Goal: Feedback & Contribution: Contribute content

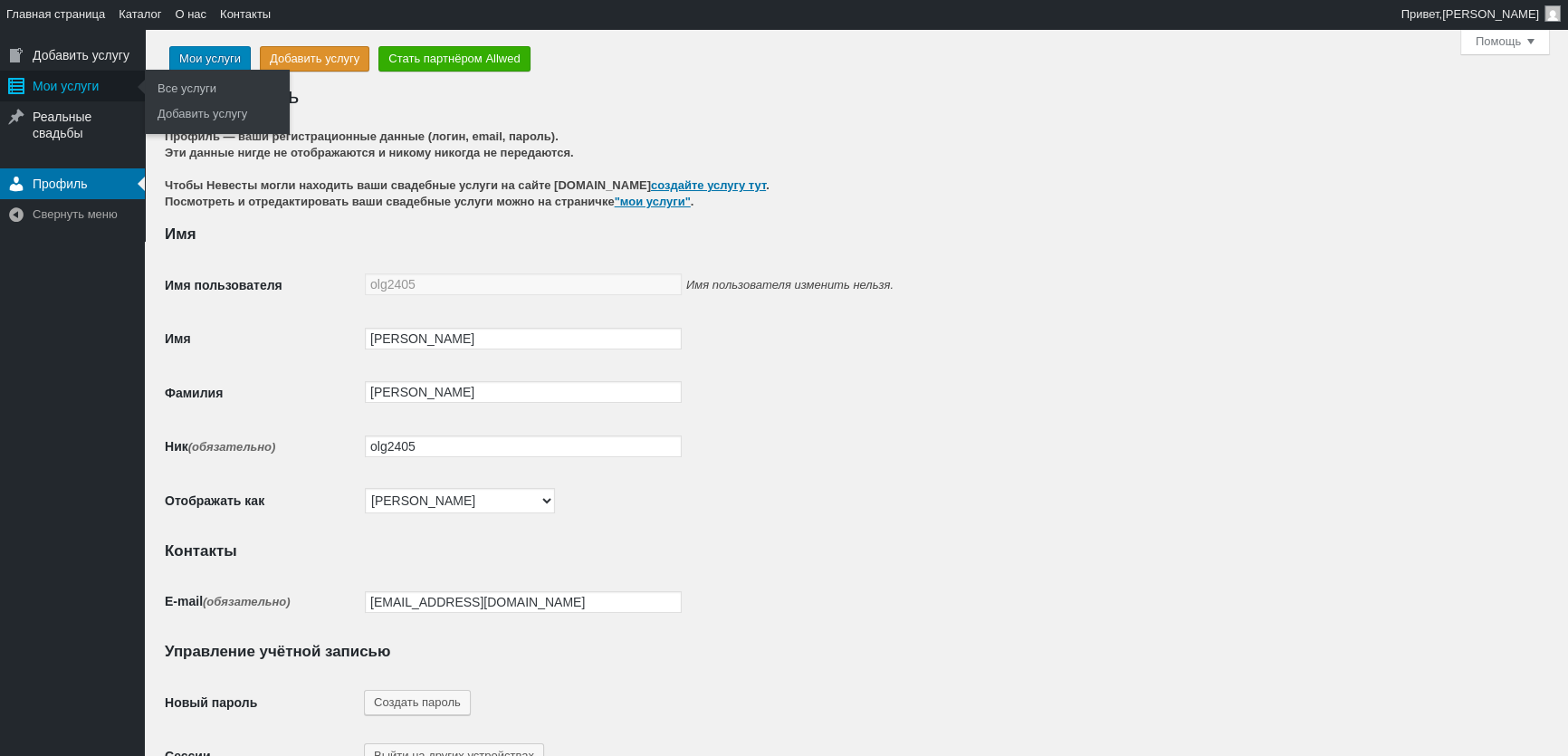
click at [86, 93] on div "Мои услуги" at bounding box center [72, 86] width 145 height 31
click at [115, 78] on div "Мои услуги" at bounding box center [72, 86] width 145 height 31
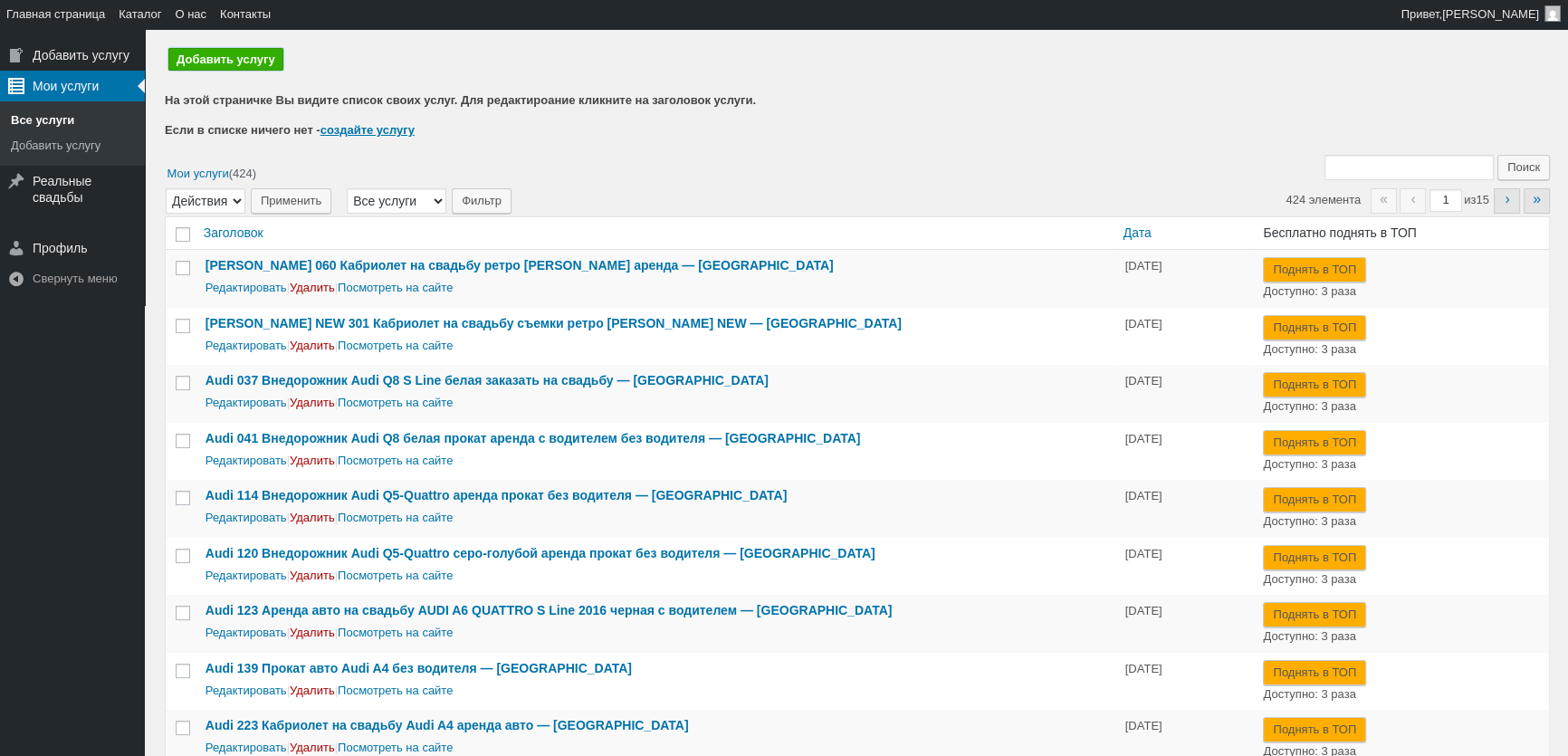
click at [262, 64] on link "Добавить услугу" at bounding box center [225, 59] width 115 height 22
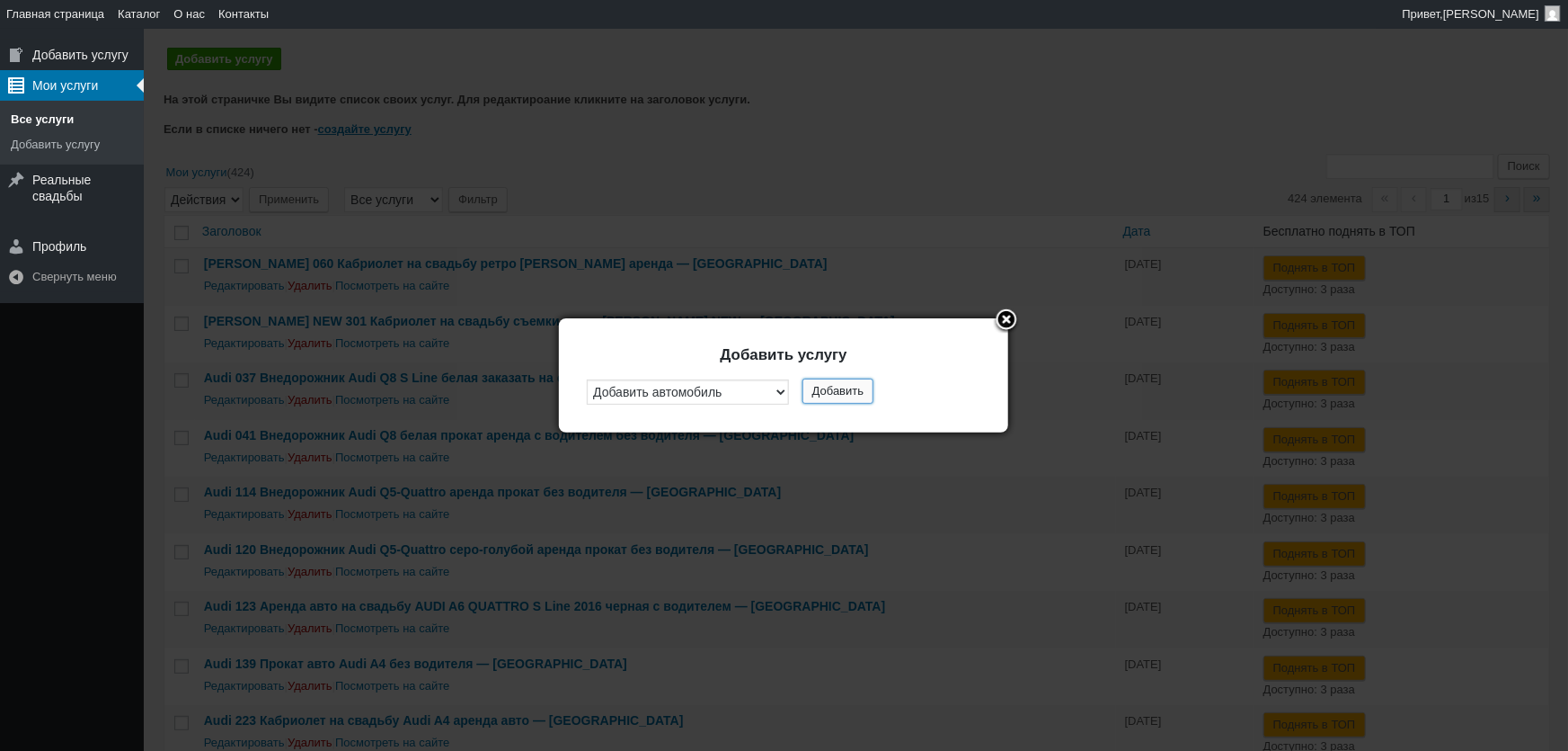
click at [816, 391] on button "Добавить" at bounding box center [838, 391] width 71 height 25
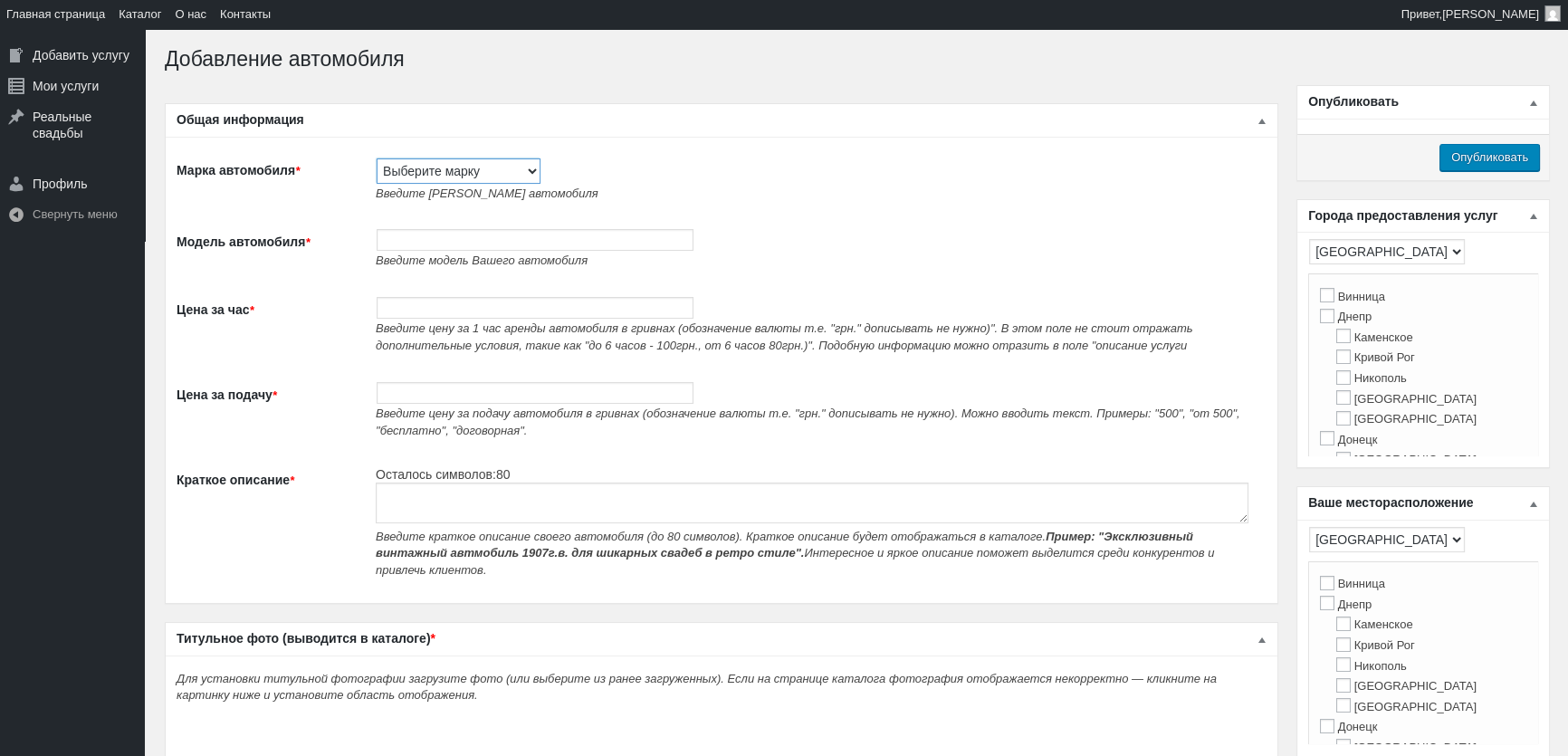
click at [428, 166] on select "Выберите марку Acura Alfa Romeo Alpine Aston Martin Audi Austin Barkas (Баркас)…" at bounding box center [458, 170] width 164 height 25
select select "Tesla"
click at [377, 158] on select "Выберите марку Acura Alfa Romeo Alpine Aston Martin Audi Austin Barkas (Баркас)…" at bounding box center [458, 170] width 164 height 25
type input "Tesla"
click at [447, 249] on input "Модель автомобиля *" at bounding box center [535, 239] width 317 height 21
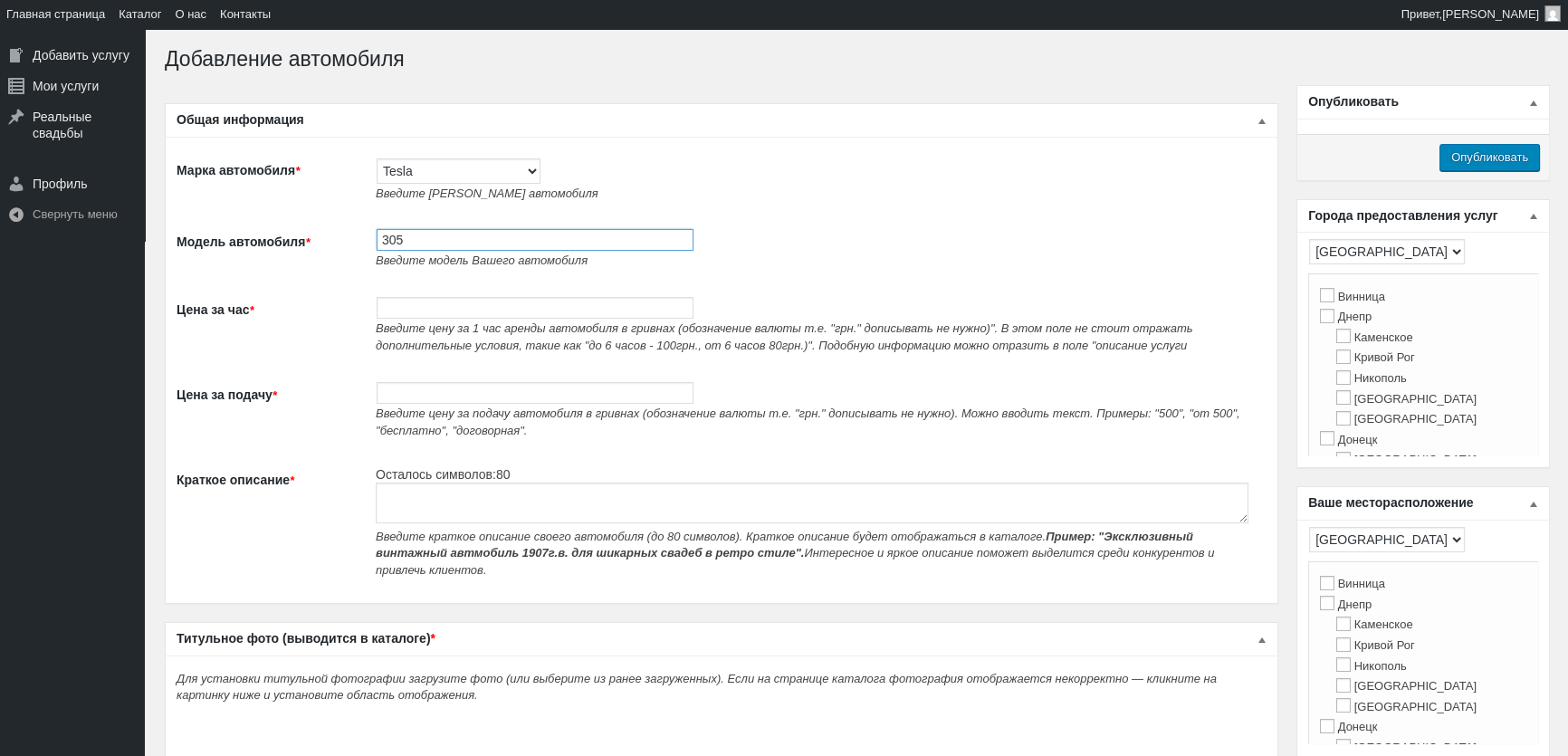
paste input "Авто на свадьбу Tesla Model 3 cерая с водителем"
type input "305 Авто на свадьбу Tesla Model 3 cерая с водителем"
click at [513, 319] on input "Цена за час *" at bounding box center [535, 307] width 317 height 21
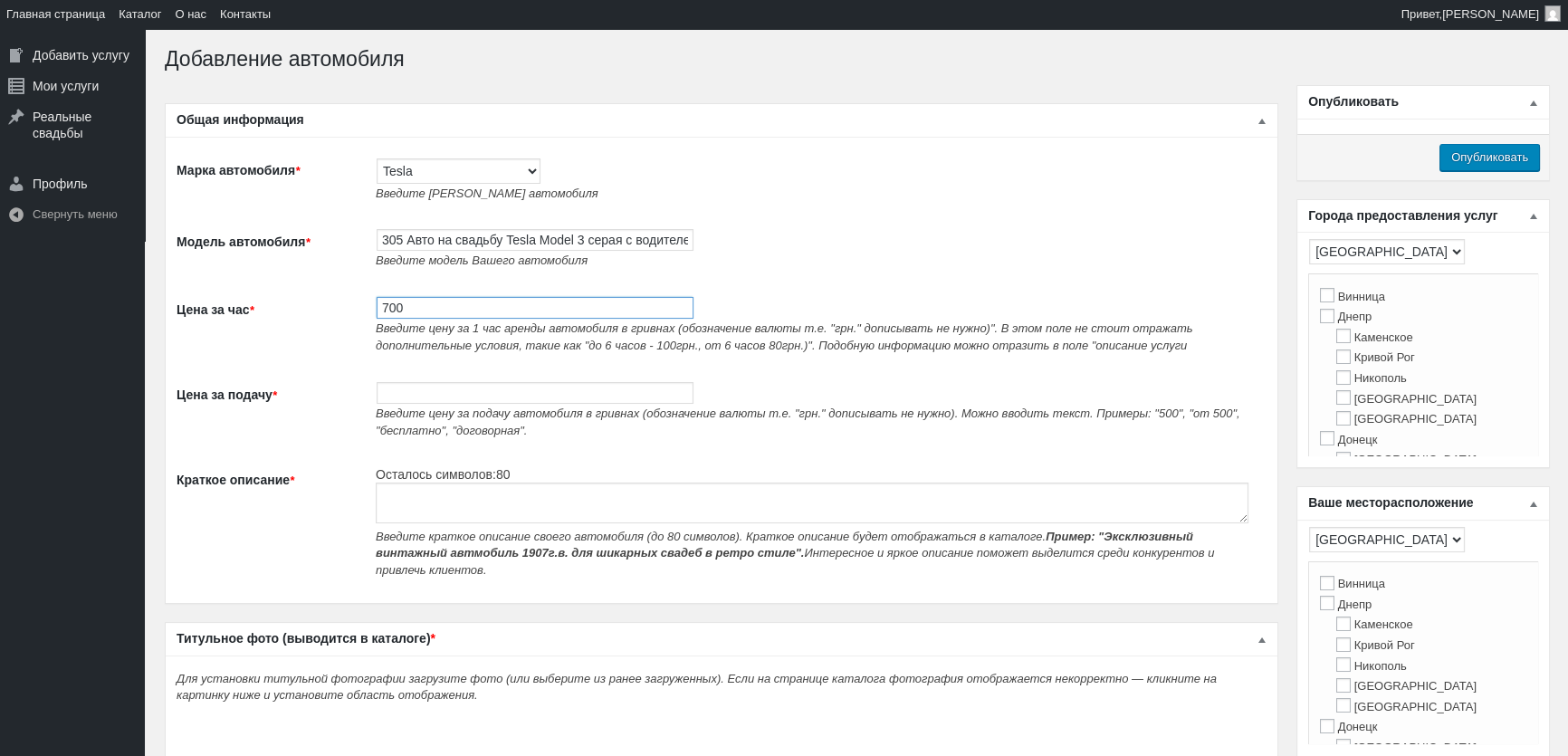
type input "700"
paste textarea "Авто на свадьбу Tesla Model 3 cерая с водителем"
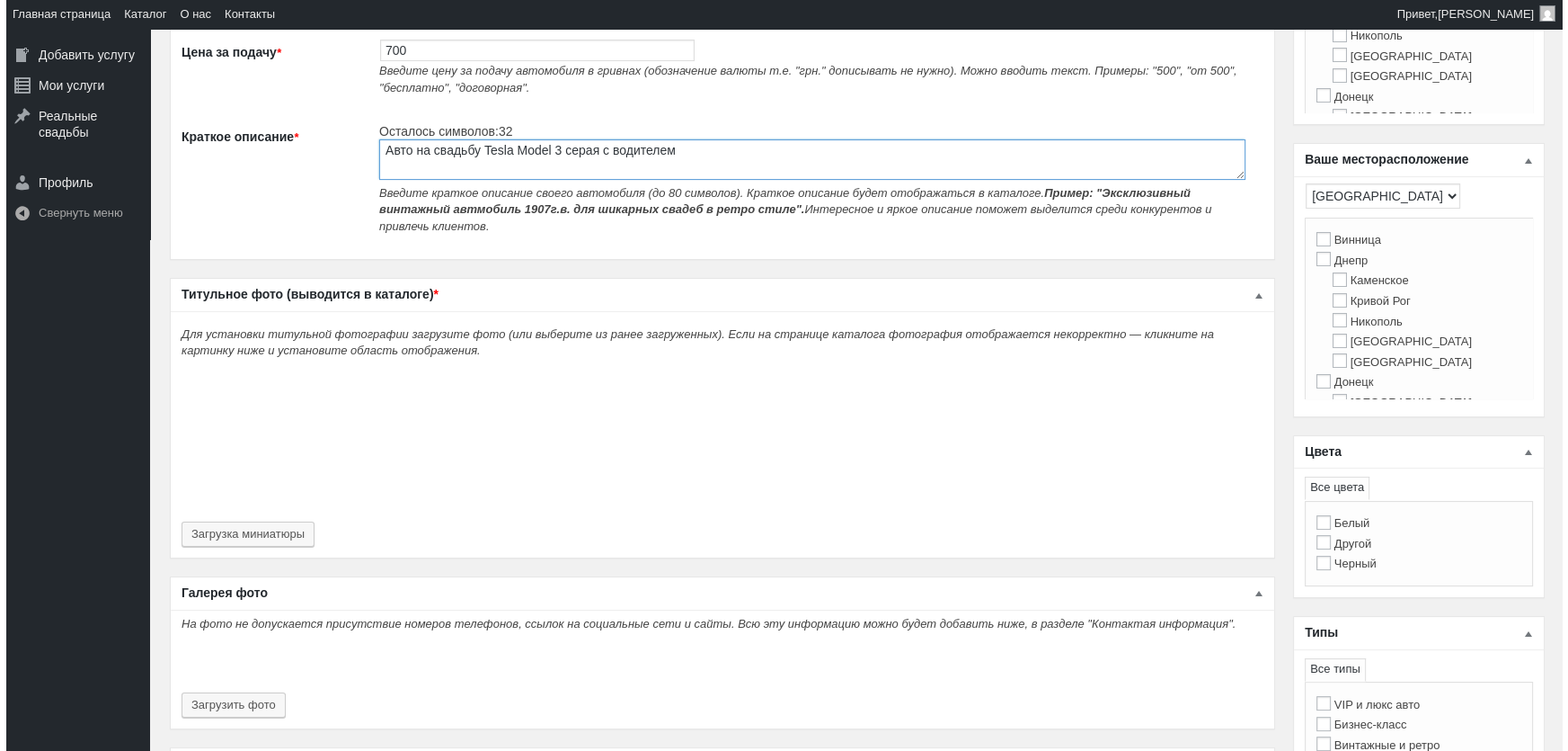
scroll to position [490, 0]
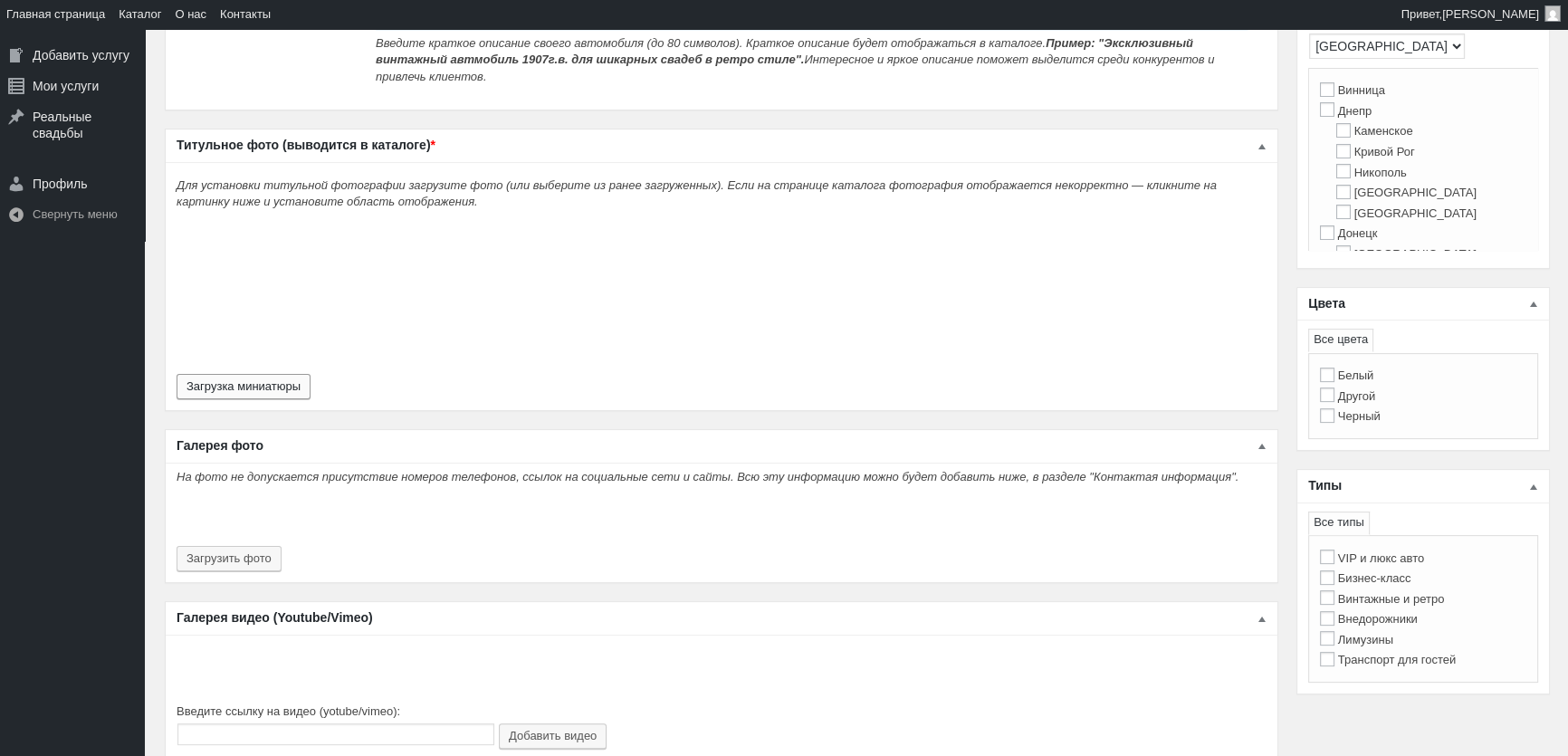
type textarea "Авто на свадьбу Tesla Model 3 cерая с водителем"
click at [267, 377] on button "Загрузка миниатюры" at bounding box center [243, 386] width 134 height 25
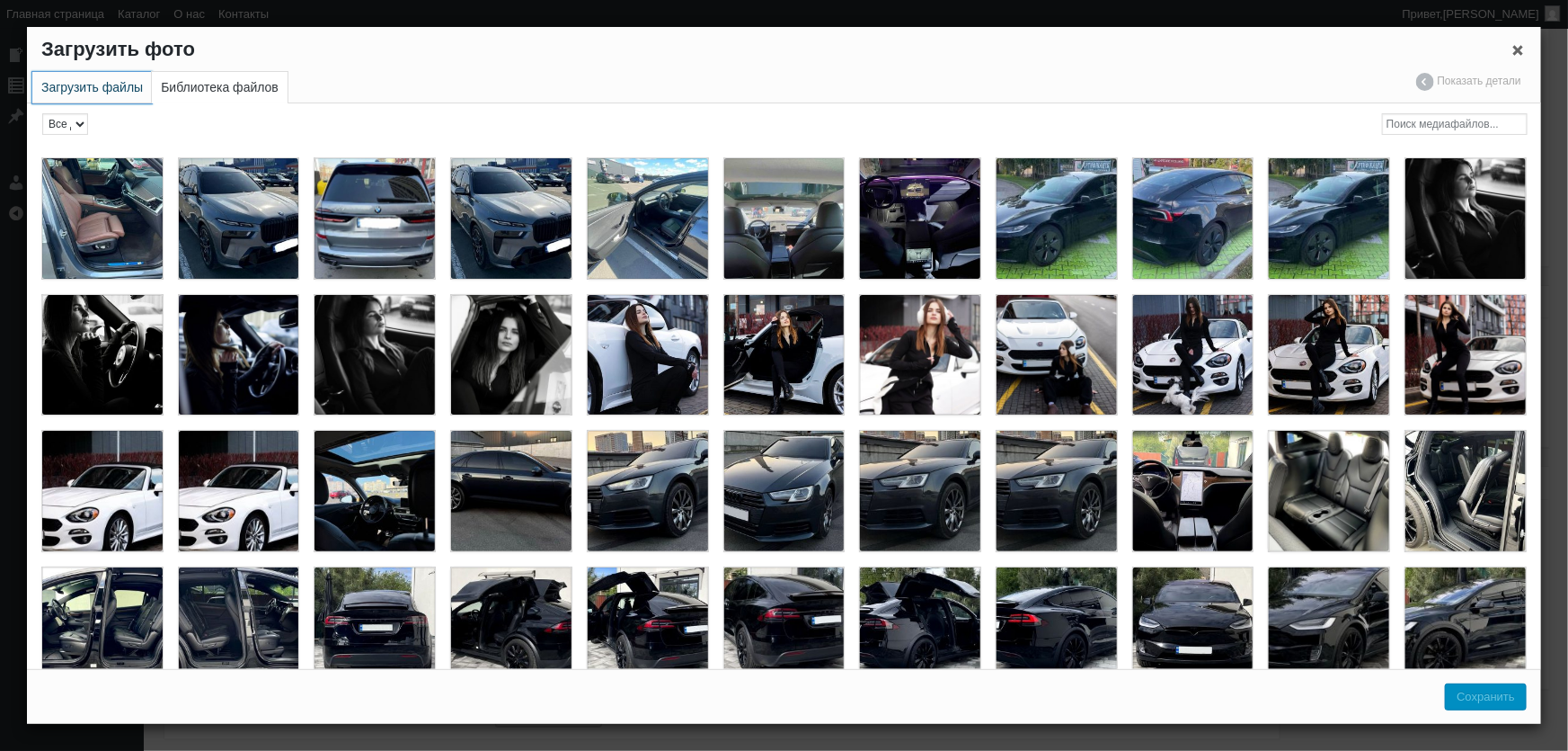
click at [118, 96] on link "Загрузить файлы" at bounding box center [92, 87] width 120 height 32
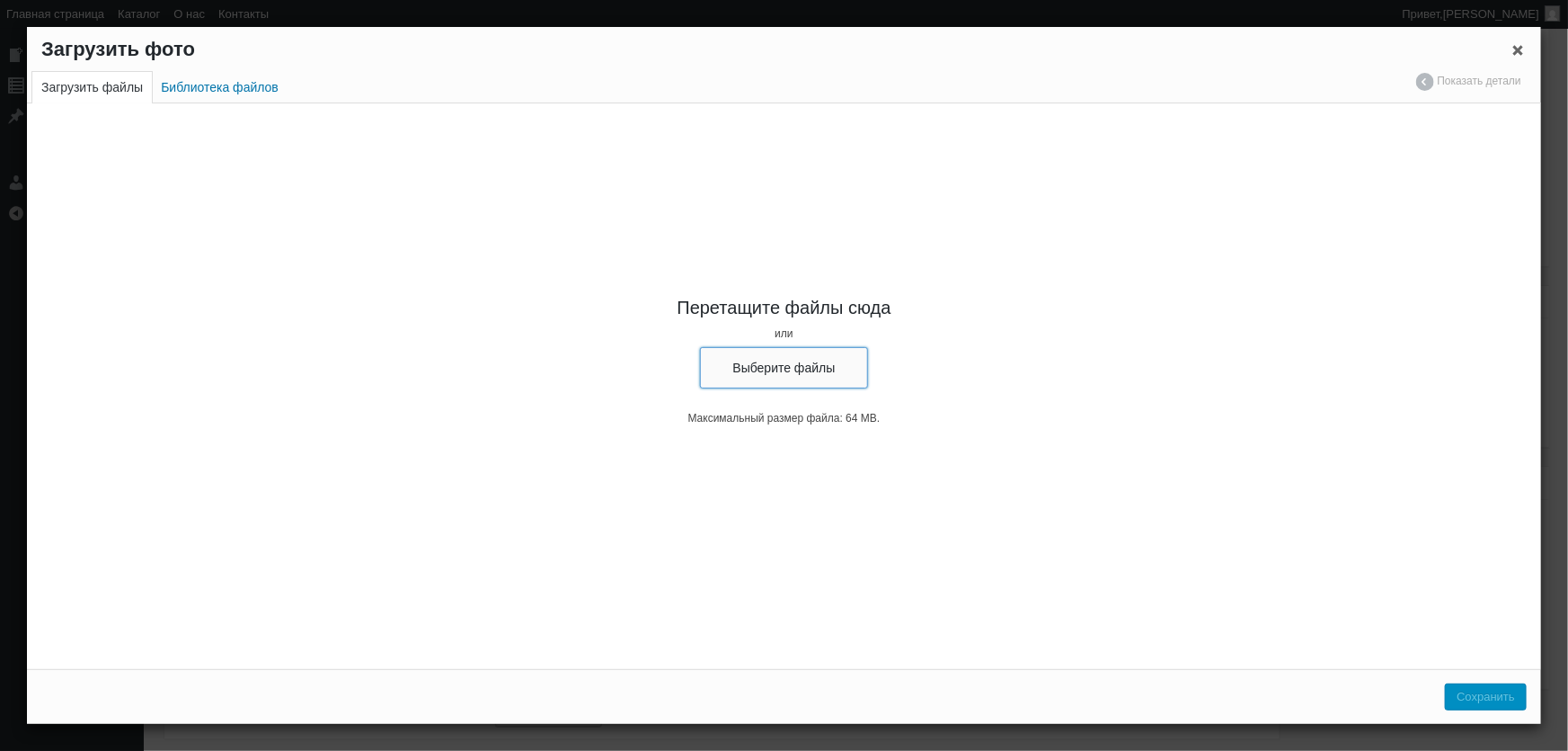
click at [747, 356] on button "Выберите файлы" at bounding box center [784, 368] width 169 height 42
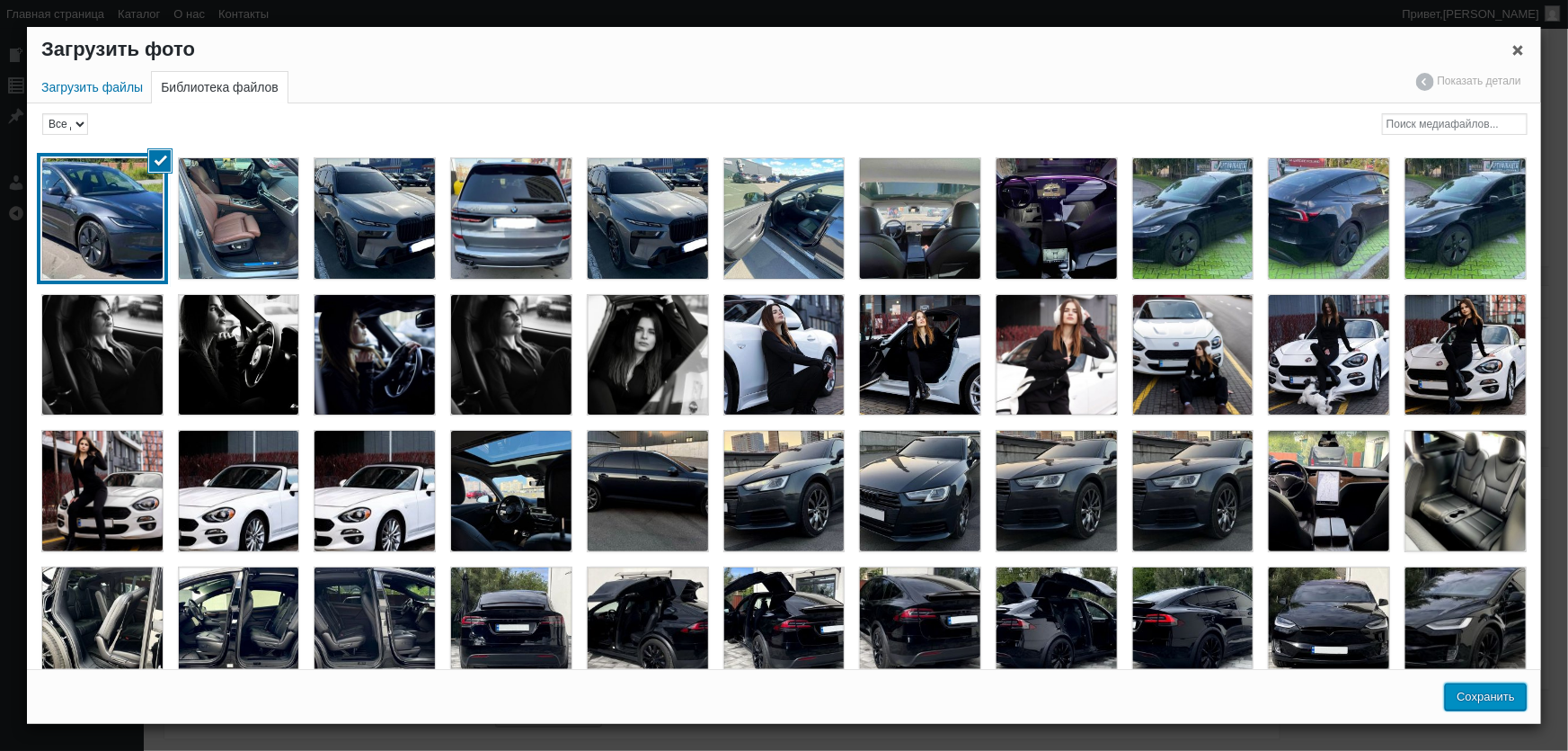
click at [1503, 696] on button "Сохранить" at bounding box center [1485, 696] width 82 height 27
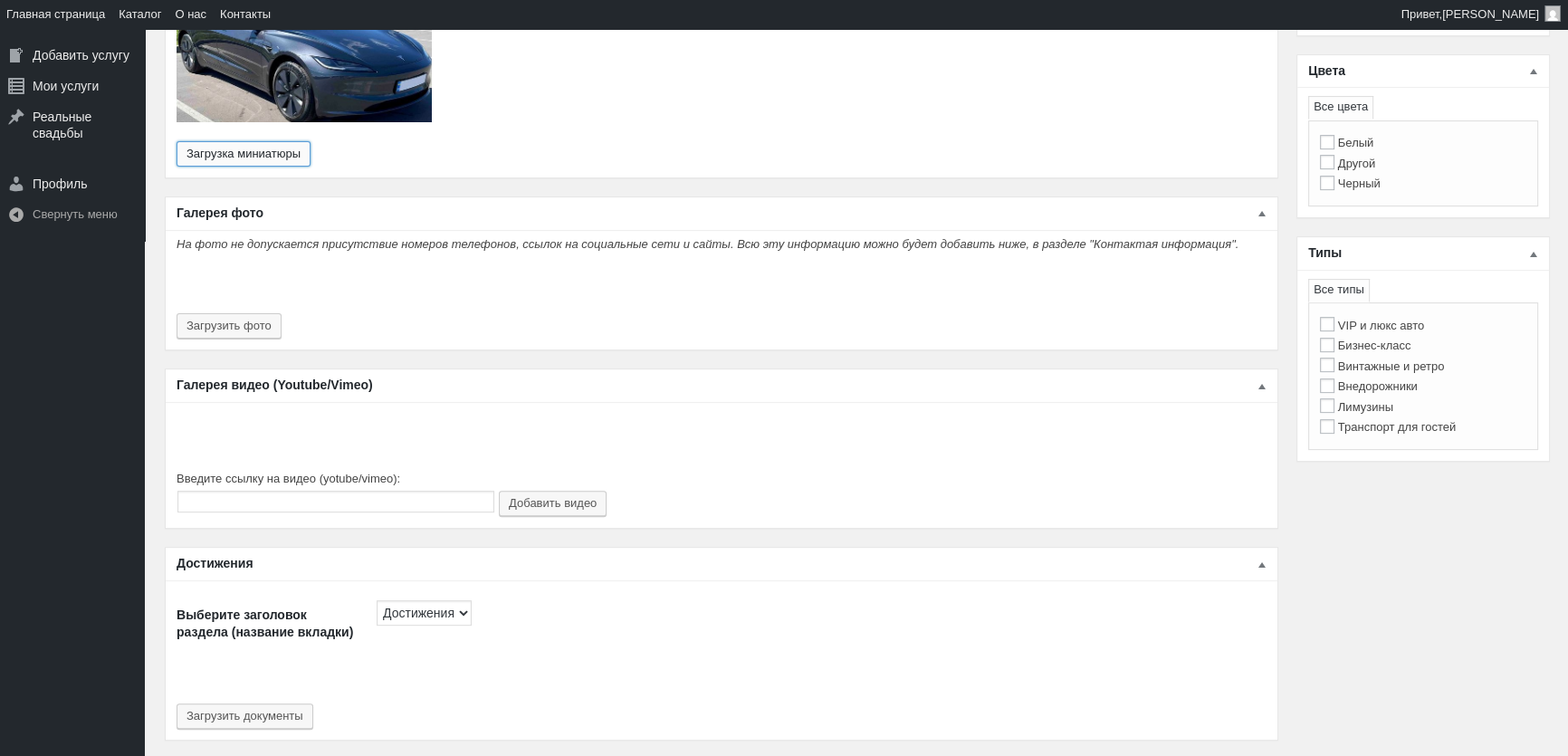
scroll to position [740, 0]
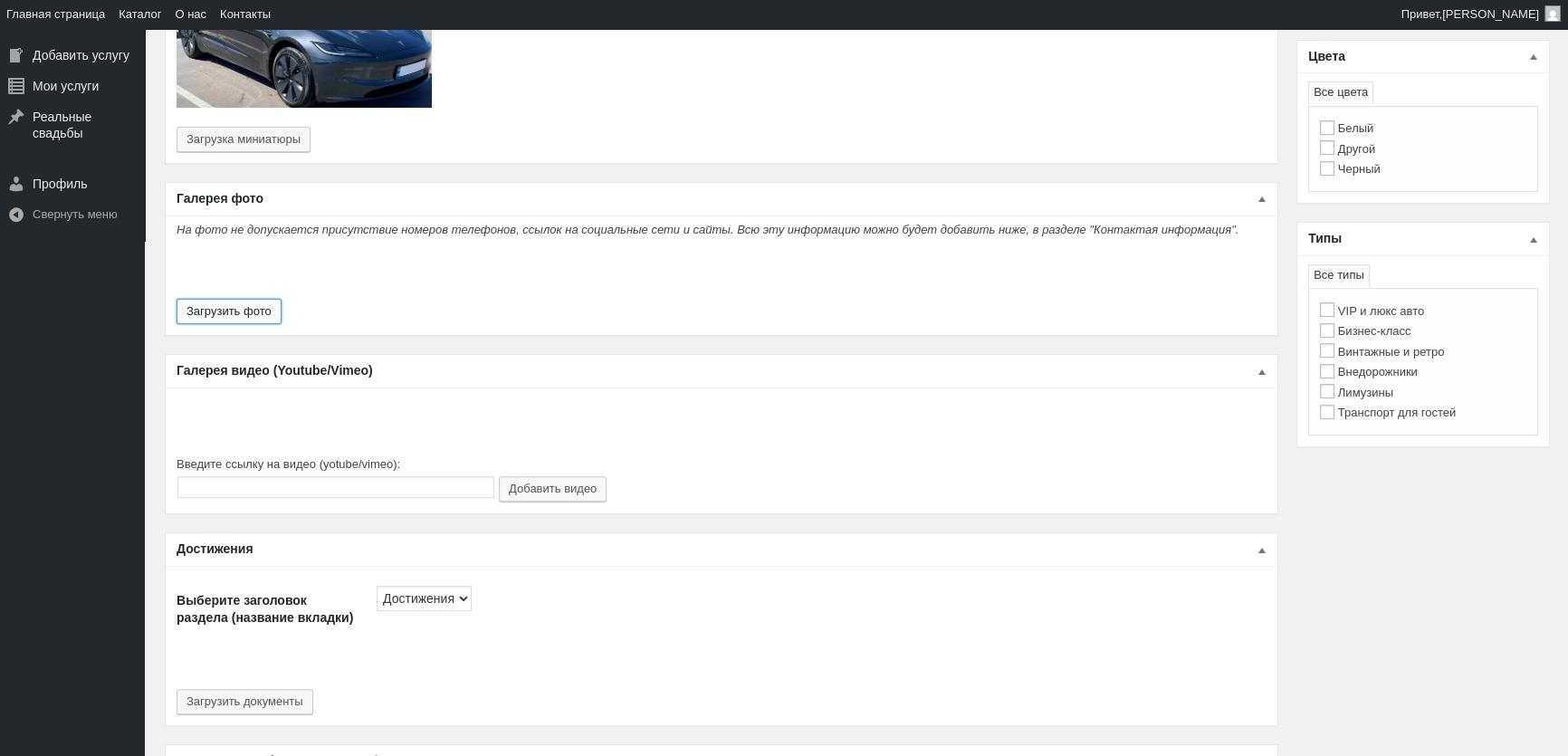
click at [269, 299] on button "Загрузить фото" at bounding box center [229, 311] width 105 height 25
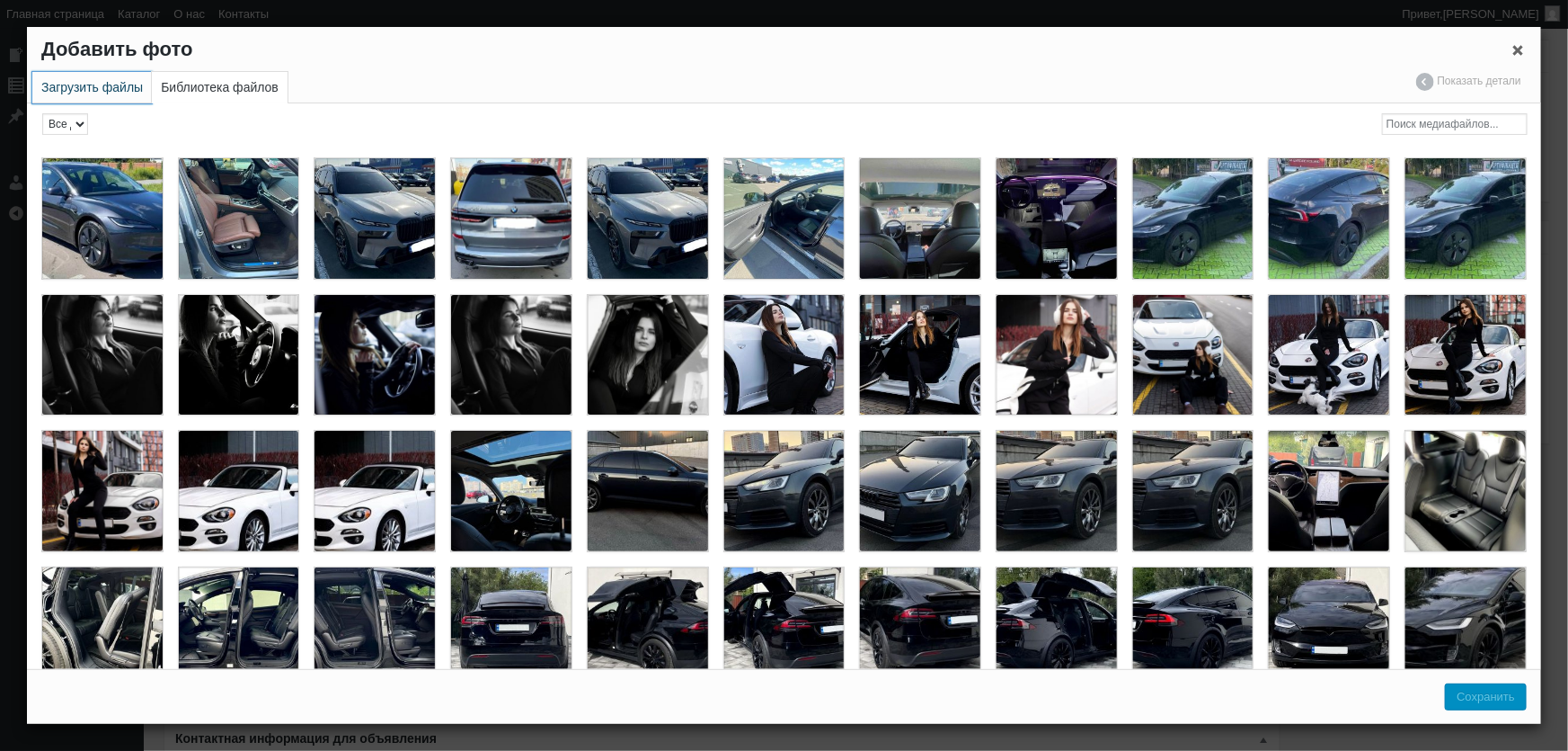
click at [137, 86] on link "Загрузить файлы" at bounding box center [92, 87] width 120 height 32
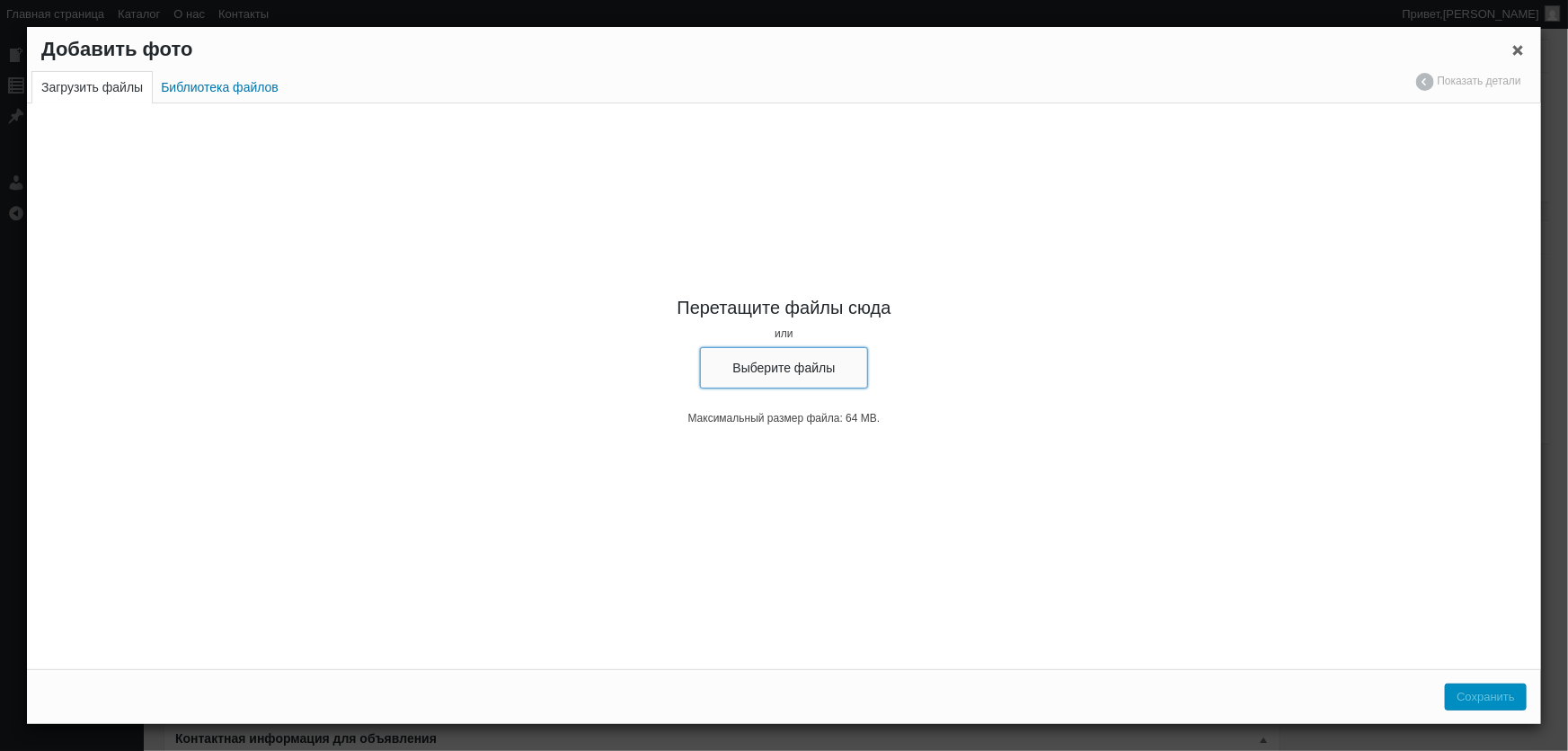
click at [742, 372] on button "Выберите файлы" at bounding box center [784, 368] width 169 height 42
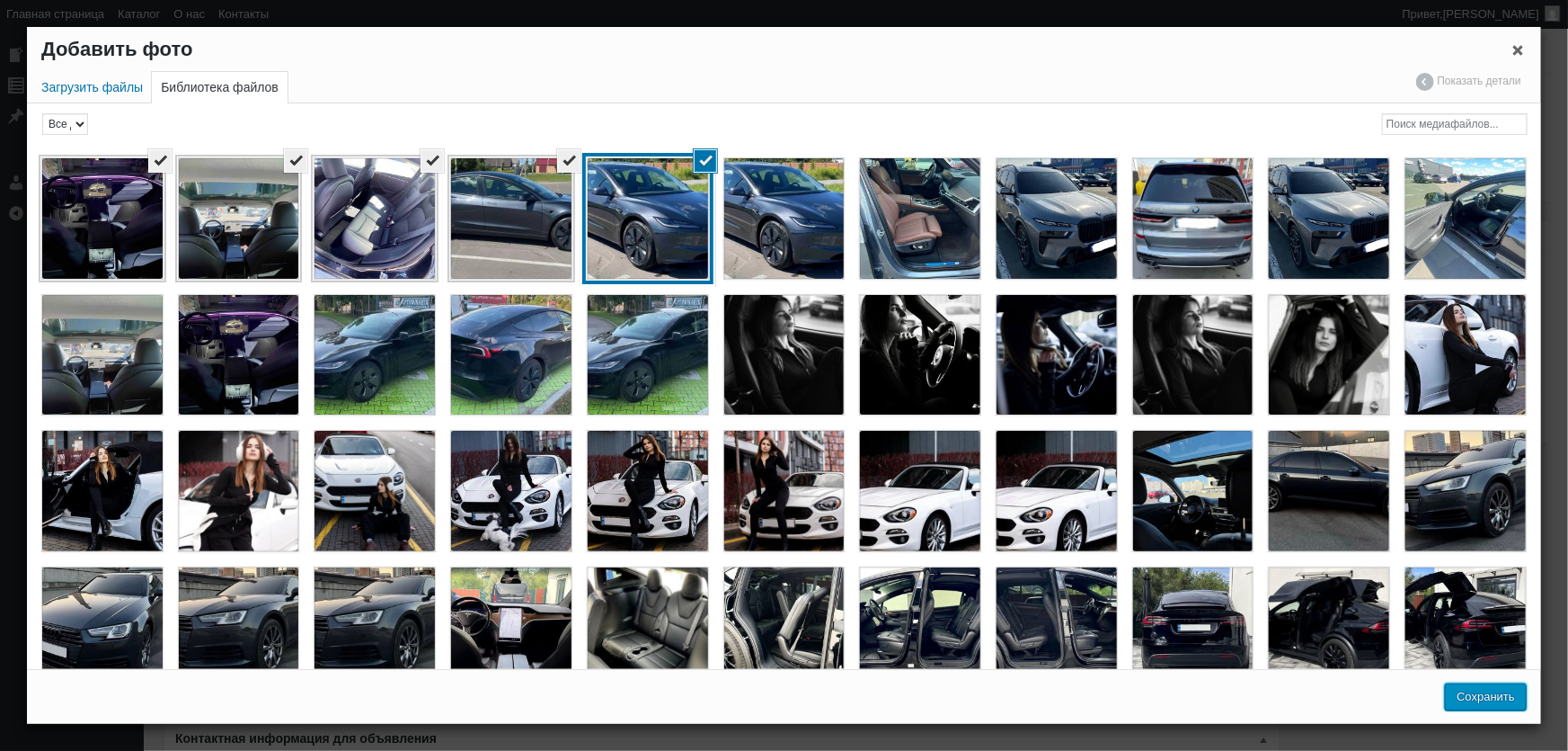
click at [1486, 697] on button "Сохранить" at bounding box center [1485, 696] width 82 height 27
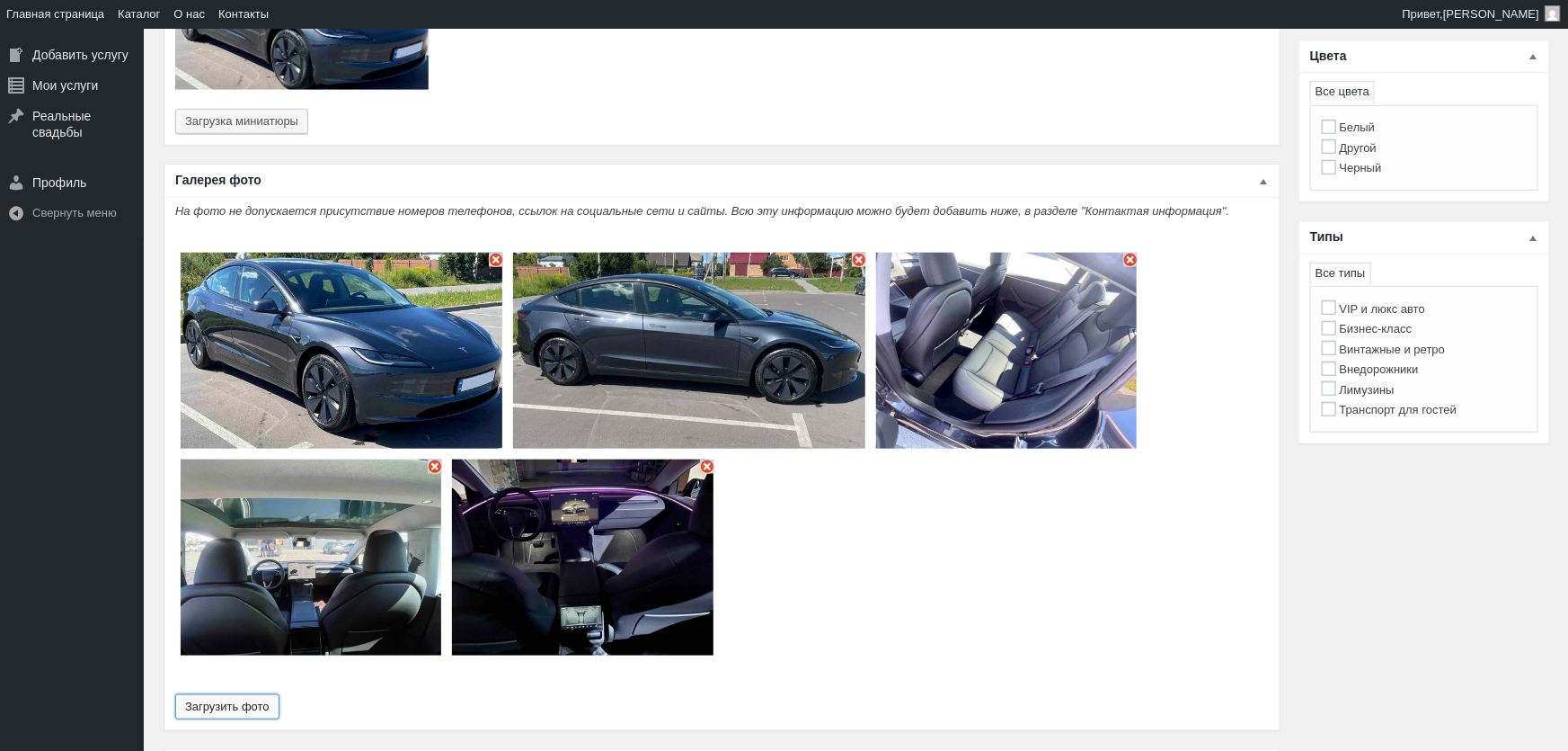
type input "5"
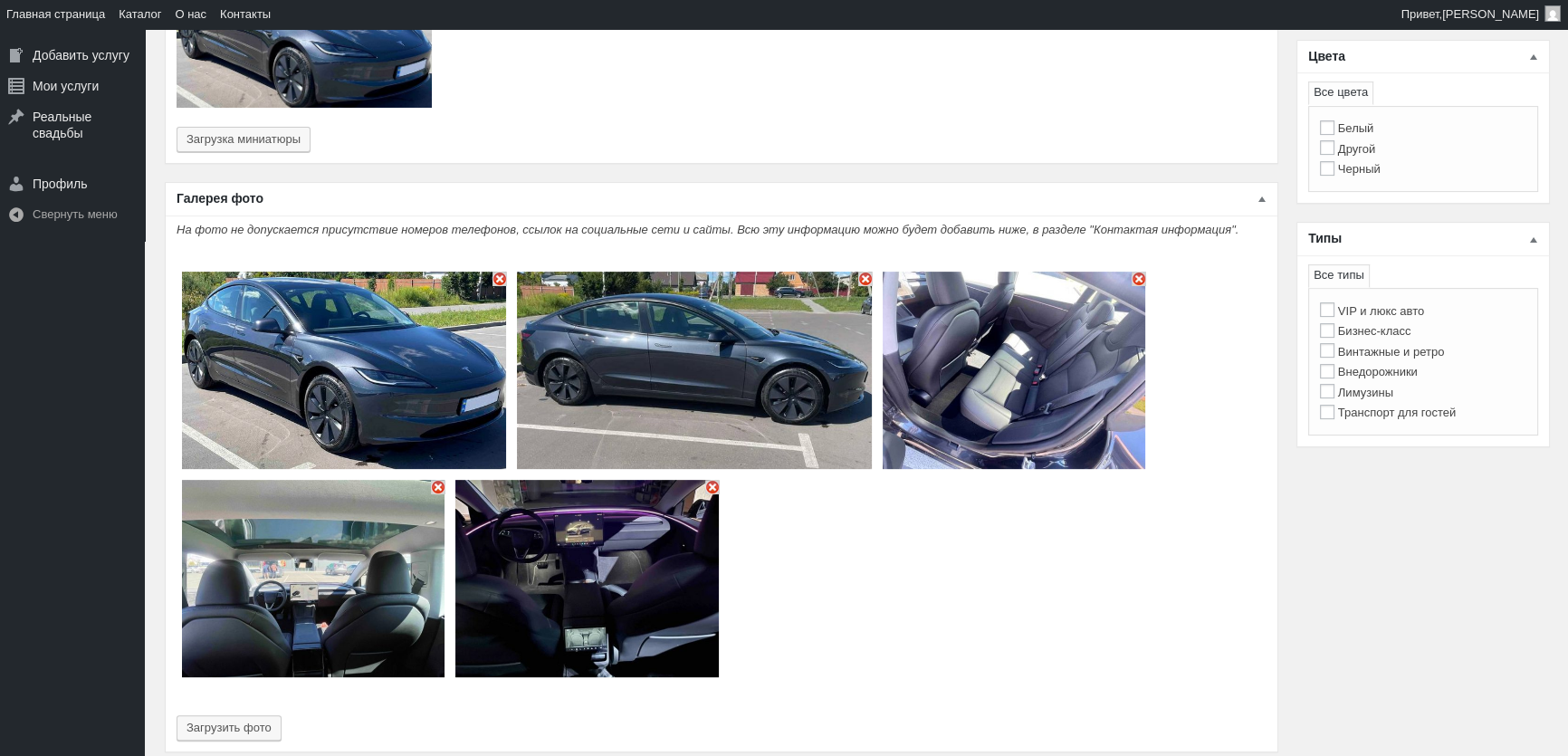
click at [1382, 335] on label "Бизнес-класс" at bounding box center [1366, 331] width 92 height 14
click at [1334, 335] on input "Бизнес-класс" at bounding box center [1327, 330] width 14 height 14
checkbox input "true"
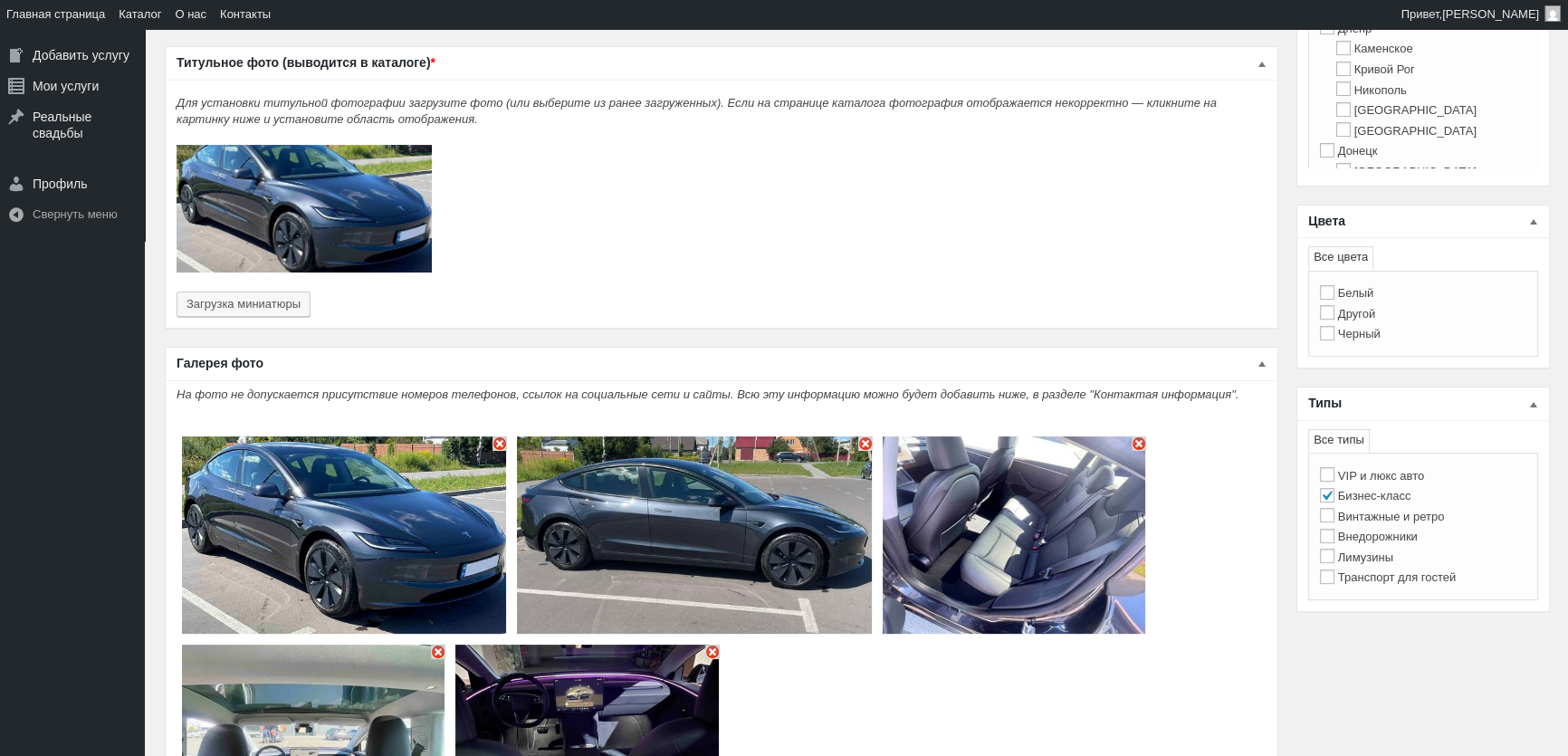
click at [1373, 329] on label "Черный" at bounding box center [1350, 334] width 61 height 14
click at [1334, 329] on input "Черный" at bounding box center [1327, 333] width 14 height 14
checkbox input "true"
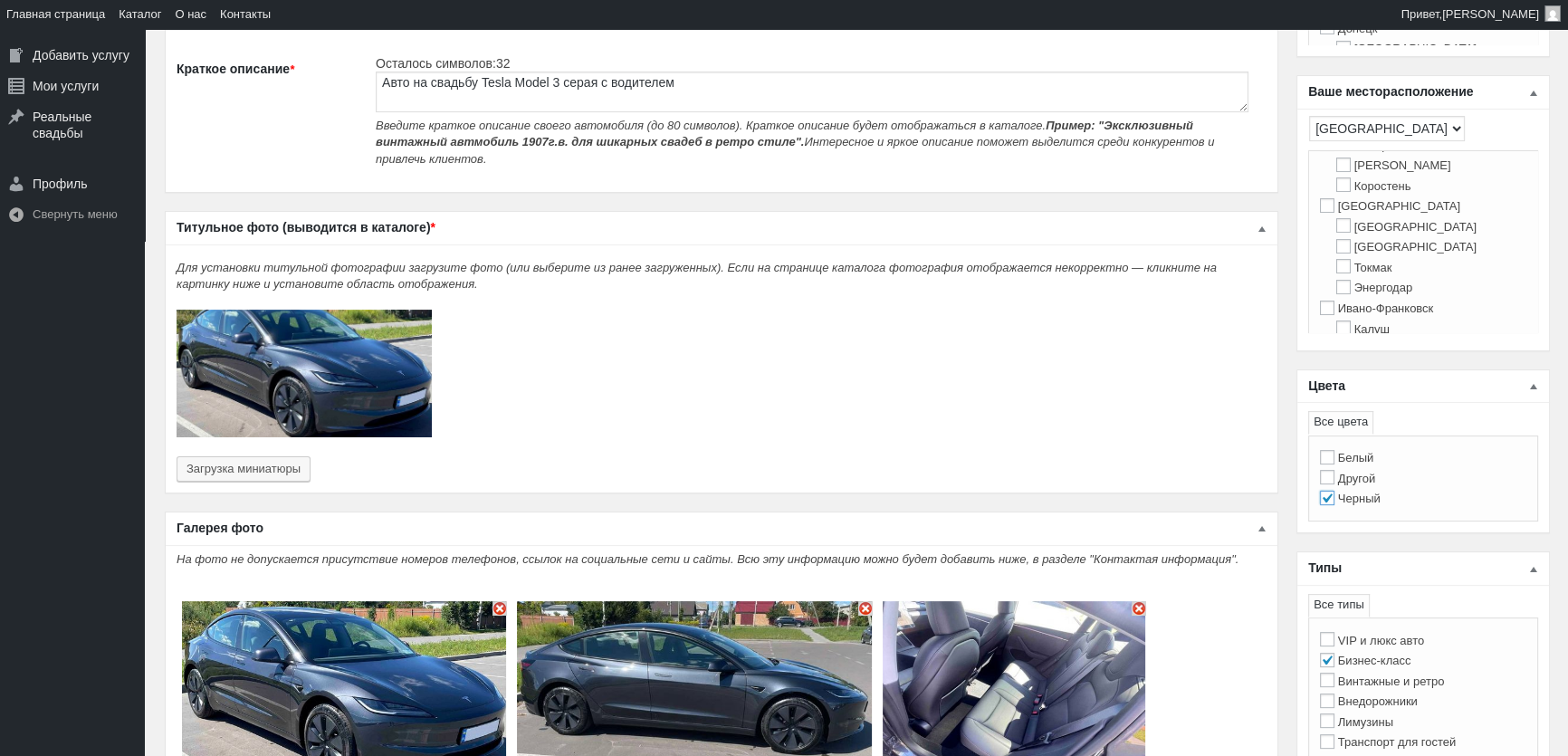
scroll to position [329, 0]
click at [1362, 300] on label "[GEOGRAPHIC_DATA]" at bounding box center [1390, 293] width 140 height 14
click at [1334, 300] on input "[GEOGRAPHIC_DATA]" at bounding box center [1327, 292] width 14 height 14
checkbox input "true"
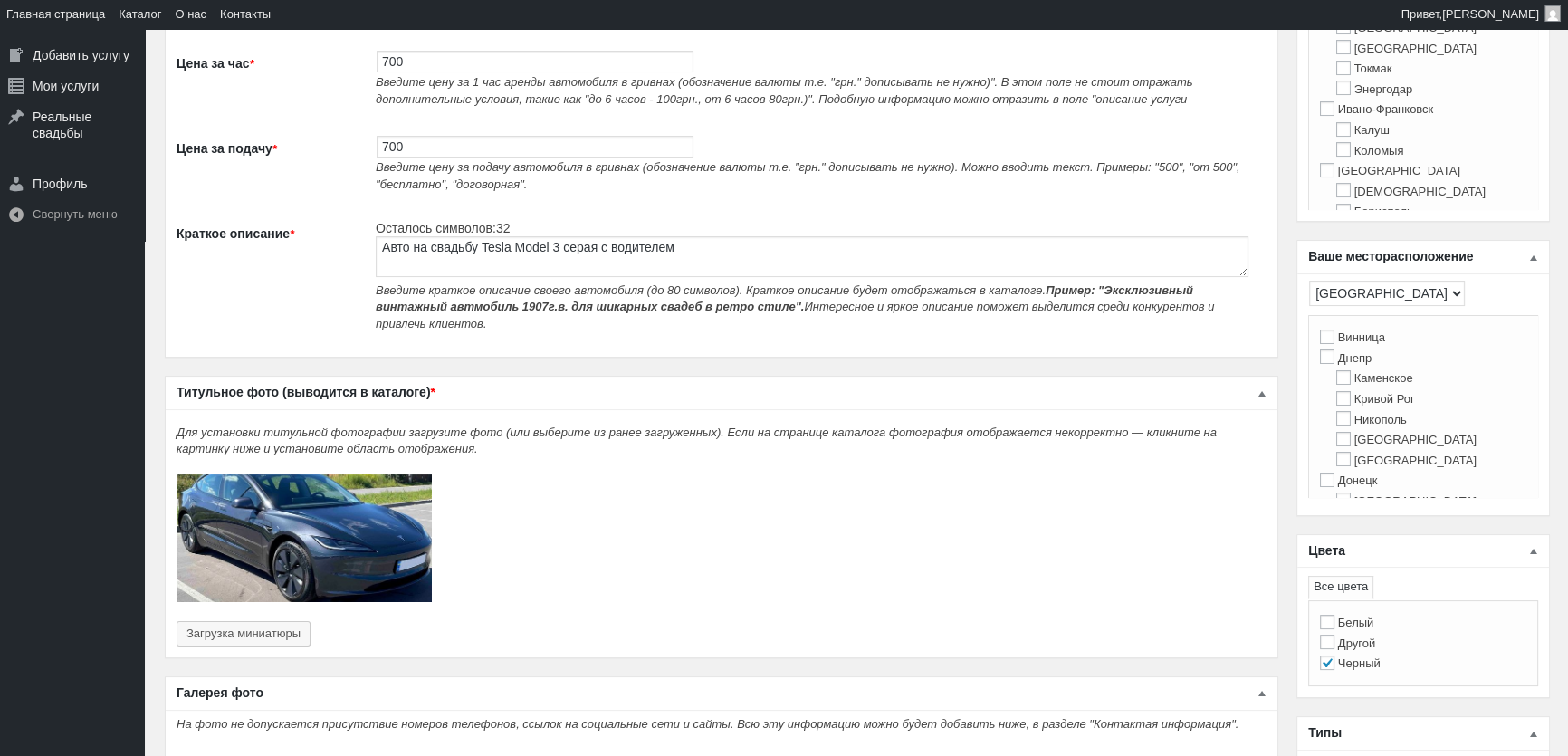
click at [1318, 178] on div "Вена Грац Инсбрук Денпасар Убуд Антверпен Брюгге Генк Гент Монс Остенде Лондон …" at bounding box center [1423, 119] width 230 height 183
click at [1328, 178] on input "[GEOGRAPHIC_DATA]" at bounding box center [1327, 169] width 14 height 14
checkbox input "true"
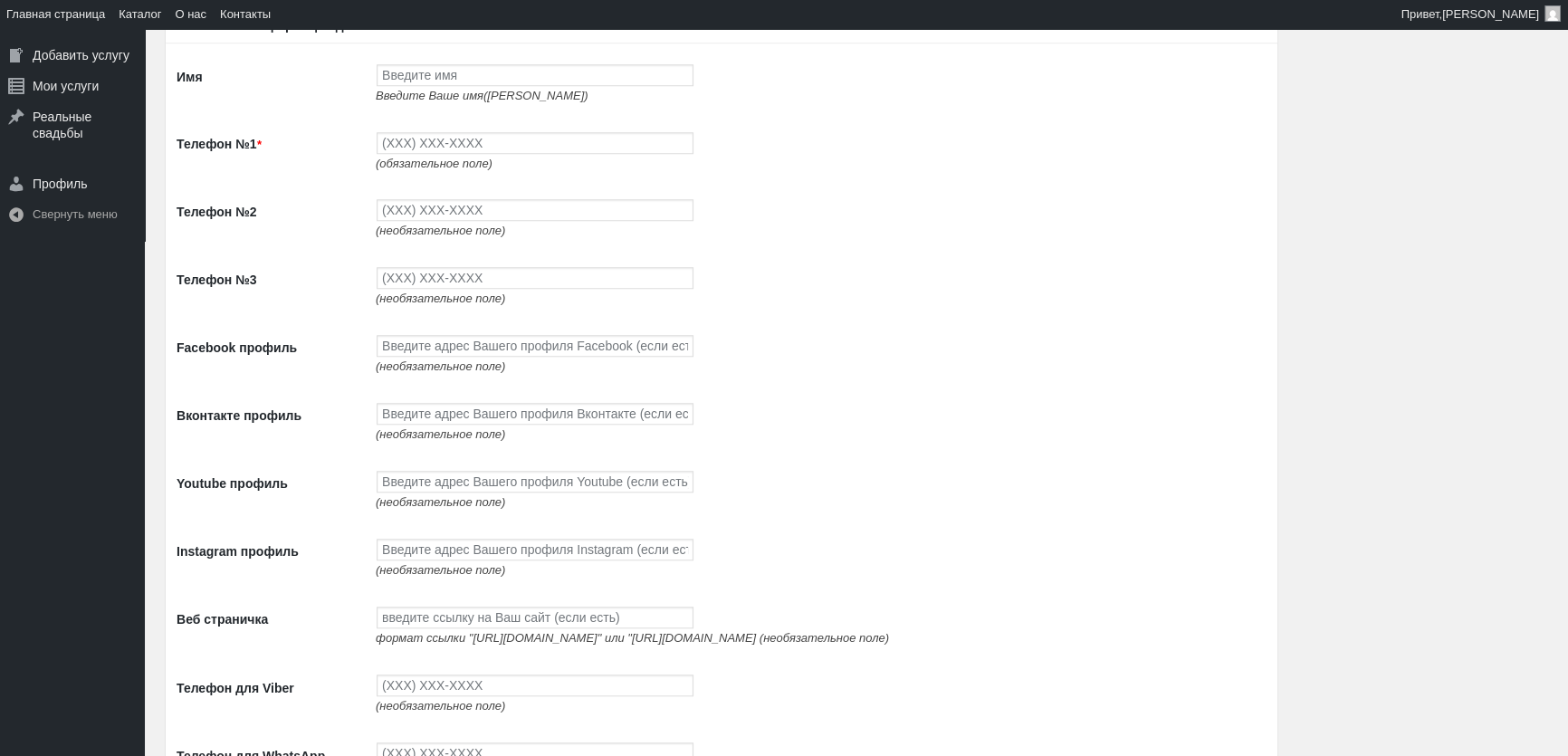
scroll to position [1891, 0]
click at [410, 74] on input "Имя" at bounding box center [535, 75] width 317 height 21
type input "[PERSON_NAME]"
type input "(093) 765-5597"
type input "(093) 494-9497"
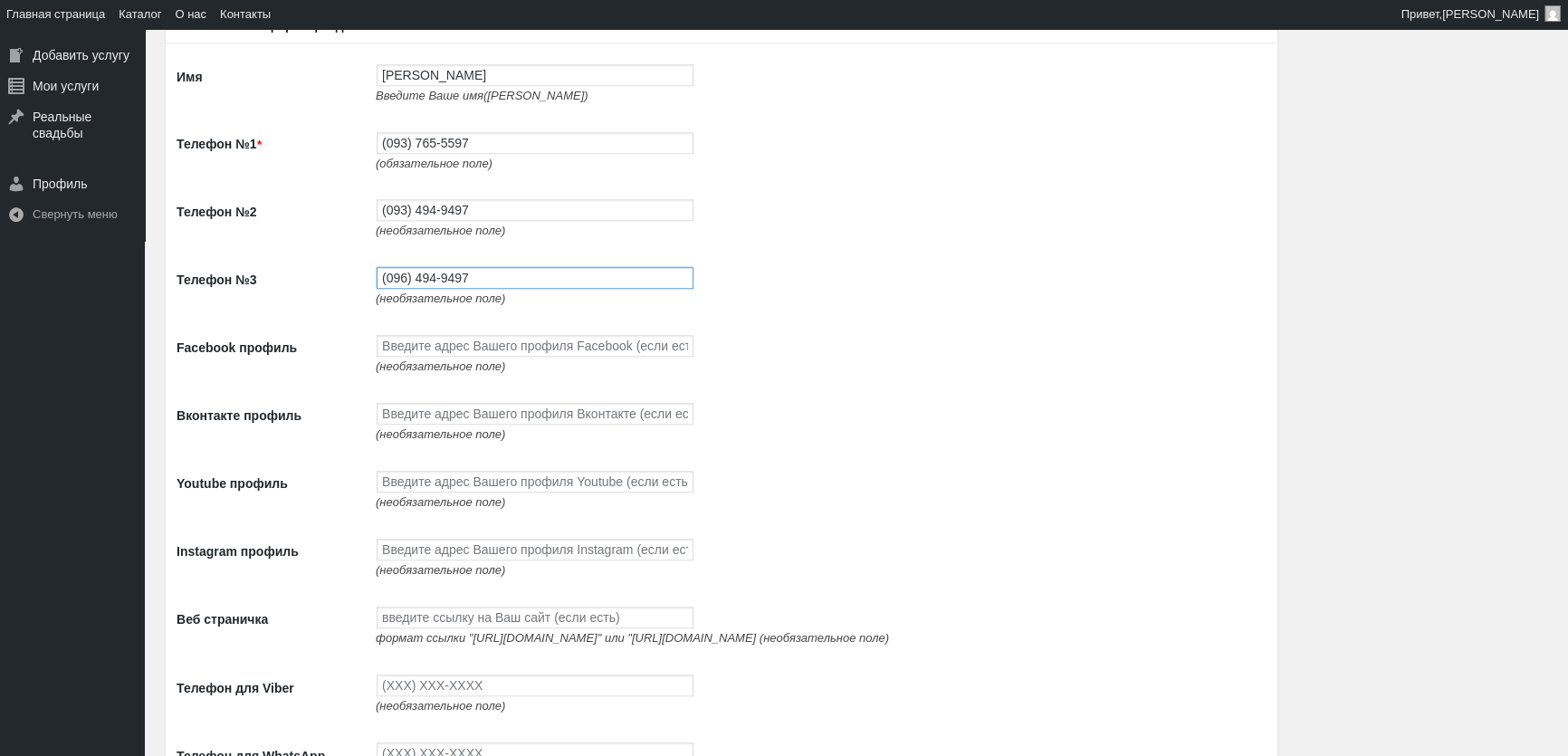
type input "(096) 494-9497"
paste input "[URL][DOMAIN_NAME]"
type input "[URL][DOMAIN_NAME]"
click at [531, 417] on input "Вконтакте профиль" at bounding box center [535, 413] width 317 height 21
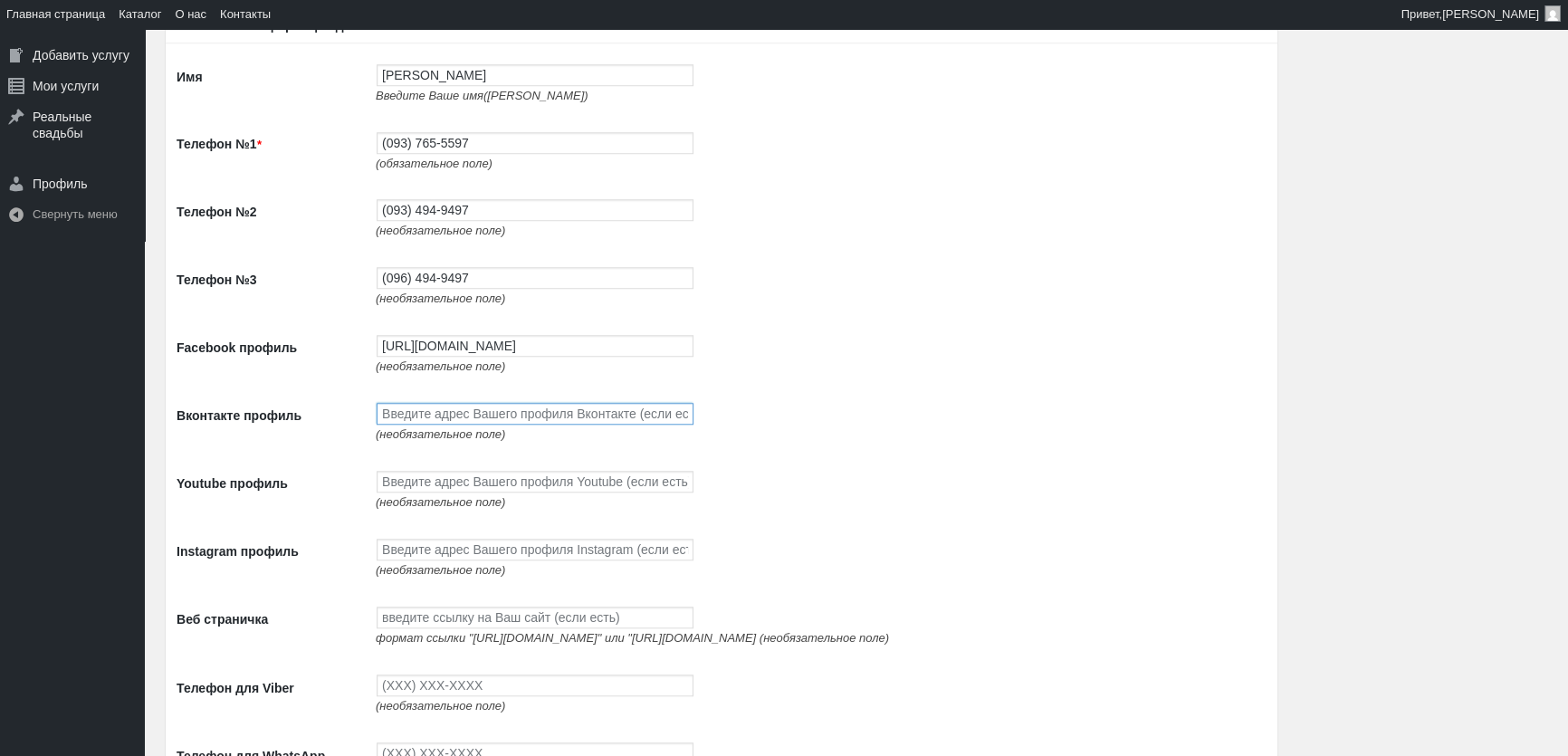
scroll to position [1974, 0]
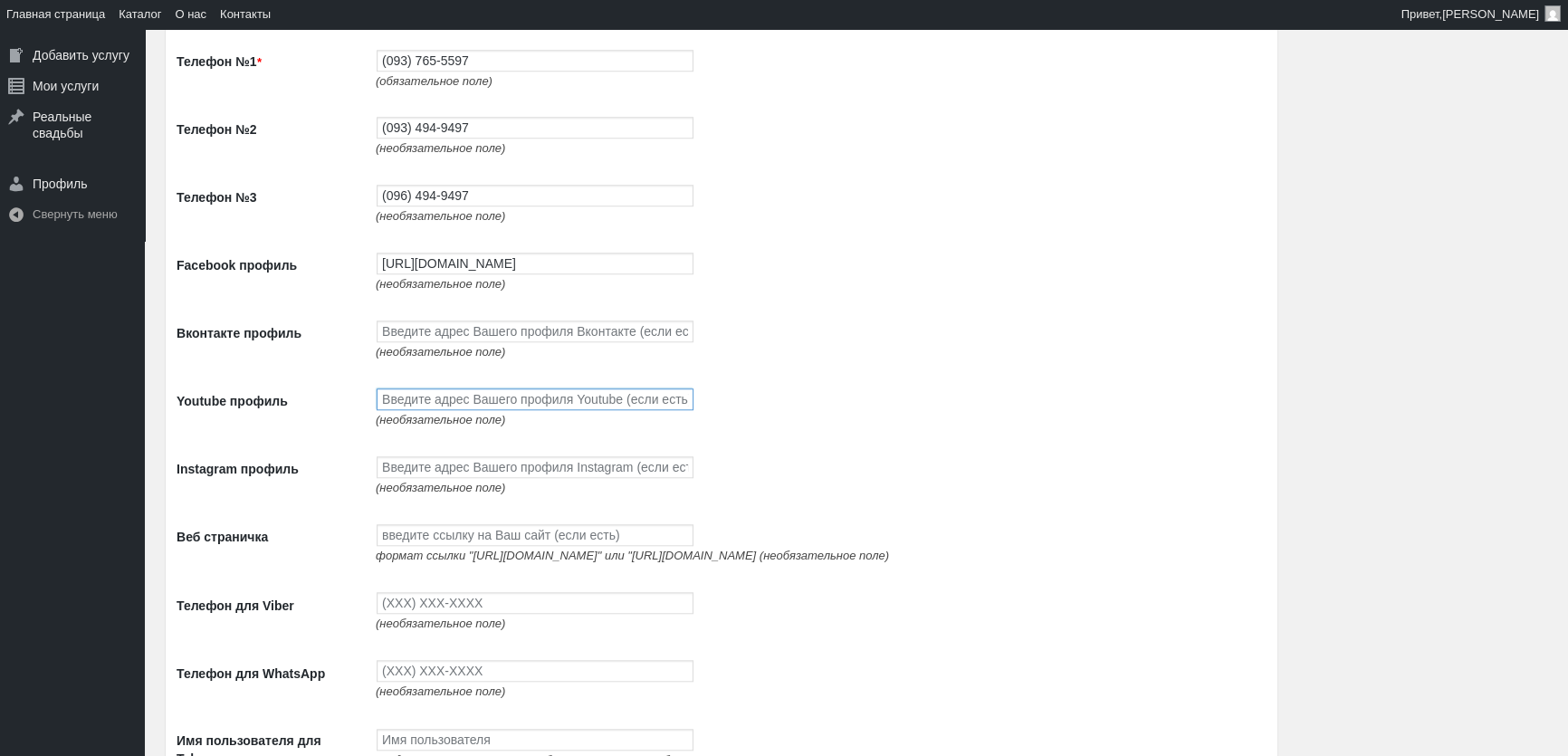
click at [409, 410] on input "Youtube профиль" at bounding box center [535, 398] width 317 height 21
paste input "[URL][DOMAIN_NAME]"
type input "[URL][DOMAIN_NAME]"
click at [431, 469] on input "Instagram профиль" at bounding box center [535, 466] width 317 height 21
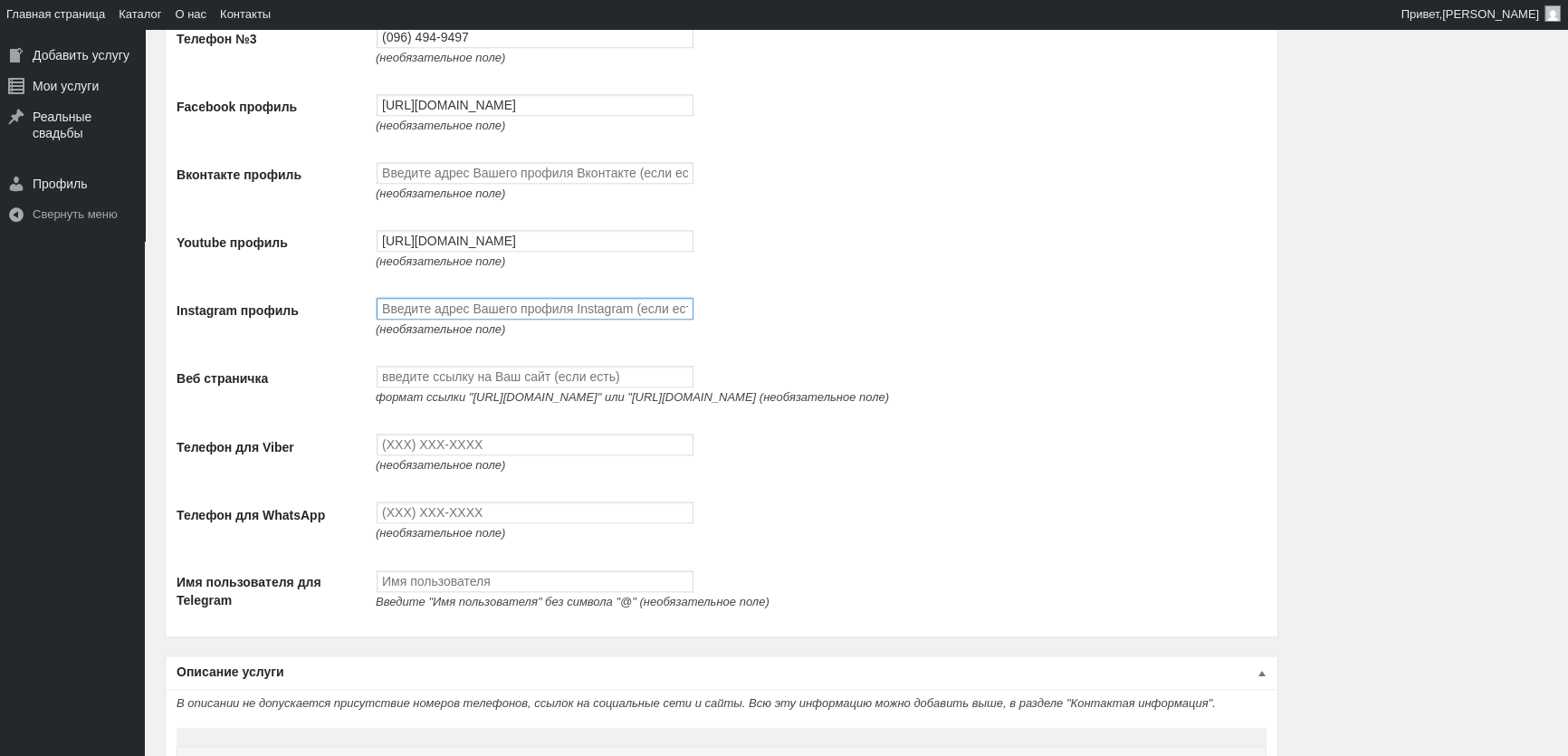
scroll to position [2138, 0]
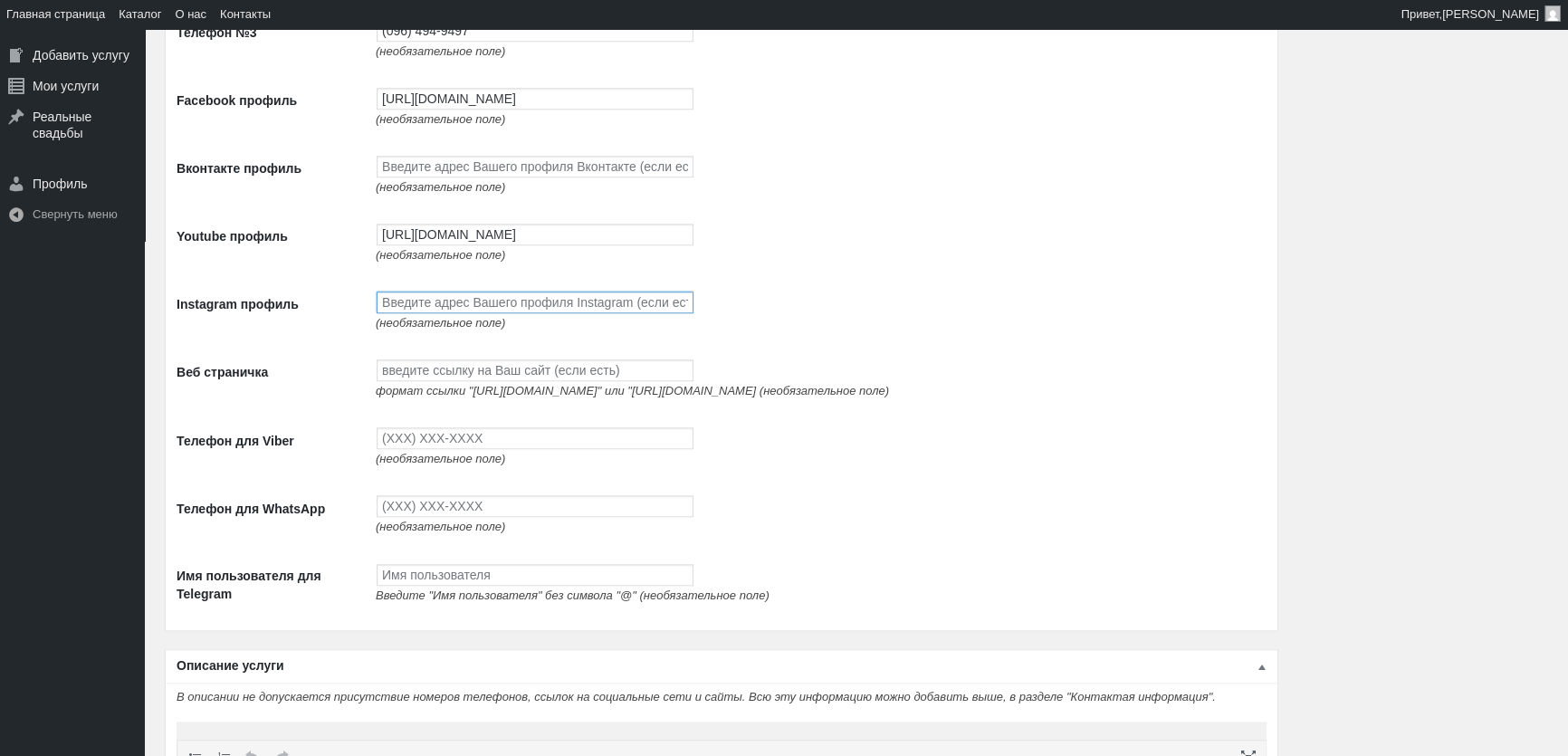
paste input "[URL][DOMAIN_NAME]"
type input "[URL][DOMAIN_NAME]"
click at [512, 381] on input "Веб страничка" at bounding box center [535, 369] width 317 height 21
paste input "[URL][DOMAIN_NAME]"
type input "[URL][DOMAIN_NAME]"
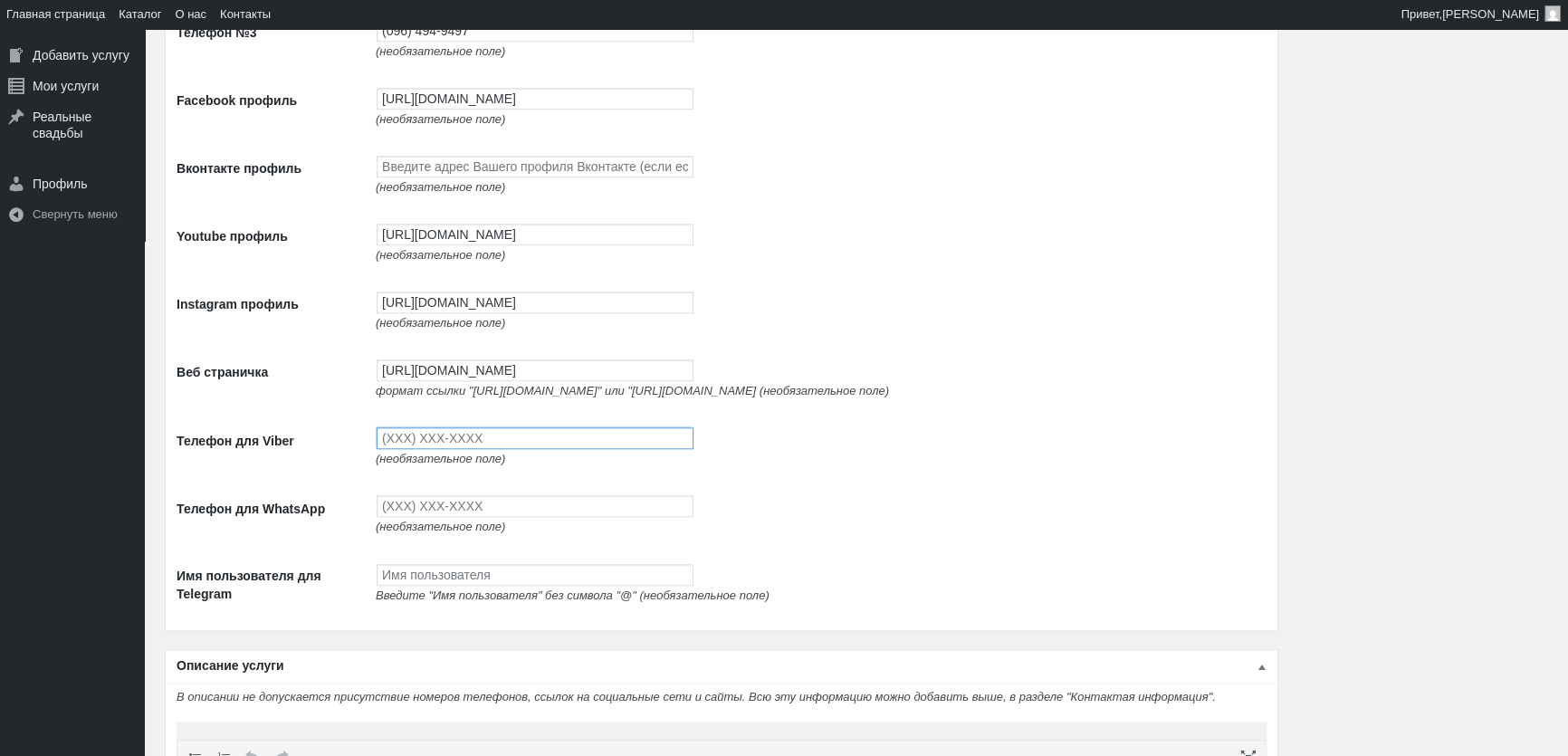
click at [498, 448] on input "Телефон для Viber" at bounding box center [535, 437] width 317 height 21
type input "(093) 765-5597"
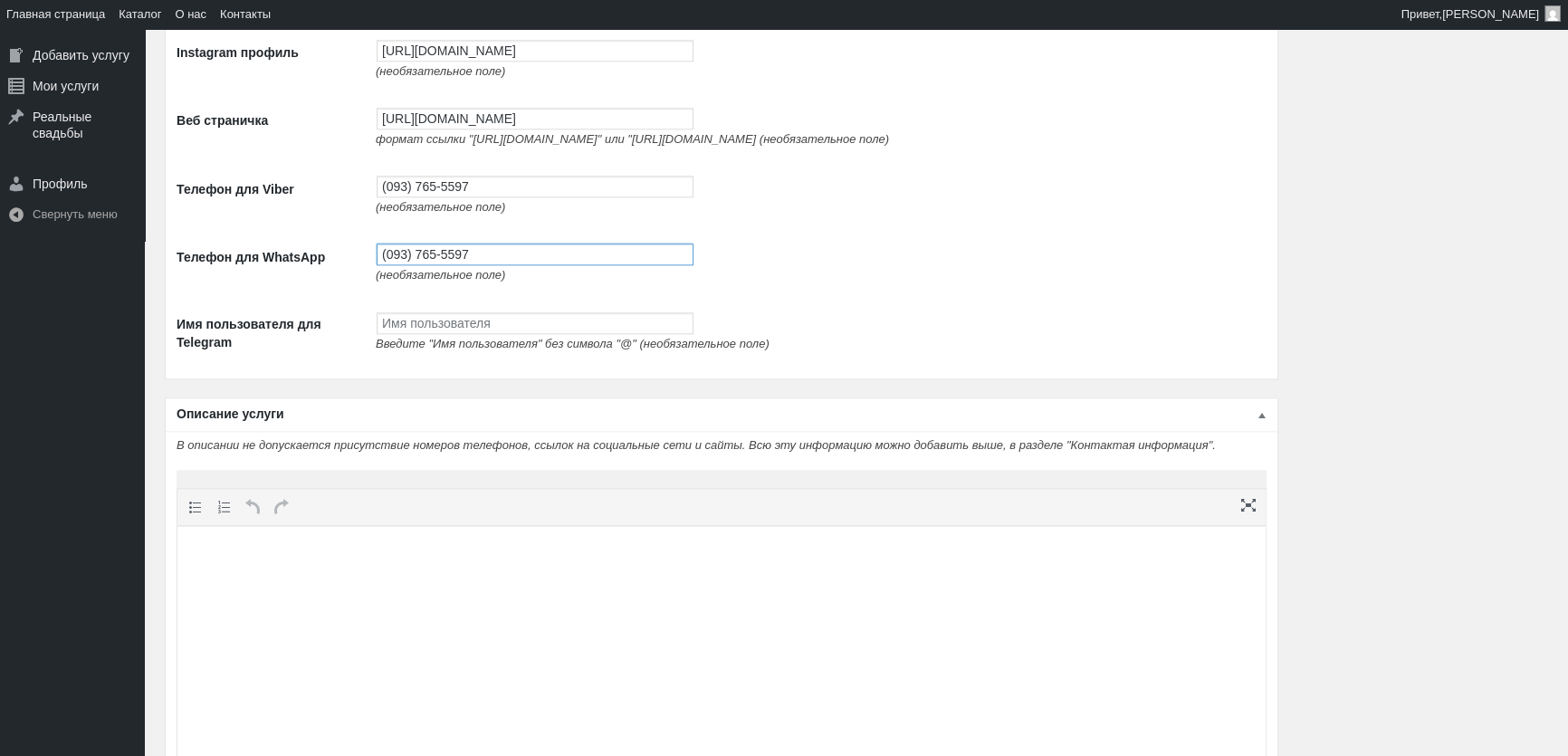
scroll to position [2632, 0]
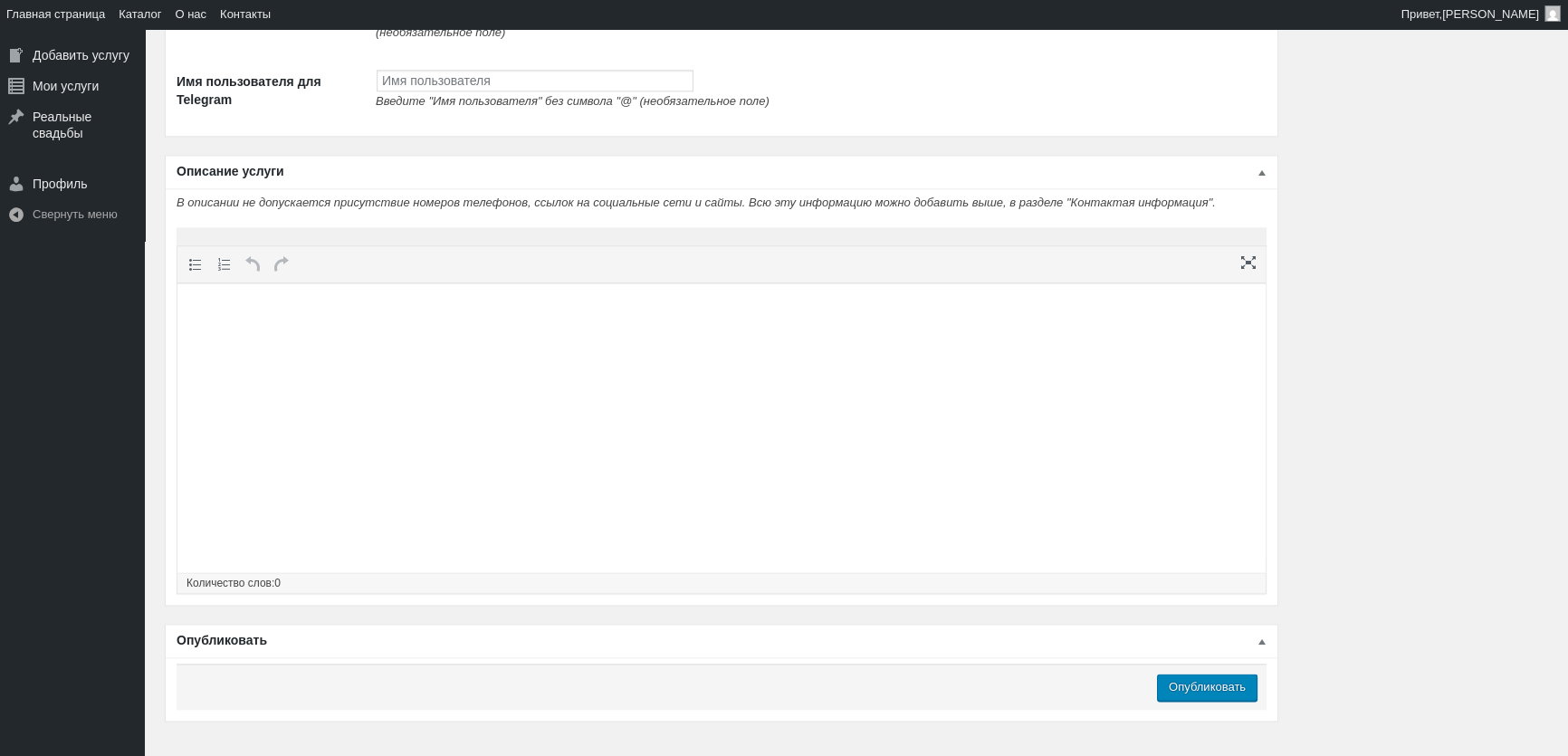
type input "(093) 765-5597"
click at [473, 352] on html at bounding box center [722, 318] width 1088 height 69
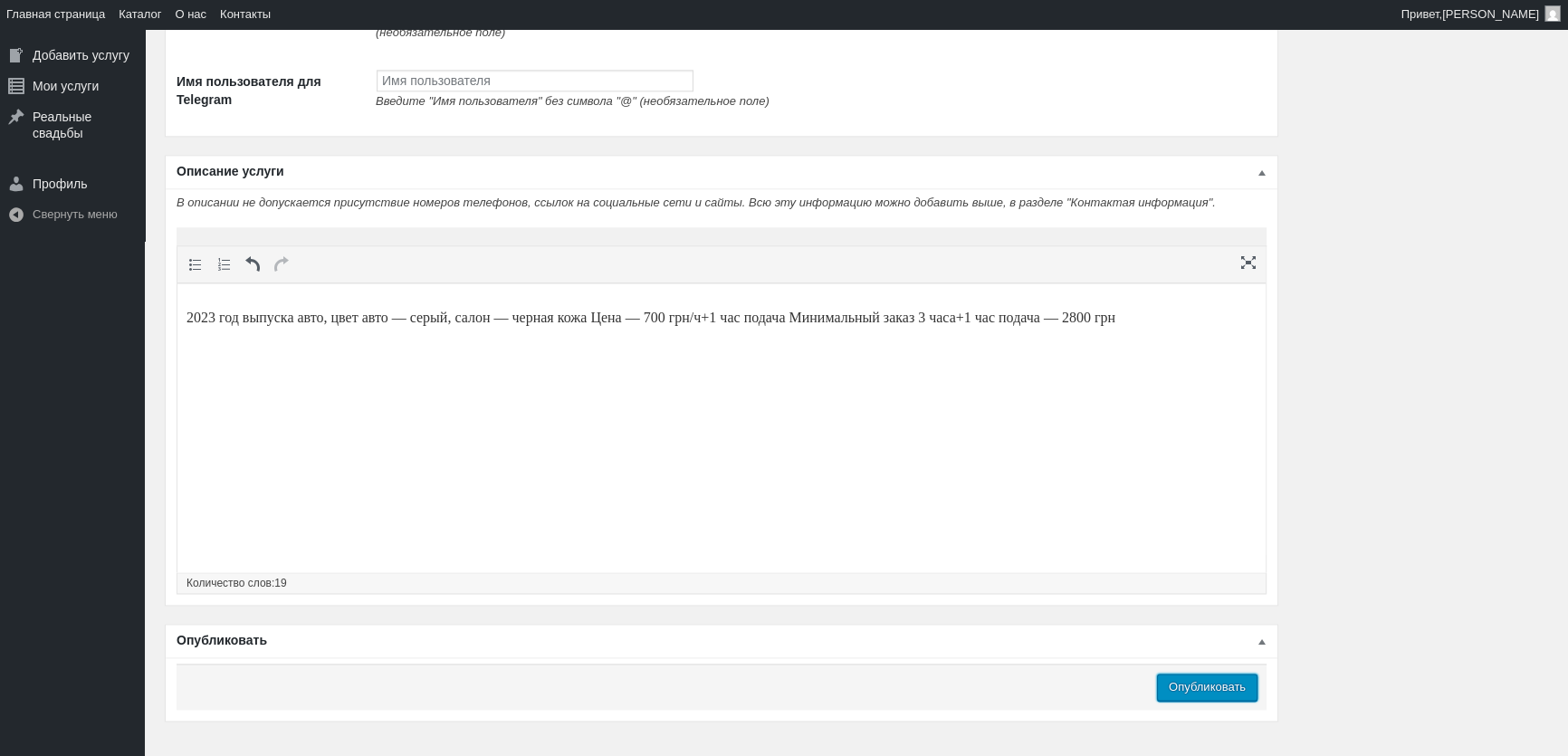
click at [1214, 701] on input "Опубликовать" at bounding box center [1207, 687] width 100 height 27
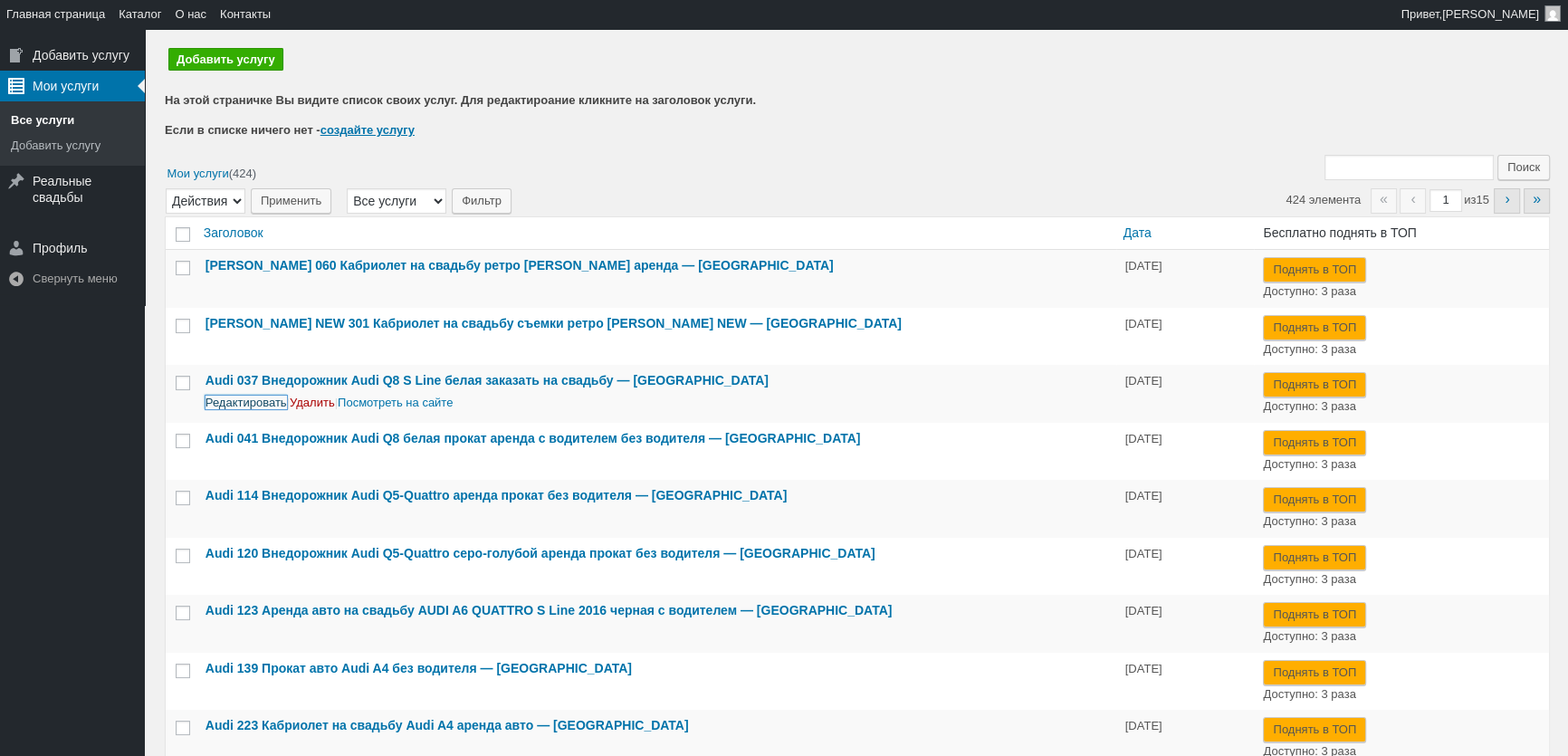
click at [250, 398] on link "Редактировать" at bounding box center [246, 402] width 81 height 14
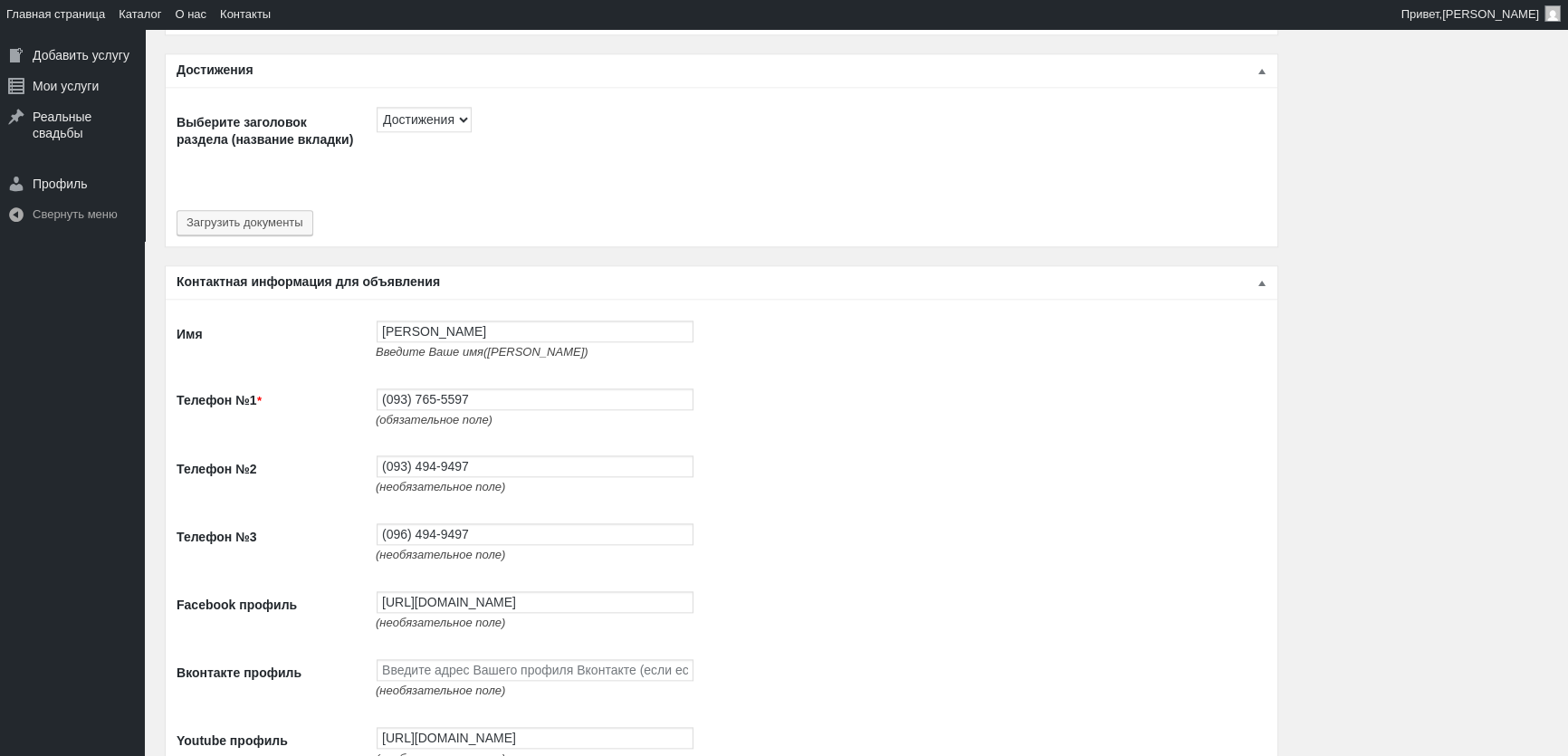
scroll to position [2879, 0]
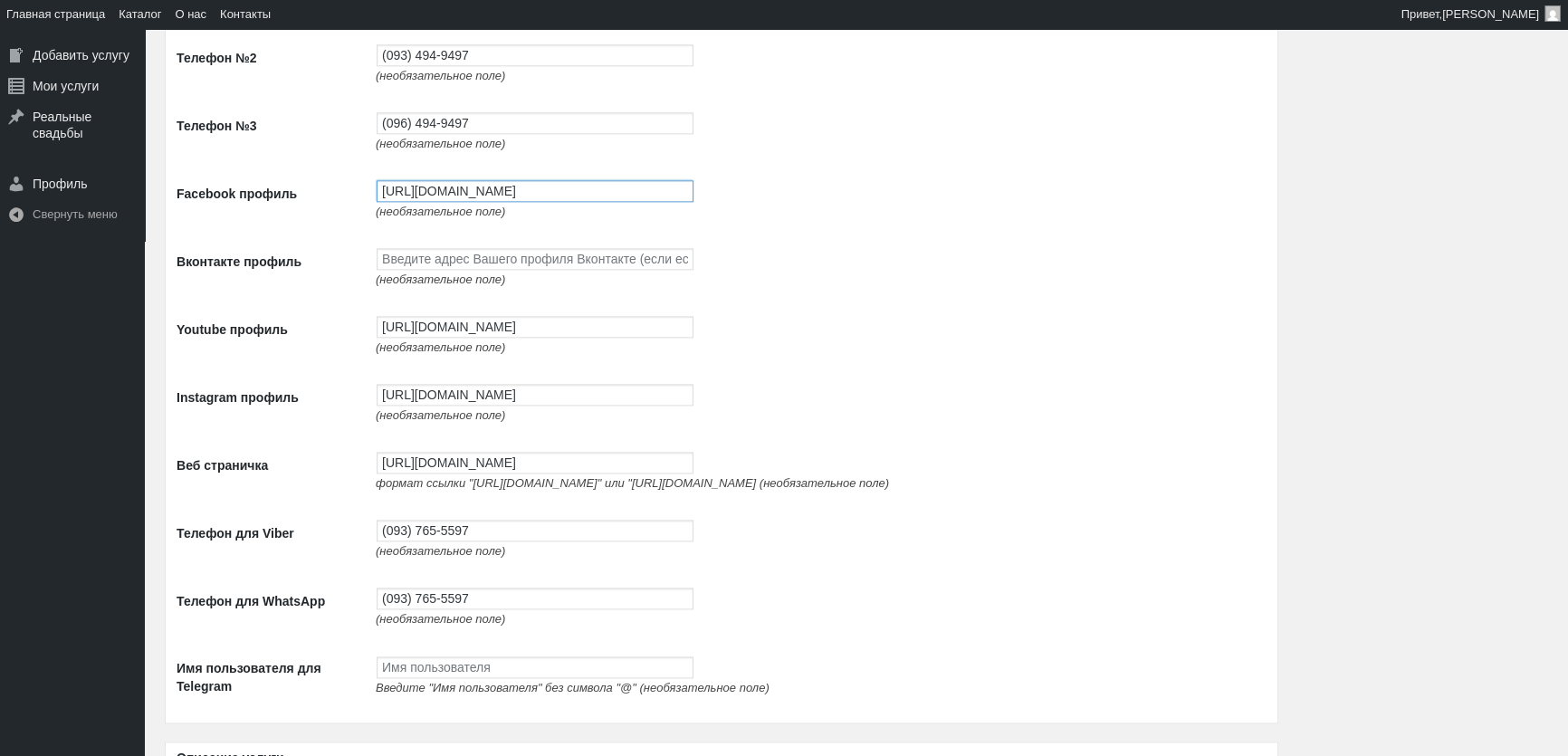
click at [460, 202] on input "[URL][DOMAIN_NAME]" at bounding box center [535, 191] width 317 height 21
click at [460, 202] on input "https://www.facebook.com/profile.php?id=100087672474351" at bounding box center [535, 191] width 317 height 21
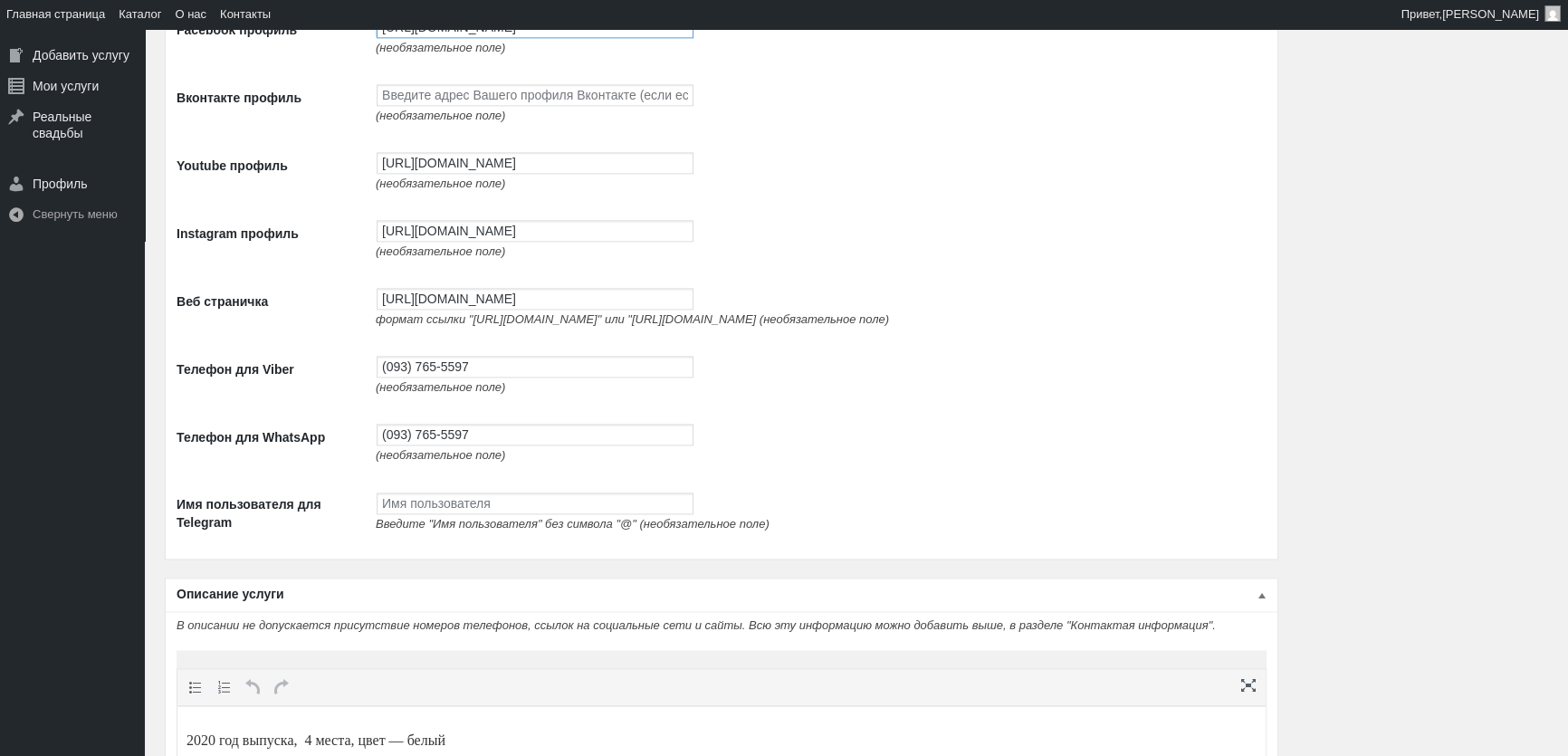
scroll to position [3044, 0]
click at [502, 165] on input "https://www.youtube.com/channel/UCnpsi_6iHYtwxNPLj1BgTyg" at bounding box center [535, 162] width 317 height 21
click at [502, 165] on input "[URL][DOMAIN_NAME]" at bounding box center [535, 162] width 317 height 21
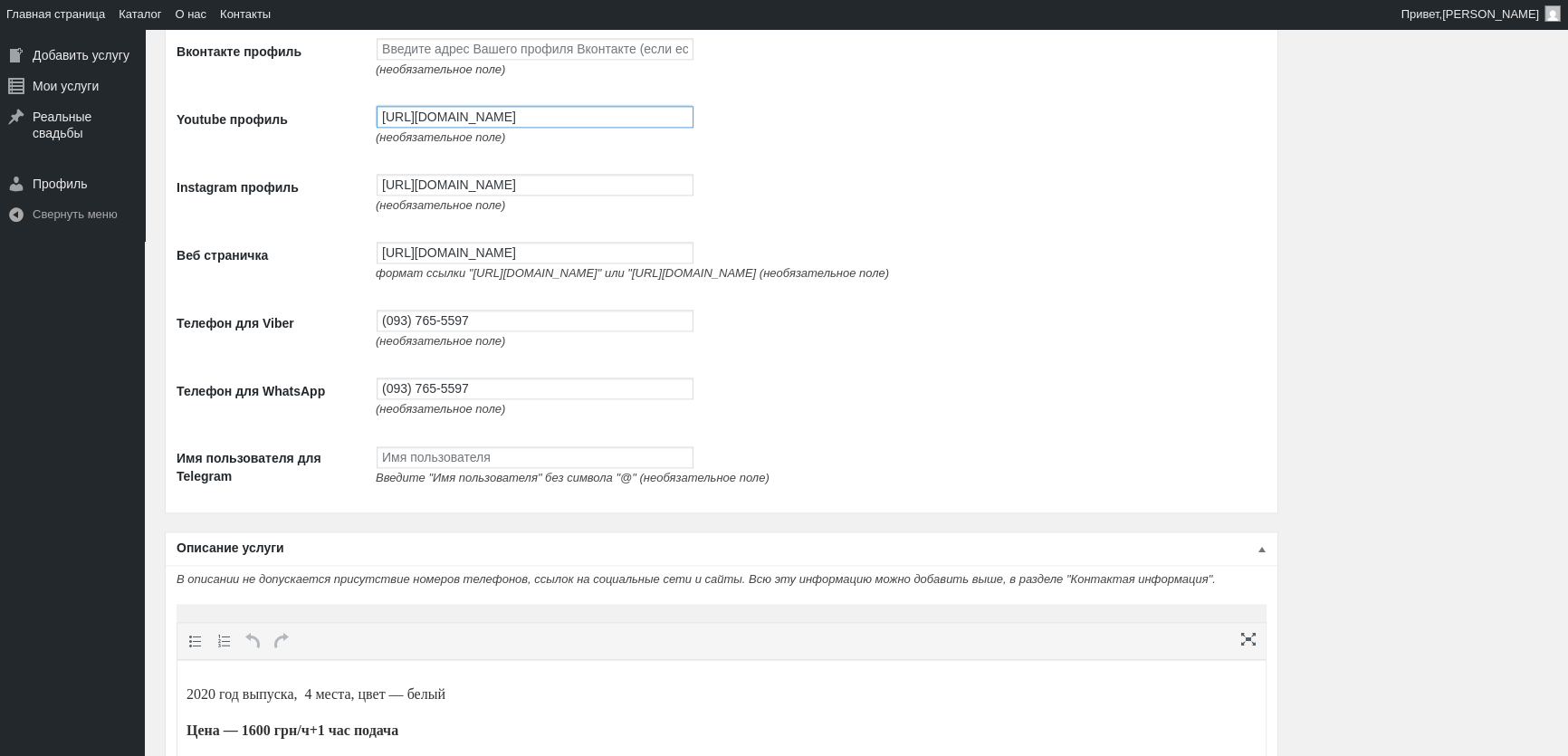
scroll to position [3126, 0]
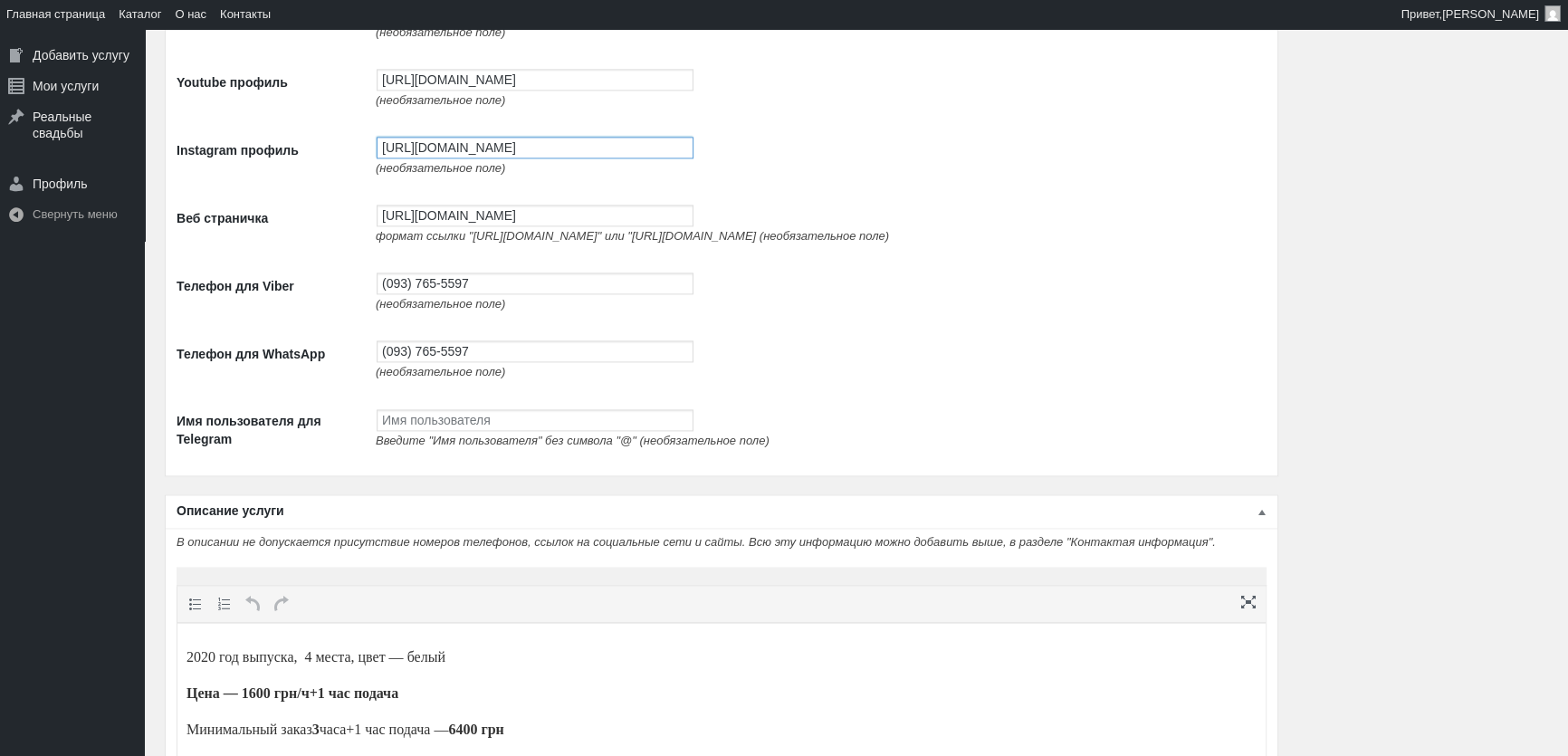
click at [443, 147] on input "[URL][DOMAIN_NAME]" at bounding box center [535, 147] width 317 height 21
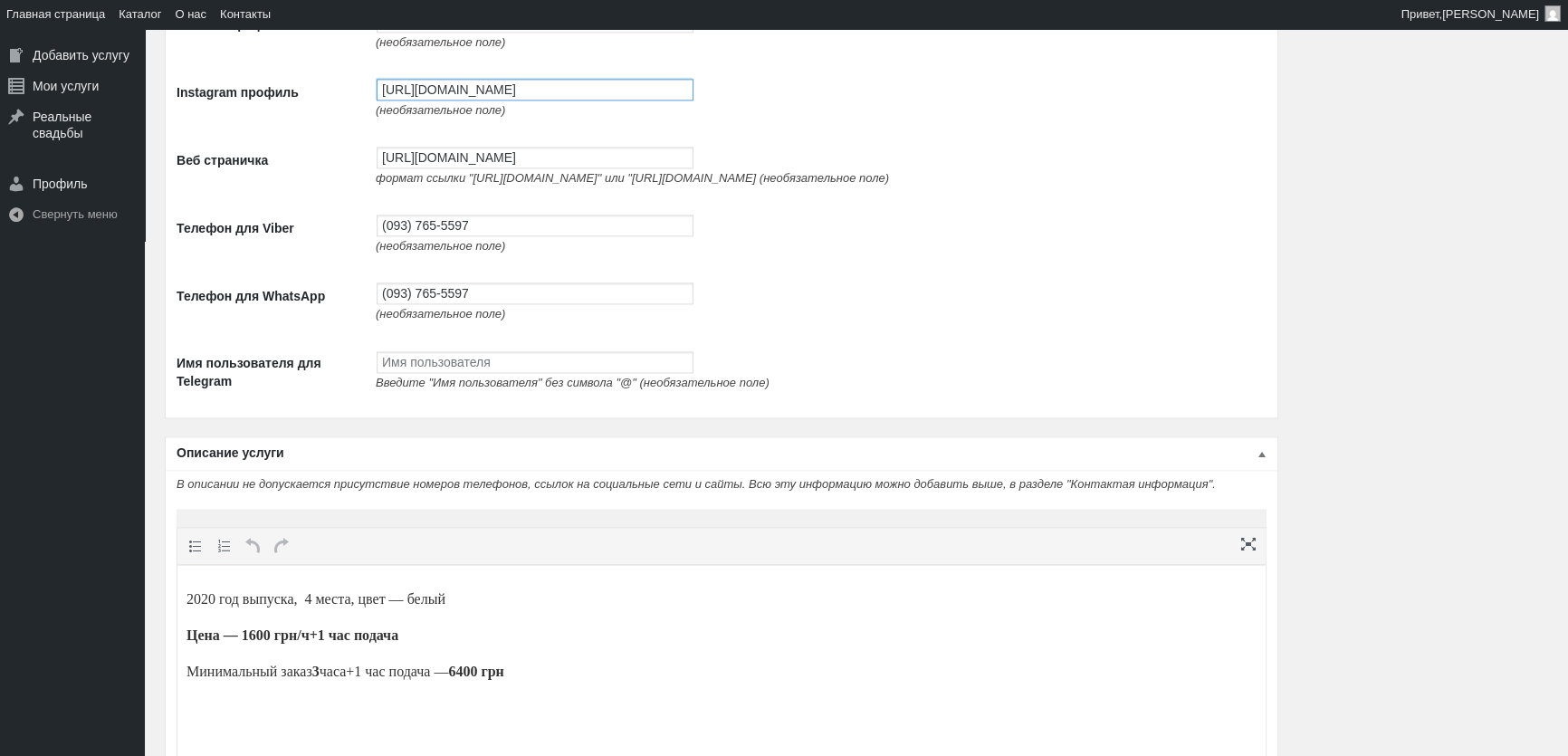
scroll to position [3208, 0]
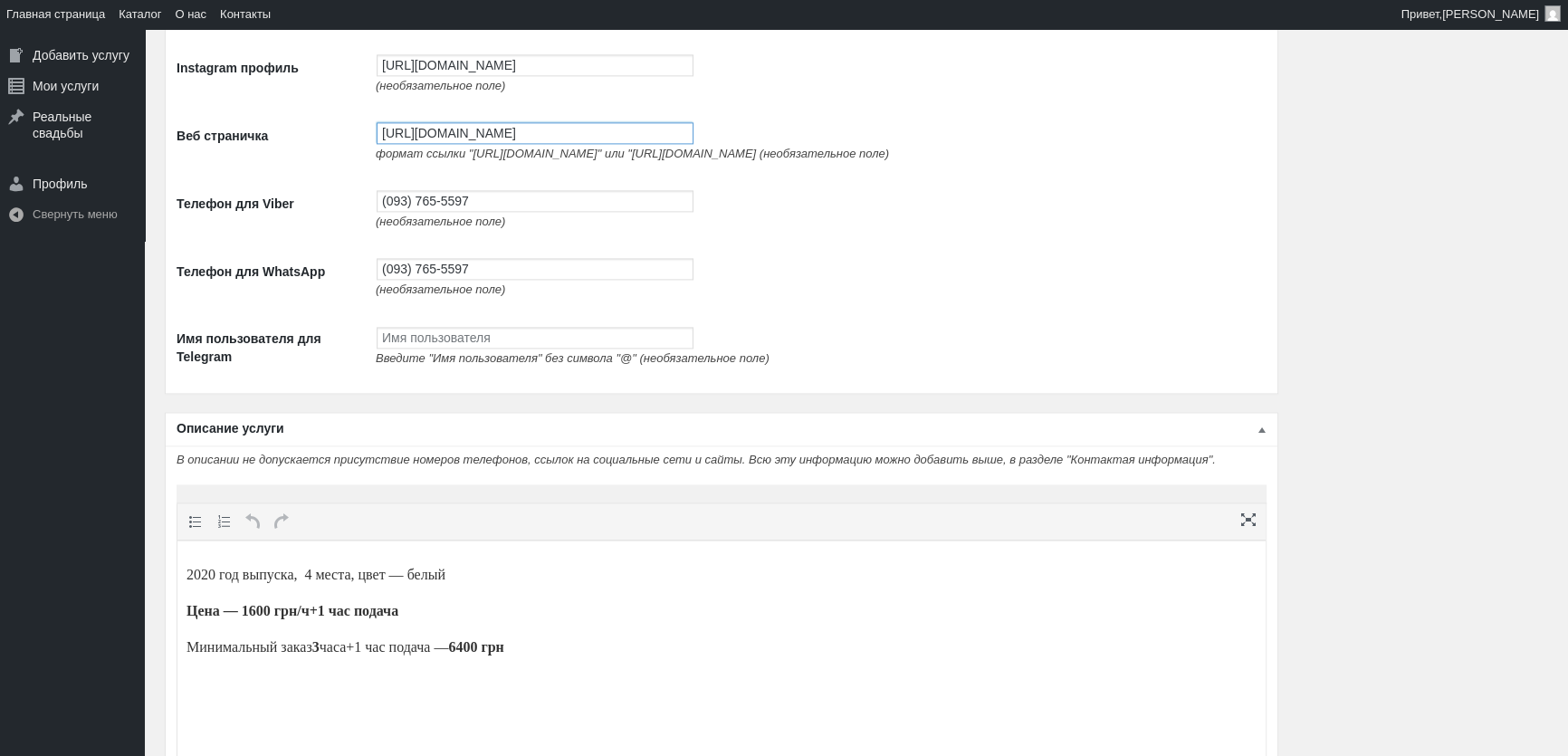
click at [434, 139] on input "[URL][DOMAIN_NAME]" at bounding box center [535, 133] width 317 height 21
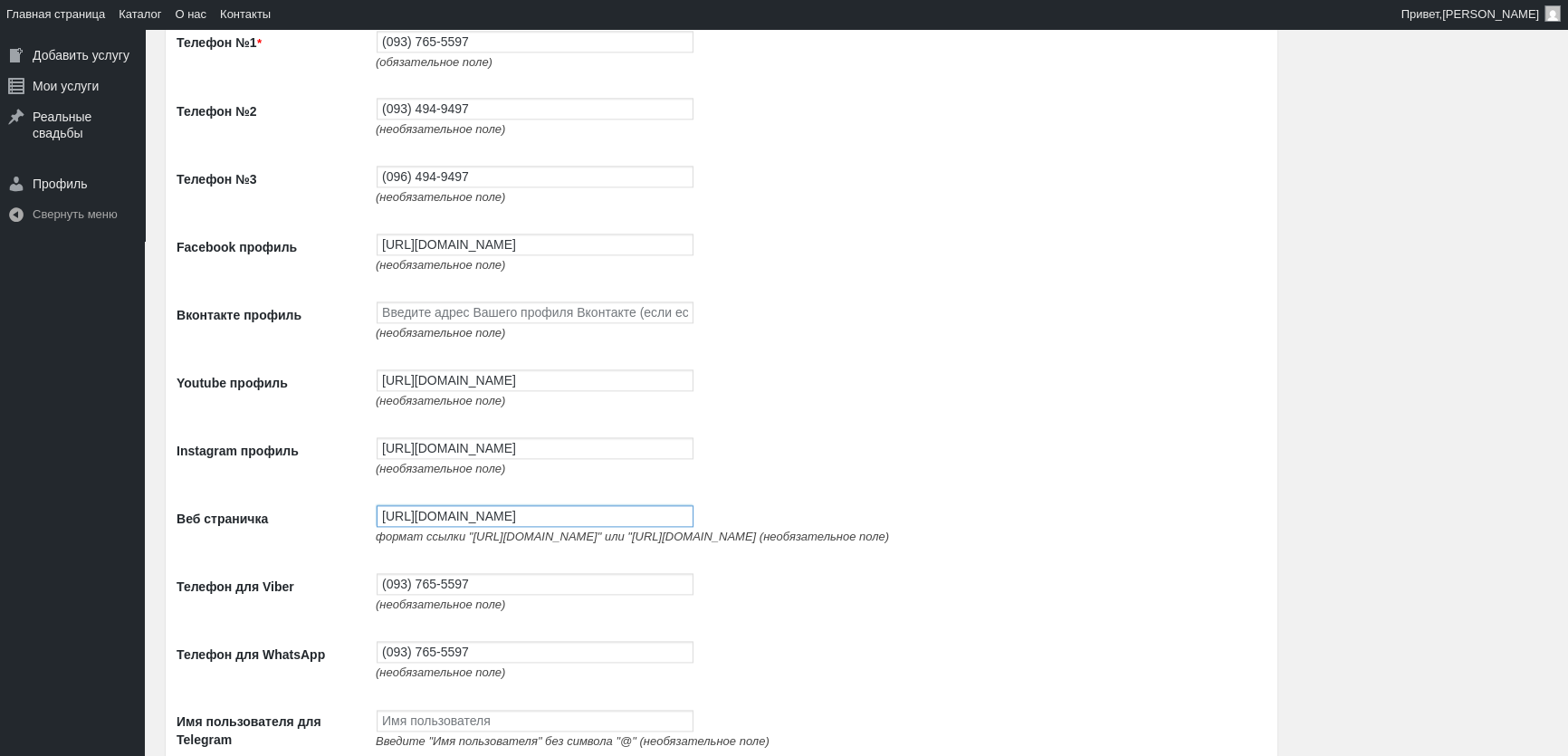
scroll to position [2796, 0]
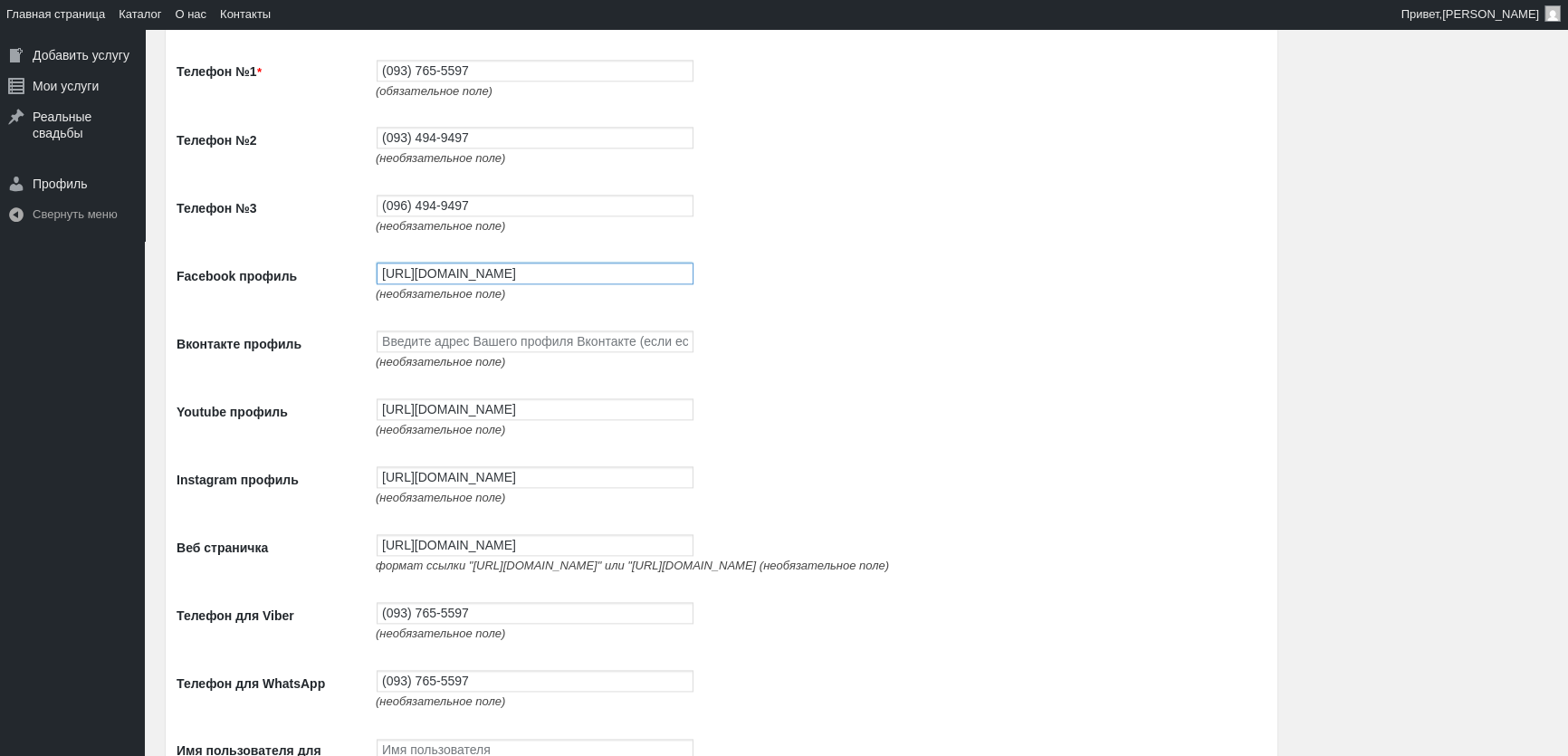
click at [401, 279] on input "[URL][DOMAIN_NAME]" at bounding box center [535, 273] width 317 height 21
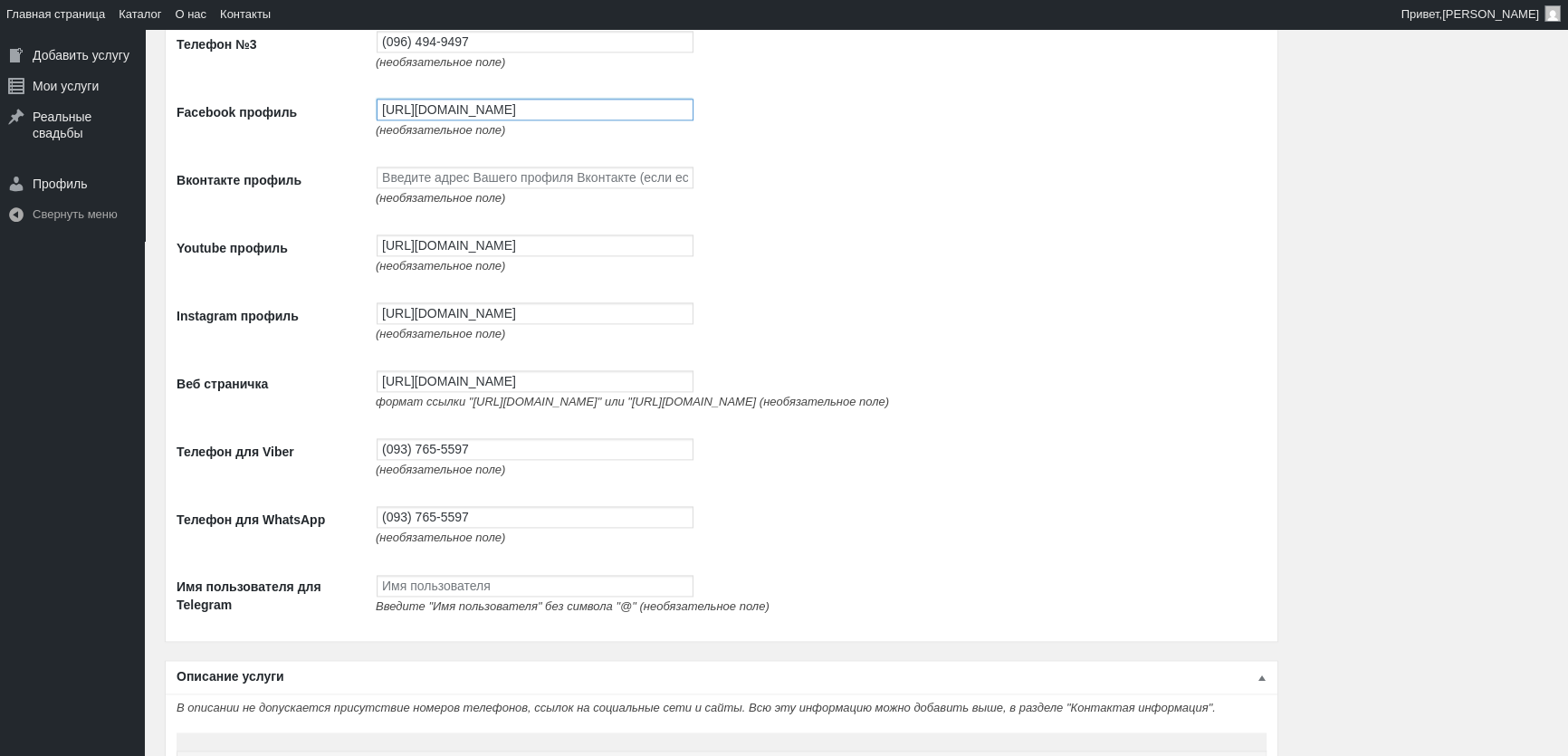
scroll to position [2961, 0]
click at [455, 245] on input "[URL][DOMAIN_NAME]" at bounding box center [535, 244] width 317 height 21
click at [416, 323] on input "[URL][DOMAIN_NAME]" at bounding box center [535, 311] width 317 height 21
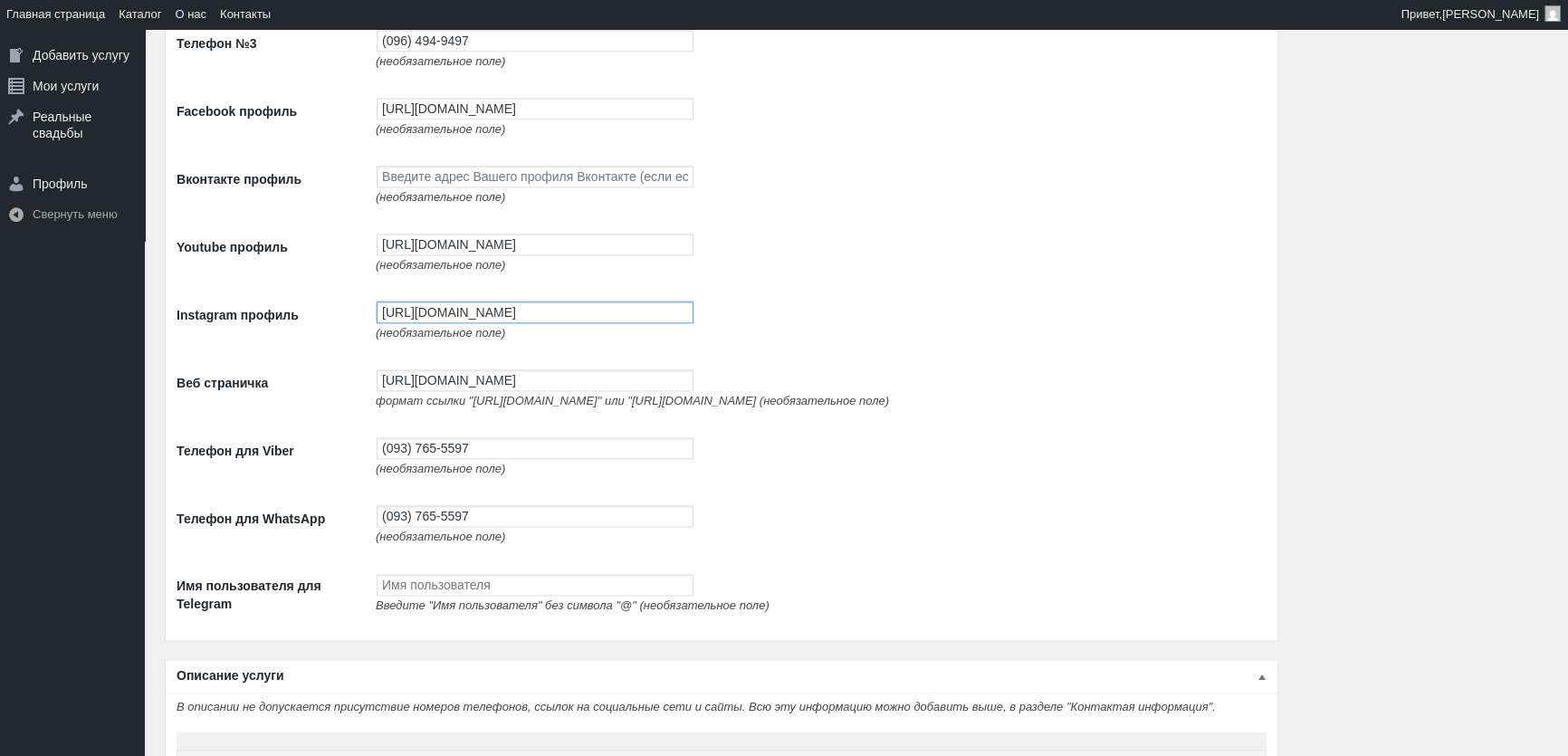
click at [416, 323] on input "[URL][DOMAIN_NAME]" at bounding box center [535, 311] width 317 height 21
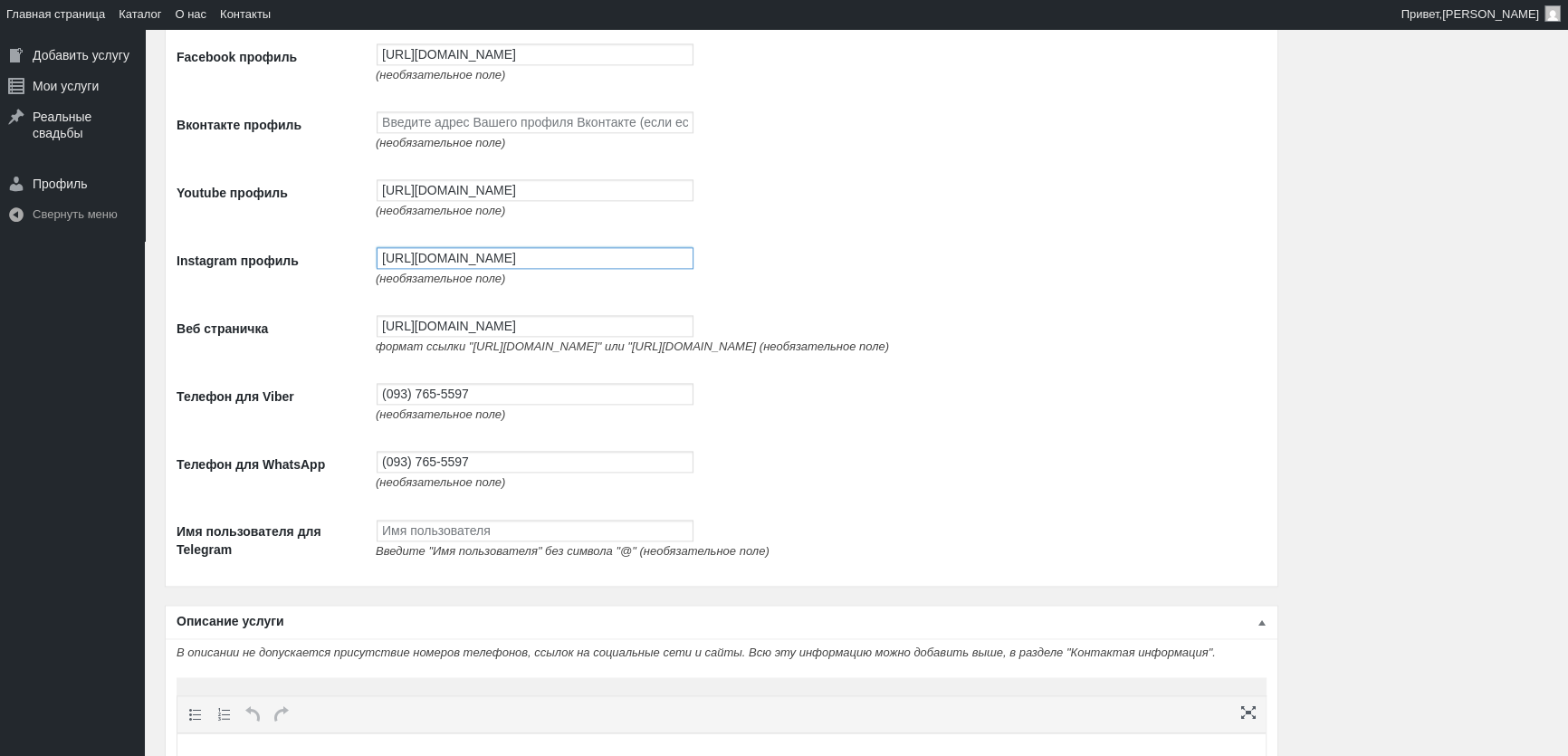
scroll to position [3044, 0]
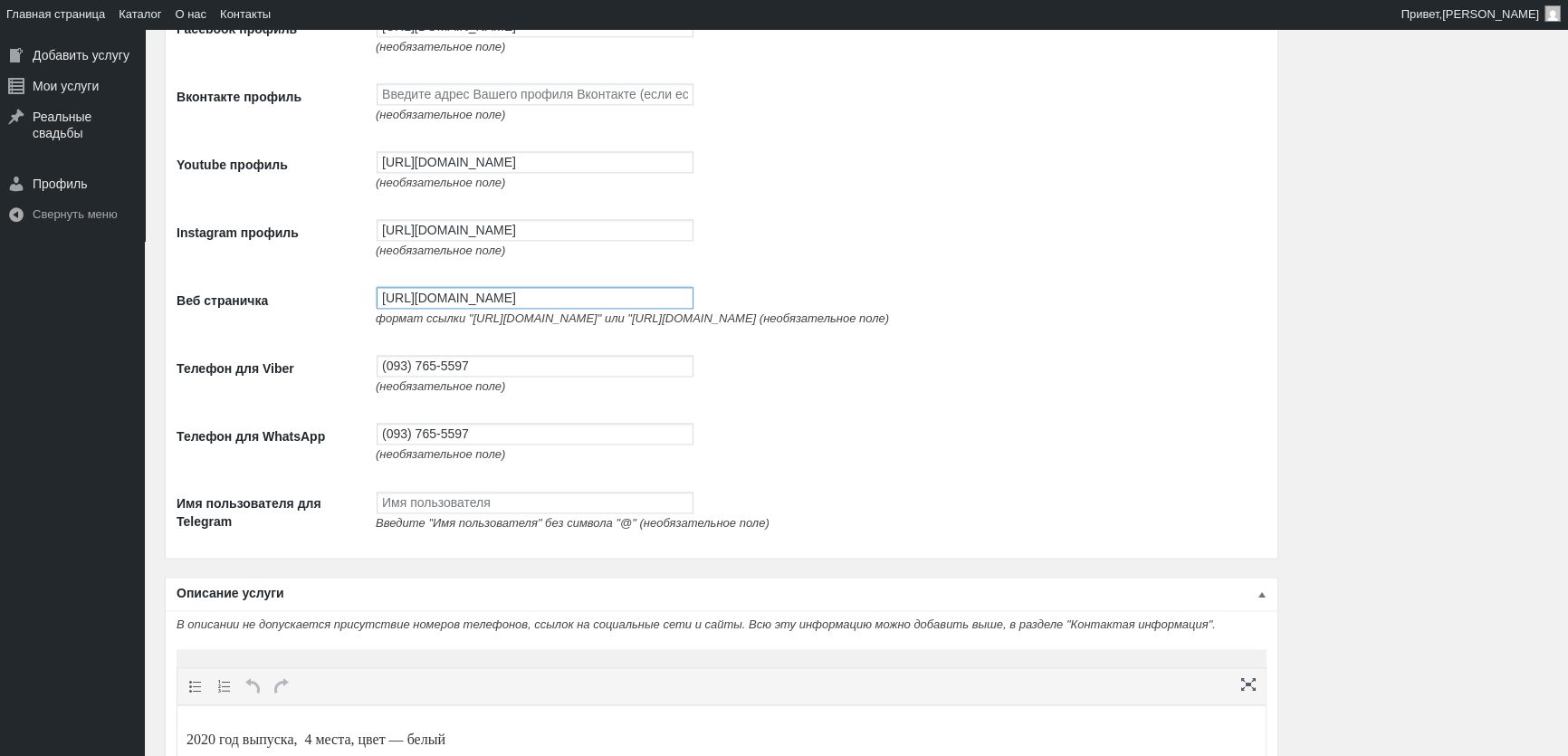
click at [416, 307] on input "[URL][DOMAIN_NAME]" at bounding box center [535, 297] width 317 height 21
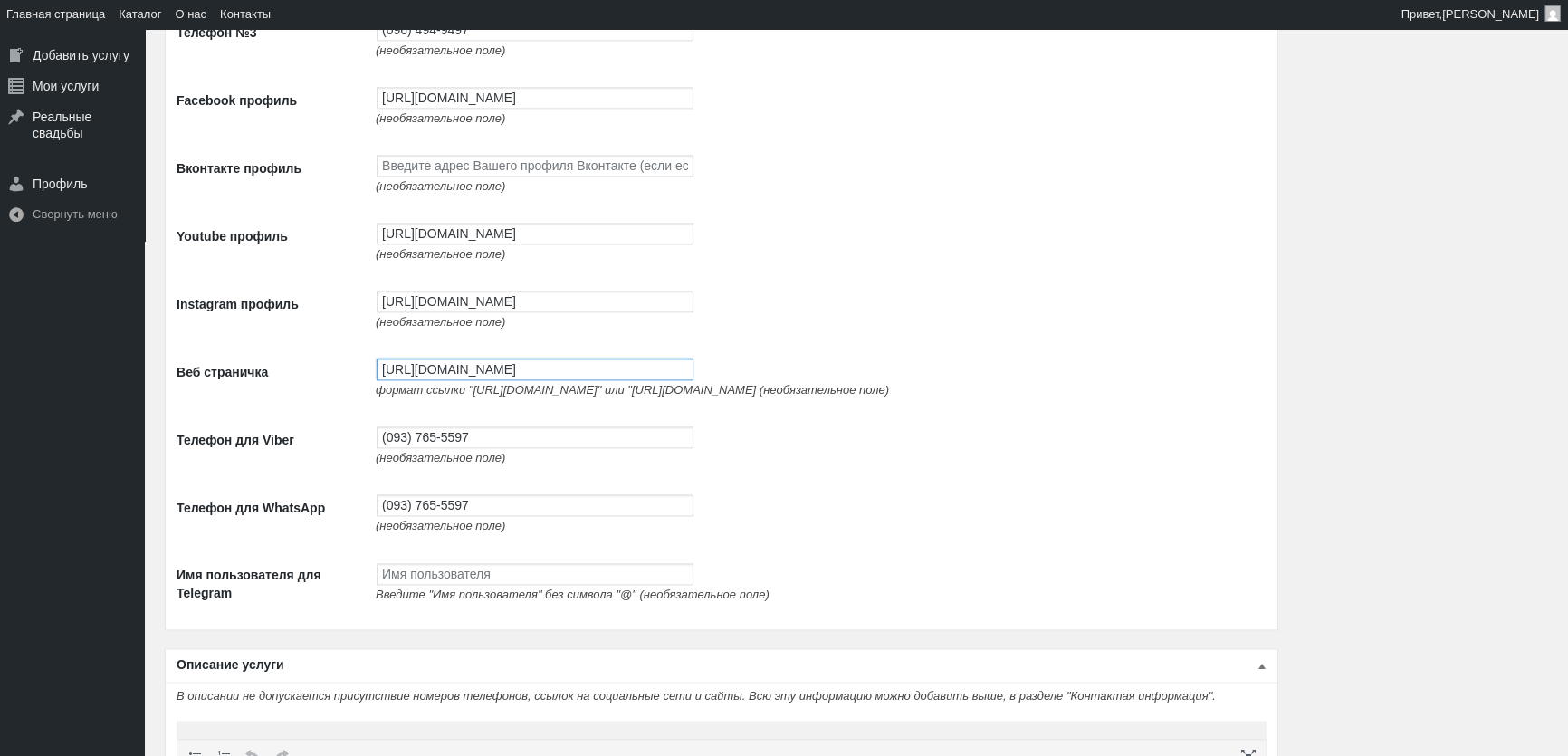
scroll to position [2879, 0]
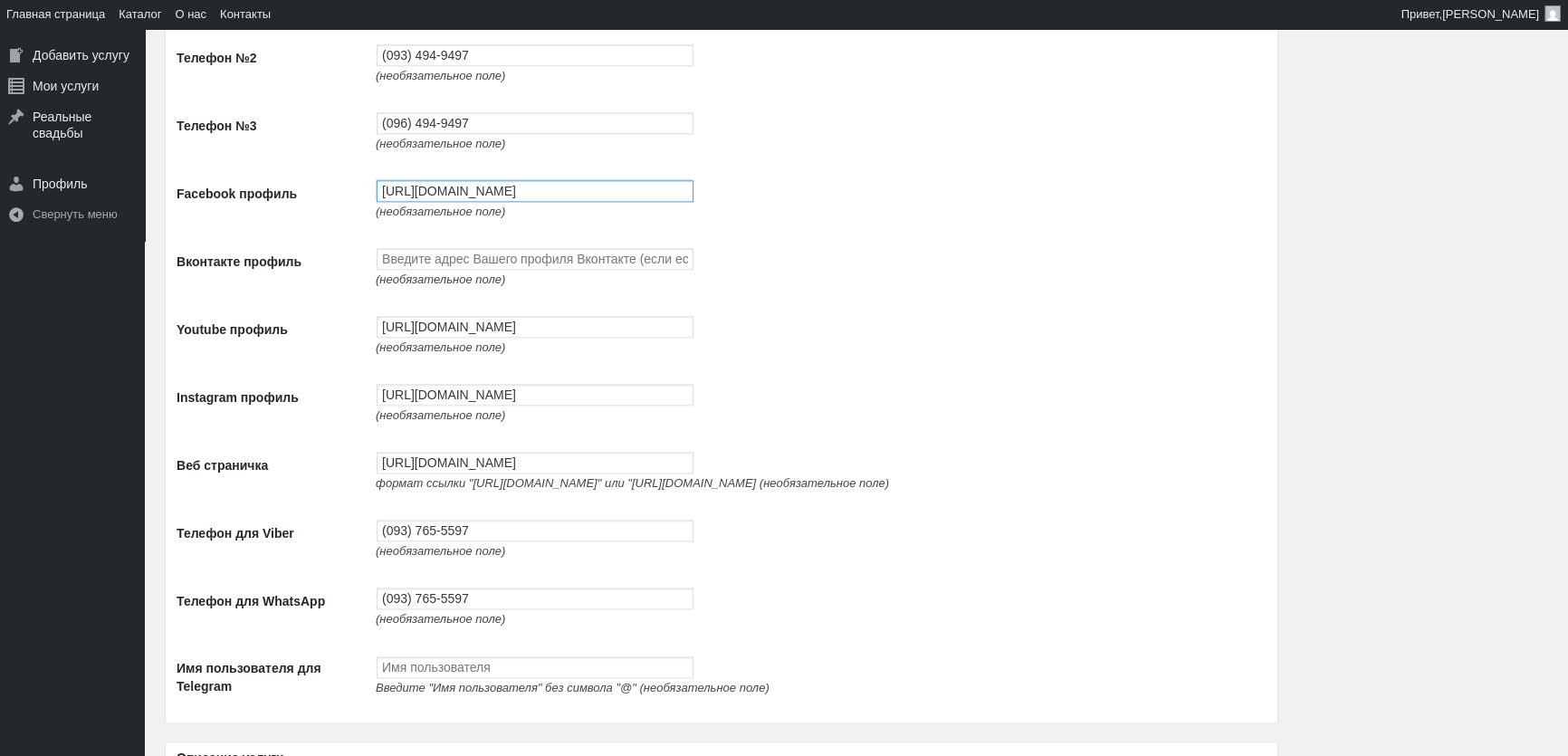
click at [433, 195] on input "[URL][DOMAIN_NAME]" at bounding box center [535, 191] width 317 height 21
click at [443, 334] on input "[URL][DOMAIN_NAME]" at bounding box center [535, 326] width 317 height 21
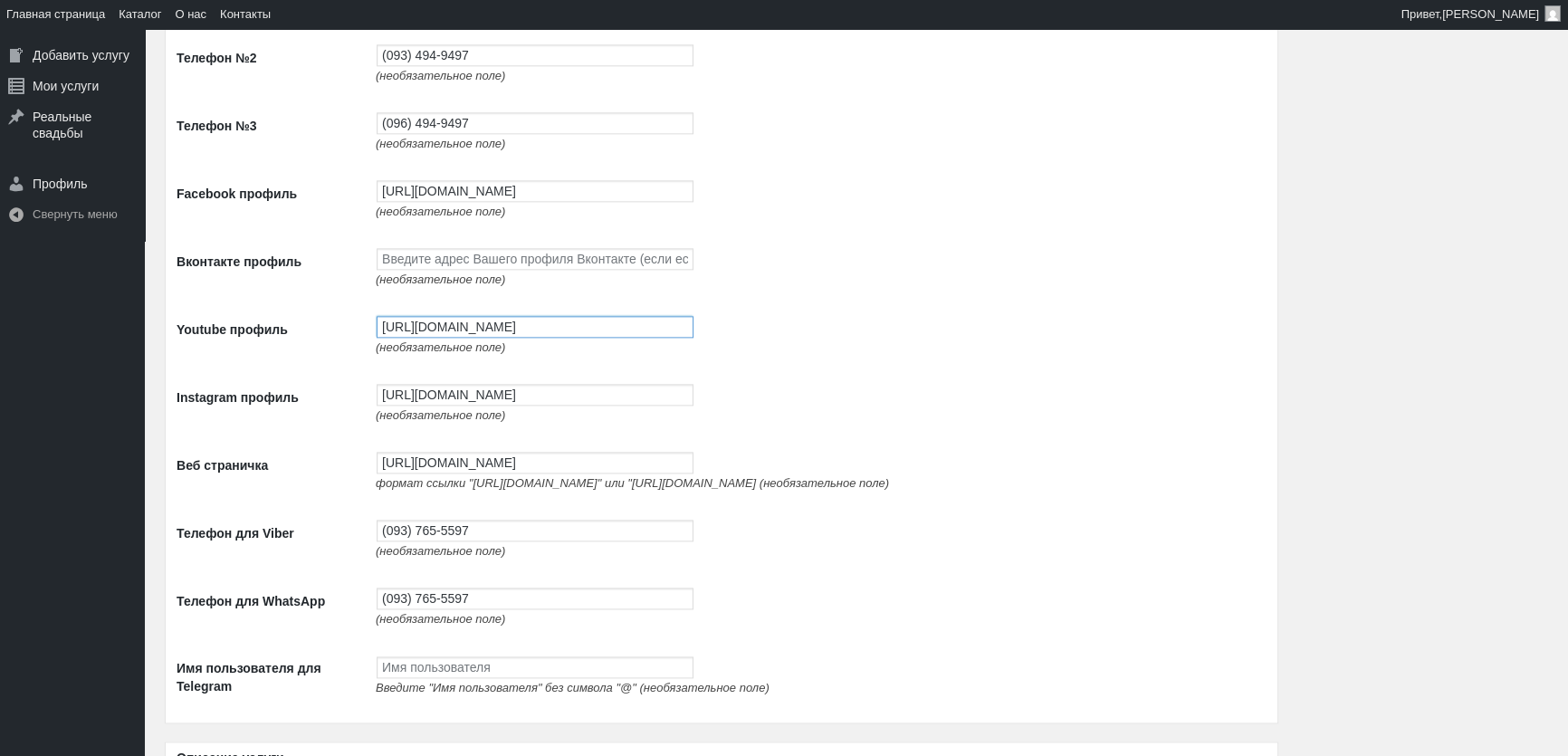
click at [443, 334] on input "[URL][DOMAIN_NAME]" at bounding box center [535, 326] width 317 height 21
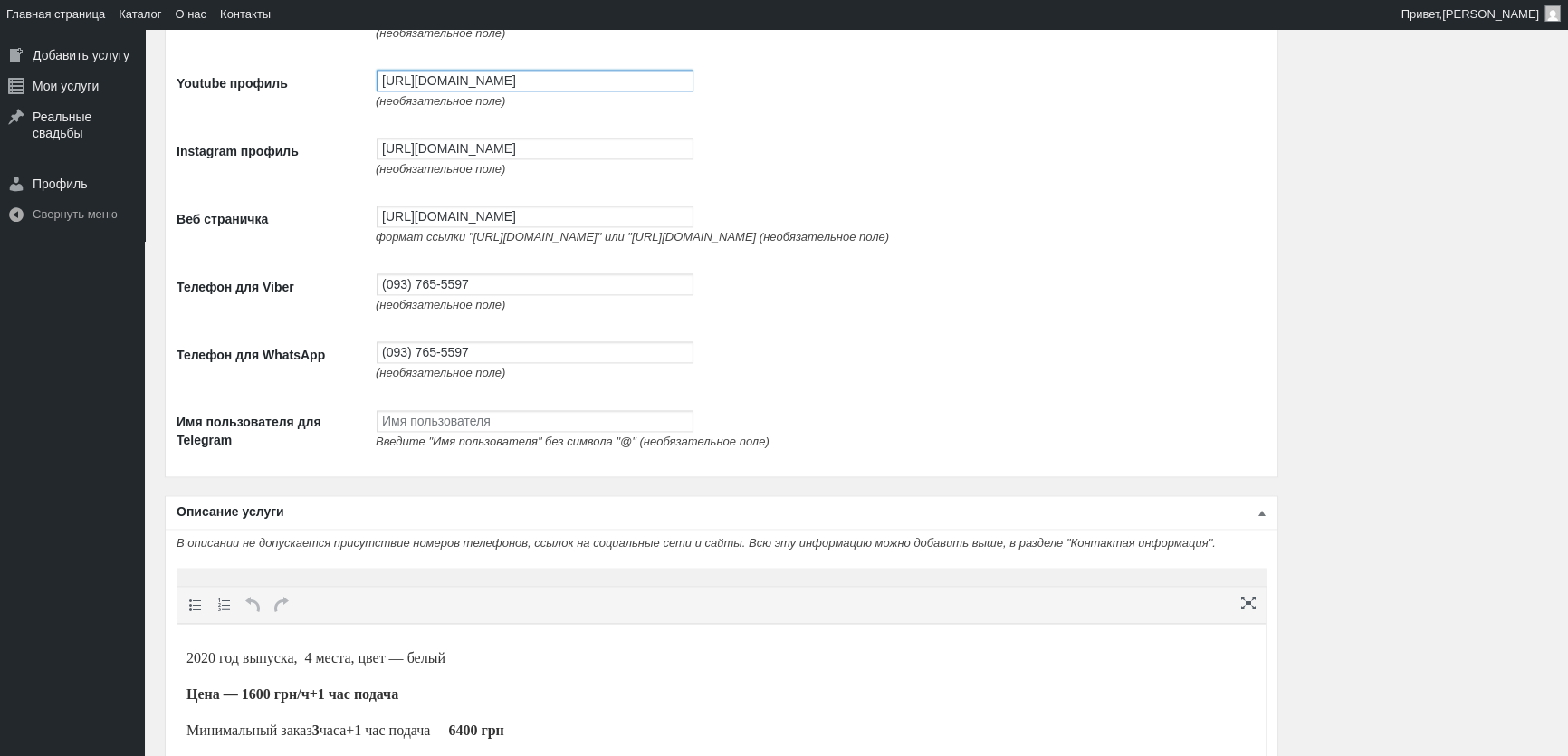
scroll to position [3126, 0]
click at [467, 150] on input "[URL][DOMAIN_NAME]" at bounding box center [535, 147] width 317 height 21
click at [468, 216] on input "[URL][DOMAIN_NAME]" at bounding box center [535, 215] width 317 height 21
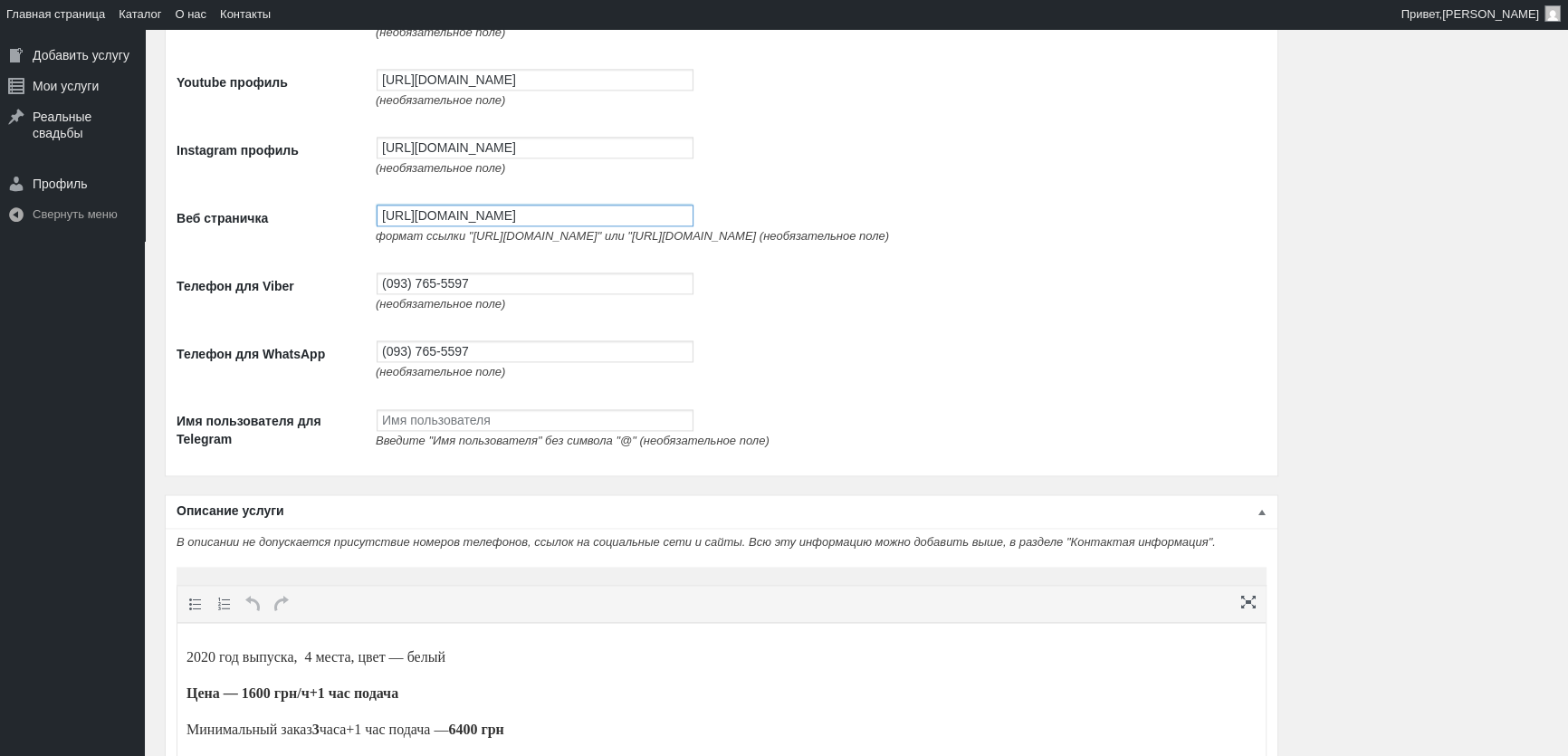
click at [468, 216] on input "[URL][DOMAIN_NAME]" at bounding box center [535, 215] width 317 height 21
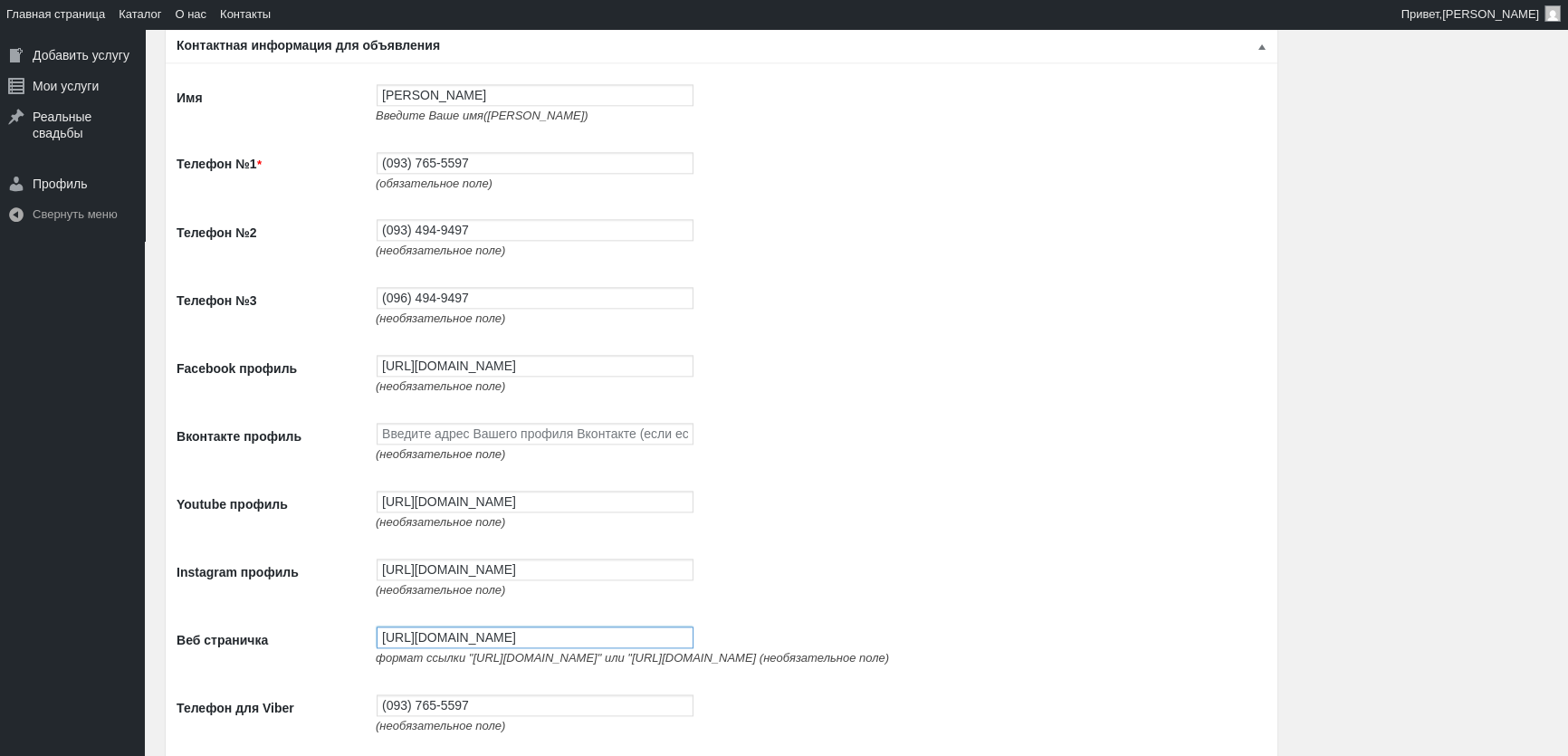
scroll to position [2705, 0]
click at [453, 380] on td "https://www.facebook.com/profile.php?id=100087672474351 (необязательное поле)" at bounding box center [816, 373] width 900 height 68
click at [458, 376] on input "[URL][DOMAIN_NAME]" at bounding box center [535, 364] width 317 height 21
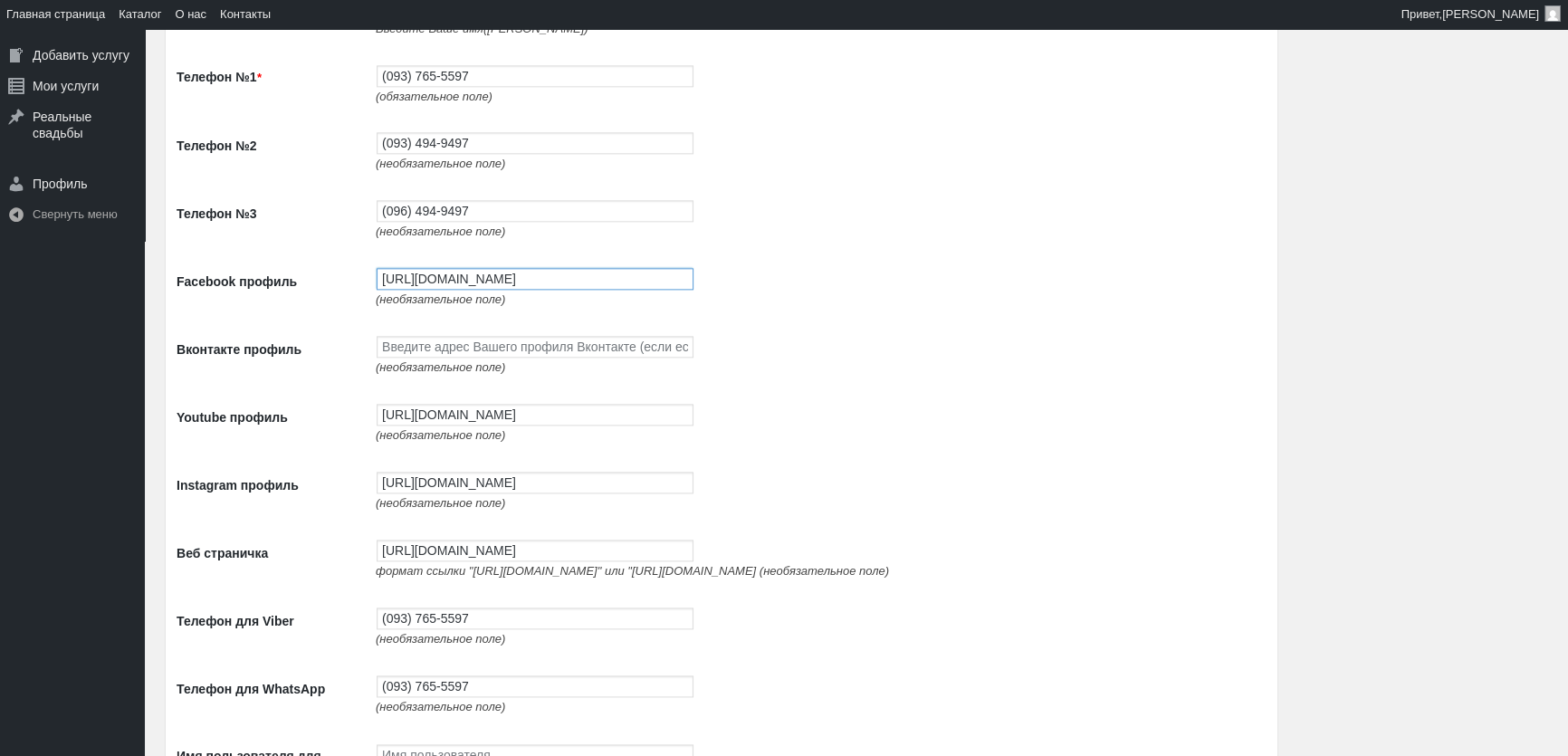
scroll to position [2869, 0]
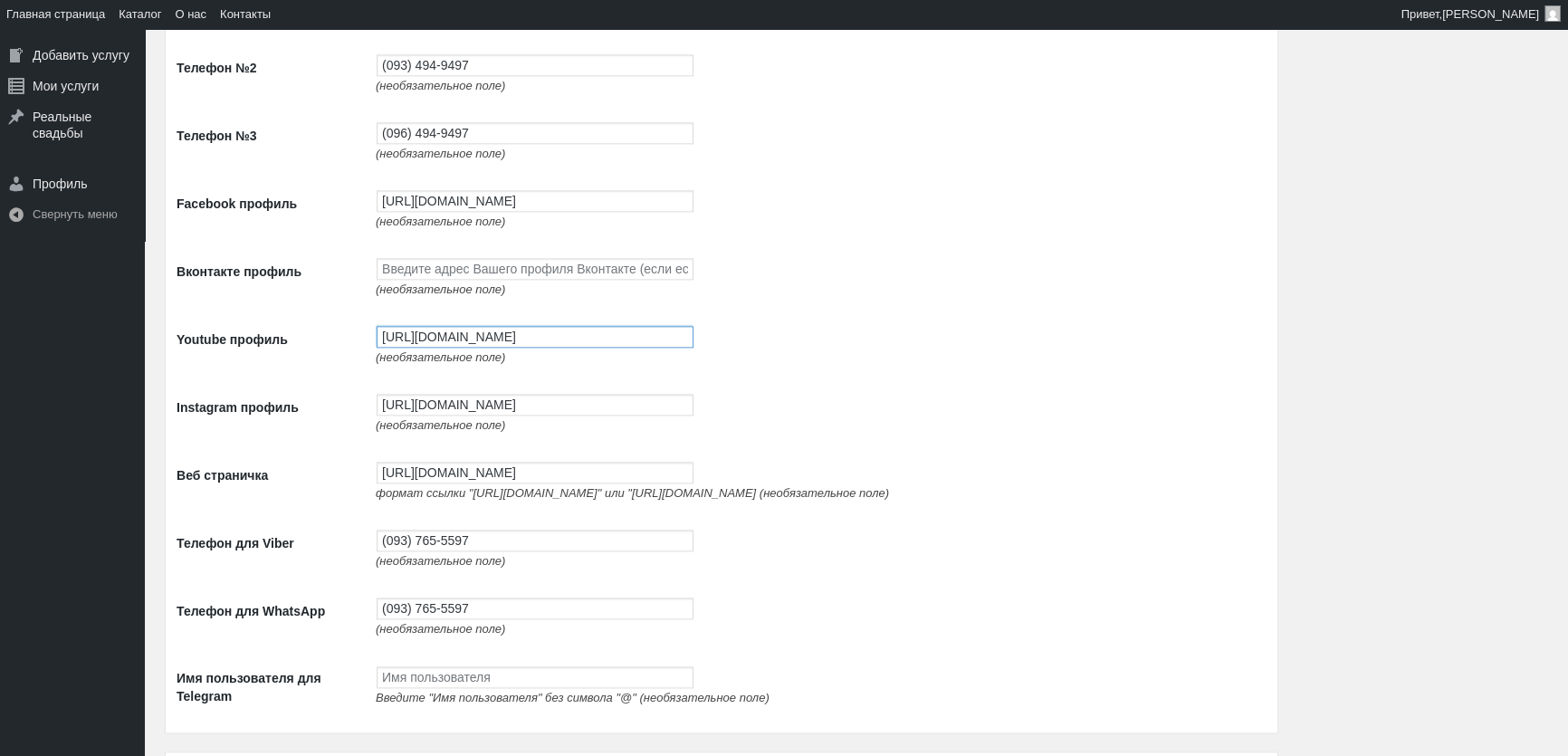
click at [454, 338] on input "[URL][DOMAIN_NAME]" at bounding box center [535, 336] width 317 height 21
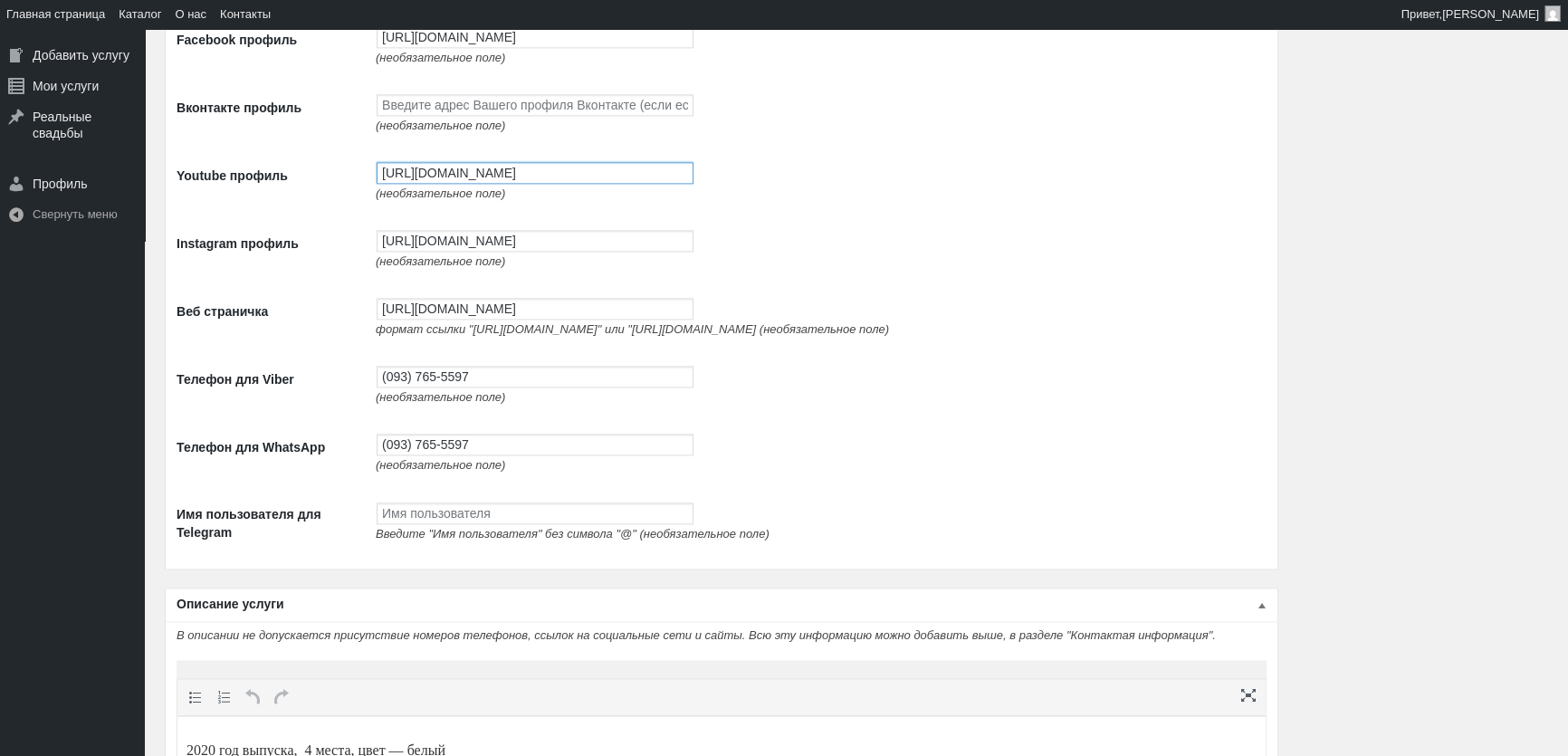
scroll to position [3033, 0]
click at [463, 250] on input "[URL][DOMAIN_NAME]" at bounding box center [535, 239] width 317 height 21
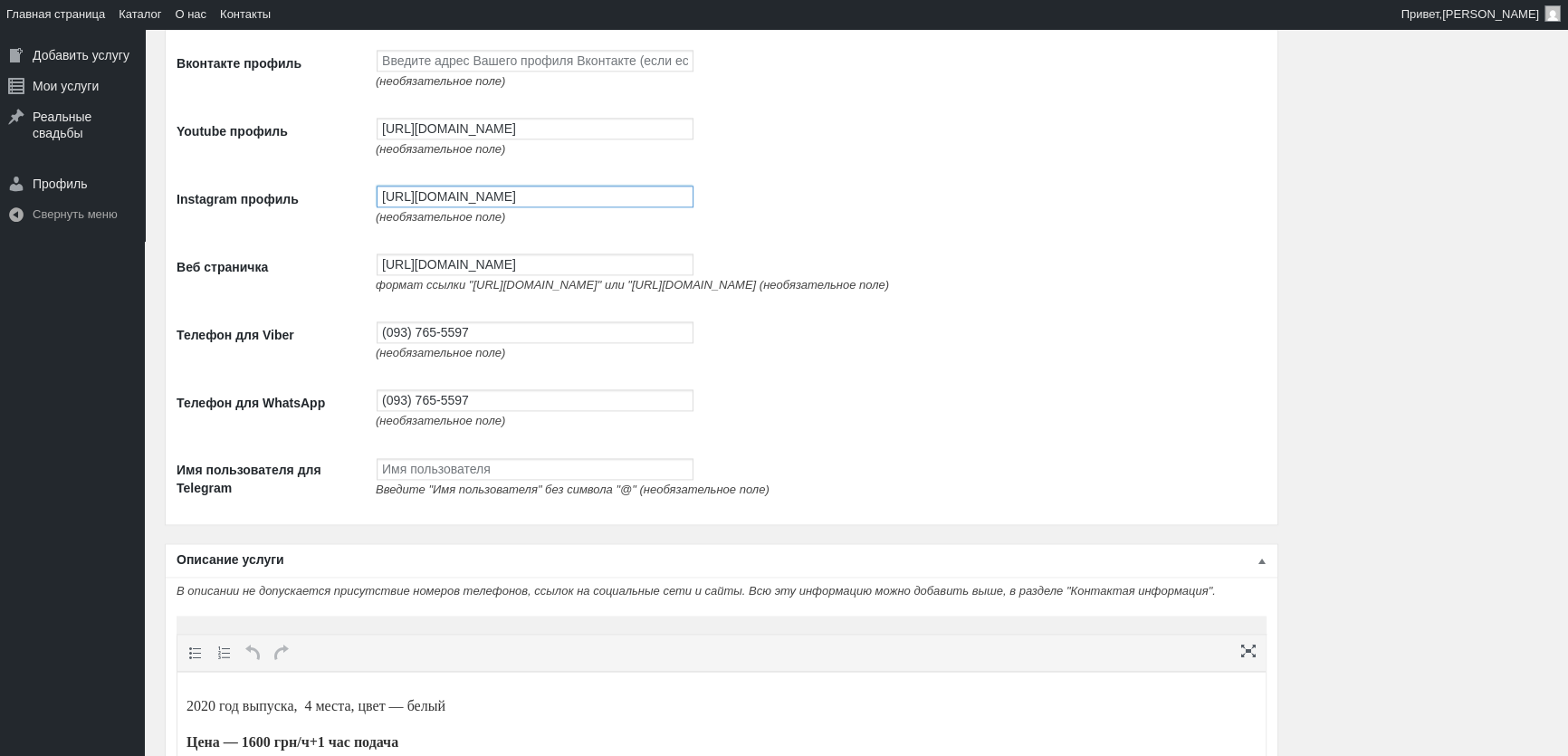
scroll to position [3116, 0]
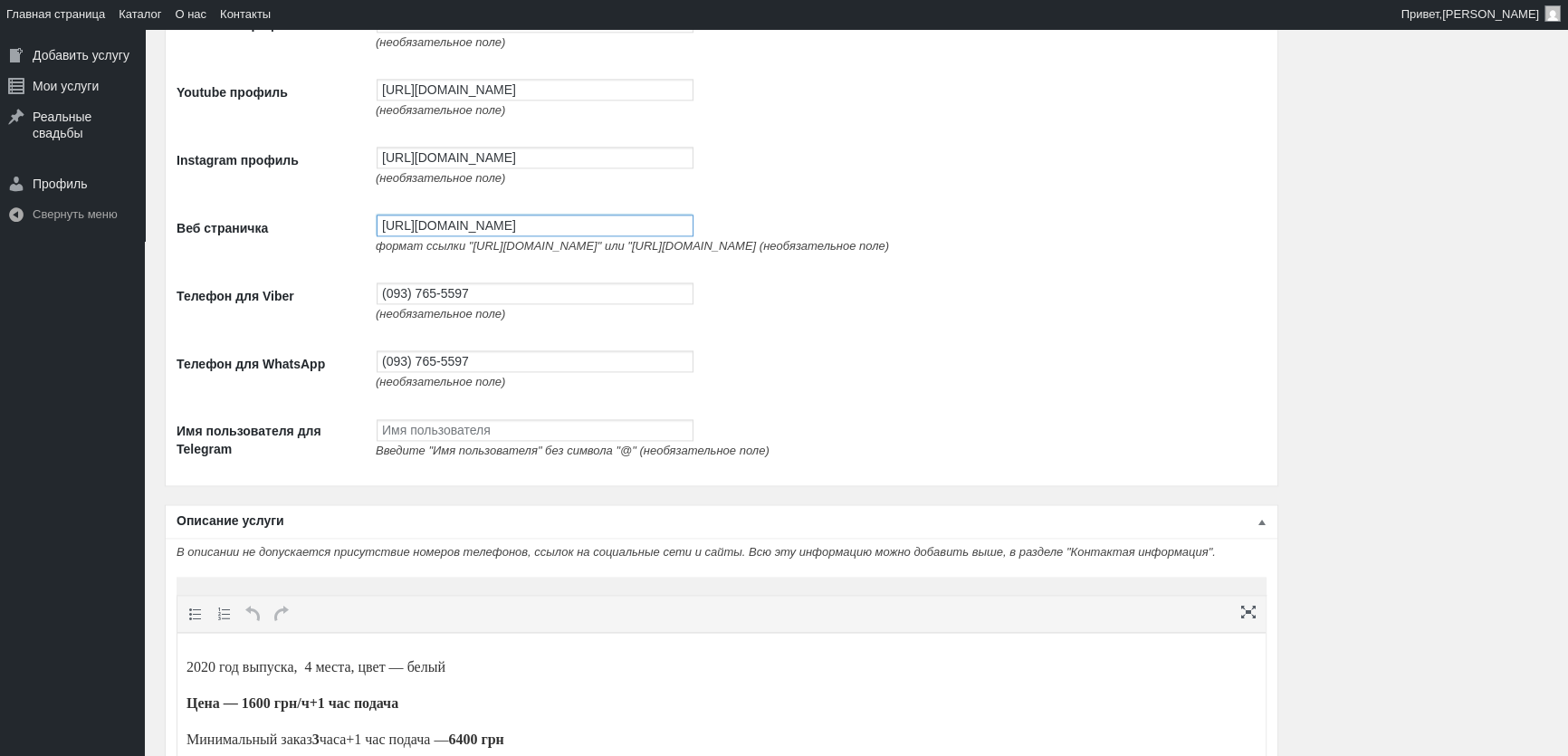
click at [489, 236] on input "[URL][DOMAIN_NAME]" at bounding box center [535, 225] width 317 height 21
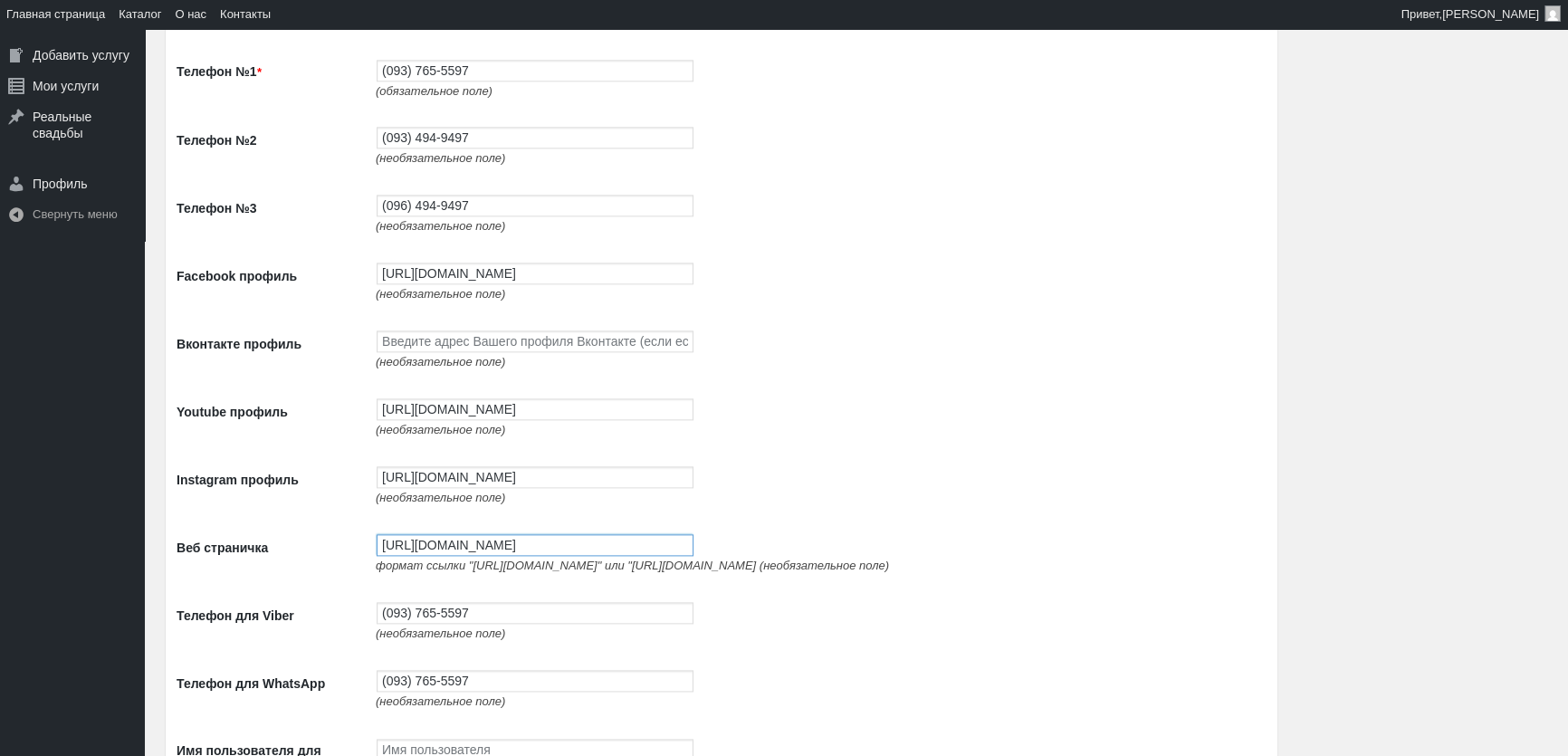
scroll to position [2788, 0]
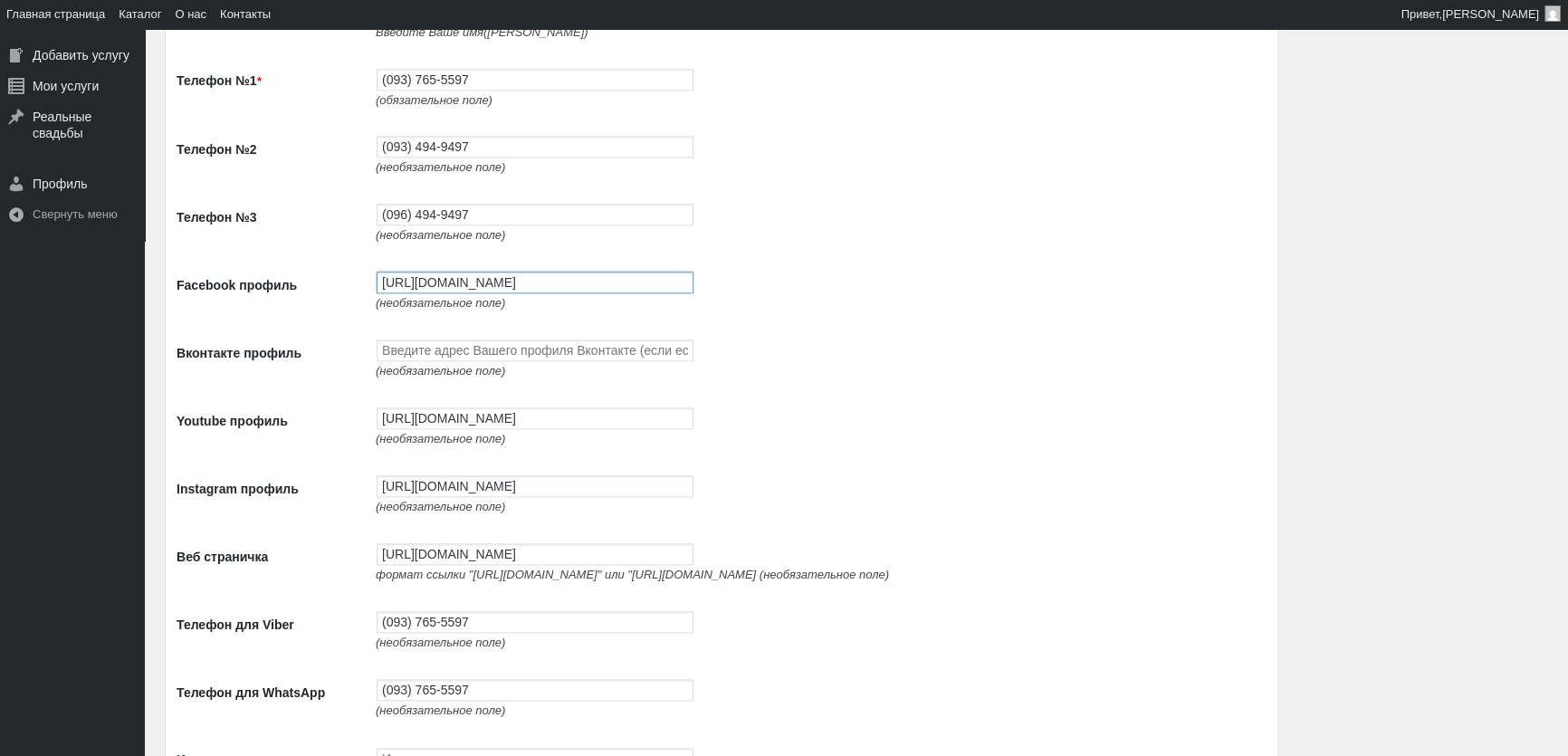
click at [424, 287] on input "[URL][DOMAIN_NAME]" at bounding box center [535, 282] width 317 height 21
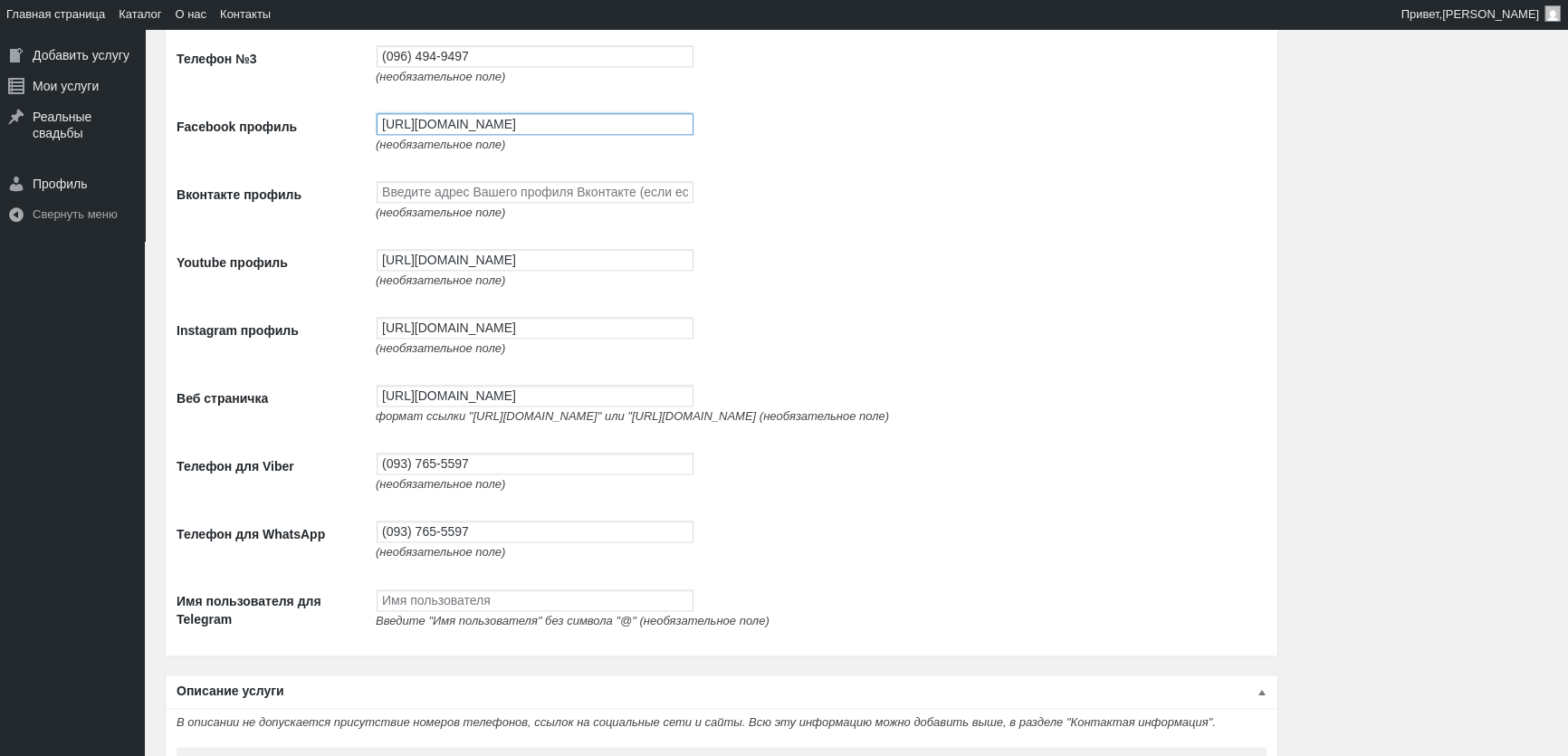
scroll to position [2951, 0]
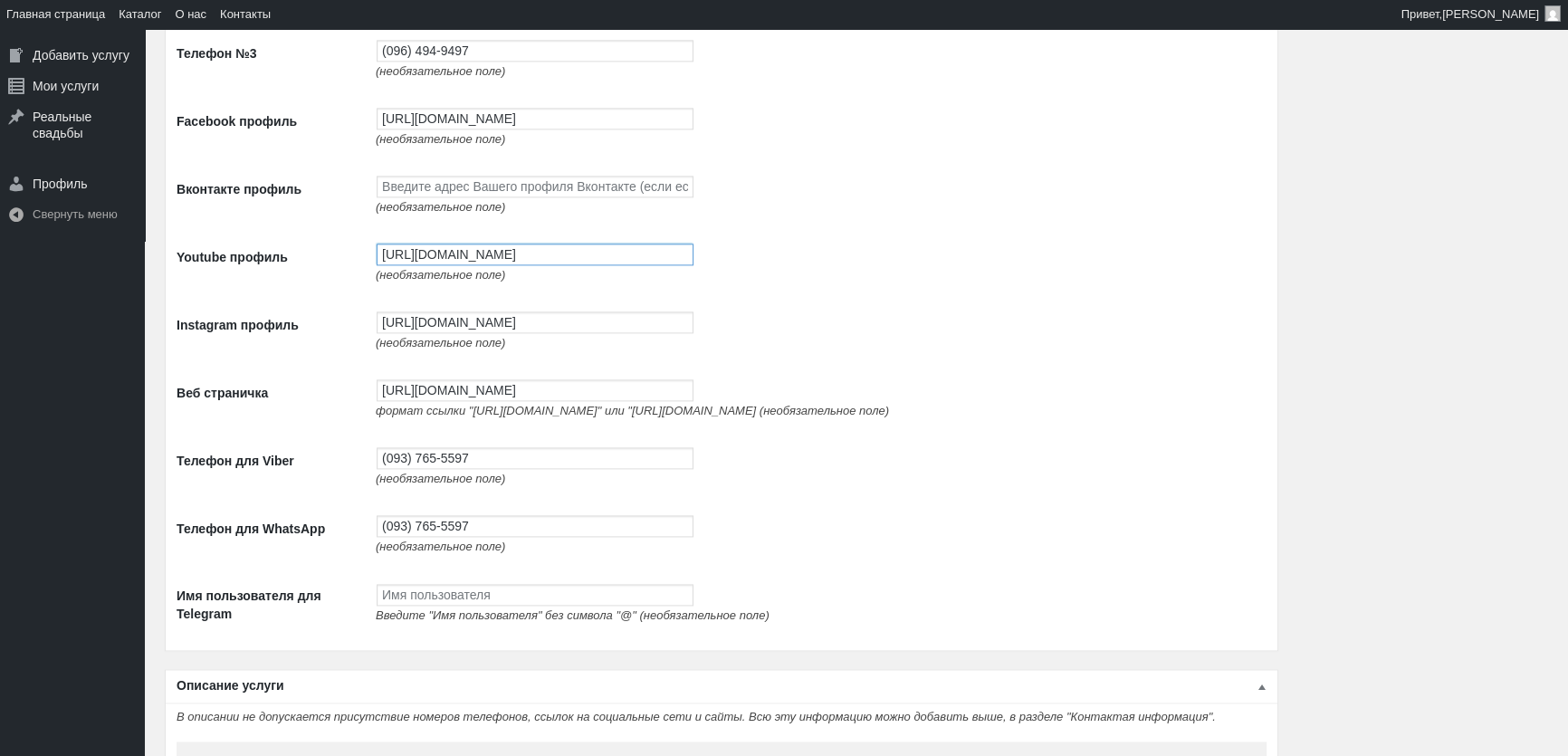
click at [454, 265] on input "[URL][DOMAIN_NAME]" at bounding box center [535, 254] width 317 height 21
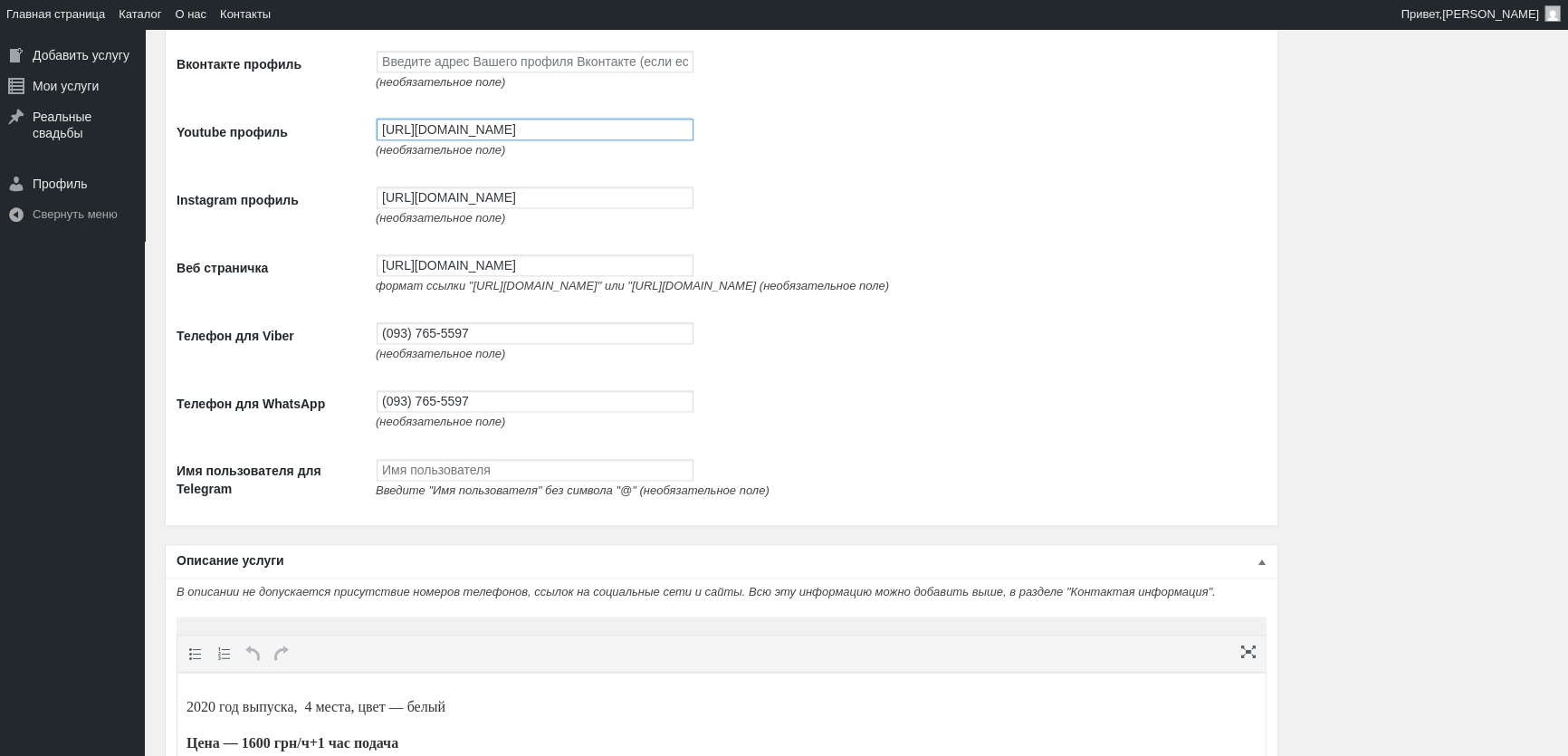
scroll to position [3116, 0]
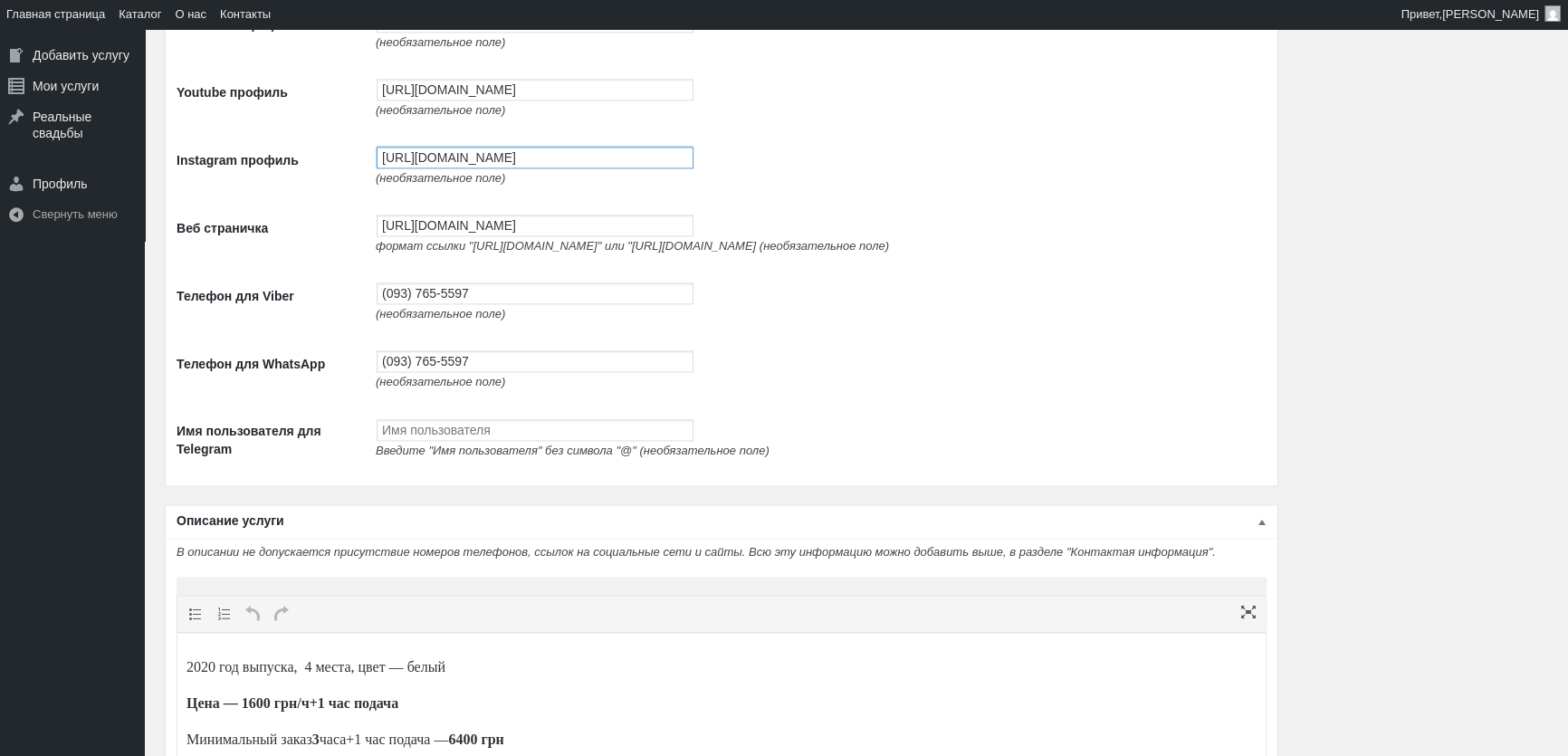
click at [494, 160] on input "[URL][DOMAIN_NAME]" at bounding box center [535, 157] width 317 height 21
click at [439, 236] on input "[URL][DOMAIN_NAME]" at bounding box center [535, 225] width 317 height 21
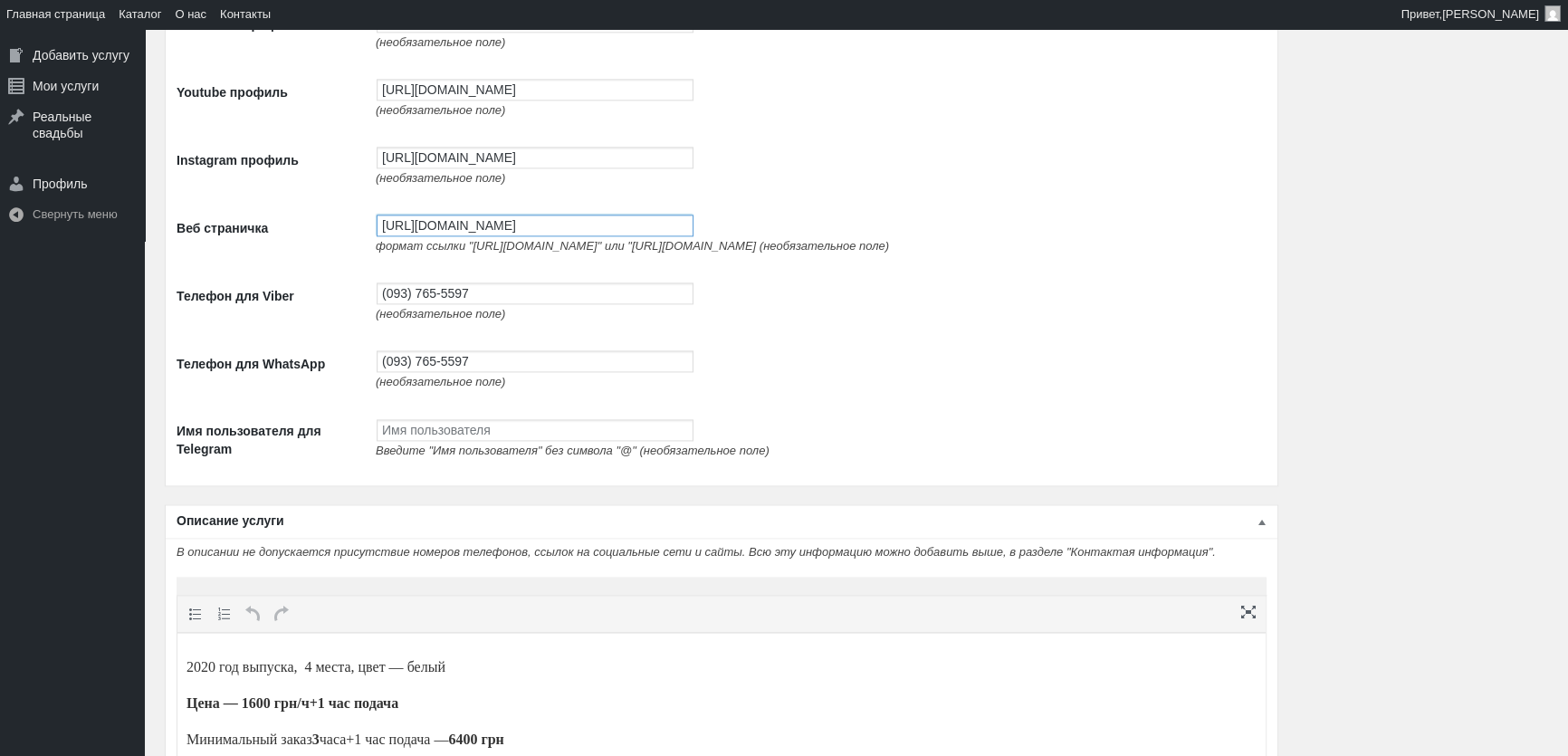
click at [439, 236] on input "[URL][DOMAIN_NAME]" at bounding box center [535, 225] width 317 height 21
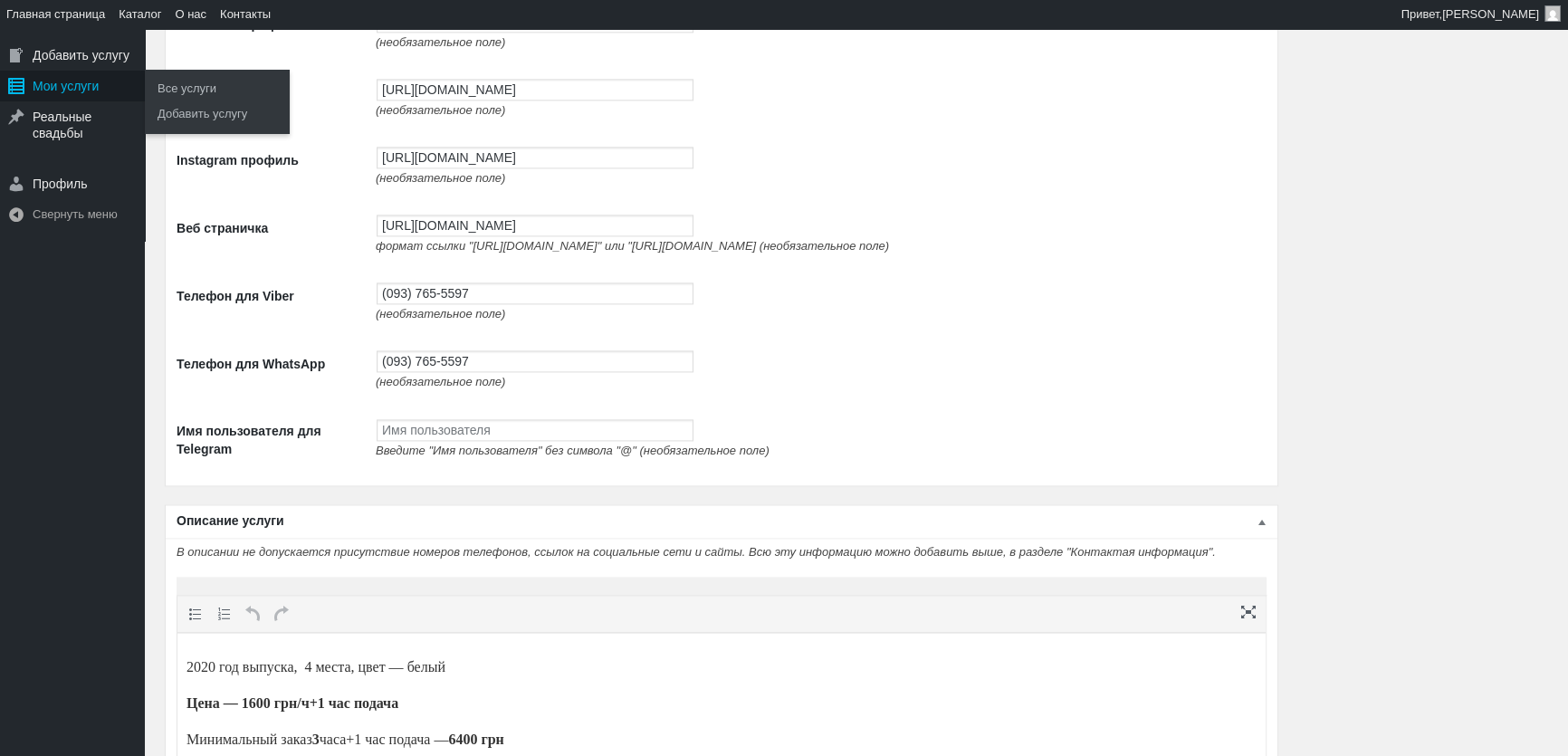
click at [63, 84] on div "Мои услуги" at bounding box center [72, 86] width 145 height 31
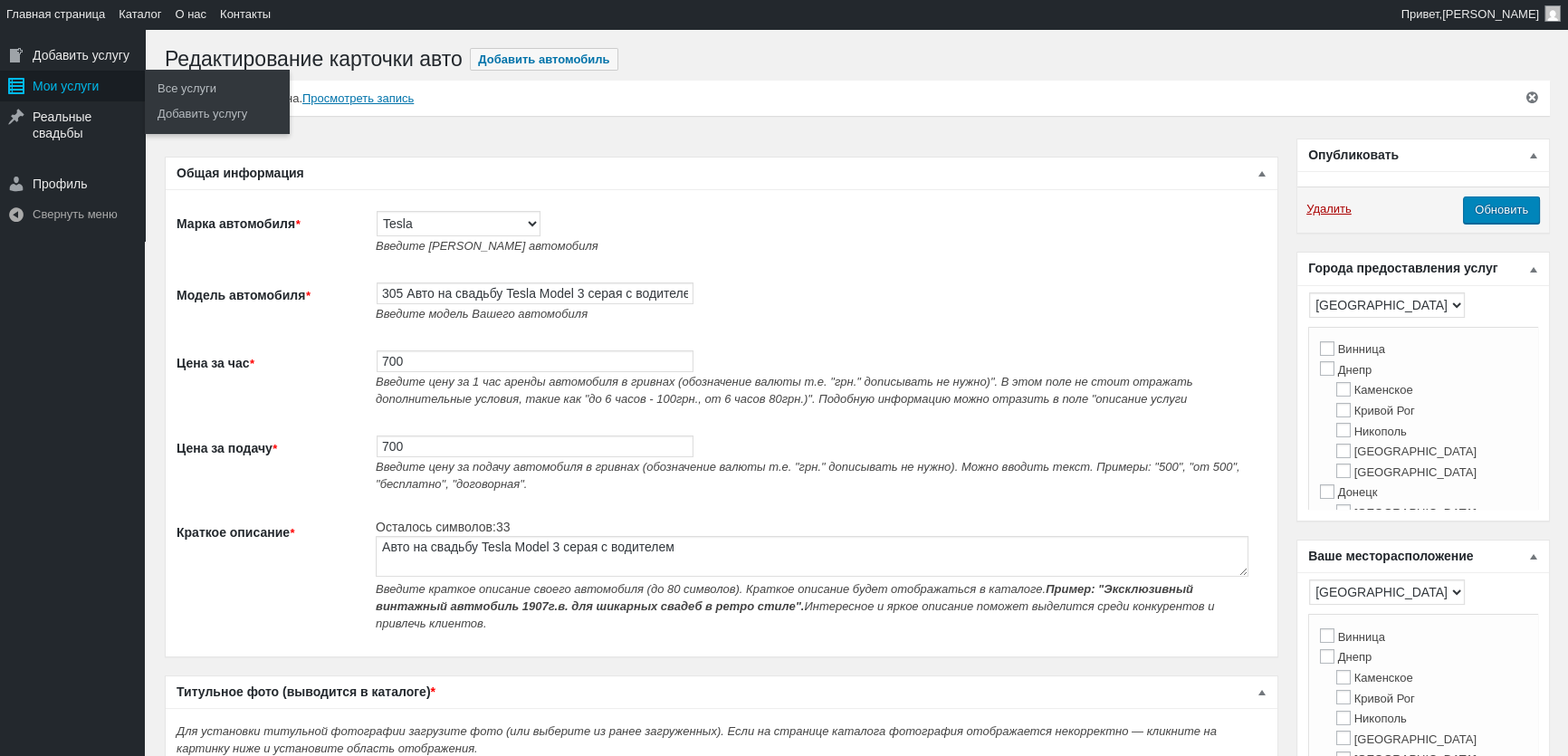
click at [77, 90] on div "Мои услуги" at bounding box center [72, 86] width 145 height 31
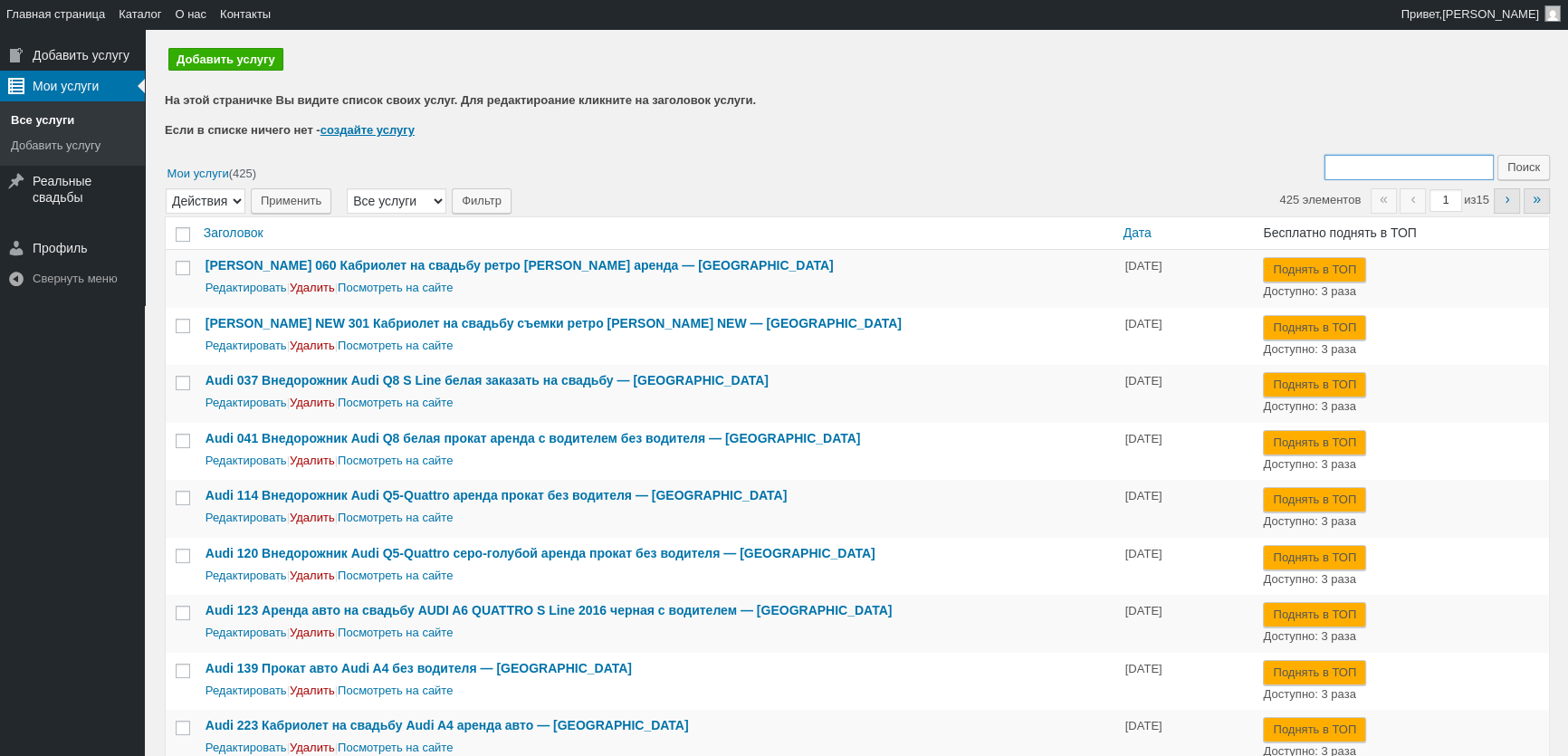
click at [1374, 157] on input "Поиск:" at bounding box center [1409, 167] width 169 height 25
type input "305"
click at [1498, 155] on input "Поиск" at bounding box center [1524, 167] width 52 height 25
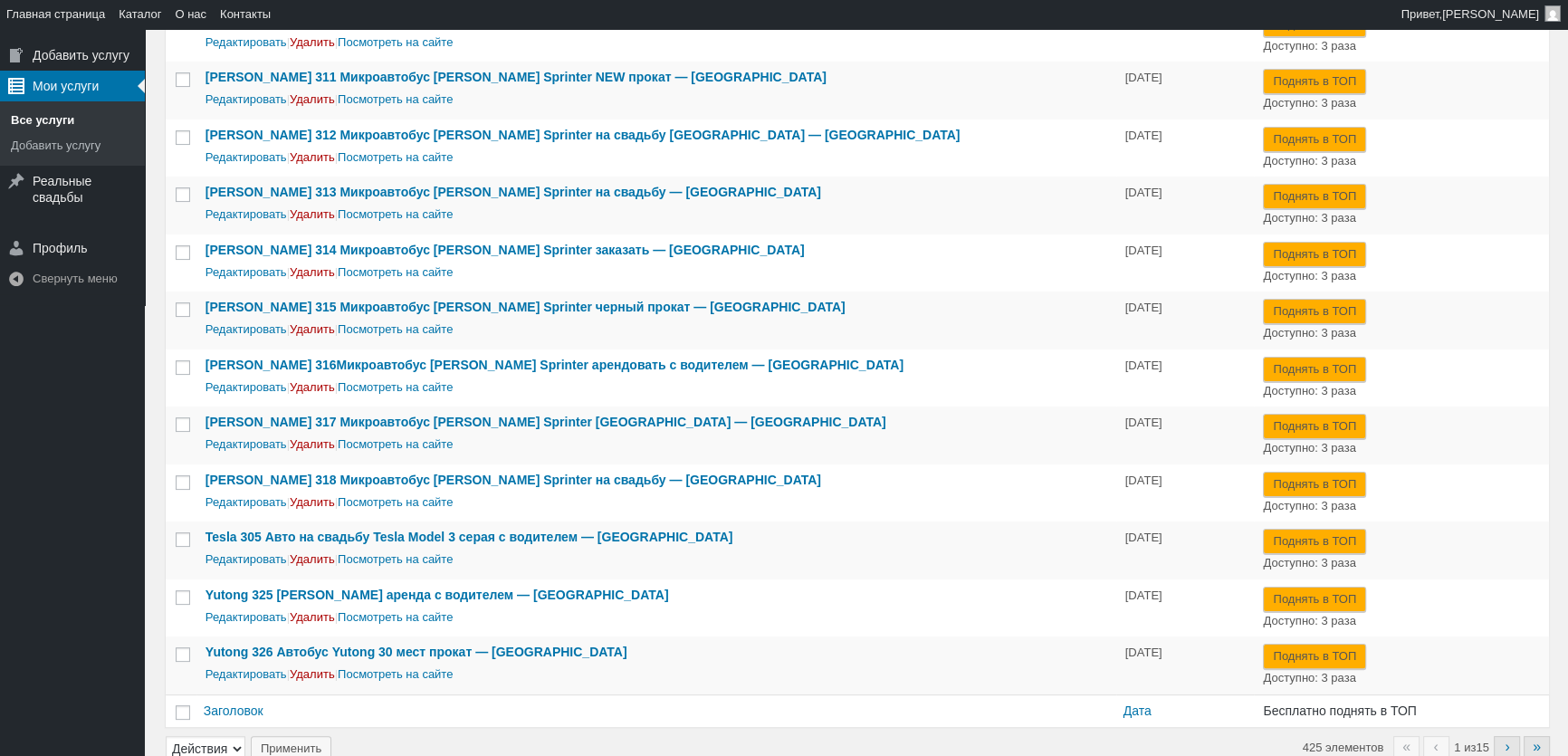
scroll to position [7, 0]
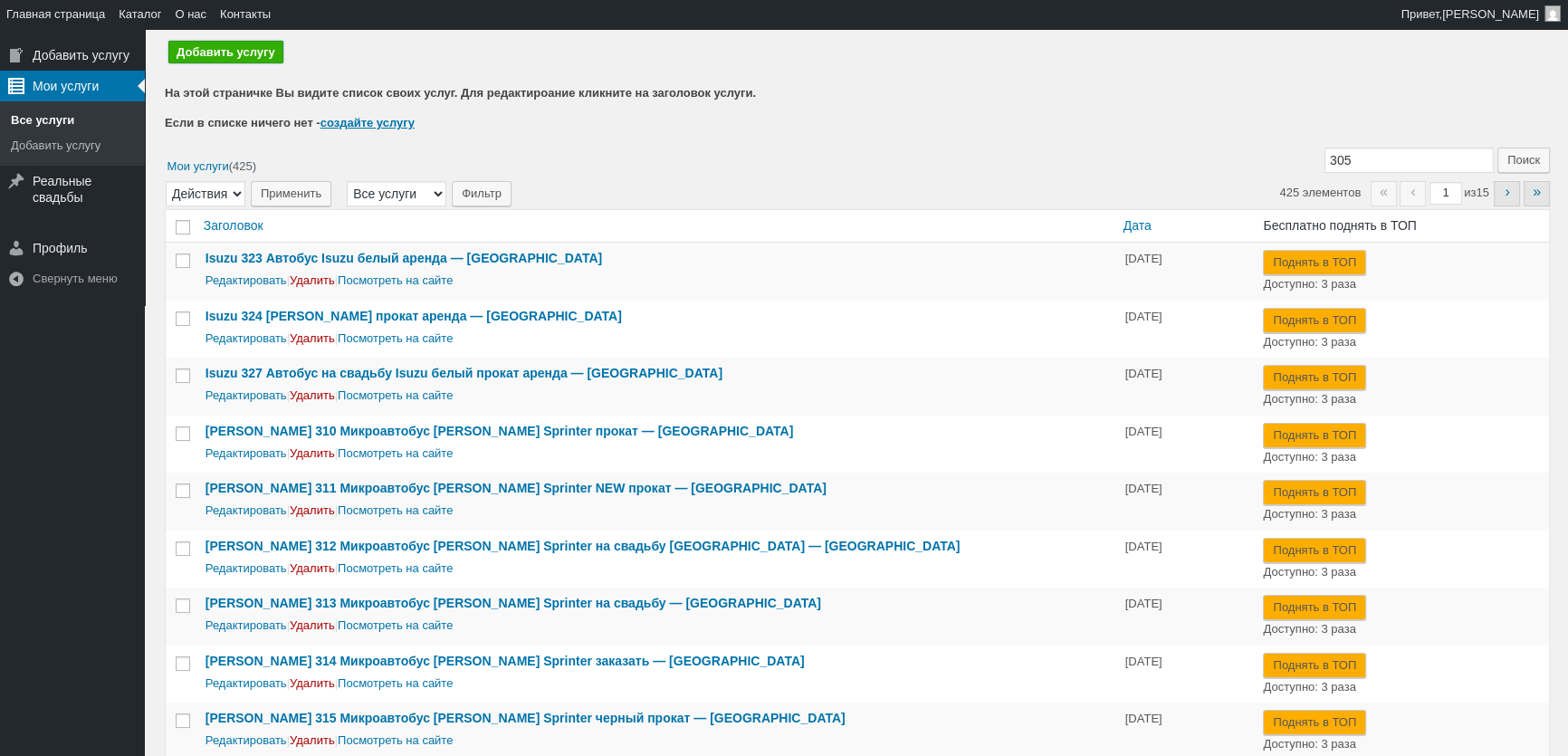
click at [245, 51] on link "Добавить услугу" at bounding box center [225, 52] width 115 height 22
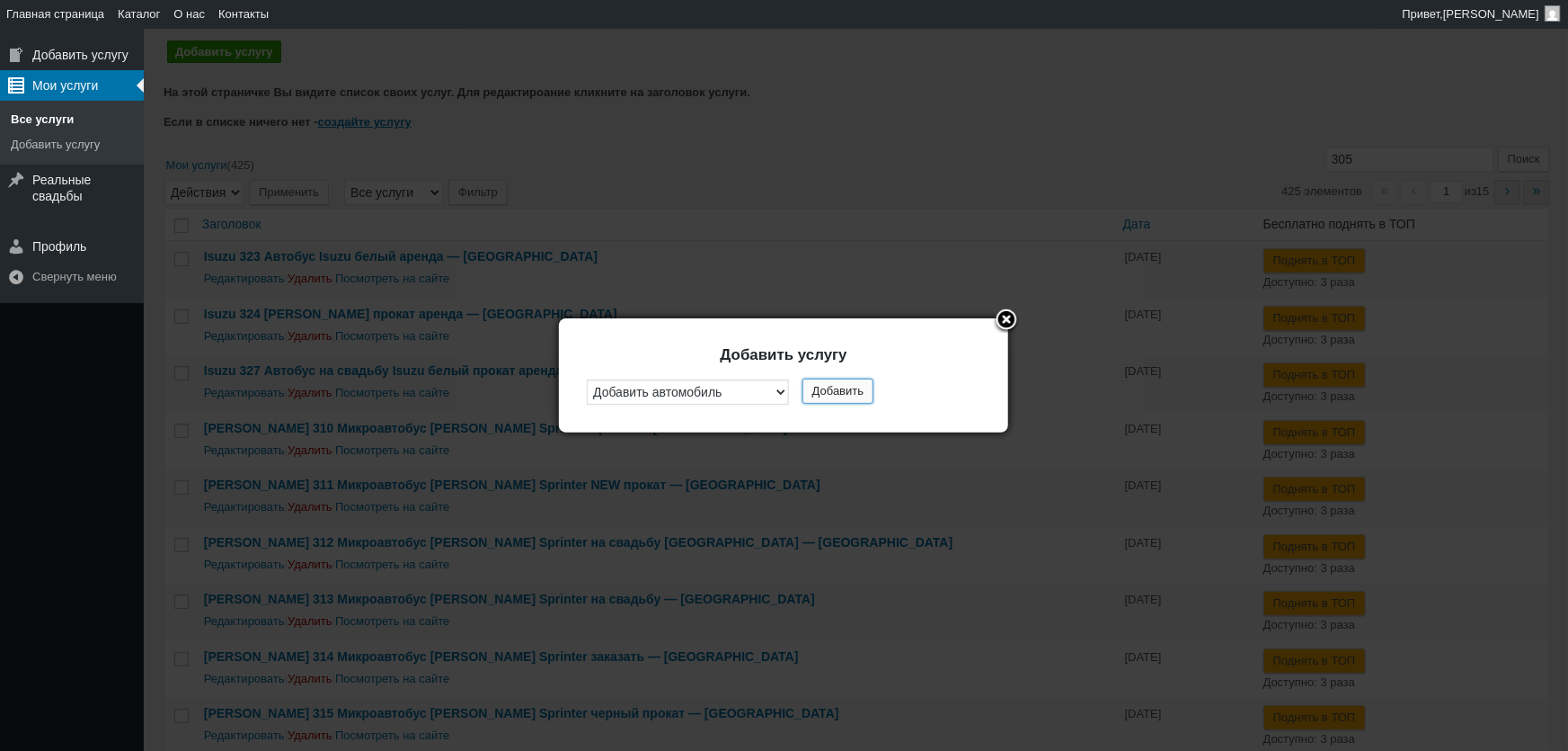
click at [823, 388] on button "Добавить" at bounding box center [838, 391] width 71 height 25
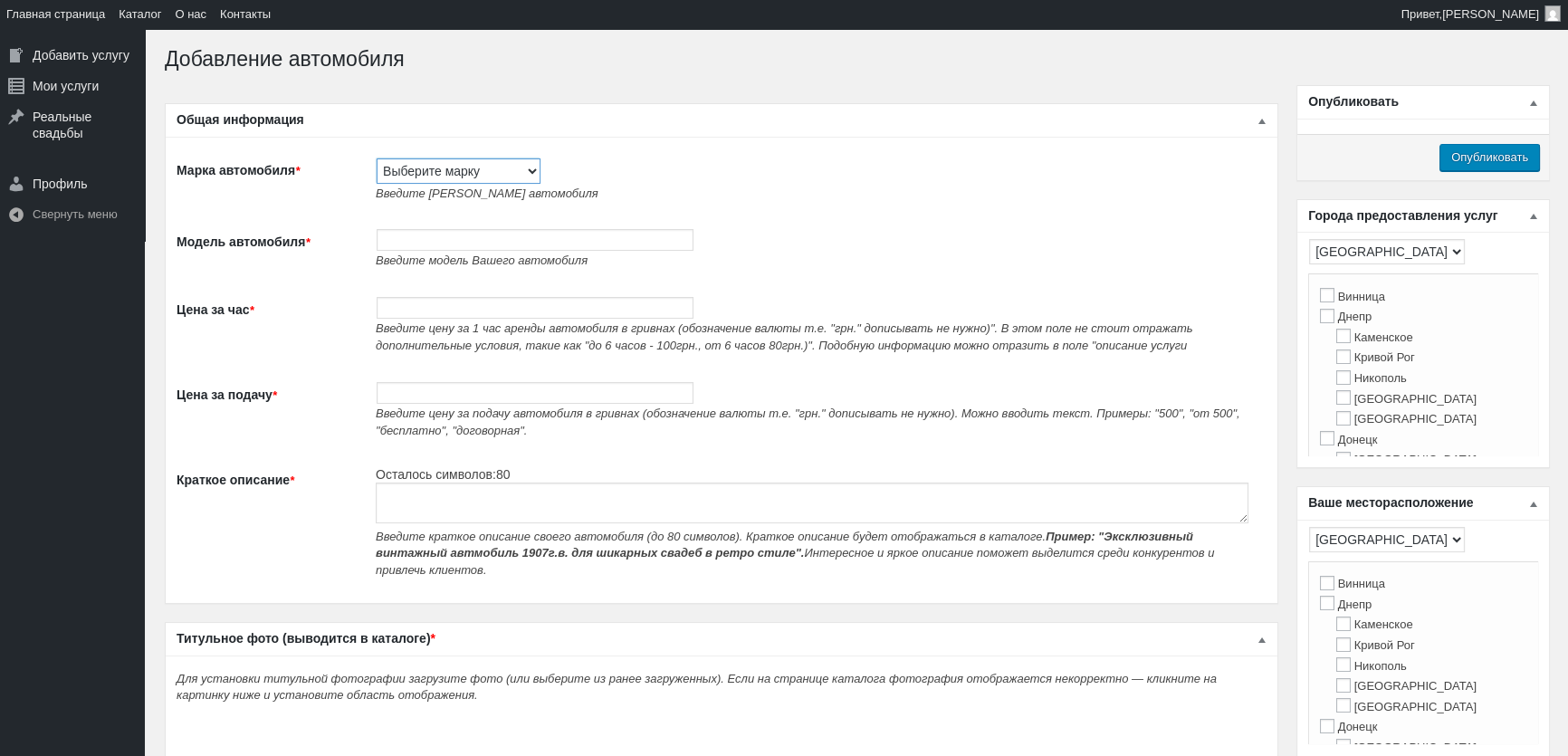
click at [471, 180] on select "Выберите марку Acura Alfa Romeo Alpine Aston Martin Audi Austin Barkas (Баркас)…" at bounding box center [458, 170] width 164 height 25
click at [436, 193] on span "Введите [PERSON_NAME] автомобиля" at bounding box center [487, 193] width 223 height 14
click at [441, 168] on select "Выберите марку Acura Alfa Romeo Alpine Aston [PERSON_NAME] Audi [PERSON_NAME] (…" at bounding box center [458, 170] width 164 height 25
select select "Lexus"
click at [377, 158] on select "Выберите марку Acura Alfa Romeo Alpine Aston [PERSON_NAME] Audi [PERSON_NAME] (…" at bounding box center [458, 170] width 164 height 25
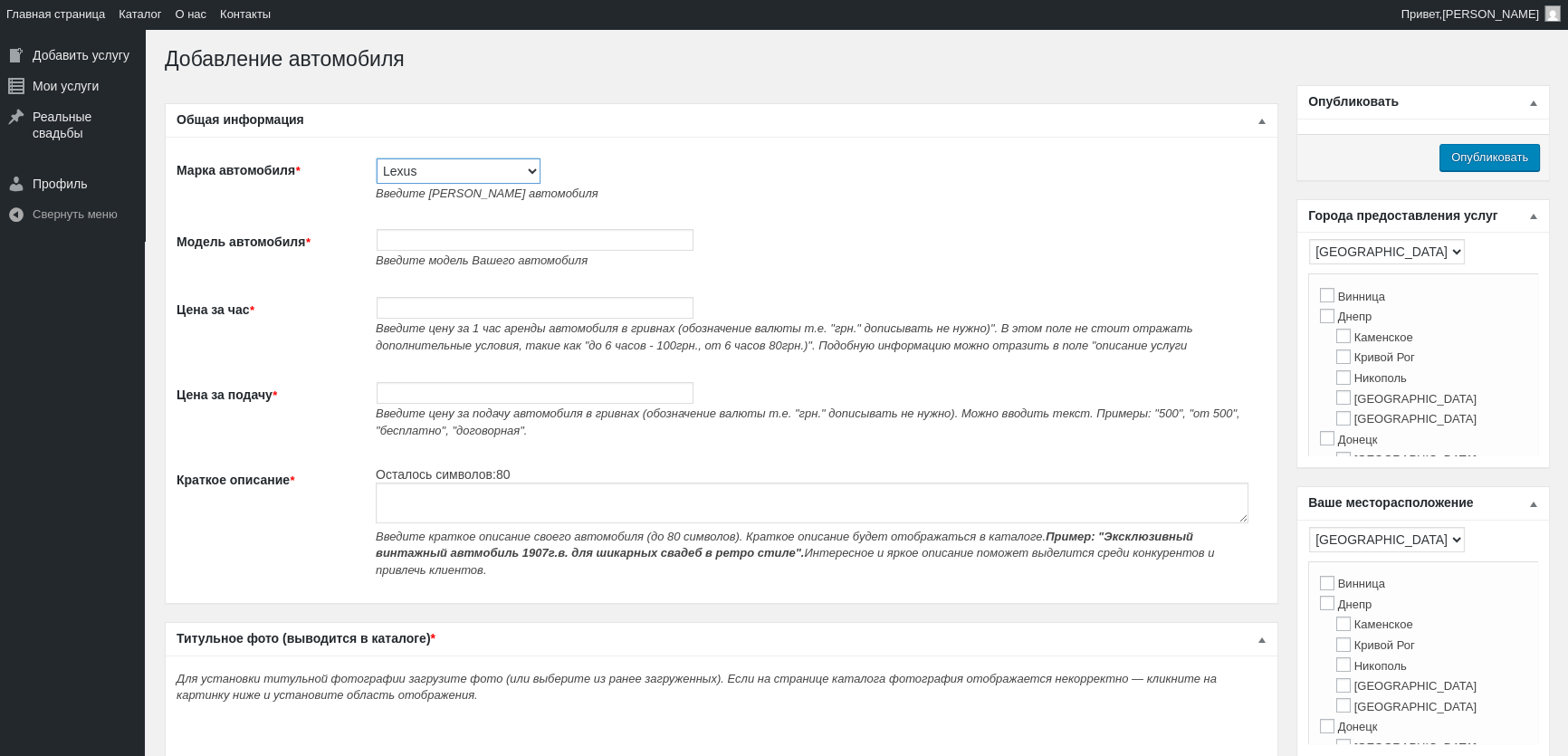
type input "Lexus"
click at [445, 242] on input "Модель автомобиля *" at bounding box center [535, 239] width 317 height 21
paste input "Авто на свадьбу Lexus ES 300h аренда с водителем"
type input "429 Авто на свадьбу Lexus ES 300h аренда с водителем"
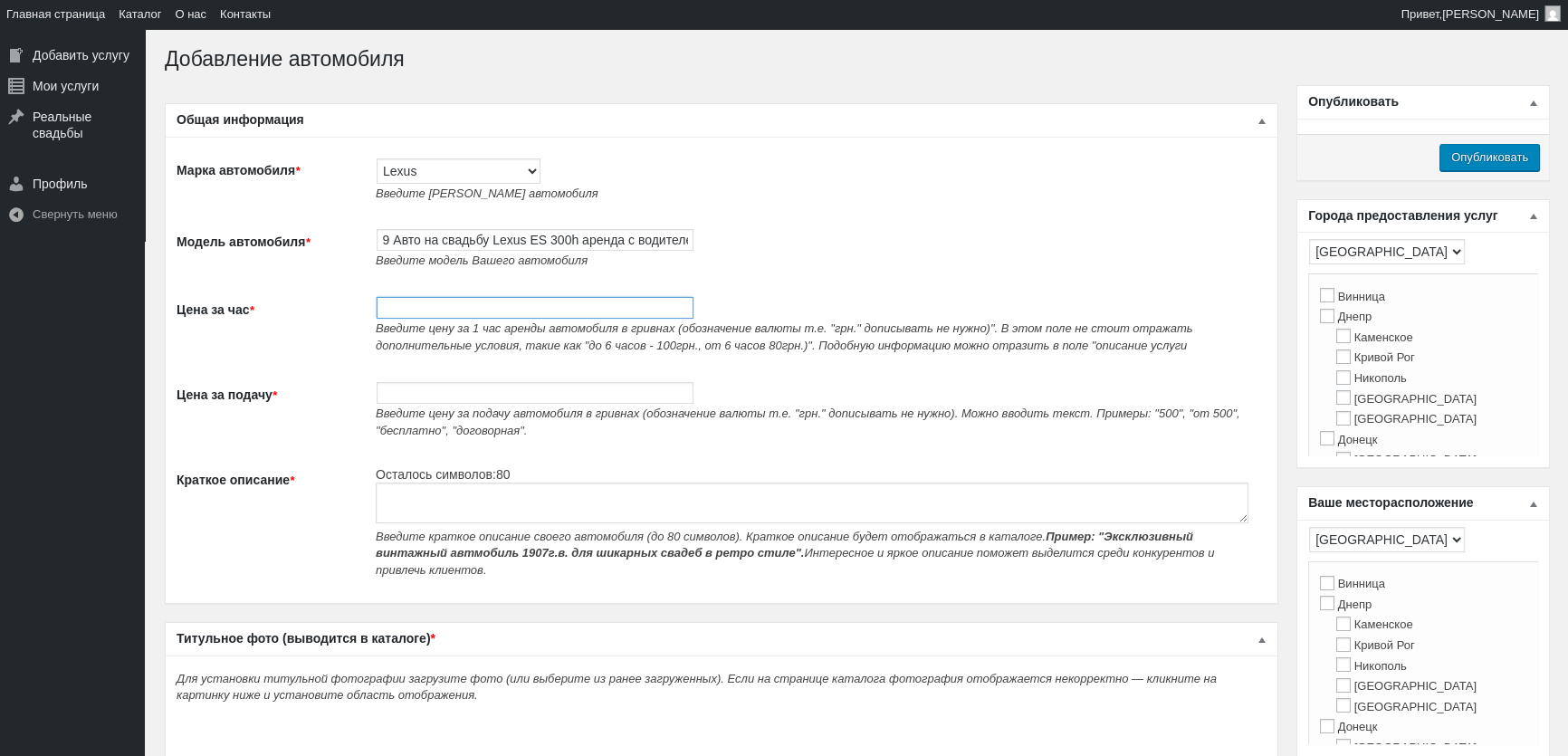
click at [527, 306] on input "Цена за час *" at bounding box center [535, 307] width 317 height 21
type input "700"
paste textarea "Авто на свадьбу Lexus ES 300h аренда с водителем"
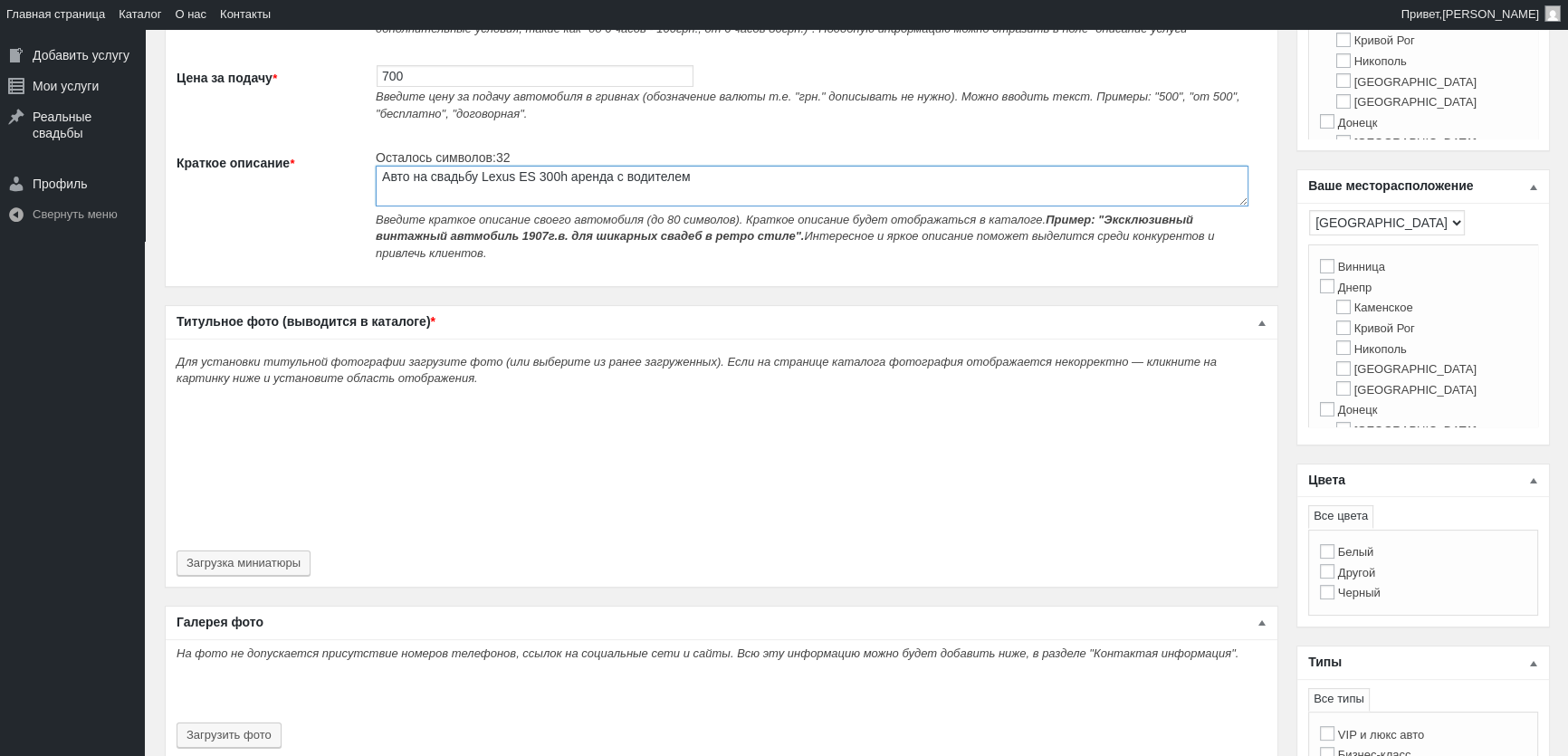
scroll to position [329, 0]
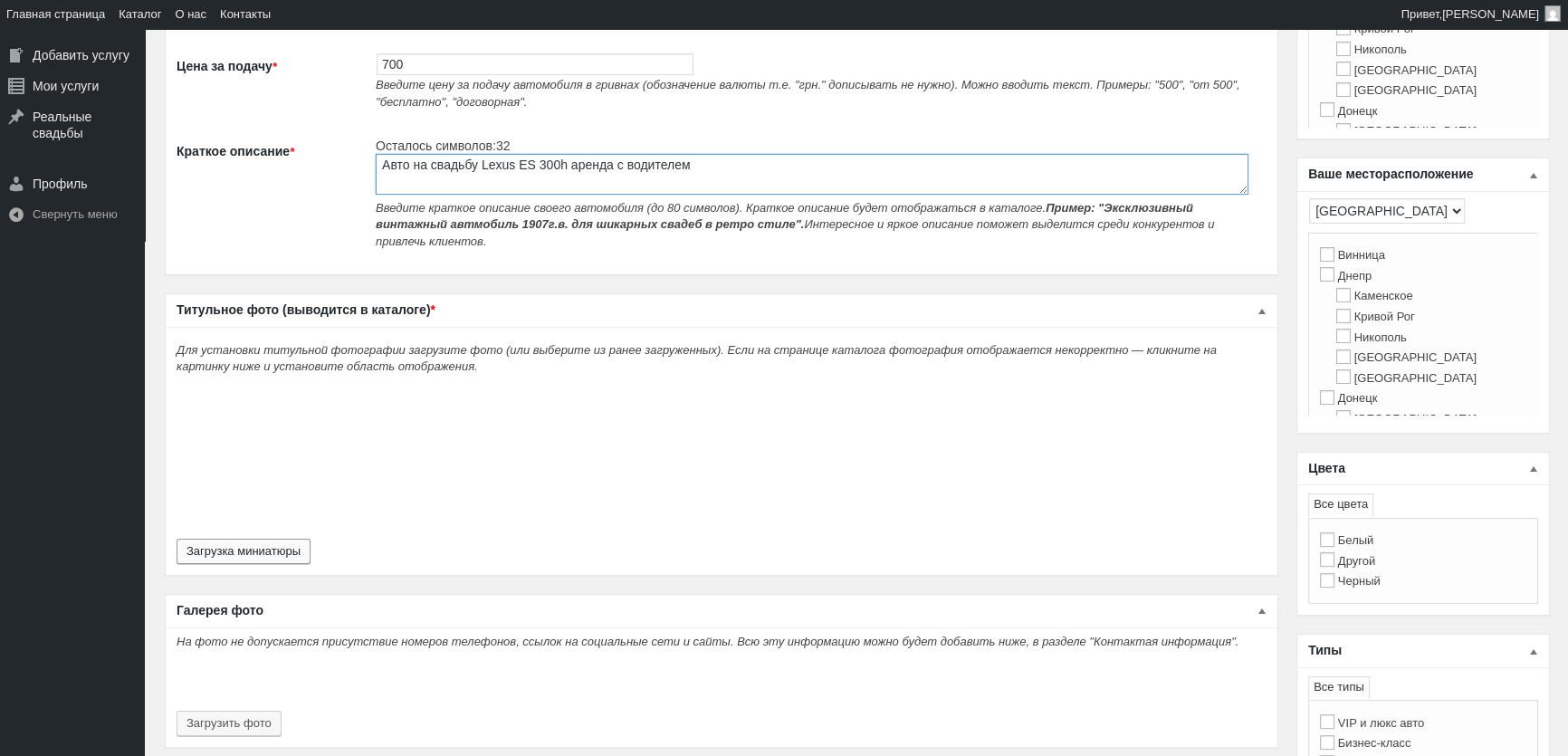
type textarea "Авто на свадьбу Lexus ES 300h аренда с водителем"
click at [240, 538] on button "Загрузка миниатюры" at bounding box center [243, 550] width 134 height 25
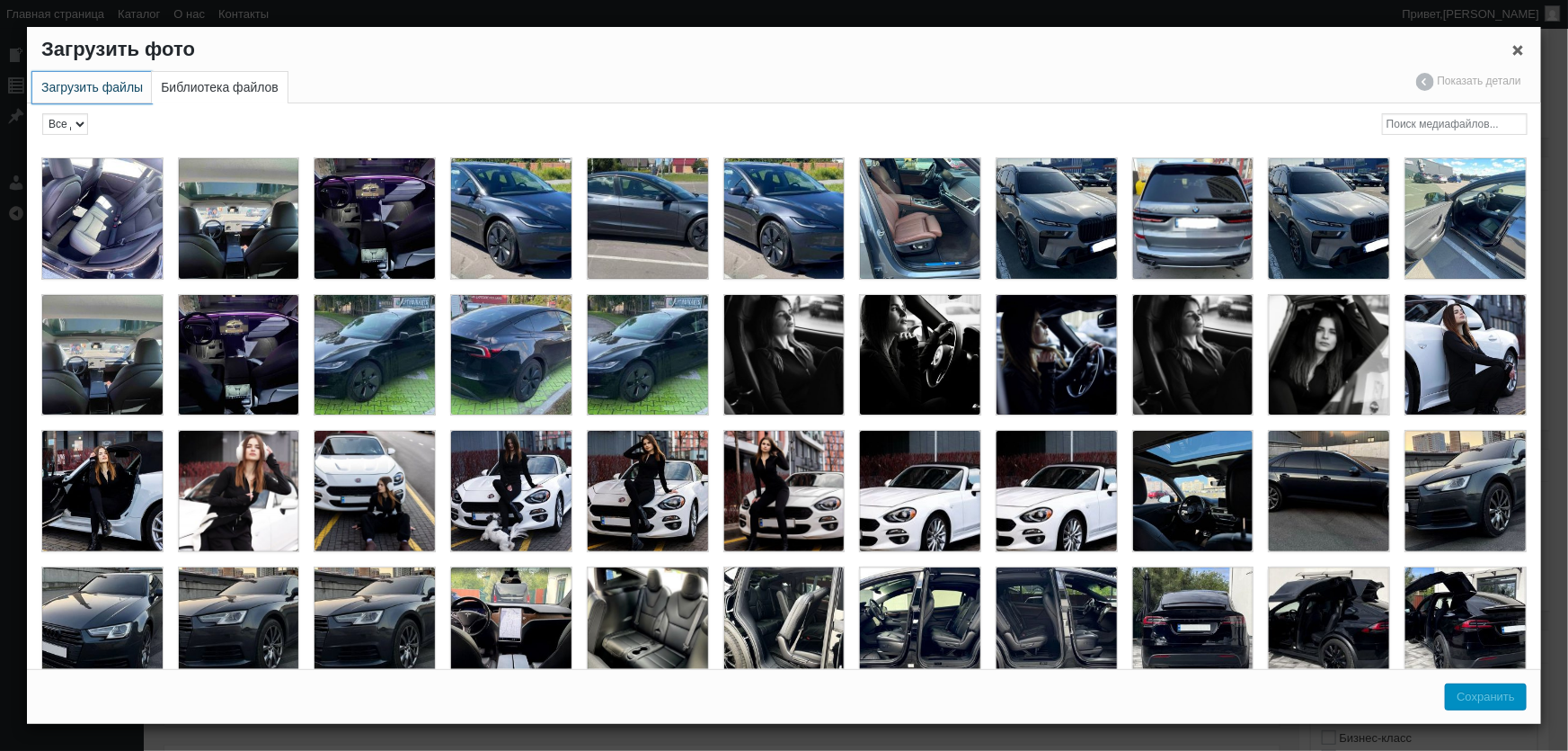
click at [99, 84] on link "Загрузить файлы" at bounding box center [92, 87] width 120 height 32
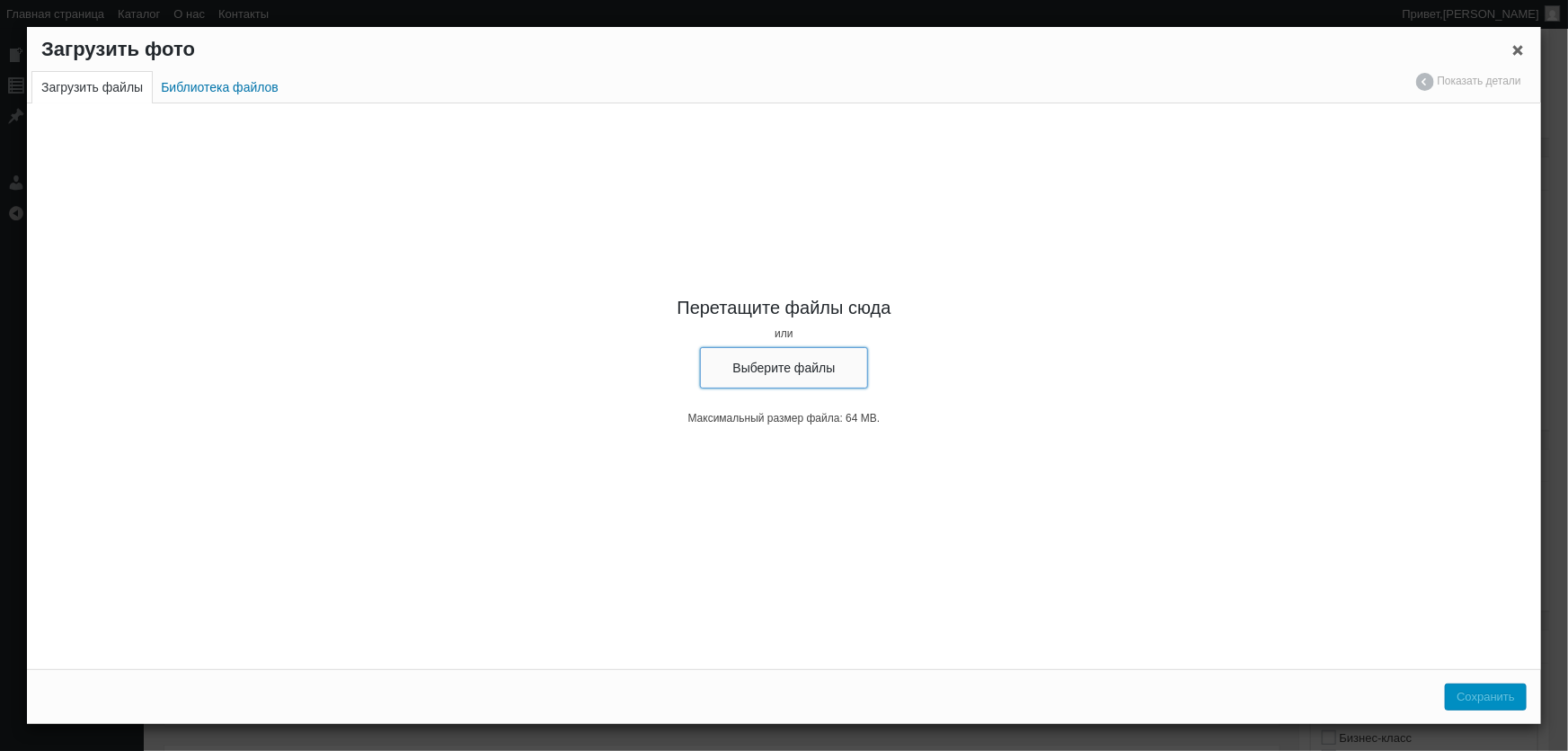
click at [754, 369] on button "Выберите файлы" at bounding box center [784, 368] width 169 height 42
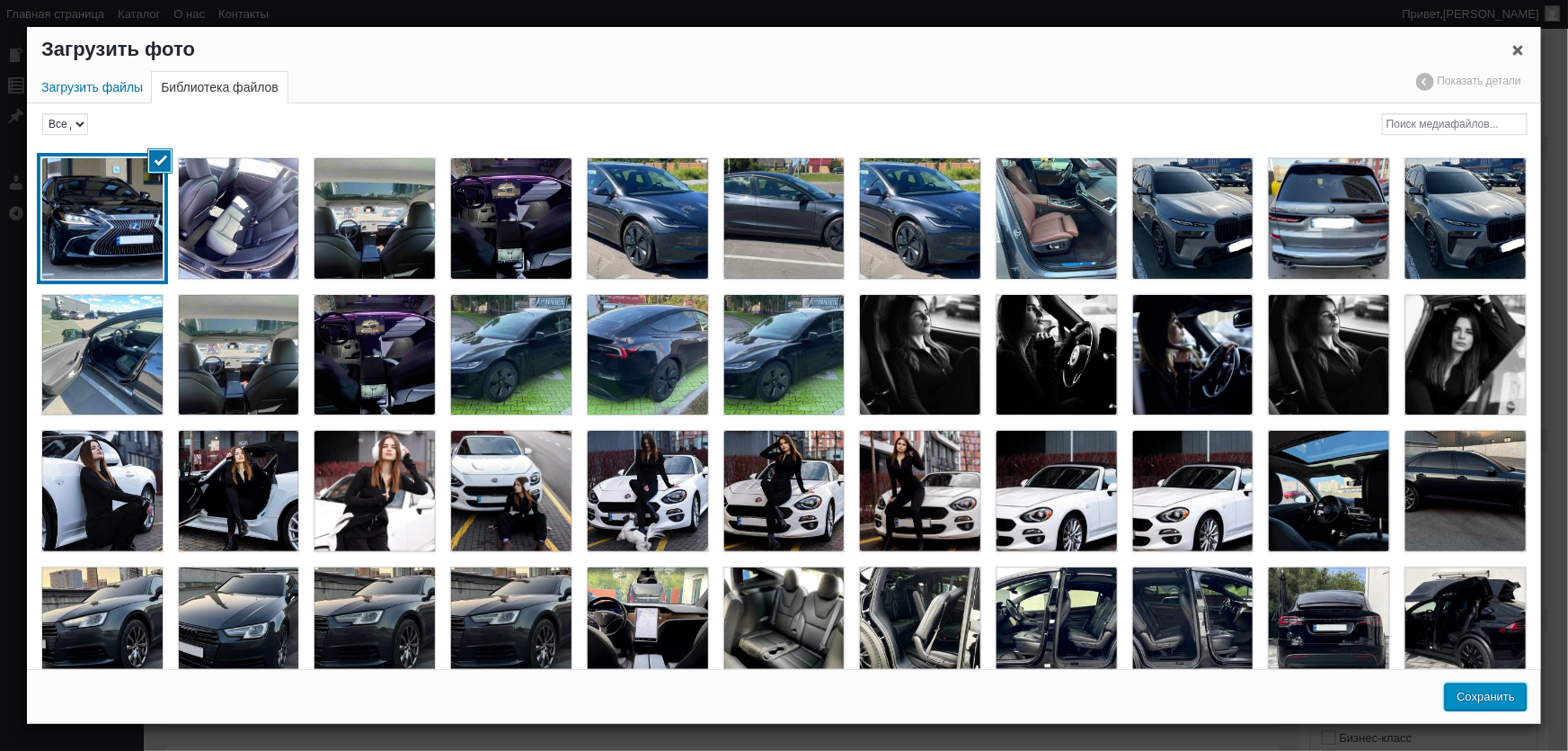
click at [1510, 693] on button "Сохранить" at bounding box center [1485, 696] width 82 height 27
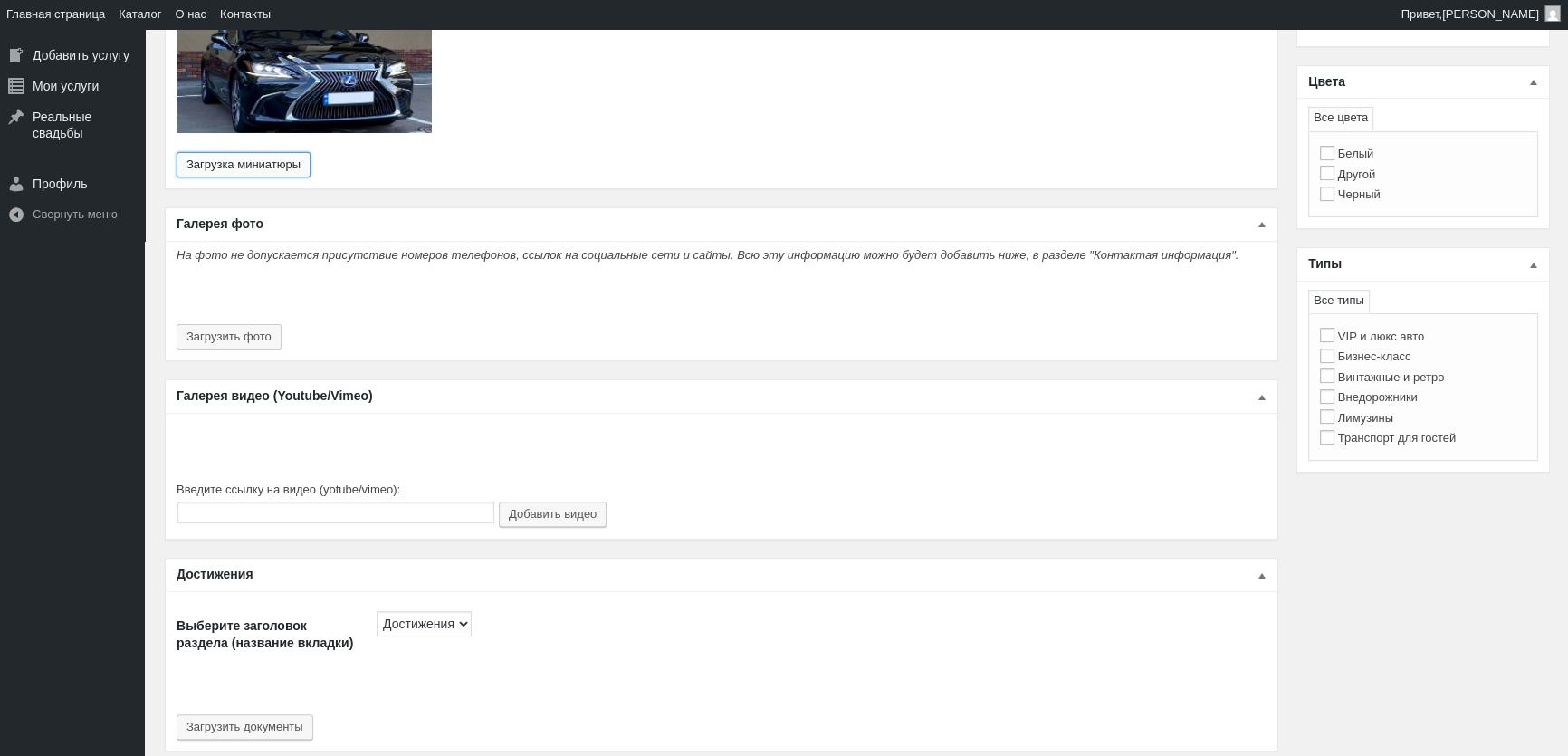
scroll to position [740, 0]
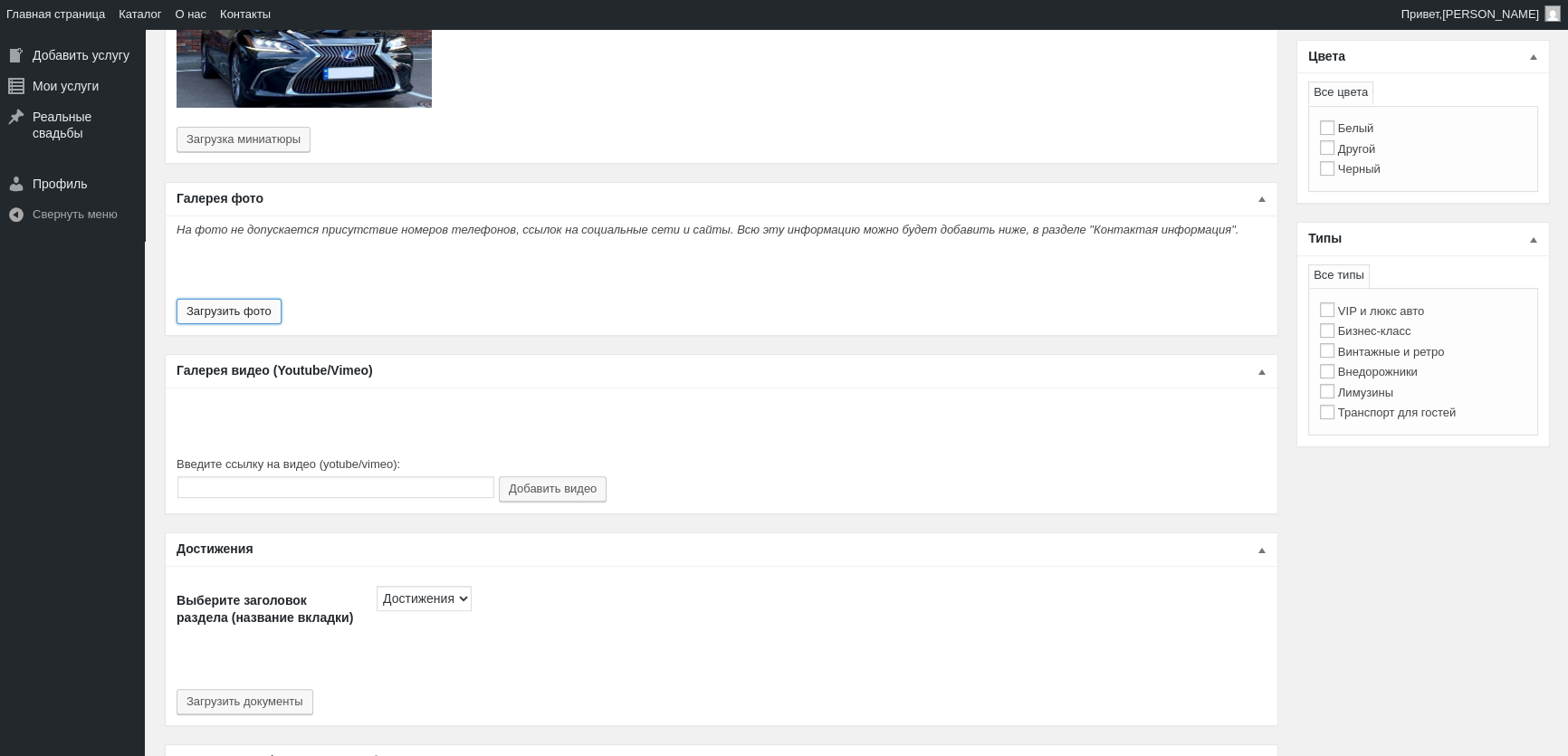
click at [199, 301] on button "Загрузить фото" at bounding box center [229, 311] width 105 height 25
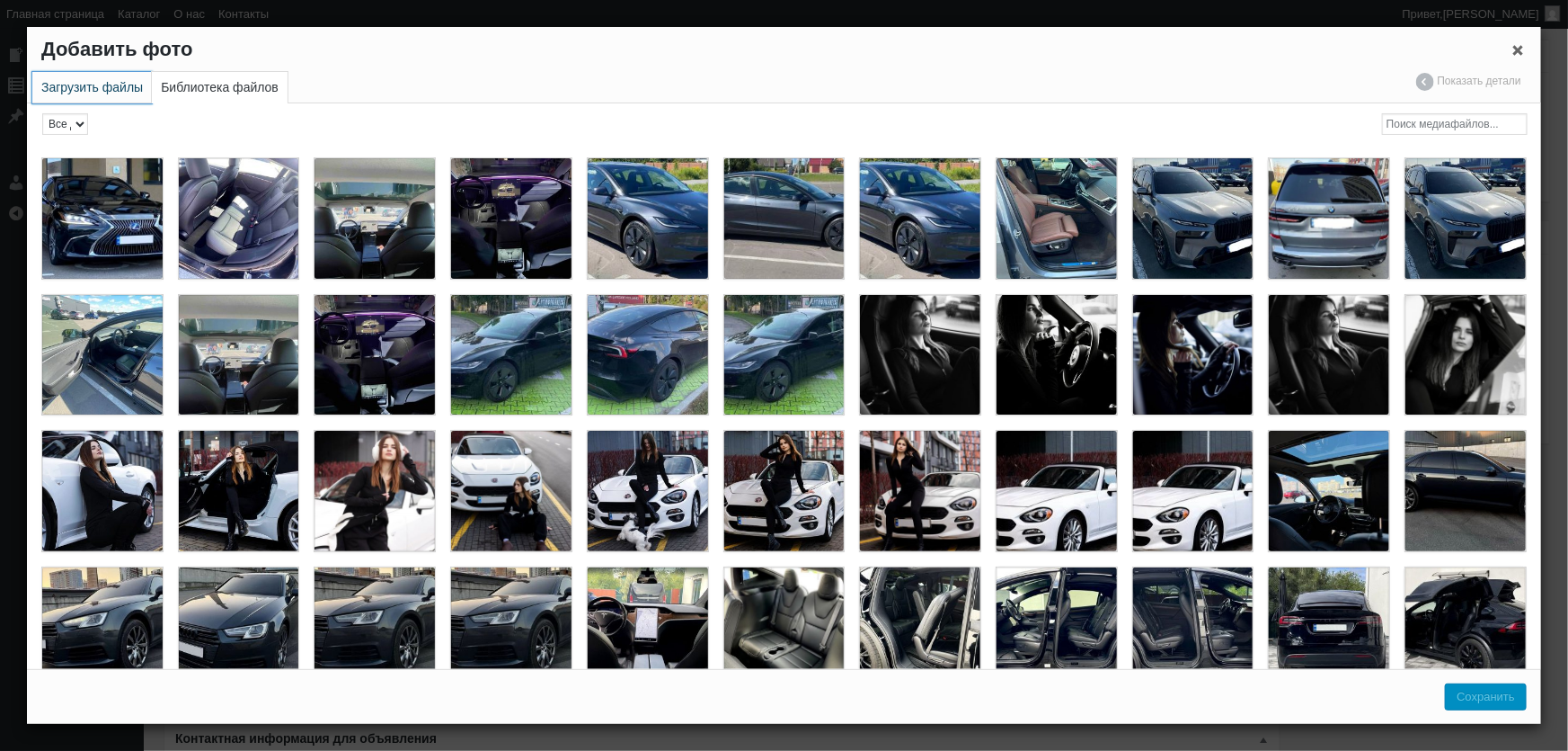
click at [116, 88] on link "Загрузить файлы" at bounding box center [92, 87] width 120 height 32
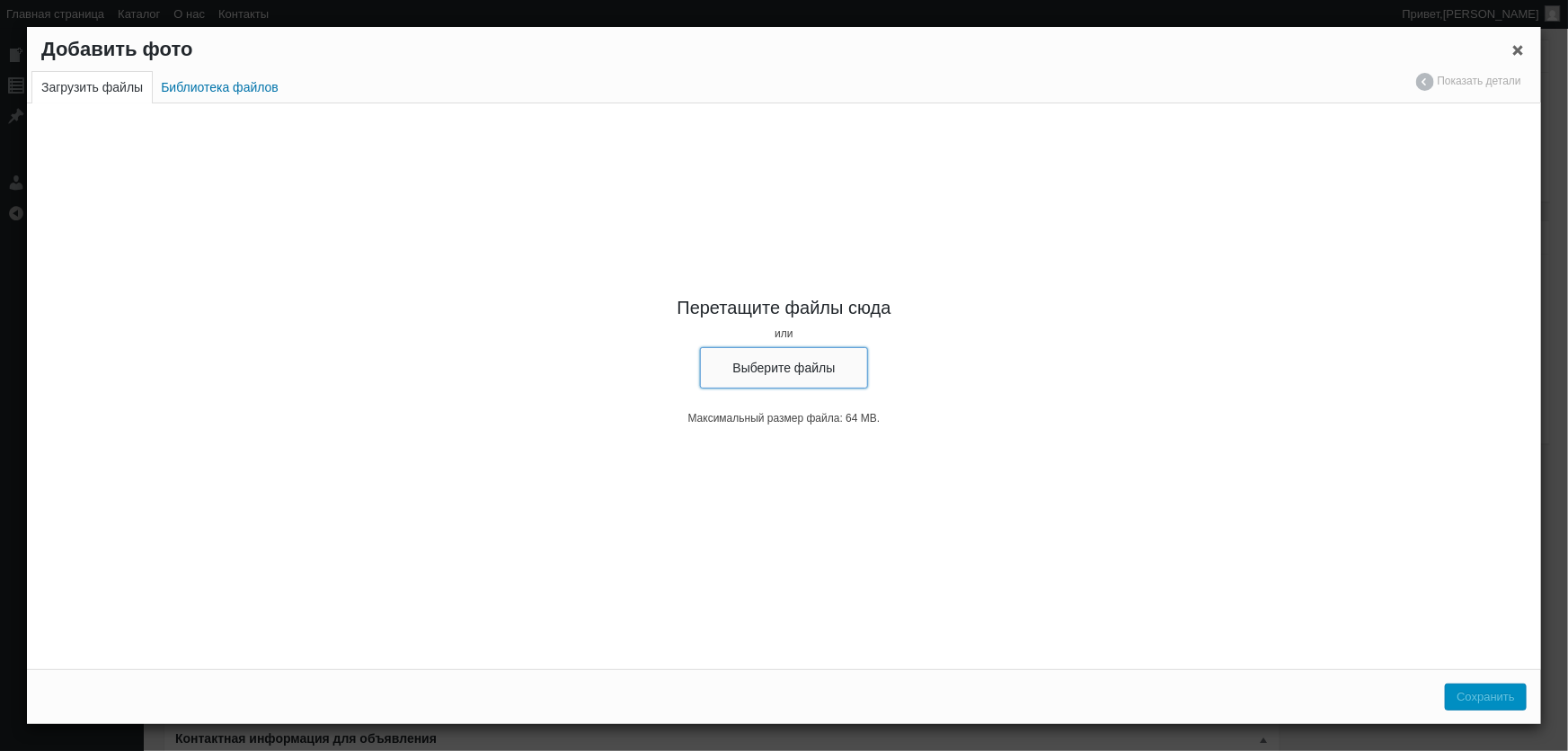
click at [770, 361] on button "Выберите файлы" at bounding box center [784, 368] width 169 height 42
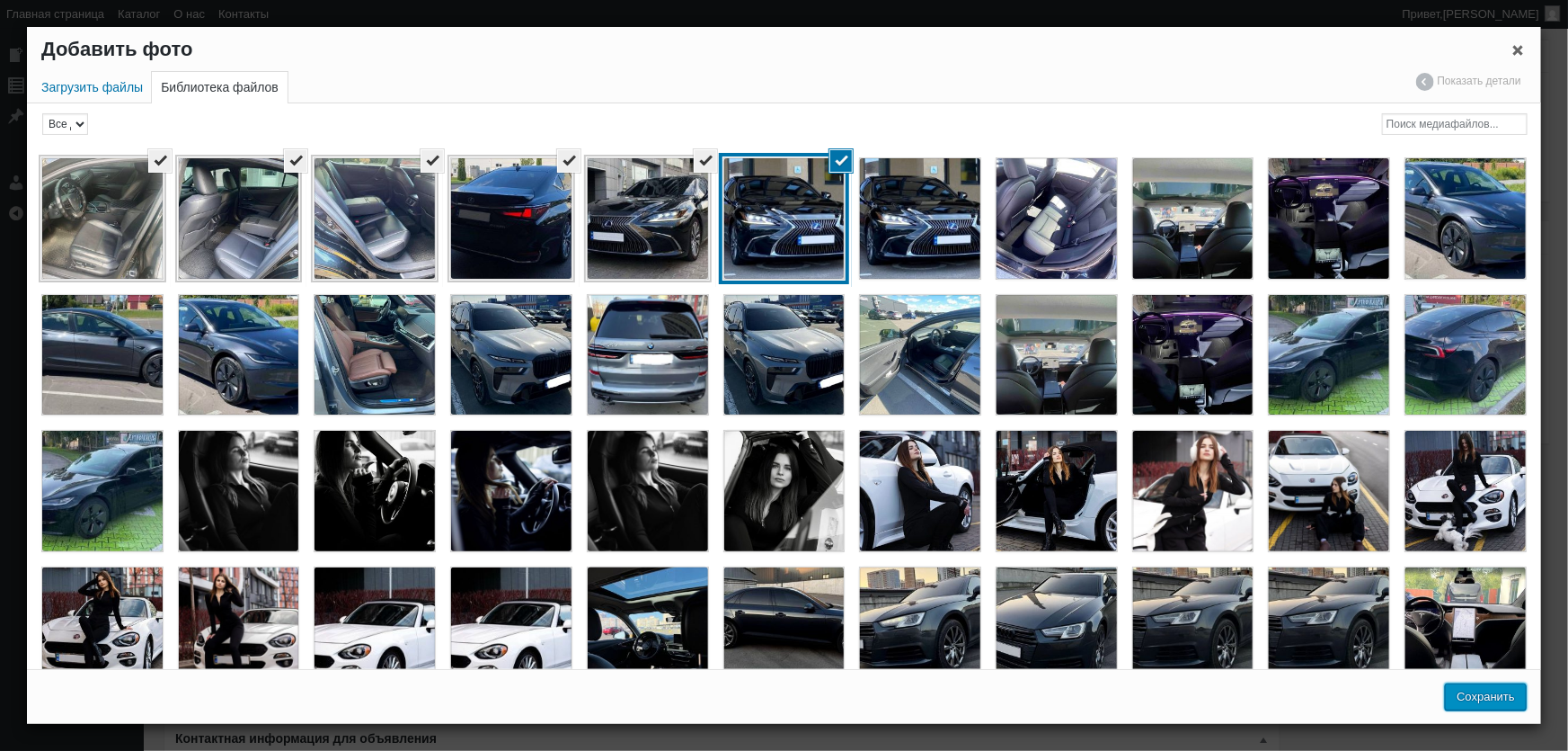
click at [1484, 705] on button "Сохранить" at bounding box center [1485, 696] width 82 height 27
type input "6"
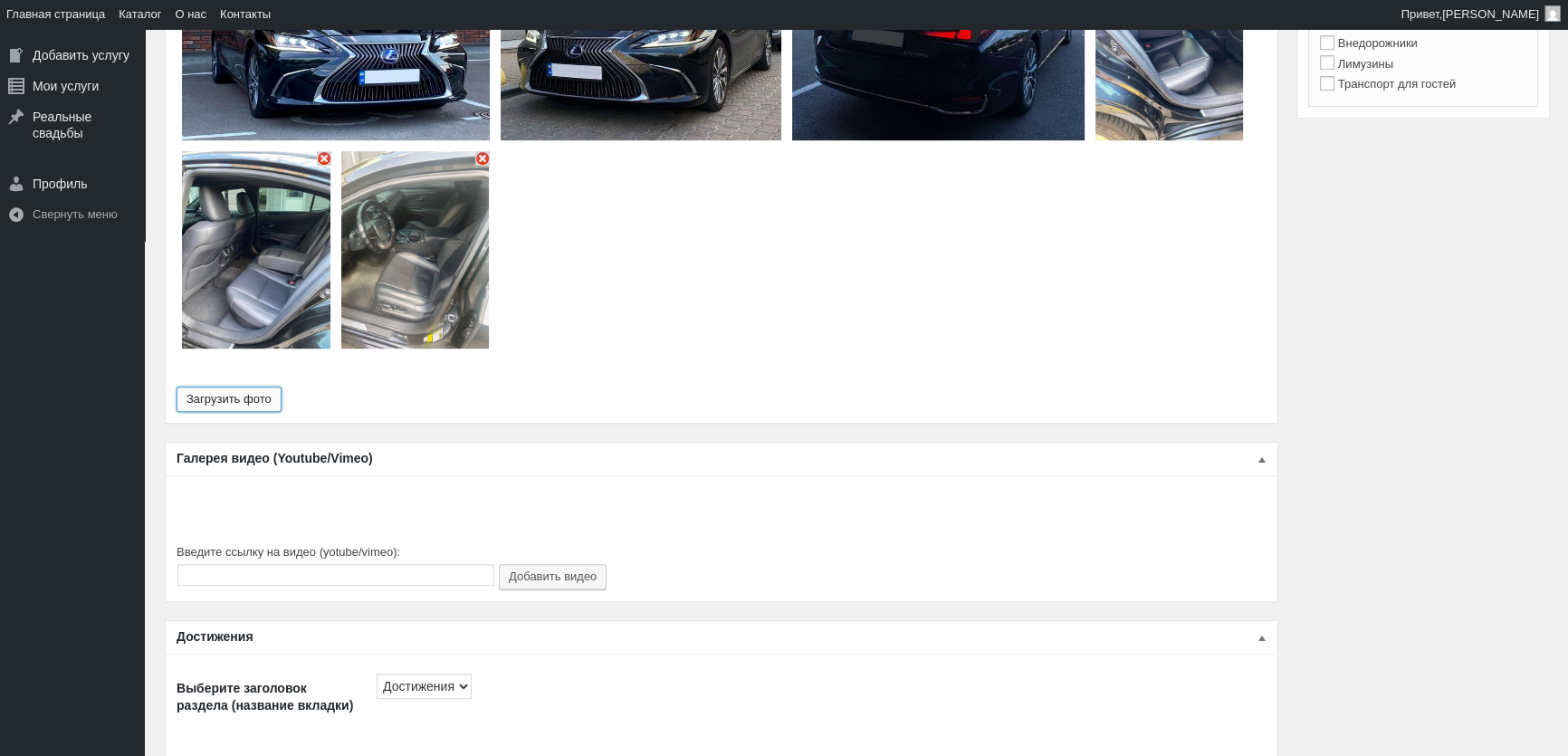
scroll to position [822, 0]
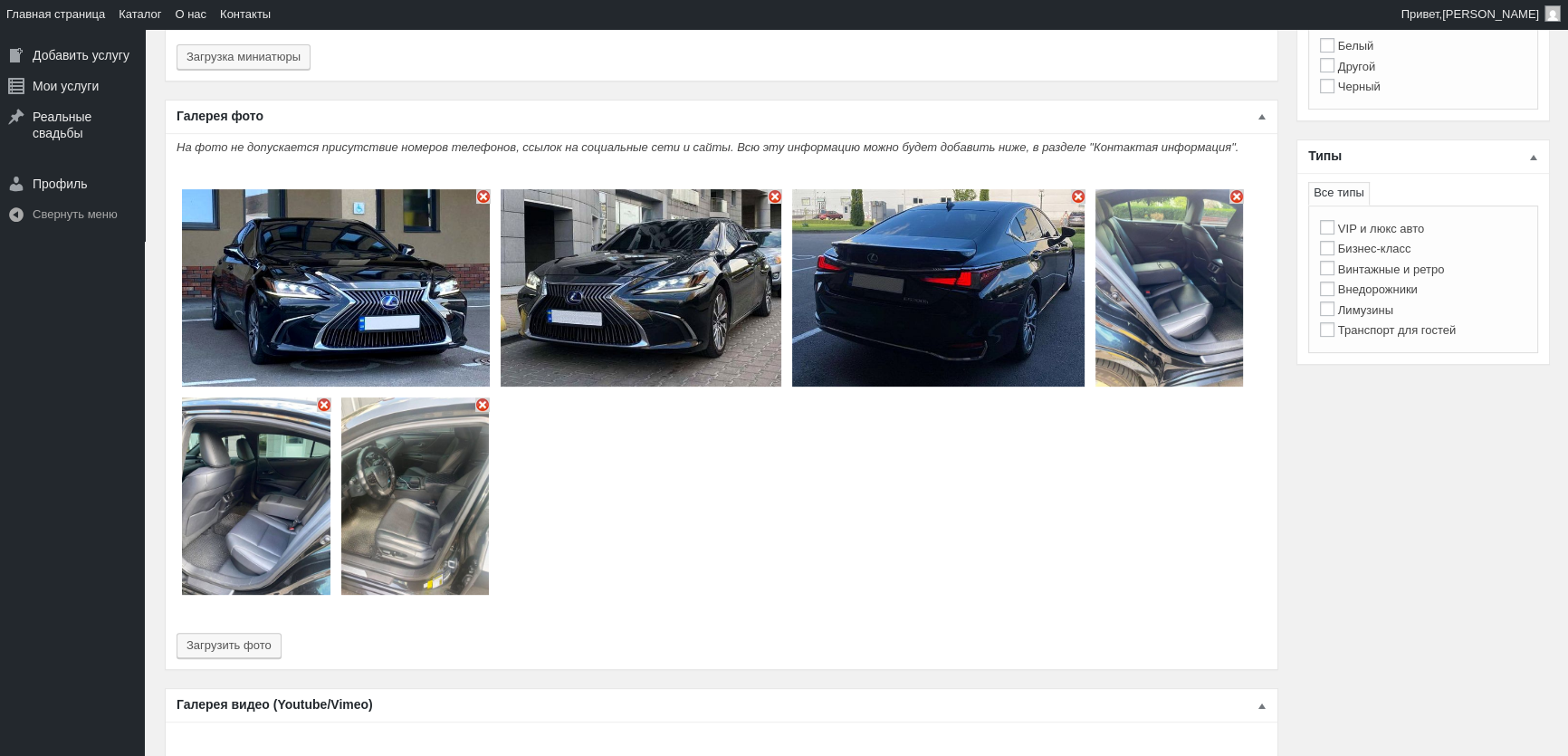
click at [1383, 245] on label "Бизнес-класс" at bounding box center [1366, 249] width 92 height 14
click at [1334, 245] on input "Бизнес-класс" at bounding box center [1327, 248] width 14 height 14
checkbox input "true"
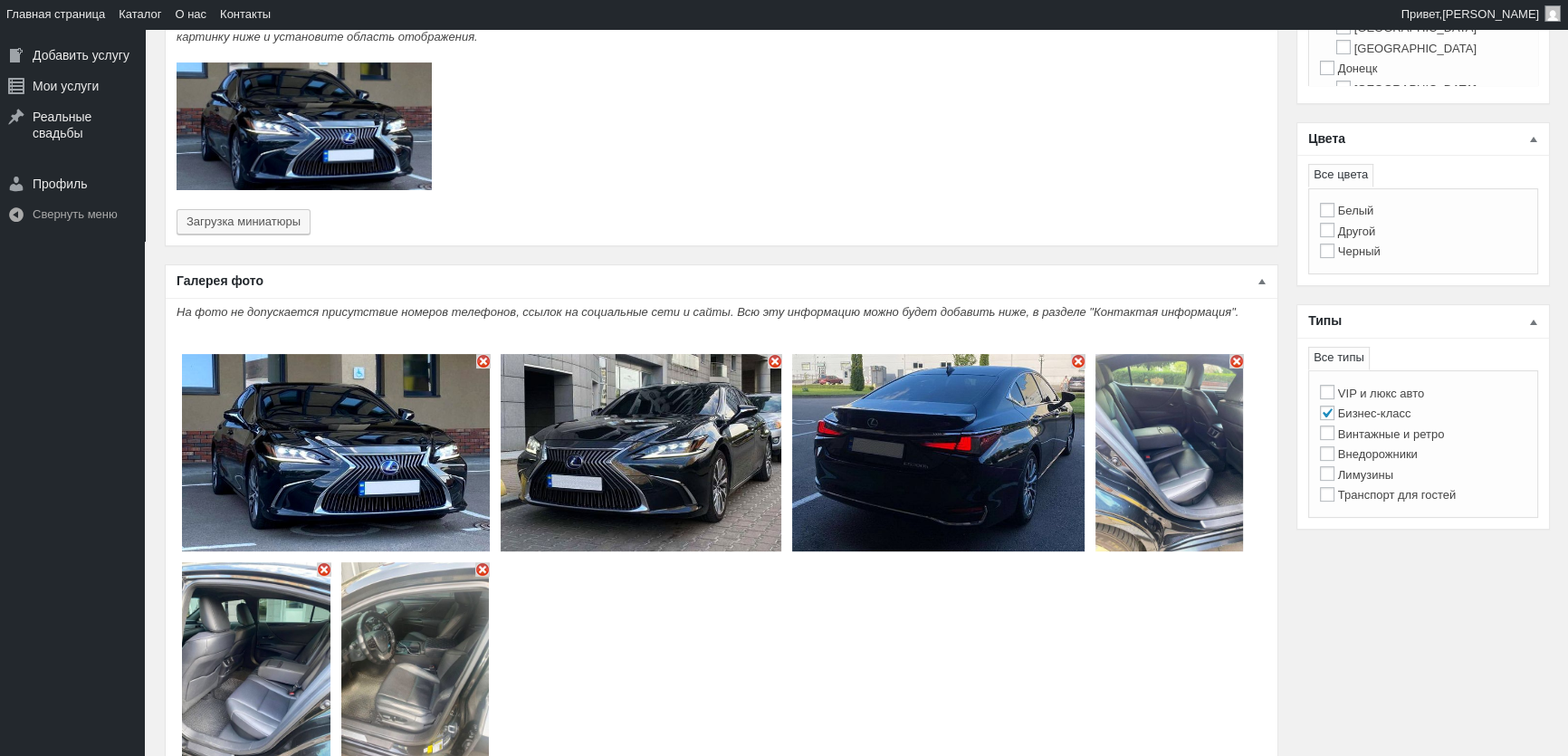
click at [1374, 254] on label "Черный" at bounding box center [1350, 250] width 61 height 14
click at [1334, 254] on input "Черный" at bounding box center [1327, 250] width 14 height 14
checkbox input "true"
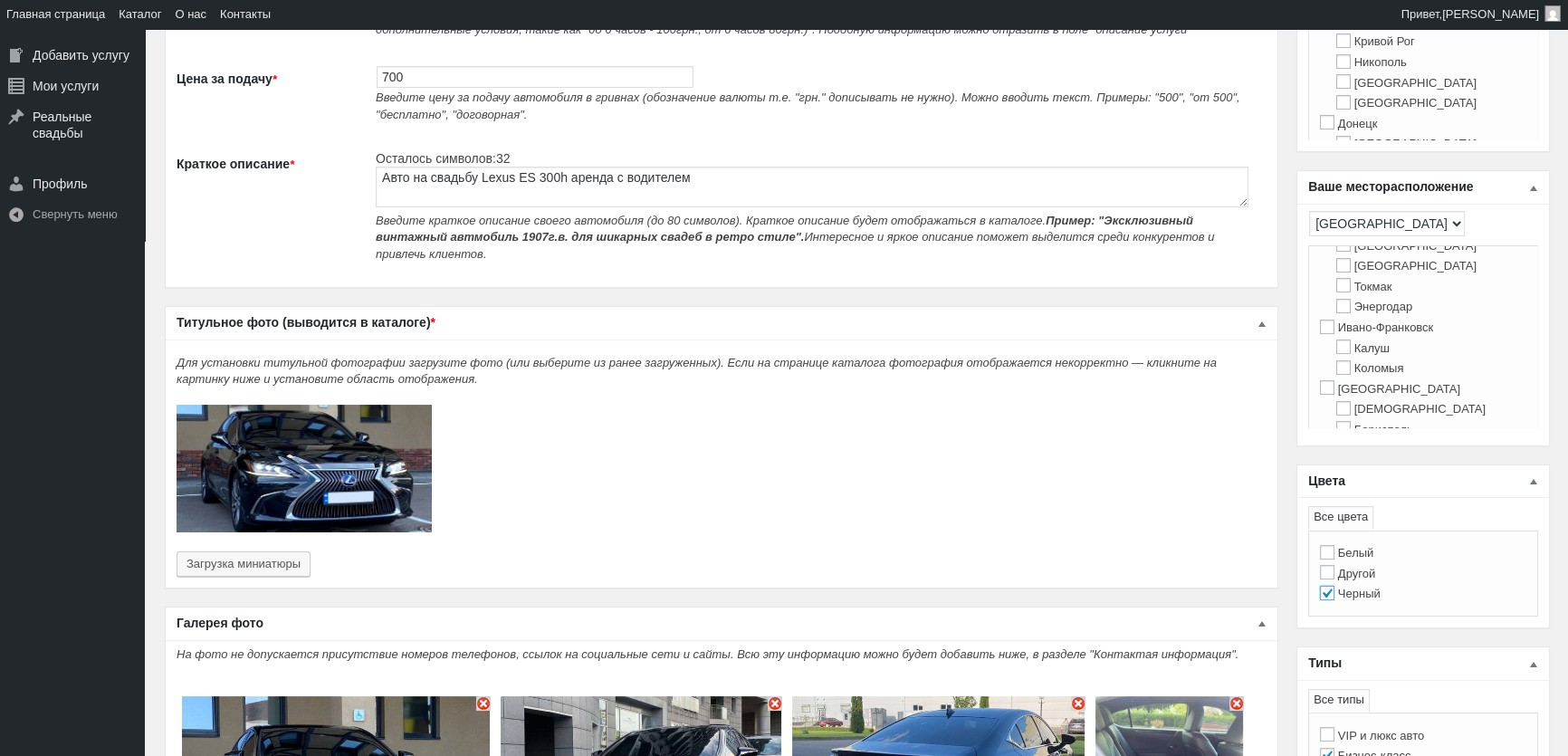
scroll to position [81, 0]
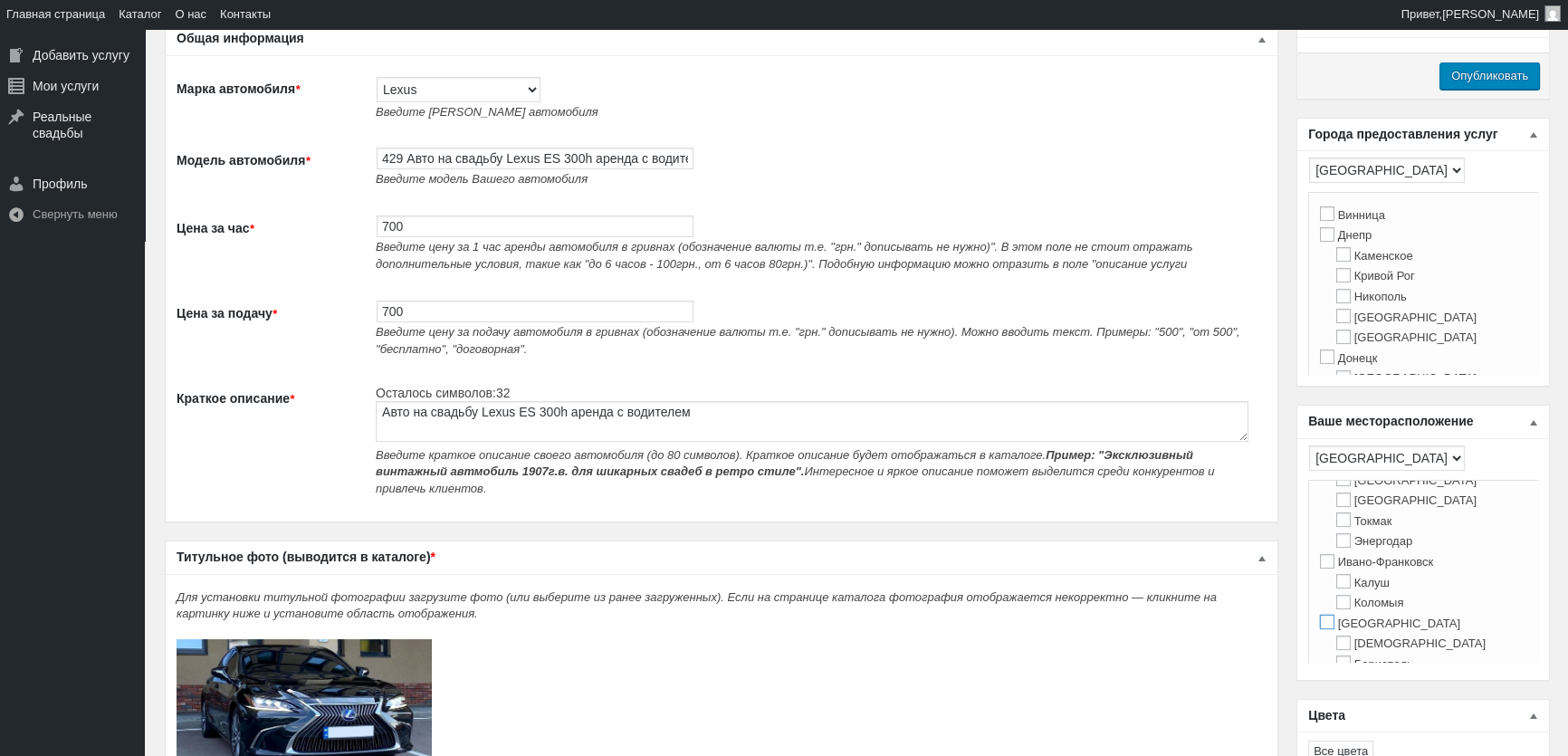
click at [1326, 629] on input "[GEOGRAPHIC_DATA]" at bounding box center [1327, 621] width 14 height 14
checkbox input "true"
click at [1336, 260] on label "[GEOGRAPHIC_DATA]" at bounding box center [1390, 252] width 140 height 14
click at [1334, 260] on input "[GEOGRAPHIC_DATA]" at bounding box center [1327, 251] width 14 height 14
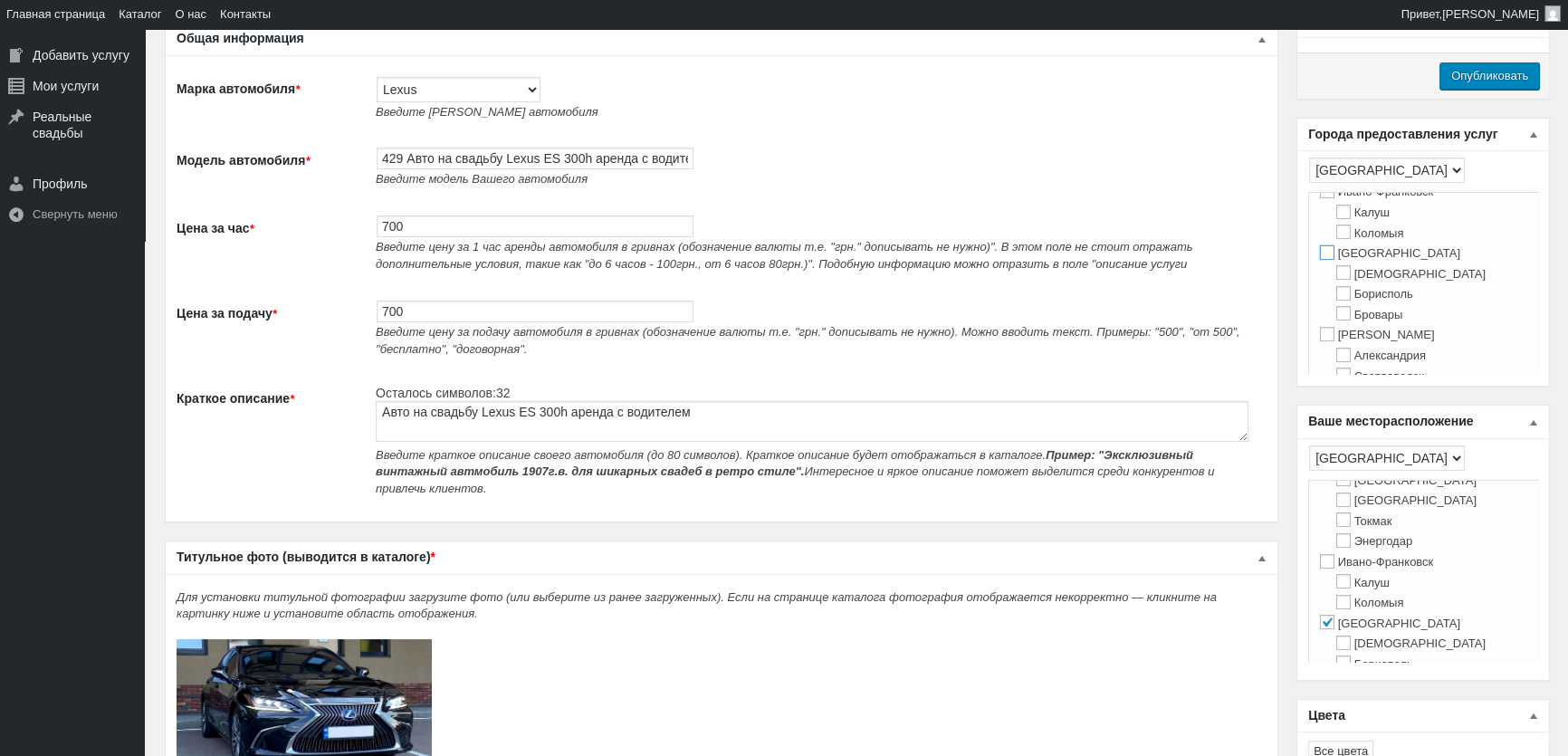
checkbox input "true"
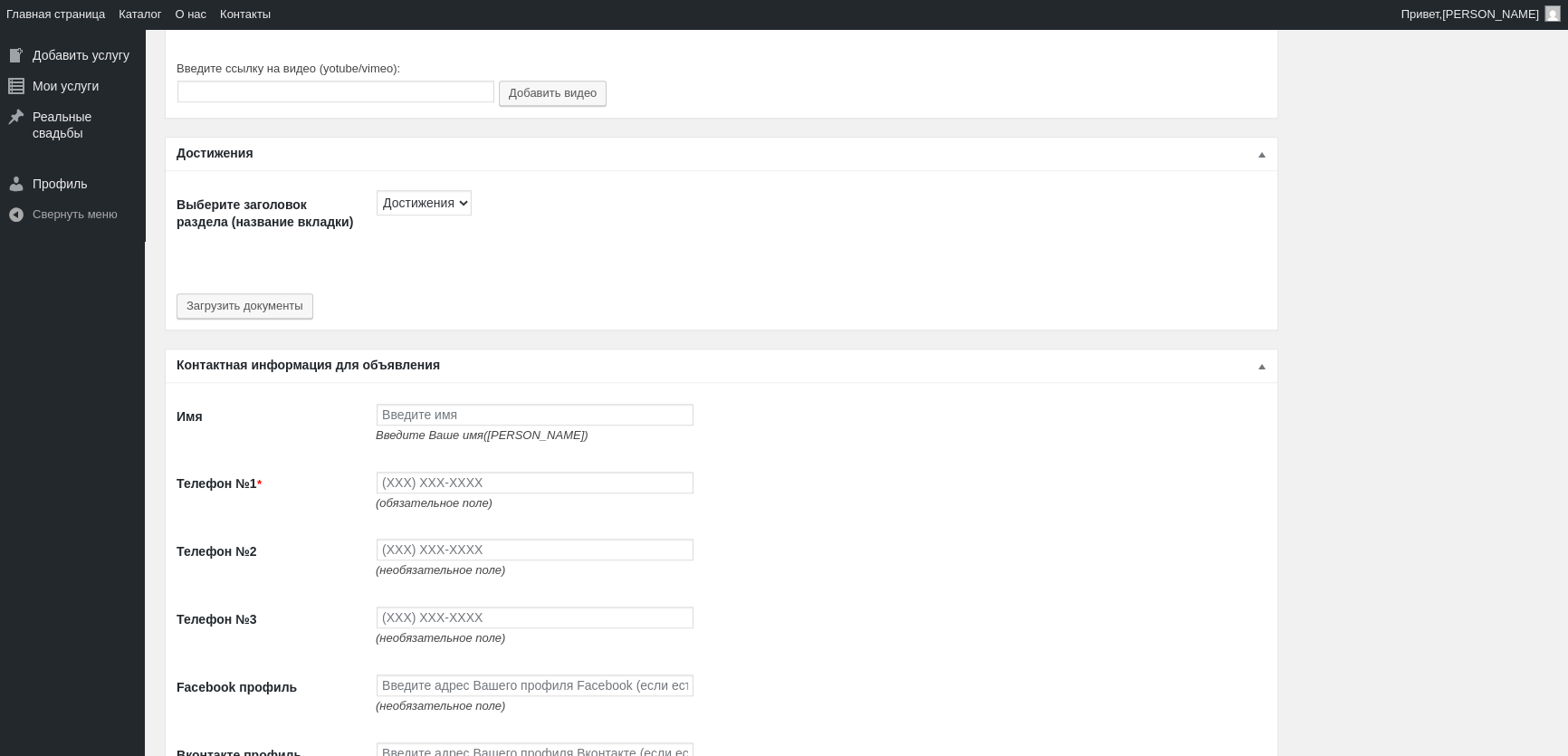
scroll to position [1646, 0]
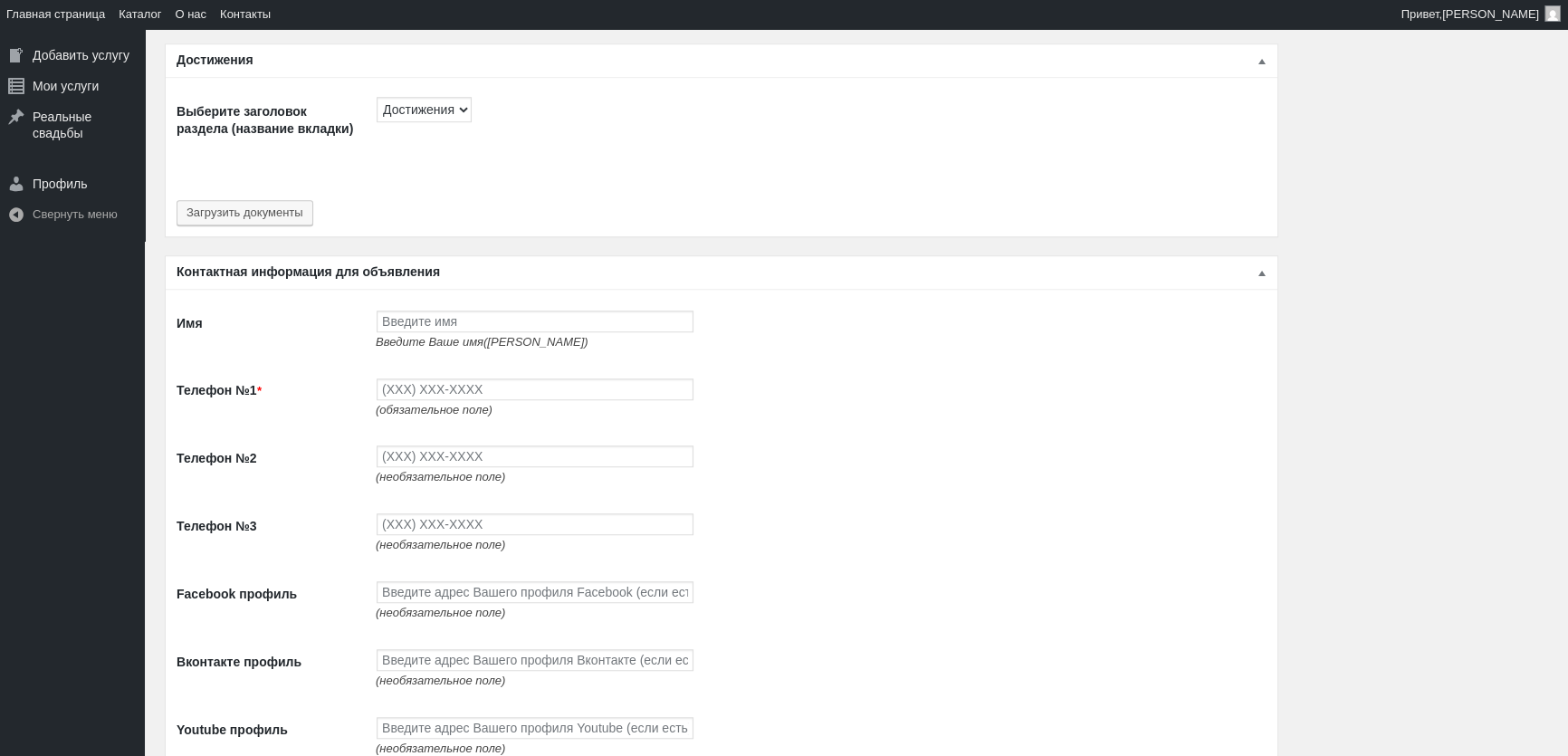
click at [507, 335] on span "Введите Ваше имя(ФИО)" at bounding box center [482, 341] width 213 height 14
click at [507, 315] on input "Имя" at bounding box center [535, 321] width 317 height 21
type input "[PERSON_NAME]"
type input "(093) 765-5597"
type input "(093) 494-9497"
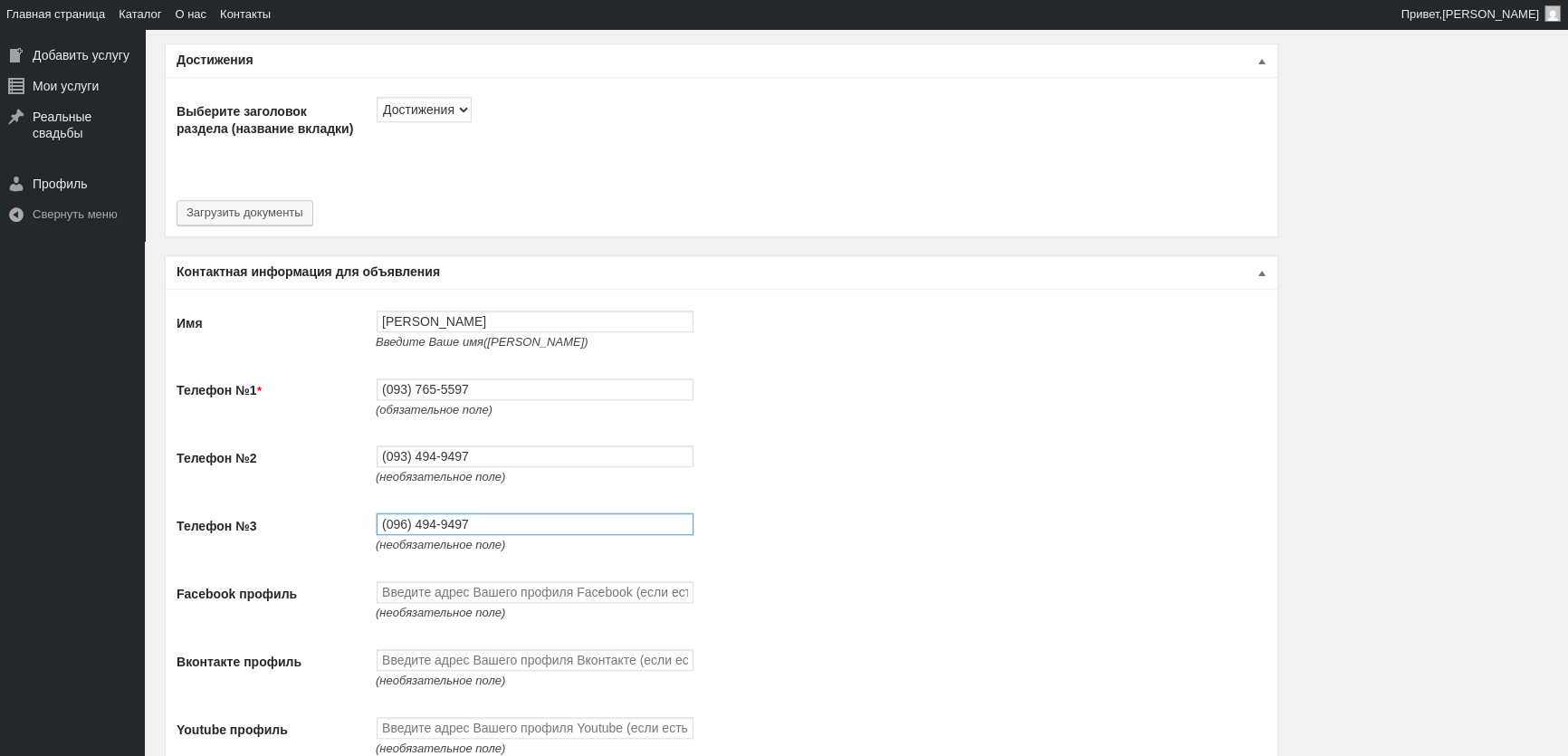
type input "(096) 494-9497"
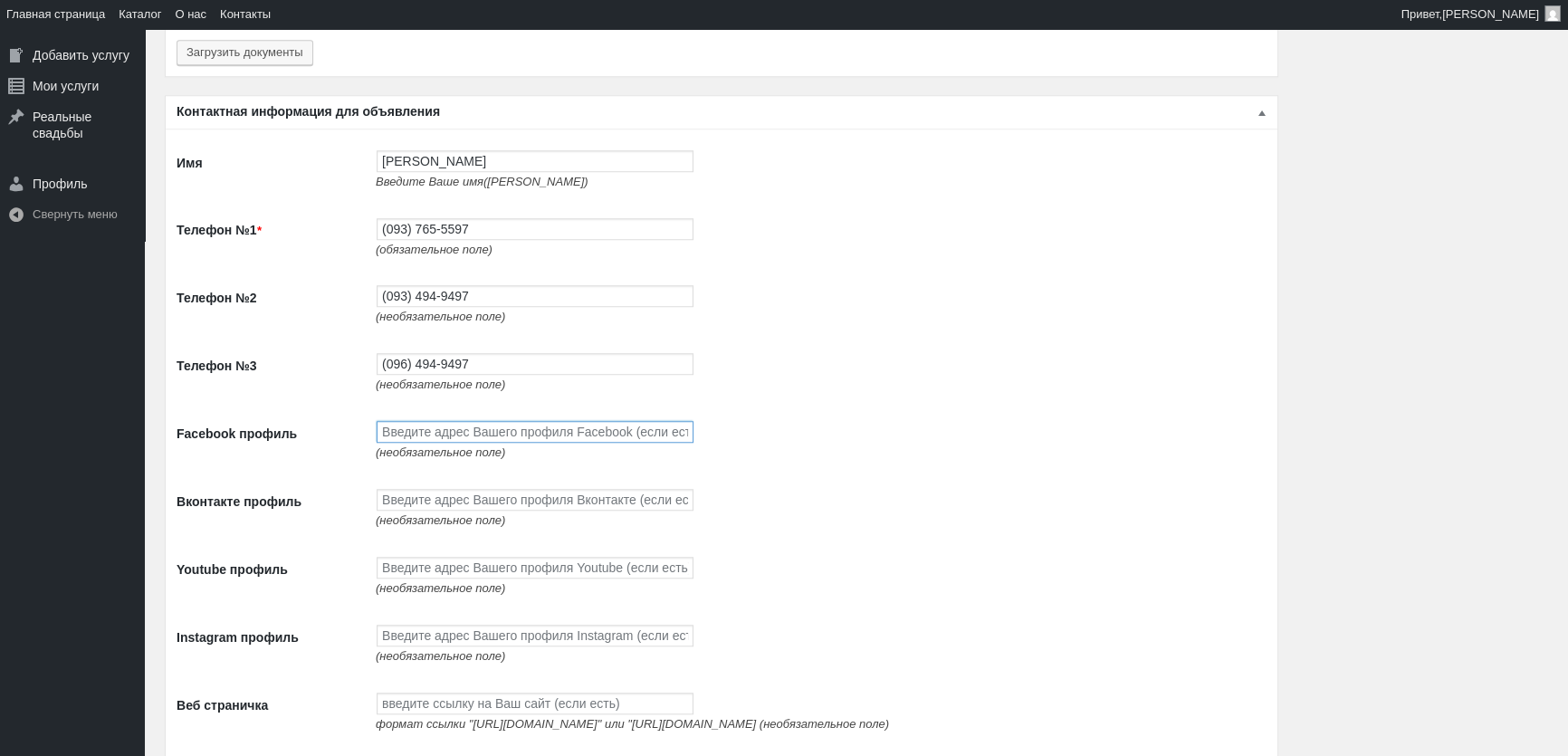
scroll to position [1810, 0]
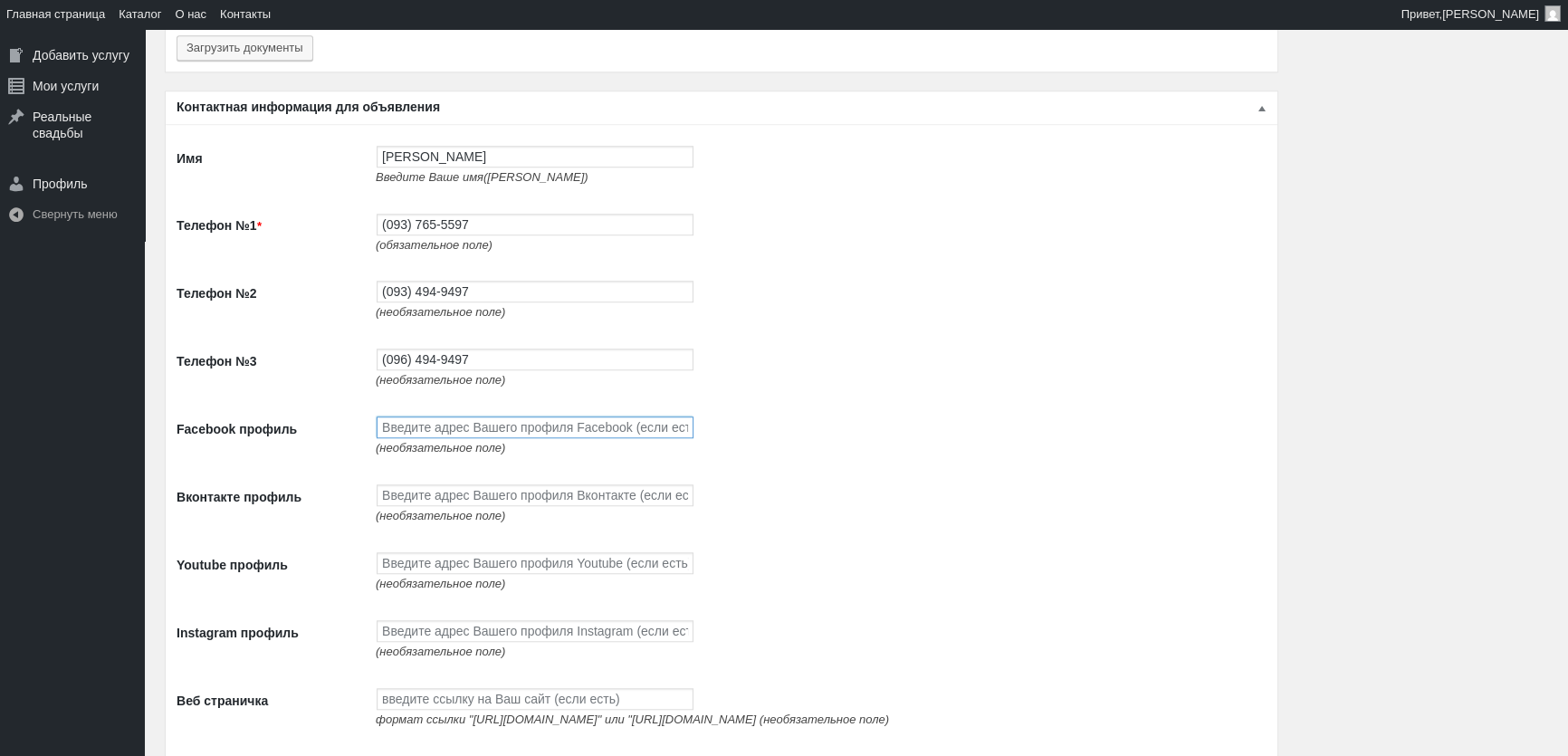
paste input "https://www.facebook.com/profile.php?id=100087672474351"
type input "https://www.facebook.com/profile.php?id=100087672474351"
click at [442, 503] on input "Вконтакте профиль" at bounding box center [535, 494] width 317 height 21
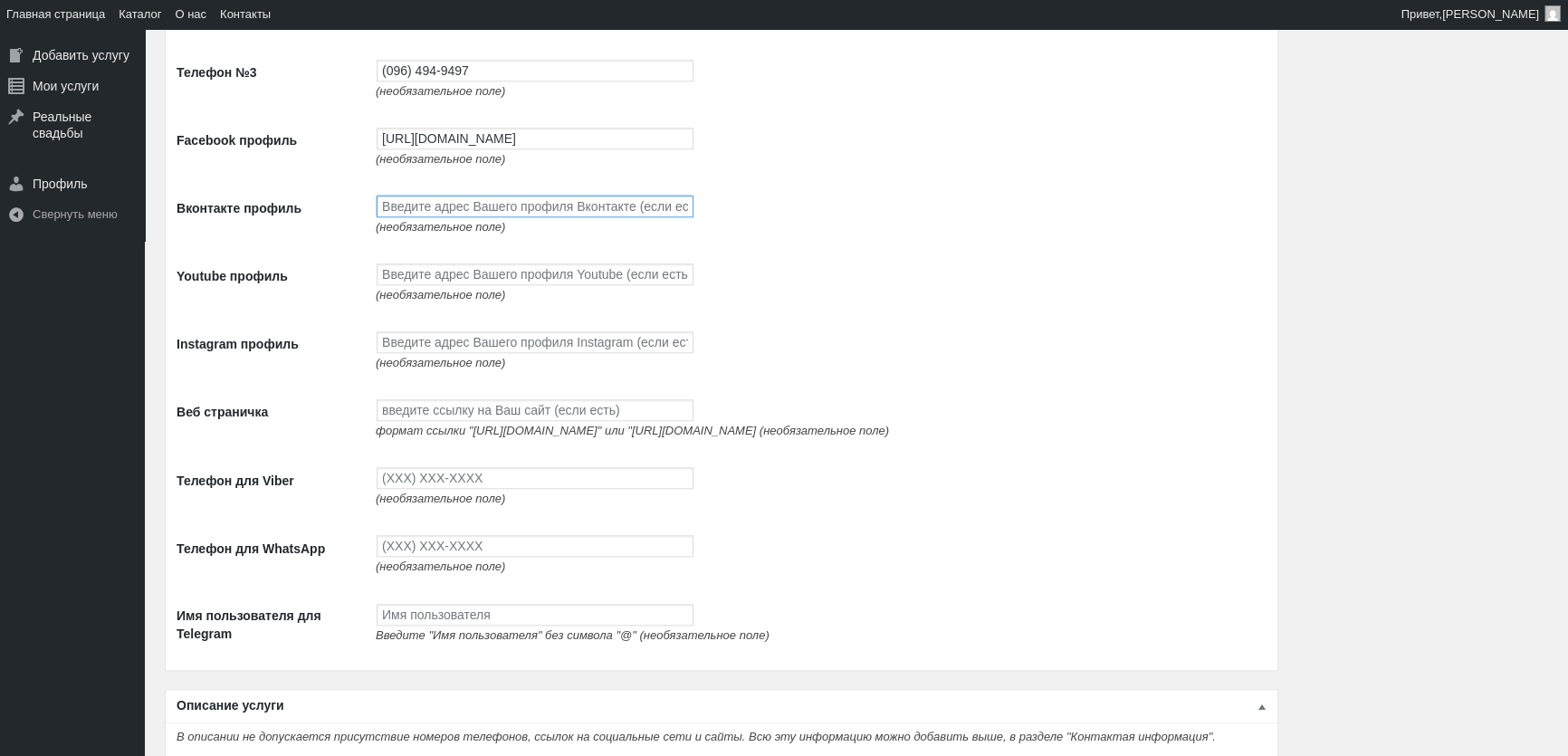
scroll to position [2138, 0]
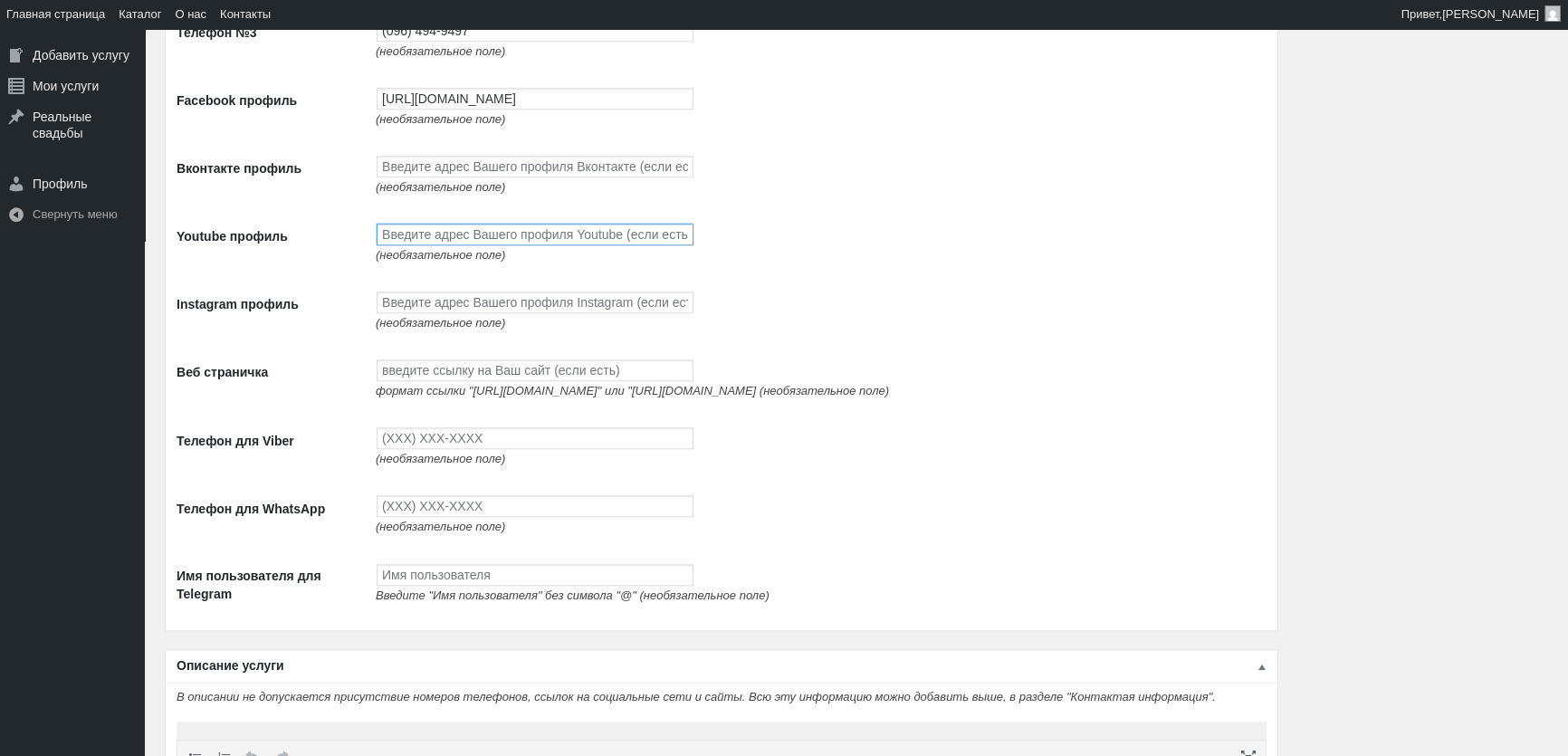
click at [395, 237] on input "Youtube профиль" at bounding box center [535, 234] width 317 height 21
paste input "https://www.youtube.com/channel/UCnpsi_6iHYtwxNPLj1BgTyg"
type input "https://www.youtube.com/channel/UCnpsi_6iHYtwxNPLj1BgTyg"
click at [403, 313] on input "Instagram профиль" at bounding box center [535, 302] width 317 height 21
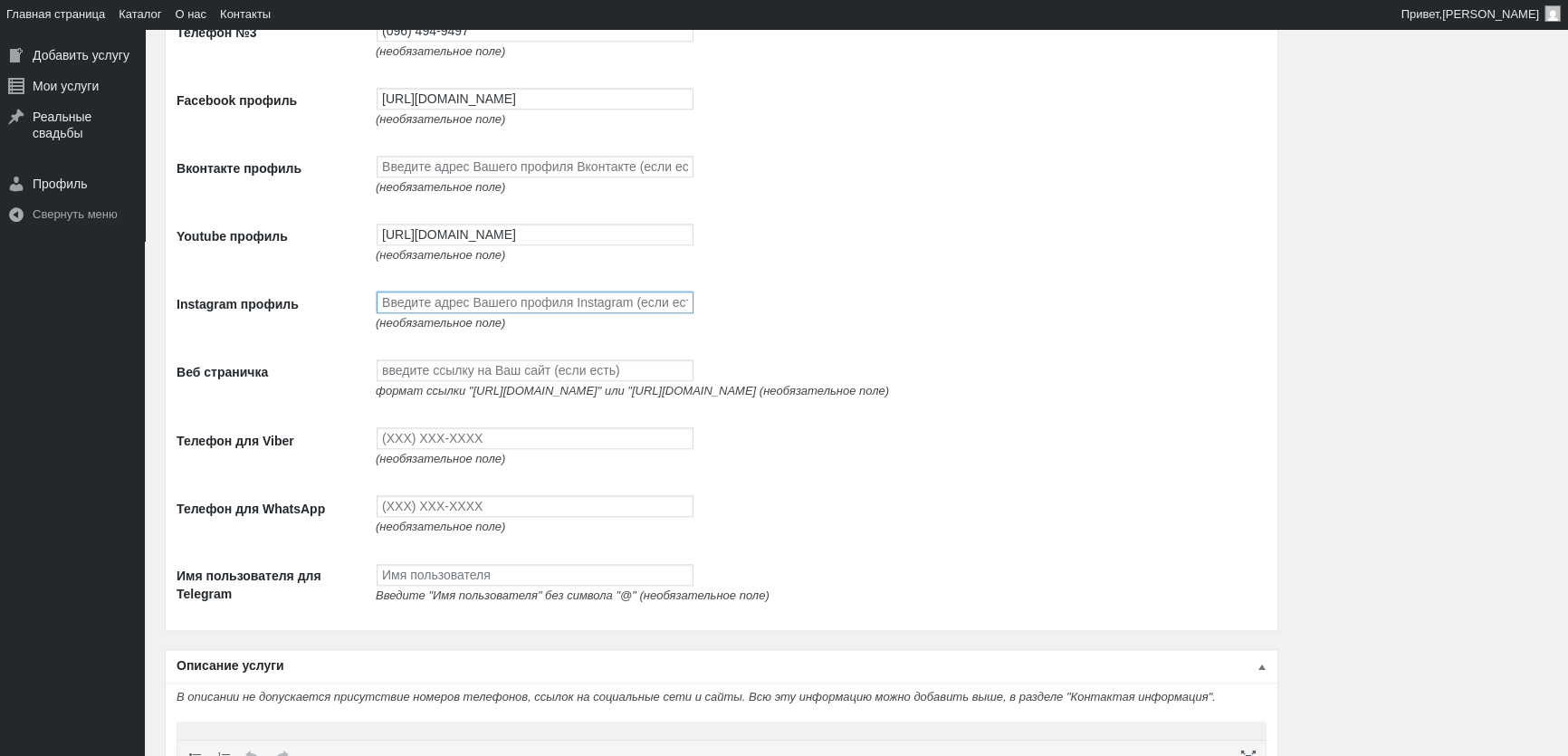
scroll to position [0, 0]
paste input "https://www.instagram.com/avtolimo/"
type input "https://www.instagram.com/avtolimo/"
click at [486, 446] on input "Телефон для Viber" at bounding box center [535, 437] width 317 height 21
click at [439, 381] on input "Веб страничка" at bounding box center [535, 369] width 317 height 21
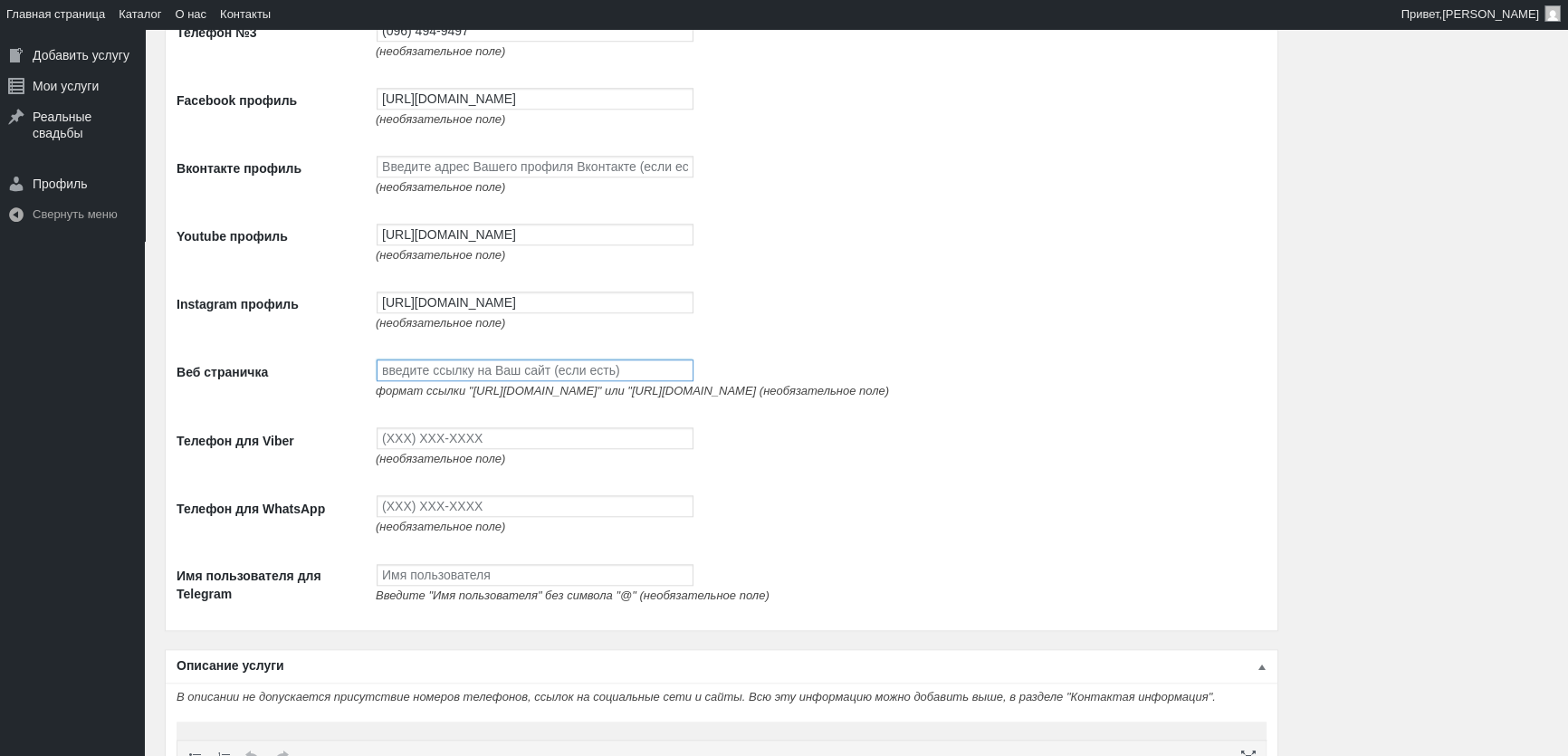
paste input "http://avtolimo.com.ua/"
type input "http://avtolimo.com.ua/"
click at [436, 449] on input "Телефон для Viber" at bounding box center [535, 437] width 317 height 21
type input "(093) 765-5597"
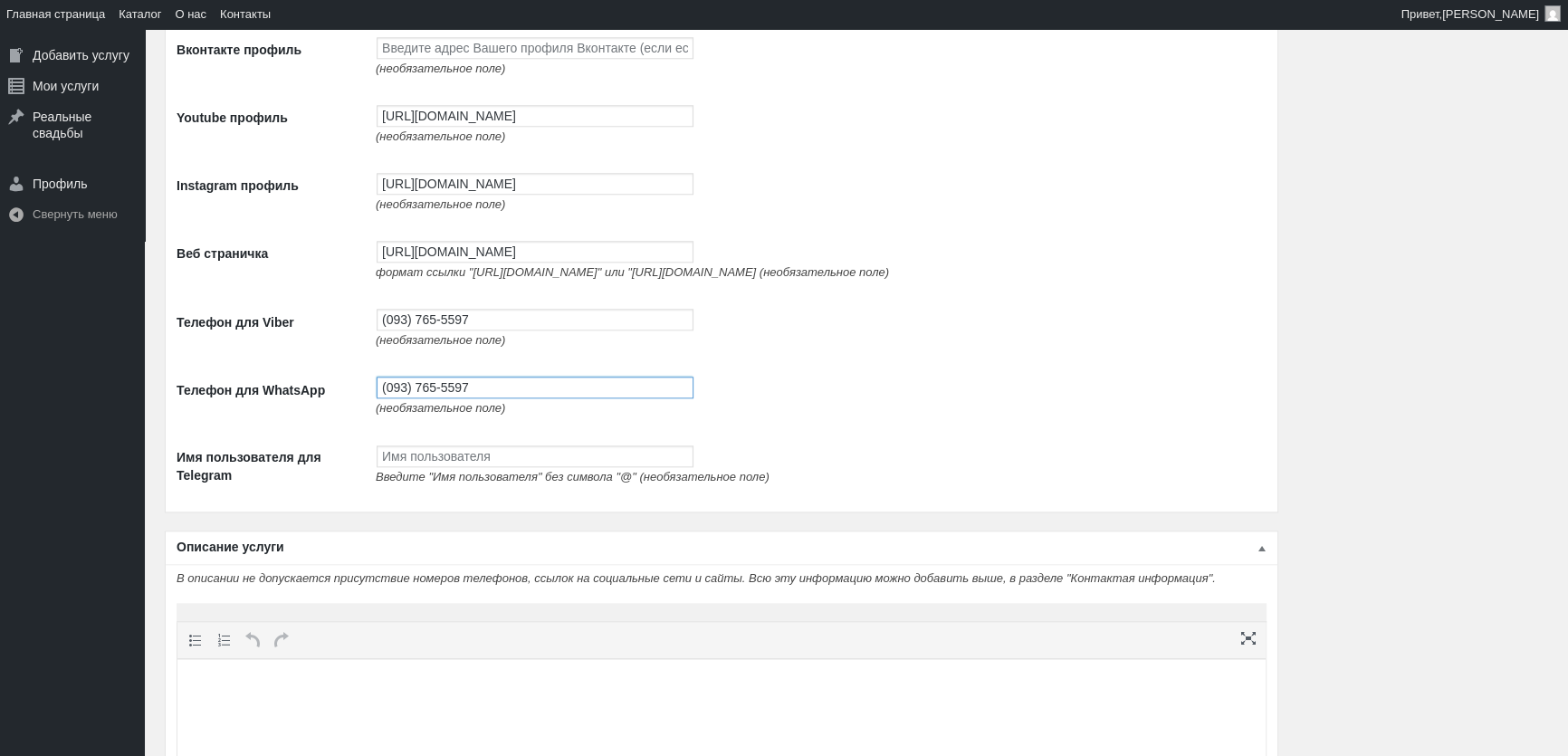
scroll to position [2550, 0]
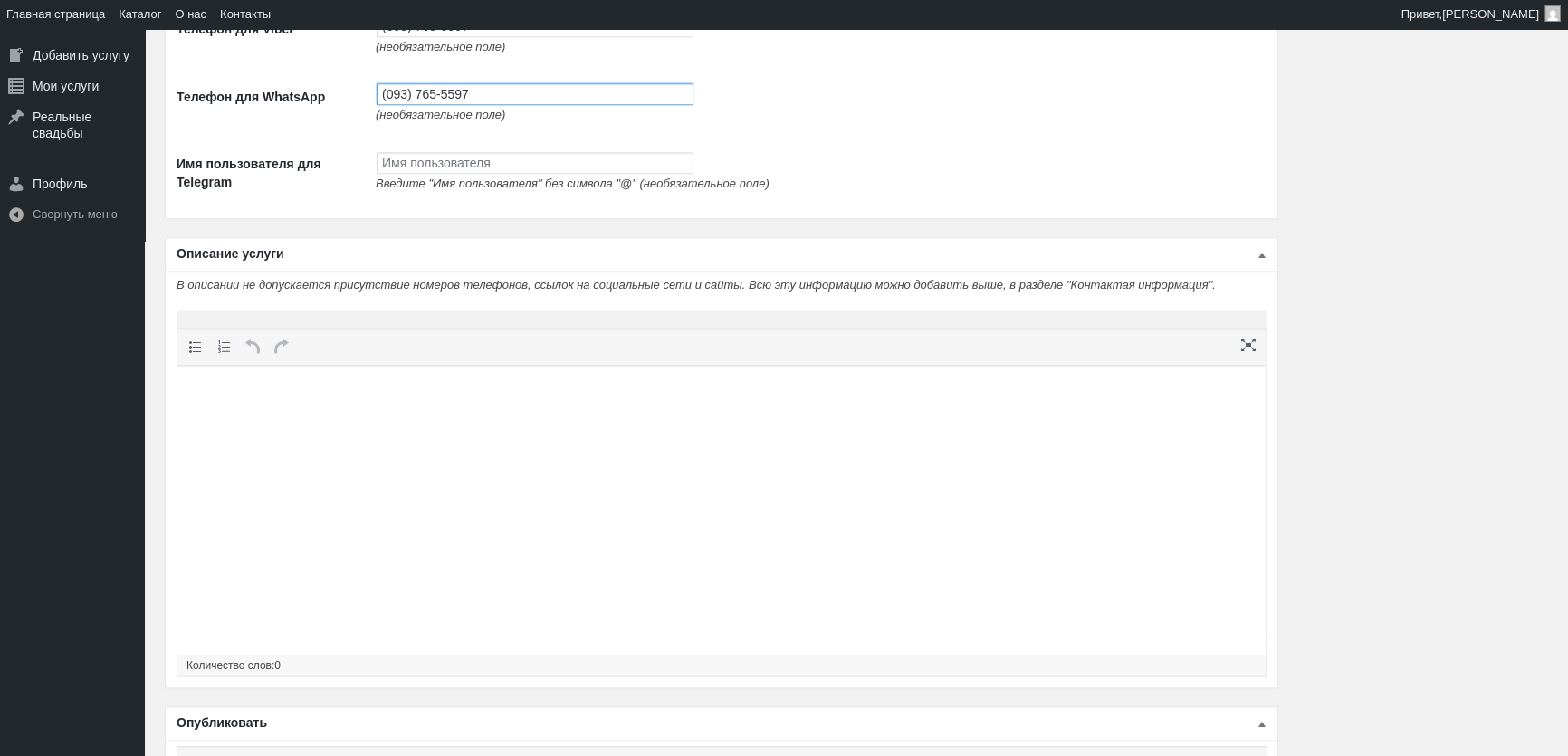
type input "(093) 765-5597"
drag, startPoint x: 674, startPoint y: 389, endPoint x: 812, endPoint y: 688, distance: 329.3
click at [674, 389] on p at bounding box center [721, 399] width 1071 height 21
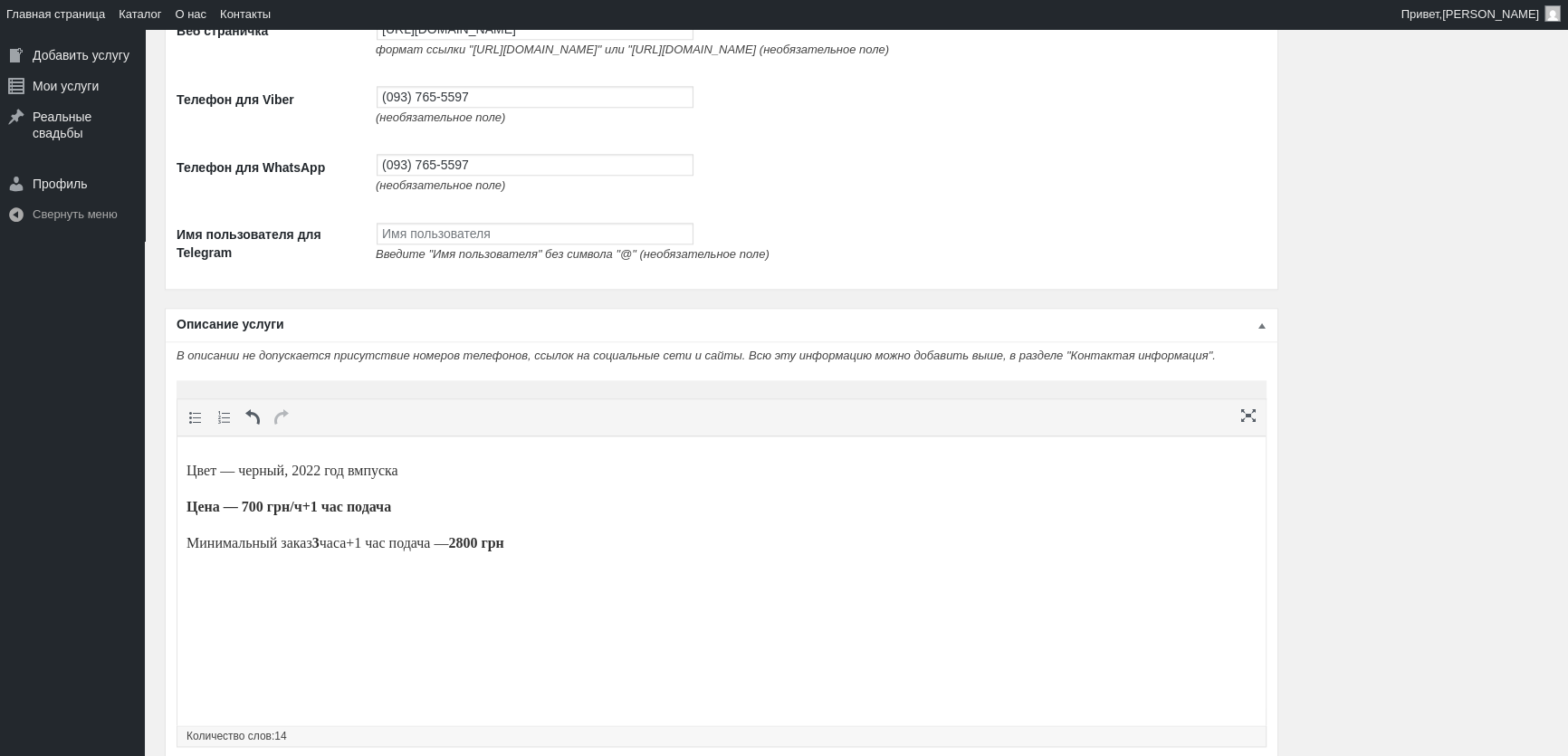
scroll to position [2695, 0]
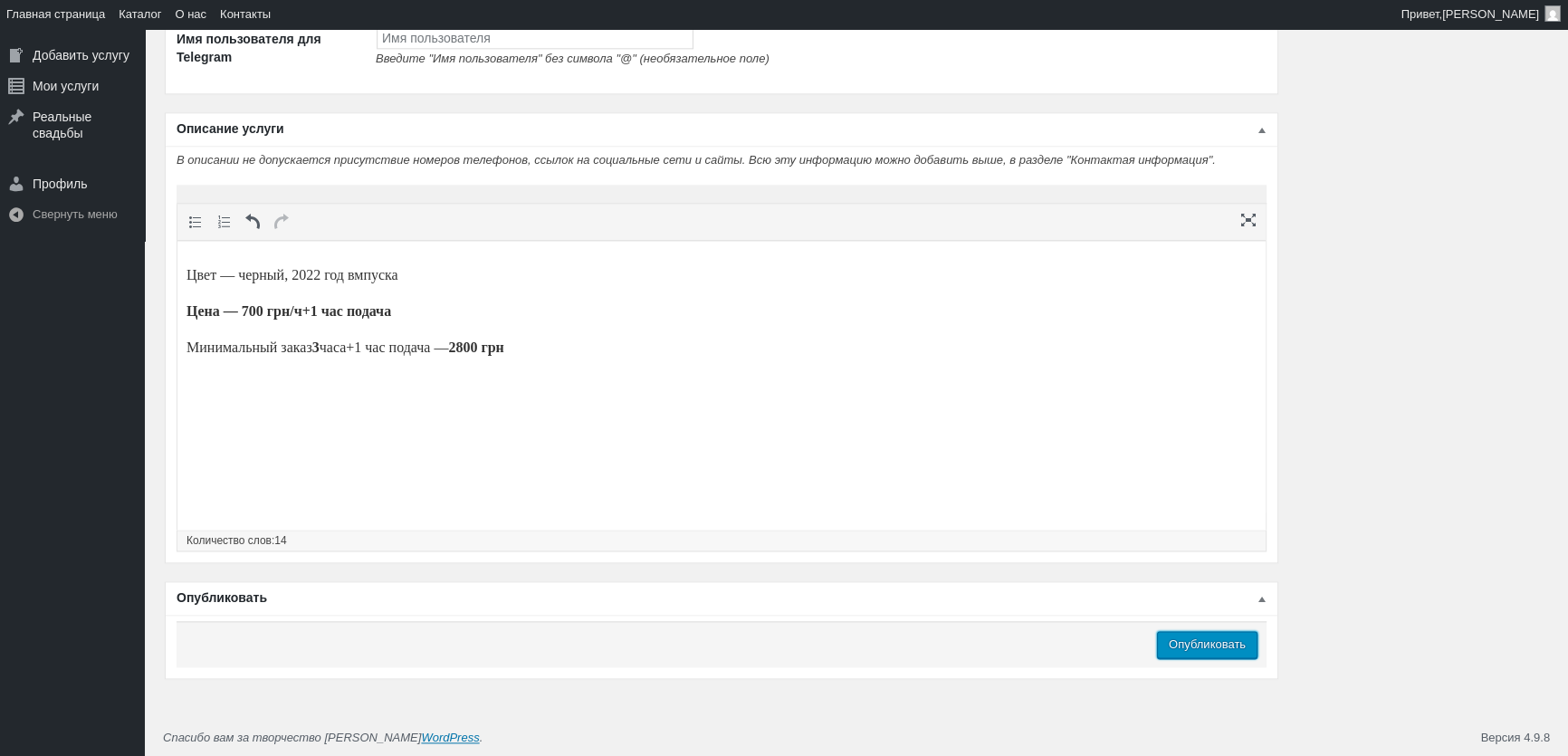
click at [1215, 647] on input "Опубликовать" at bounding box center [1207, 644] width 100 height 27
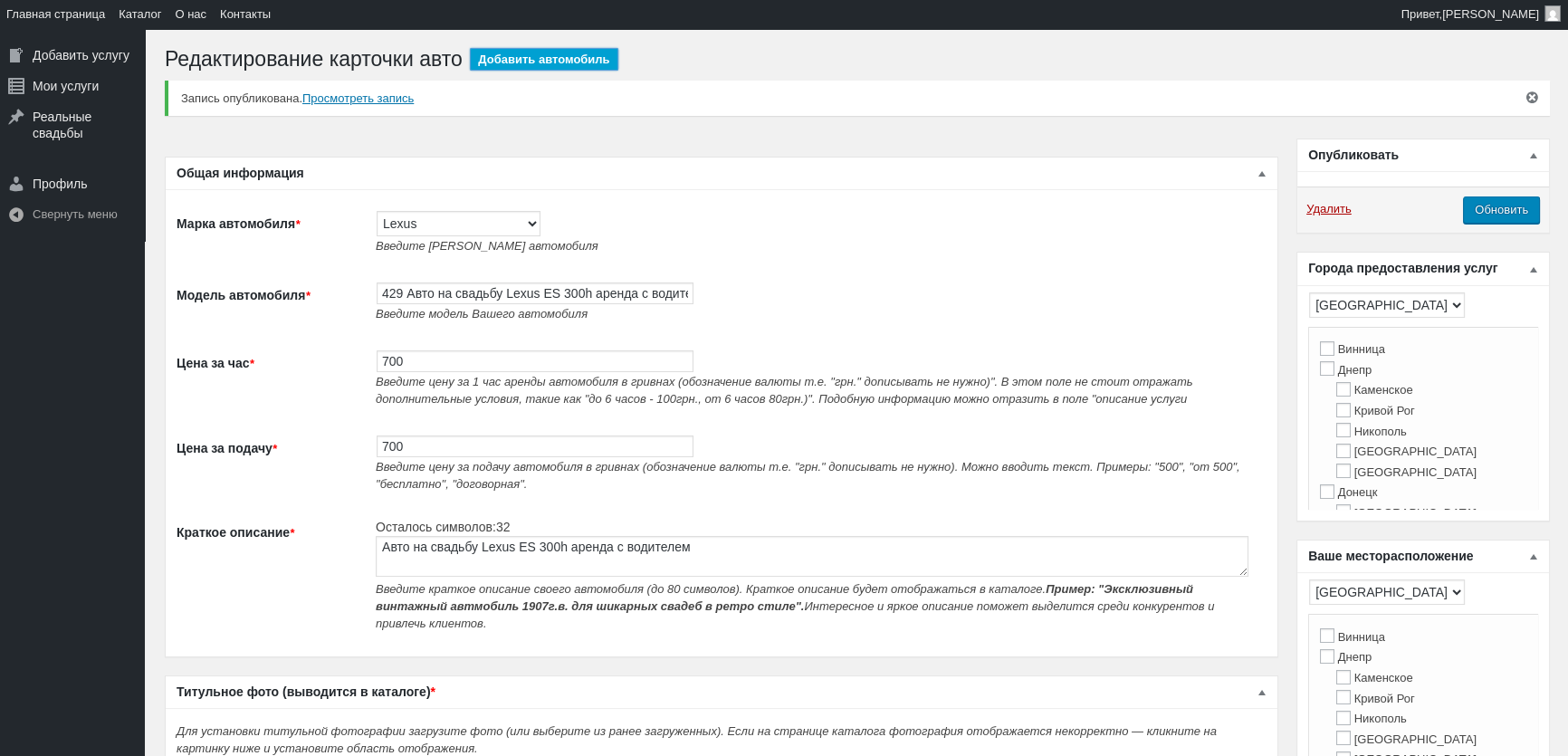
click at [532, 58] on link "Добавить автомобиль" at bounding box center [544, 59] width 148 height 22
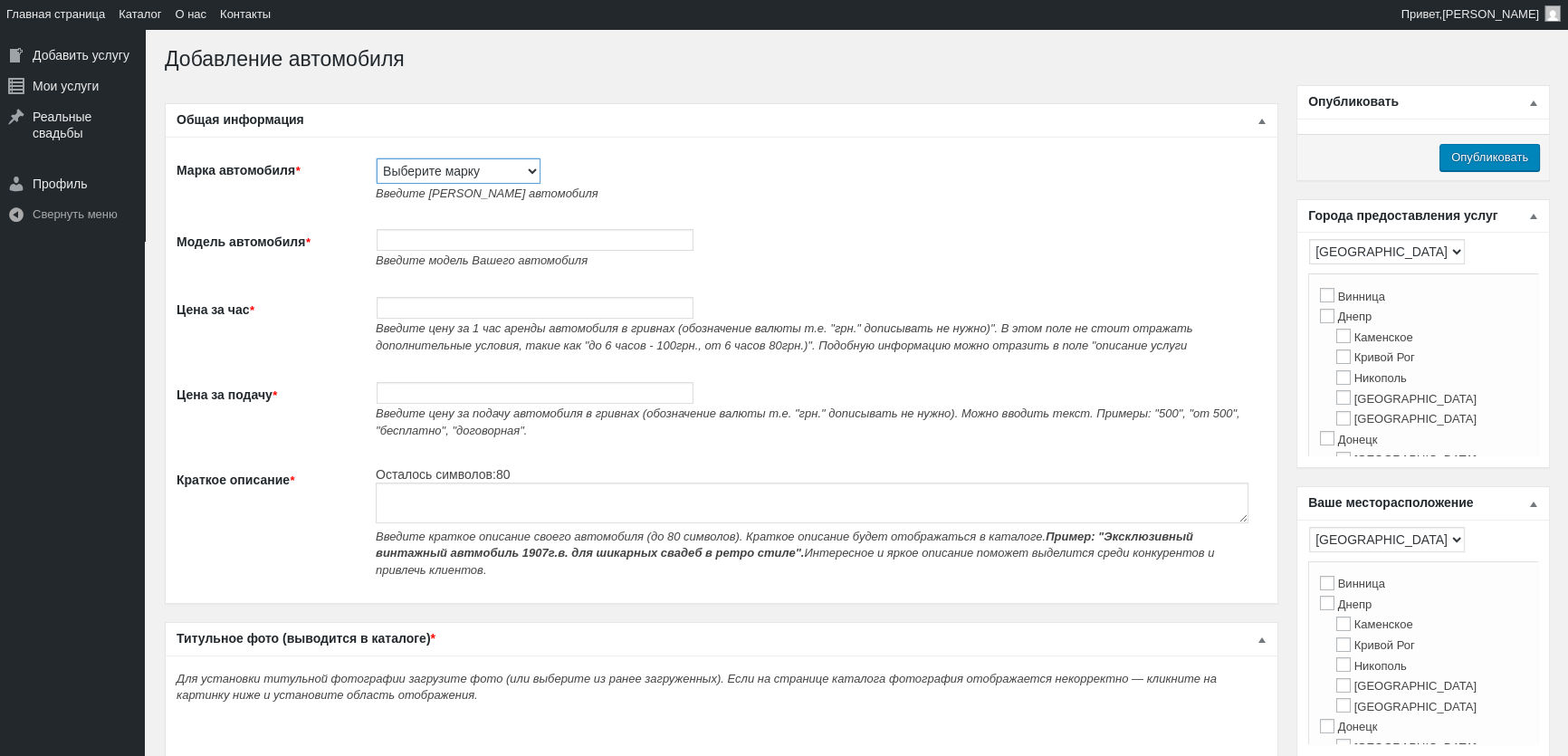
click at [471, 171] on select "Выберите марку Acura Alfa Romeo Alpine Aston [PERSON_NAME] Audi [PERSON_NAME] (…" at bounding box center [458, 170] width 164 height 25
select select "Lexus"
click at [377, 158] on select "Выберите марку Acura Alfa Romeo Alpine Aston [PERSON_NAME] Audi [PERSON_NAME] (…" at bounding box center [458, 170] width 164 height 25
type input "Lexus"
click at [462, 235] on input "Модель автомобиля *" at bounding box center [535, 239] width 317 height 21
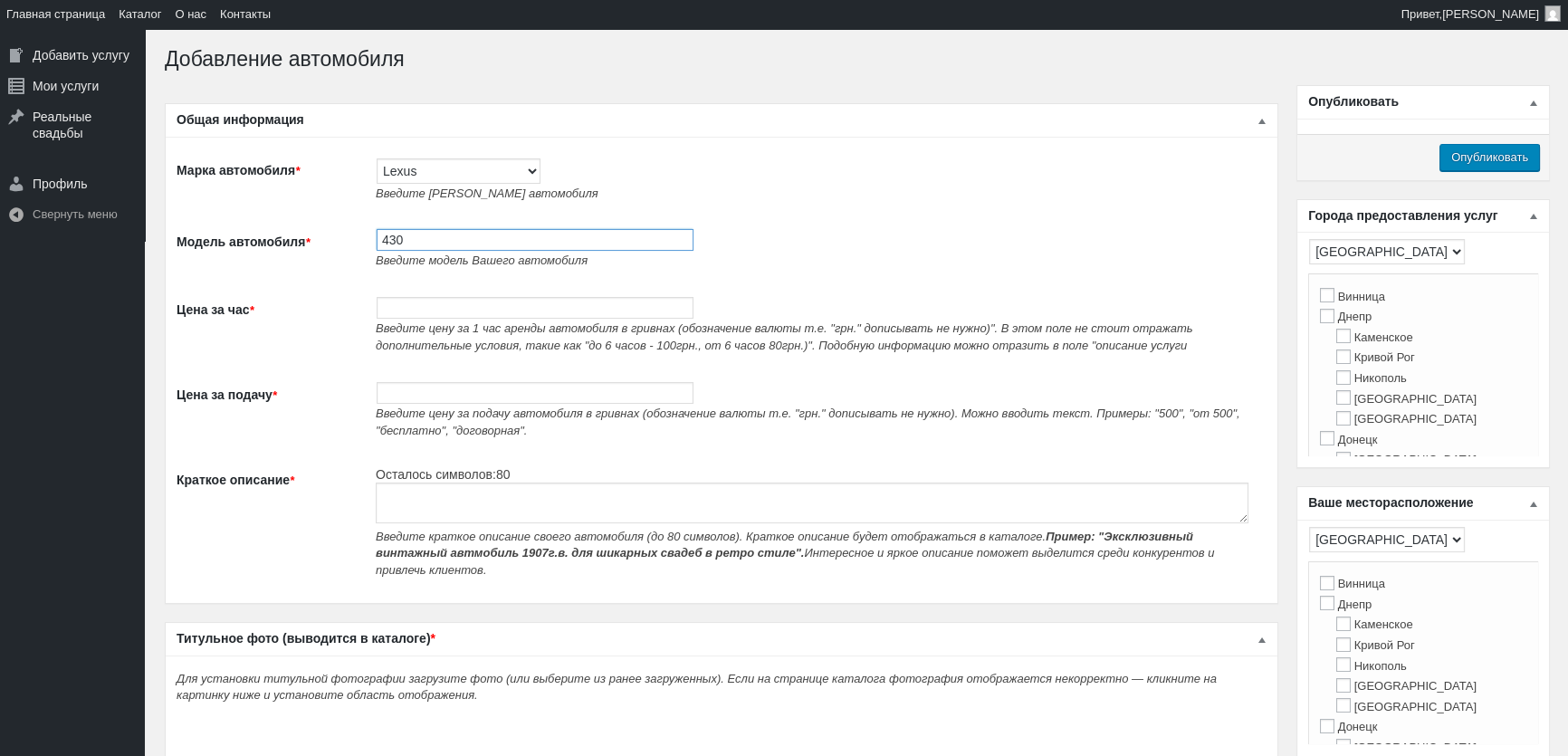
paste input "Авто на свадьбу Lexus ES 300h золотой аренда с водителем"
type input "430 Авто на свадьбу Lexus ES 300h золотой аренда с водителем"
click at [558, 328] on span "Введите цену за 1 час аренды автомобиля в гривнах (обозначение валюты т.е. "грн…" at bounding box center [784, 336] width 817 height 31
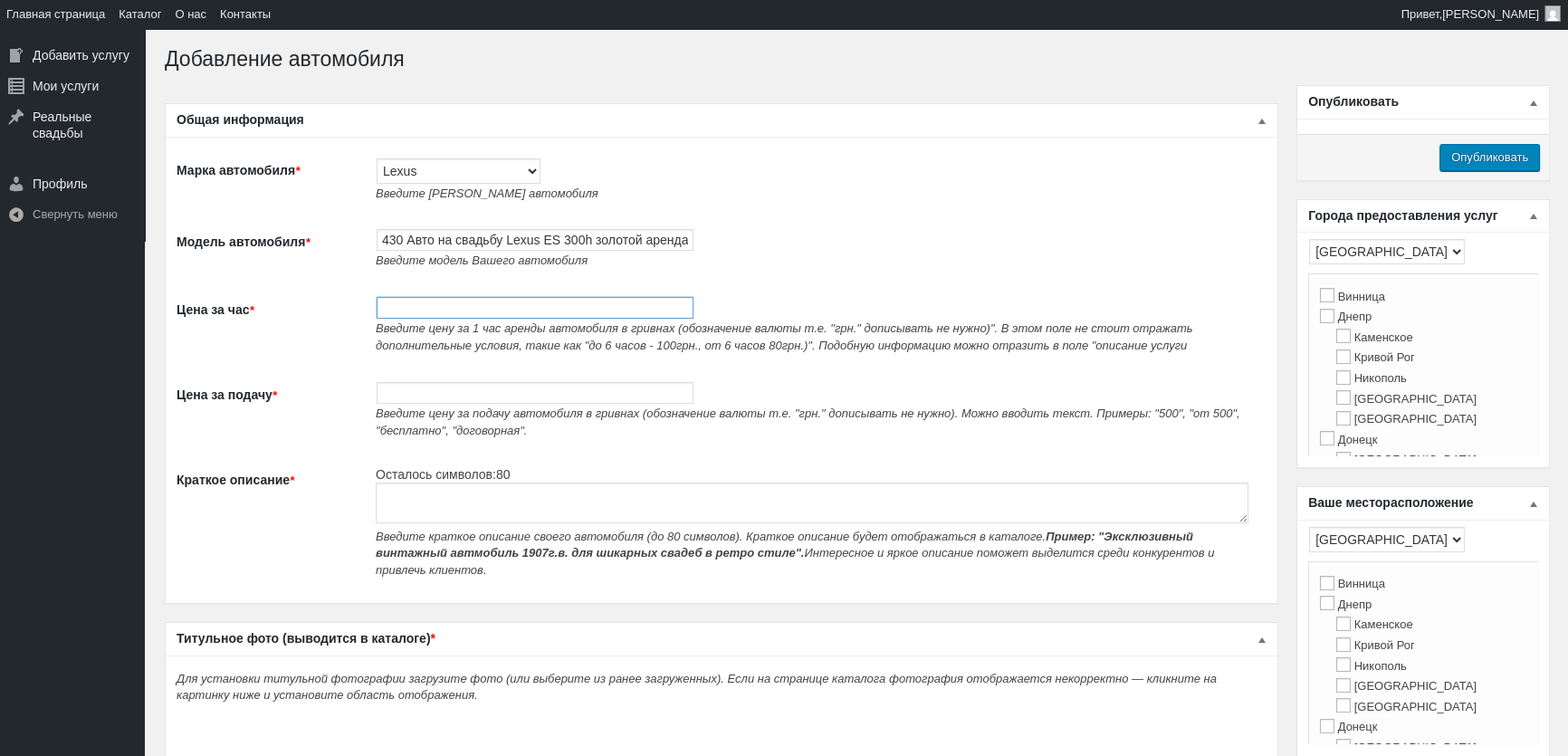
click at [561, 319] on input "Цена за час *" at bounding box center [535, 307] width 317 height 21
type input "700"
paste textarea "Авто на свадьбу Lexus ES 300h золотой аренда с водителем"
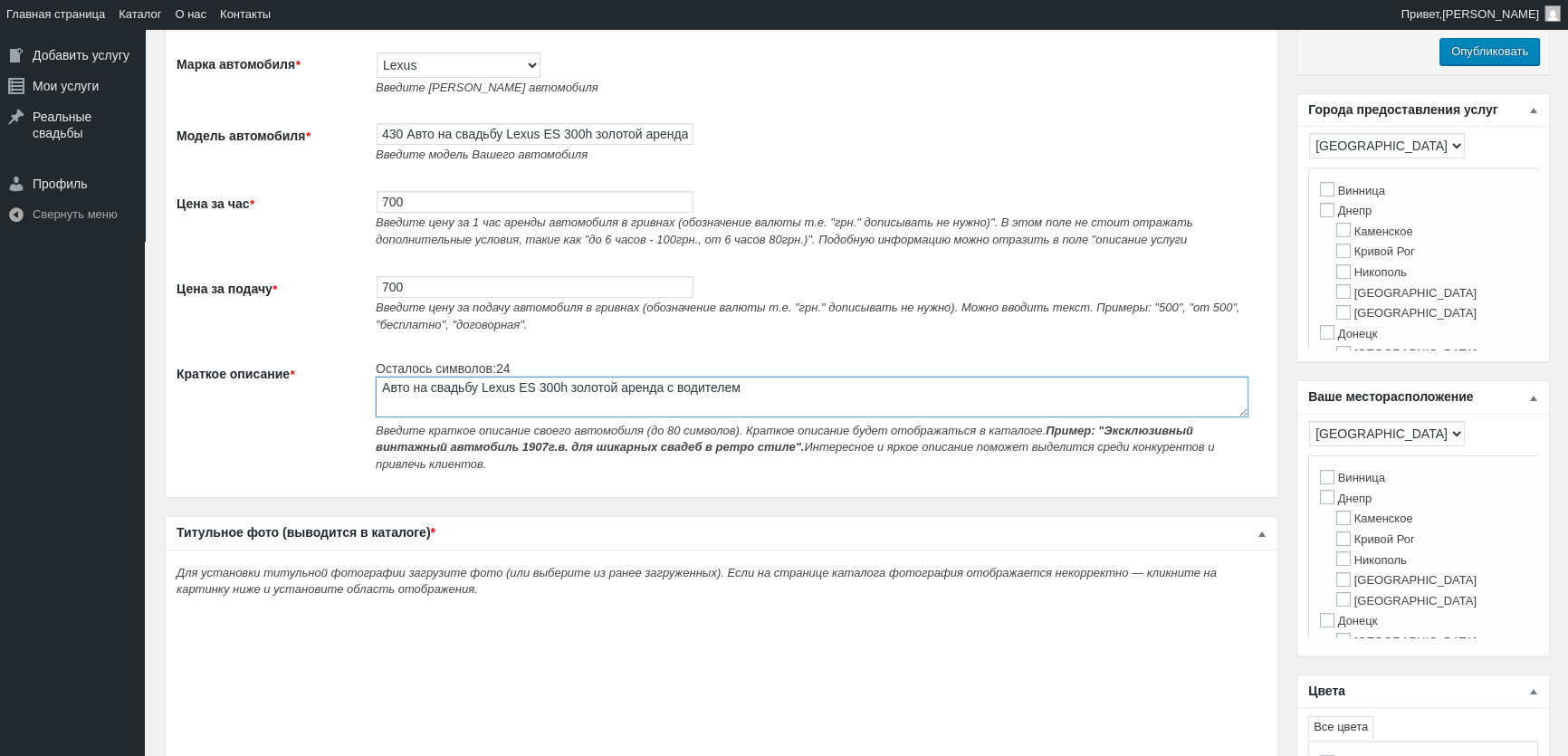
scroll to position [329, 0]
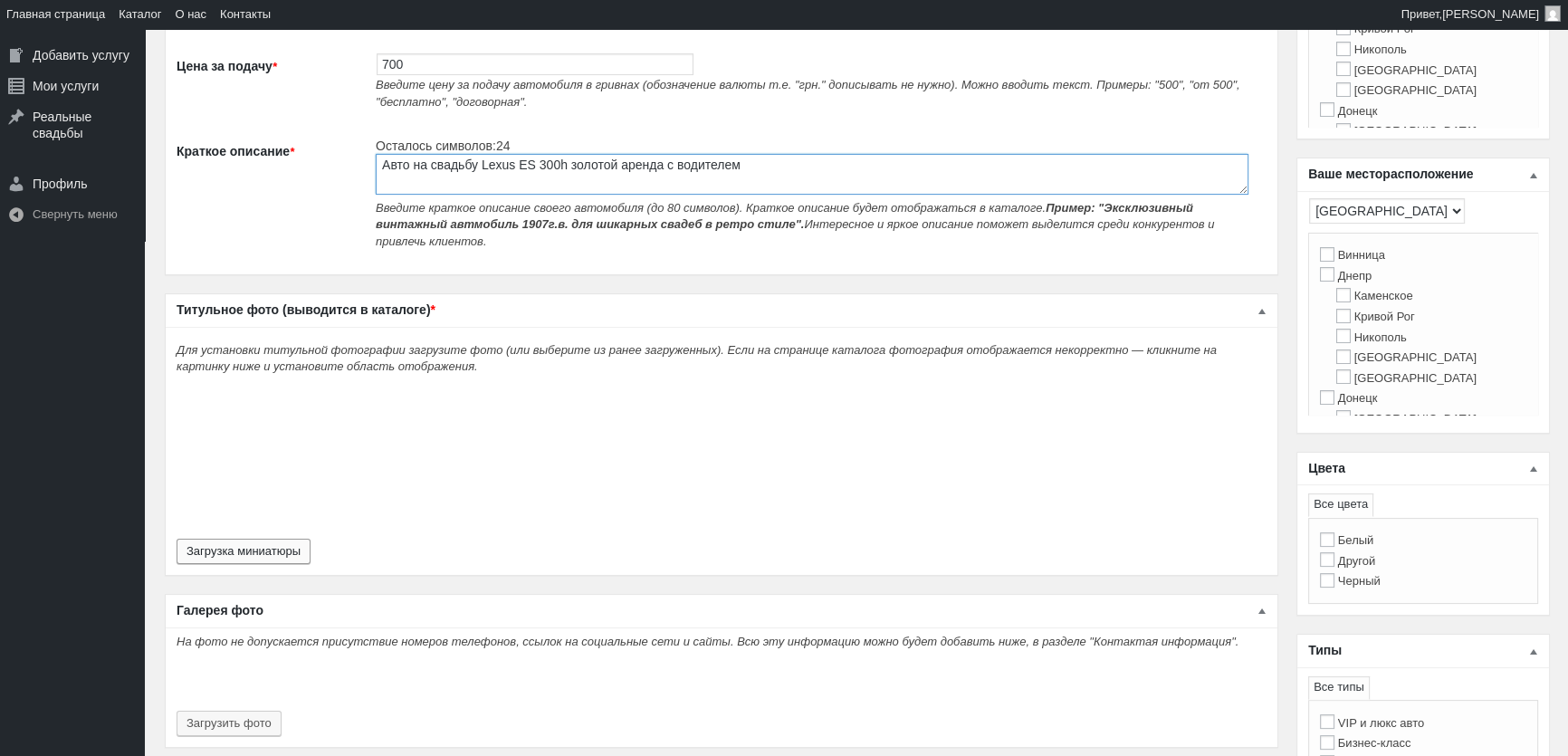
type textarea "Авто на свадьбу Lexus ES 300h золотой аренда с водителем"
click at [301, 526] on div "Для установки титульной фотографии загрузите фото (или выберите из ранее загруж…" at bounding box center [721, 450] width 1112 height 249
click at [263, 545] on button "Загрузка миниатюры" at bounding box center [243, 550] width 134 height 25
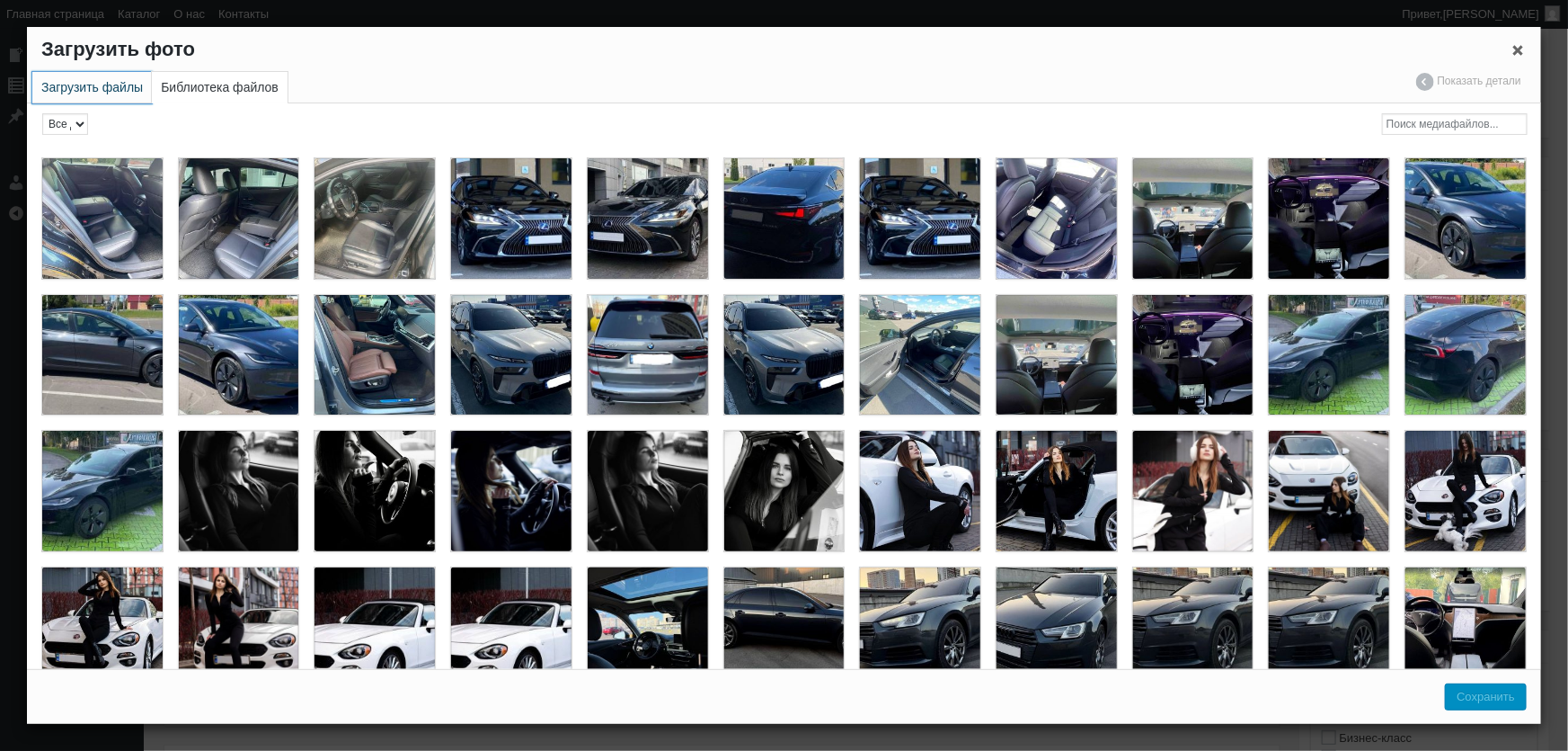
click at [83, 79] on link "Загрузить файлы" at bounding box center [92, 87] width 120 height 32
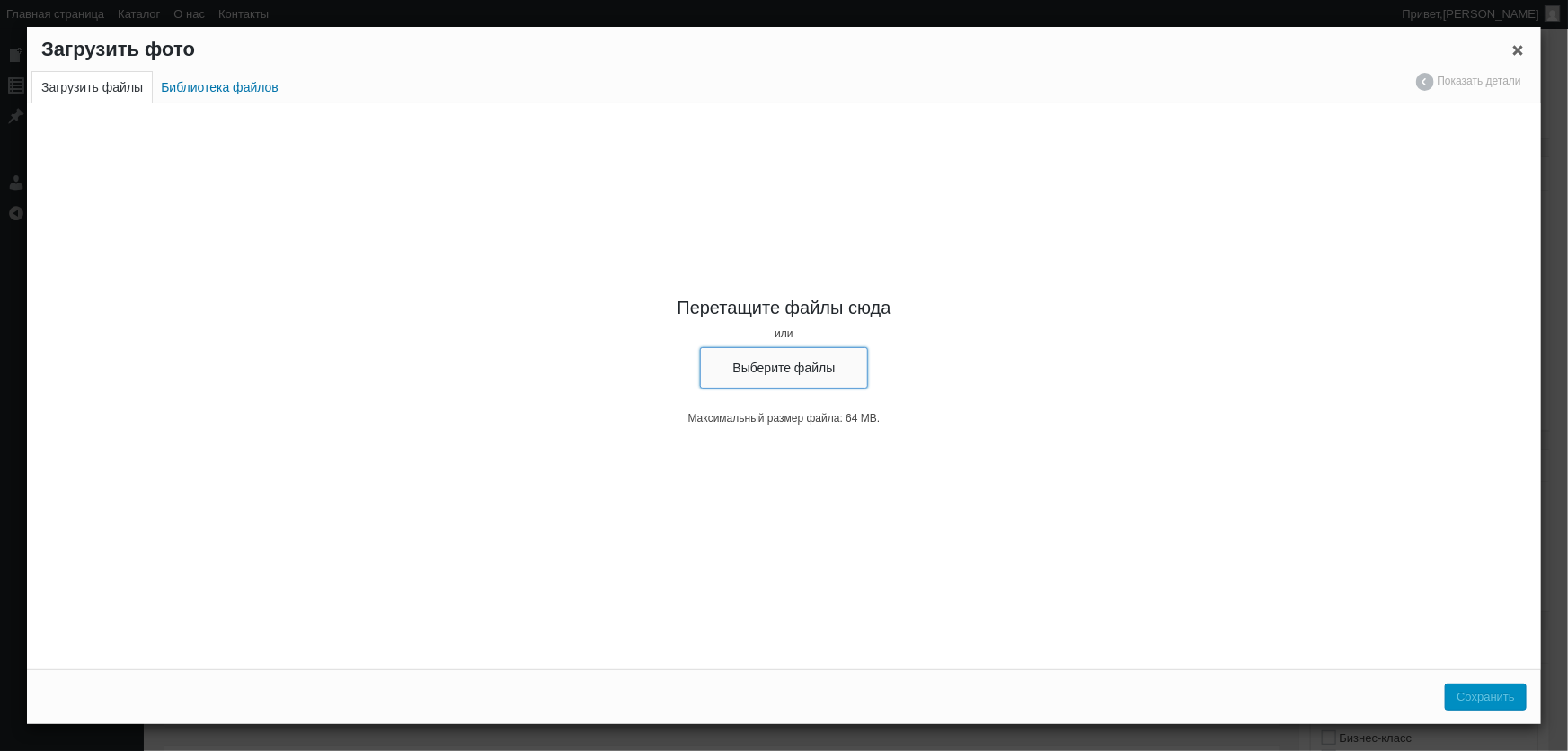
click at [777, 364] on button "Выберите файлы" at bounding box center [784, 368] width 169 height 42
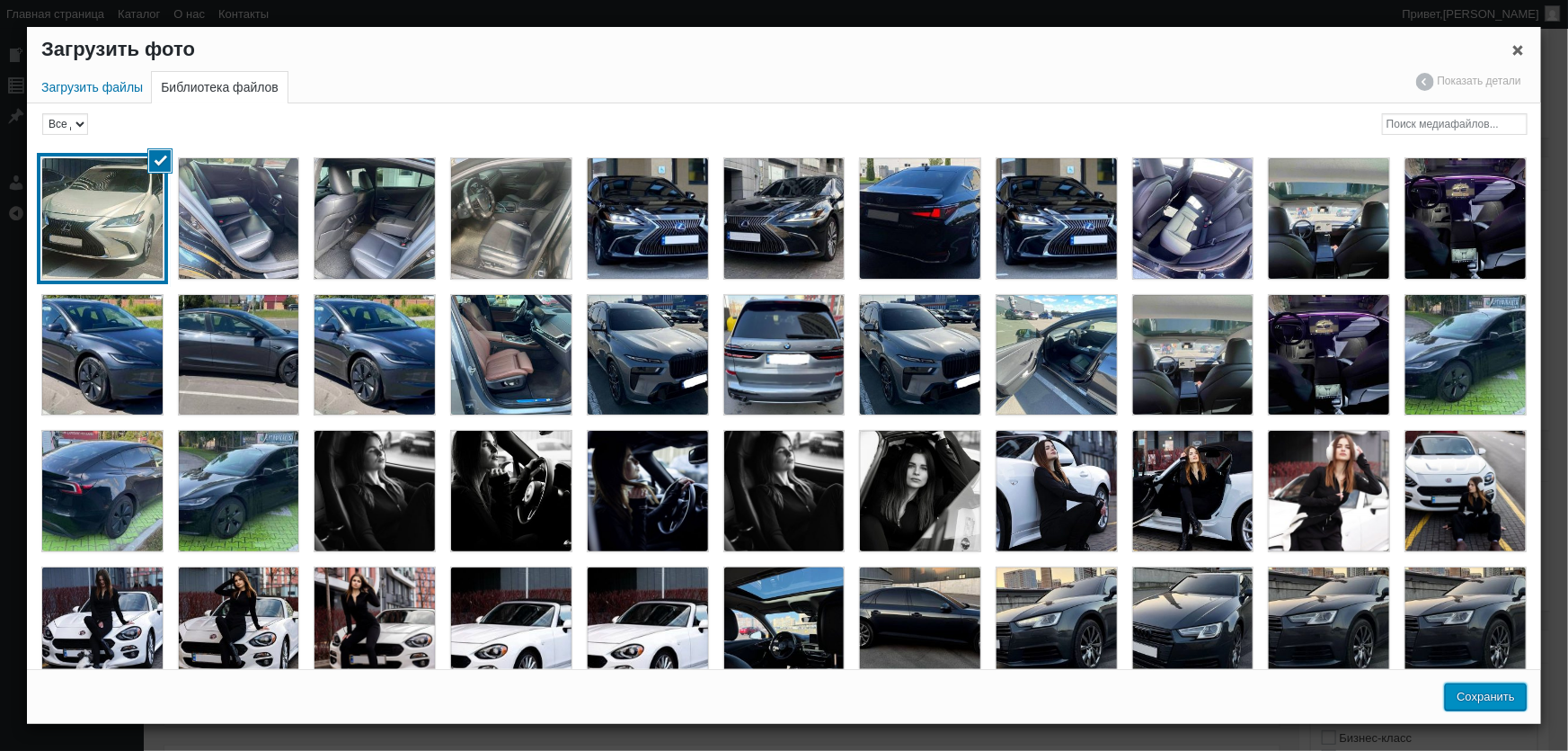
click at [1472, 694] on button "Сохранить" at bounding box center [1485, 696] width 82 height 27
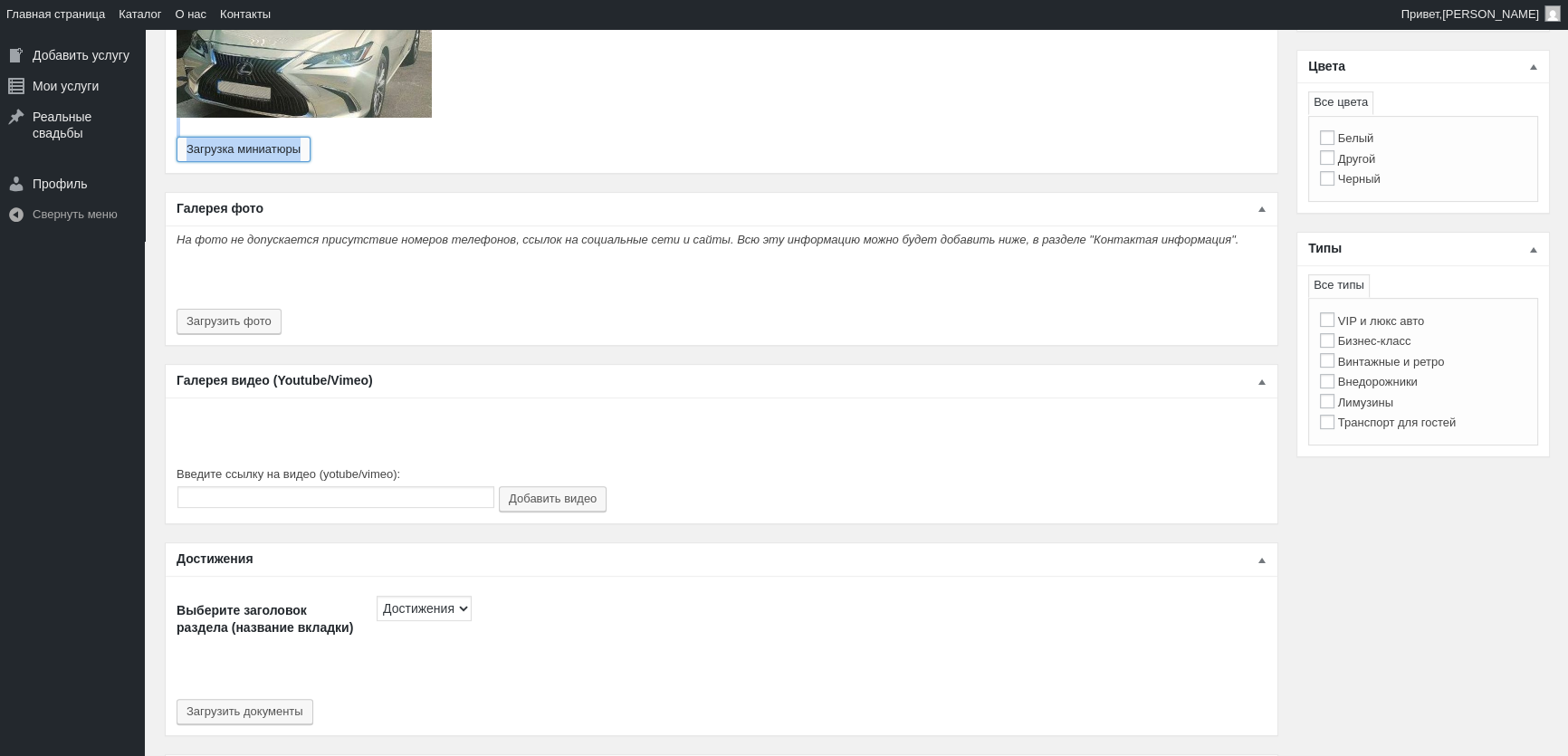
scroll to position [740, 0]
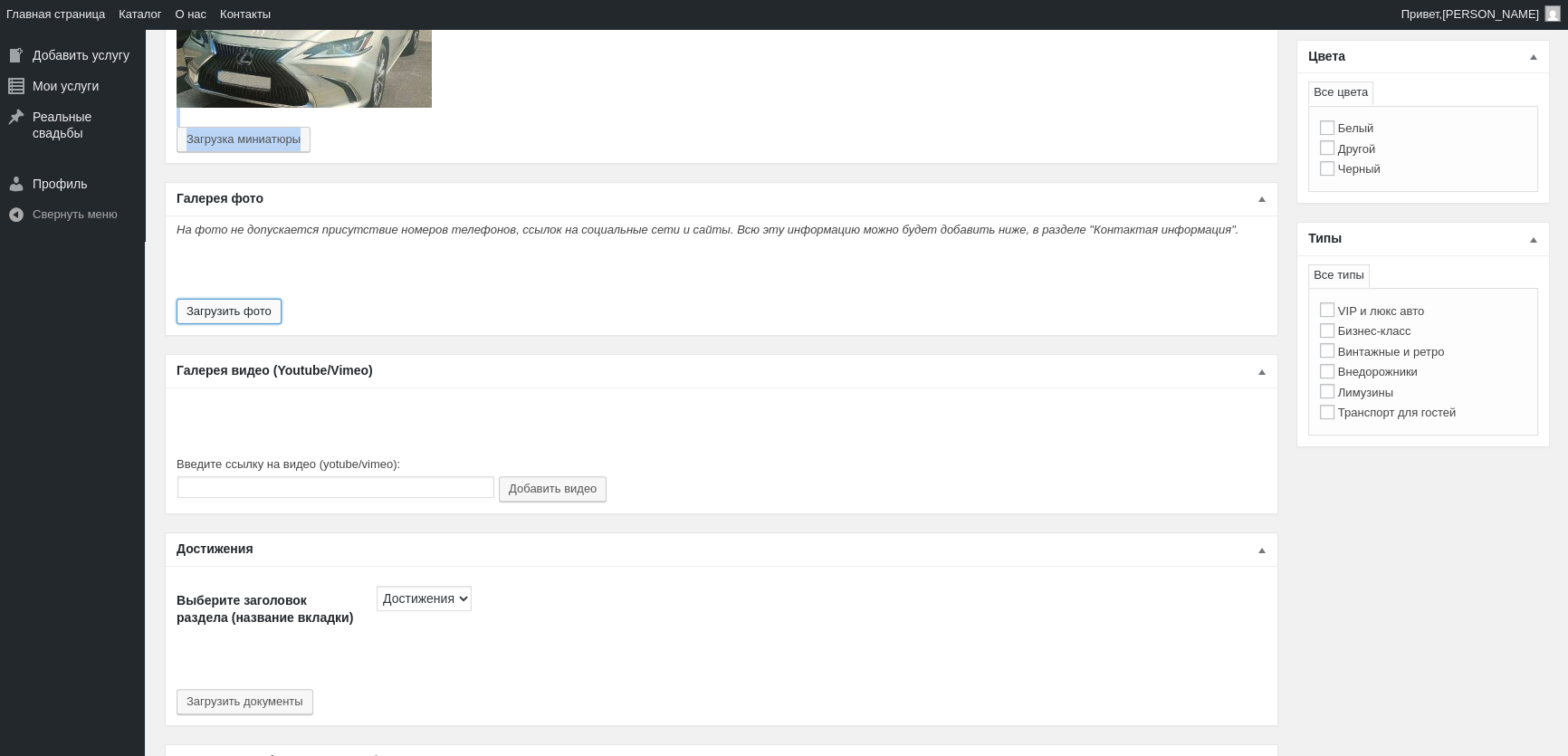
click at [242, 301] on button "Загрузить фото" at bounding box center [229, 311] width 105 height 25
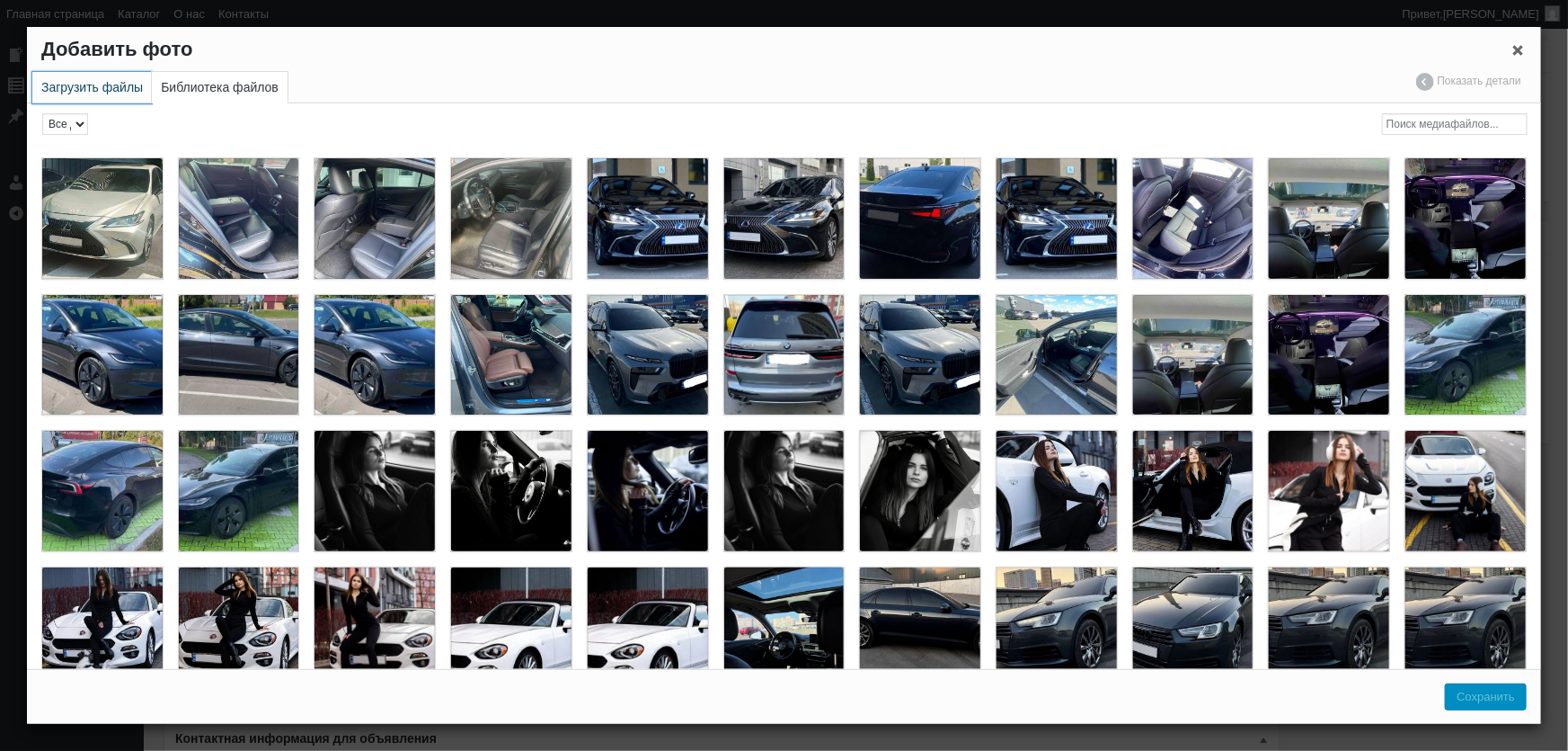
click at [109, 81] on link "Загрузить файлы" at bounding box center [92, 87] width 120 height 32
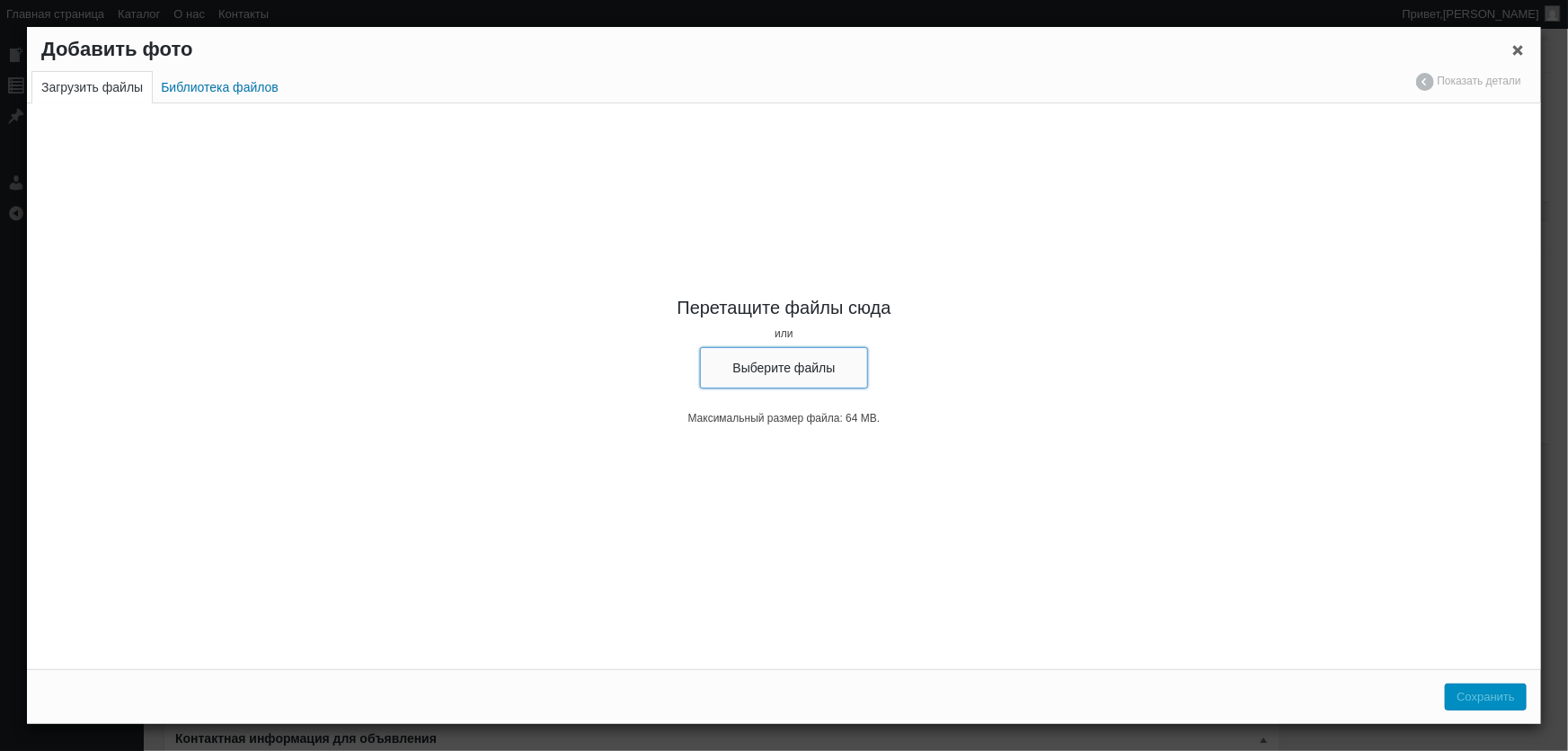
click at [794, 378] on button "Выберите файлы" at bounding box center [784, 368] width 169 height 42
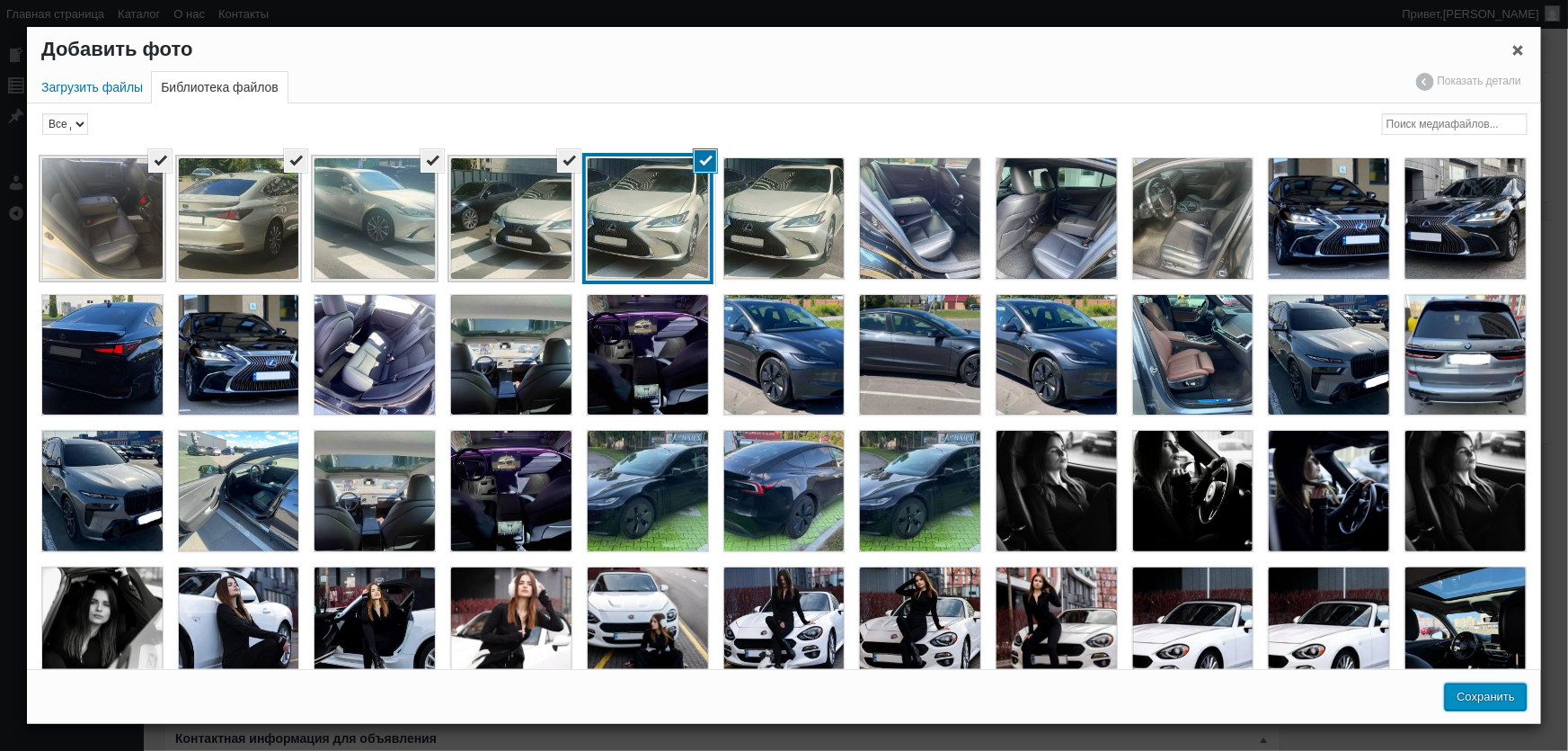
click at [1495, 693] on button "Сохранить" at bounding box center [1485, 696] width 82 height 27
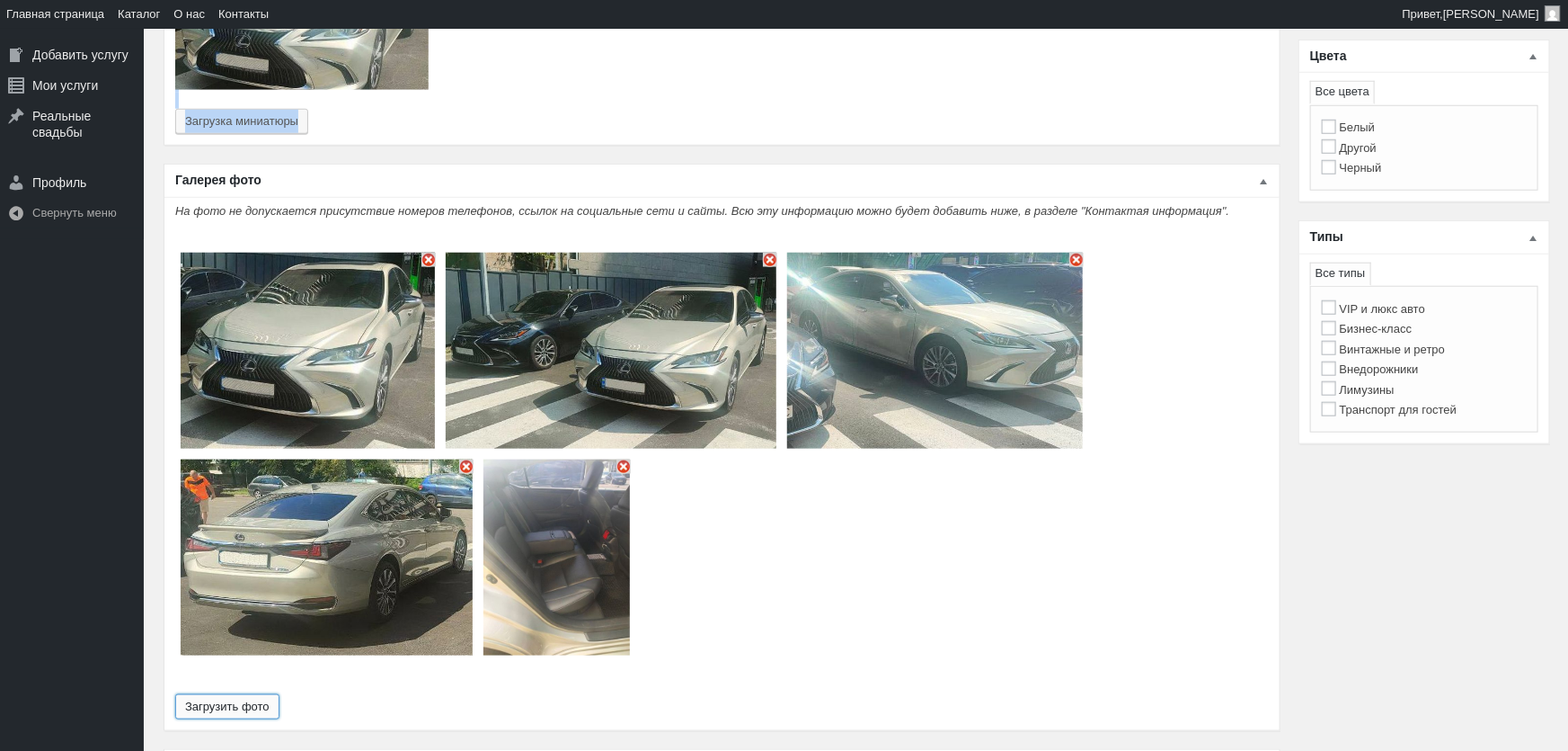
type input "5"
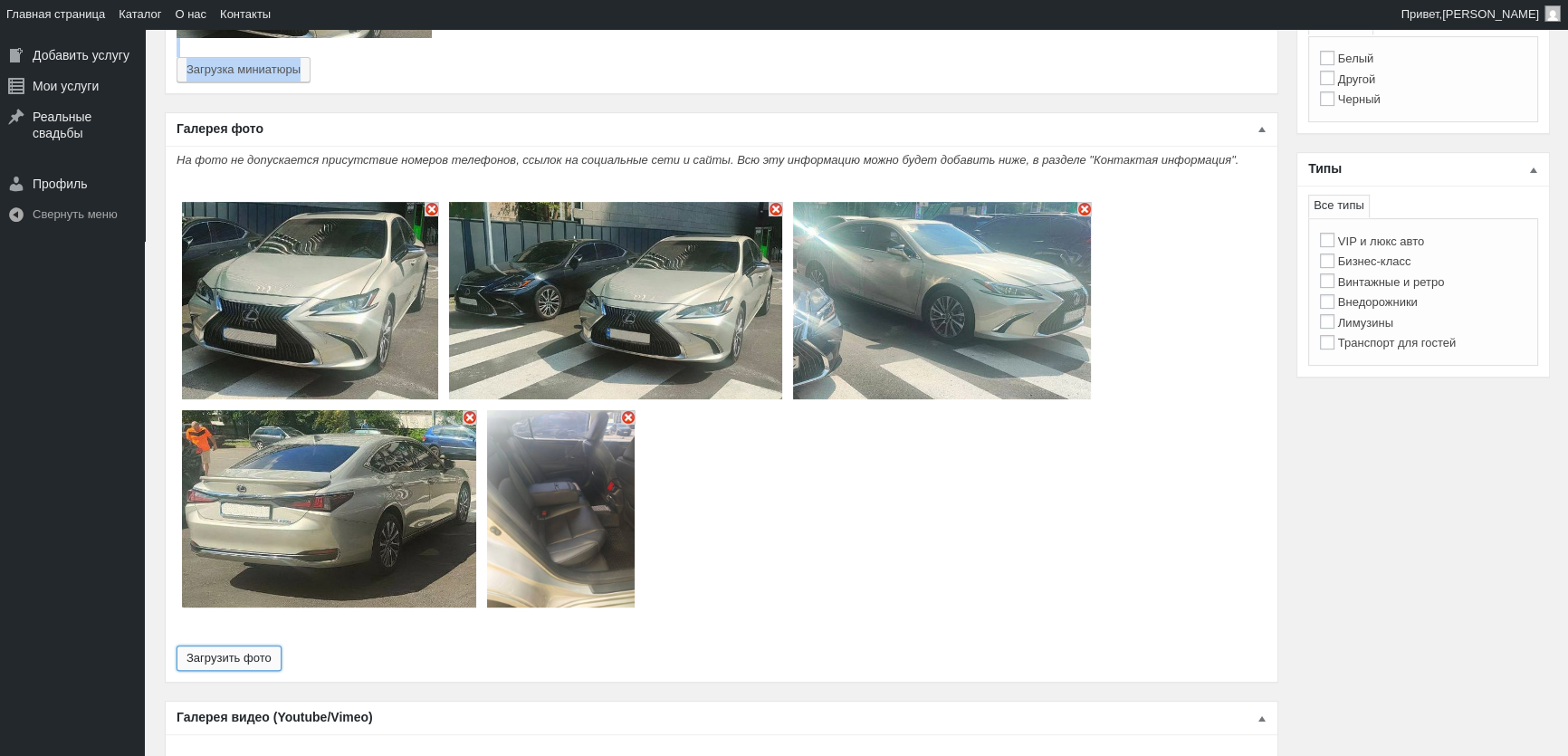
scroll to position [905, 0]
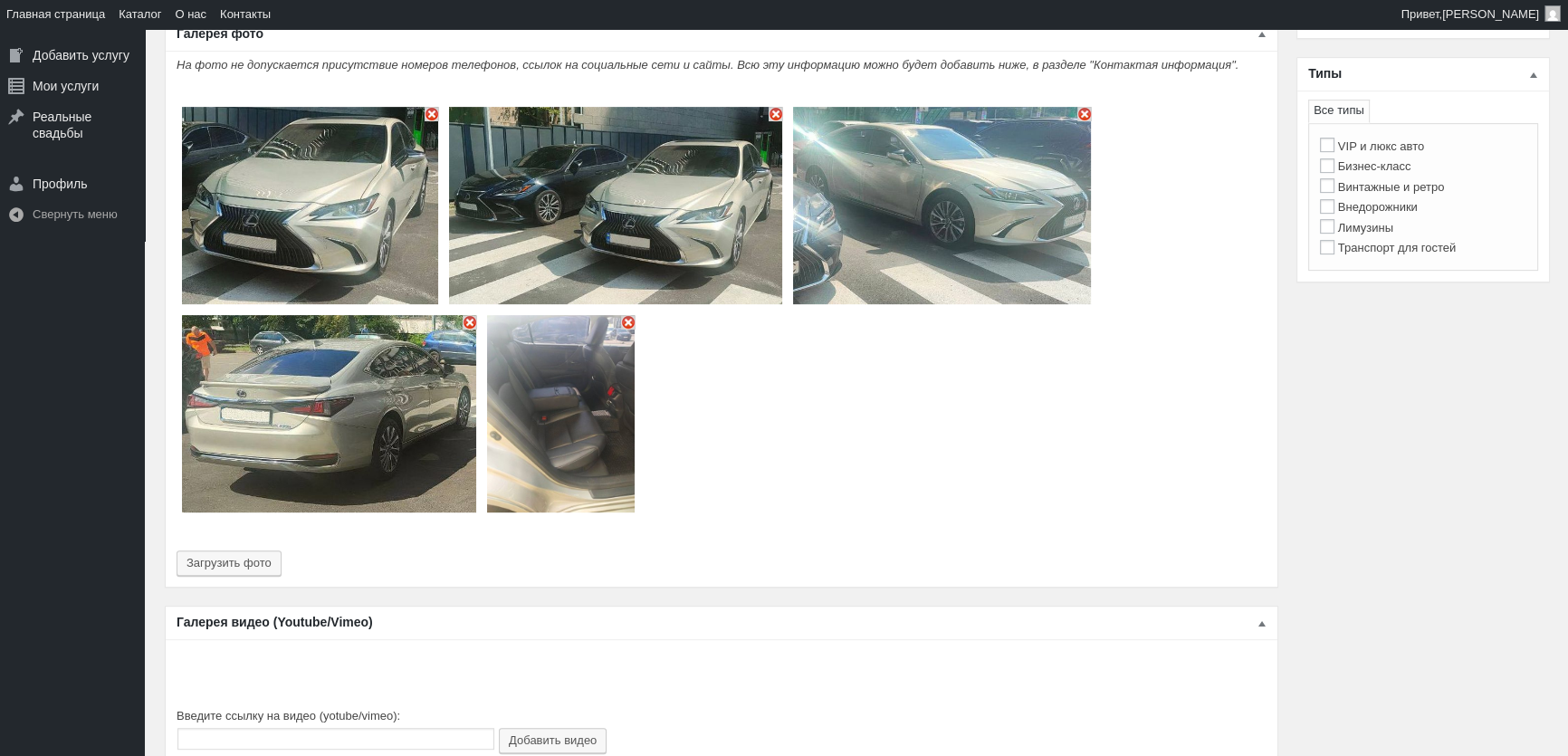
click at [1399, 172] on label "Бизнес-класс" at bounding box center [1366, 165] width 92 height 14
click at [1334, 172] on input "Бизнес-класс" at bounding box center [1327, 164] width 14 height 14
checkbox input "true"
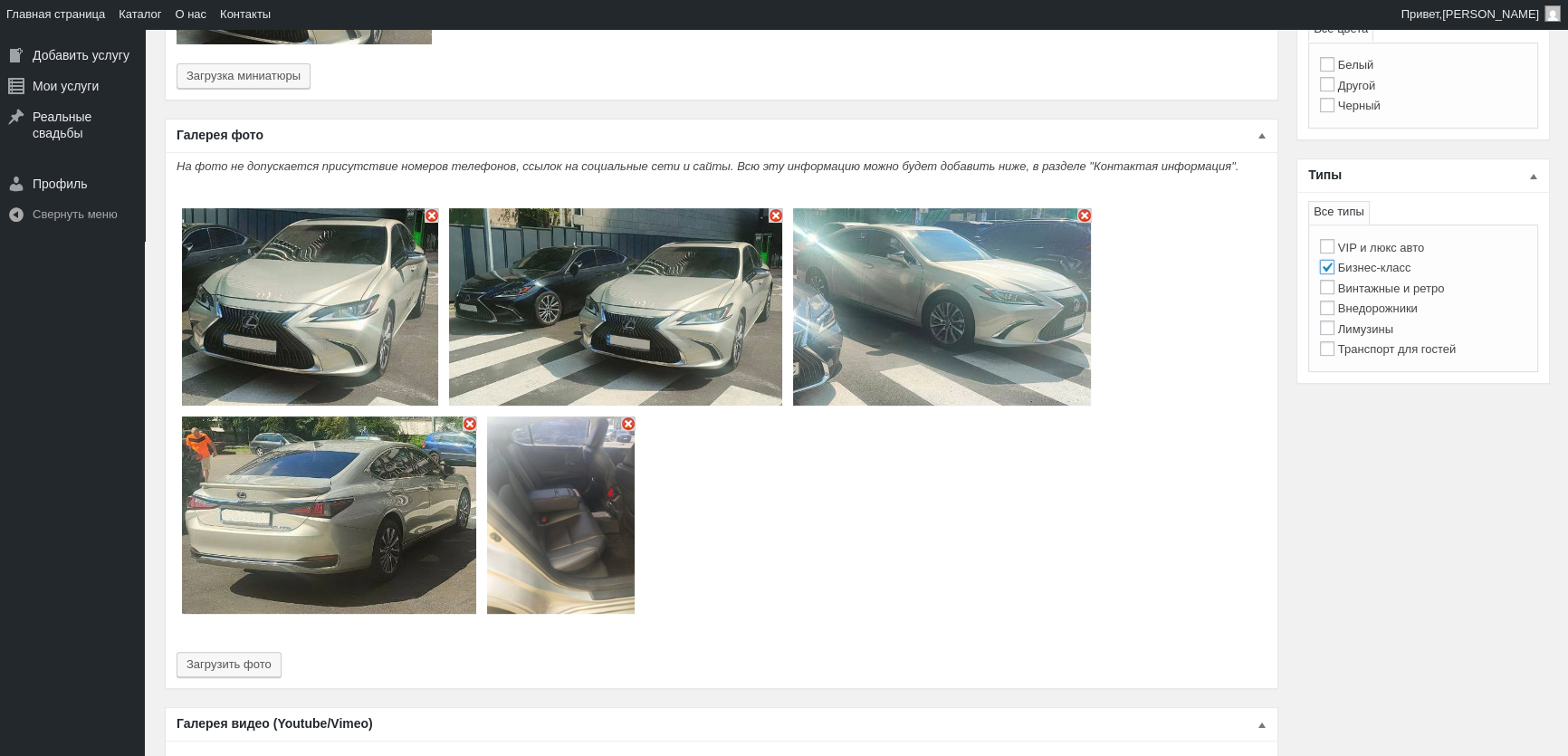
scroll to position [658, 0]
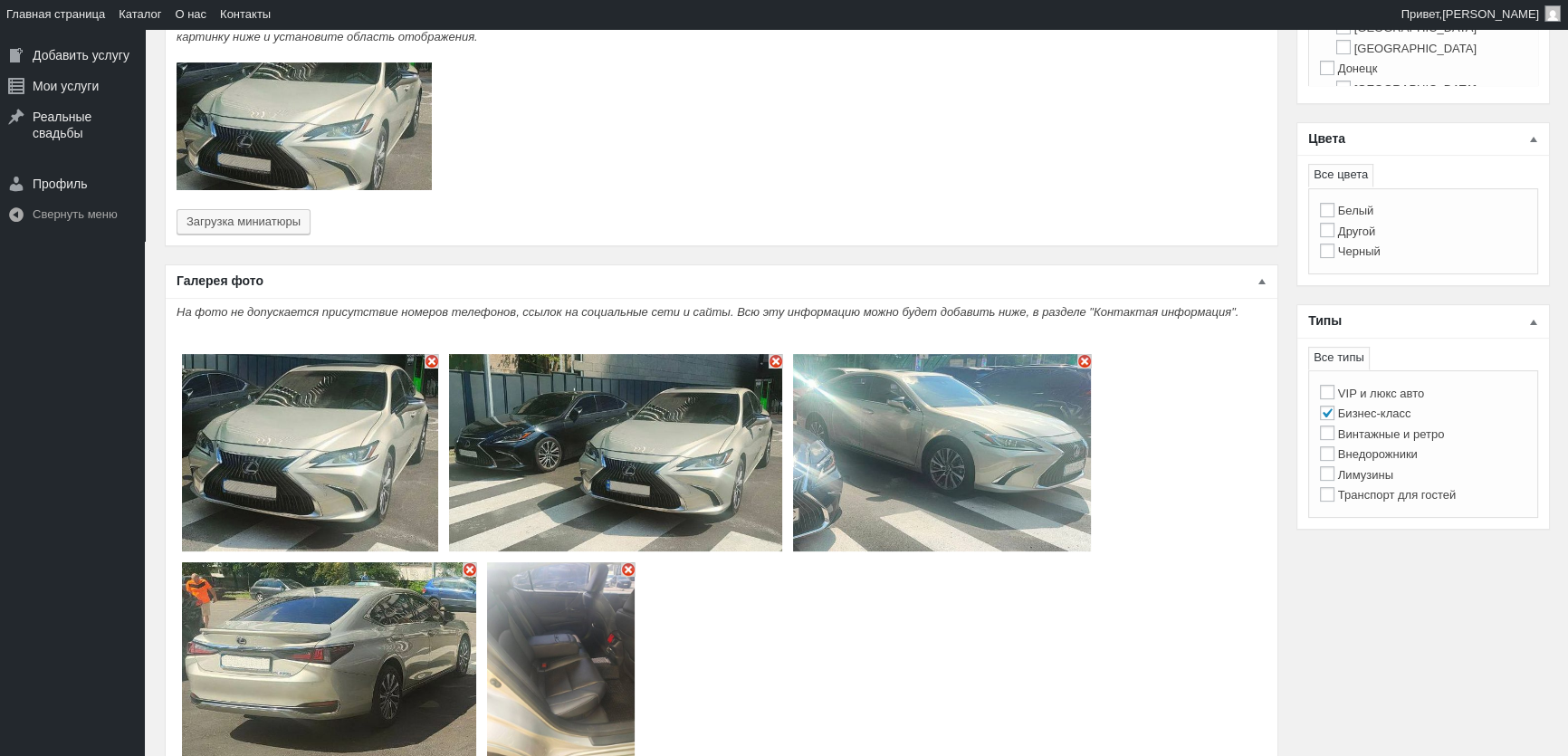
click at [1362, 229] on label "Другой" at bounding box center [1347, 231] width 55 height 14
click at [1334, 229] on input "Другой" at bounding box center [1327, 229] width 14 height 14
checkbox input "true"
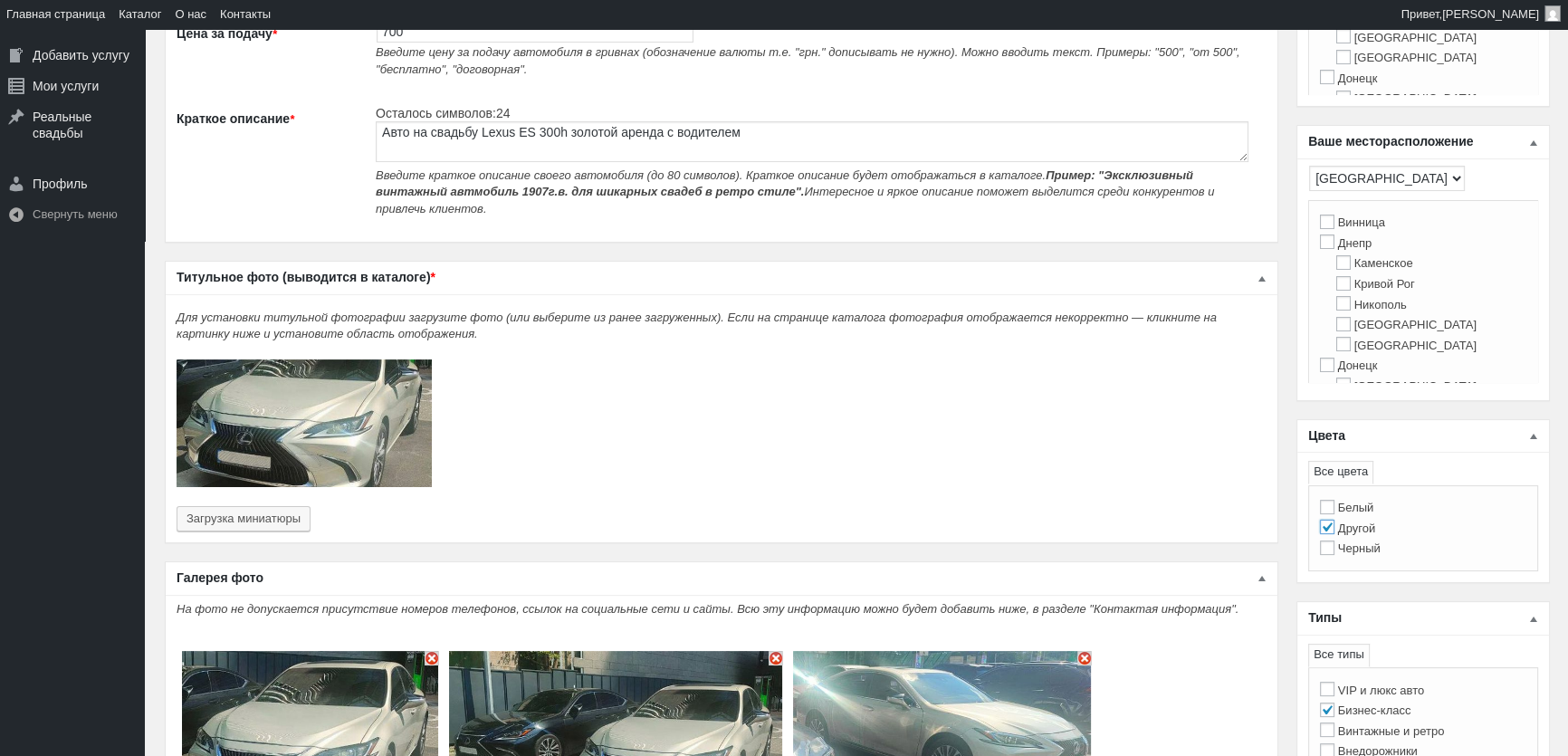
scroll to position [329, 0]
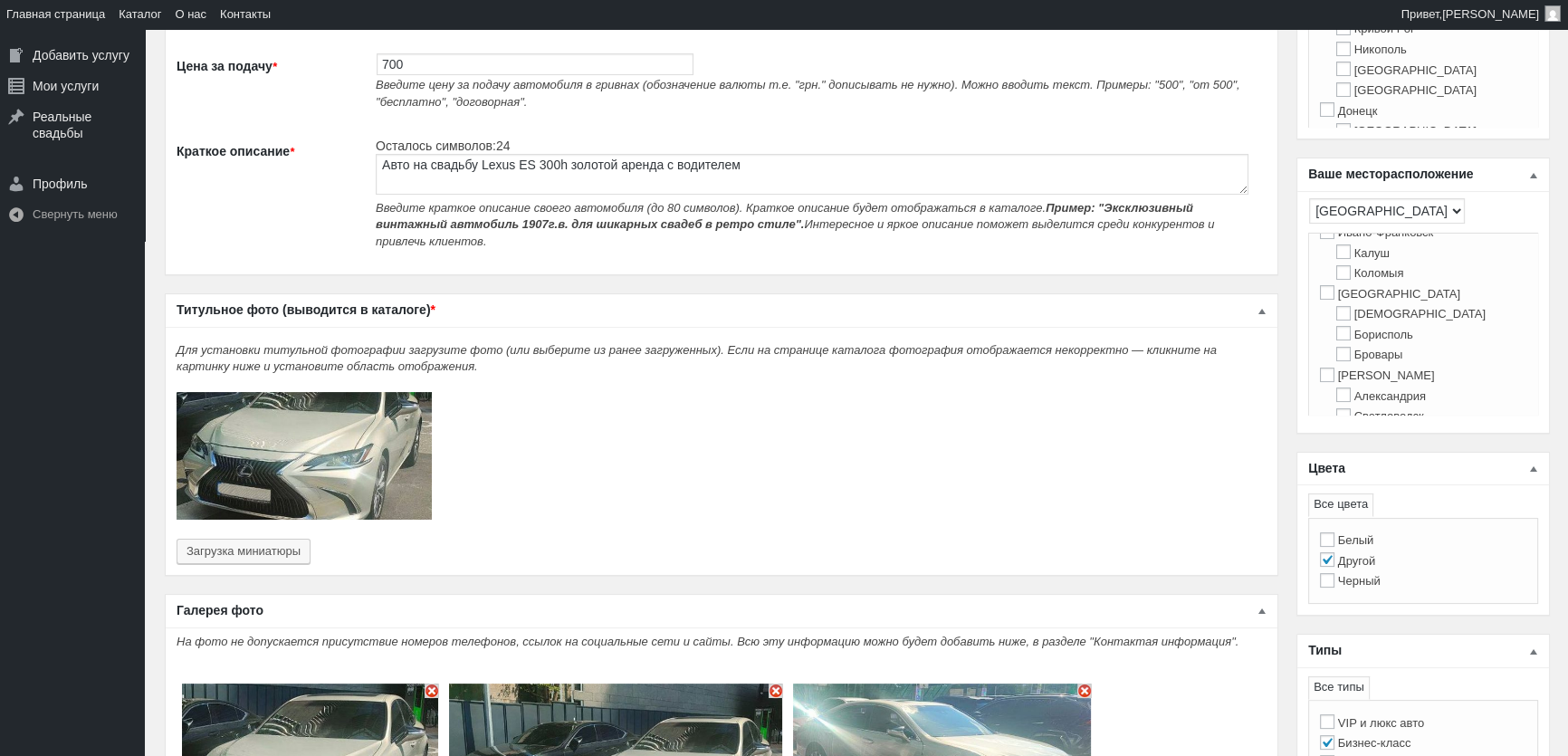
click at [1351, 301] on label "[GEOGRAPHIC_DATA]" at bounding box center [1390, 293] width 140 height 14
click at [1334, 300] on input "[GEOGRAPHIC_DATA]" at bounding box center [1327, 292] width 14 height 14
checkbox input "true"
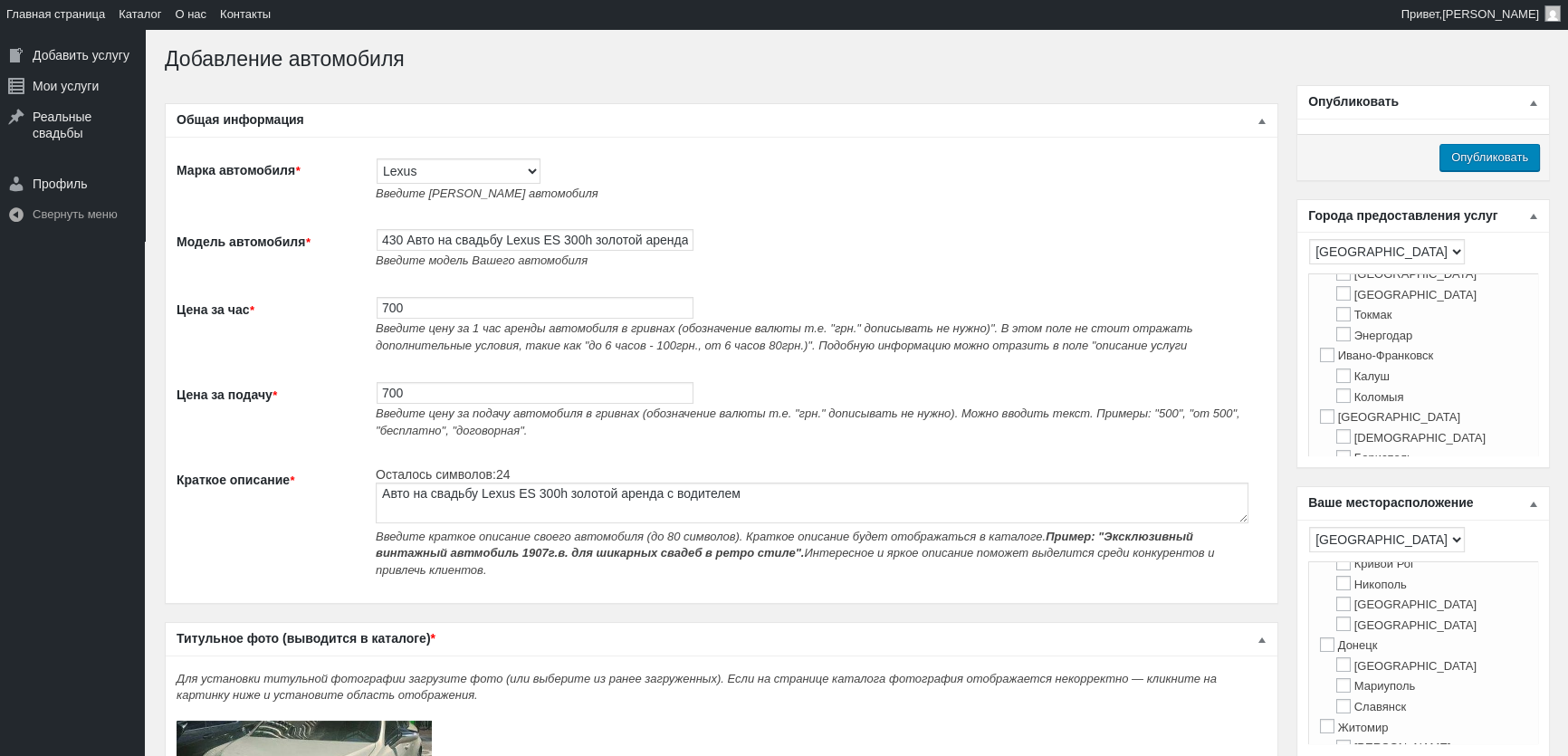
scroll to position [411, 0]
click at [1365, 341] on label "[GEOGRAPHIC_DATA]" at bounding box center [1390, 335] width 140 height 14
click at [1334, 341] on input "[GEOGRAPHIC_DATA]" at bounding box center [1327, 334] width 14 height 14
checkbox input "true"
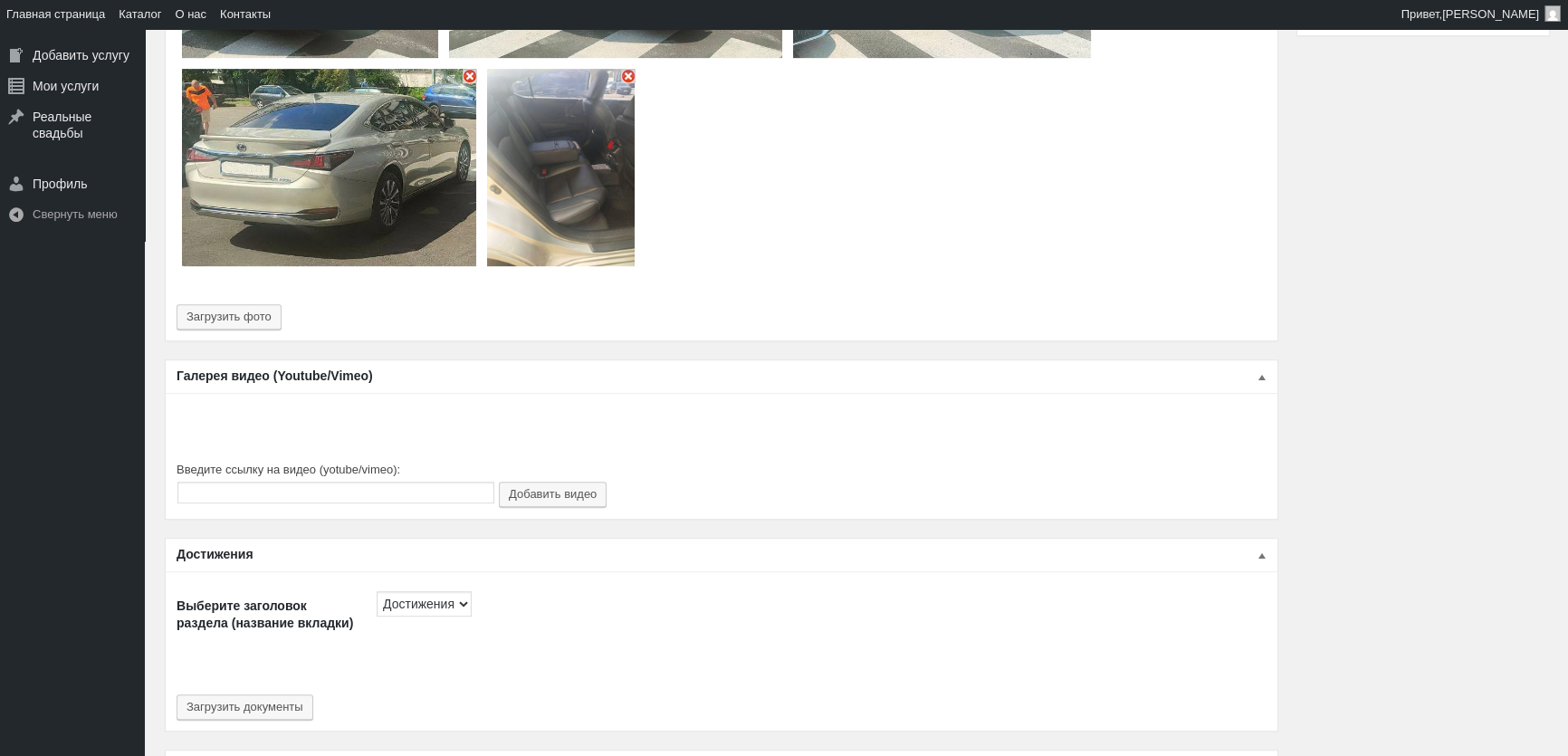
scroll to position [1562, 0]
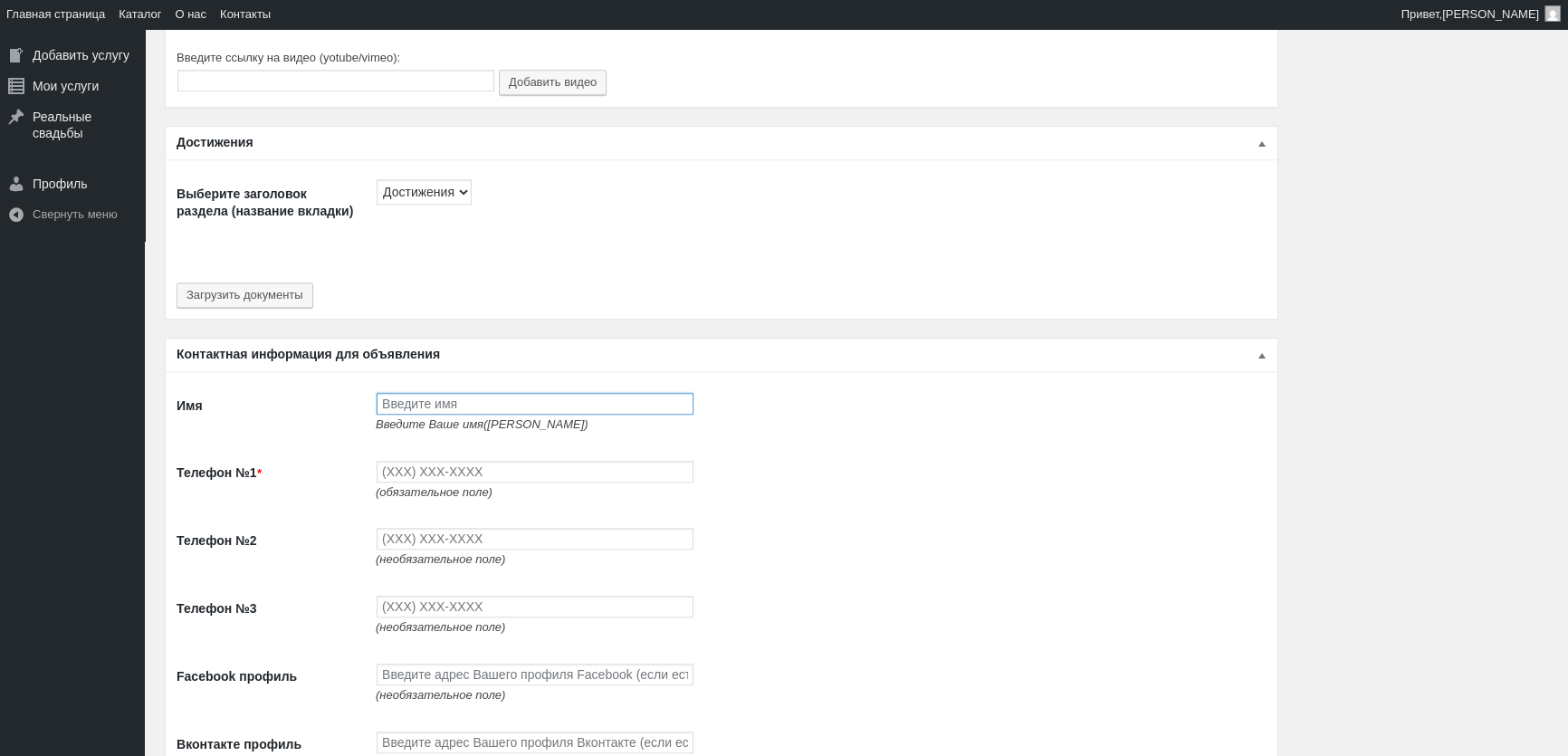
click at [502, 406] on input "Имя" at bounding box center [535, 403] width 317 height 21
type input "[PERSON_NAME]"
type input "(093) 765-5597"
type input "(093) 494-9497"
type input "(096) 494-9497"
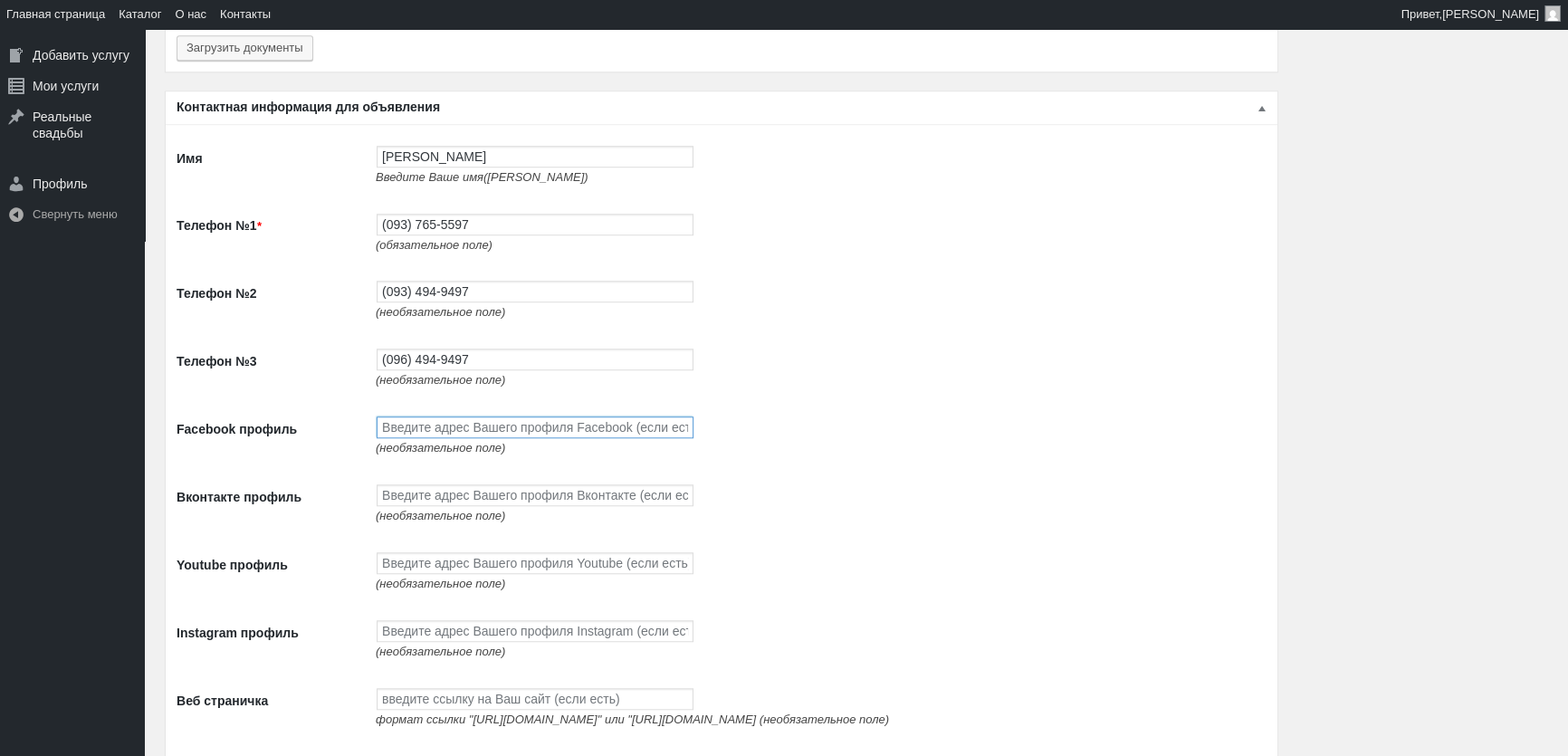
scroll to position [2056, 0]
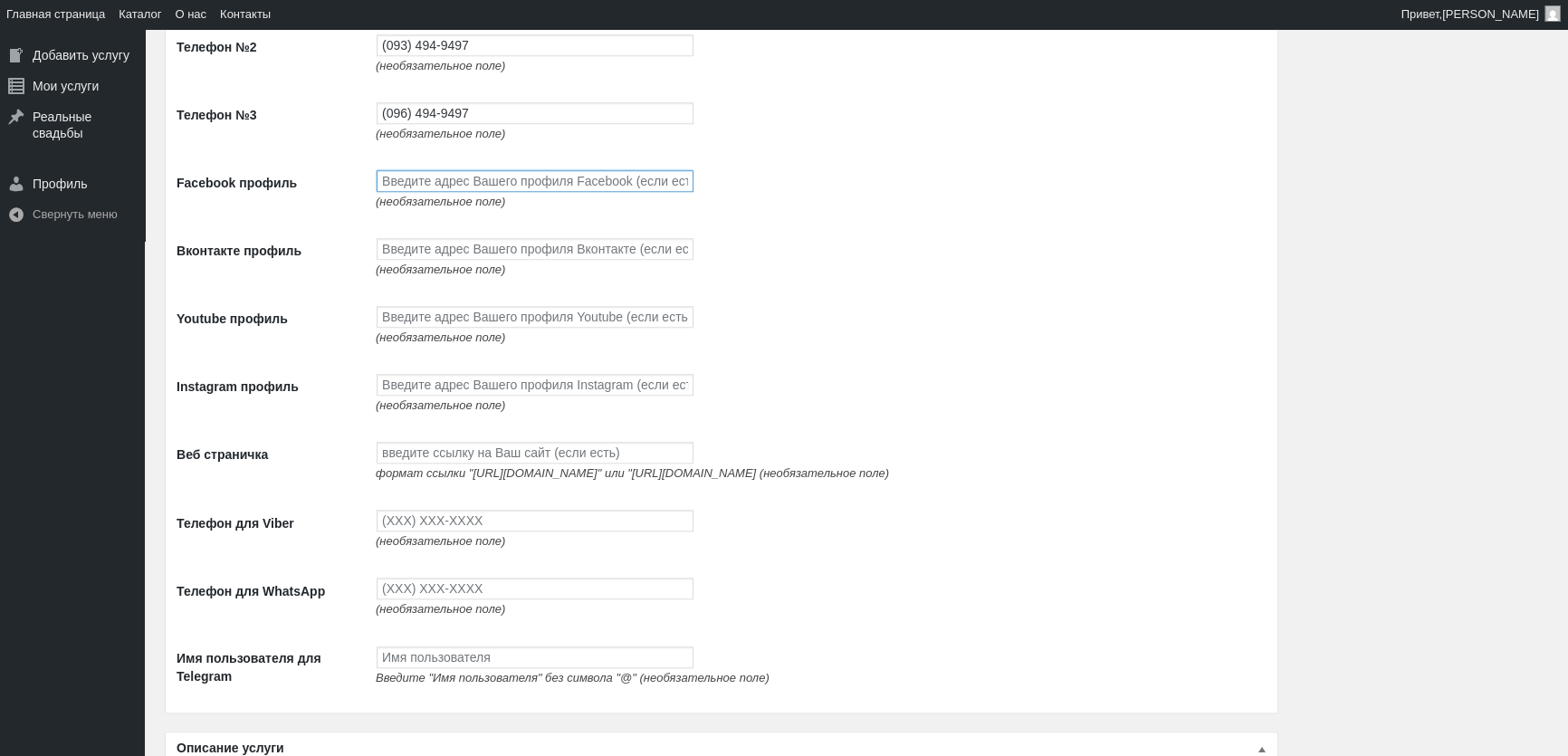
paste input "[URL][DOMAIN_NAME]"
type input "[URL][DOMAIN_NAME]"
click at [438, 317] on input "Youtube профиль" at bounding box center [535, 316] width 317 height 21
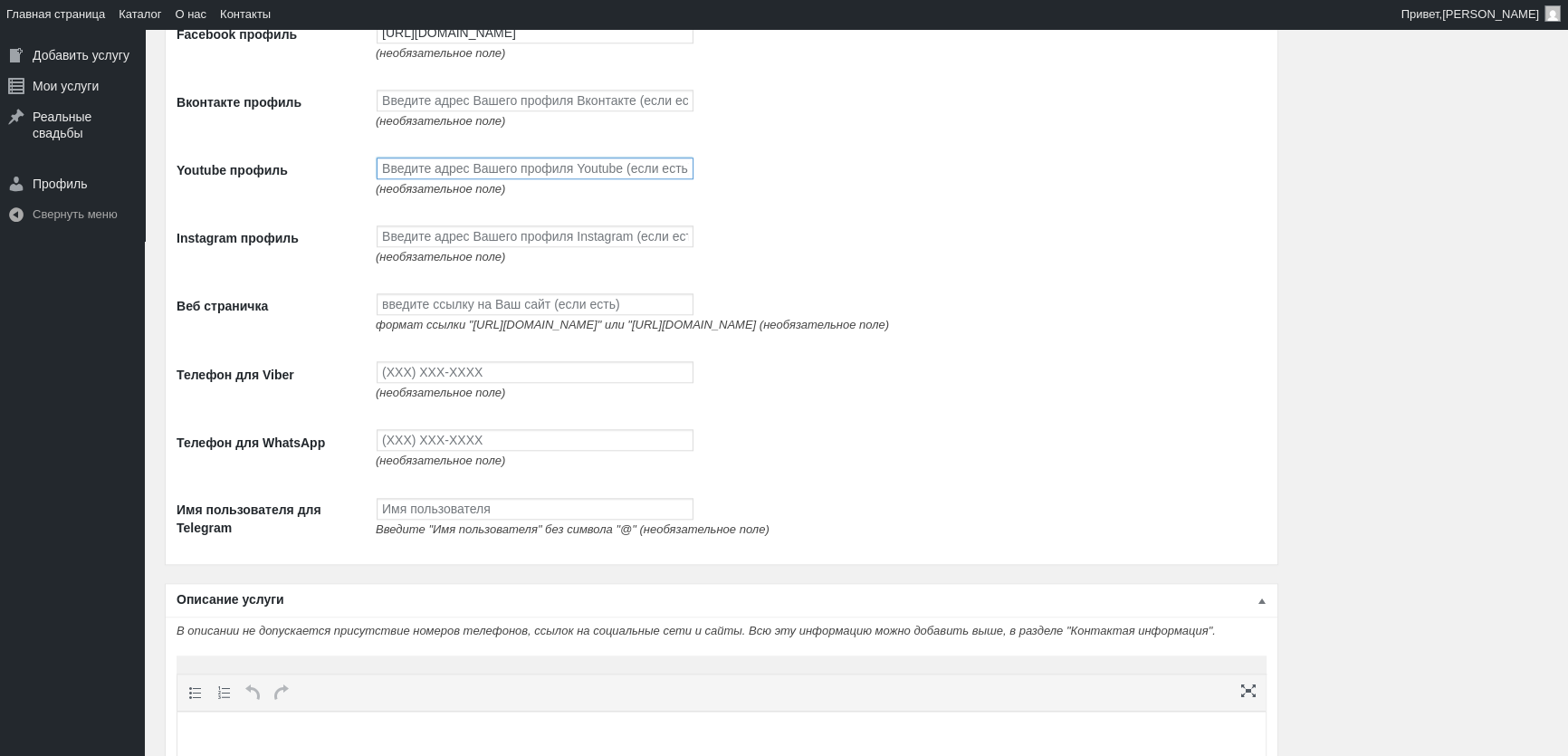
scroll to position [2221, 0]
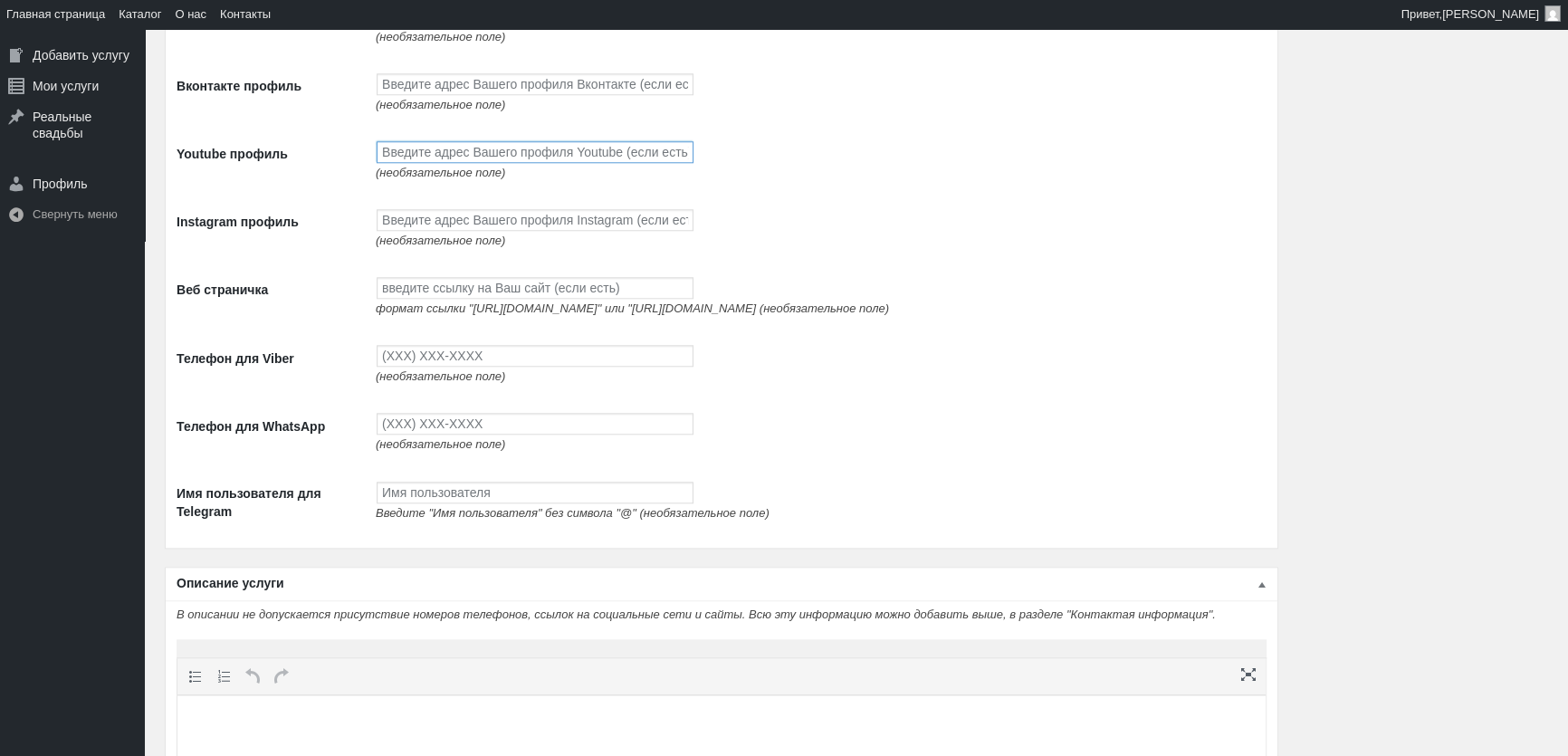
paste input "[URL][DOMAIN_NAME]"
type input "[URL][DOMAIN_NAME]"
click at [461, 229] on input "Instagram профиль" at bounding box center [535, 220] width 317 height 21
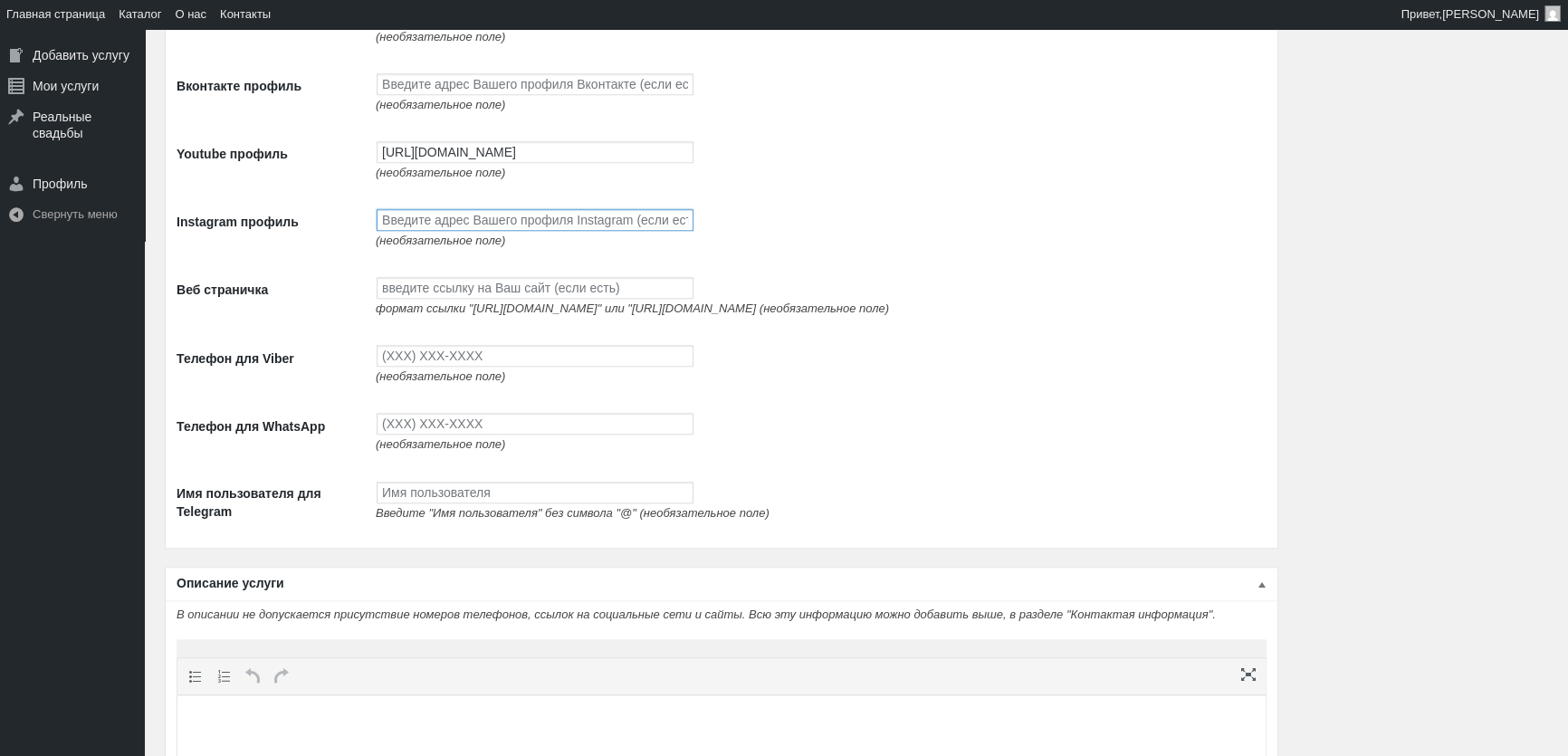
paste input "[URL][DOMAIN_NAME]"
type input "[URL][DOMAIN_NAME]"
click at [531, 297] on input "Веб страничка" at bounding box center [535, 287] width 317 height 21
paste input "[URL][DOMAIN_NAME]"
type input "[URL][DOMAIN_NAME]"
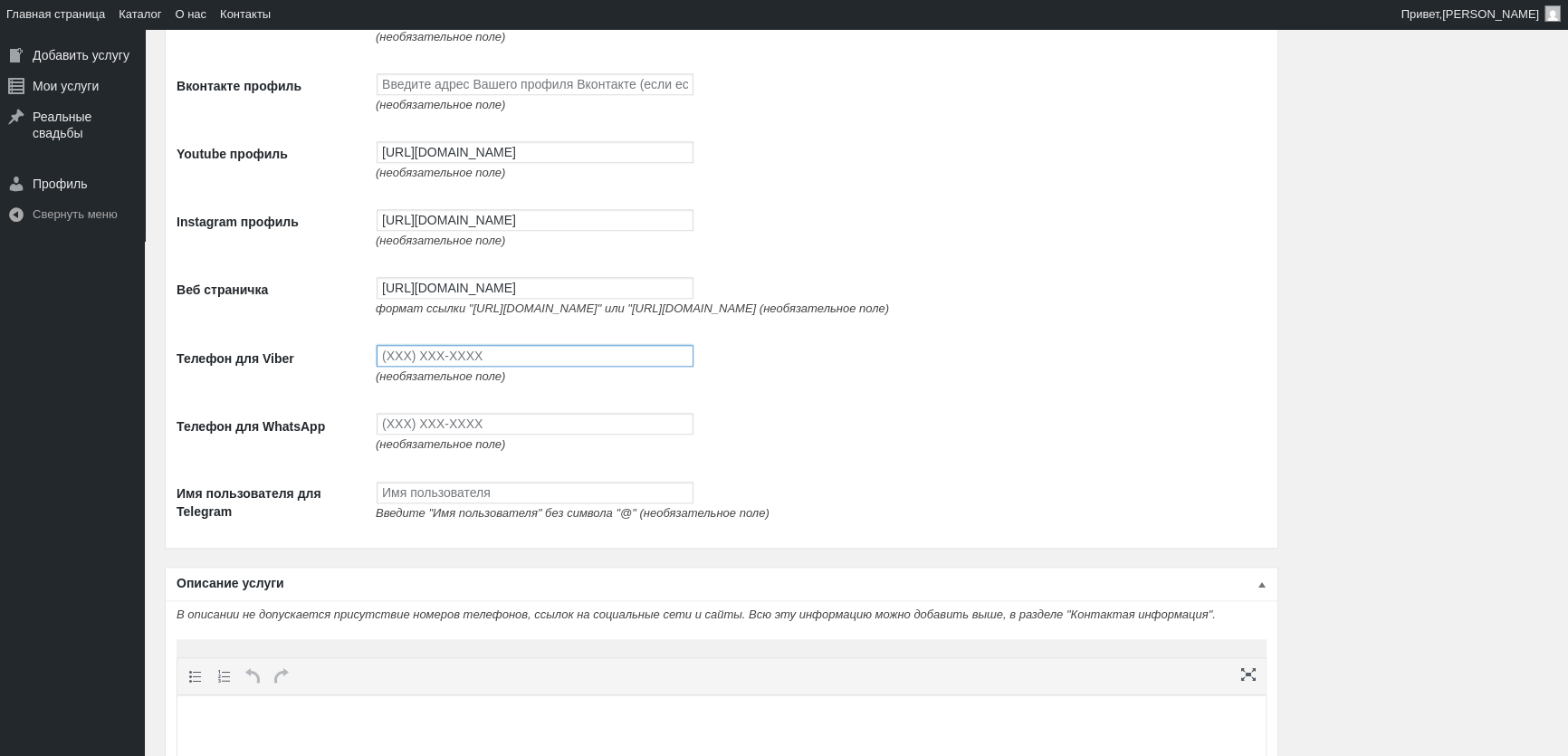
click at [617, 366] on input "Телефон для Viber" at bounding box center [535, 355] width 317 height 21
type input "(093) 765-5597"
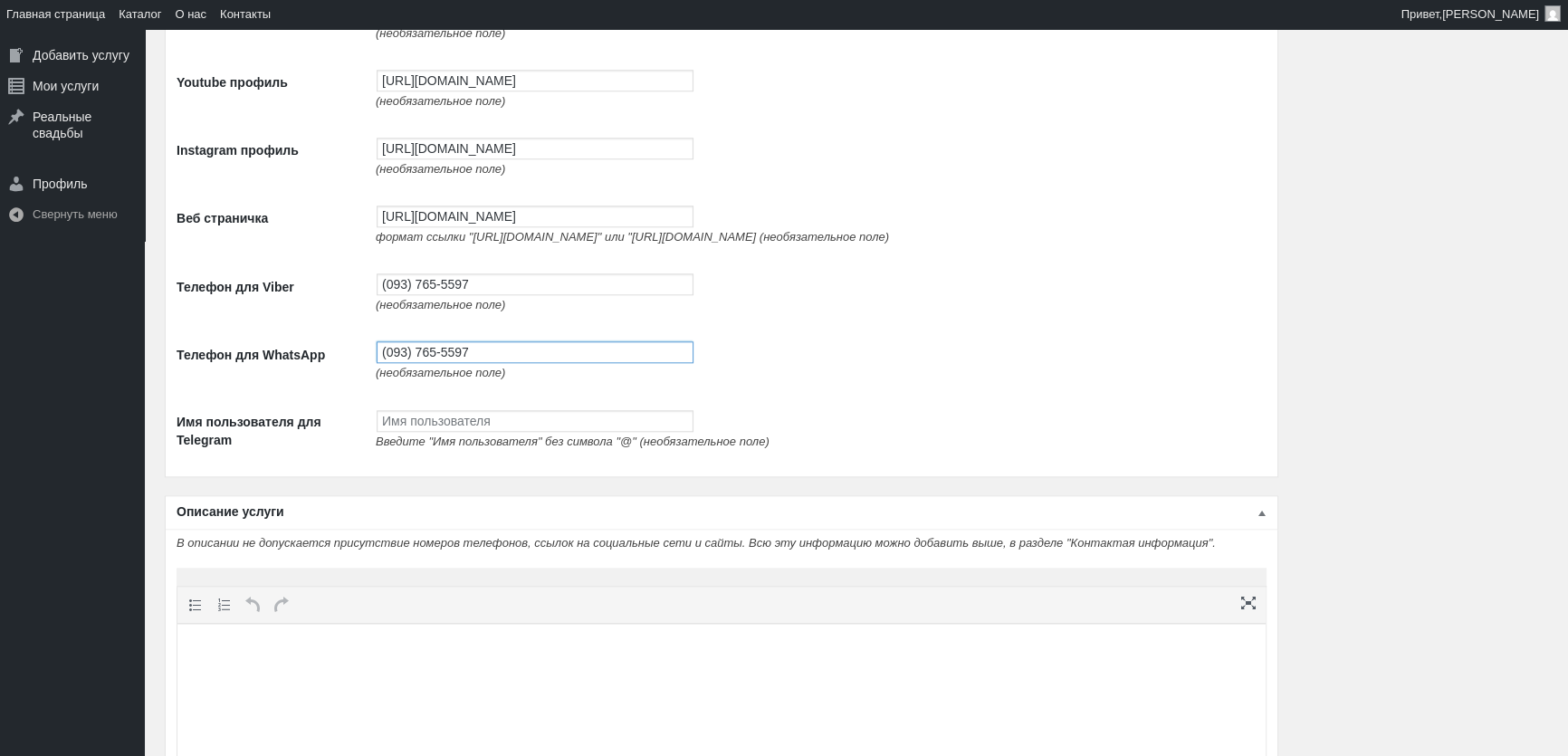
scroll to position [2386, 0]
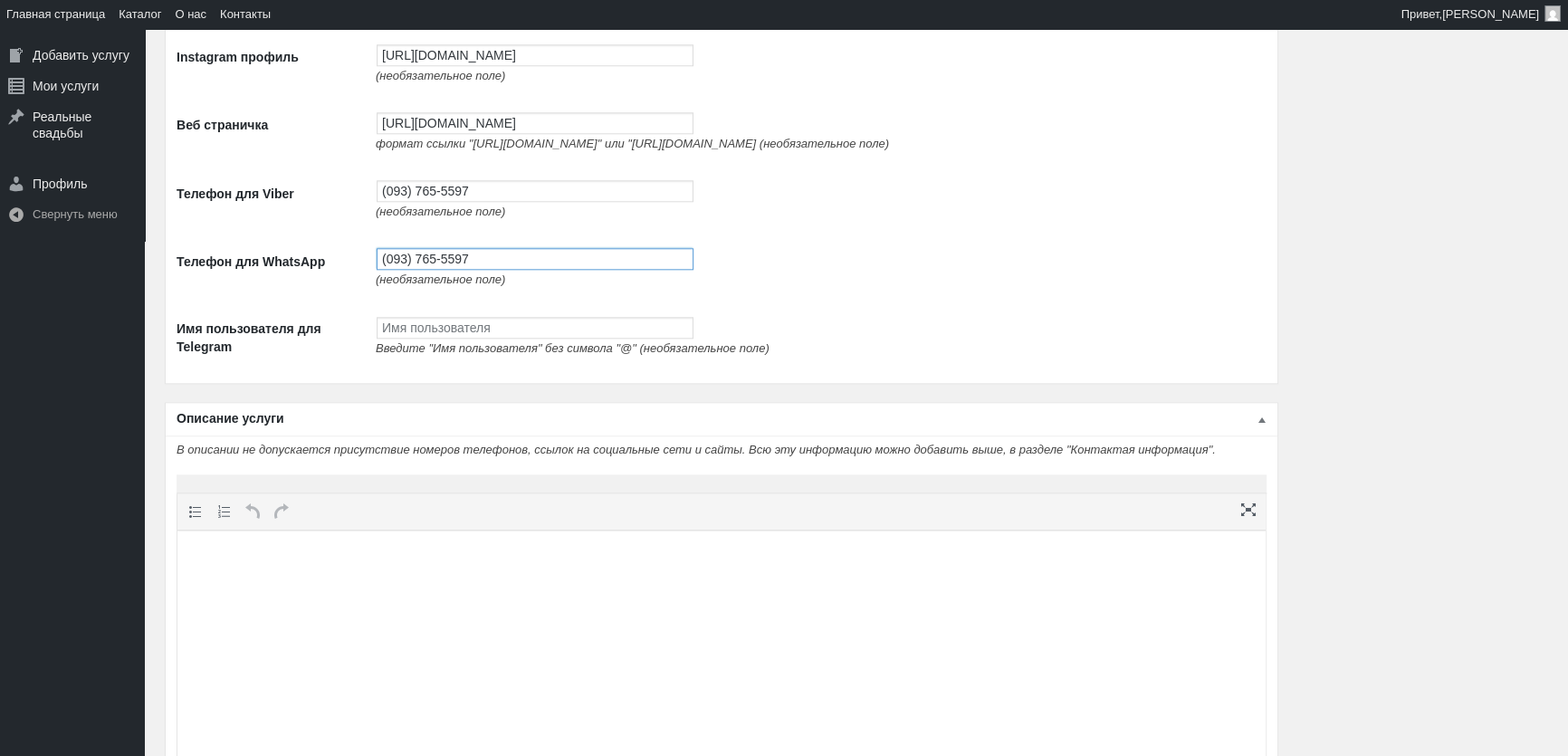
type input "(093) 765-5597"
click at [675, 563] on p at bounding box center [721, 564] width 1071 height 21
click at [547, 531] on div "Основное содержимое" at bounding box center [722, 512] width 1088 height 37
click at [516, 597] on html at bounding box center [722, 565] width 1088 height 69
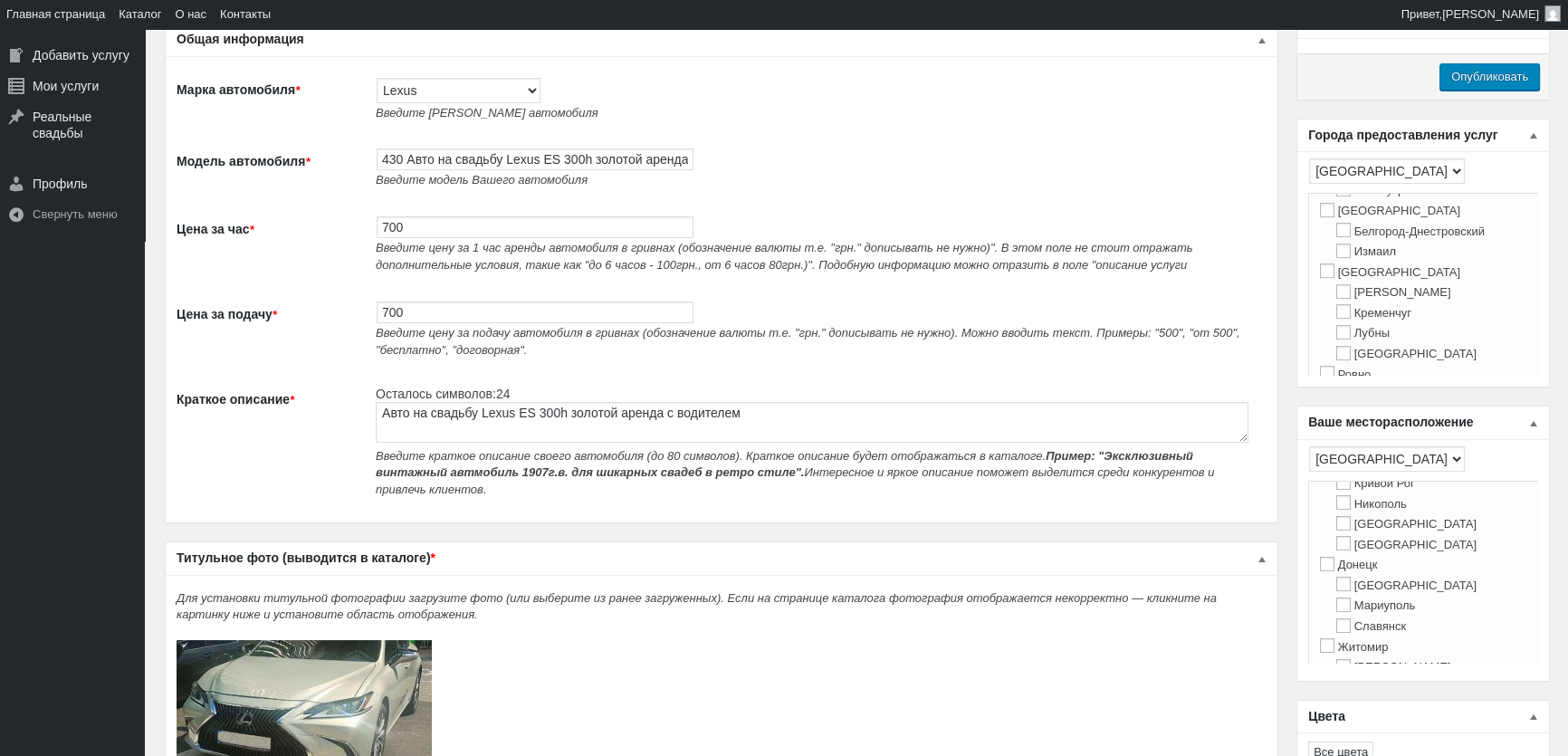
scroll to position [0, 0]
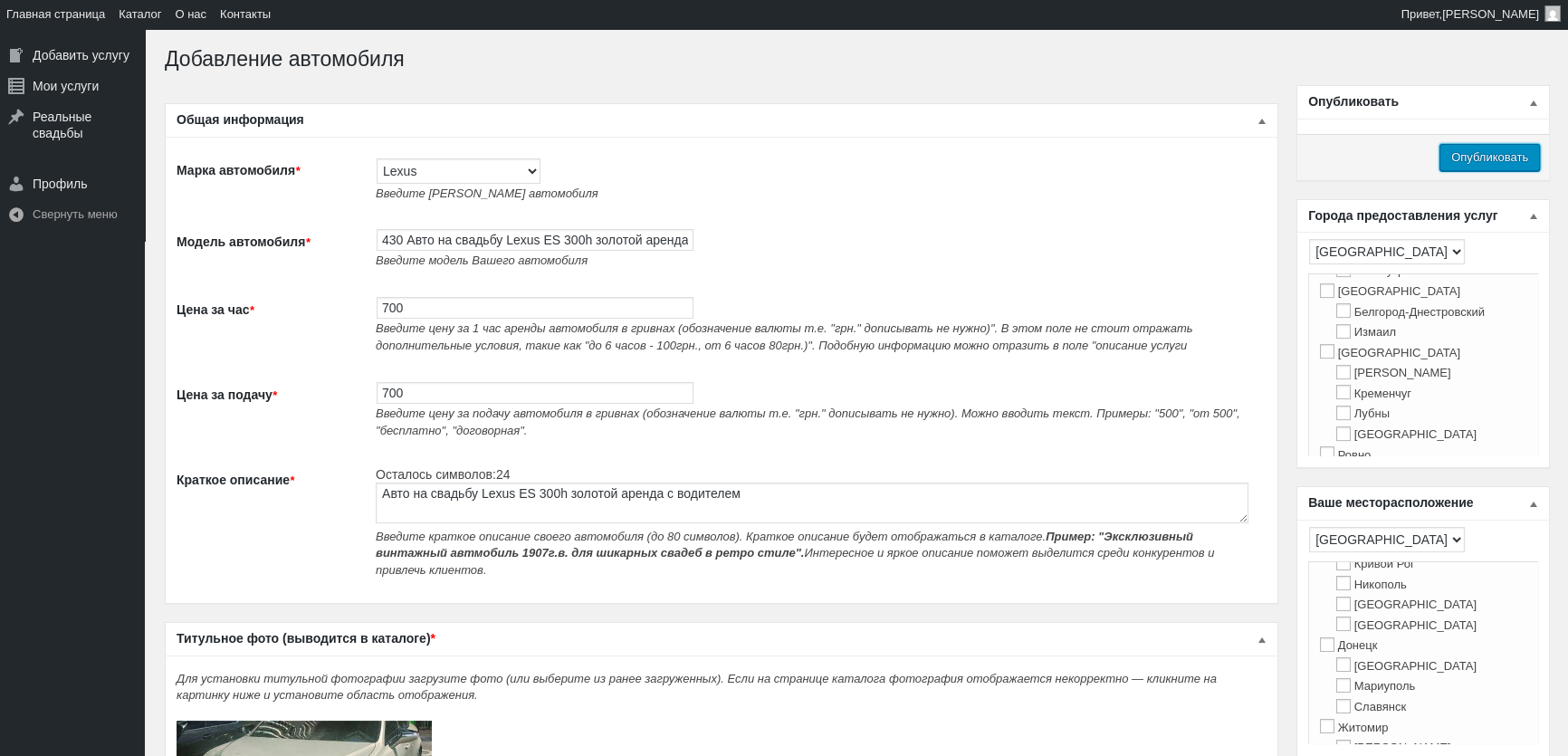
click at [1477, 154] on input "Опубликовать" at bounding box center [1489, 157] width 100 height 27
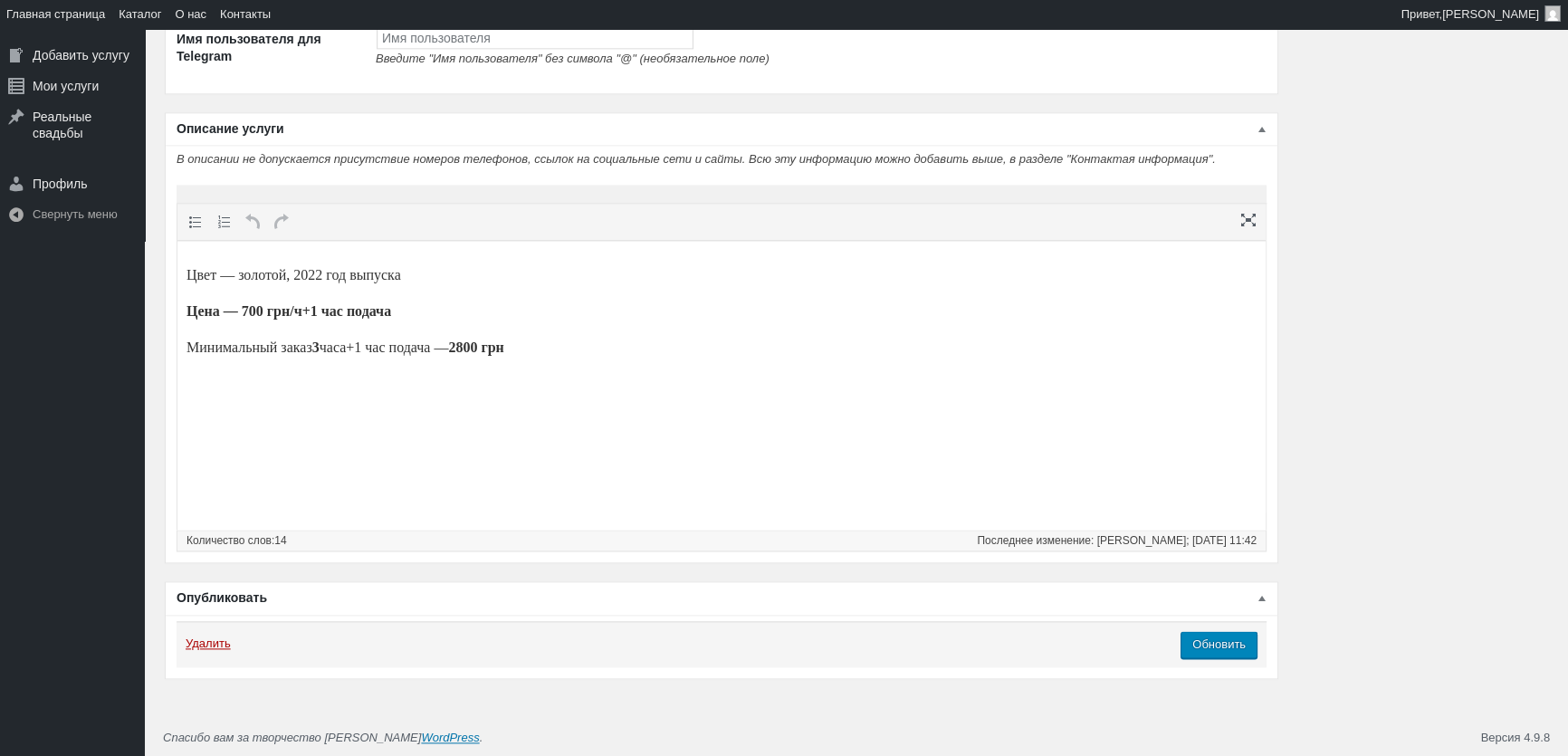
scroll to position [2747, 0]
click at [1204, 639] on input "Обновить" at bounding box center [1219, 644] width 77 height 27
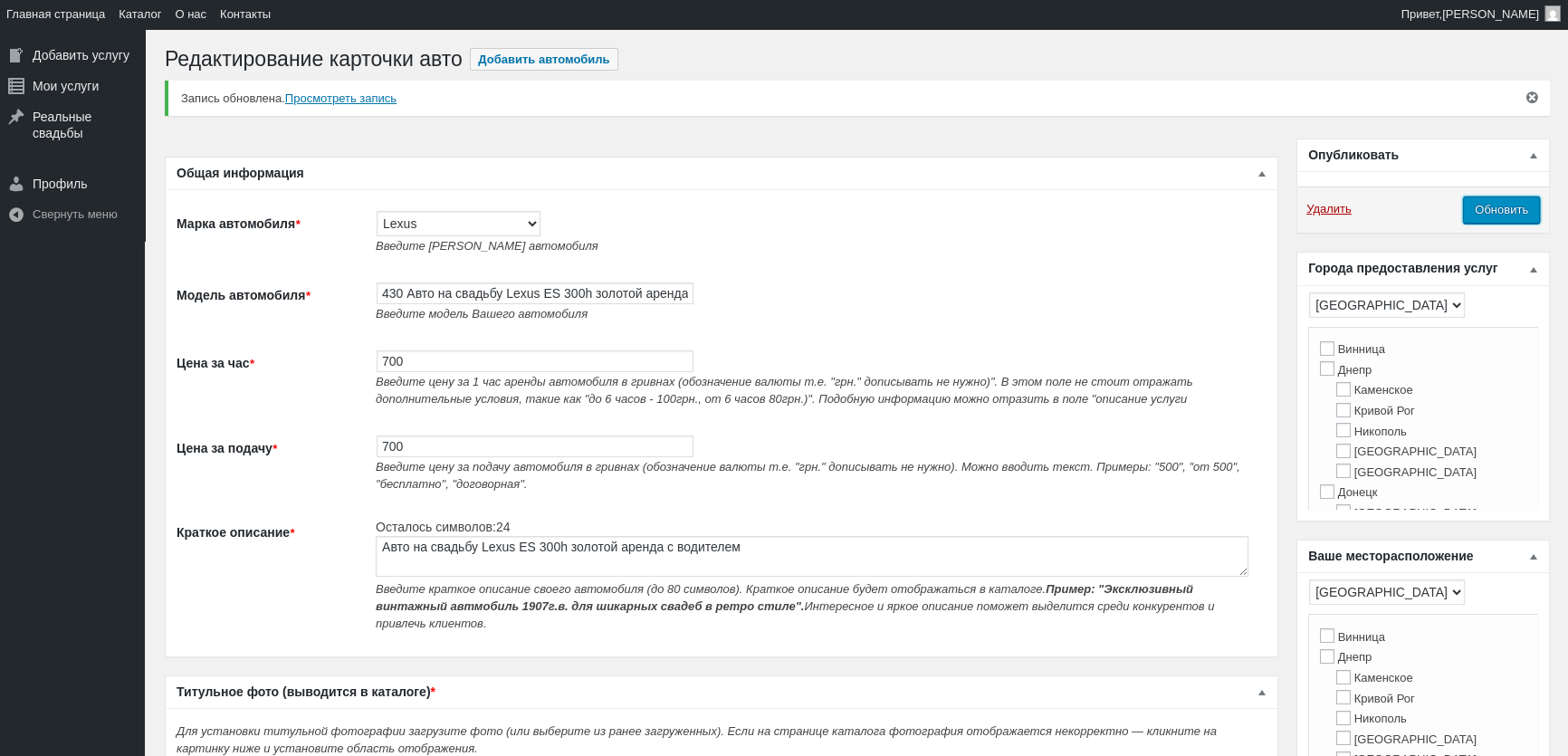
click at [1503, 199] on input "Обновить" at bounding box center [1502, 209] width 77 height 27
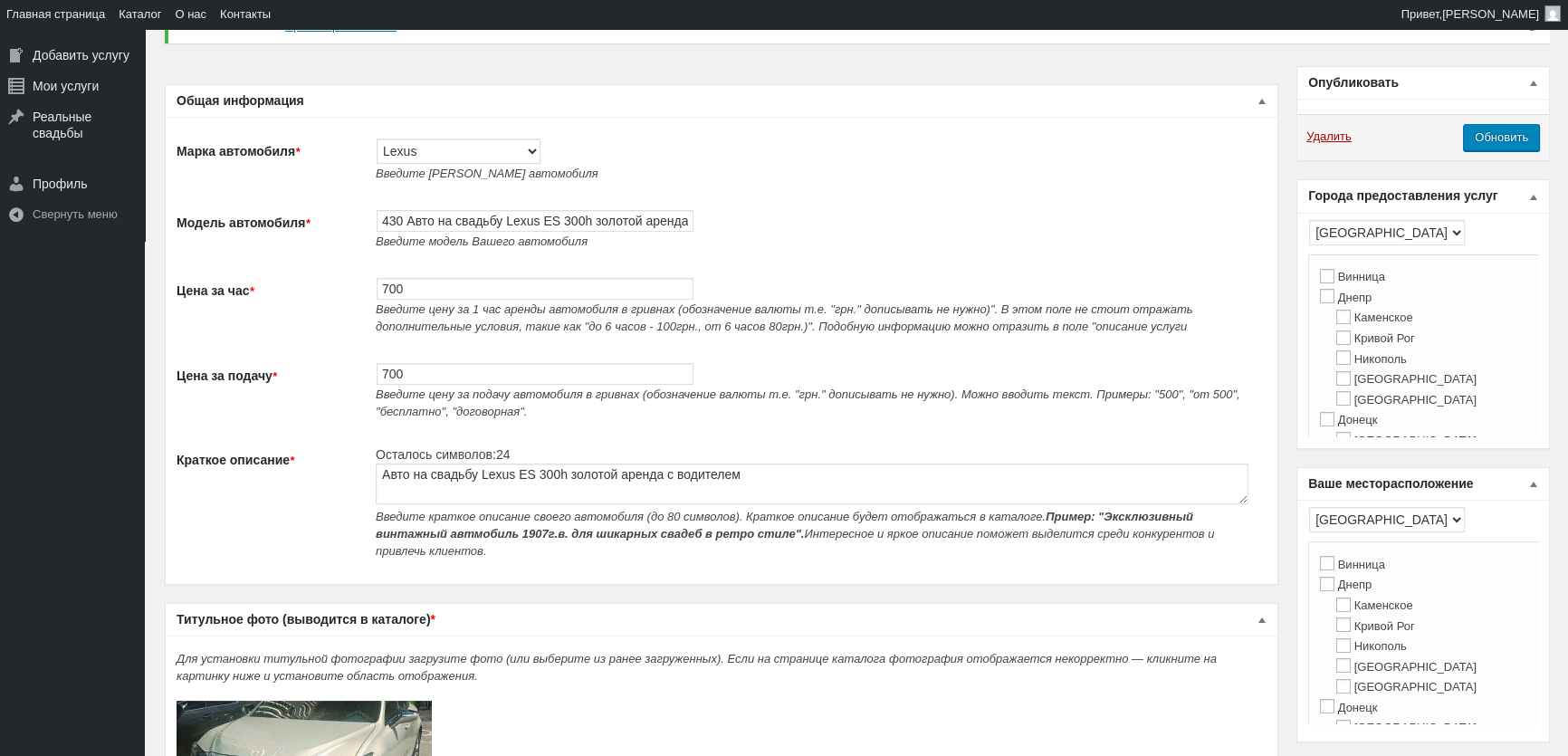
scroll to position [164, 0]
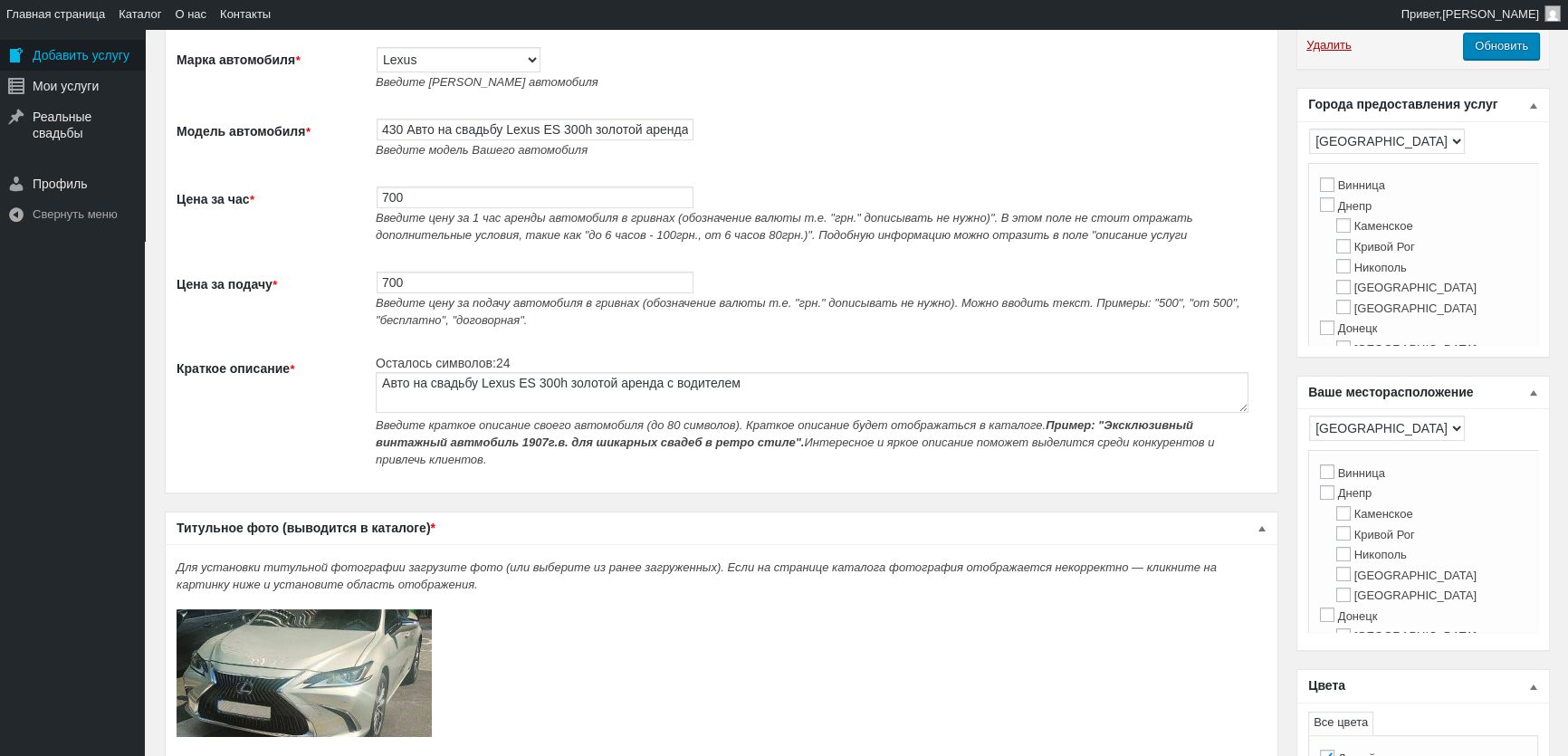
click at [61, 52] on div "Добавить услугу" at bounding box center [72, 55] width 145 height 31
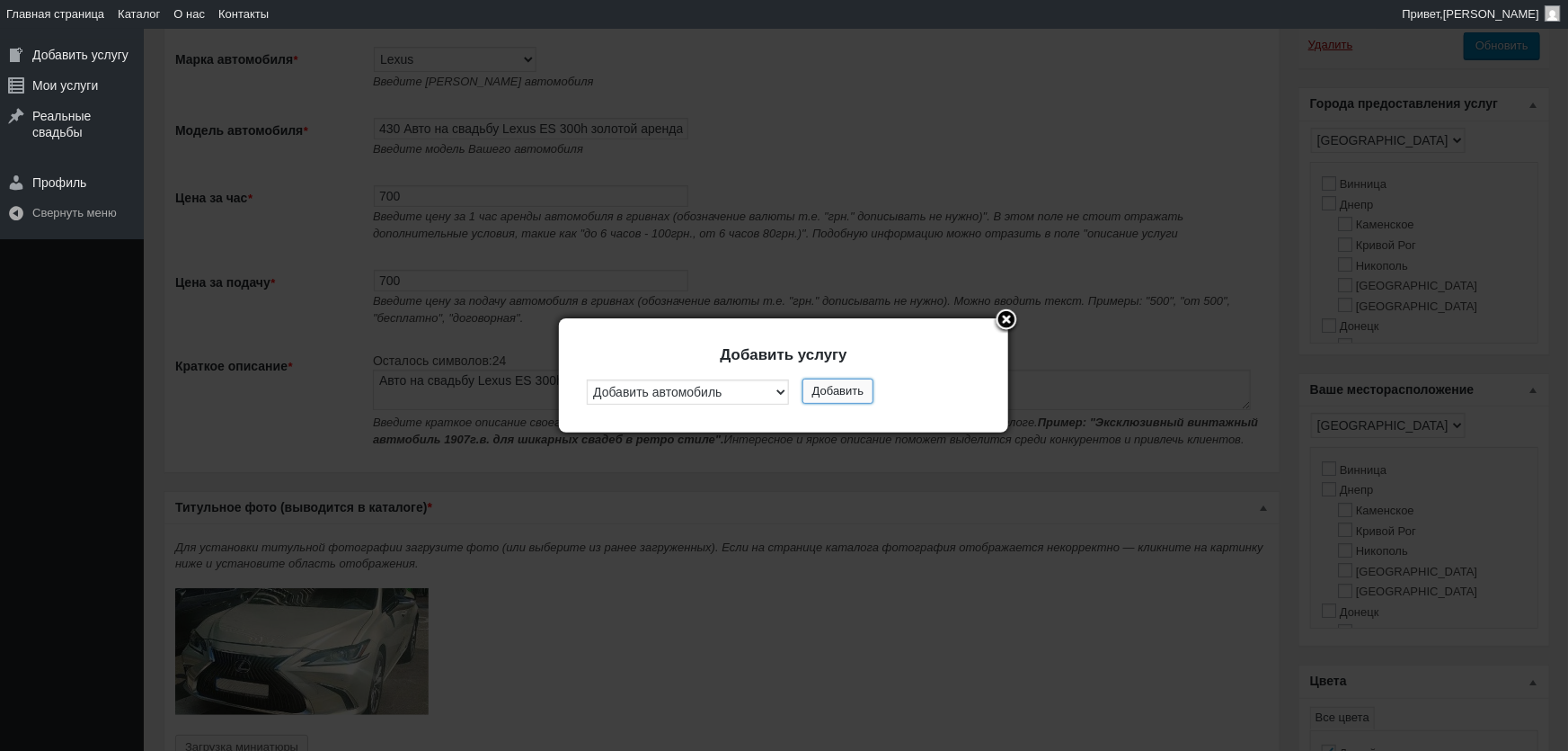
click at [833, 400] on button "Добавить" at bounding box center [838, 391] width 71 height 25
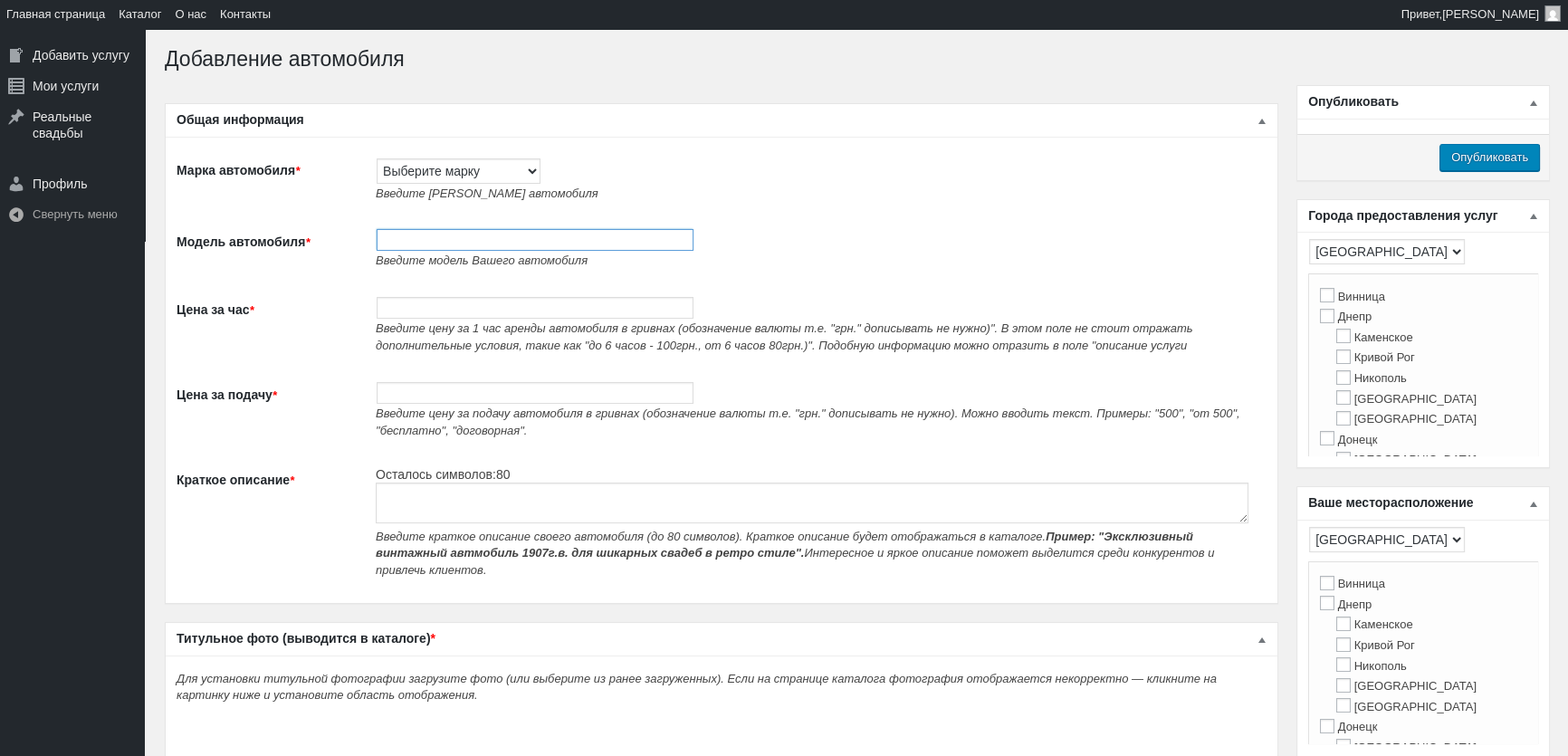
click at [402, 233] on input "Модель автомобиля *" at bounding box center [535, 239] width 317 height 21
paste input "431 BYD HAN аренда авто на свадьбу"
type input "431 BYD HAN аренда авто на свадьбу"
click at [421, 179] on select "Выберите марку Acura Alfa Romeo Alpine Aston Martin Audi Austin Barkas (Баркас)…" at bounding box center [458, 170] width 164 height 25
select select "BYD"
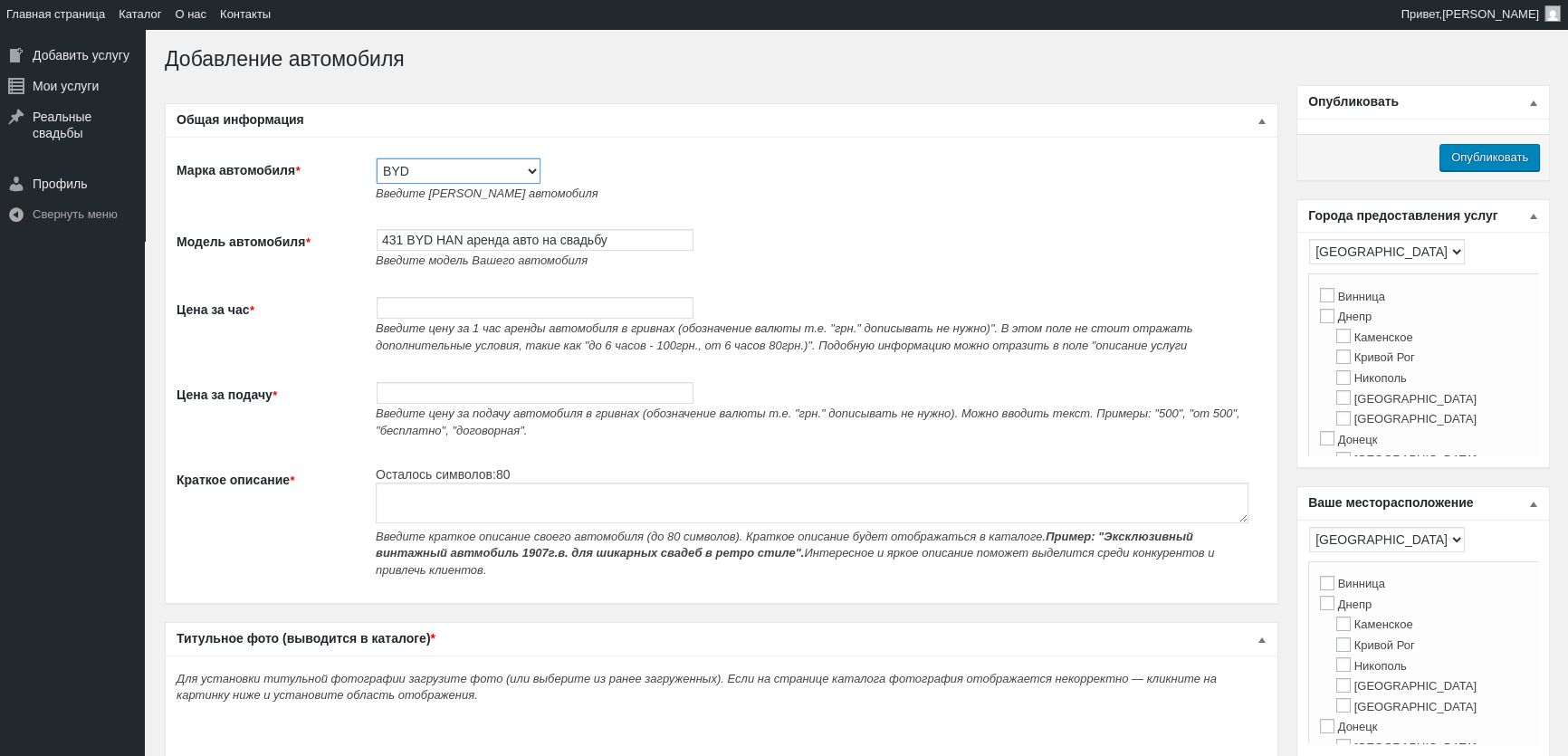
click at [377, 158] on select "Выберите марку Acura Alfa Romeo Alpine Aston Martin Audi Austin Barkas (Баркас)…" at bounding box center [458, 170] width 164 height 25
type input "BYD"
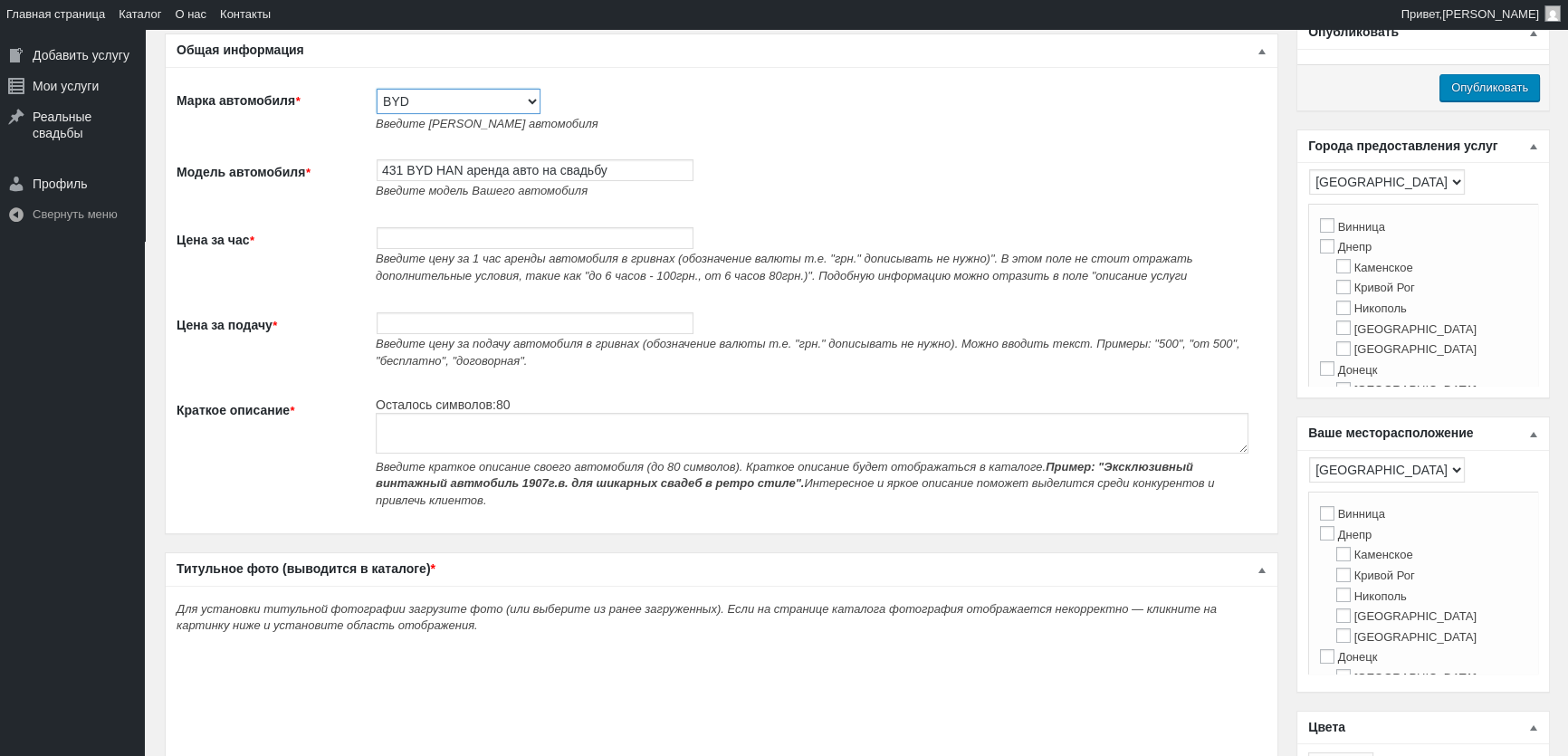
scroll to position [164, 0]
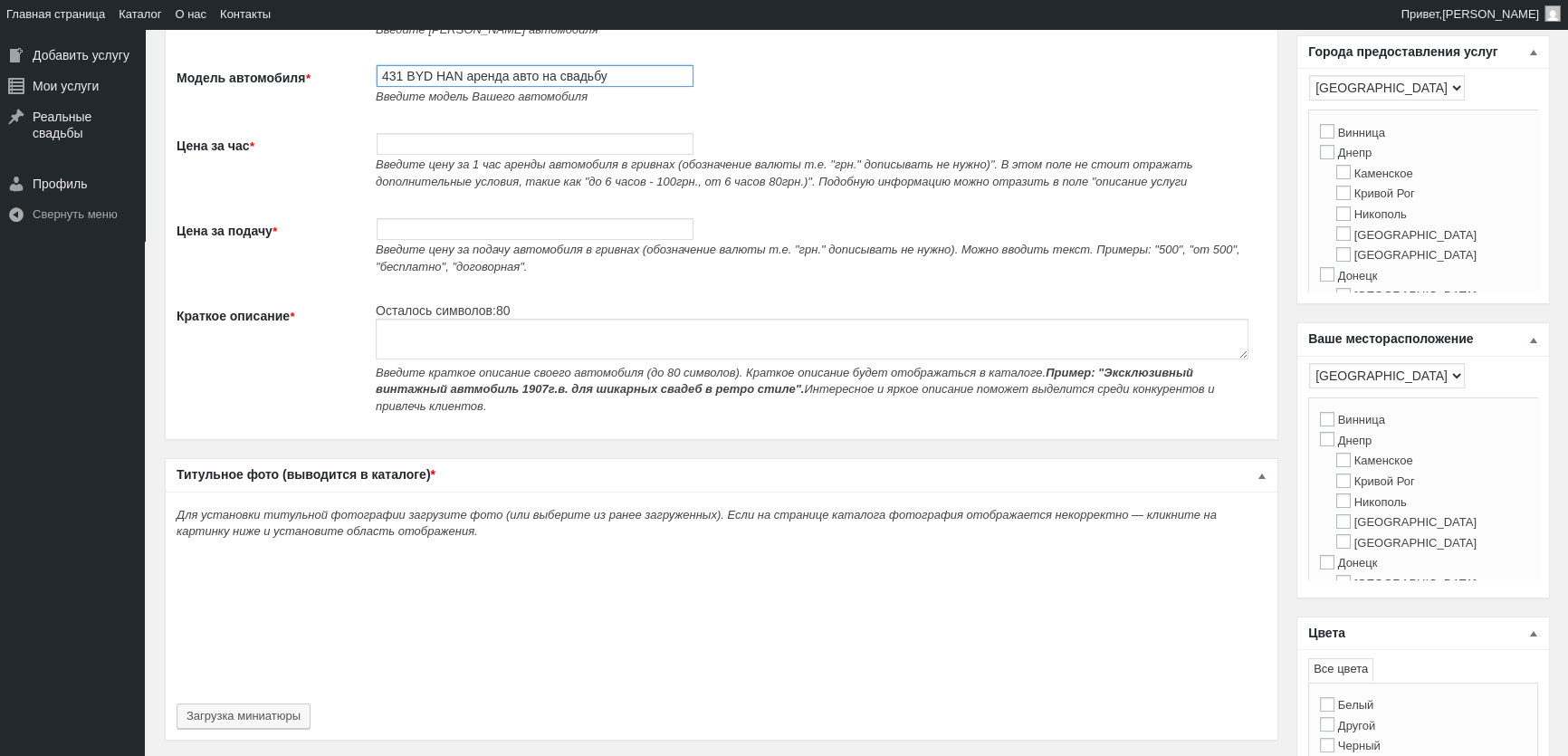
drag, startPoint x: 405, startPoint y: 64, endPoint x: 727, endPoint y: 70, distance: 322.1
click at [727, 70] on td "431 BYD HAN аренда авто на свадьбу Введите модель Вашего автомобиля" at bounding box center [816, 84] width 900 height 68
click at [490, 344] on textarea "Краткое описание *" at bounding box center [813, 339] width 873 height 41
paste textarea "BYD HAN аренда авто на свадьбу"
type textarea "BYD HAN аренда авто на свадьбу"
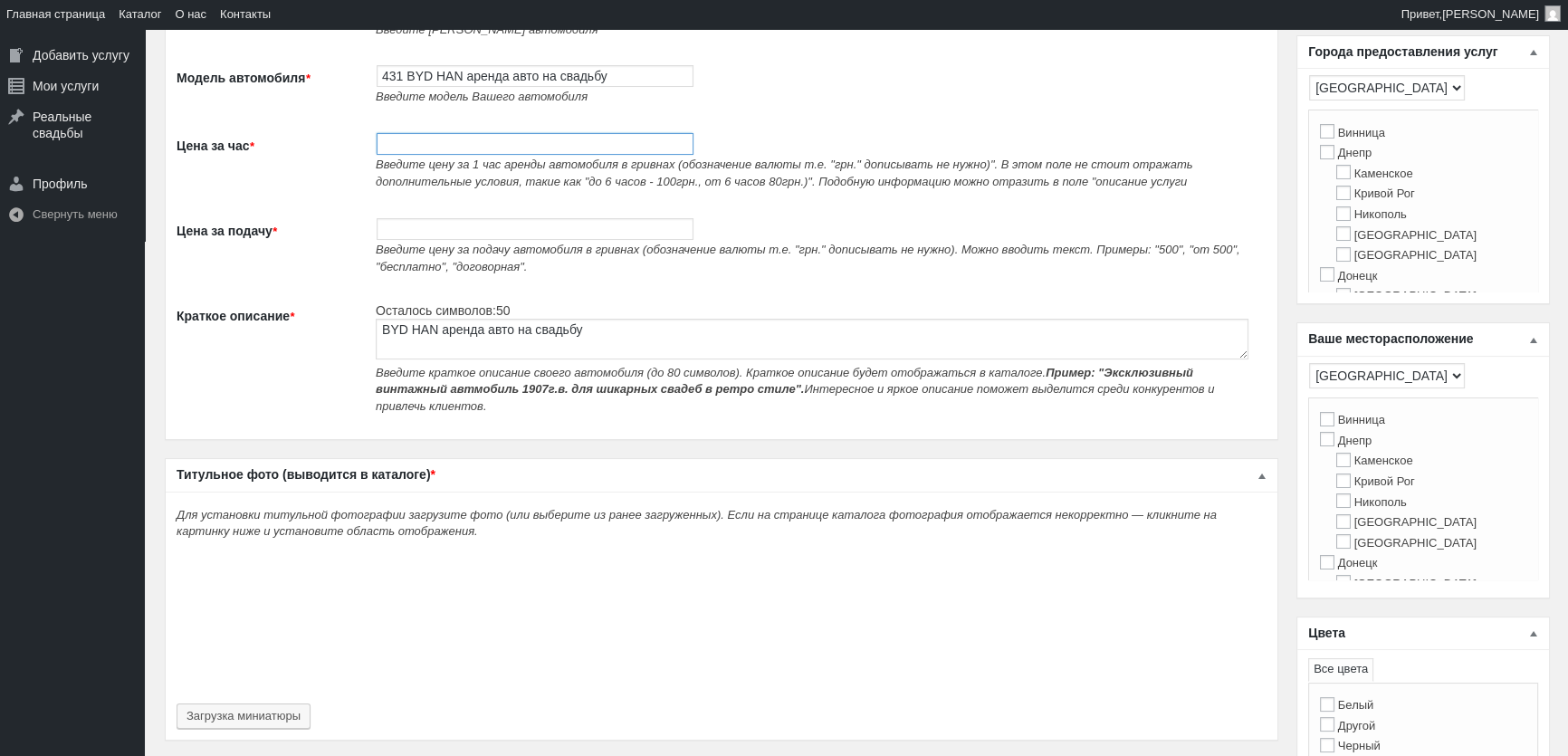
click at [433, 134] on input "Цена за час *" at bounding box center [535, 143] width 317 height 21
type input "700"
drag, startPoint x: 433, startPoint y: 133, endPoint x: 421, endPoint y: 145, distance: 17.0
click at [422, 145] on td "700 Введите цену за 1 час аренды автомобиля в гривнах (обозначение валюты т.е. …" at bounding box center [816, 161] width 900 height 85
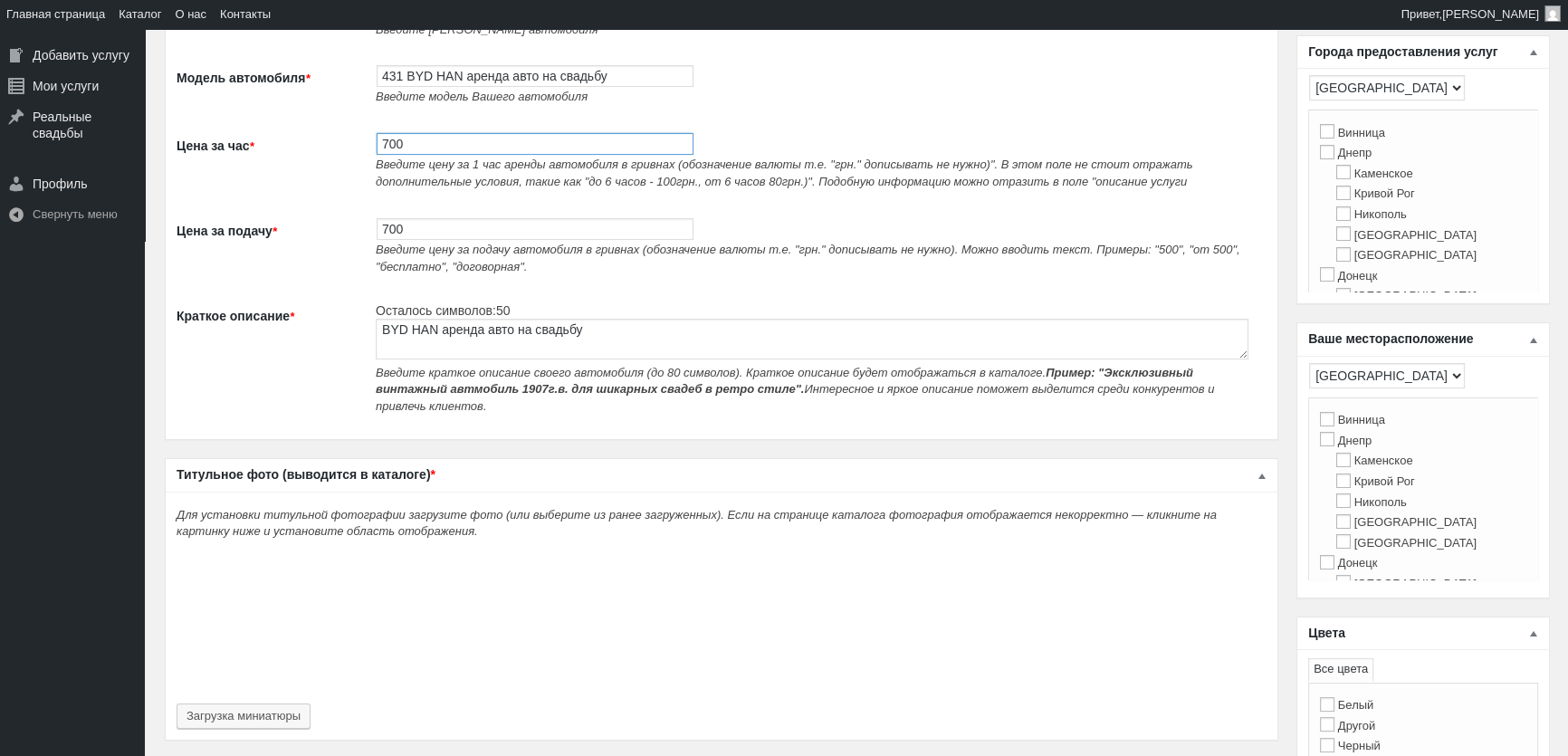
drag, startPoint x: 432, startPoint y: 150, endPoint x: 276, endPoint y: 146, distance: 156.1
click at [276, 146] on tr "Цена за час * 700 Введите цену за 1 час аренды автомобиля в гривнах (обозначени…" at bounding box center [722, 161] width 1090 height 85
type input "600"
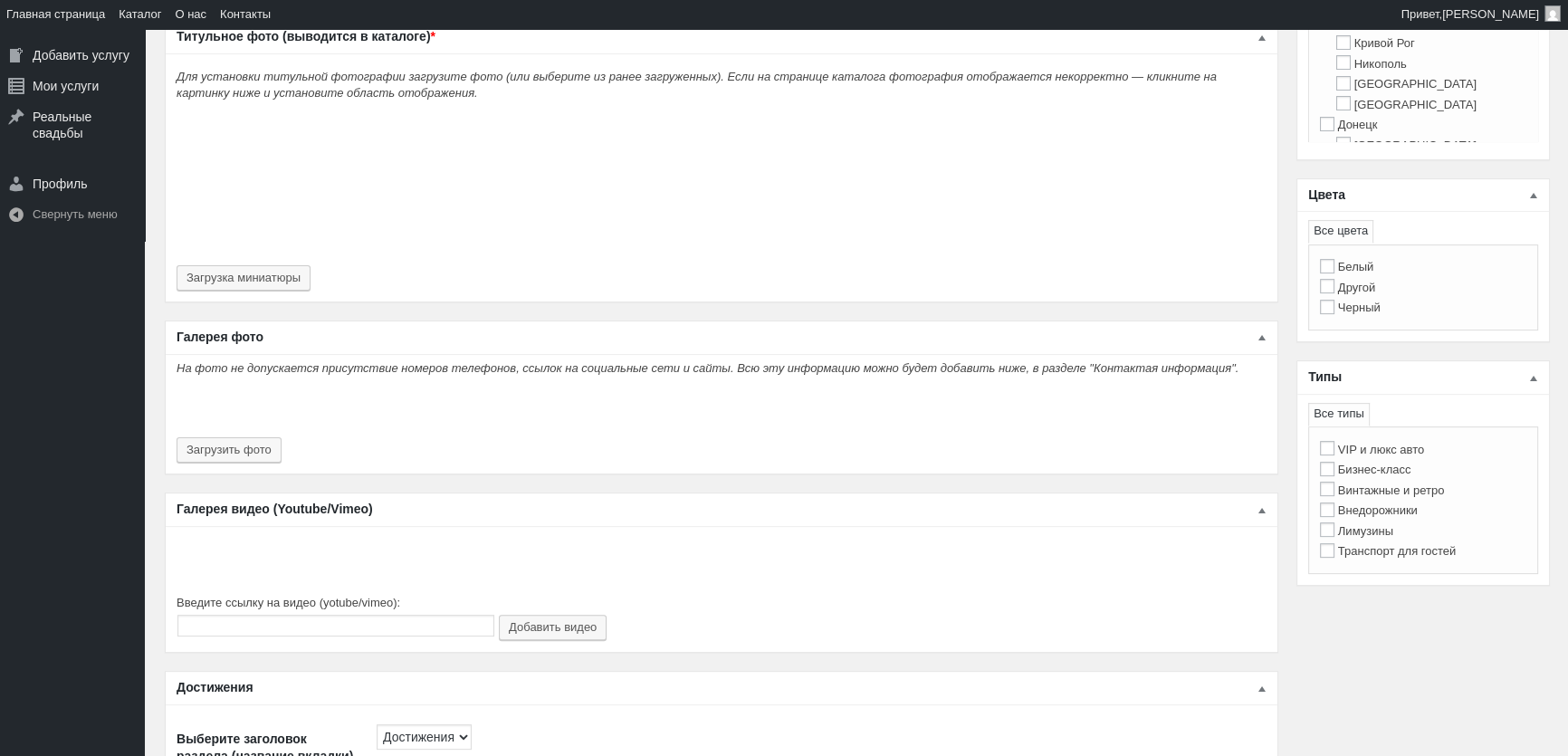
scroll to position [740, 0]
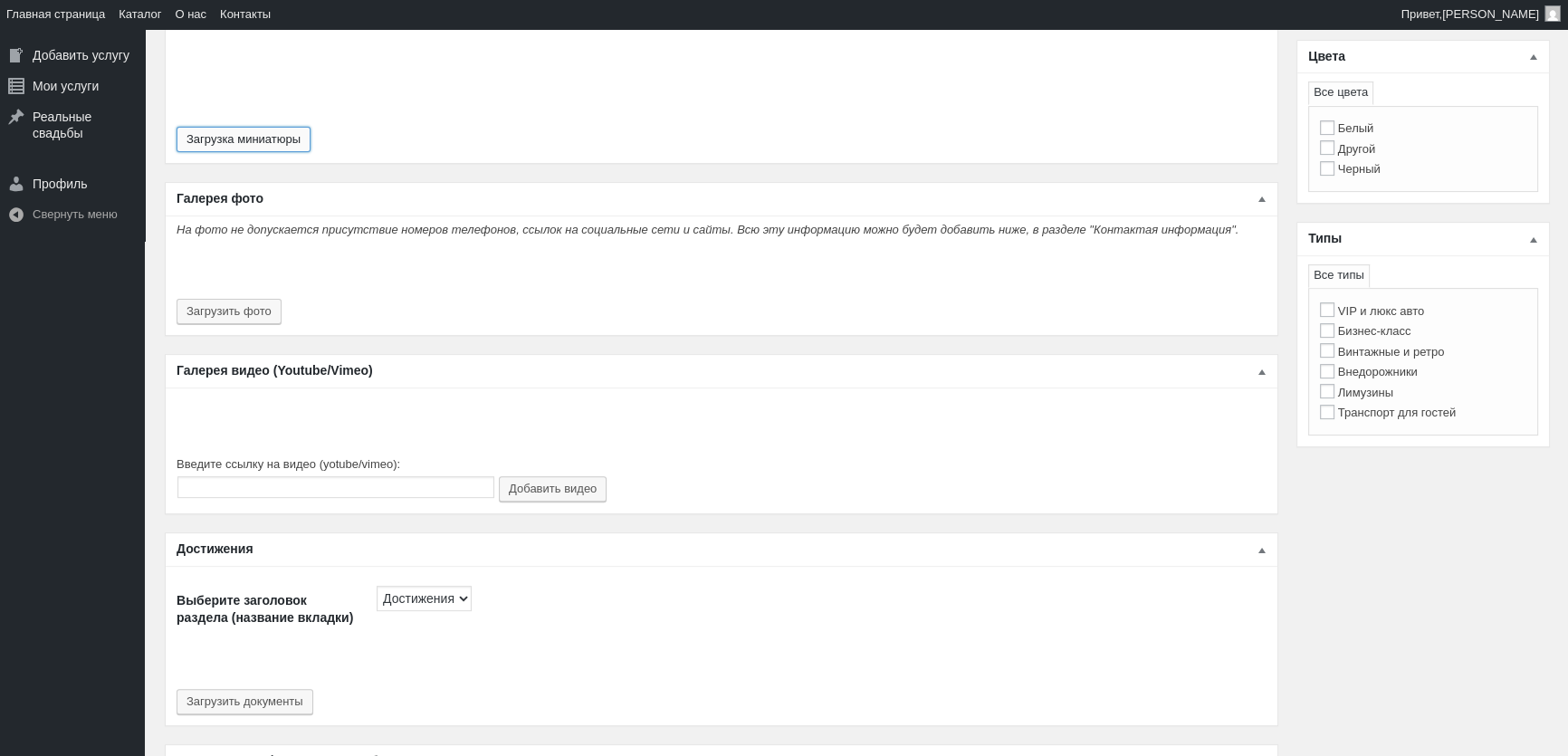
click at [293, 127] on button "Загрузка миниатюры" at bounding box center [243, 139] width 134 height 25
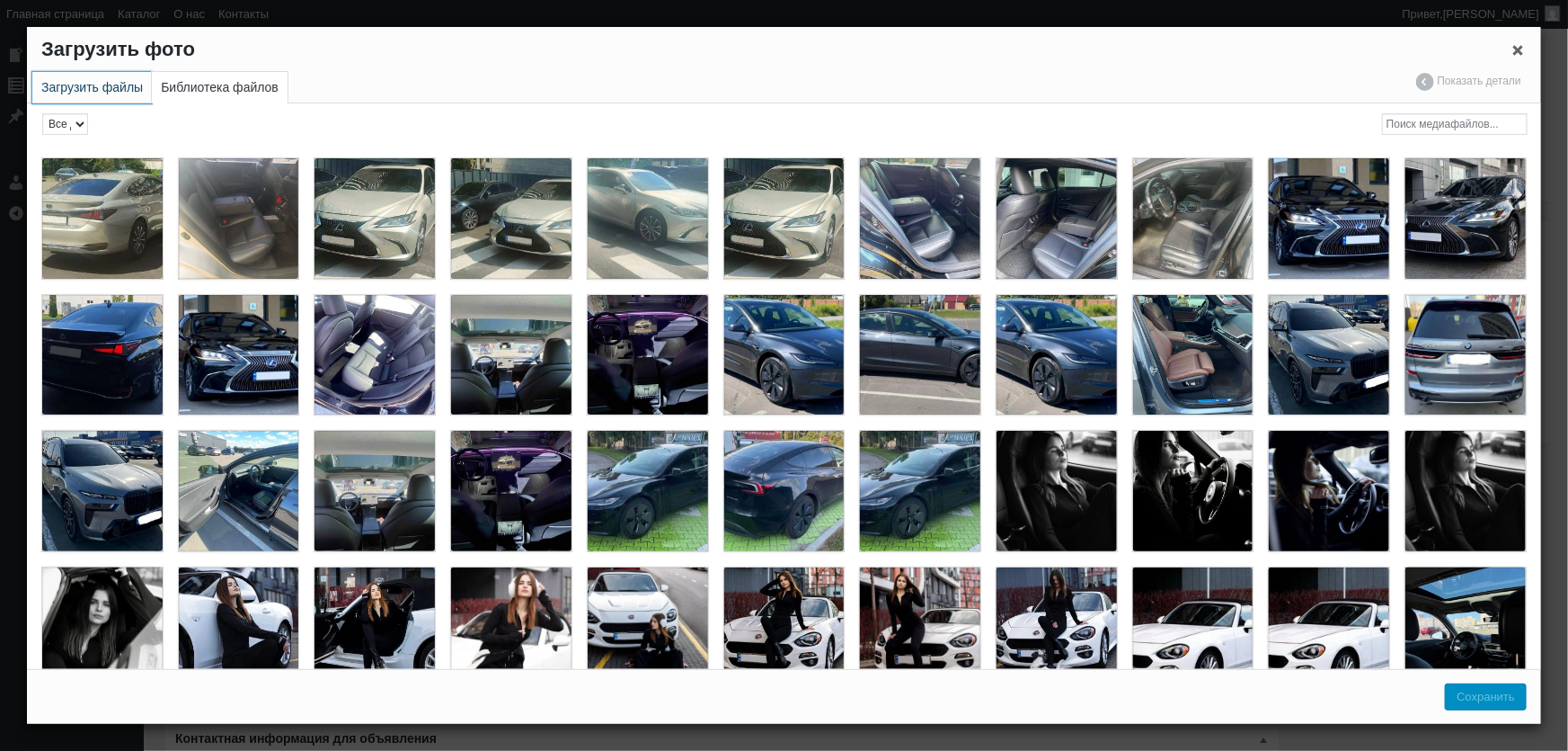
click at [86, 85] on link "Загрузить файлы" at bounding box center [92, 87] width 120 height 32
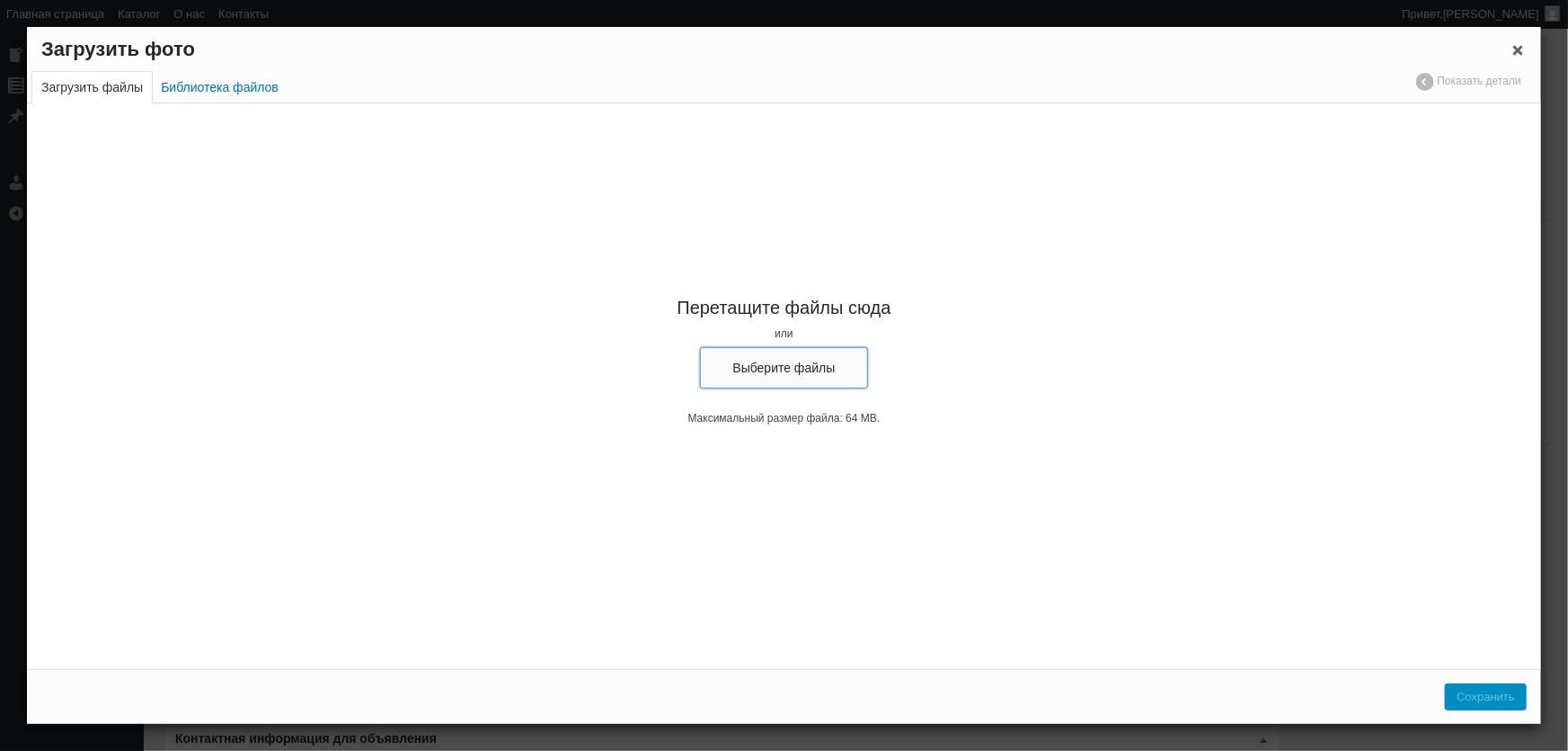
click at [820, 364] on button "Выберите файлы" at bounding box center [784, 368] width 169 height 42
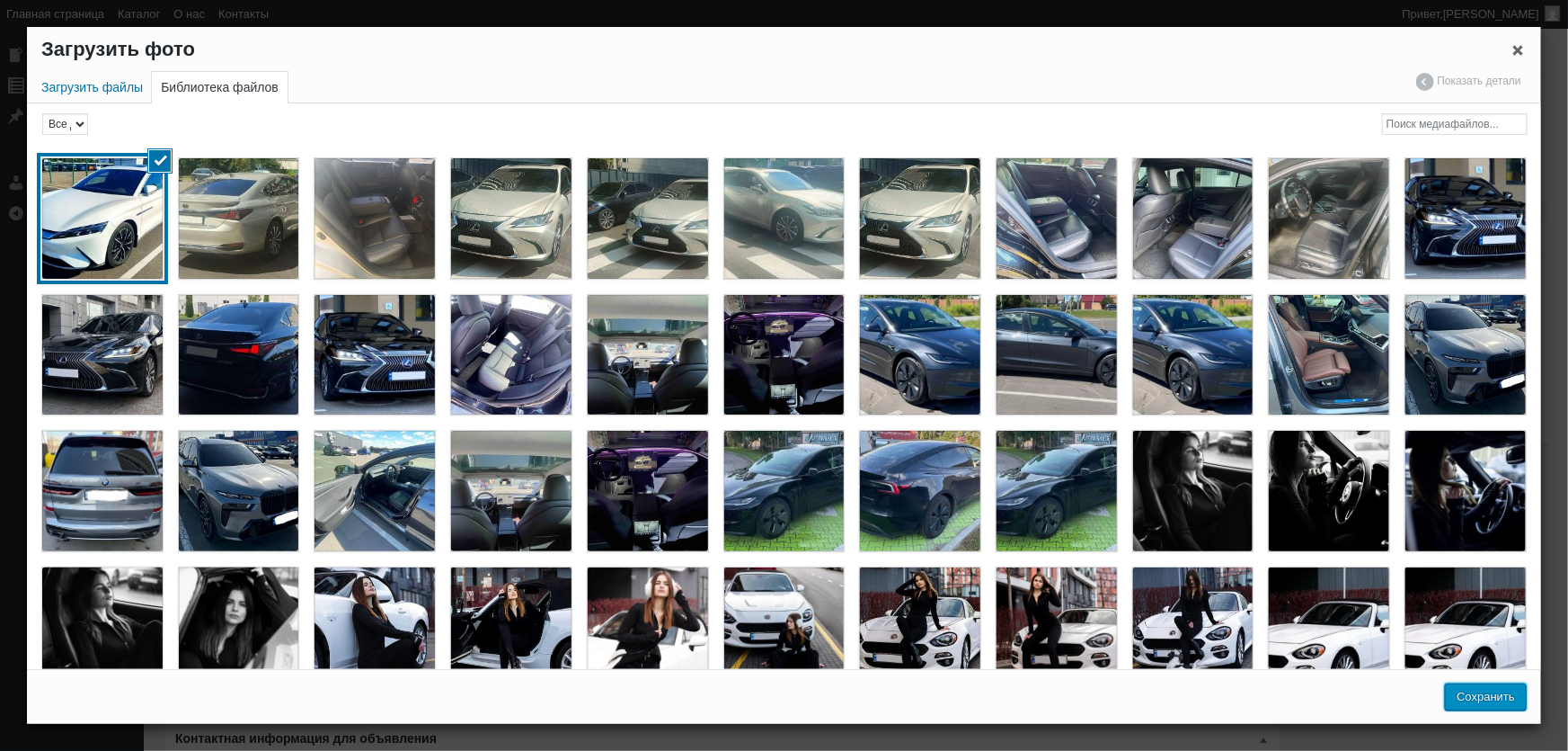
click at [1482, 690] on button "Сохранить" at bounding box center [1485, 696] width 82 height 27
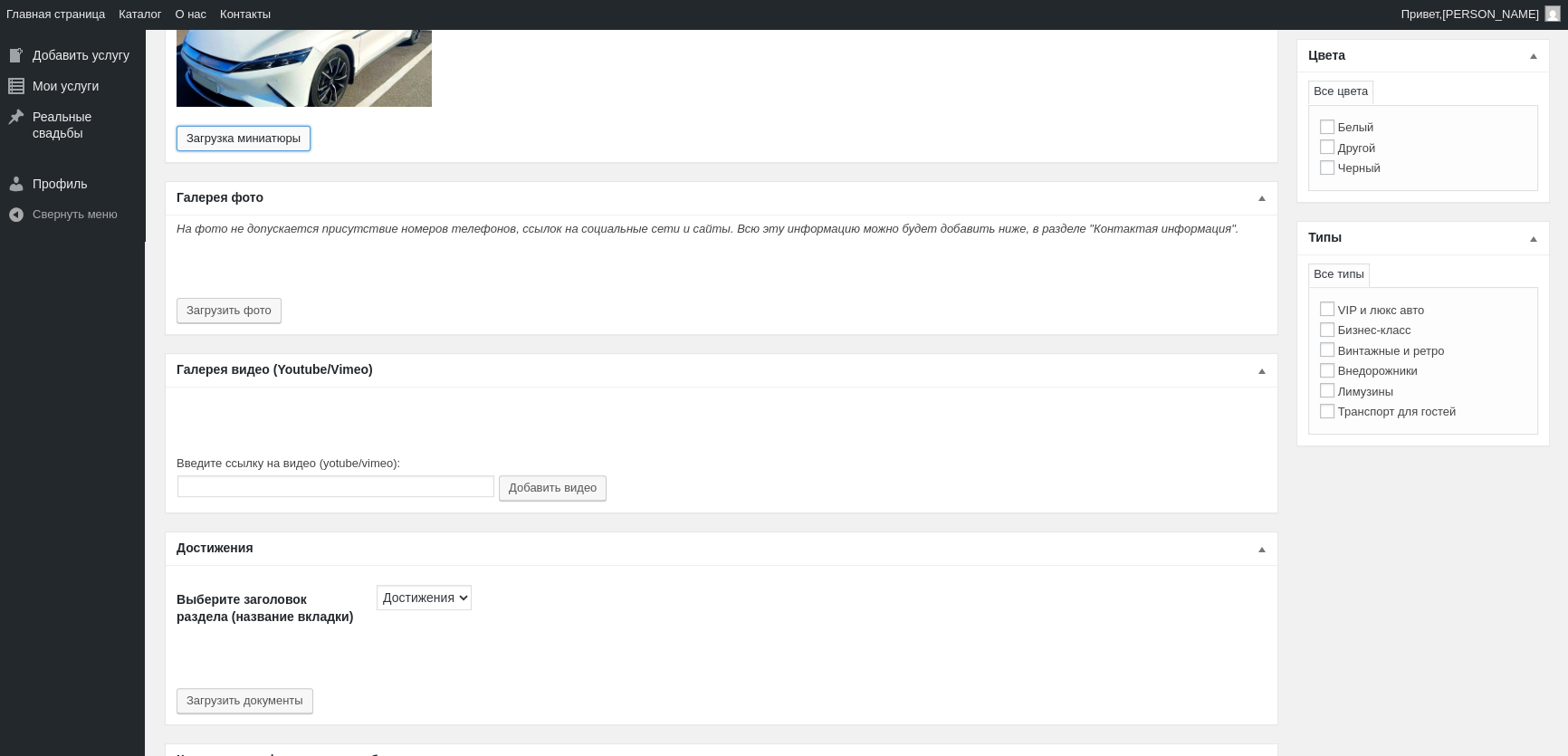
scroll to position [905, 0]
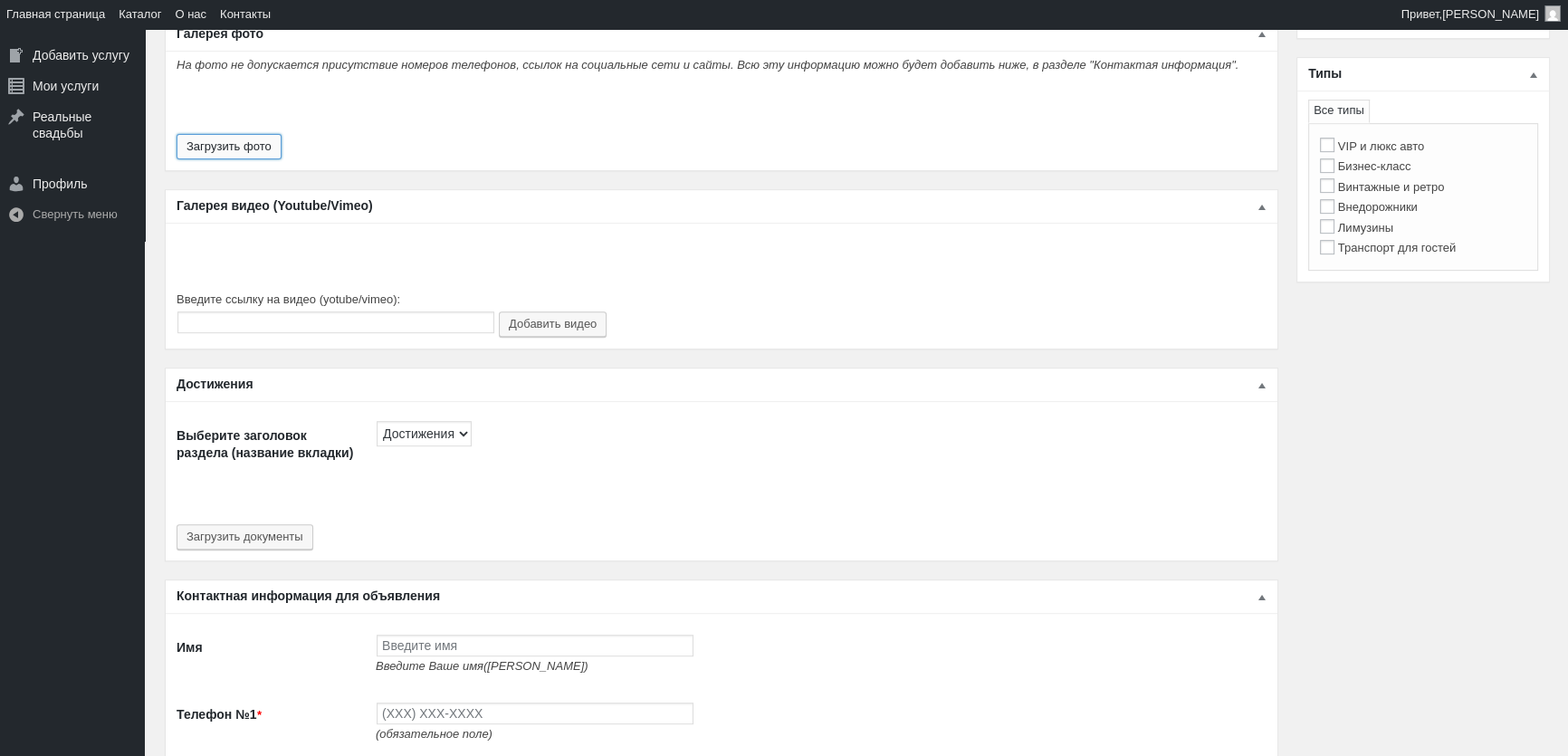
click at [244, 134] on button "Загрузить фото" at bounding box center [229, 146] width 105 height 25
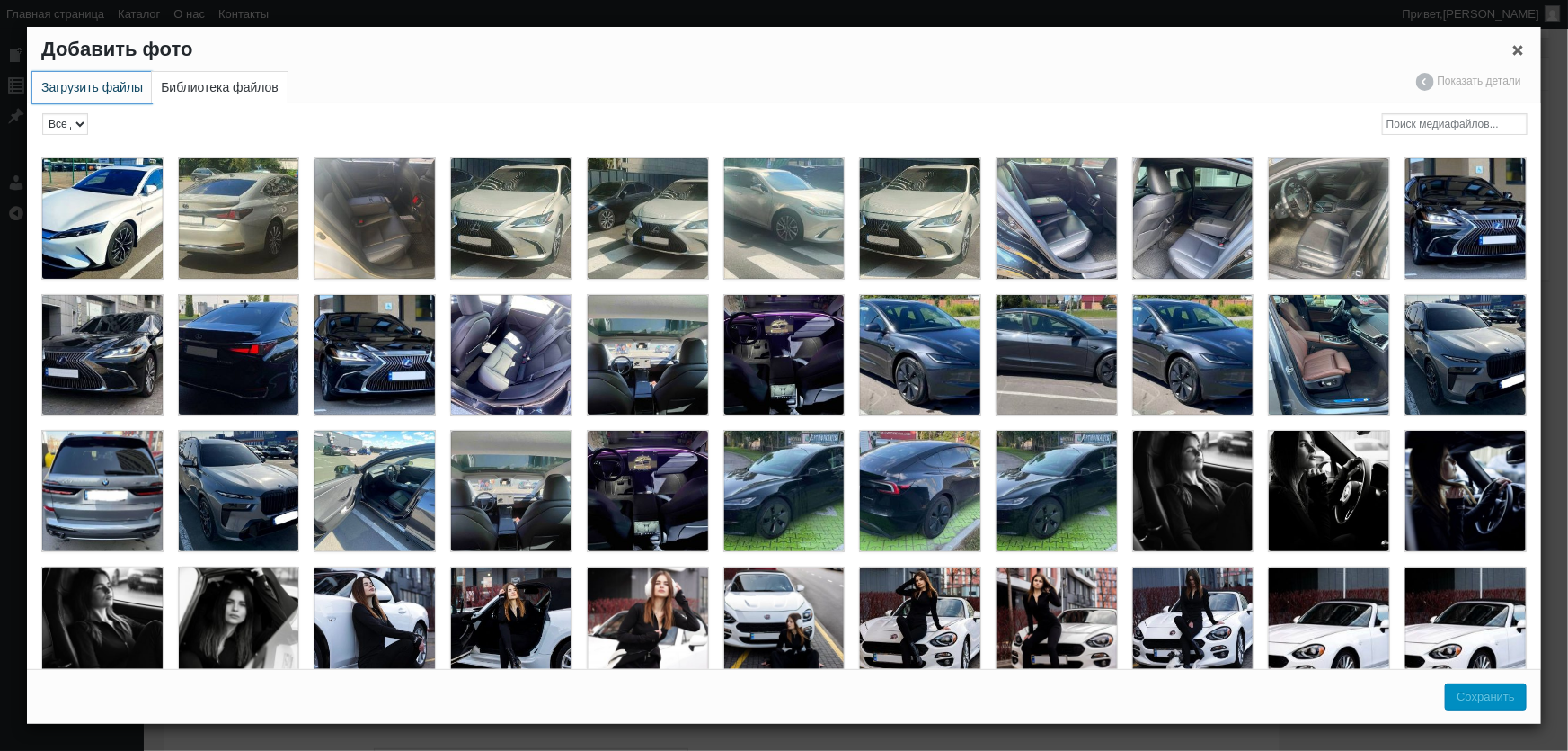
click at [83, 89] on link "Загрузить файлы" at bounding box center [92, 87] width 120 height 32
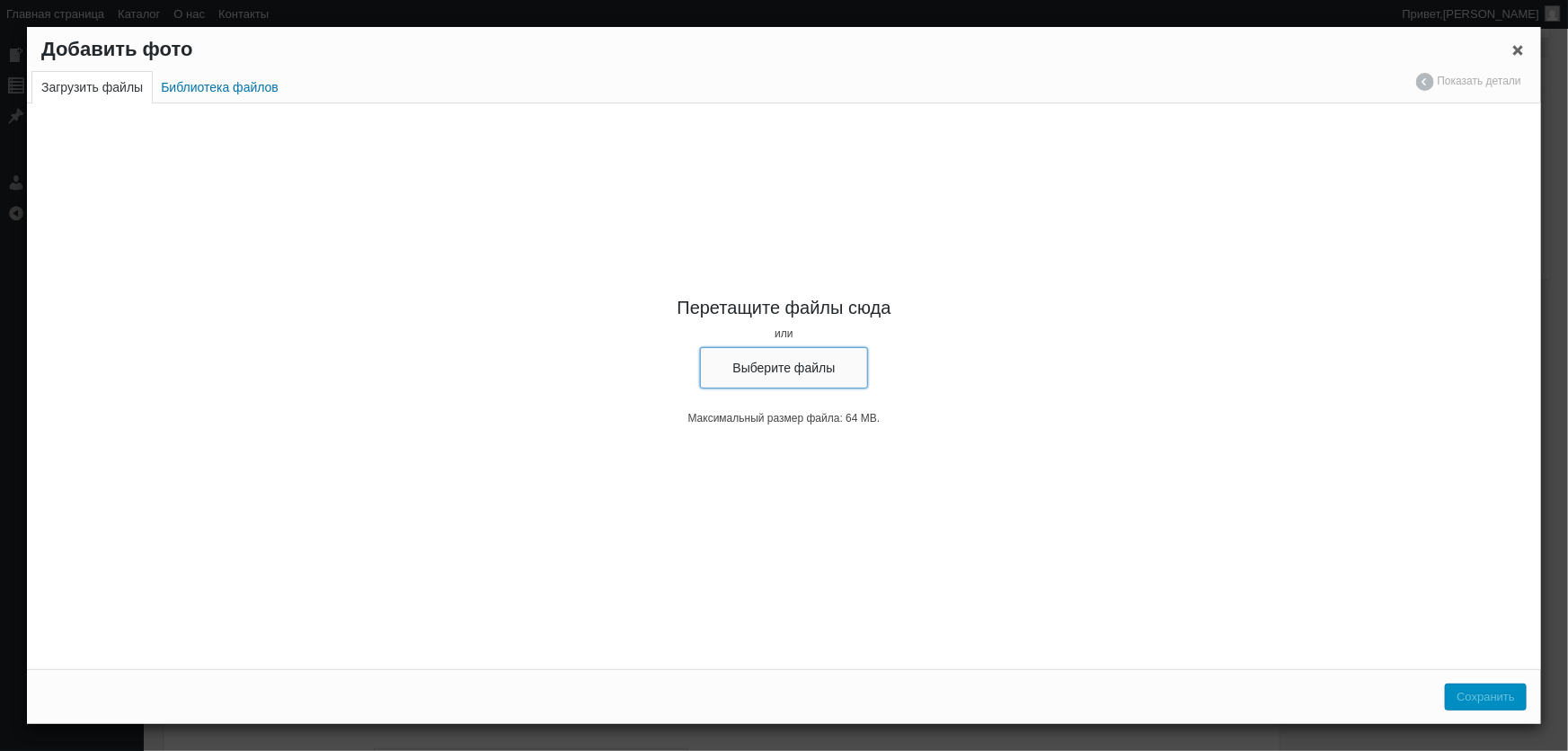
click at [737, 353] on button "Выберите файлы" at bounding box center [784, 368] width 169 height 42
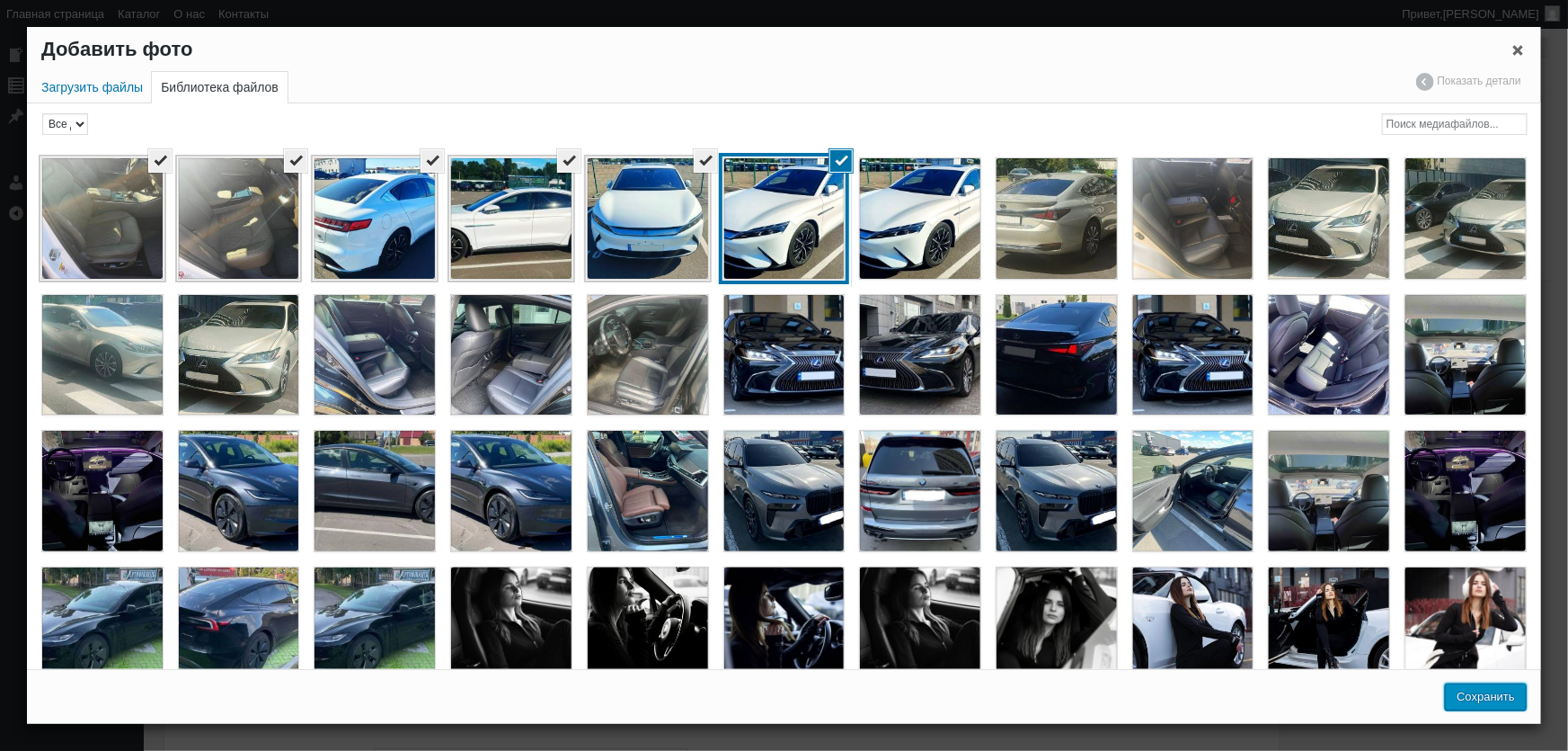
click at [1485, 699] on button "Сохранить" at bounding box center [1485, 696] width 82 height 27
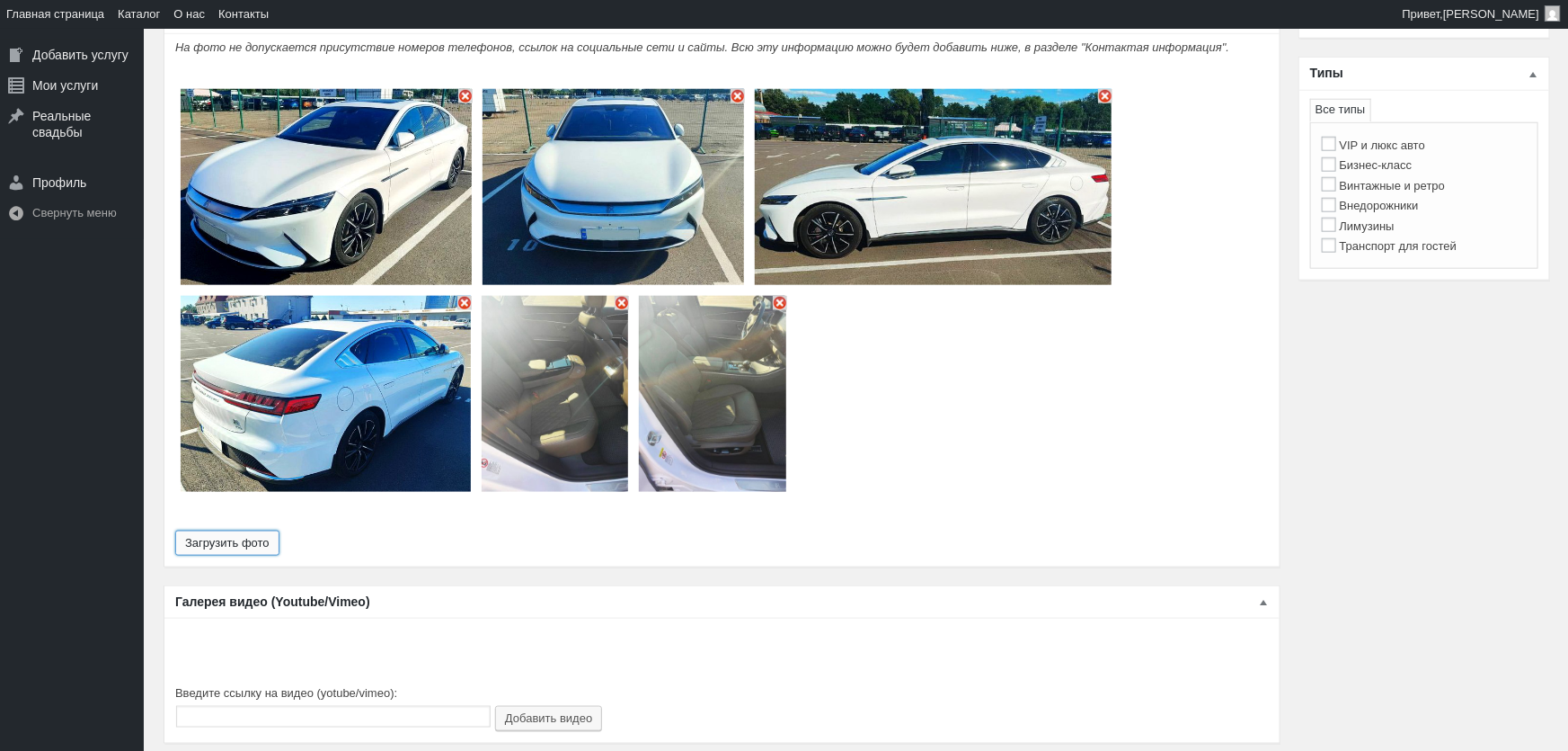
type input "6"
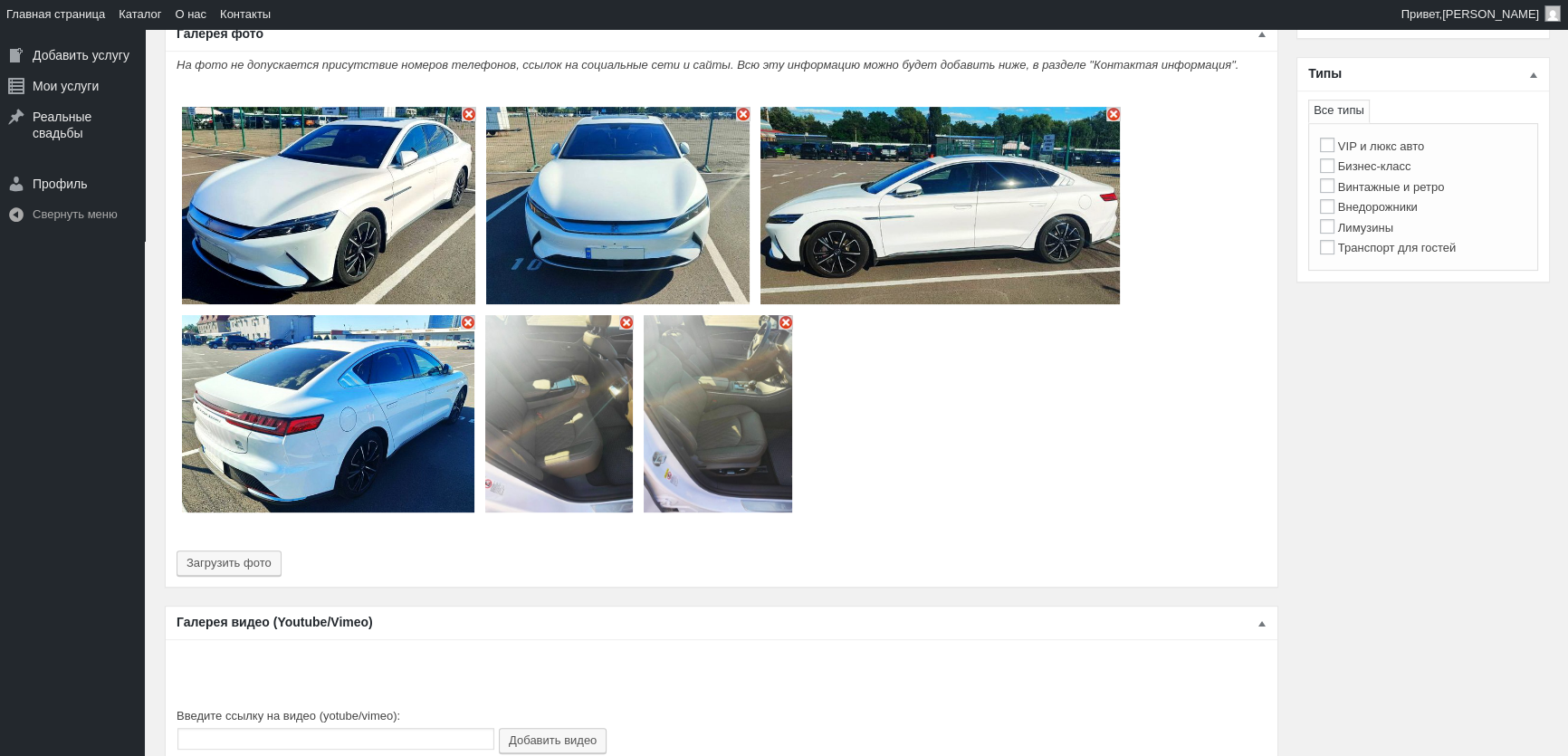
click at [1384, 167] on label "Бизнес-класс" at bounding box center [1366, 165] width 92 height 14
click at [1334, 167] on input "Бизнес-класс" at bounding box center [1327, 164] width 14 height 14
checkbox input "true"
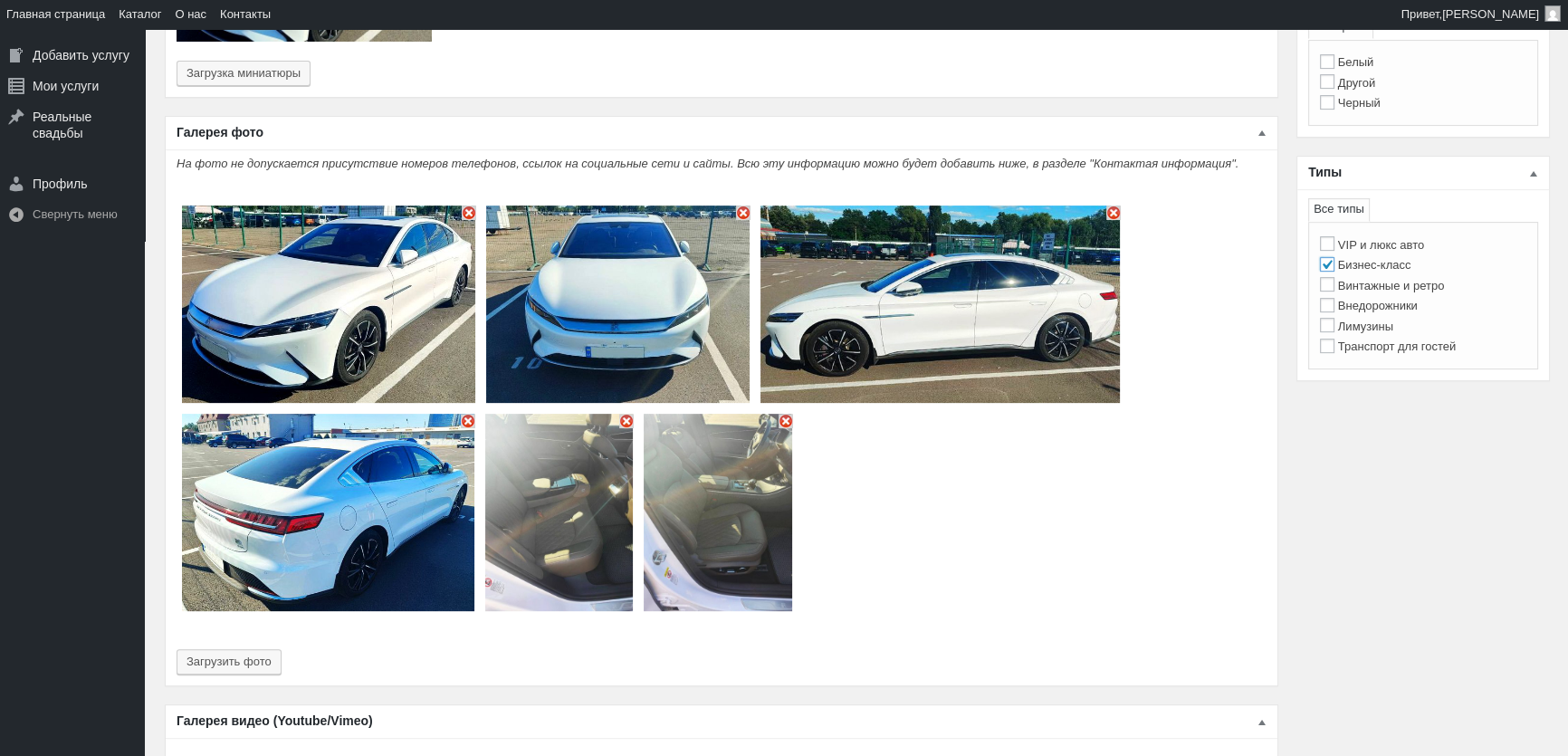
scroll to position [576, 0]
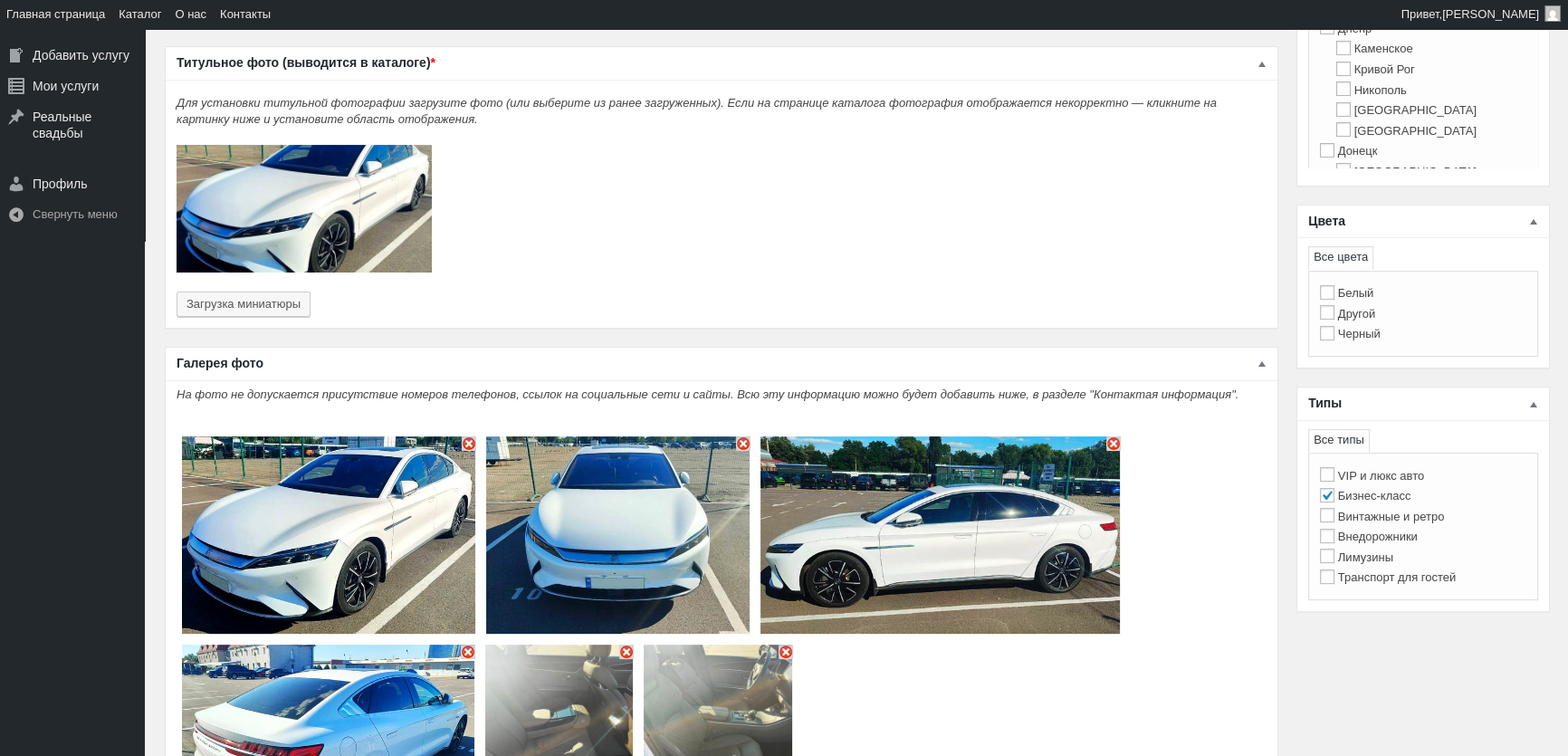
click at [1358, 287] on label "Белый" at bounding box center [1347, 292] width 54 height 14
click at [1334, 287] on input "Белый" at bounding box center [1327, 292] width 14 height 14
checkbox input "true"
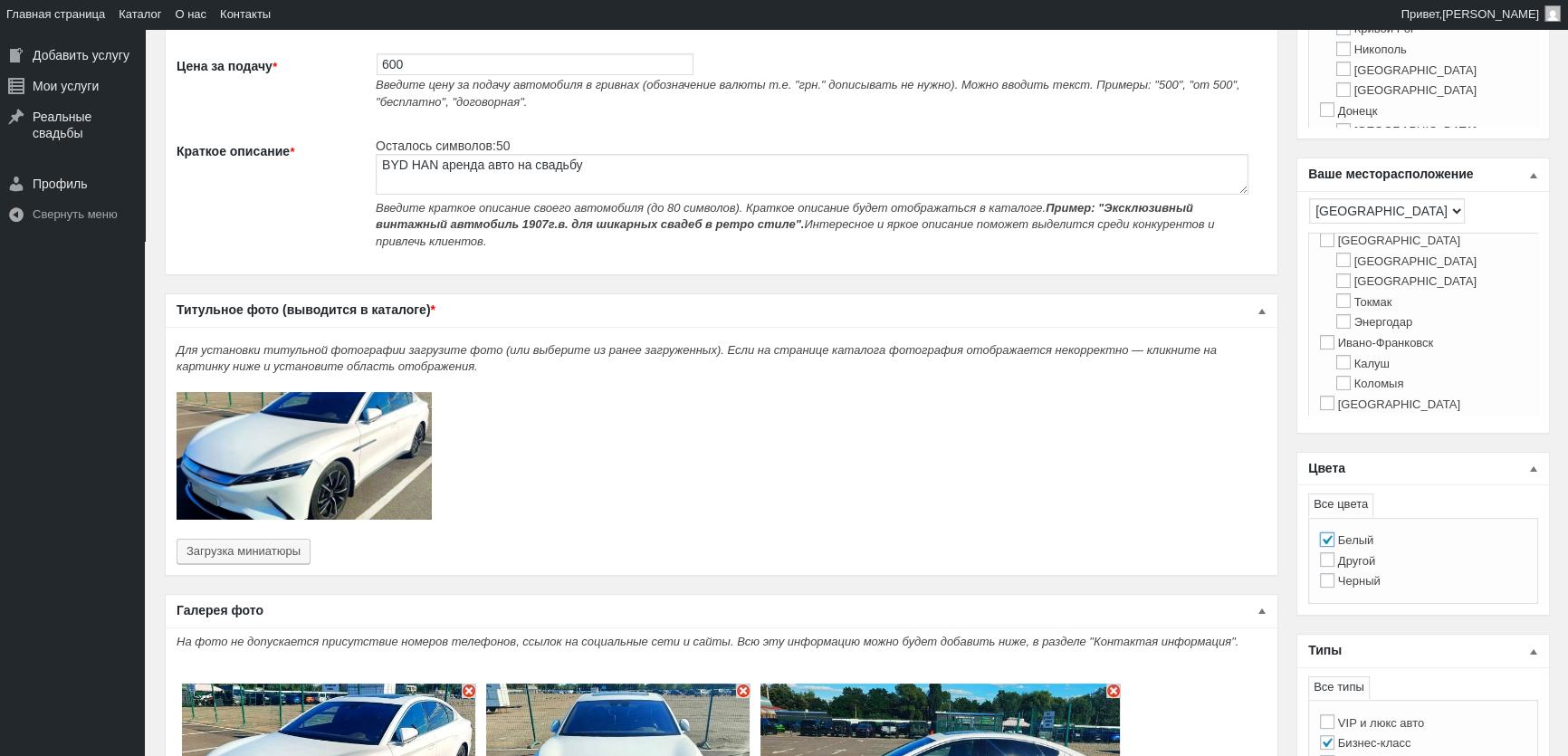
scroll to position [329, 0]
drag, startPoint x: 1351, startPoint y: 391, endPoint x: 1367, endPoint y: 378, distance: 20.6
click at [1351, 383] on label "[GEOGRAPHIC_DATA]" at bounding box center [1390, 376] width 140 height 14
click at [1334, 382] on input "[GEOGRAPHIC_DATA]" at bounding box center [1327, 374] width 14 height 14
checkbox input "true"
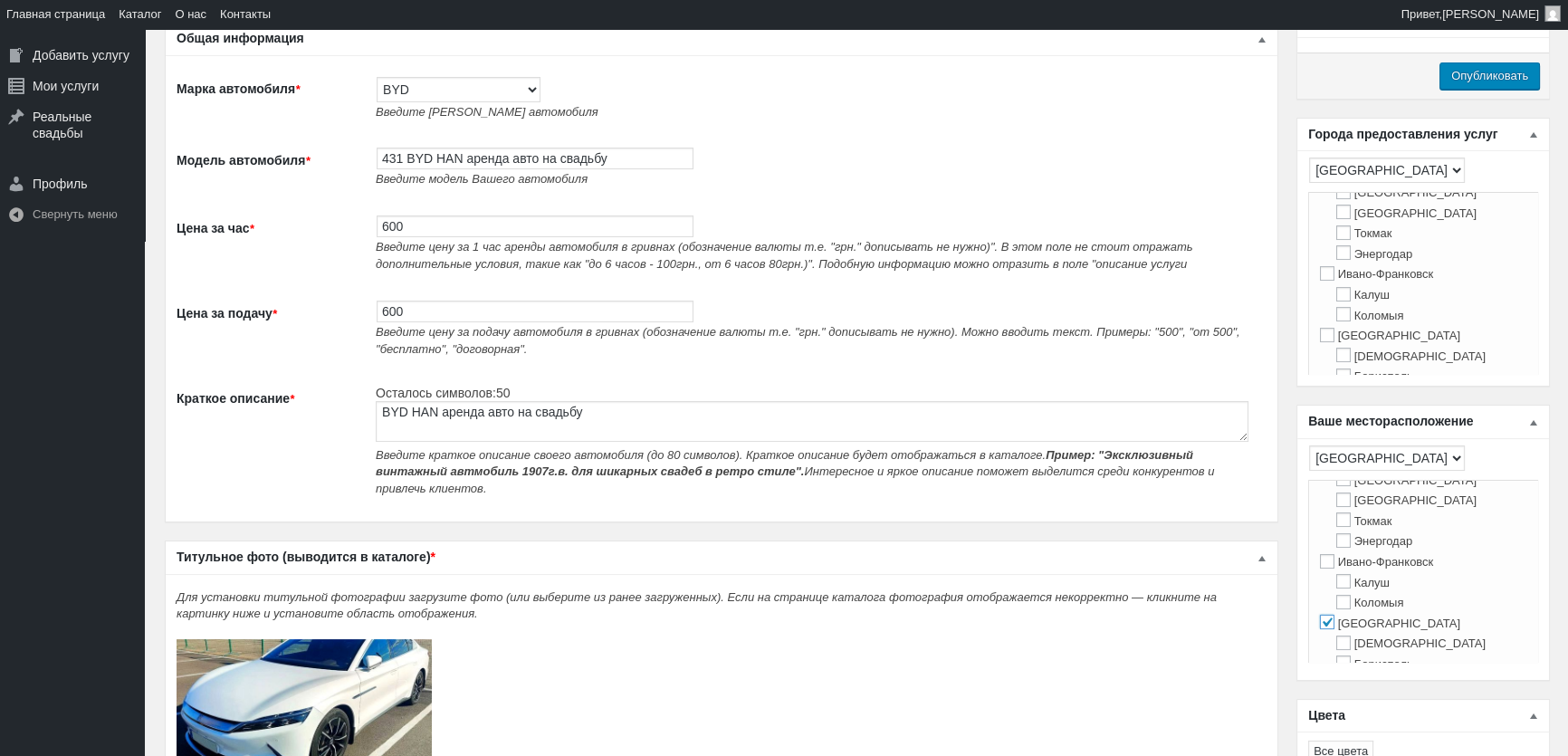
scroll to position [411, 0]
click at [1349, 260] on label "[GEOGRAPHIC_DATA]" at bounding box center [1390, 252] width 140 height 14
click at [1334, 260] on input "[GEOGRAPHIC_DATA]" at bounding box center [1327, 251] width 14 height 14
checkbox input "true"
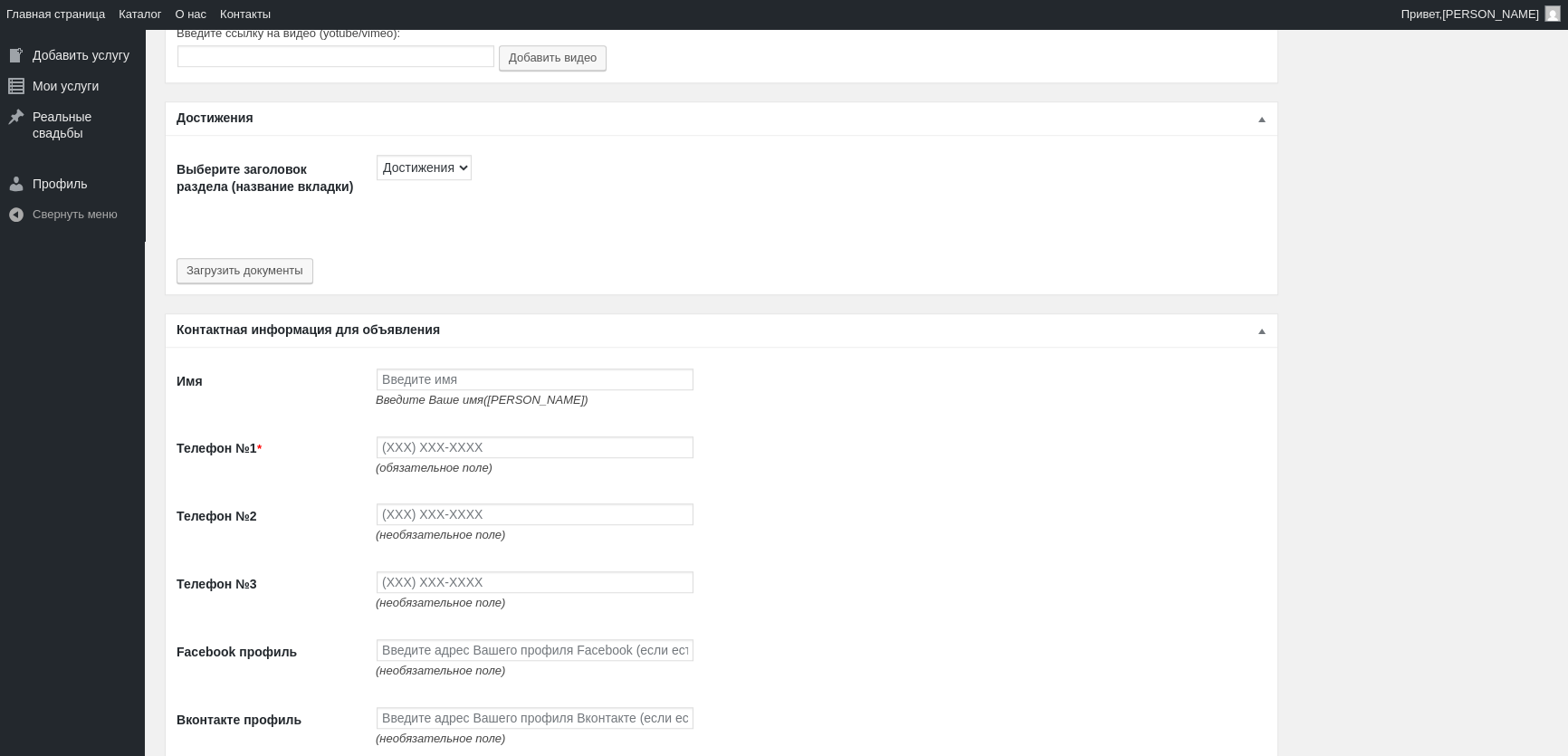
scroll to position [1728, 0]
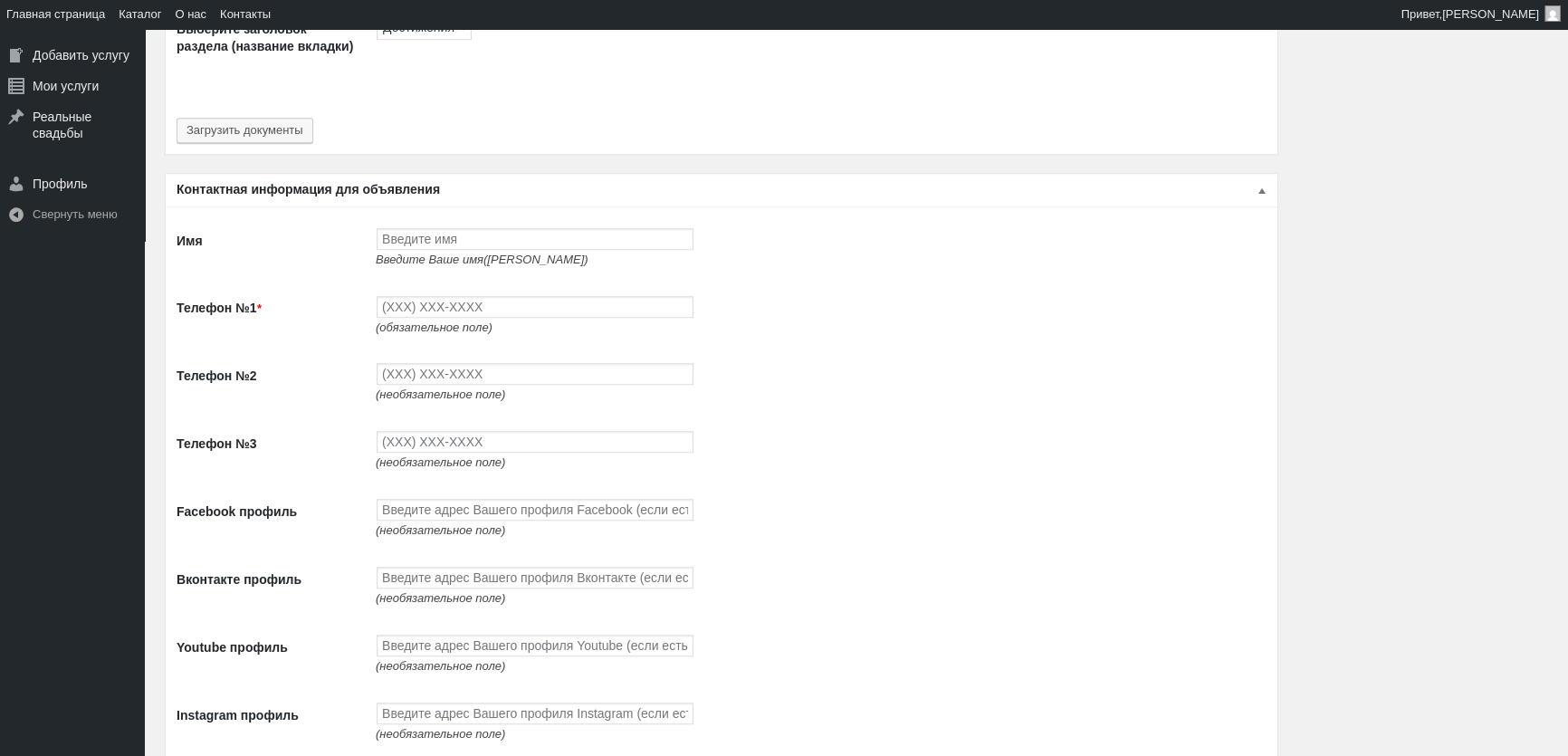
click at [498, 252] on span "Введите Ваше имя([PERSON_NAME])" at bounding box center [482, 259] width 213 height 14
click at [516, 235] on input "Имя" at bounding box center [535, 238] width 317 height 21
type input "[PERSON_NAME]"
type input "(093) 765-5597"
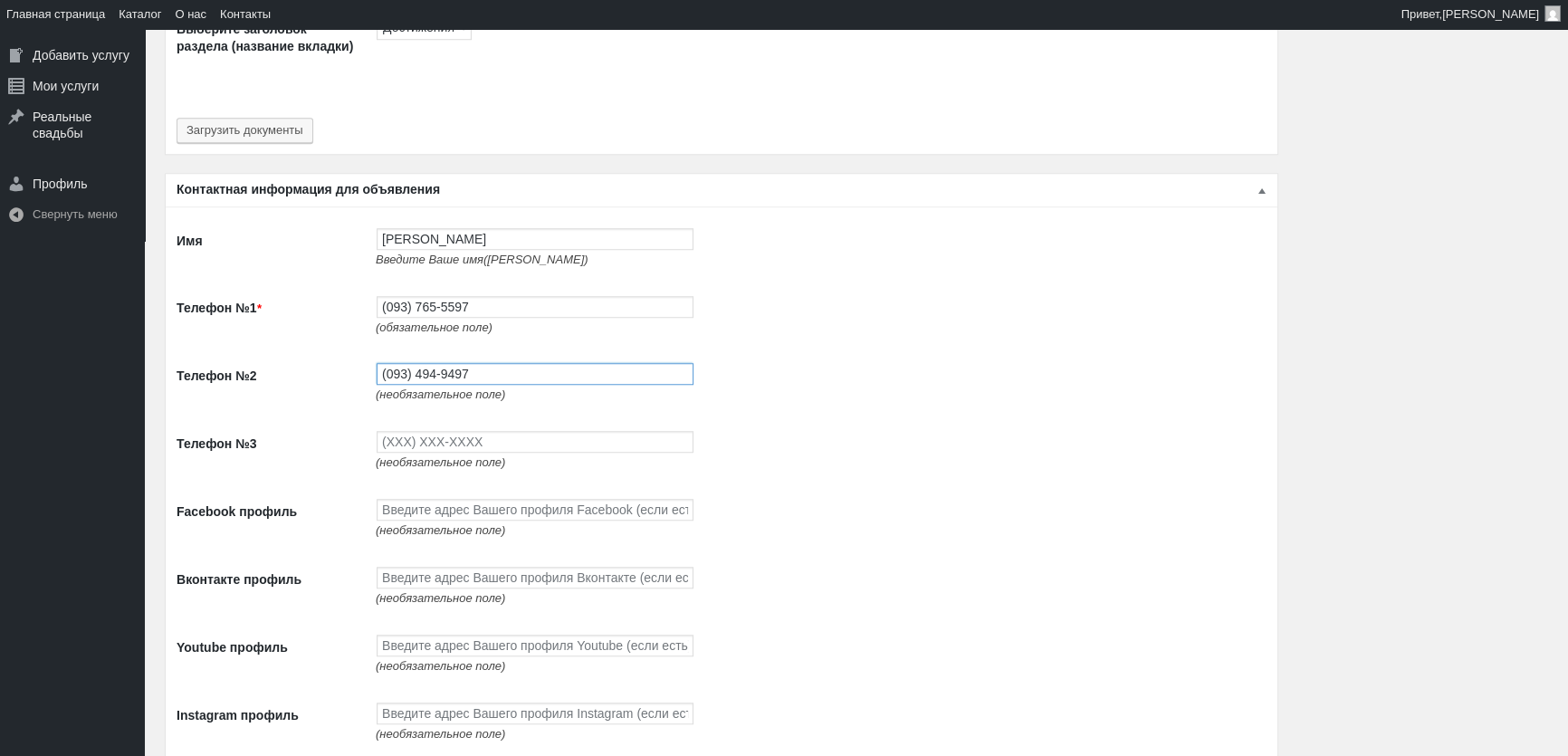
type input "(093) 494-9497"
type input "(096) 494-9497"
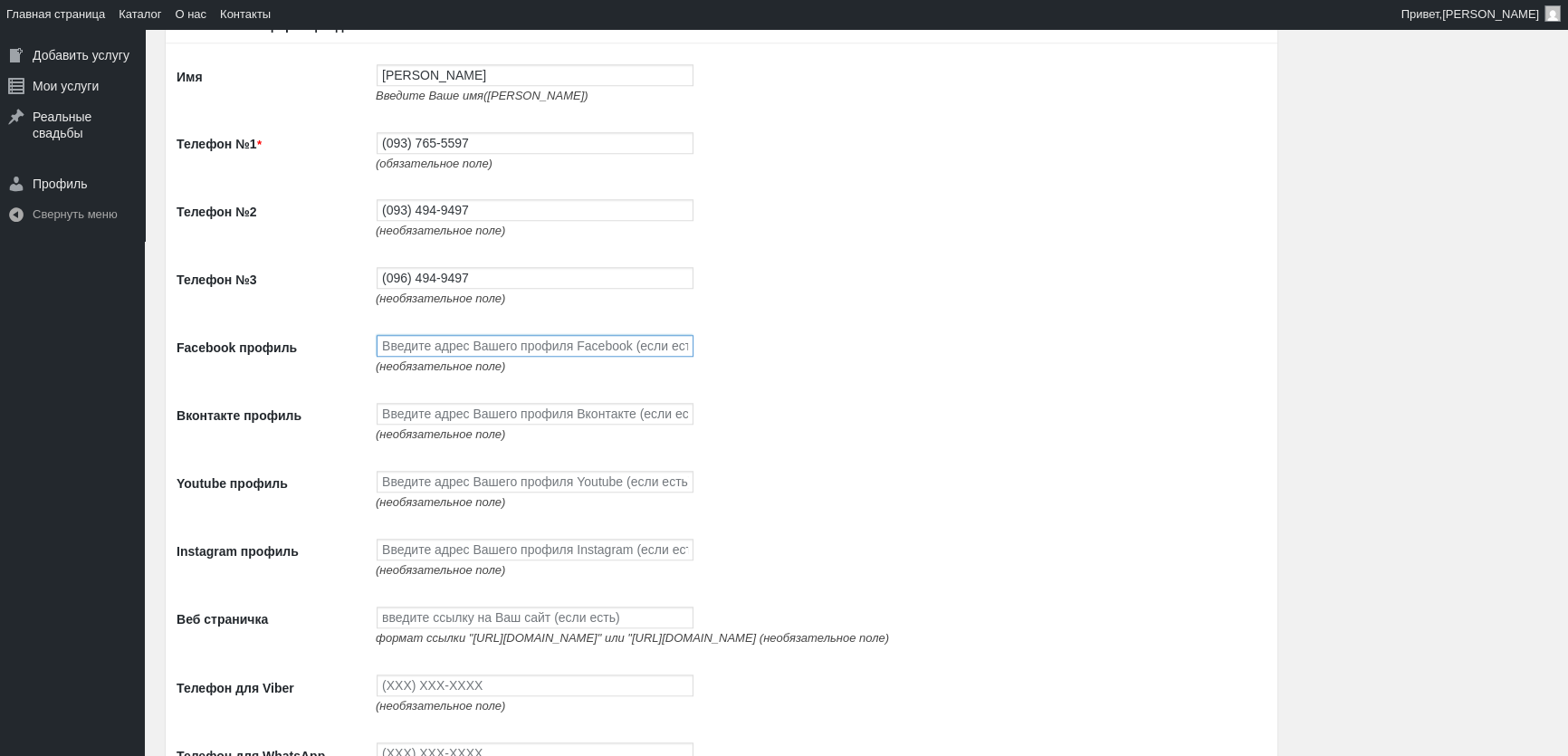
scroll to position [1891, 0]
paste input "[URL][DOMAIN_NAME]"
type input "[URL][DOMAIN_NAME]"
click at [476, 407] on input "Вконтакте профиль" at bounding box center [535, 413] width 317 height 21
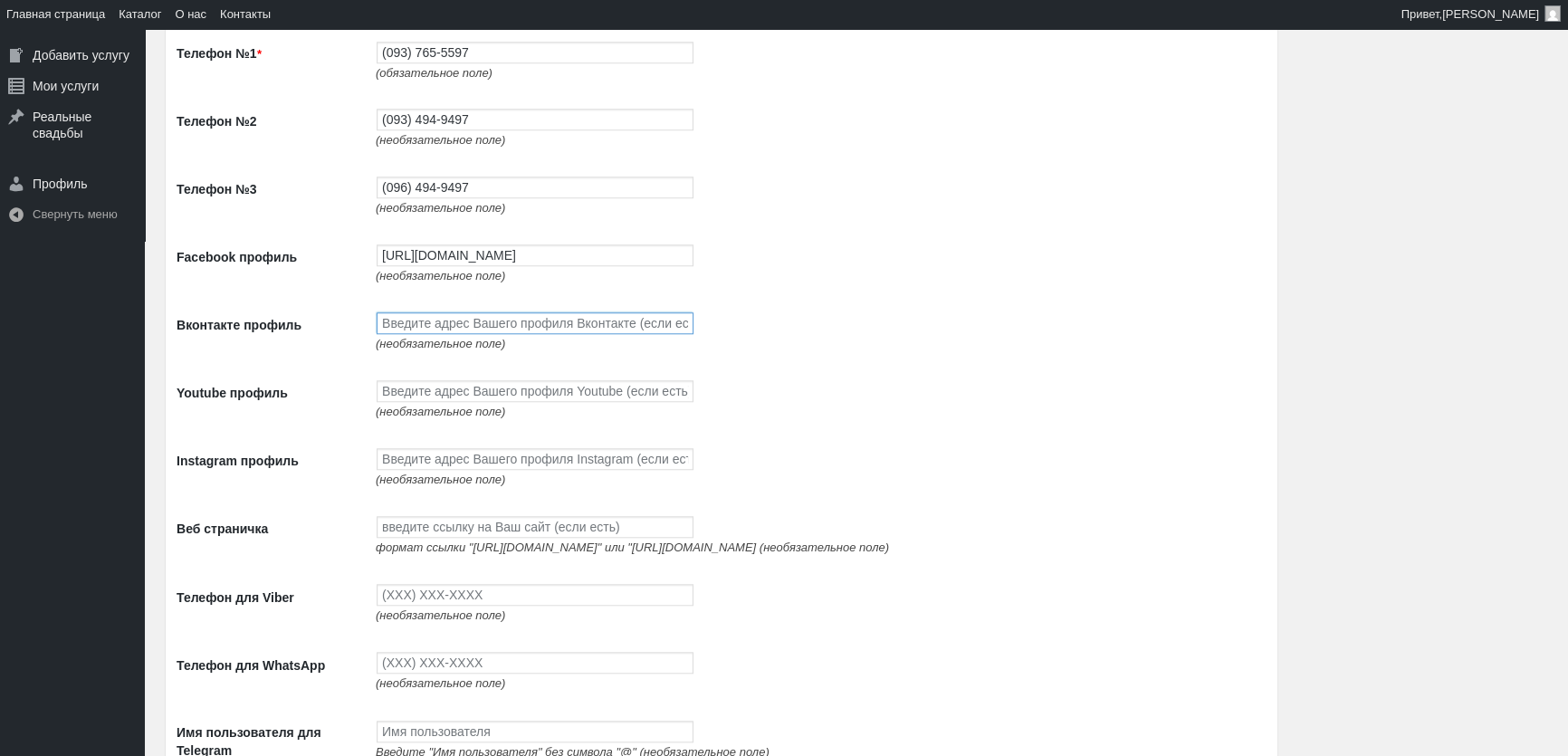
scroll to position [2056, 0]
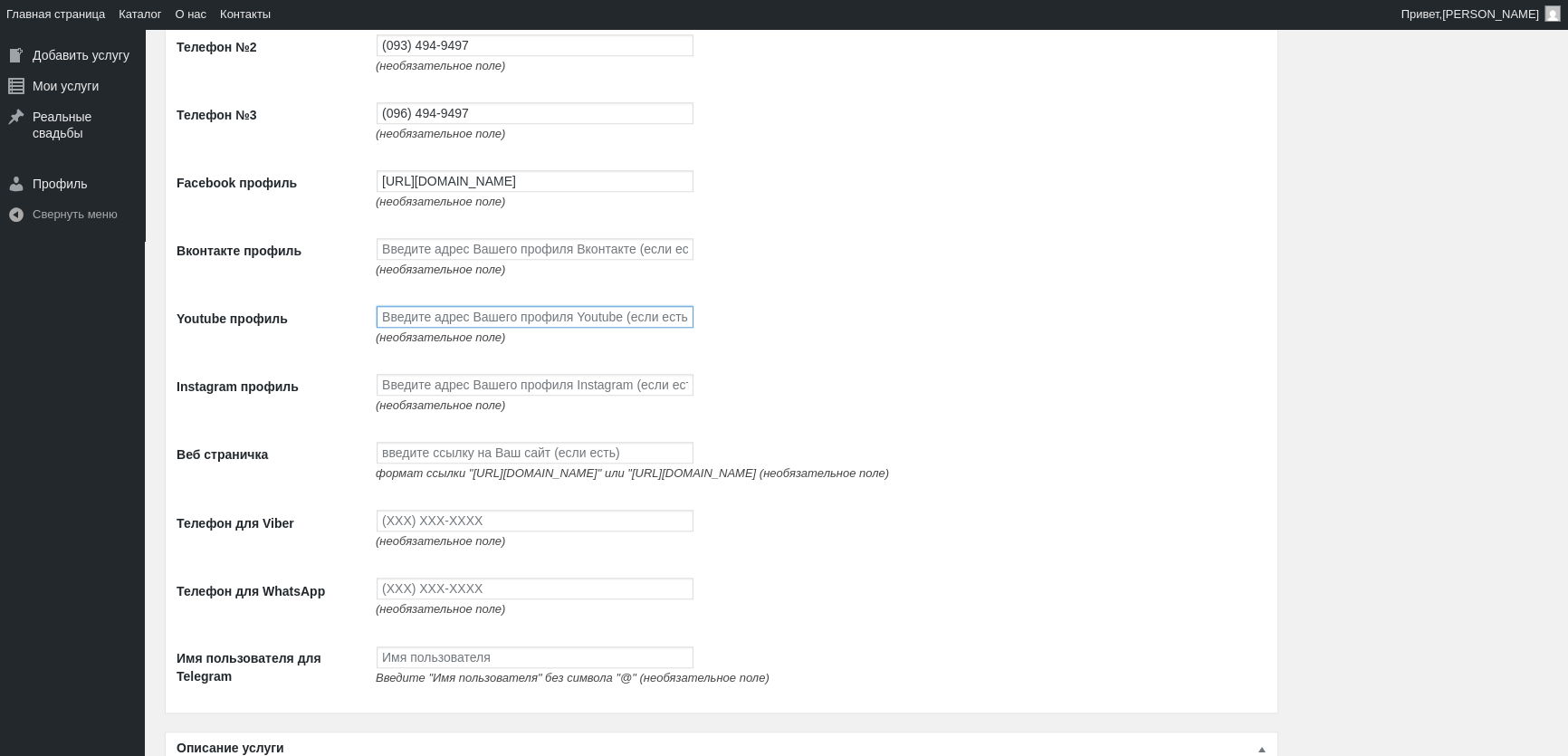
click at [481, 327] on input "Youtube профиль" at bounding box center [535, 316] width 317 height 21
paste input "[URL][DOMAIN_NAME]"
type input "[URL][DOMAIN_NAME]"
click at [473, 389] on input "Instagram профиль" at bounding box center [535, 384] width 317 height 21
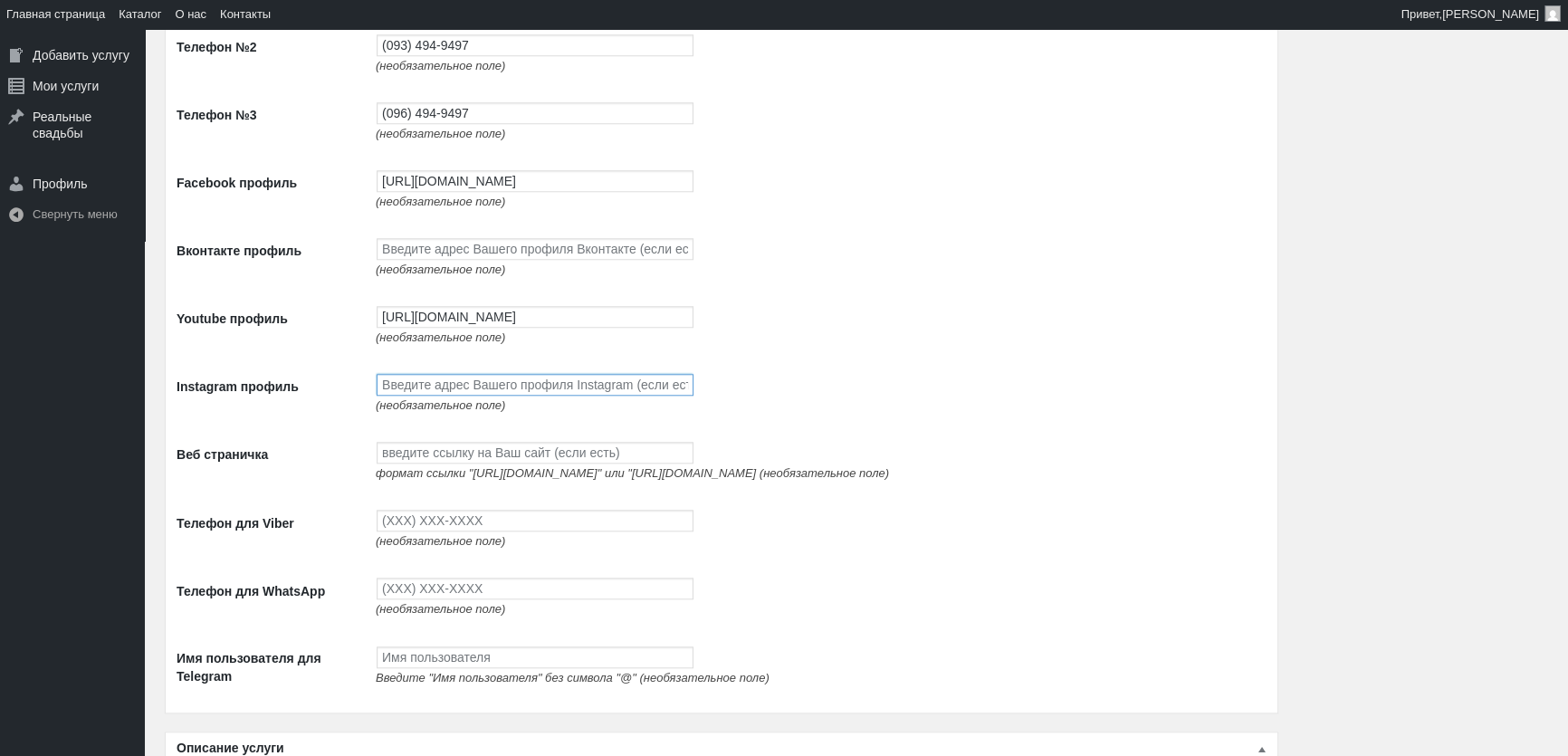
scroll to position [0, 0]
paste input "[URL][DOMAIN_NAME]"
type input "[URL][DOMAIN_NAME]"
click at [507, 464] on input "Веб страничка" at bounding box center [535, 452] width 317 height 21
paste input "[URL][DOMAIN_NAME]"
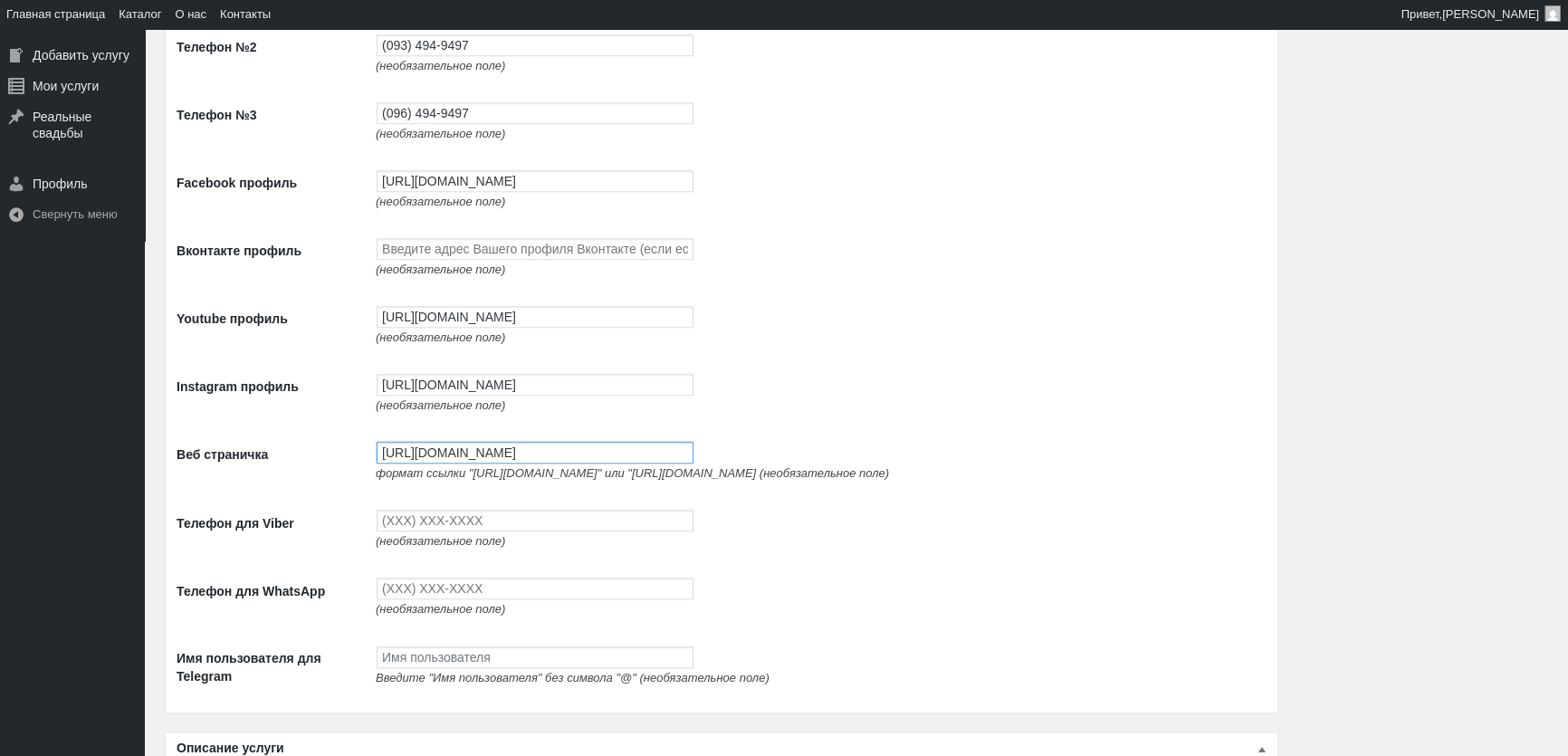
type input "[URL][DOMAIN_NAME]"
click at [530, 530] on input "Телефон для Viber" at bounding box center [535, 520] width 317 height 21
type input "(093) 765-5597"
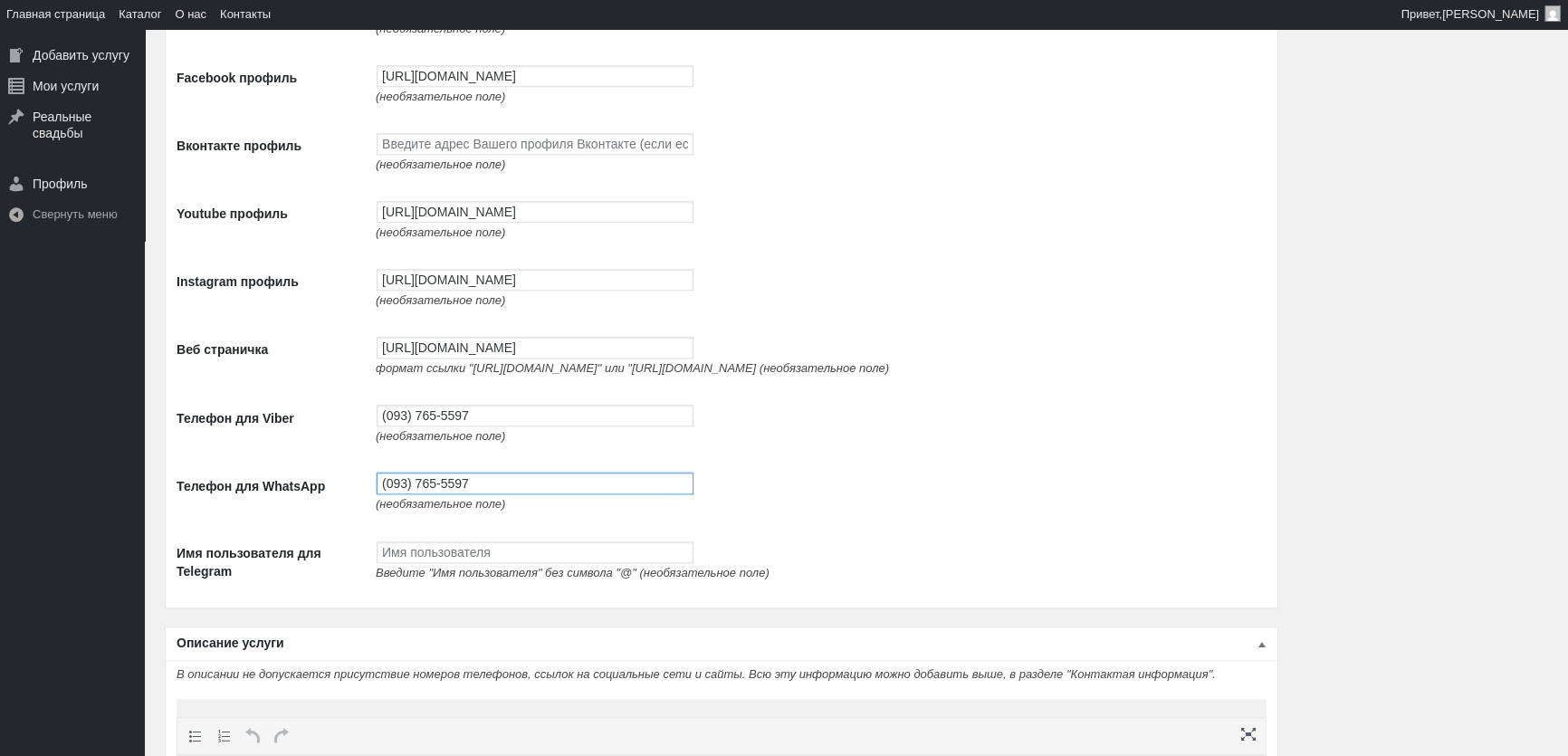
scroll to position [2468, 0]
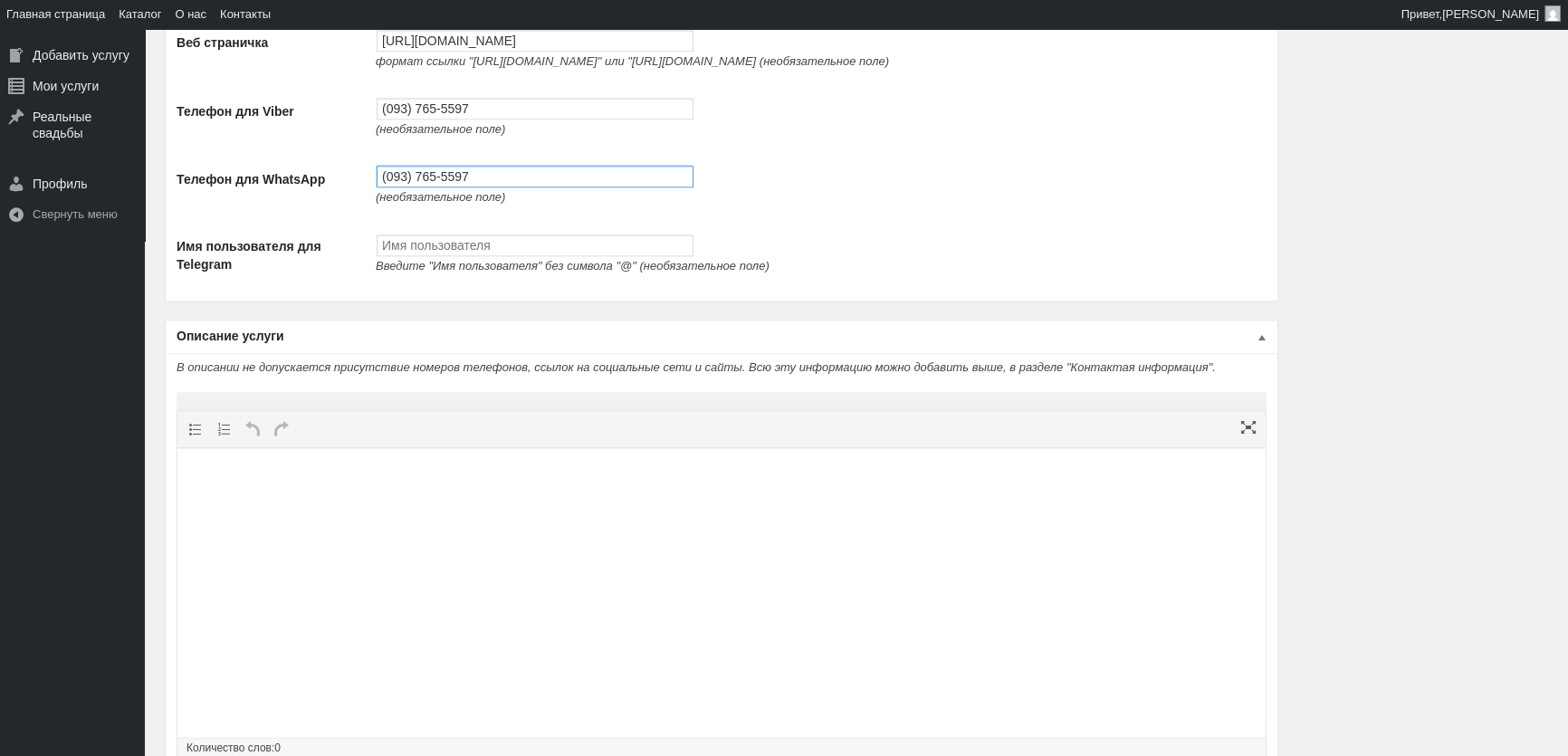
type input "(093) 765-5597"
click at [762, 480] on p at bounding box center [721, 482] width 1071 height 21
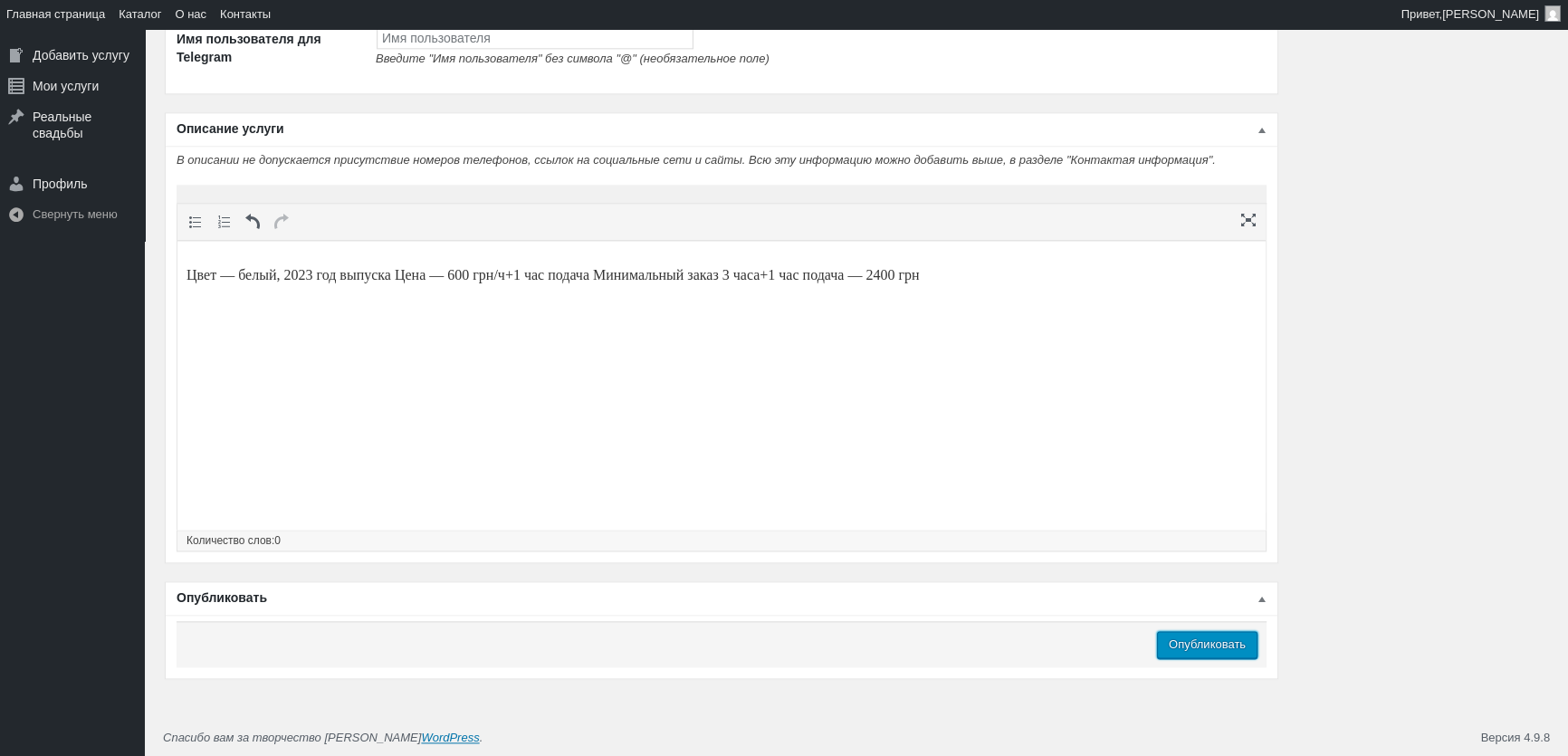
click at [1230, 649] on input "Опубликовать" at bounding box center [1207, 644] width 100 height 27
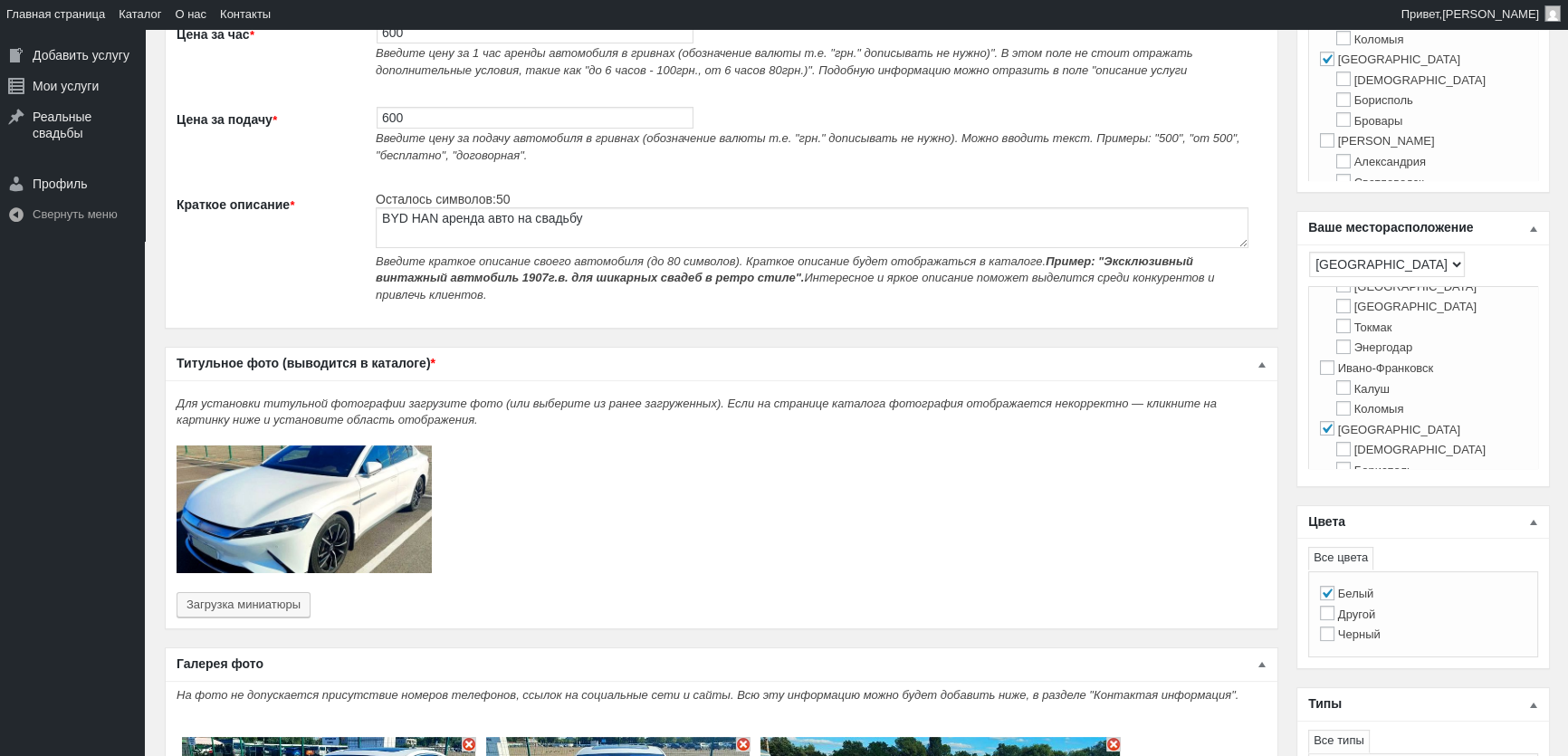
scroll to position [0, 0]
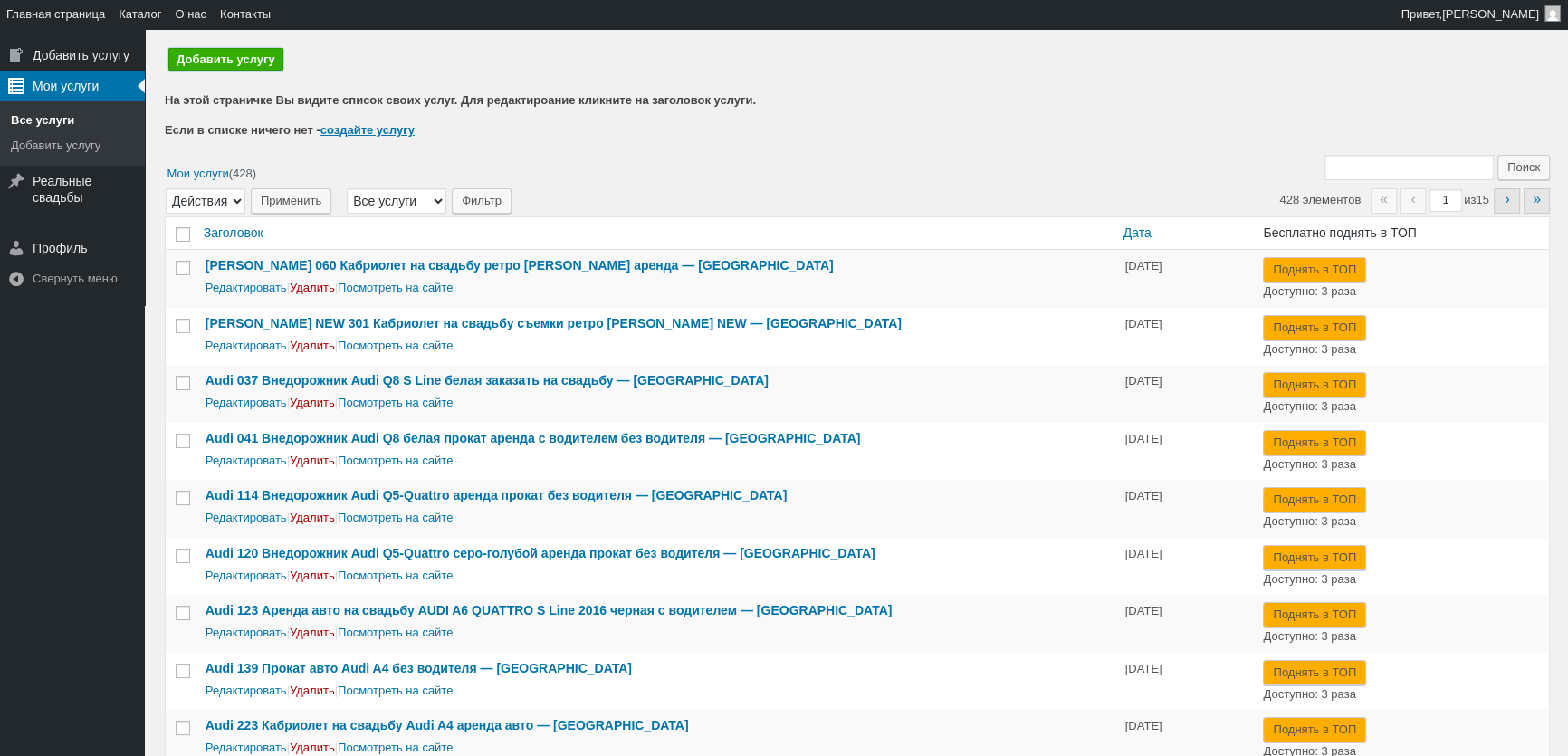
click at [215, 64] on link "Добавить услугу" at bounding box center [225, 59] width 115 height 22
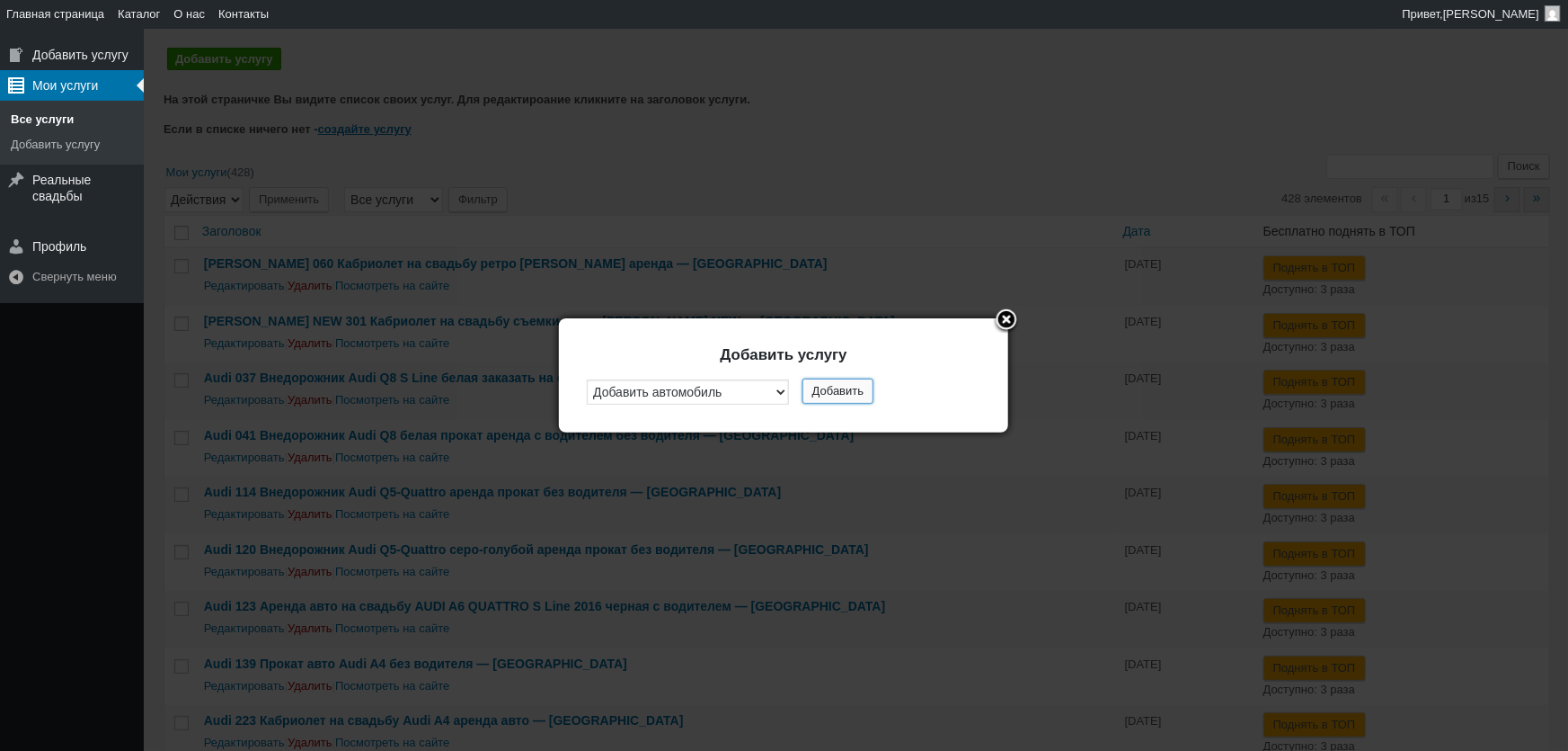
click at [832, 387] on button "Добавить" at bounding box center [838, 391] width 71 height 25
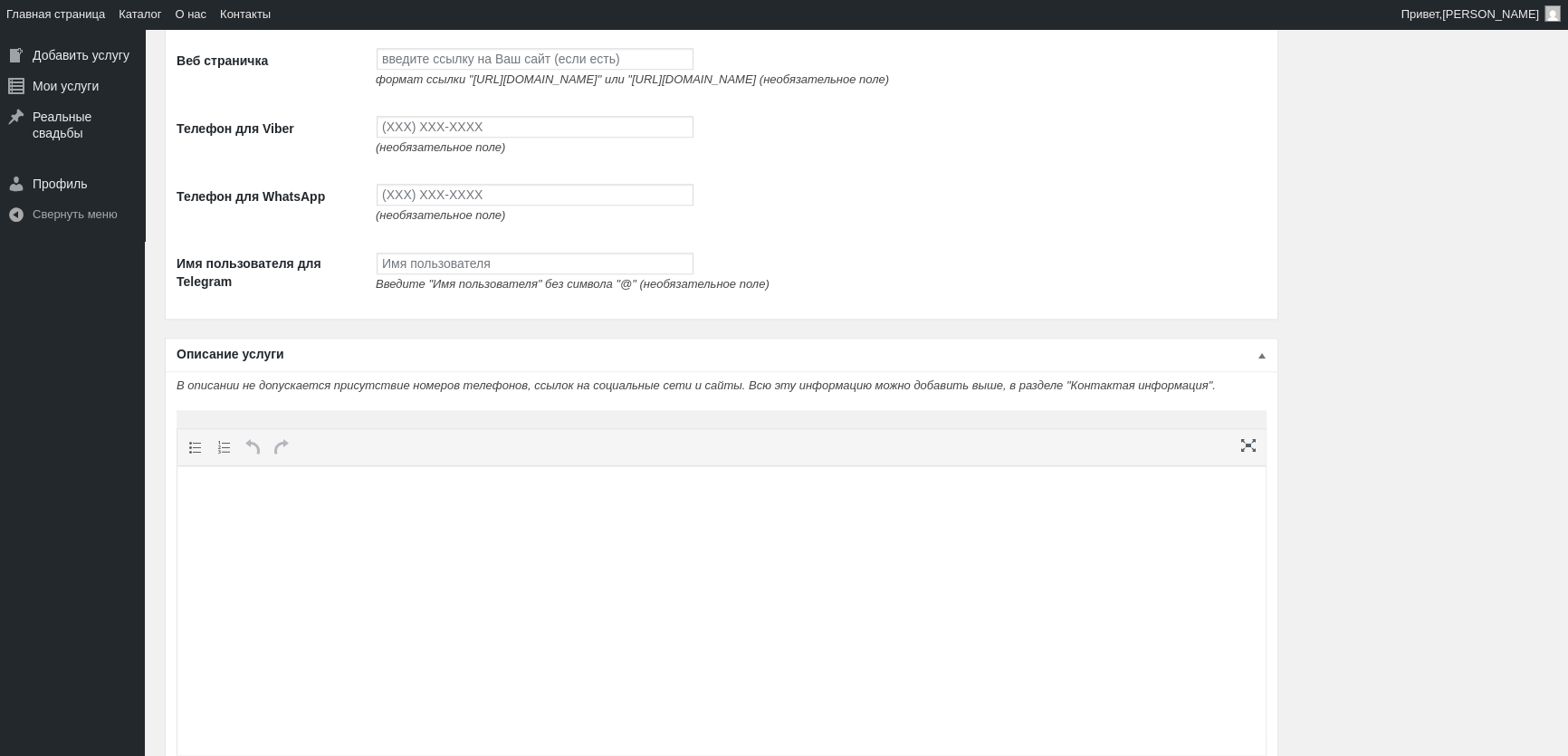
scroll to position [2138, 0]
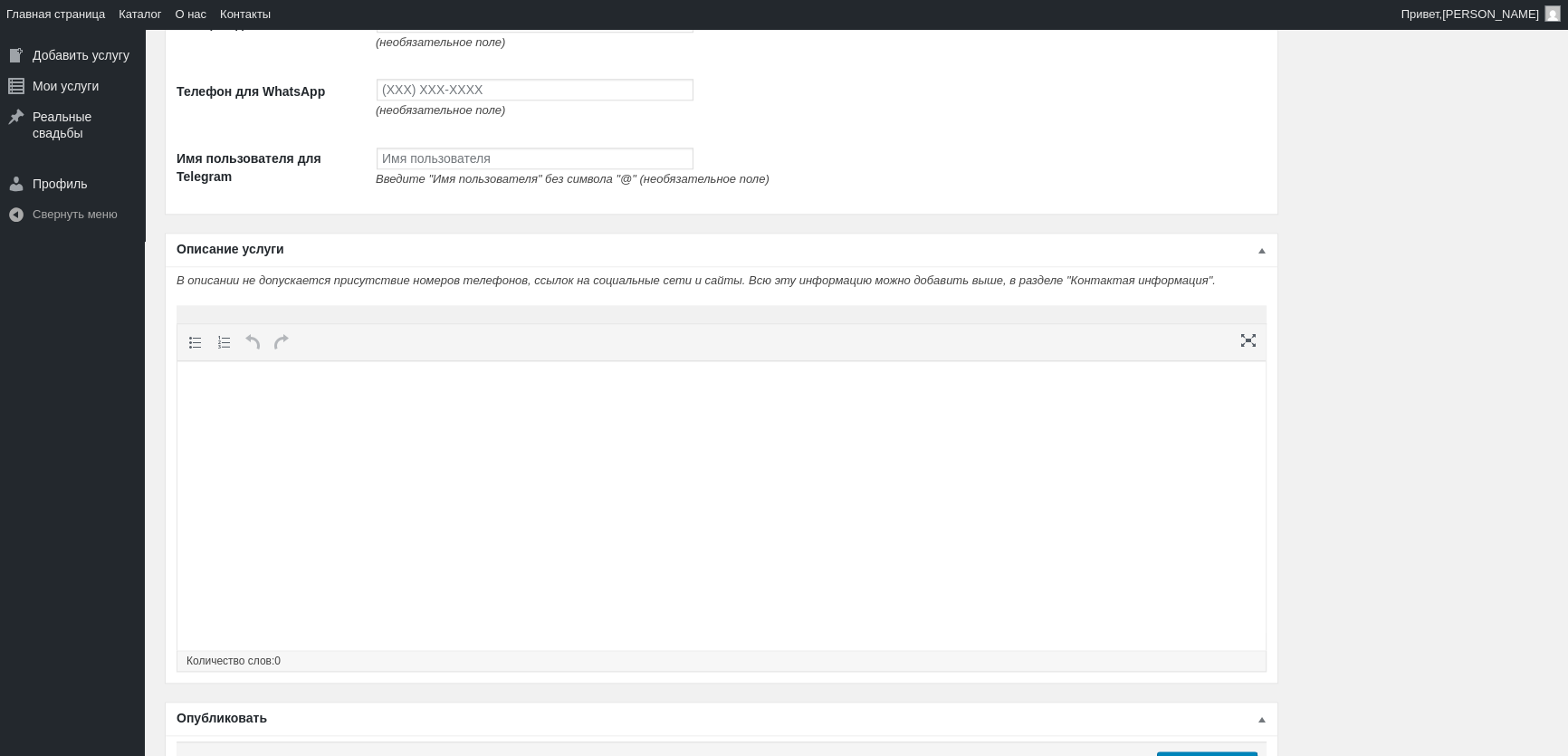
click at [566, 430] on html at bounding box center [722, 395] width 1088 height 69
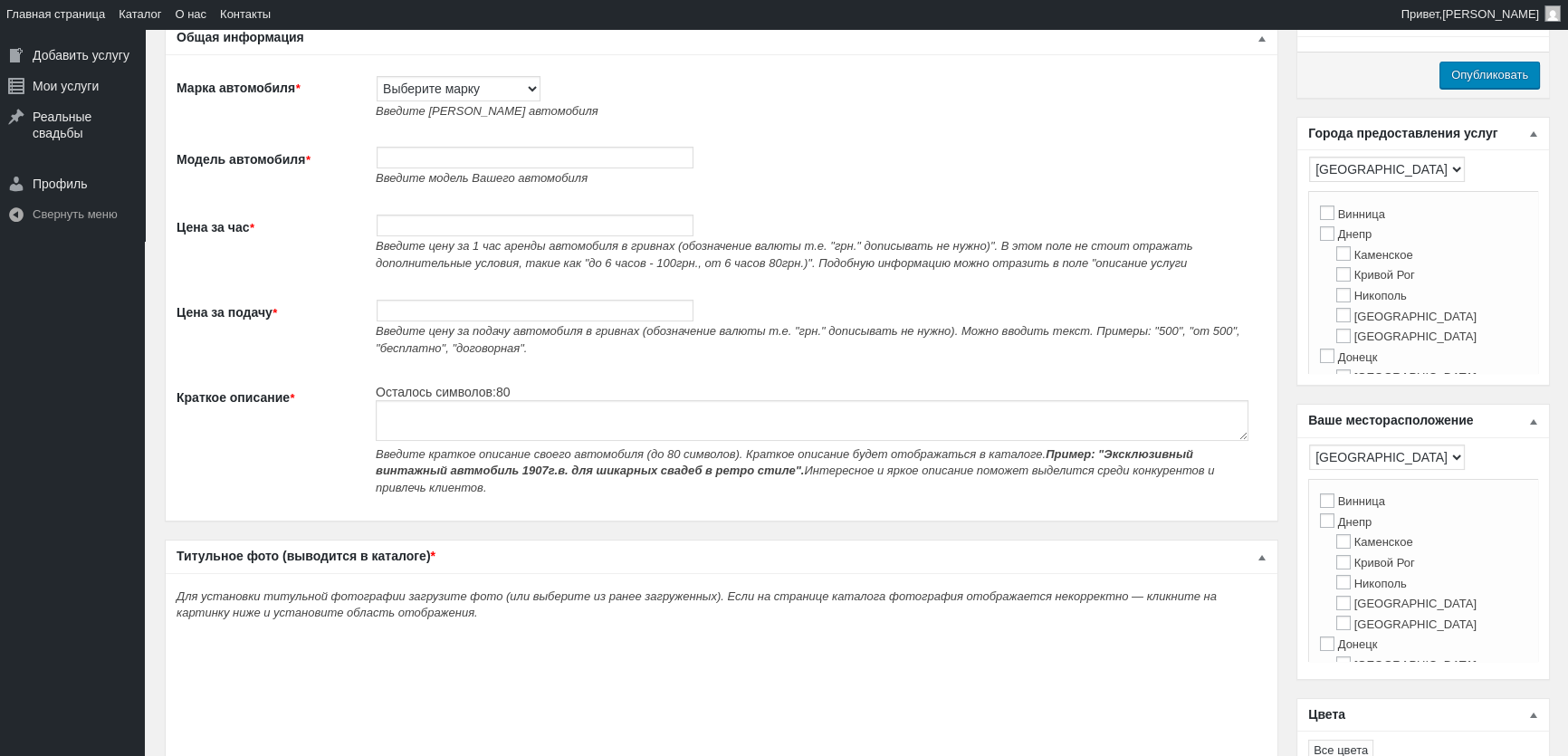
scroll to position [0, 0]
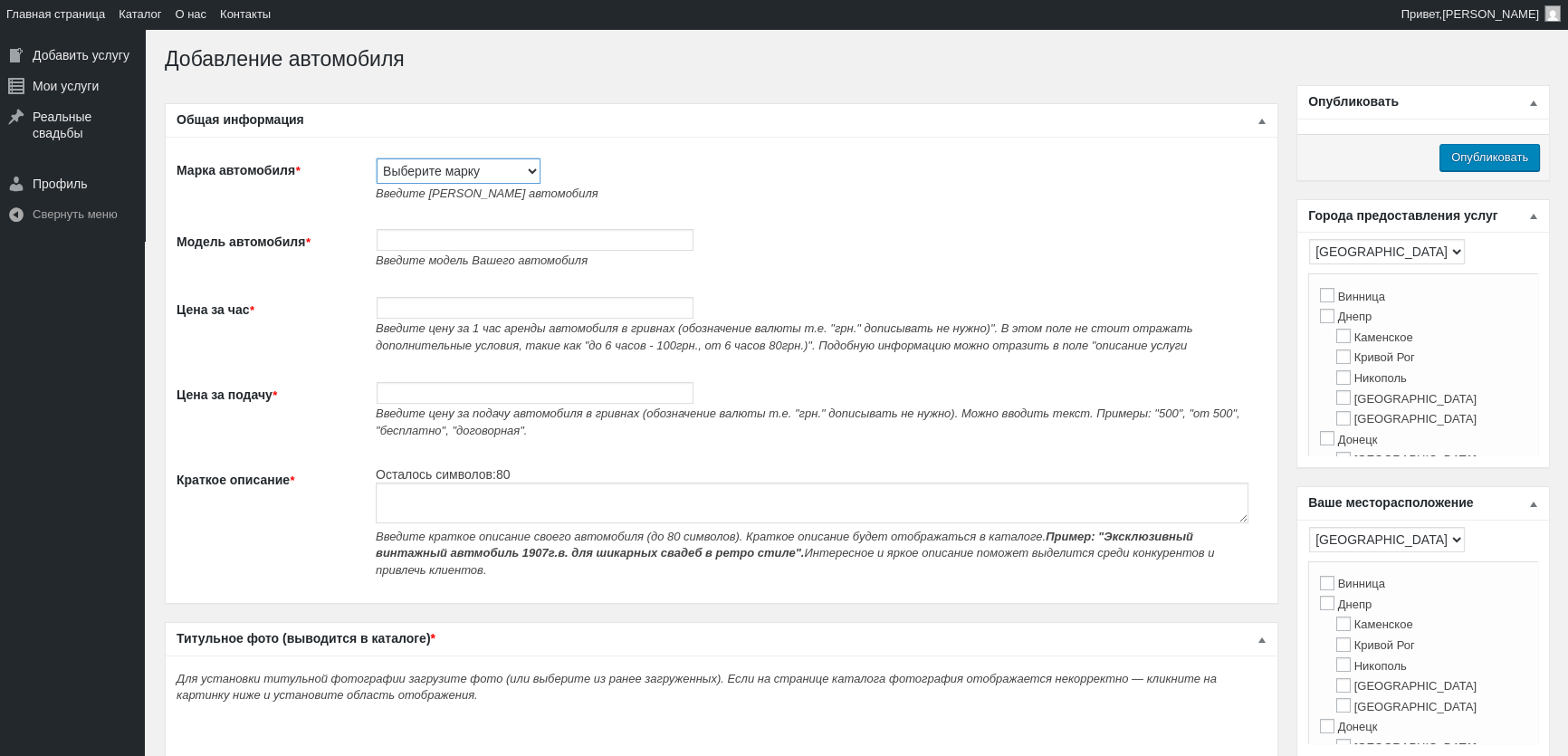
click at [450, 179] on select "Выберите марку Acura Alfa Romeo Alpine Aston Martin Audi Austin Barkas (Баркас)…" at bounding box center [458, 170] width 164 height 25
select select "Mercedes-Benz"
click at [377, 158] on select "Выберите марку Acura Alfa Romeo Alpine Aston Martin Audi Austin Barkas (Баркас)…" at bounding box center [458, 170] width 164 height 25
type input "Mercedes-Benz"
click at [439, 250] on input "Модель автомобиля *" at bounding box center [535, 239] width 317 height 21
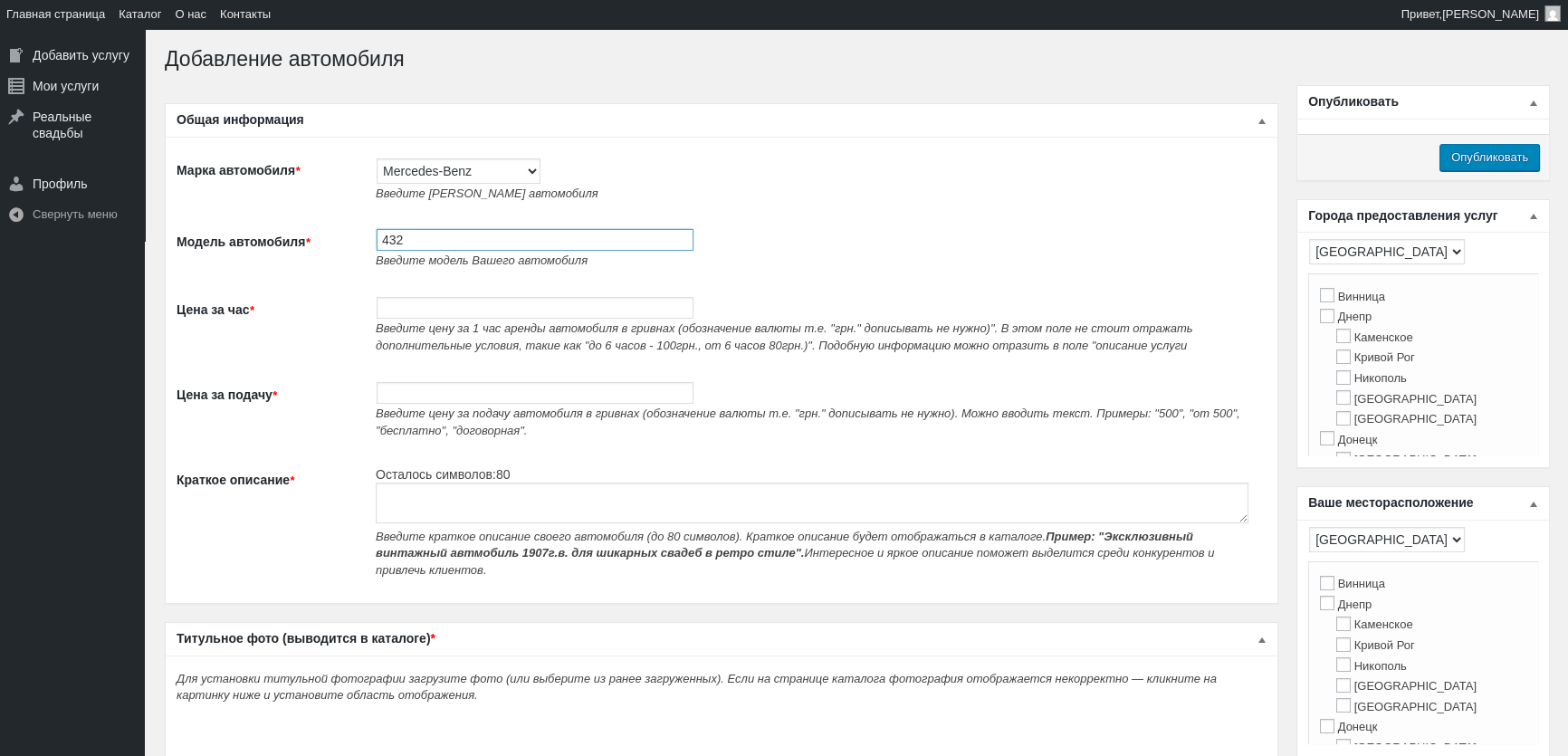
paste input "Авто без водителя Mercedes Benz С Сlass на прокат"
type input "432 Авто без водителя Mercedes Benz С Сlass на прокат"
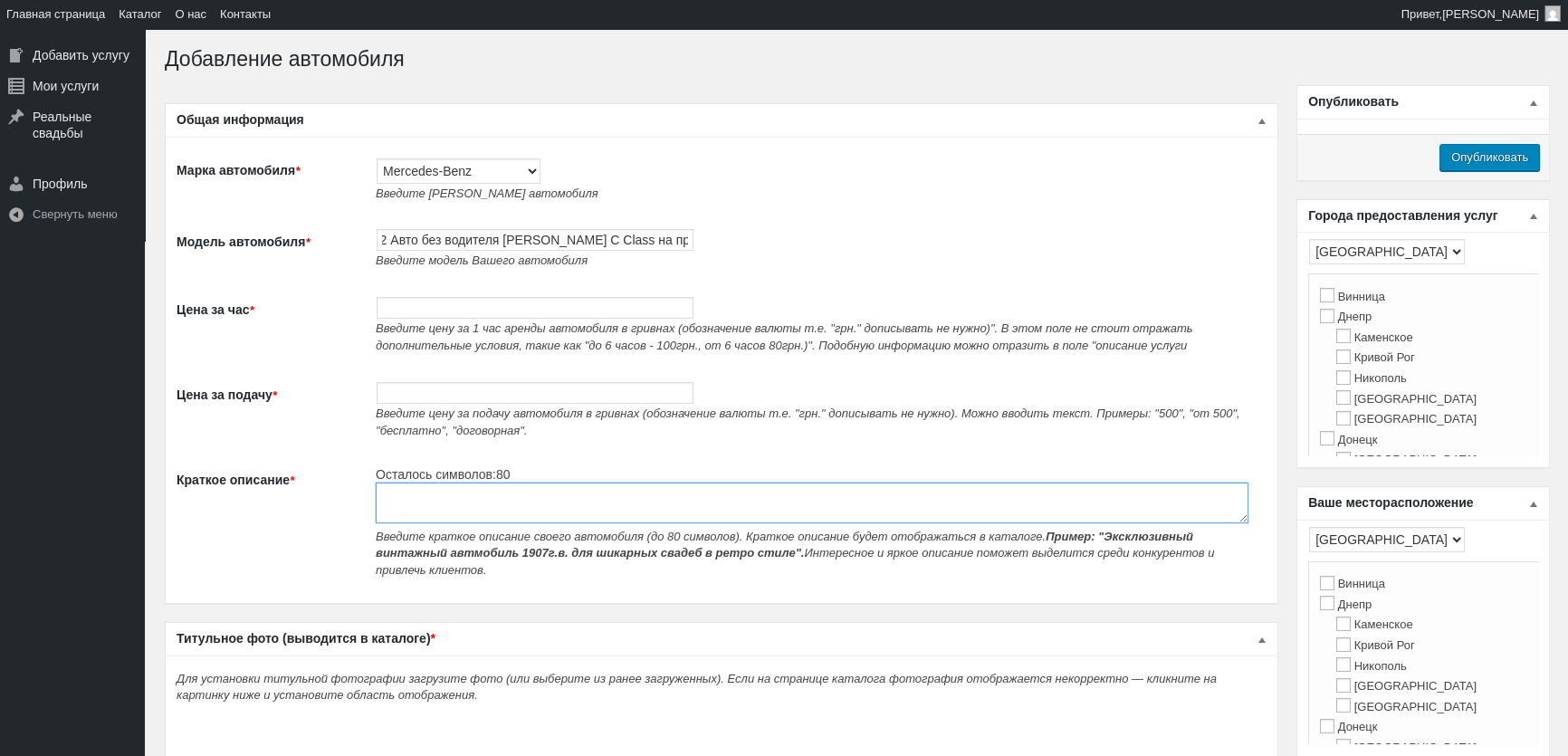
click at [452, 511] on textarea "Краткое описание *" at bounding box center [813, 503] width 873 height 41
paste textarea "Авто без водителя Mercedes Benz С Сlass на прокат"
type textarea "Авто без водителя [PERSON_NAME] С Сlass на прокат"
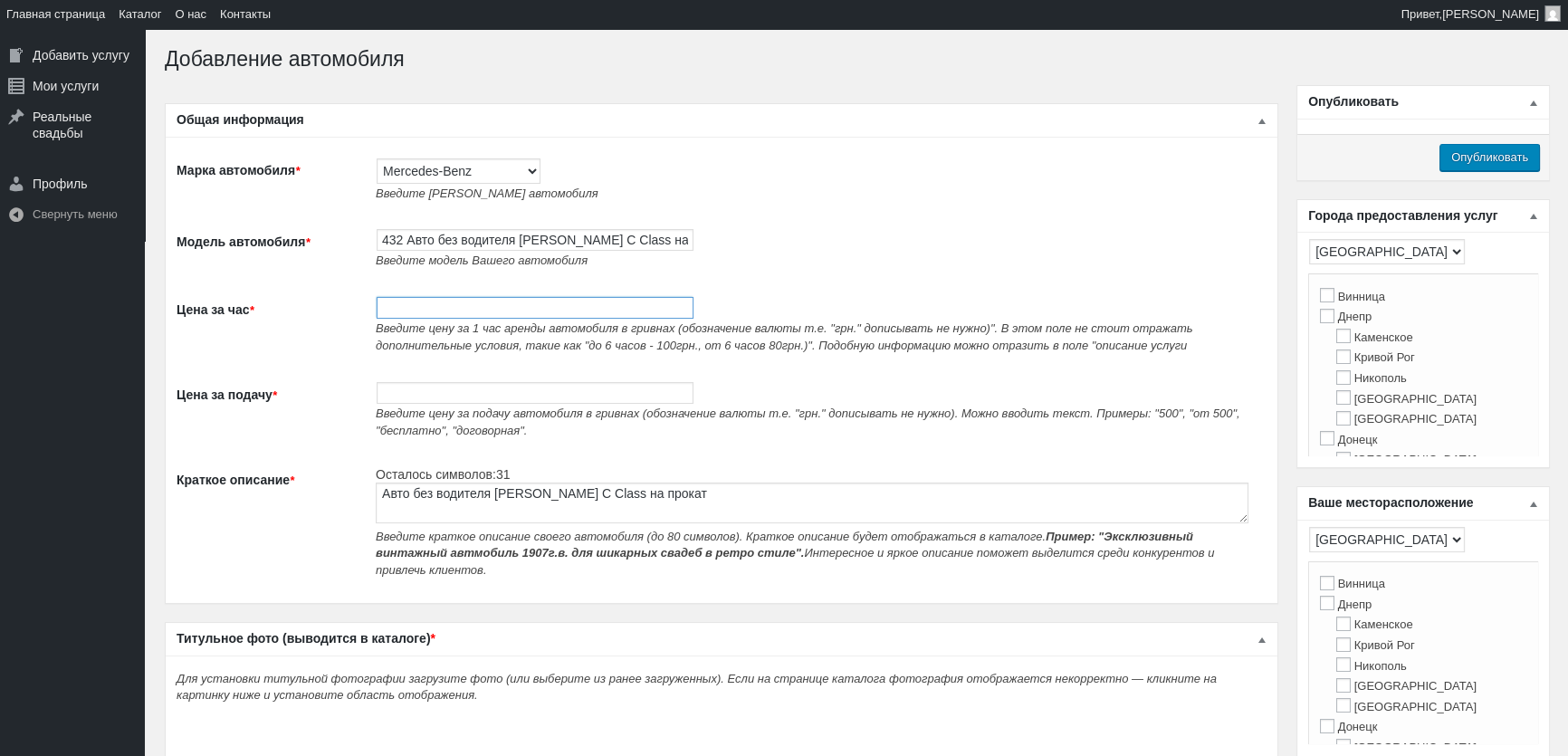
click at [552, 319] on input "Цена за час *" at bounding box center [535, 307] width 317 height 21
type input "700"
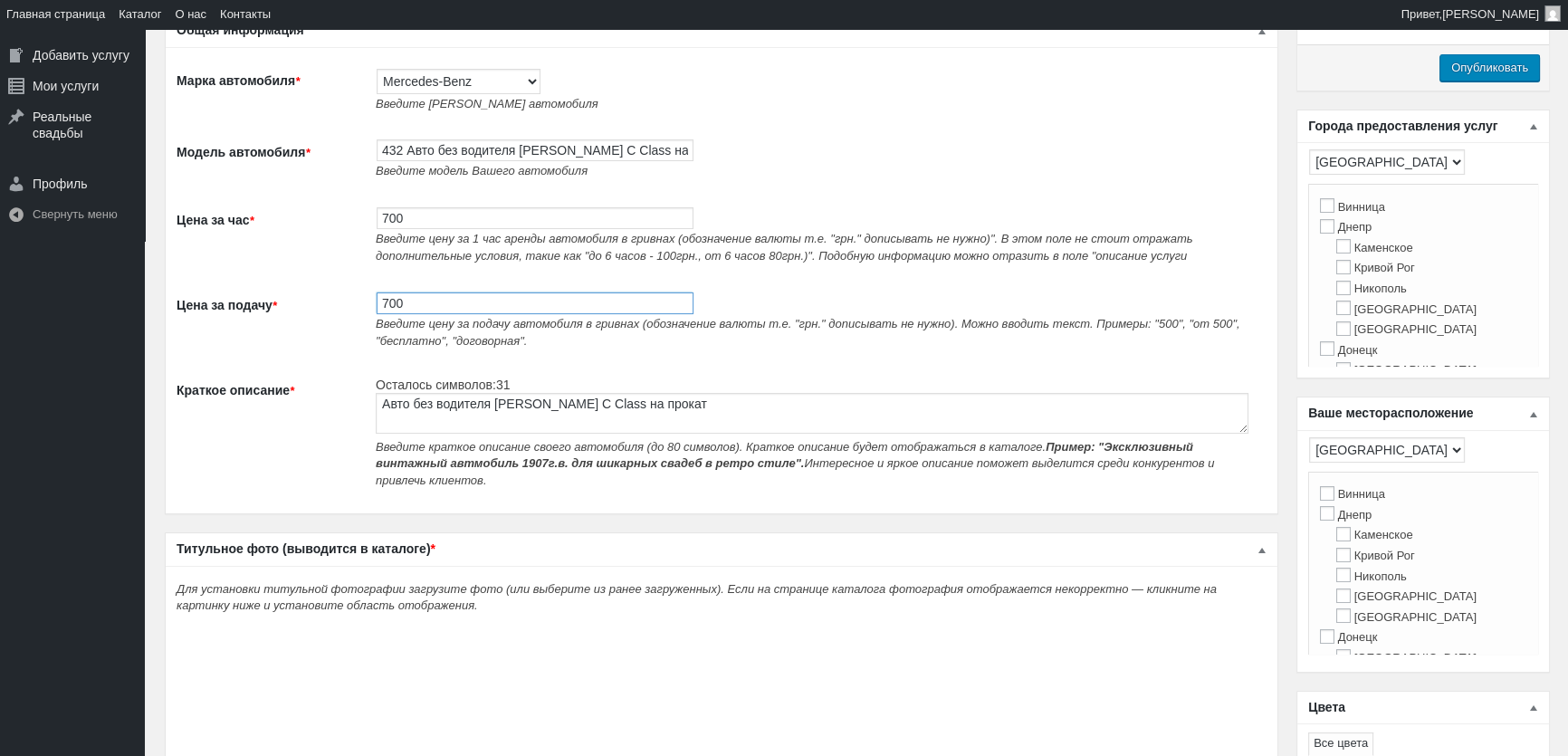
scroll to position [329, 0]
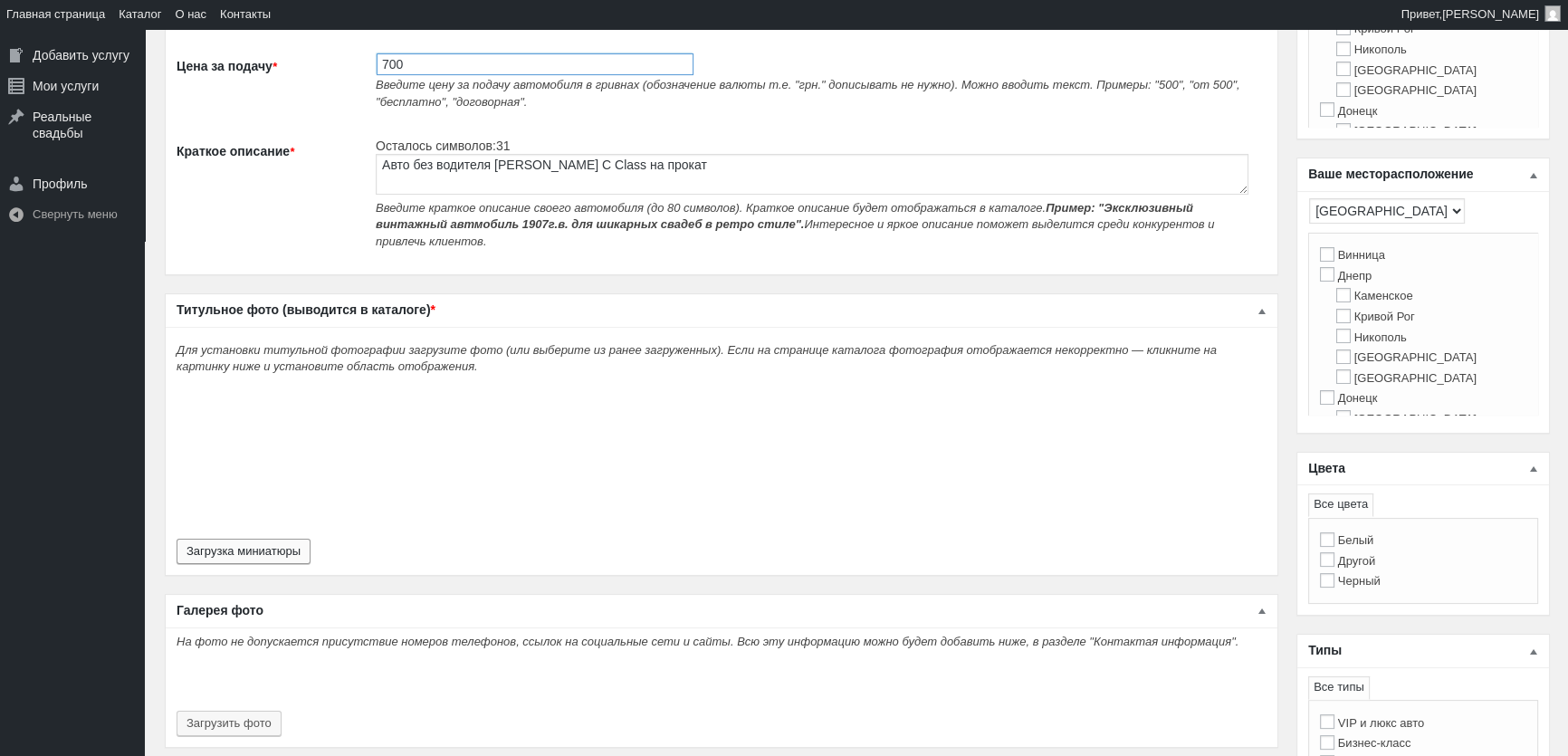
type input "700"
click at [256, 538] on button "Загрузка миниатюры" at bounding box center [243, 550] width 134 height 25
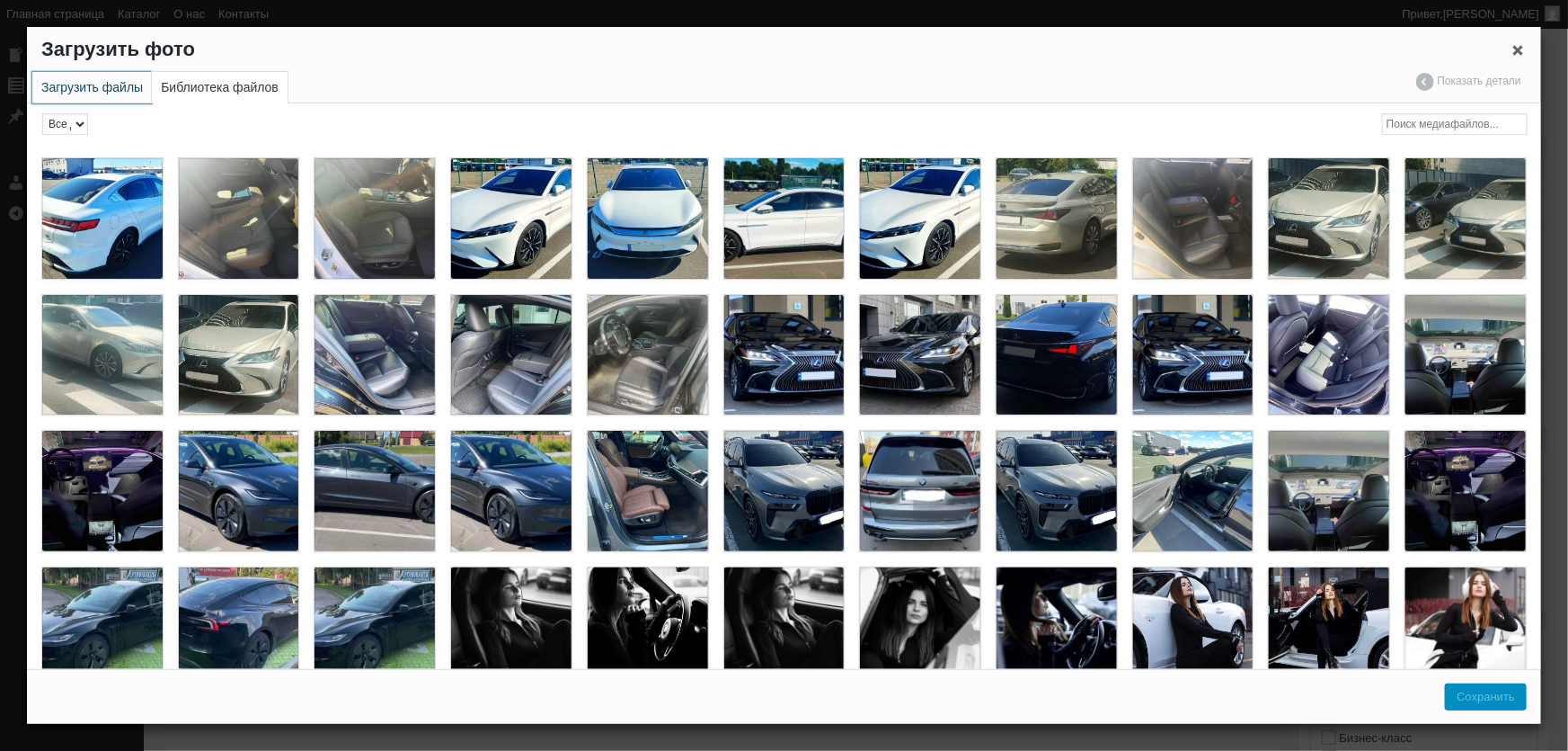
click at [98, 96] on link "Загрузить файлы" at bounding box center [92, 87] width 120 height 32
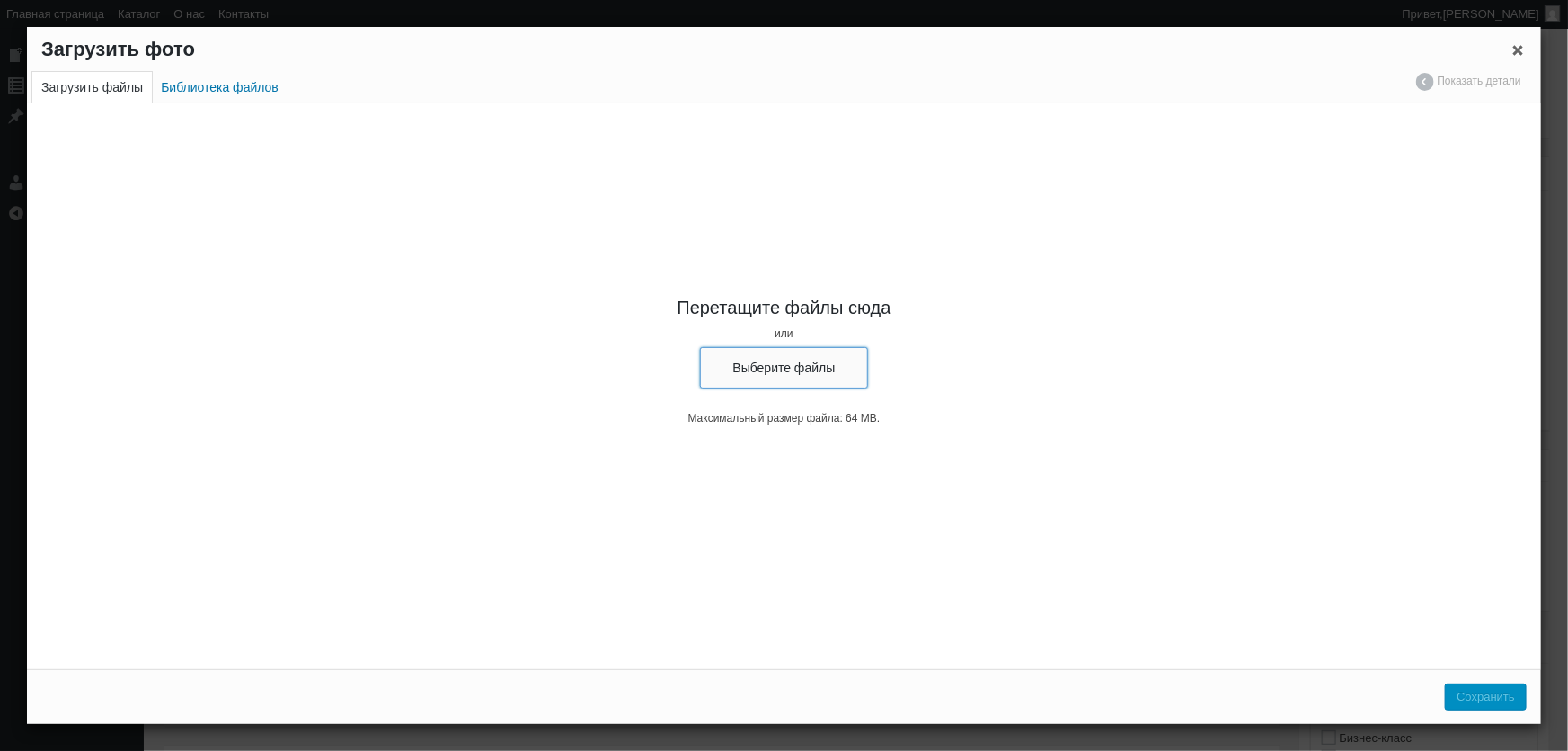
click at [787, 361] on button "Выберите файлы" at bounding box center [784, 368] width 169 height 42
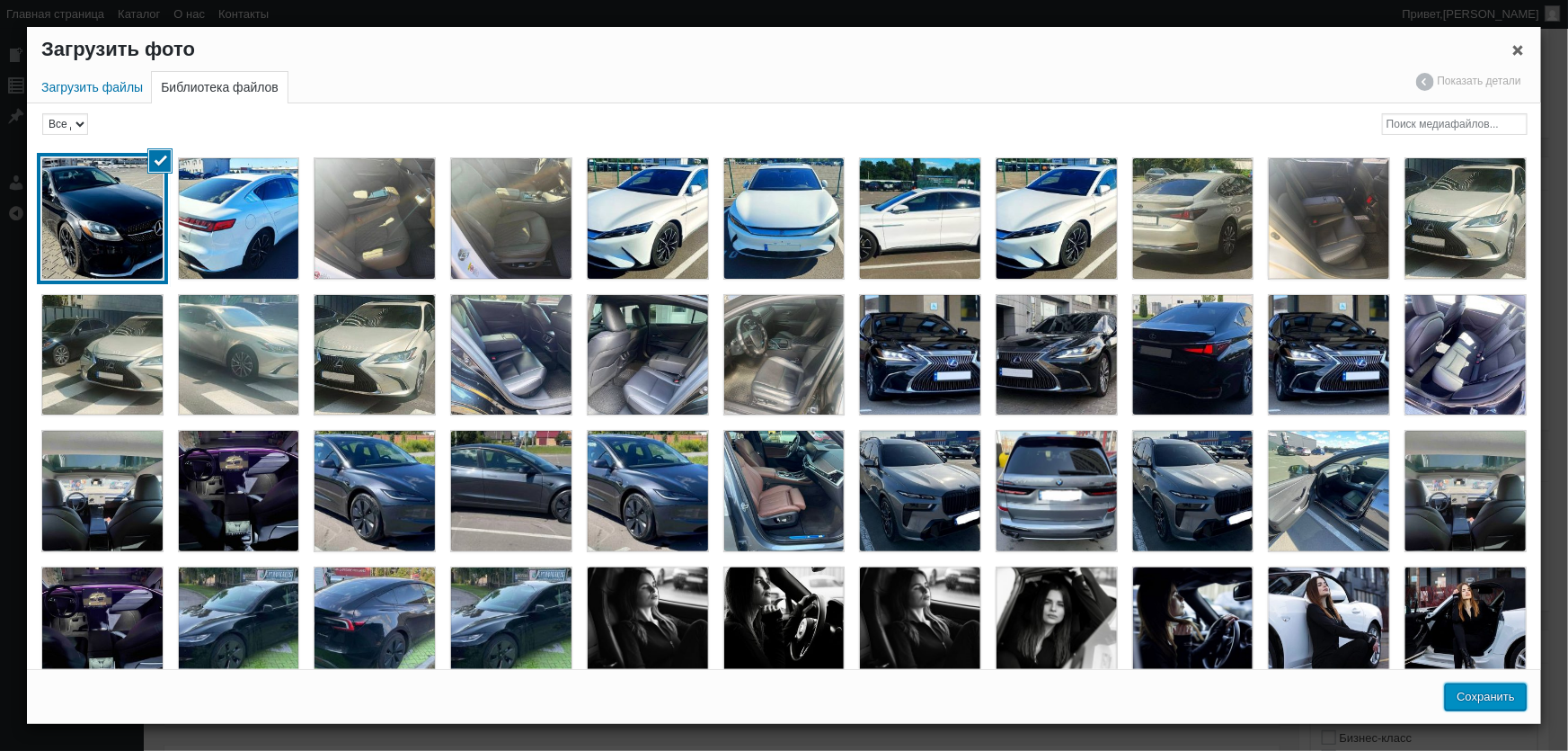
click at [1509, 701] on button "Сохранить" at bounding box center [1485, 696] width 82 height 27
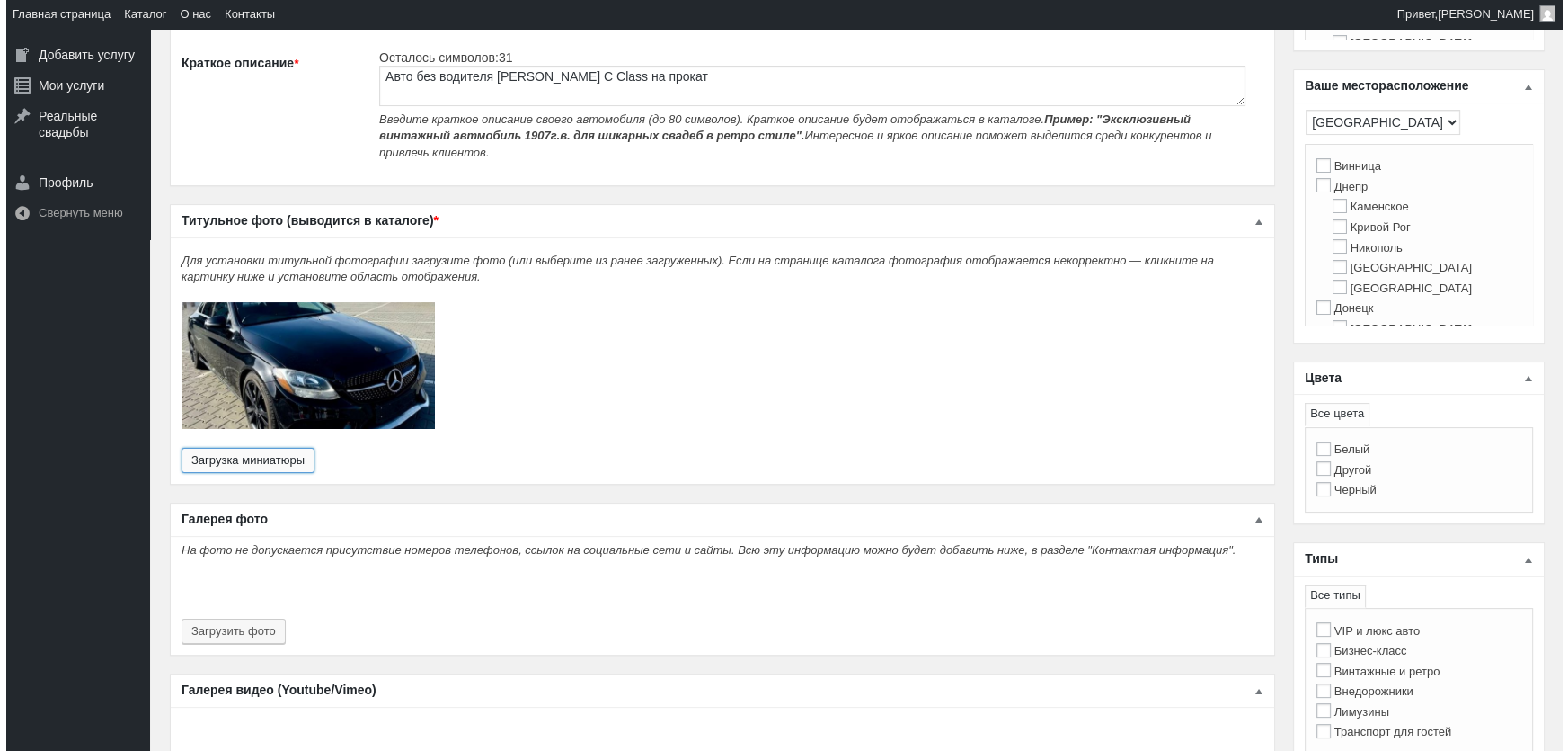
scroll to position [572, 0]
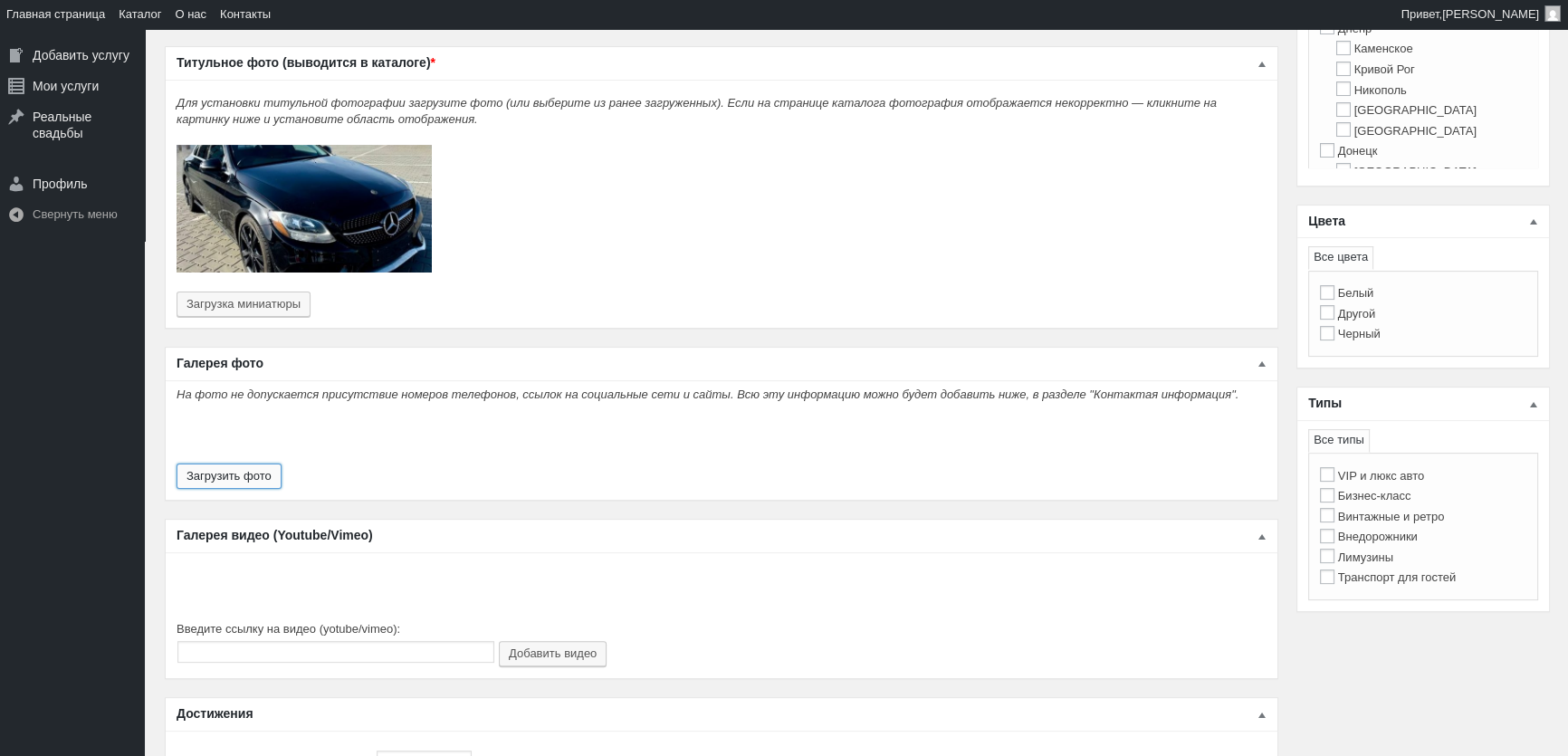
click at [271, 464] on button "Загрузить фото" at bounding box center [229, 476] width 105 height 25
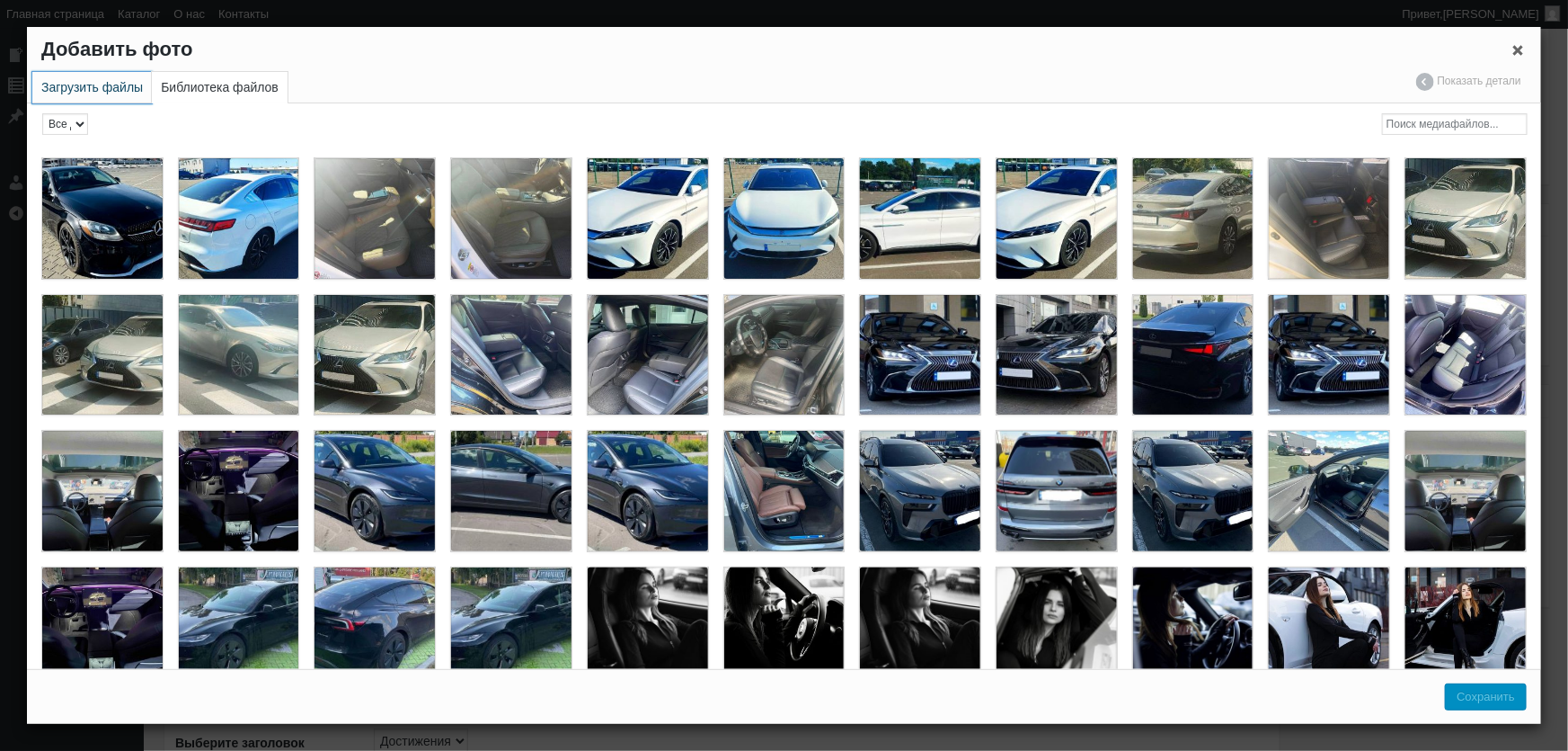
click at [71, 84] on link "Загрузить файлы" at bounding box center [92, 87] width 120 height 32
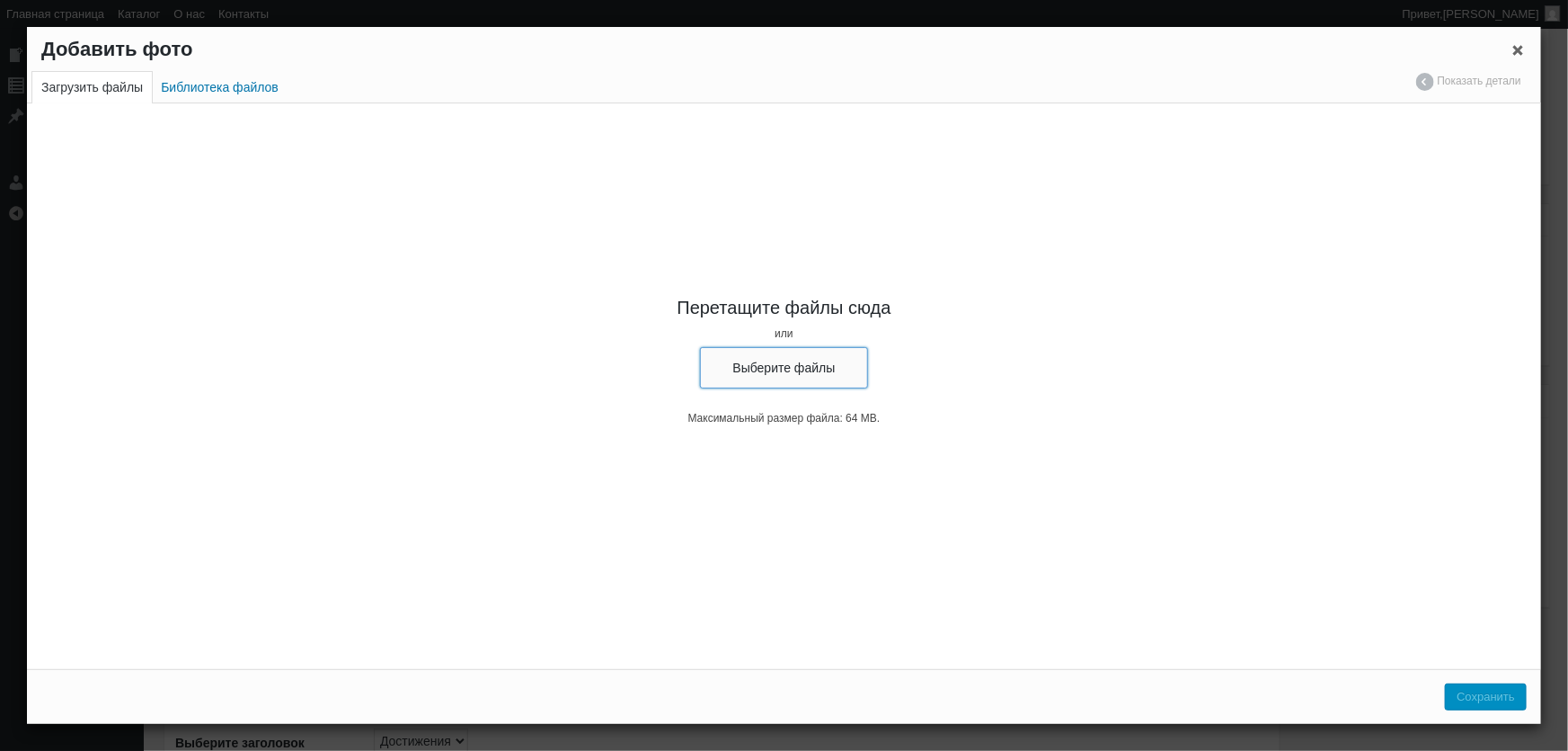
click at [732, 366] on button "Выберите файлы" at bounding box center [784, 368] width 169 height 42
type input "C:\fakepath\Mercedes Benz C Class прокат без водія, оренда мерседес с класс з в…"
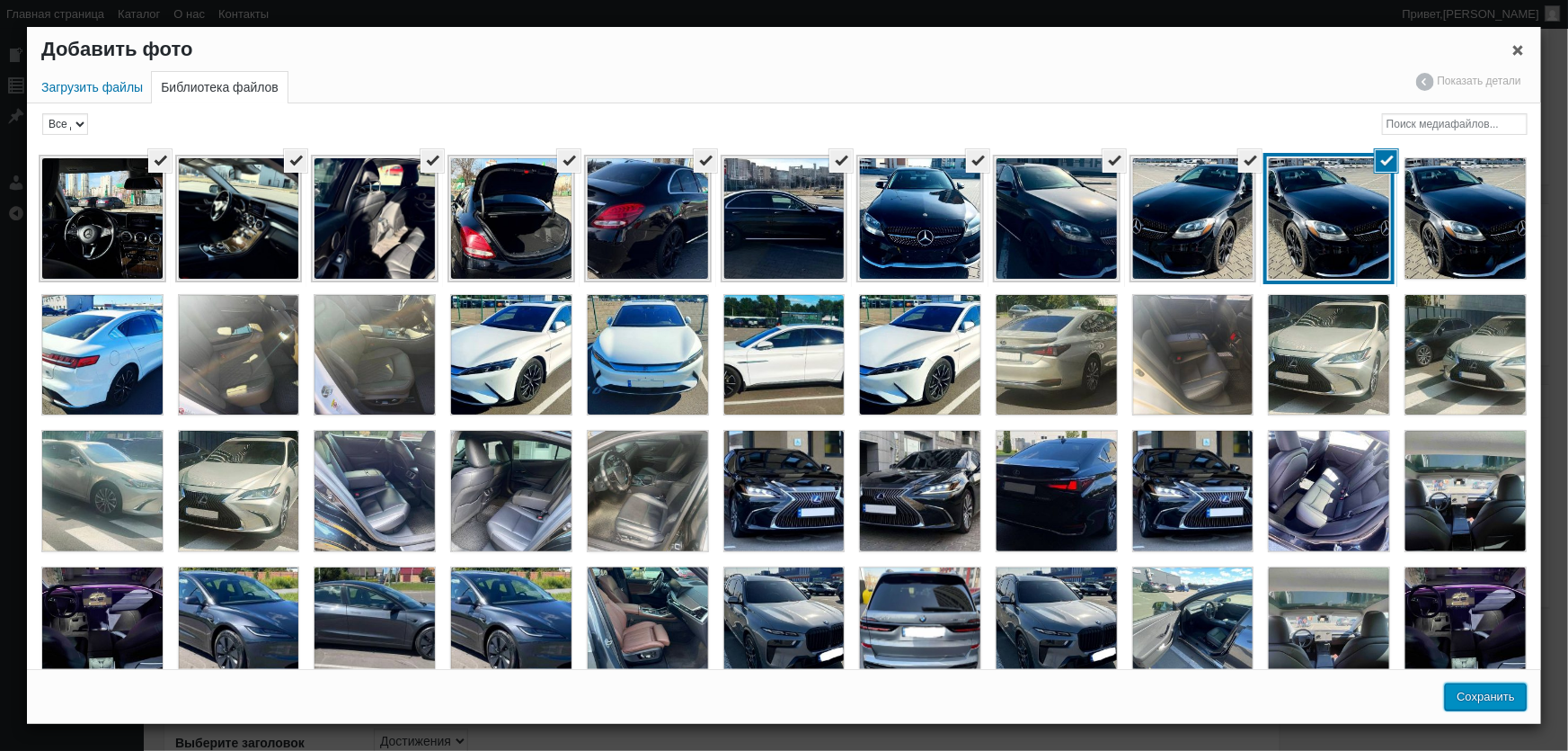
click at [1500, 704] on button "Сохранить" at bounding box center [1485, 696] width 82 height 27
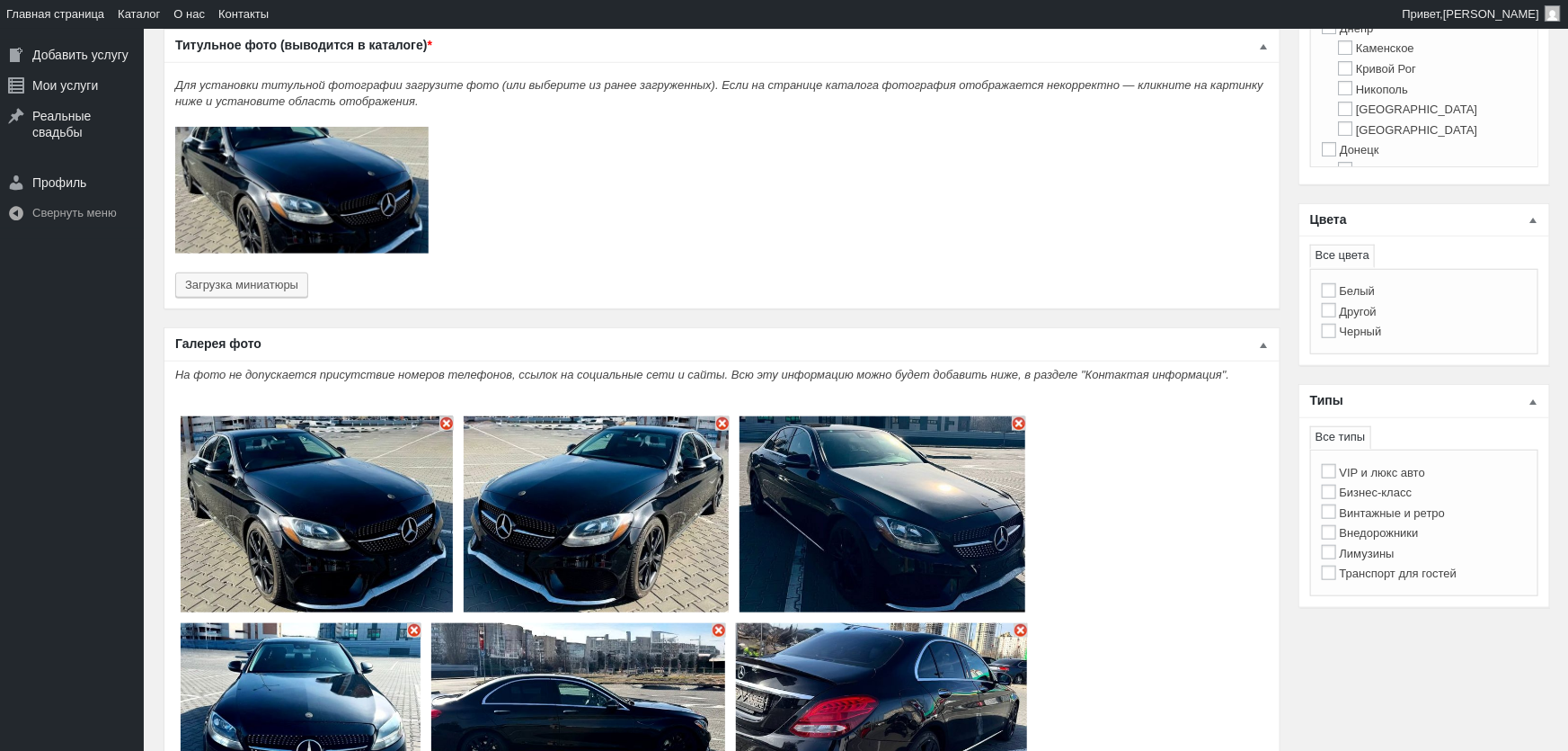
type input "10"
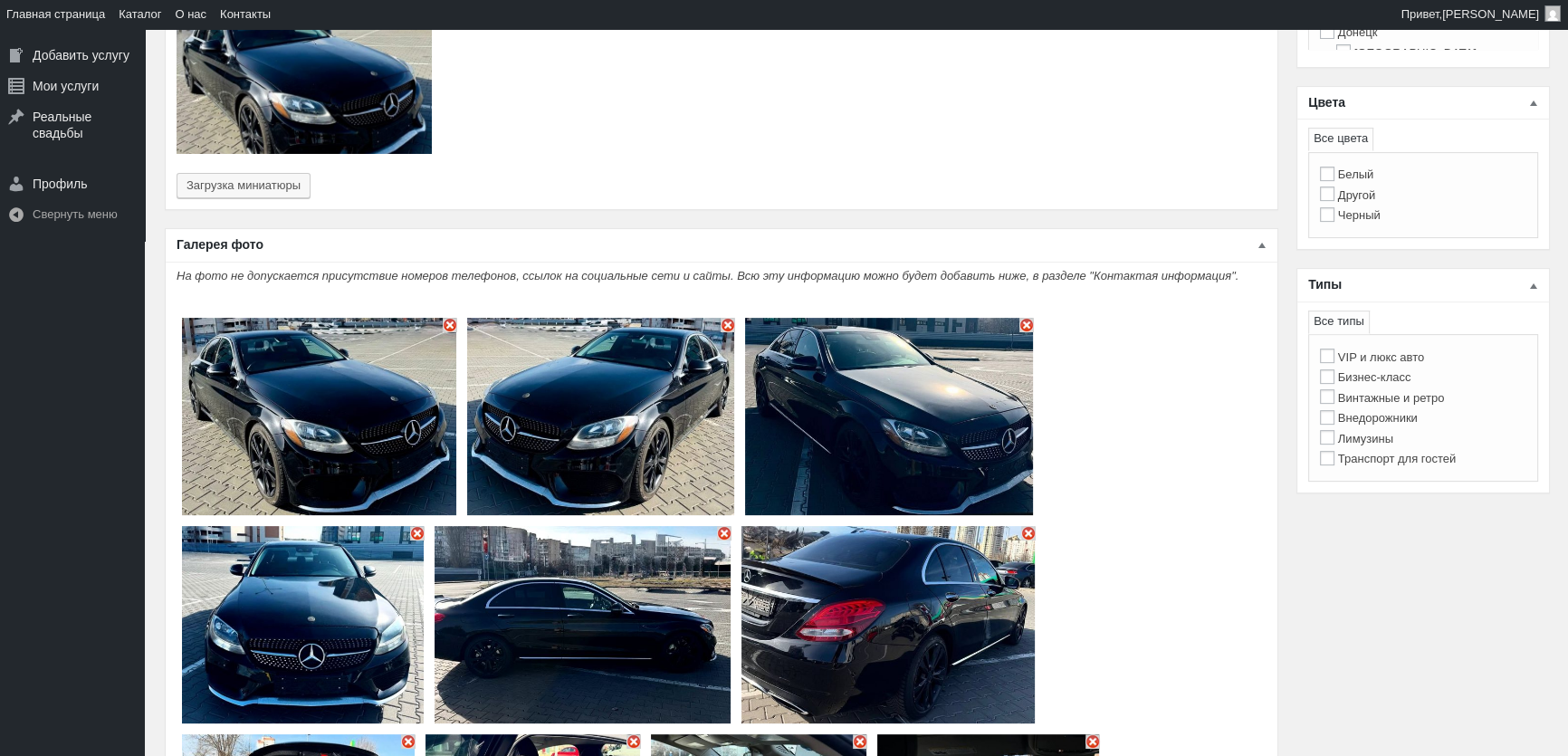
scroll to position [740, 0]
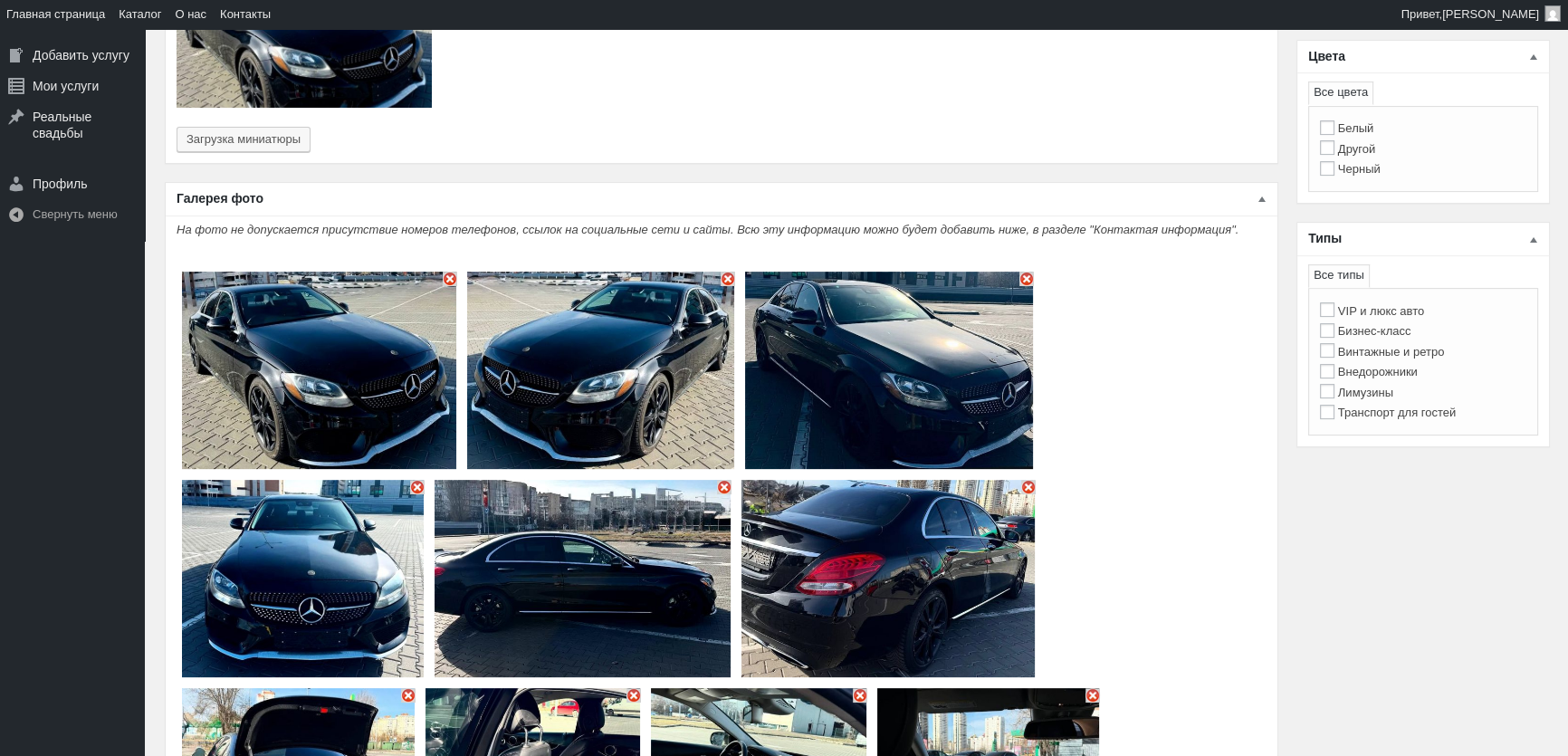
click at [1372, 334] on label "Бизнес-класс" at bounding box center [1366, 331] width 92 height 14
click at [1334, 334] on input "Бизнес-класс" at bounding box center [1327, 330] width 14 height 14
checkbox input "true"
click at [1359, 170] on label "Черный" at bounding box center [1350, 168] width 61 height 14
click at [1334, 170] on input "Черный" at bounding box center [1327, 167] width 14 height 14
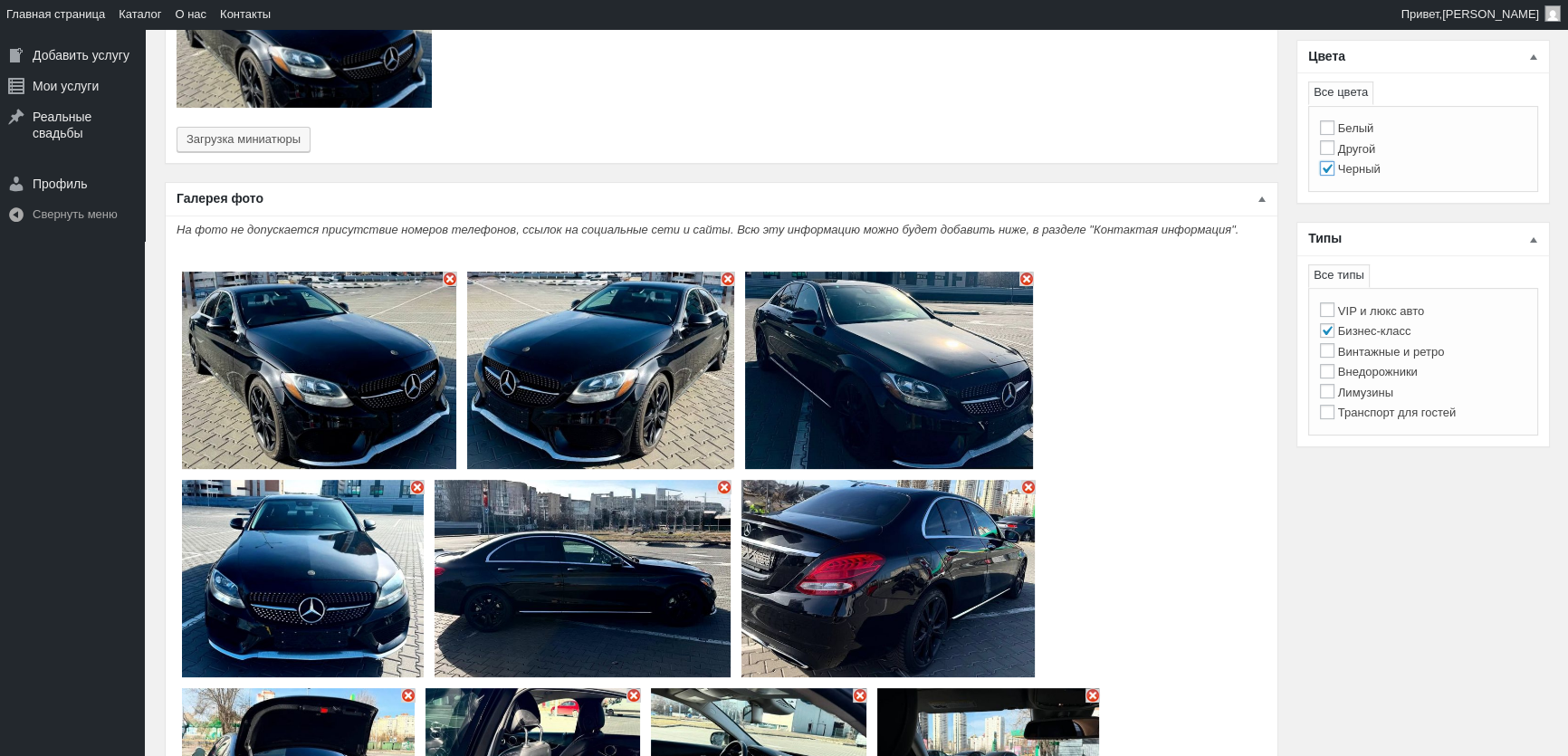
checkbox input "true"
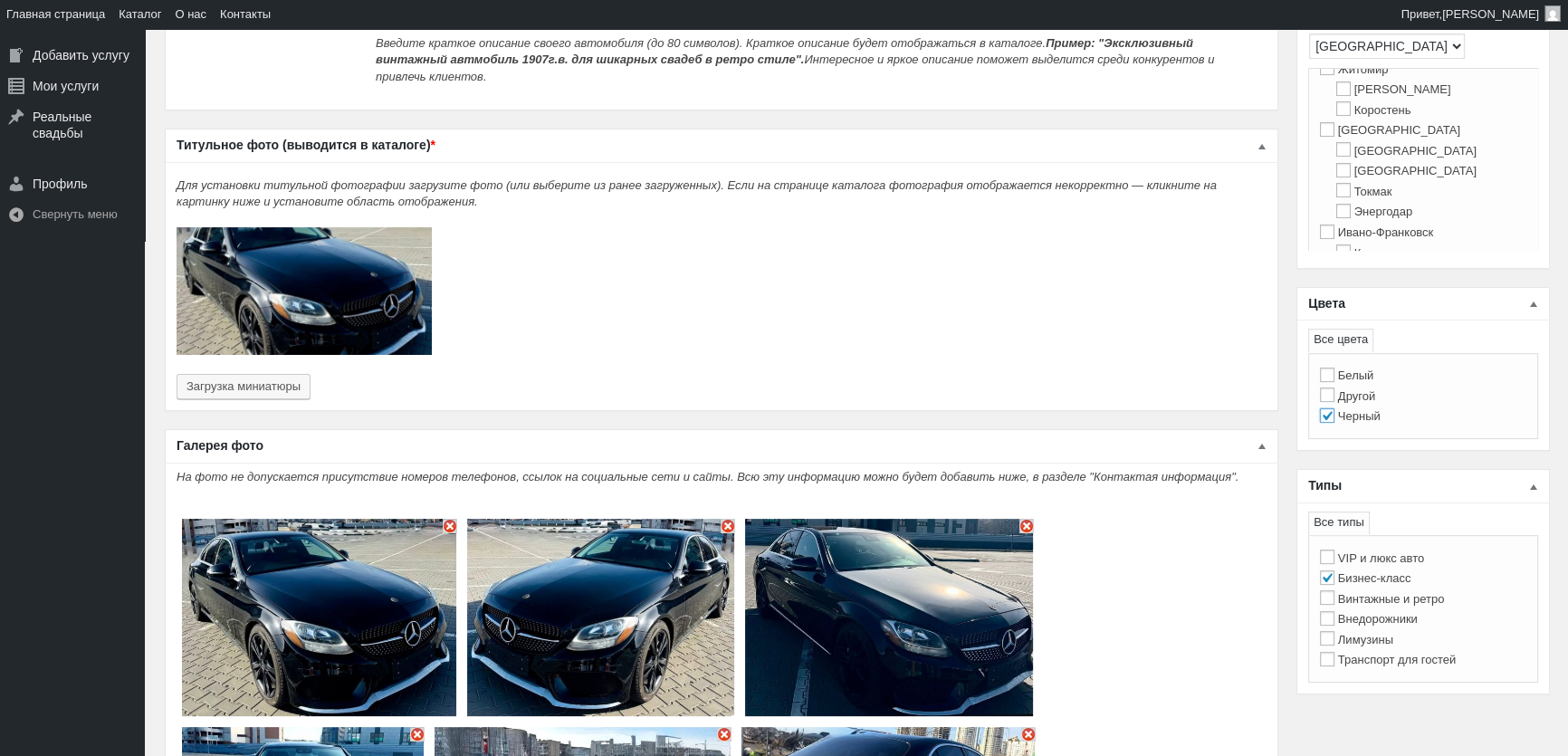
scroll to position [329, 0]
click at [1344, 218] on label "[GEOGRAPHIC_DATA]" at bounding box center [1390, 211] width 140 height 14
click at [1334, 217] on input "[GEOGRAPHIC_DATA]" at bounding box center [1327, 209] width 14 height 14
checkbox input "true"
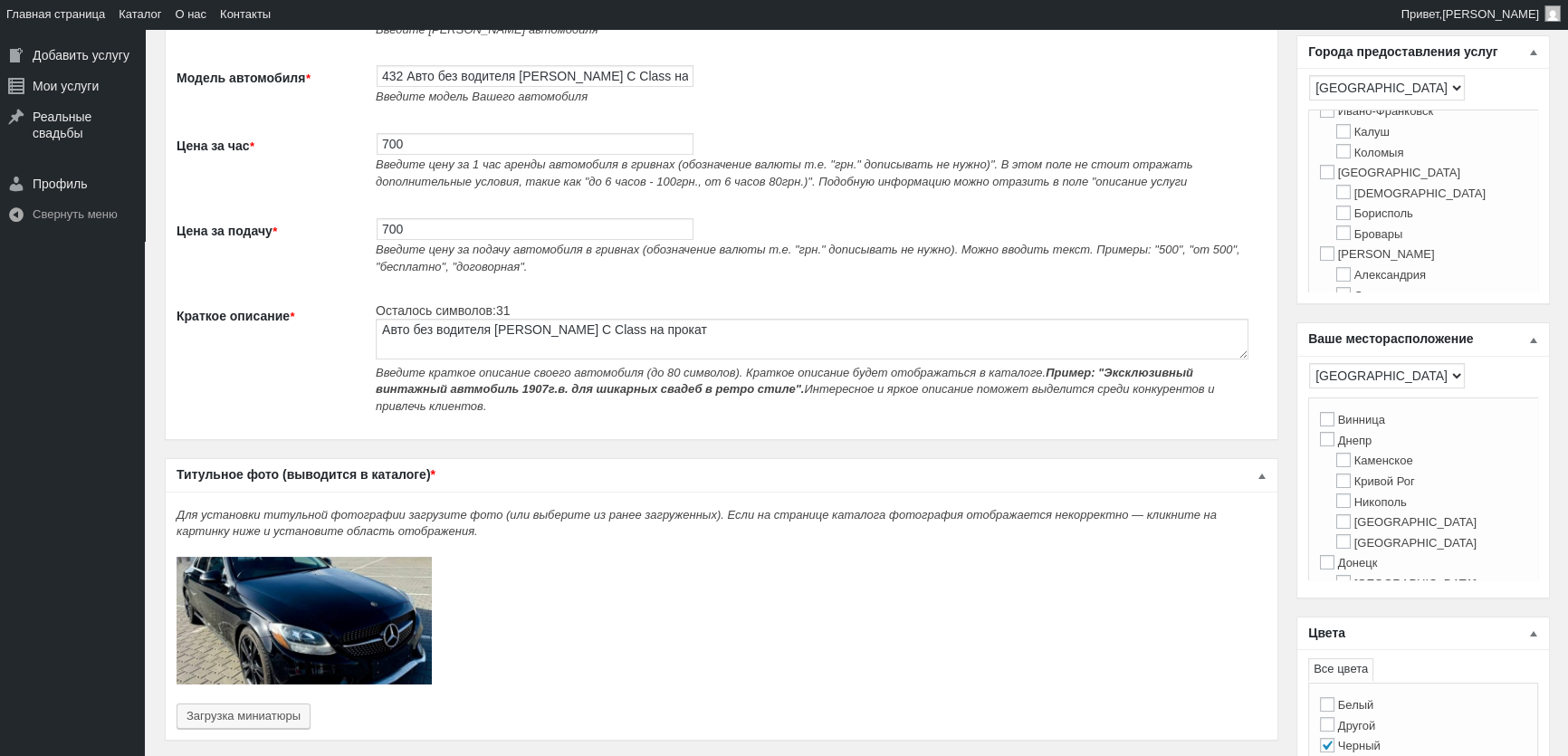
scroll to position [411, 0]
click at [1334, 178] on label "[GEOGRAPHIC_DATA]" at bounding box center [1390, 170] width 140 height 14
click at [1334, 178] on input "[GEOGRAPHIC_DATA]" at bounding box center [1327, 169] width 14 height 14
checkbox input "true"
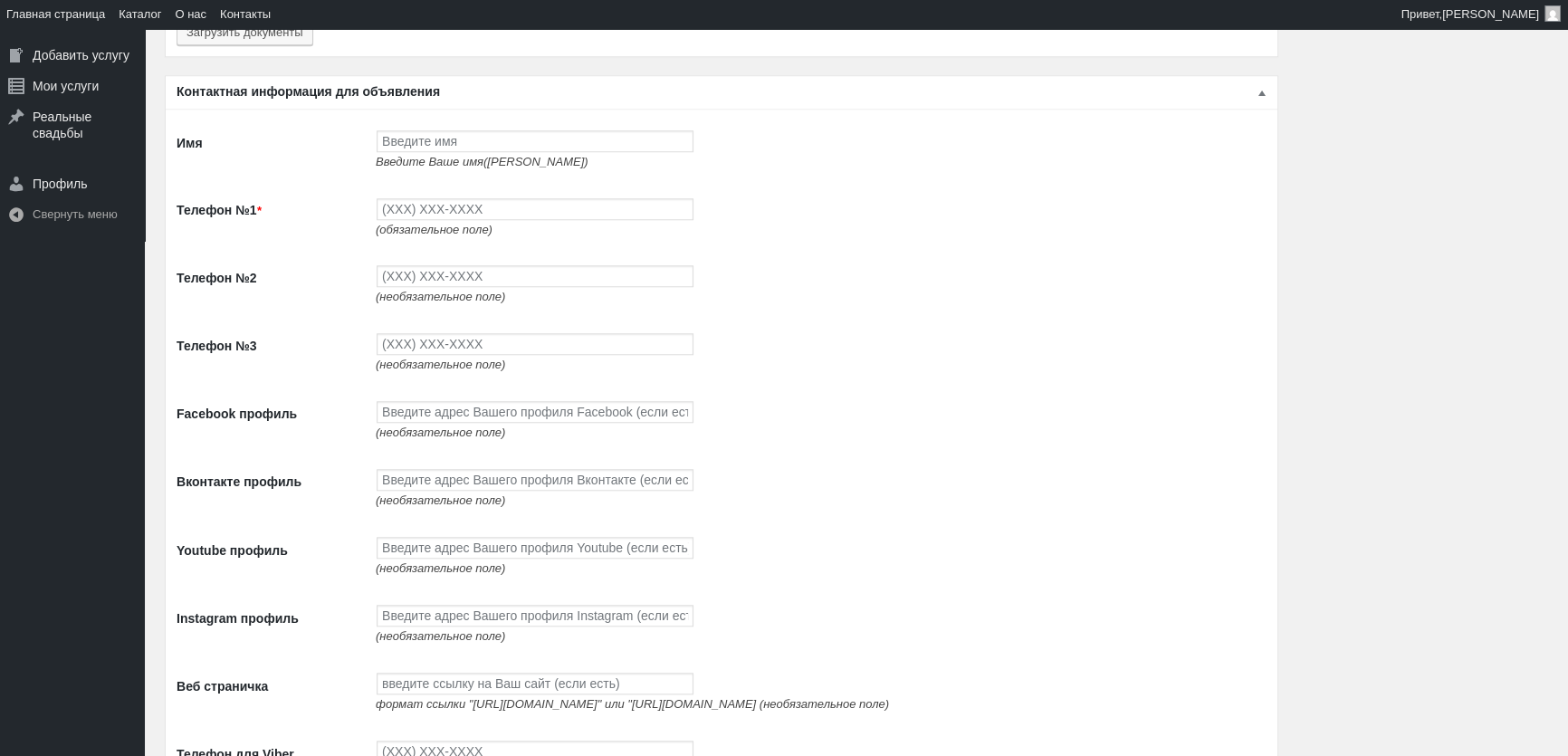
scroll to position [2138, 0]
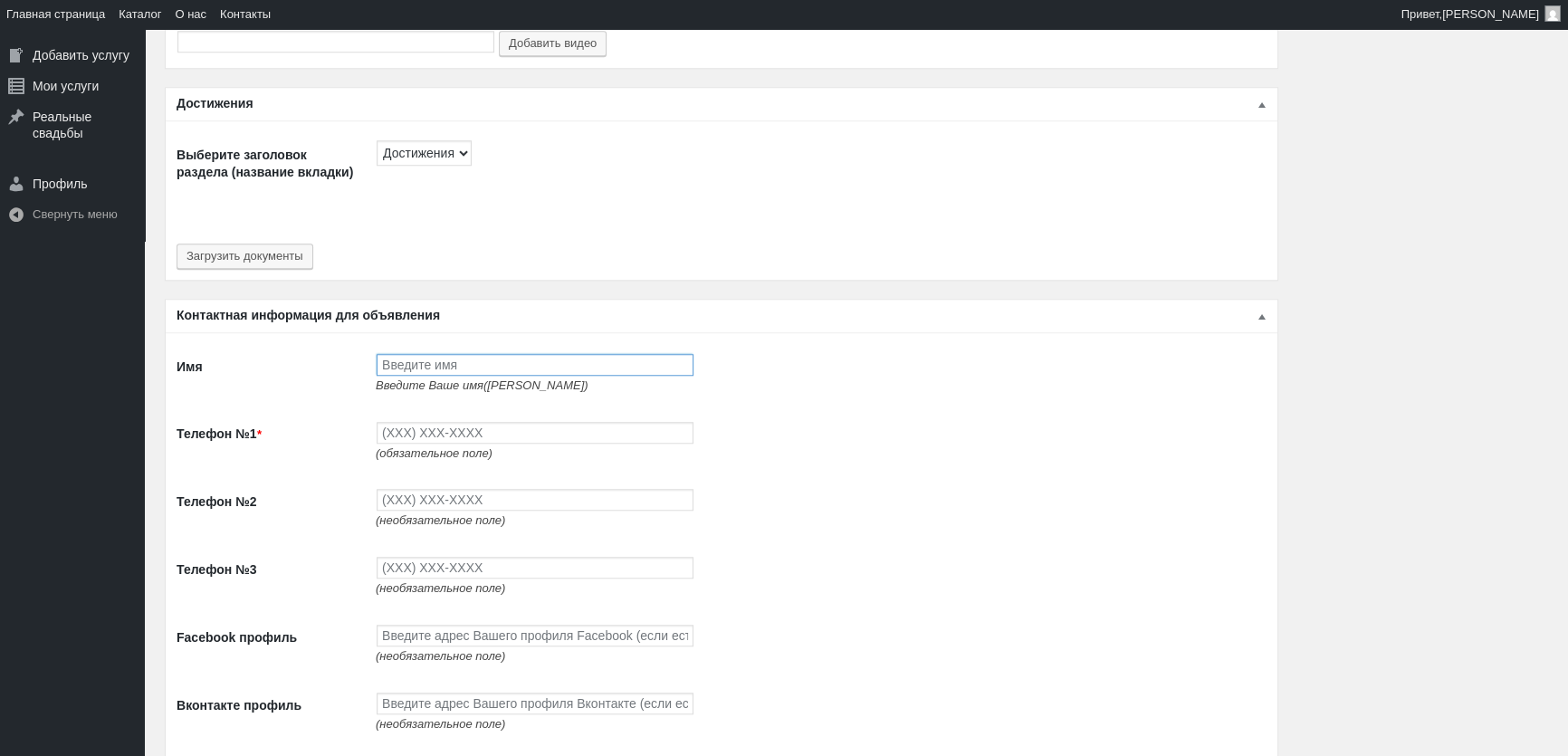
click at [450, 363] on input "Имя" at bounding box center [535, 364] width 317 height 21
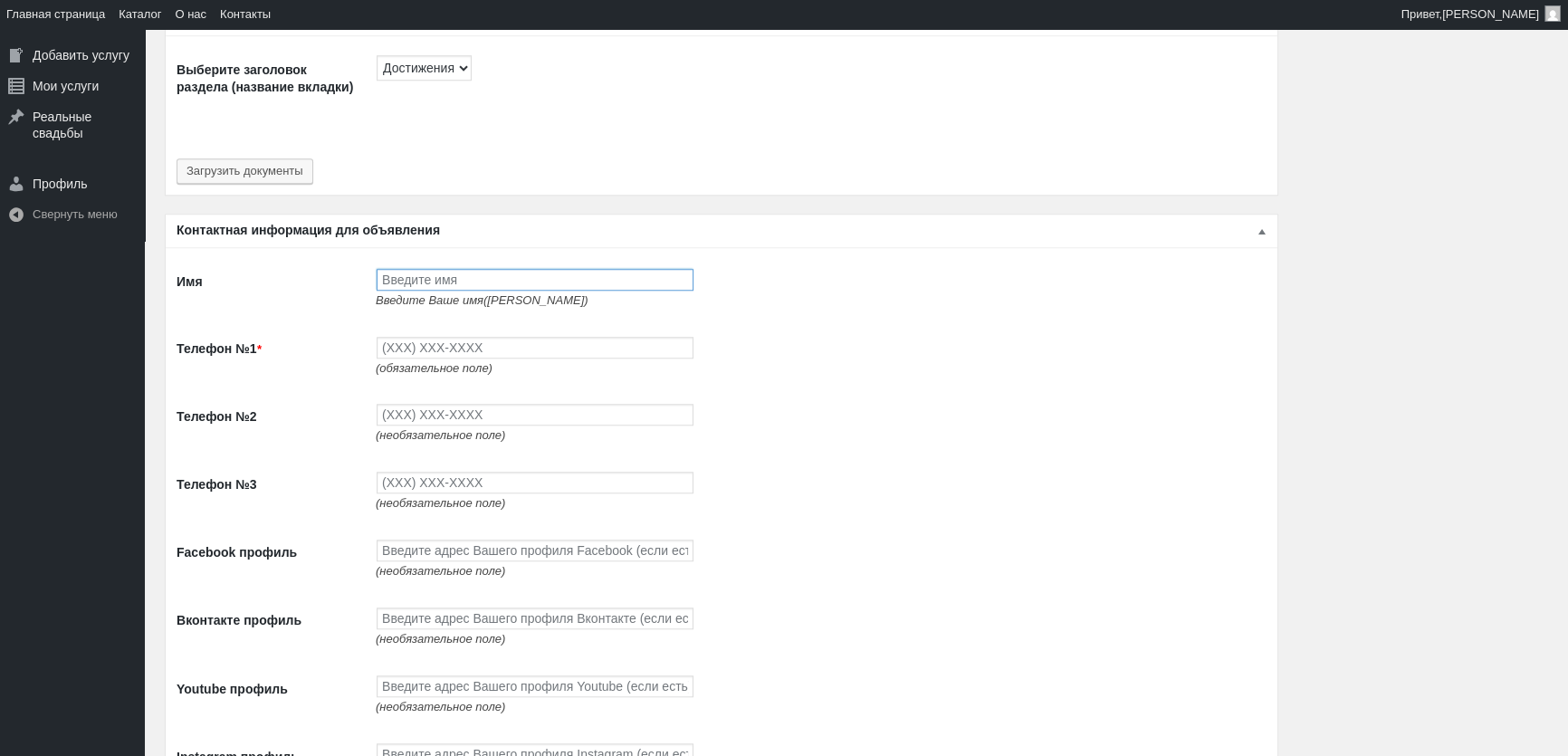
scroll to position [1974, 0]
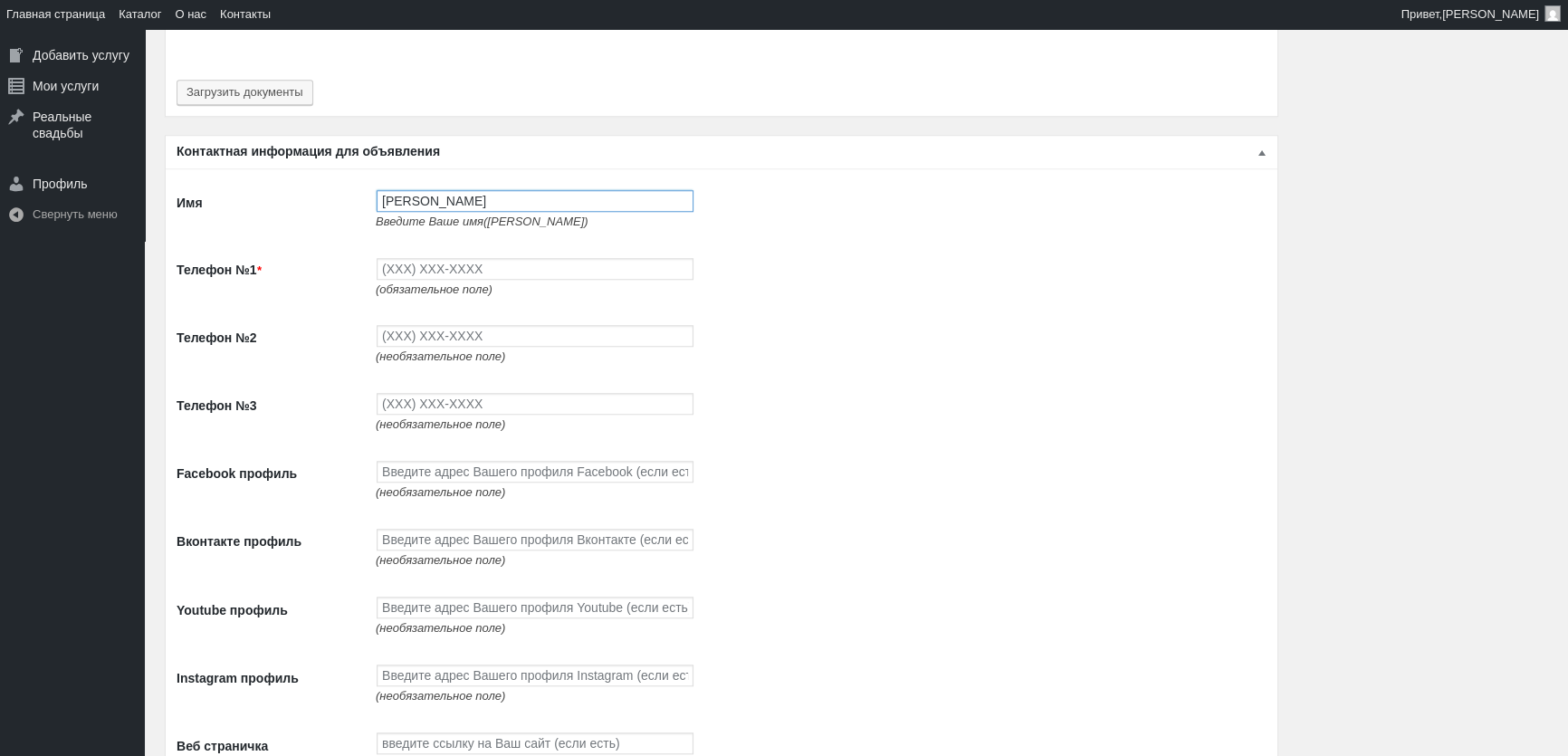
type input "[PERSON_NAME]"
type input "(093) 765-5597"
type input "(093) 494-9497"
type input "(096) 494-9497"
paste input "[URL][DOMAIN_NAME]"
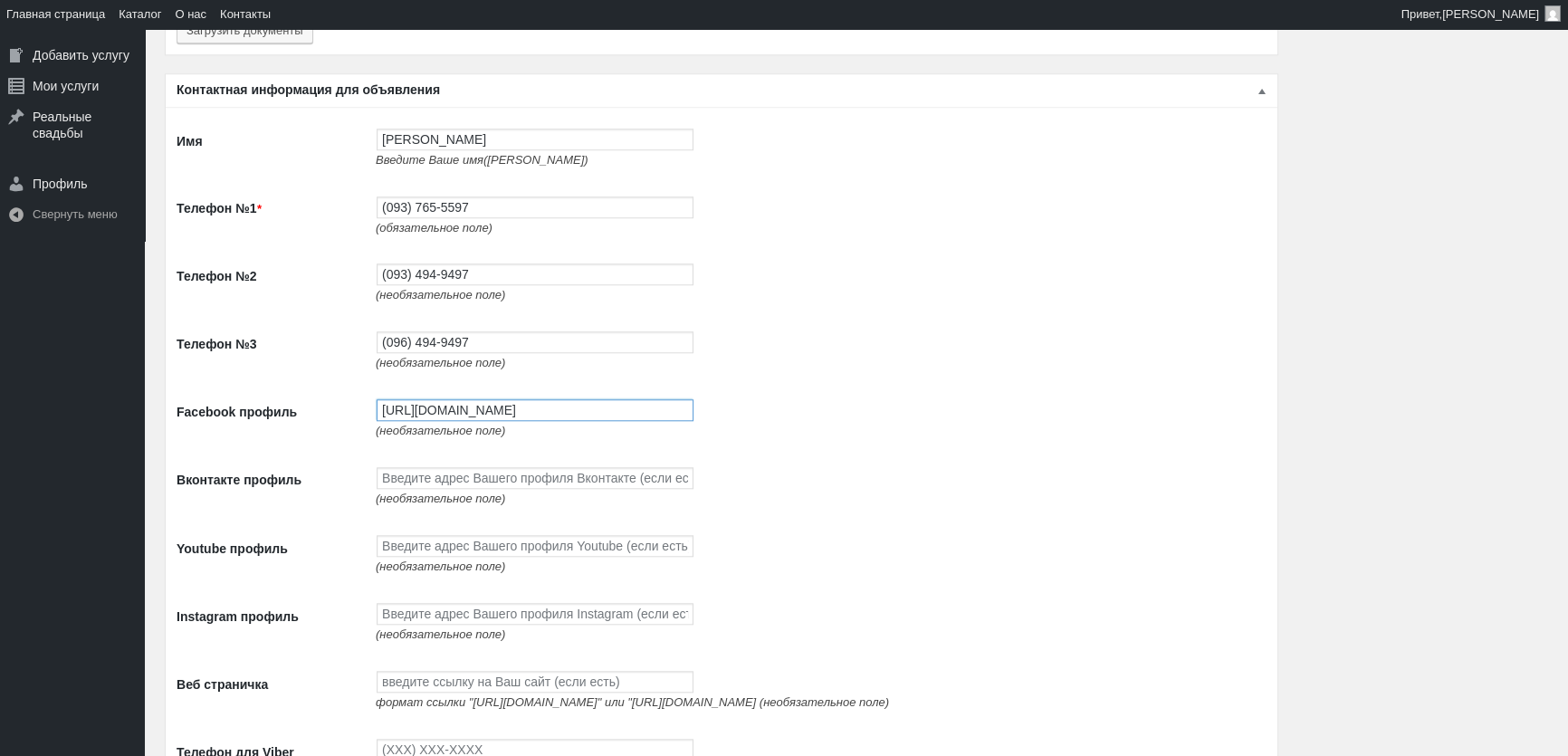
scroll to position [2138, 0]
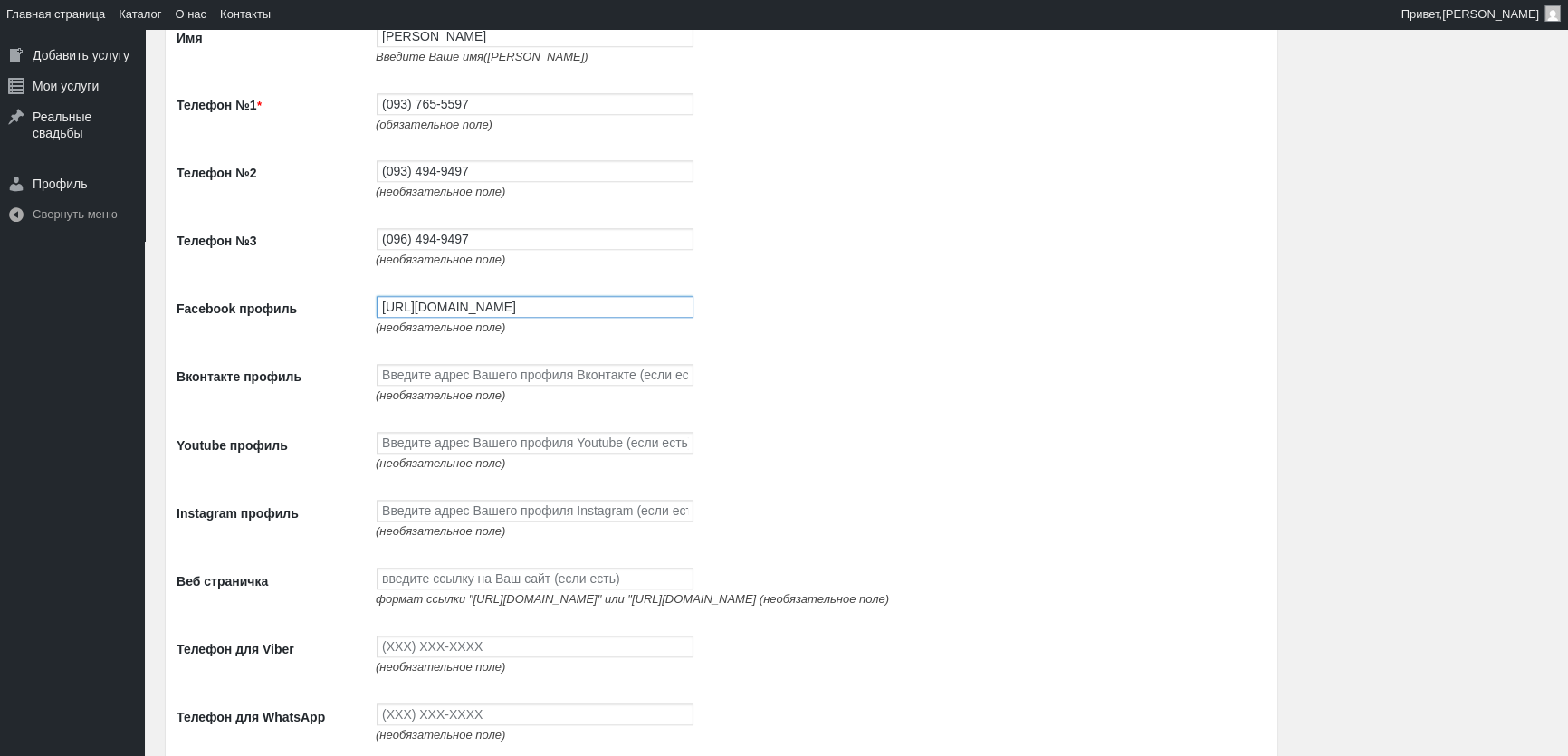
type input "[URL][DOMAIN_NAME]"
click at [464, 469] on span "(необязательное поле)" at bounding box center [440, 463] width 129 height 14
click at [500, 446] on input "Youtube профиль" at bounding box center [535, 442] width 317 height 21
paste input "[URL][DOMAIN_NAME]"
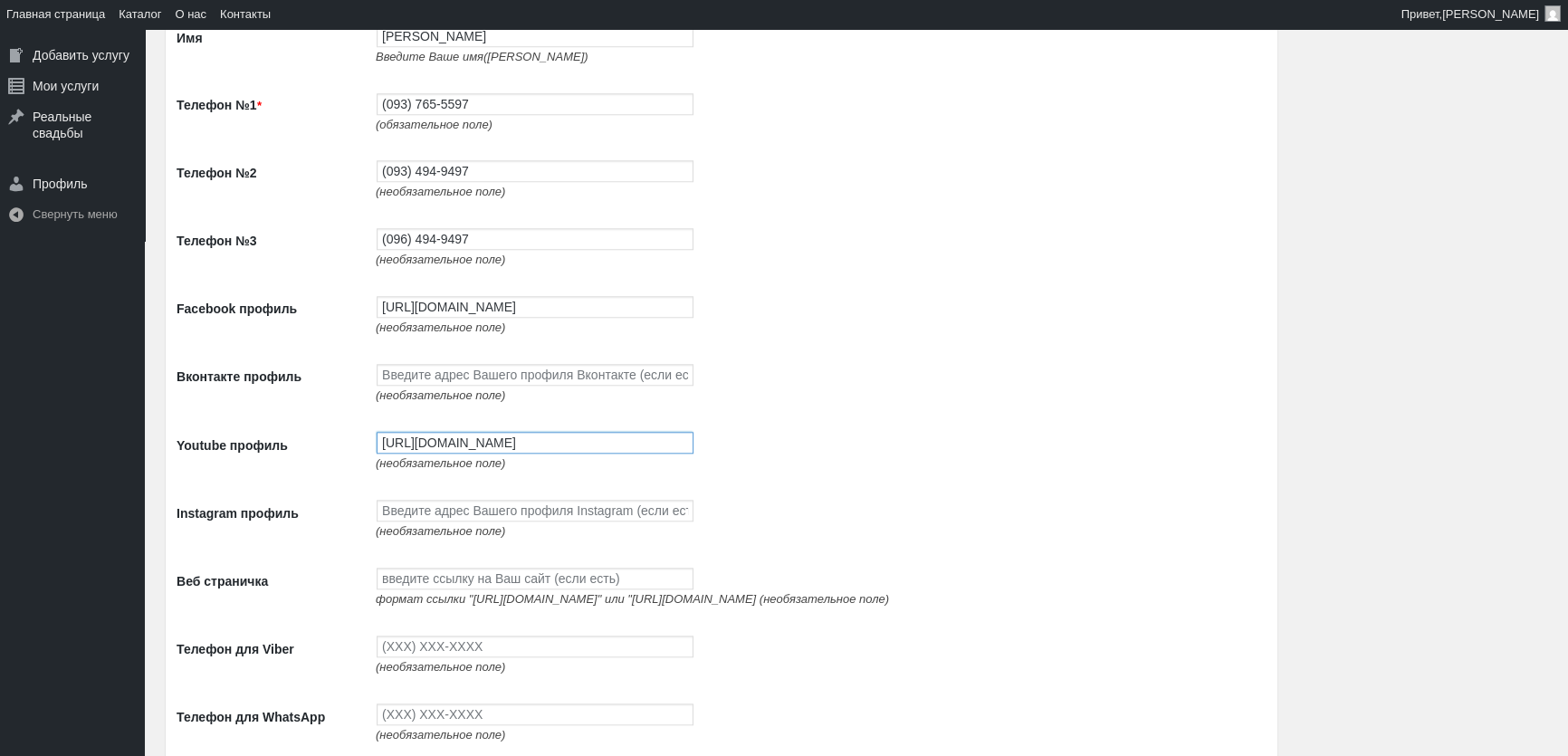
scroll to position [0, 48]
type input "[URL][DOMAIN_NAME]"
click at [482, 512] on input "Instagram профиль" at bounding box center [535, 510] width 317 height 21
paste input "[URL][DOMAIN_NAME]"
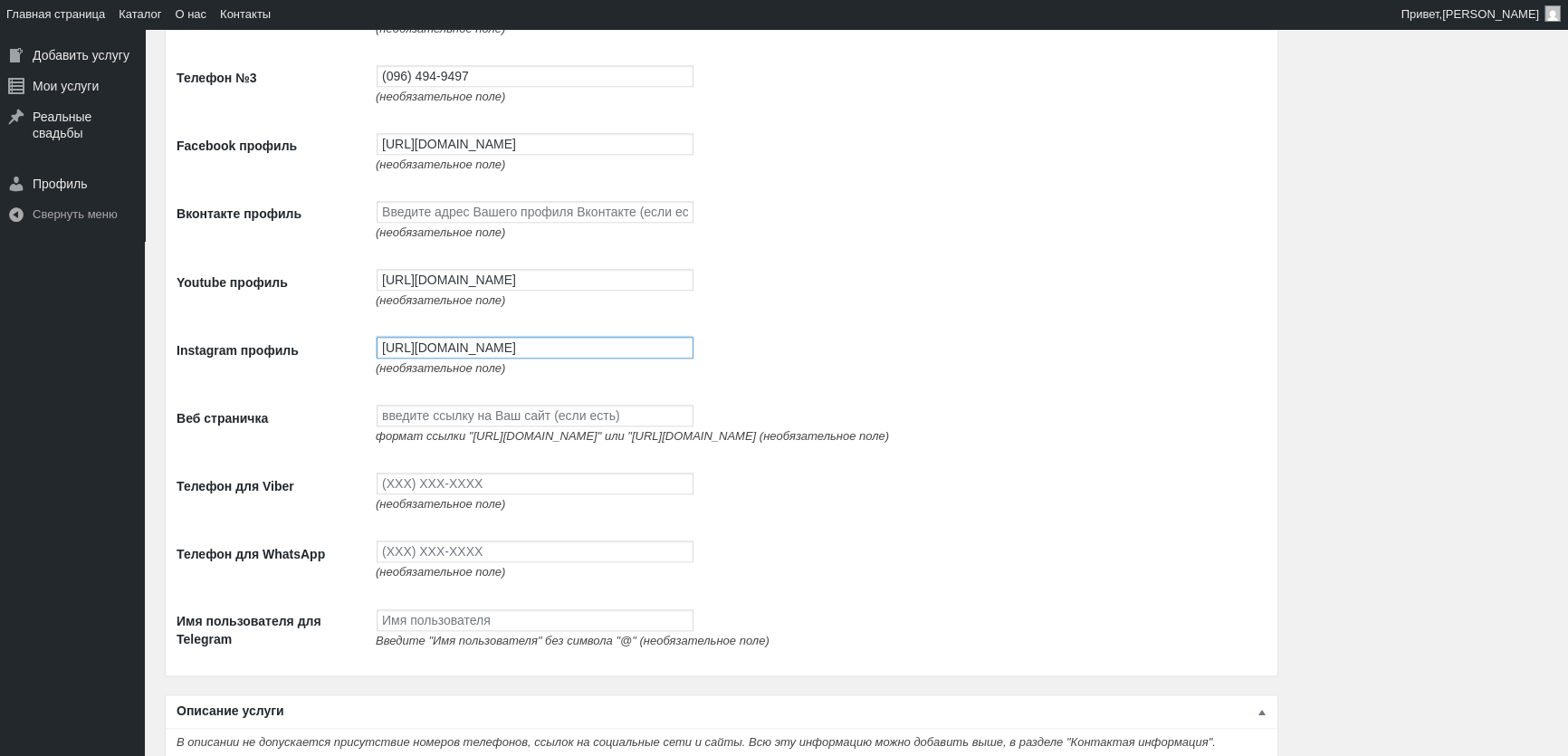
scroll to position [2304, 0]
type input "[URL][DOMAIN_NAME]"
click at [531, 424] on input "Веб страничка" at bounding box center [535, 413] width 317 height 21
paste input "[URL][DOMAIN_NAME]"
type input "[URL][DOMAIN_NAME]"
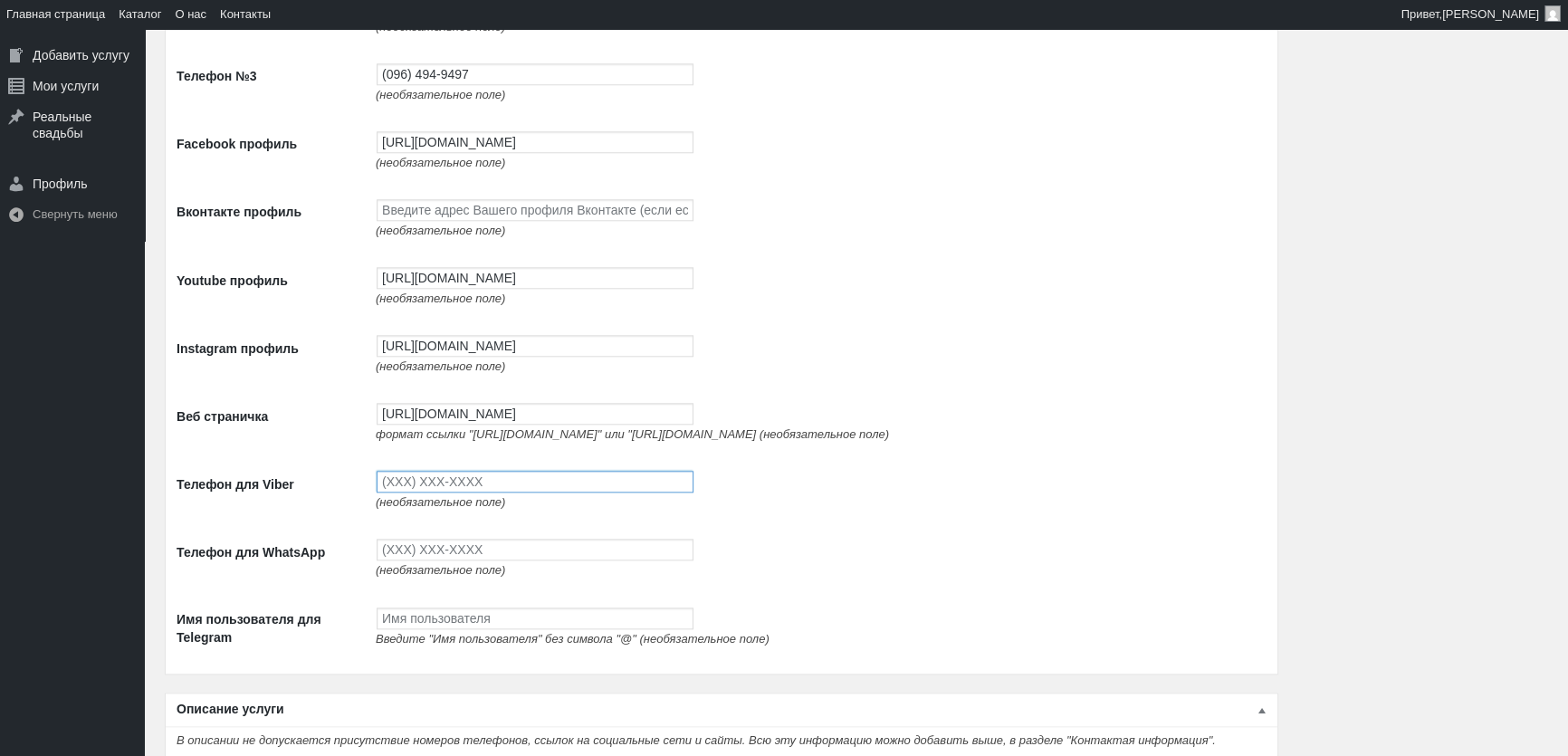
click at [540, 492] on input "Телефон для Viber" at bounding box center [535, 481] width 317 height 21
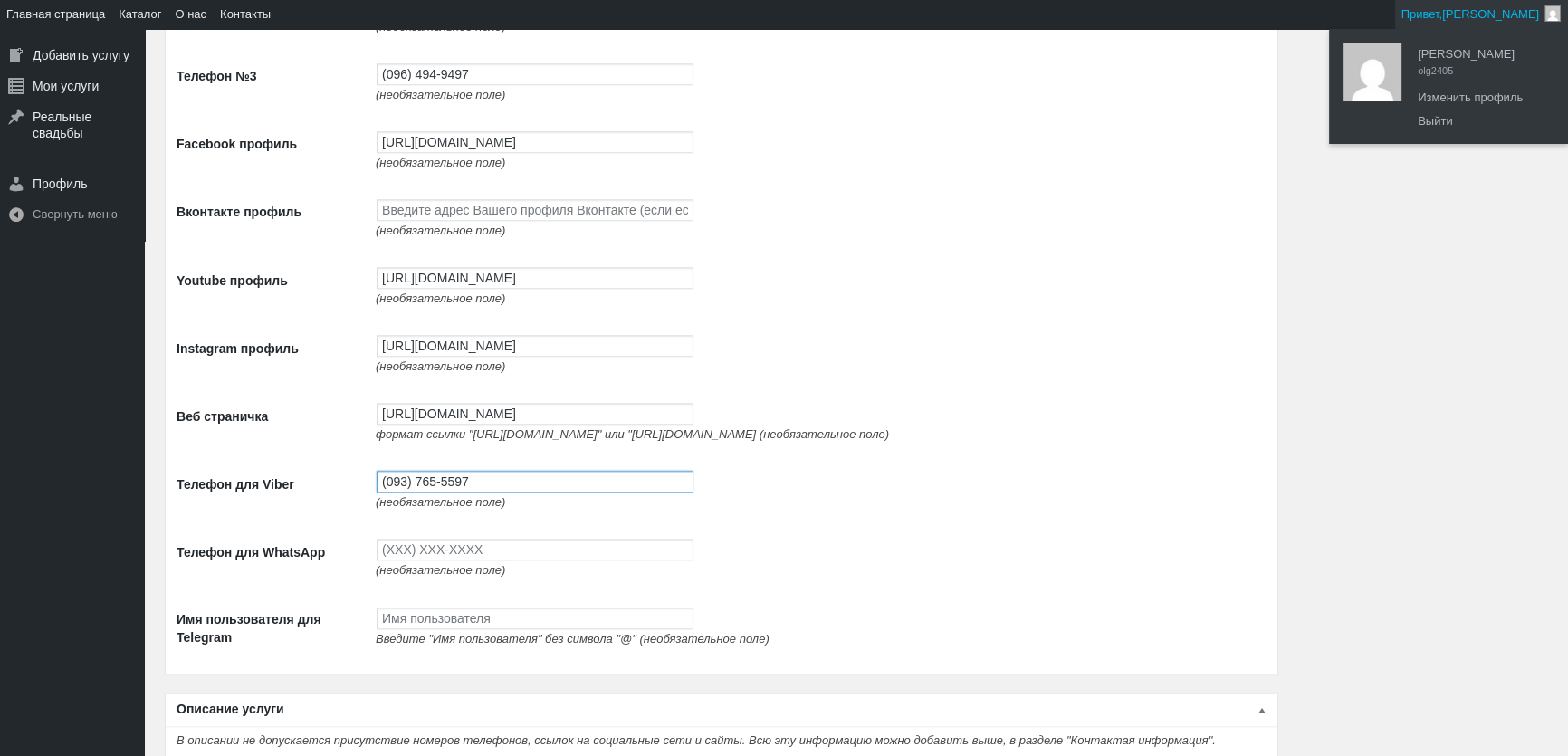
type input "(093) 765-5597"
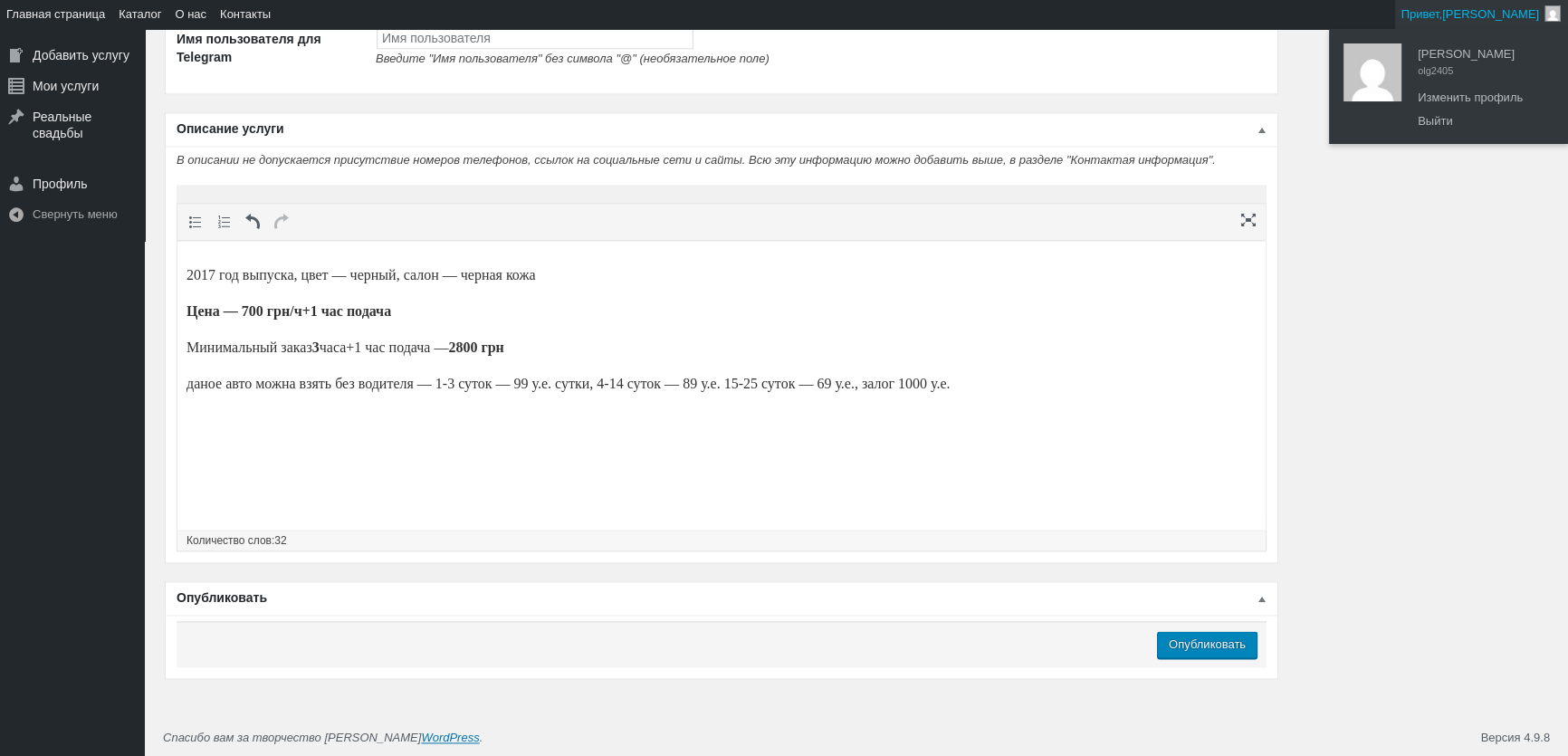
scroll to position [2903, 0]
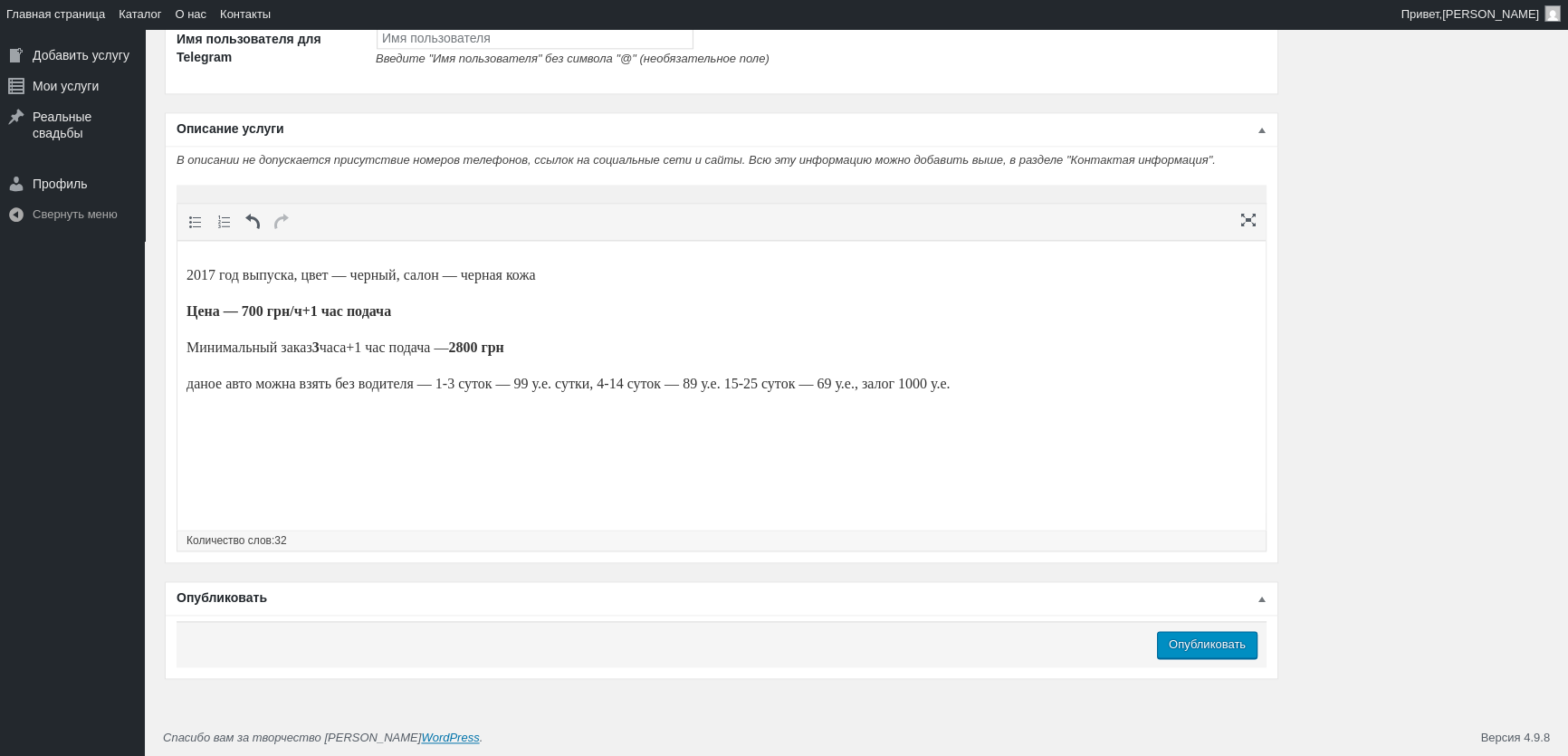
type input "(093) 765-5597"
click at [1190, 634] on input "Опубликовать" at bounding box center [1207, 644] width 100 height 27
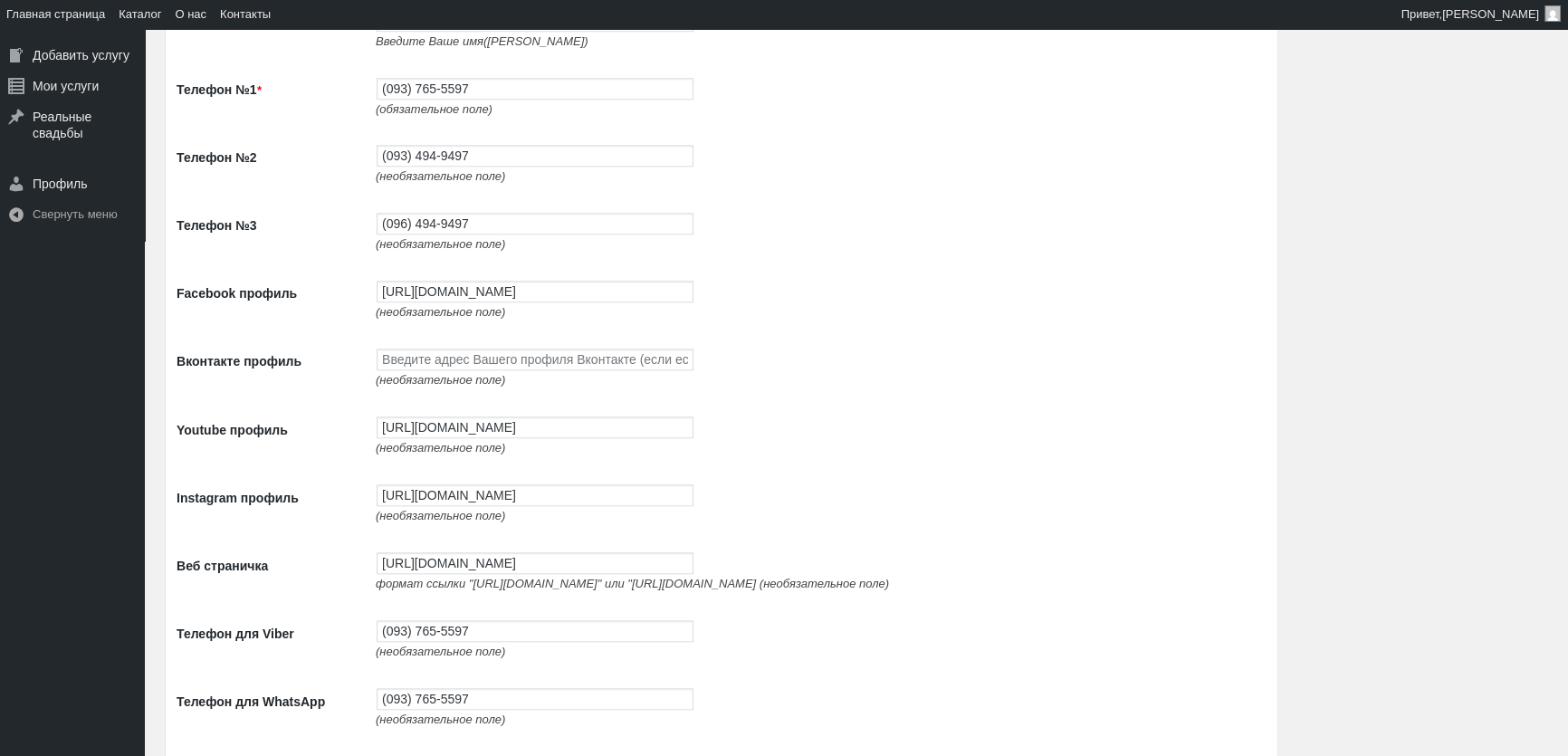
scroll to position [0, 0]
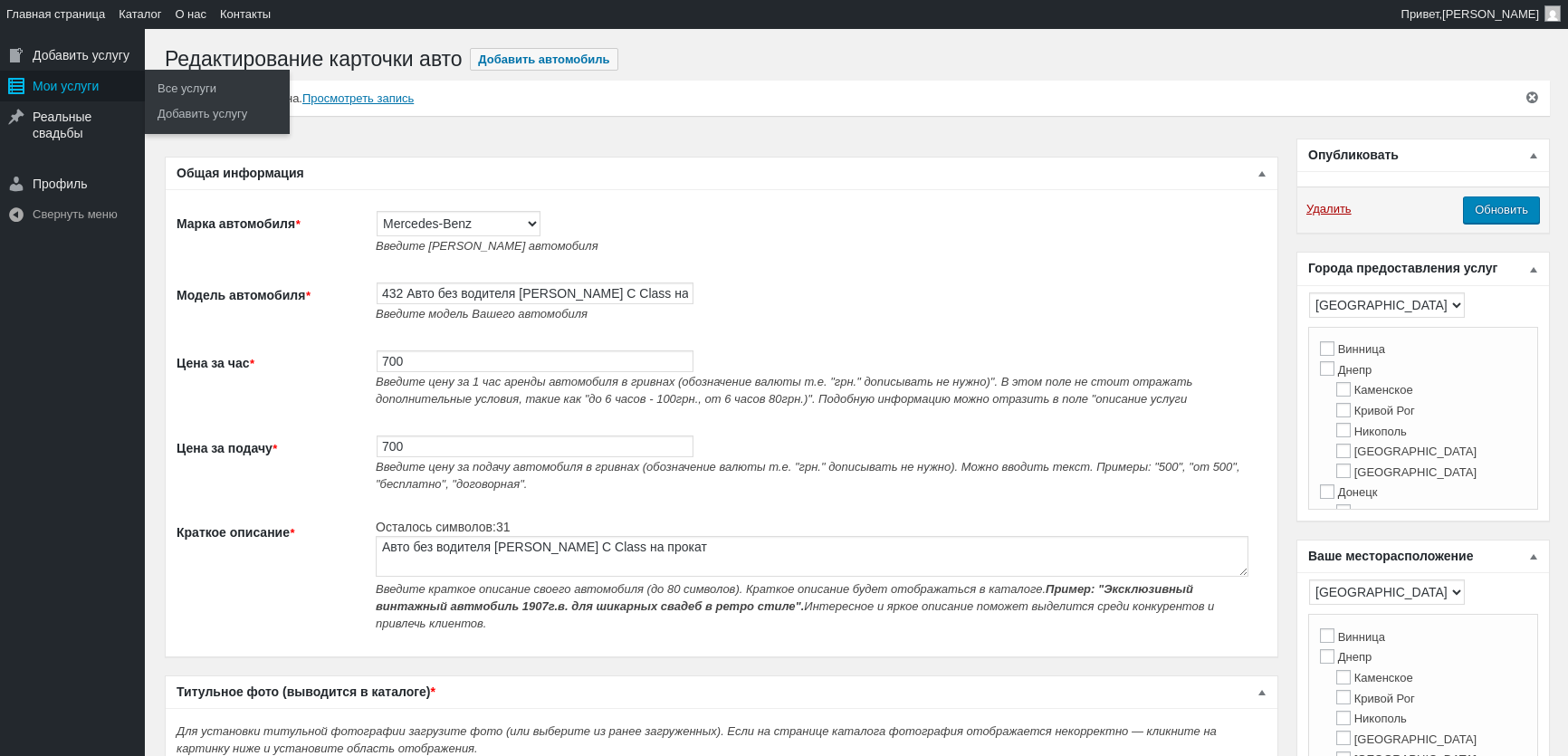
click at [60, 88] on div "Мои услуги" at bounding box center [72, 86] width 145 height 31
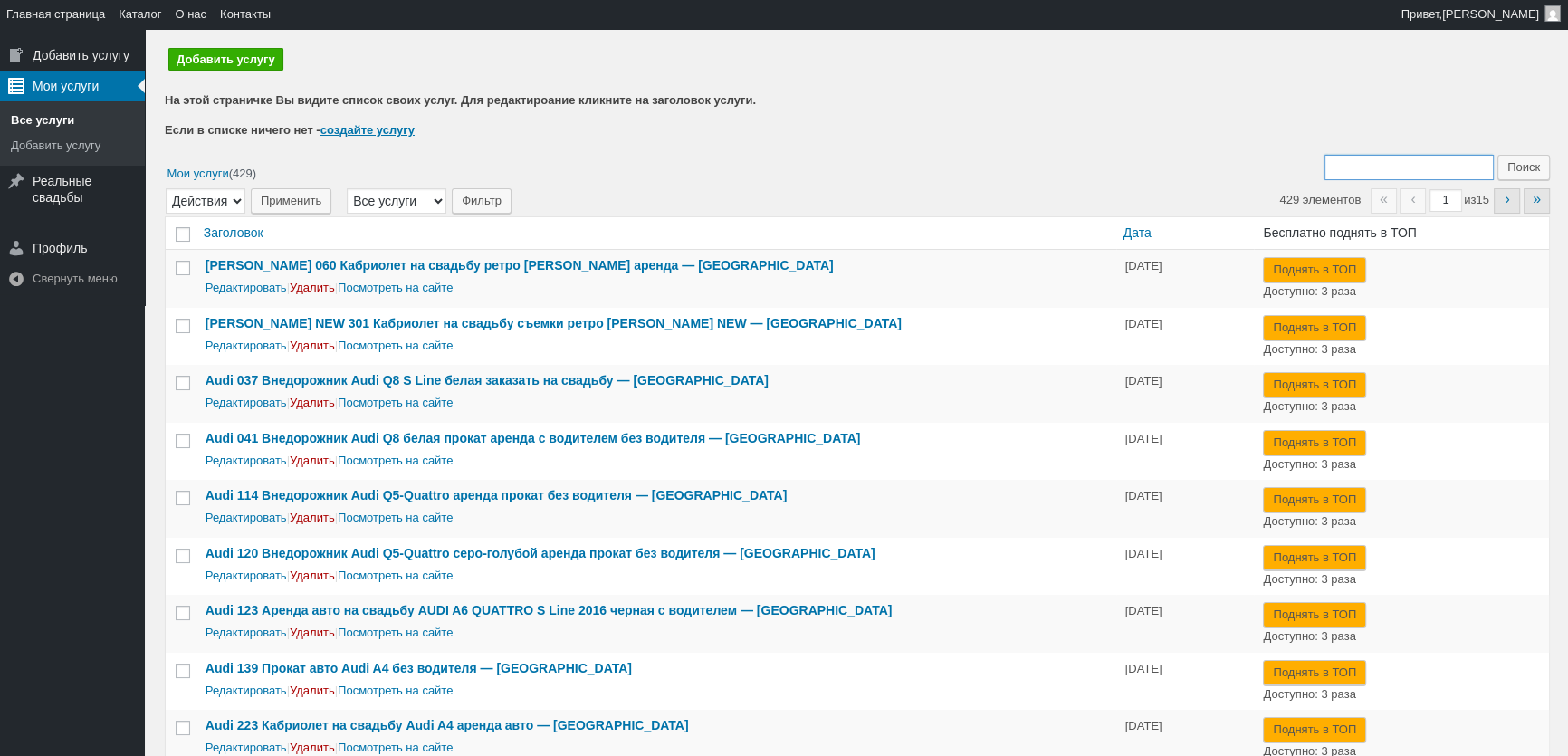
click at [1340, 158] on input "Поиск:" at bounding box center [1409, 167] width 169 height 25
type input "432"
click at [1498, 155] on input "Поиск" at bounding box center [1524, 167] width 52 height 25
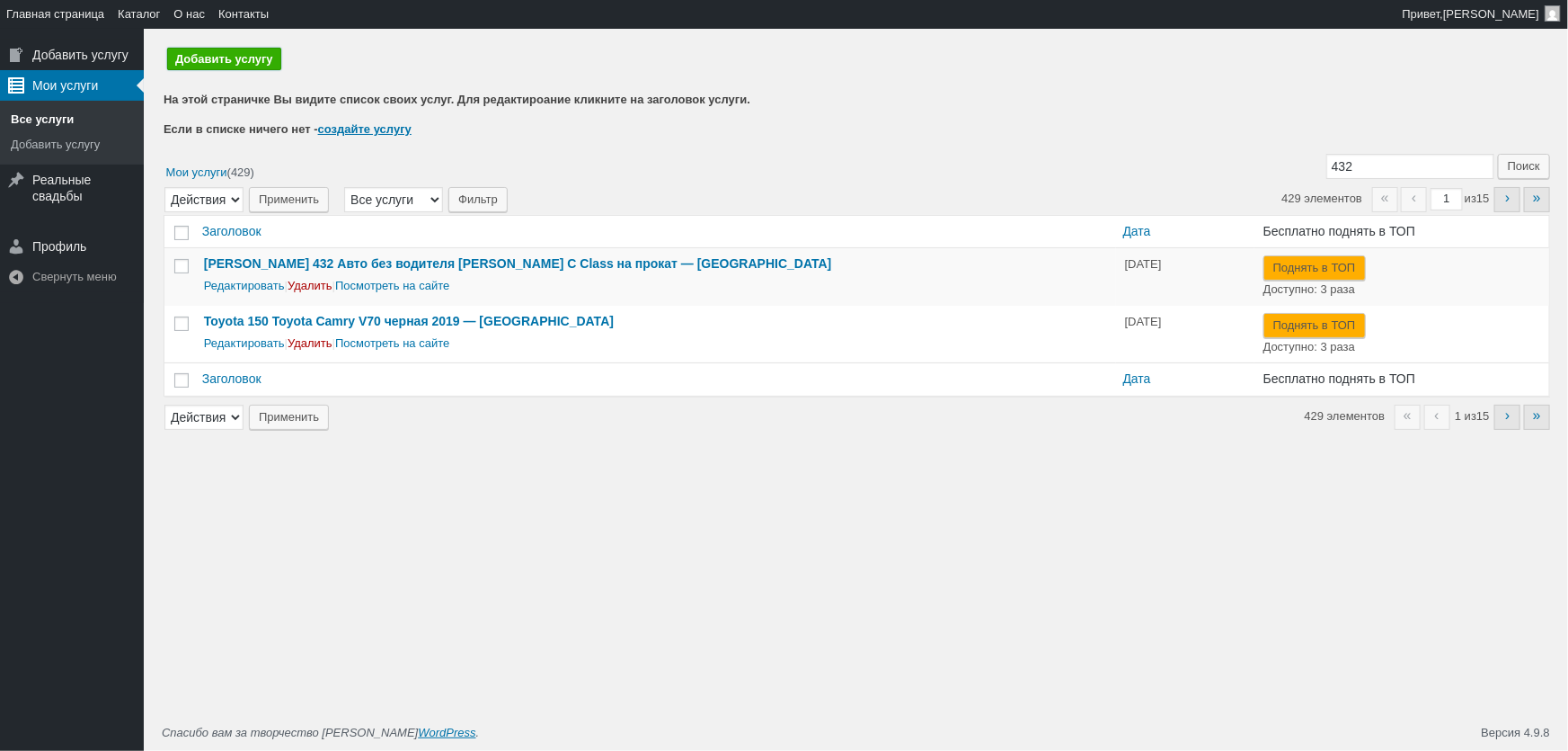
click at [204, 56] on link "Добавить услугу" at bounding box center [224, 58] width 114 height 22
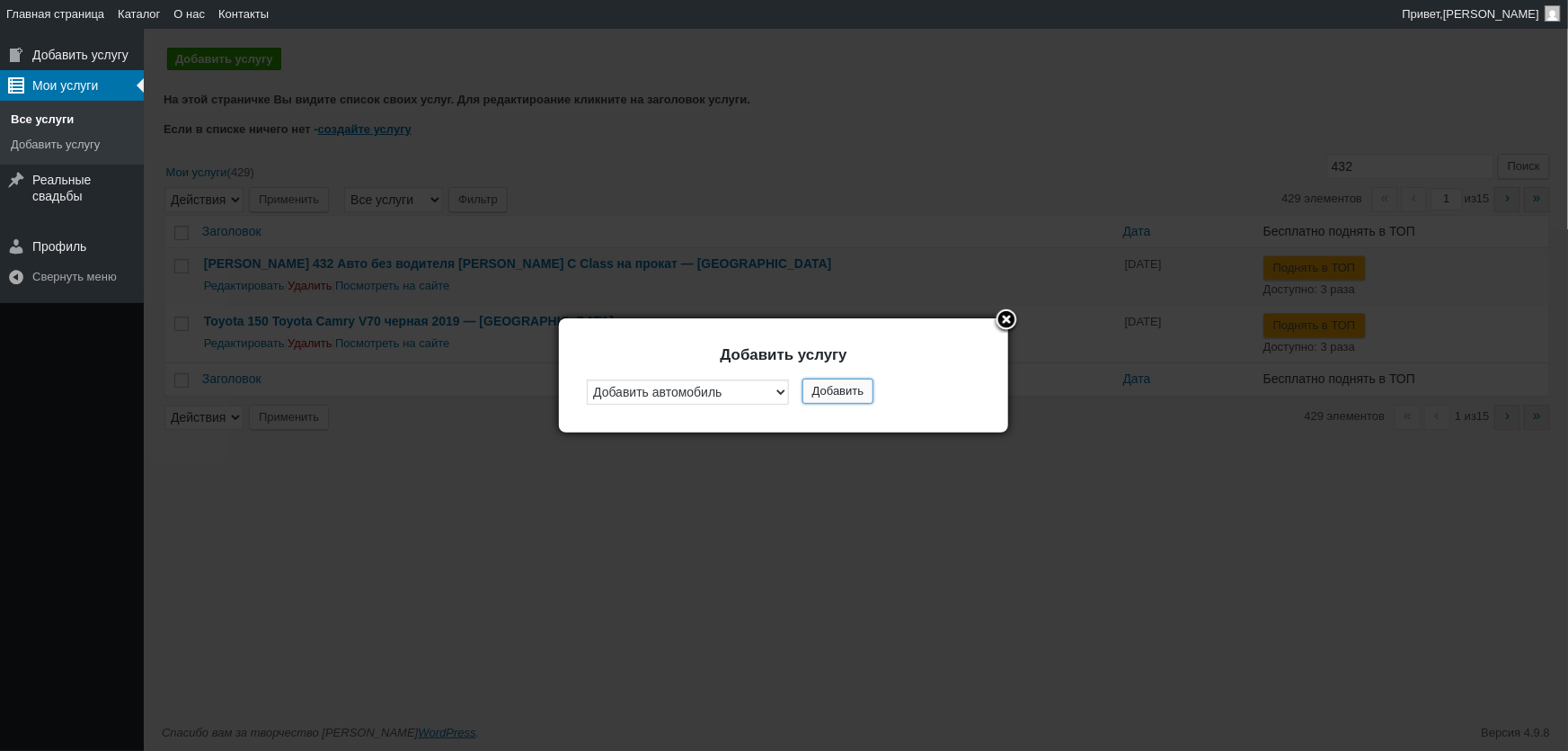
click at [817, 386] on button "Добавить" at bounding box center [838, 391] width 71 height 25
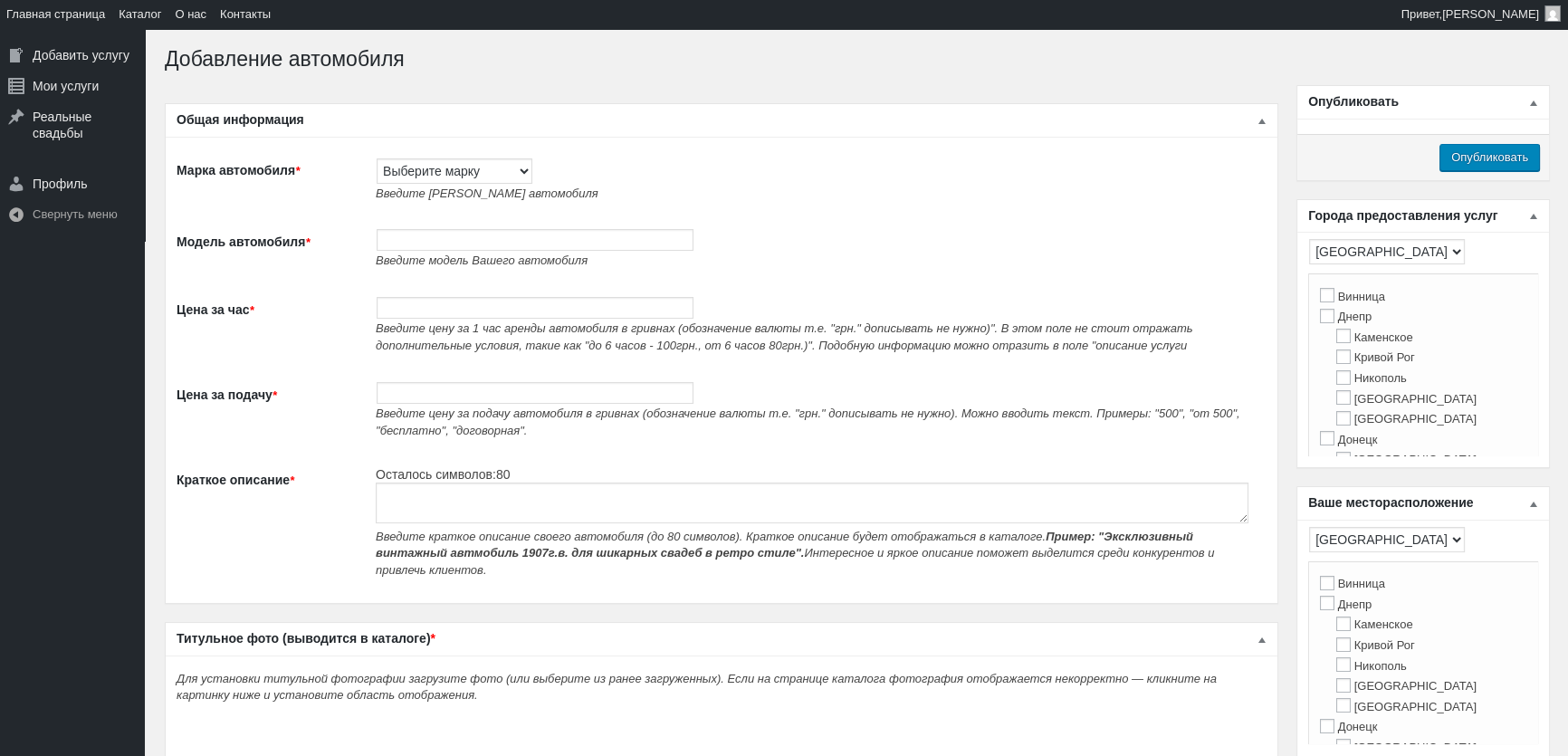
click at [447, 187] on span "Введите [PERSON_NAME] автомобиля" at bounding box center [487, 193] width 223 height 14
click at [452, 178] on select "Выберите марку Acura Alfa Romeo Alpine [PERSON_NAME] Audi [PERSON_NAME] (Баркас…" at bounding box center [454, 170] width 156 height 25
select select "Mercedes-Benz"
click at [377, 158] on select "Выберите марку Acura Alfa Romeo Alpine [PERSON_NAME] Audi [PERSON_NAME] (Баркас…" at bounding box center [454, 170] width 156 height 25
type input "Mercedes-Benz"
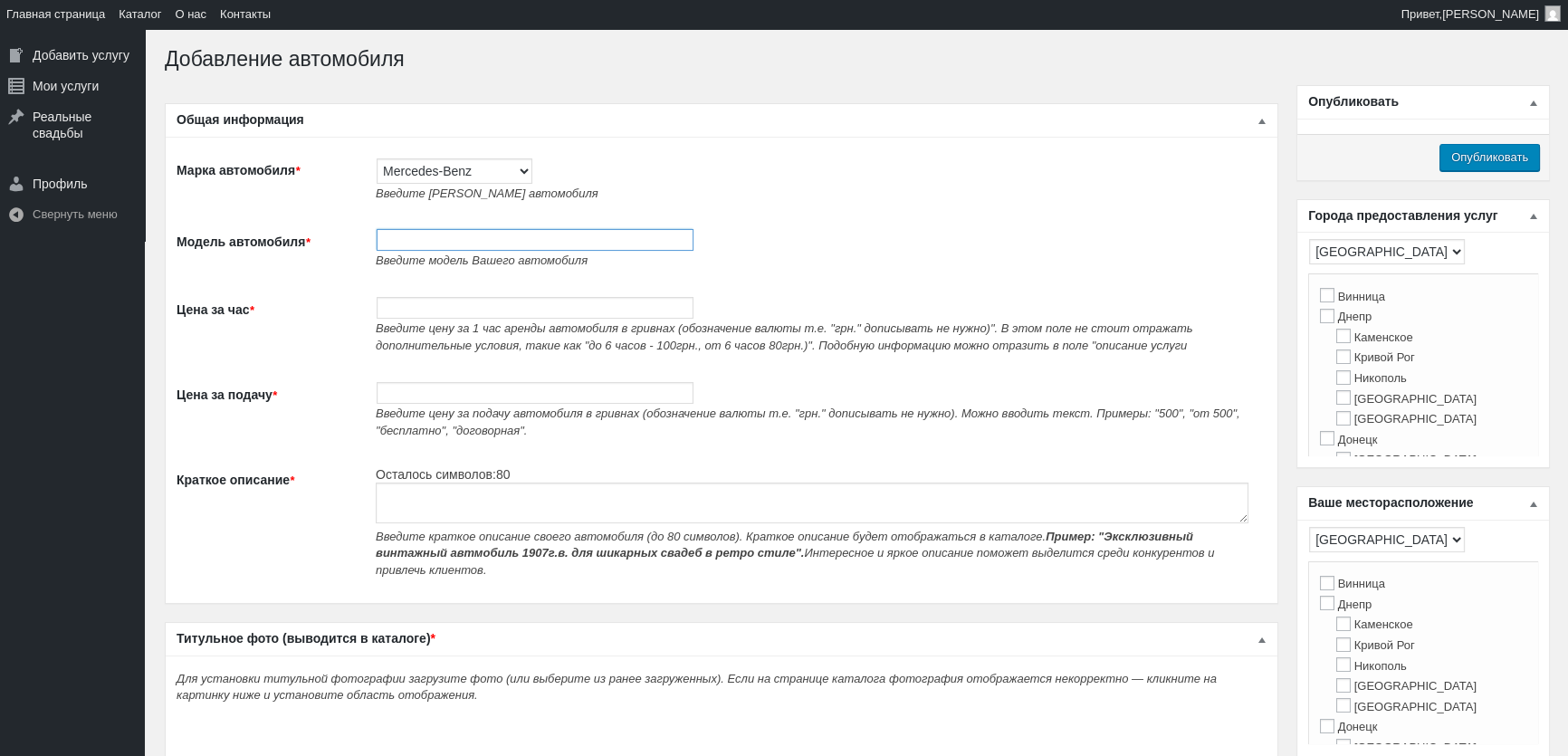
click at [457, 247] on input "Модель автомобиля *" at bounding box center [535, 239] width 317 height 21
paste input "Авто без водителя [PERSON_NAME] С Сlass на прокат"
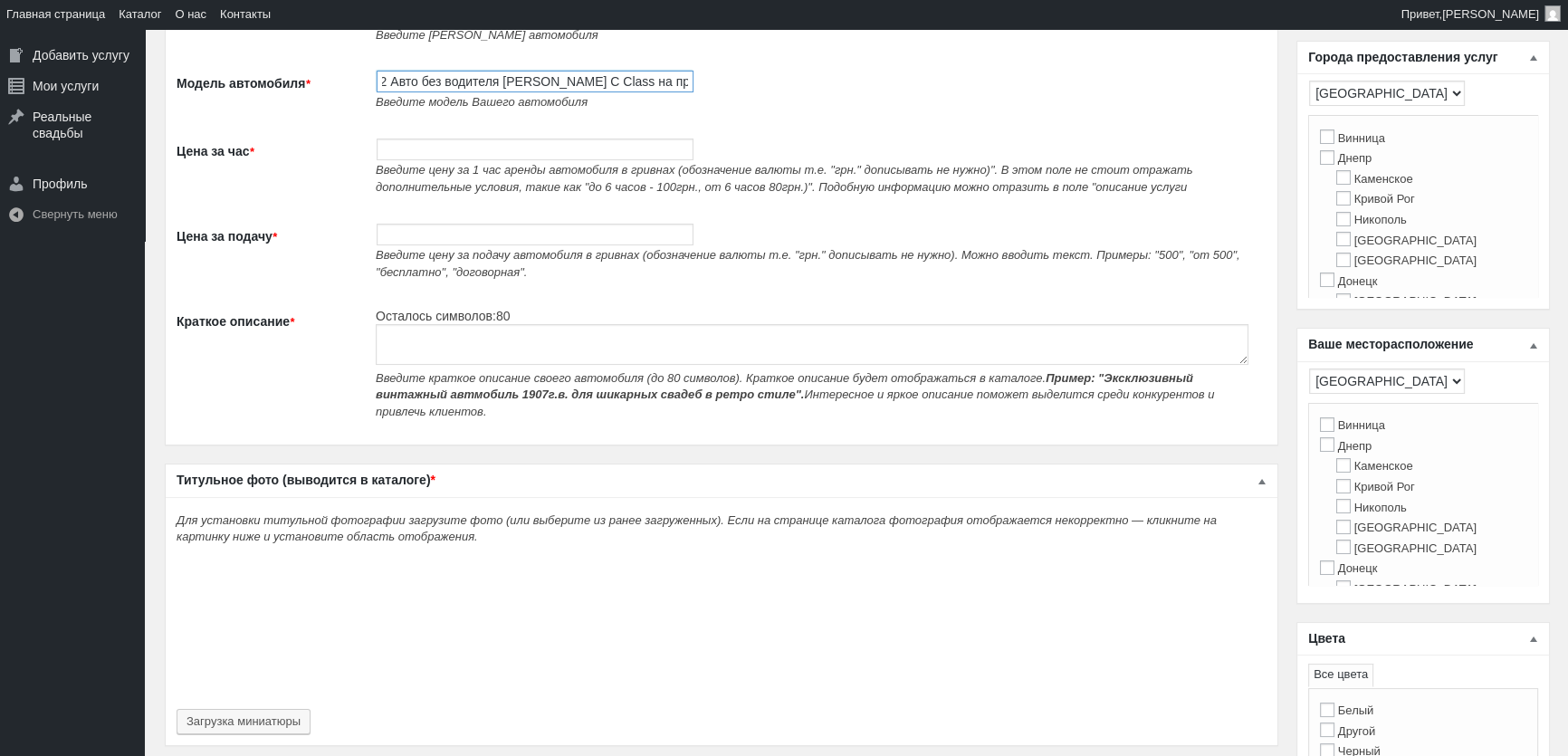
scroll to position [164, 0]
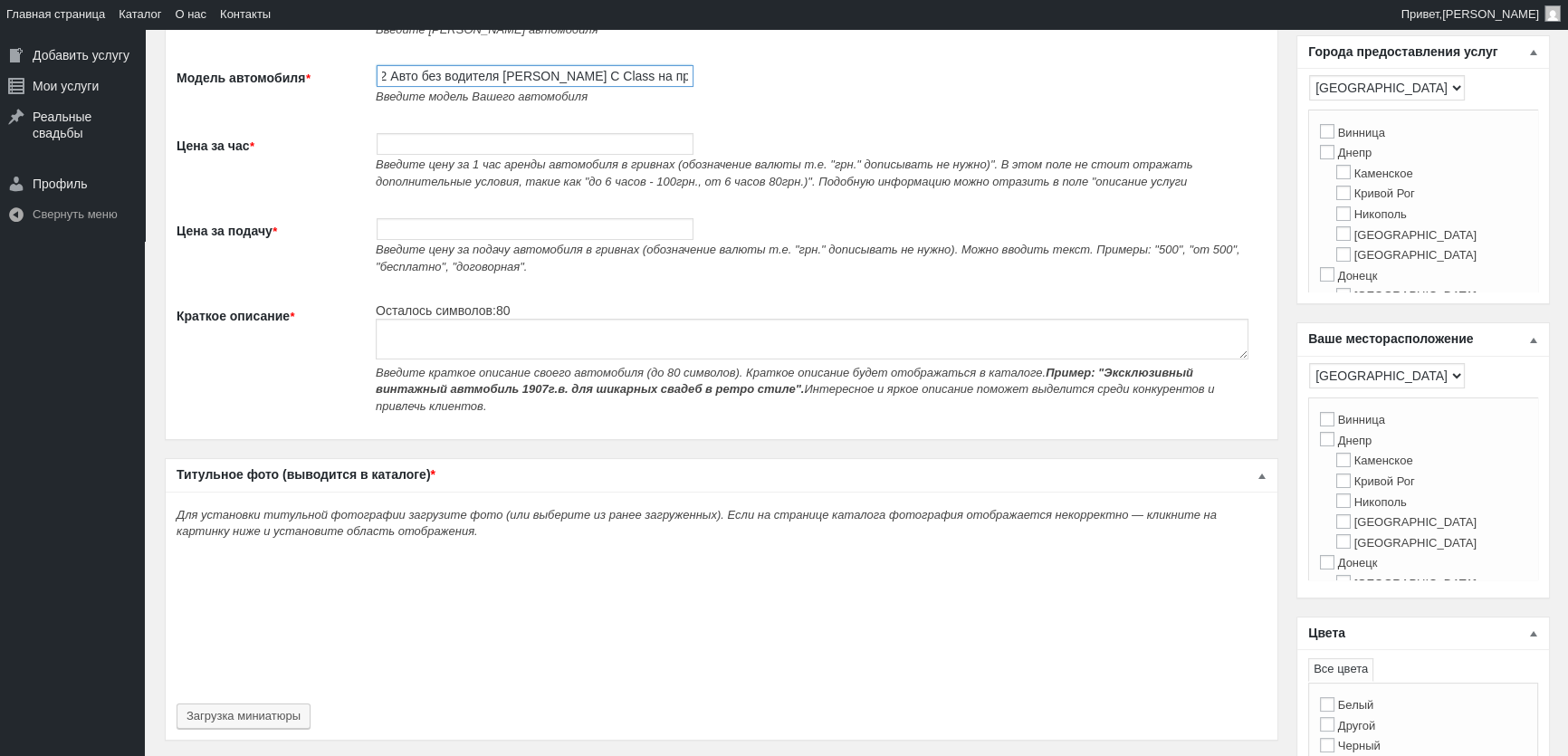
type input "432 Авто без водителя [PERSON_NAME] С Сlass на прокат"
click at [434, 333] on textarea "Краткое описание *" at bounding box center [813, 339] width 873 height 41
paste textarea "Авто без водителя [PERSON_NAME] С Сlass на прокат"
type textarea "Авто без водителя [PERSON_NAME] С Сlass на прокат"
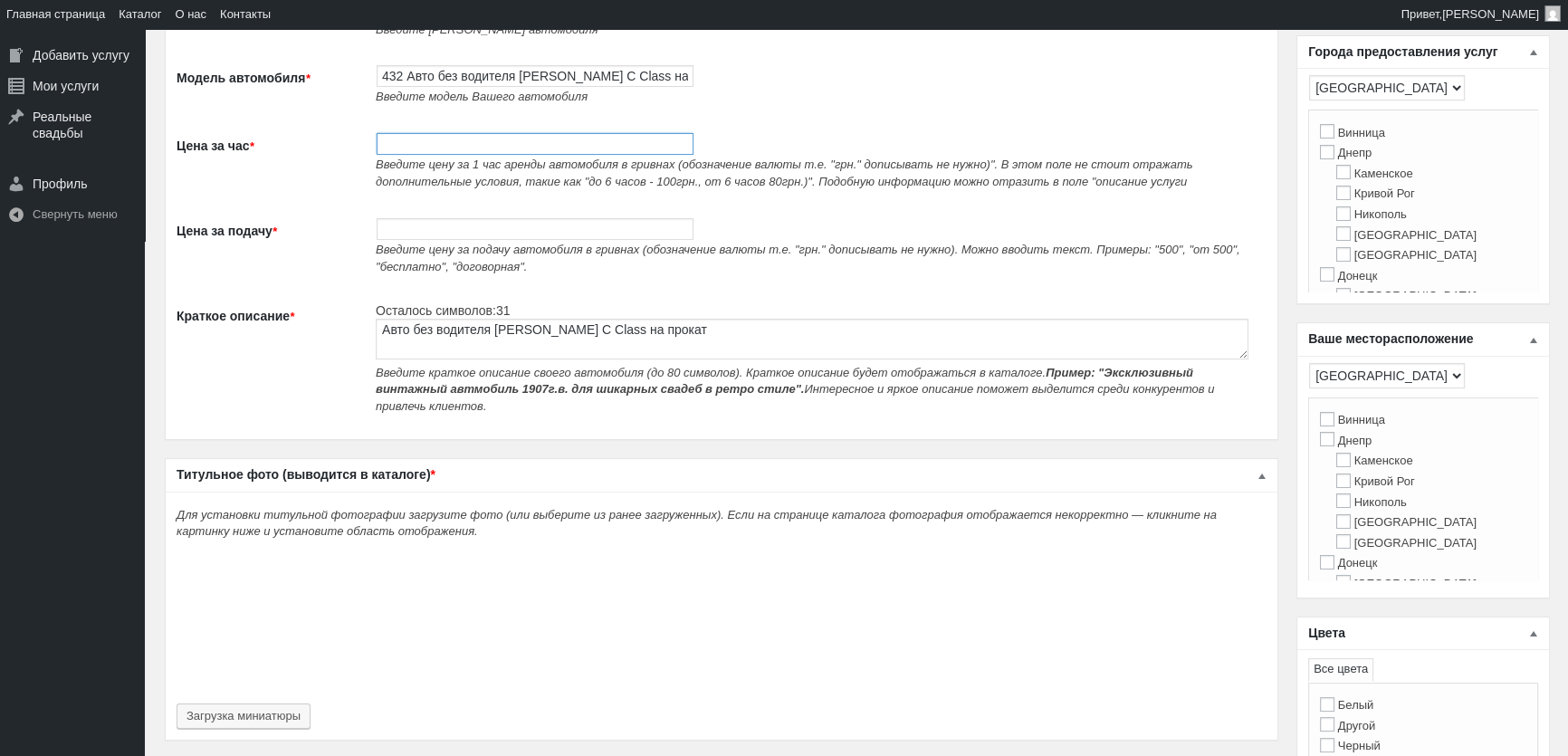
click at [439, 154] on input "Цена за час *" at bounding box center [535, 143] width 317 height 21
type input "700"
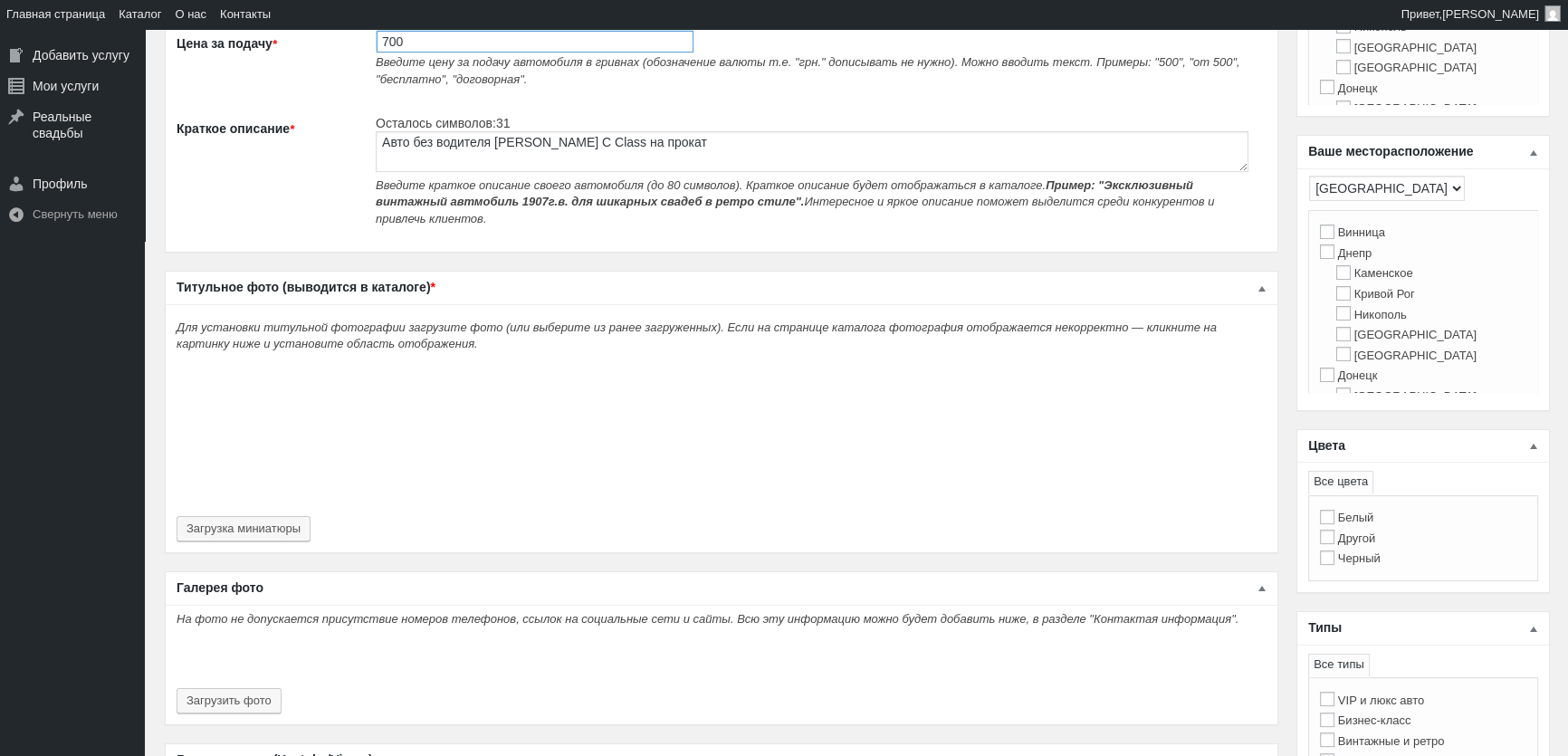
scroll to position [411, 0]
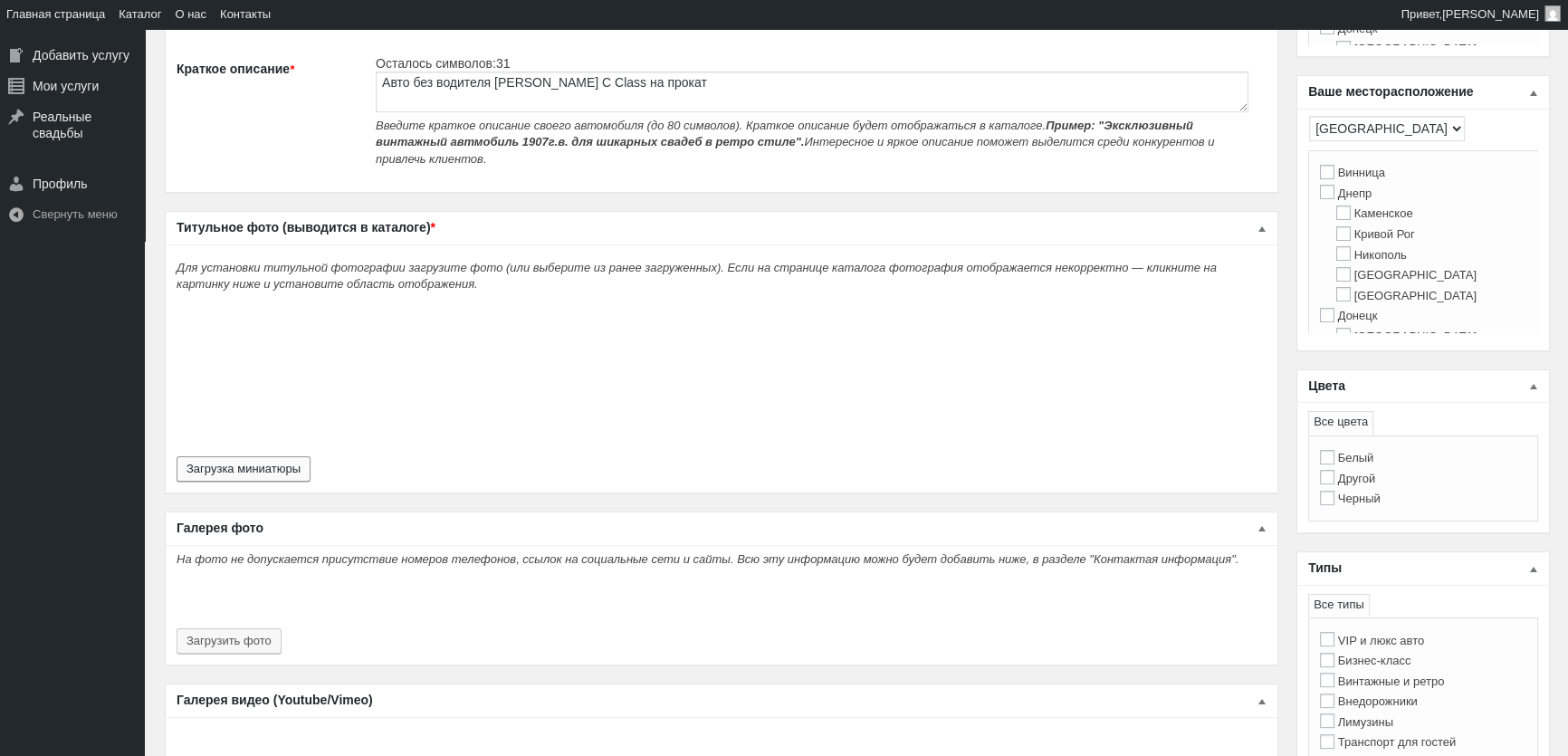
type input "700"
click at [286, 456] on button "Загрузка миниатюры" at bounding box center [243, 468] width 134 height 25
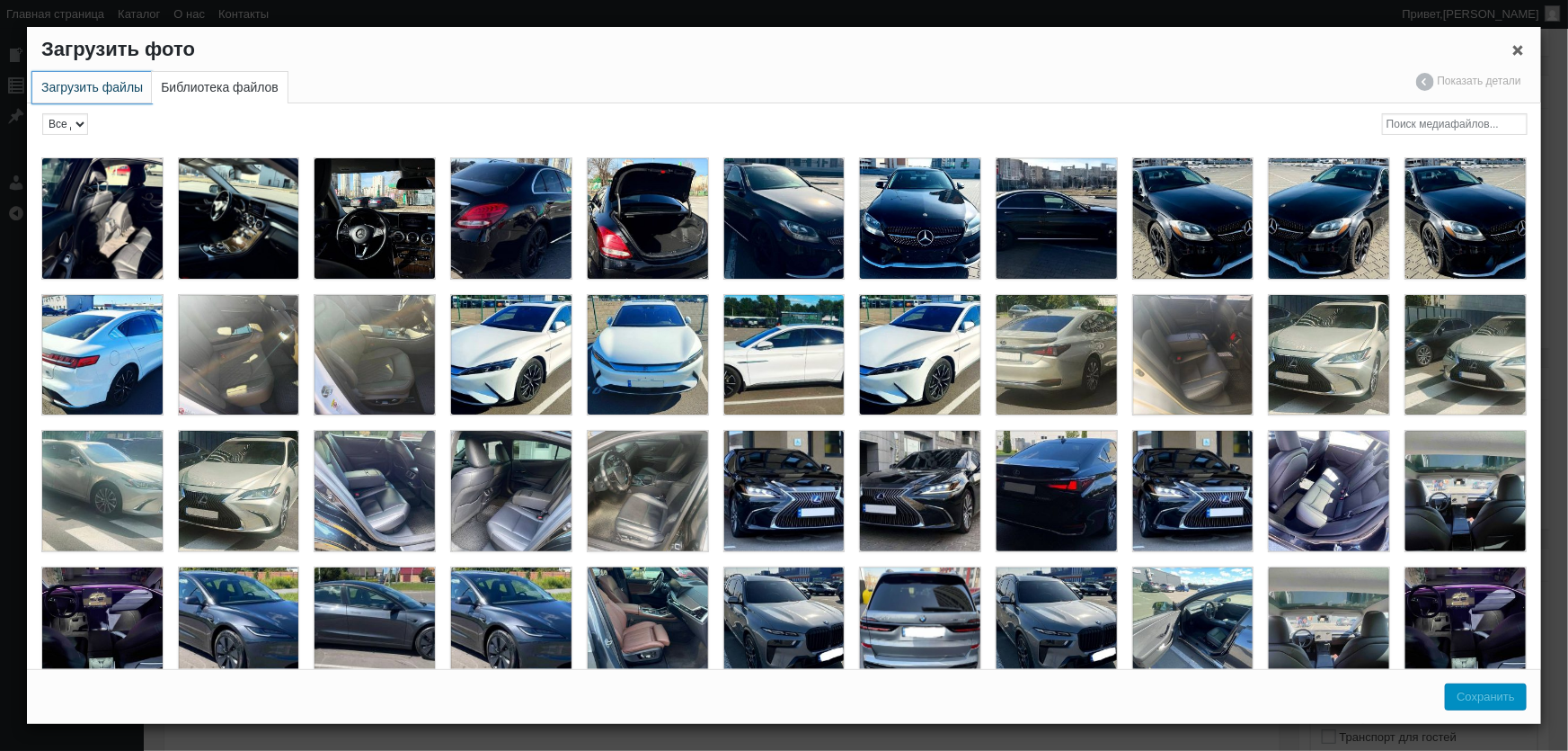
click at [90, 91] on link "Загрузить файлы" at bounding box center [92, 87] width 120 height 32
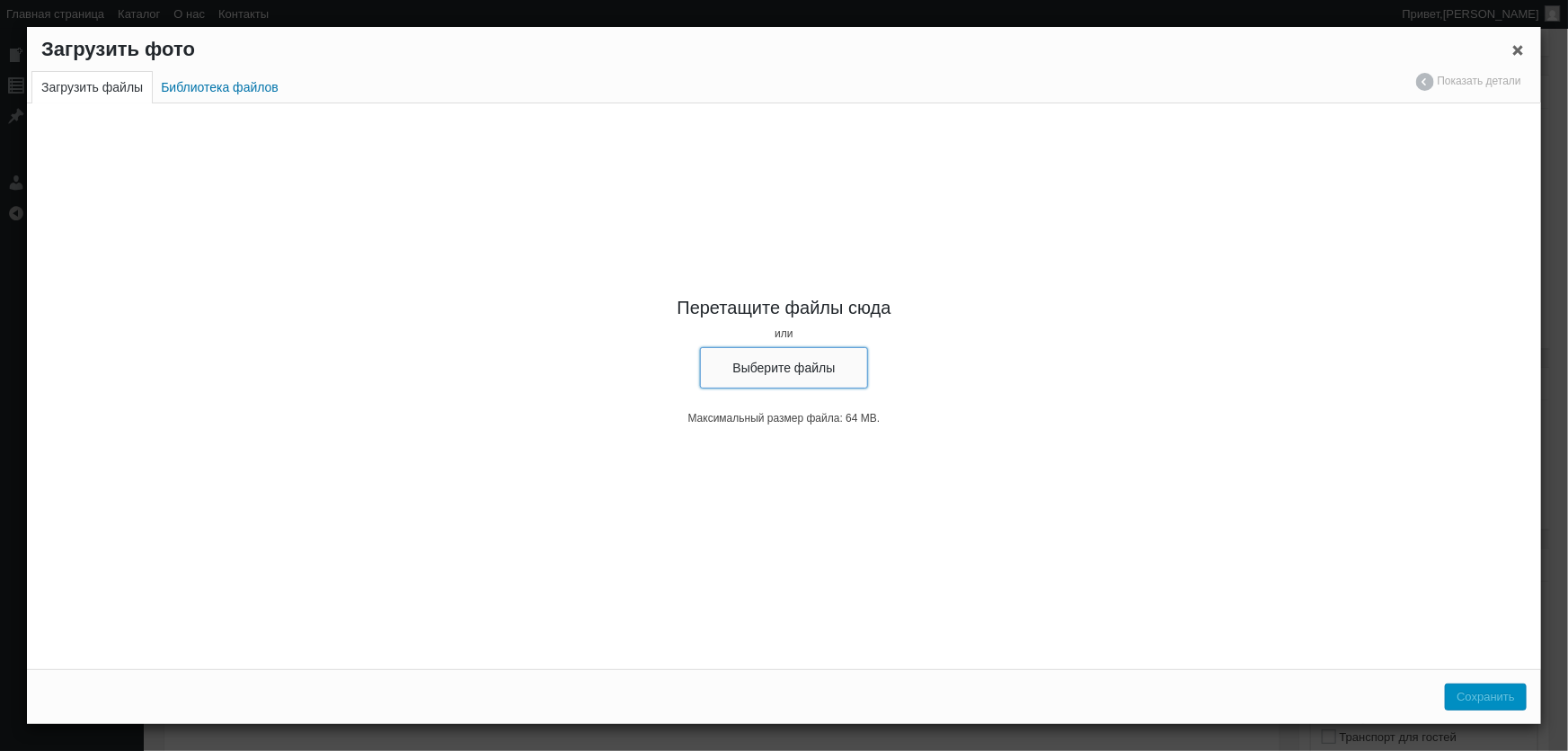
click at [815, 371] on button "Выберите файлы" at bounding box center [784, 368] width 169 height 42
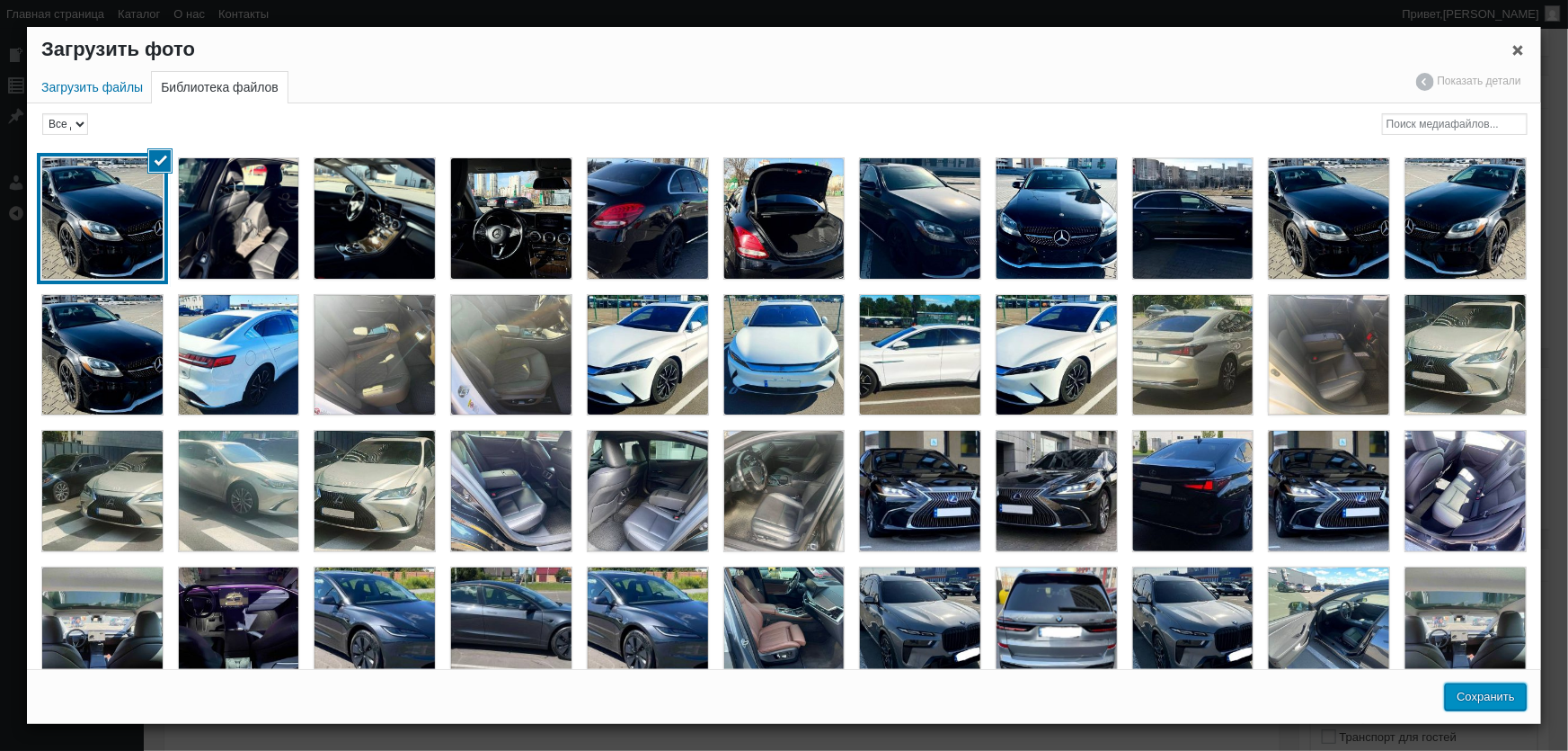
click at [1508, 696] on button "Сохранить" at bounding box center [1485, 696] width 82 height 27
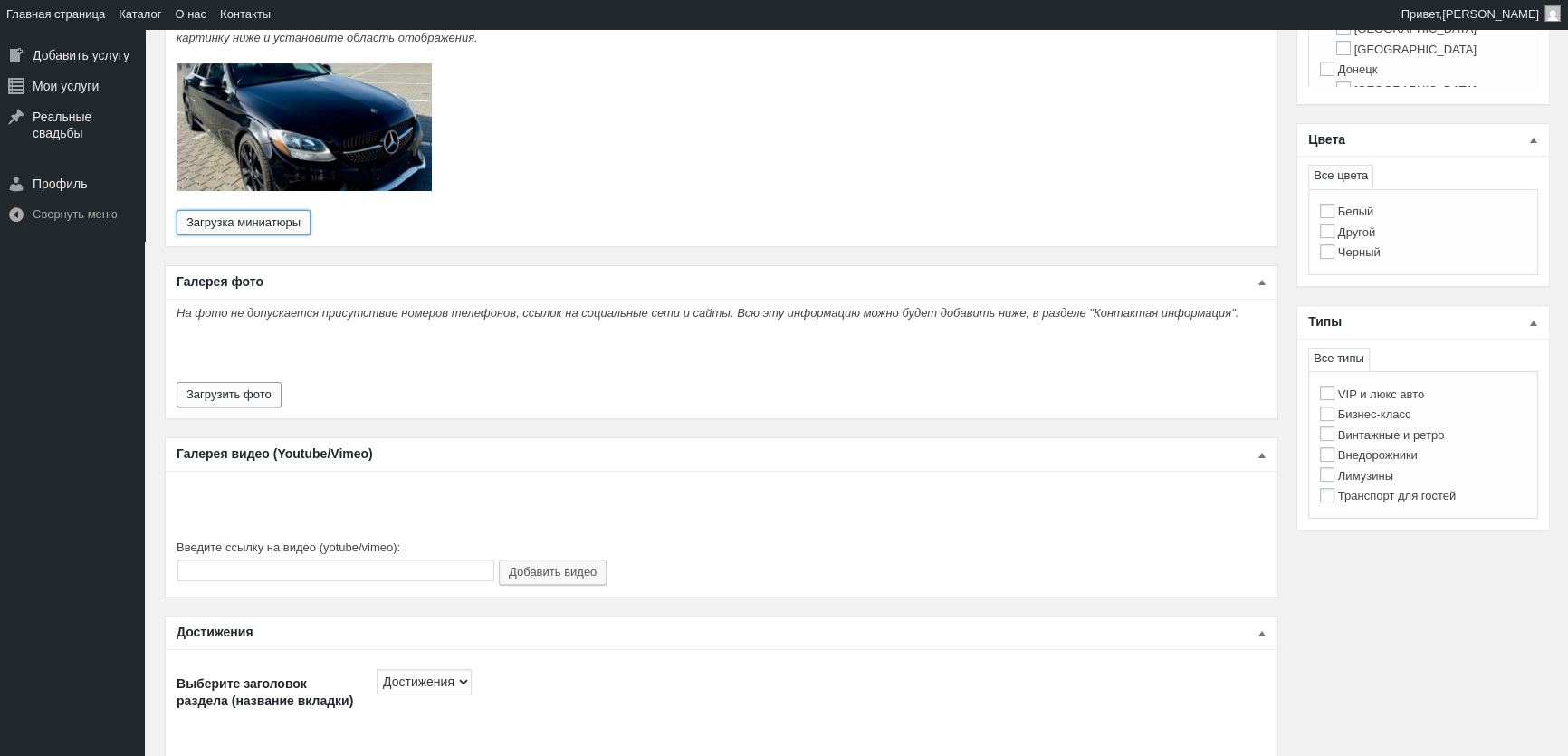
scroll to position [658, 0]
click at [209, 387] on button "Загрузить фото" at bounding box center [229, 393] width 105 height 25
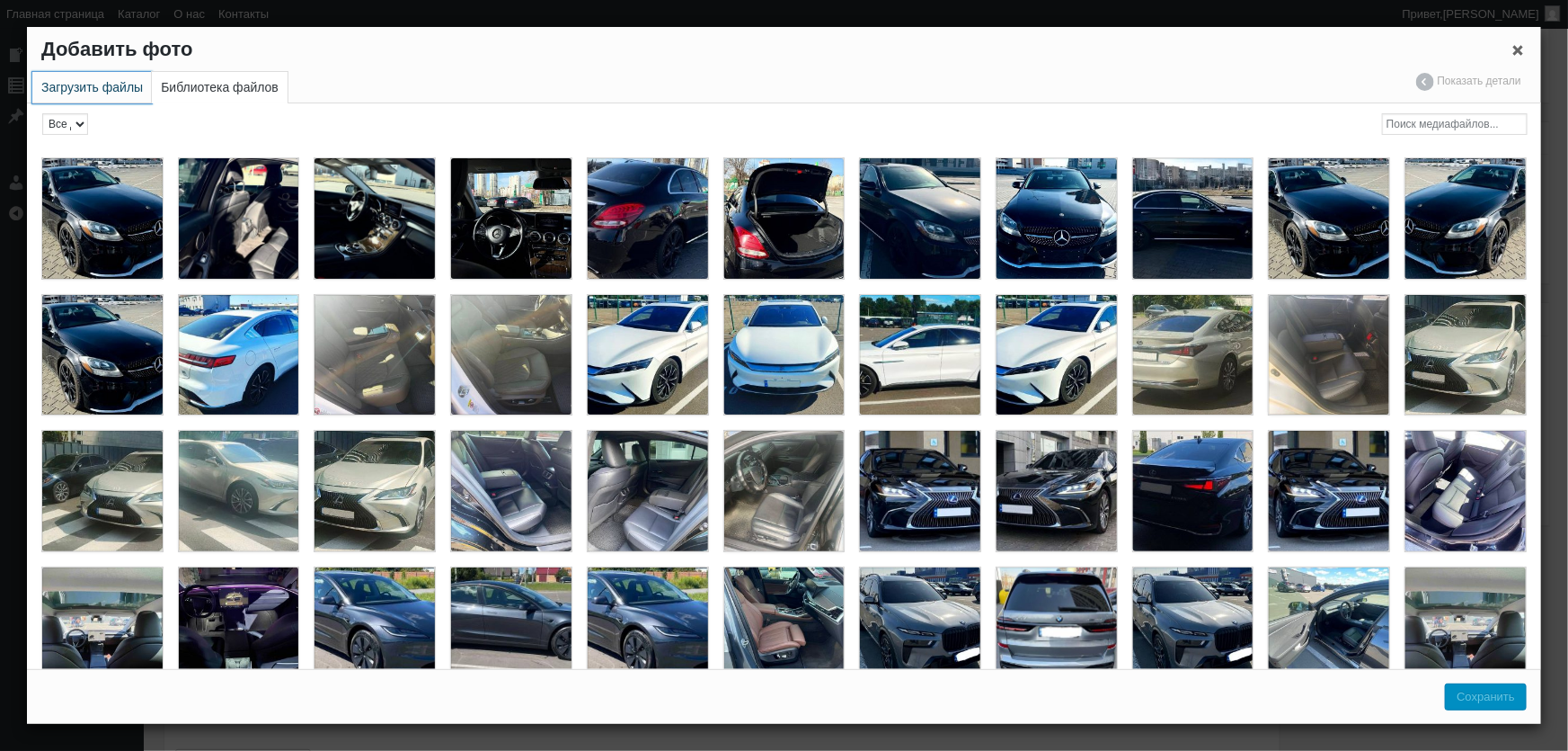
click at [57, 86] on link "Загрузить файлы" at bounding box center [92, 87] width 120 height 32
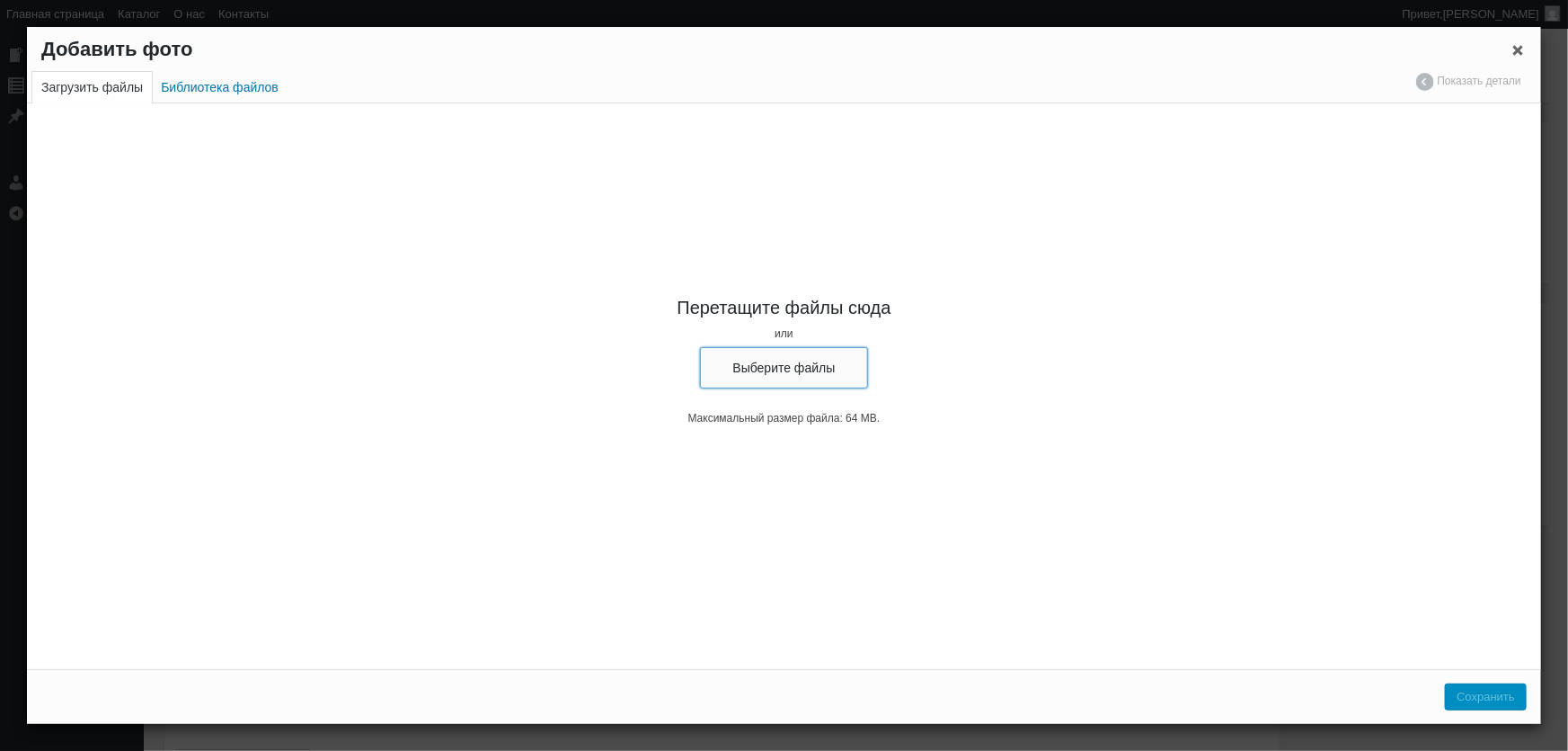
click at [823, 372] on button "Выберите файлы" at bounding box center [784, 368] width 169 height 42
type input "C:\fakepath\Mercedes Benz C Class прокат без водія, оренда мерседес с класс з в…"
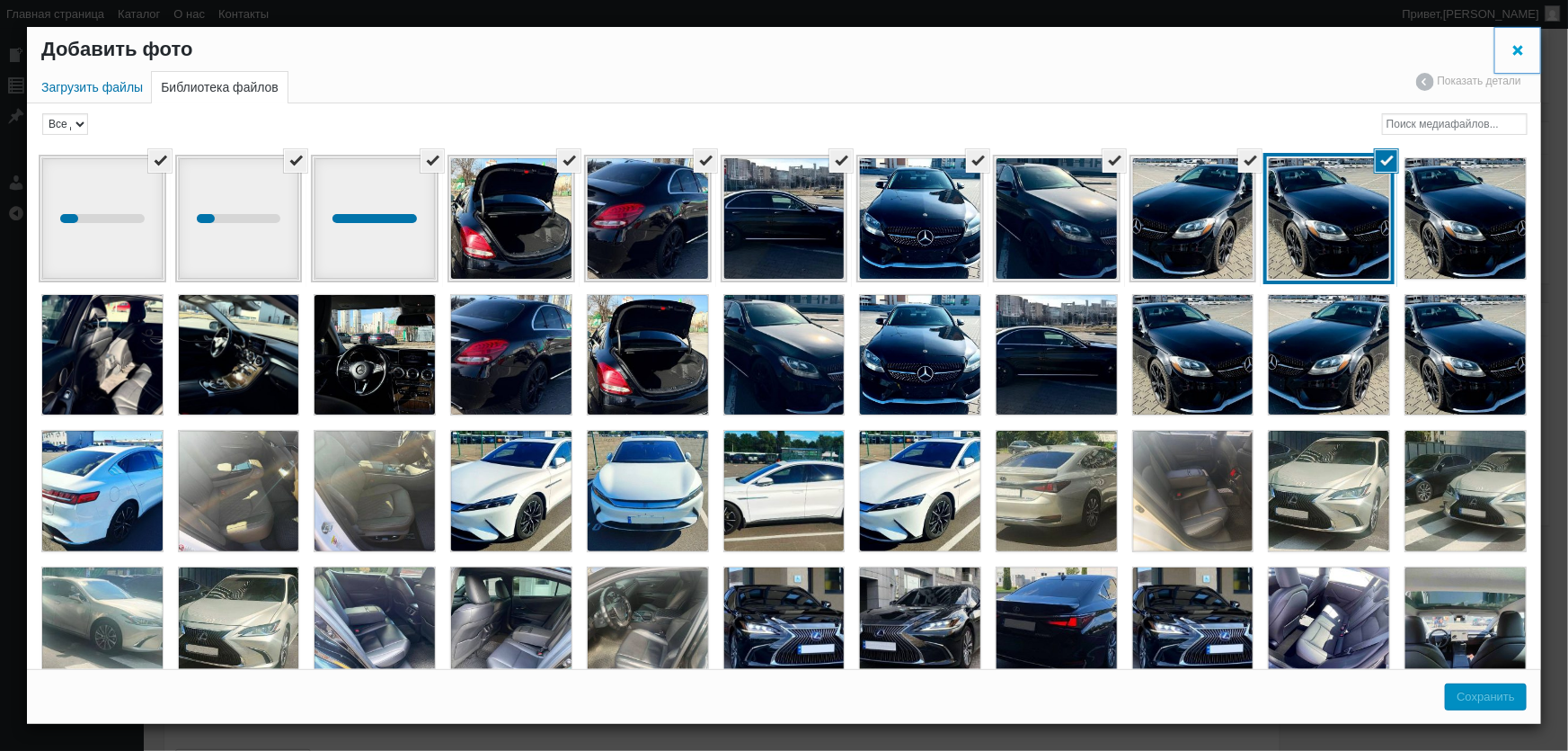
click at [1514, 49] on span "Закрыть окно параметров файла" at bounding box center [1517, 49] width 18 height 13
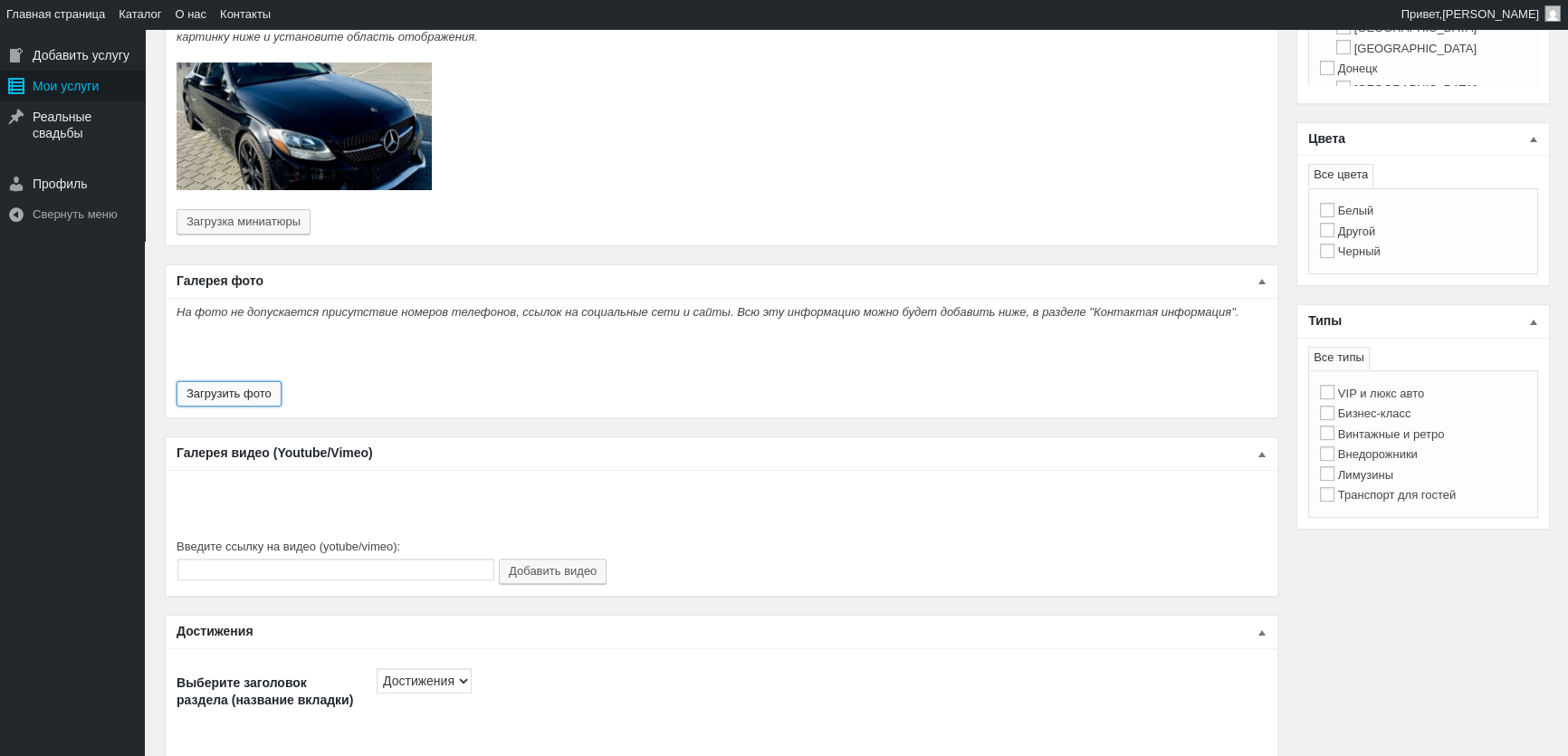
scroll to position [0, 0]
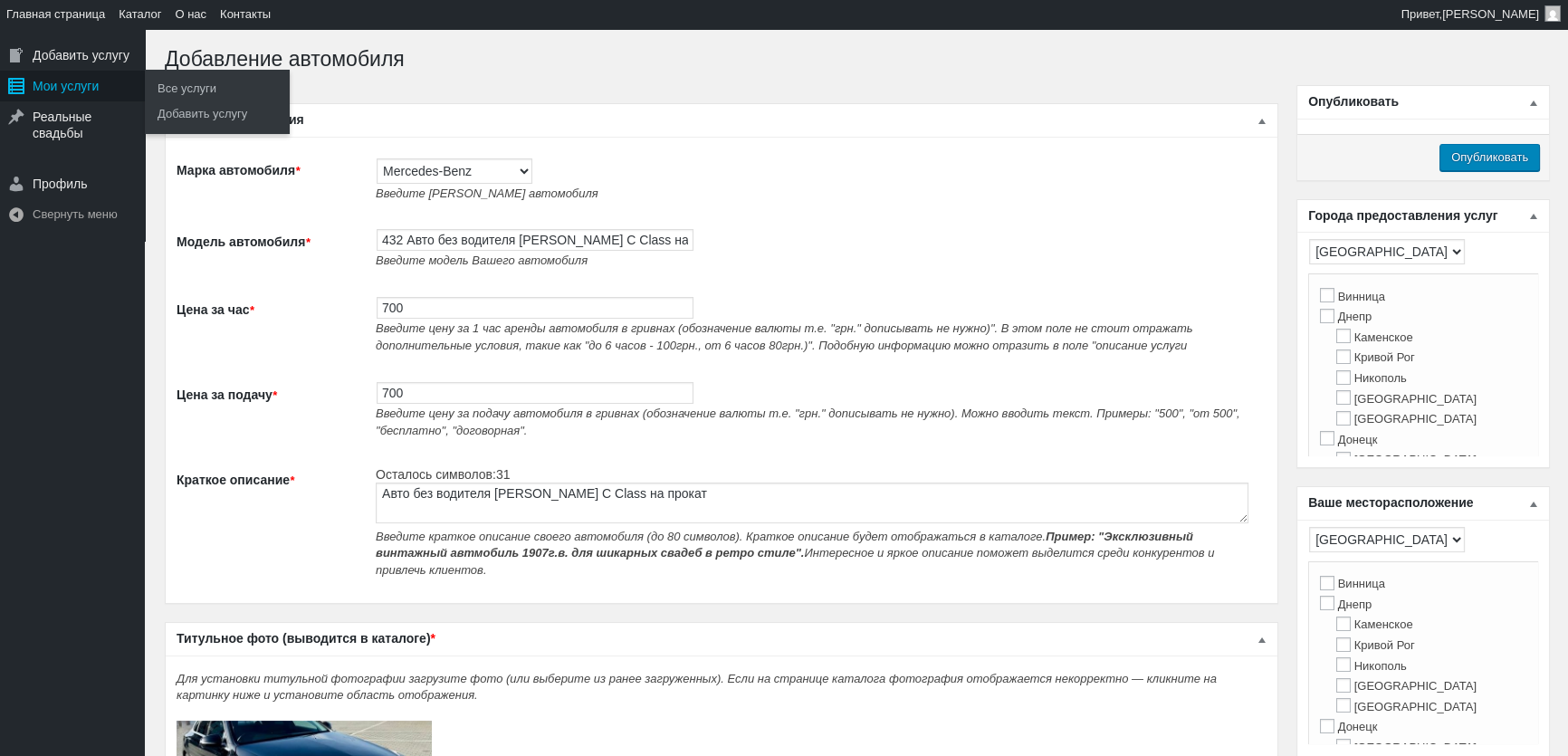
click at [43, 91] on div "Мои услуги" at bounding box center [72, 86] width 145 height 31
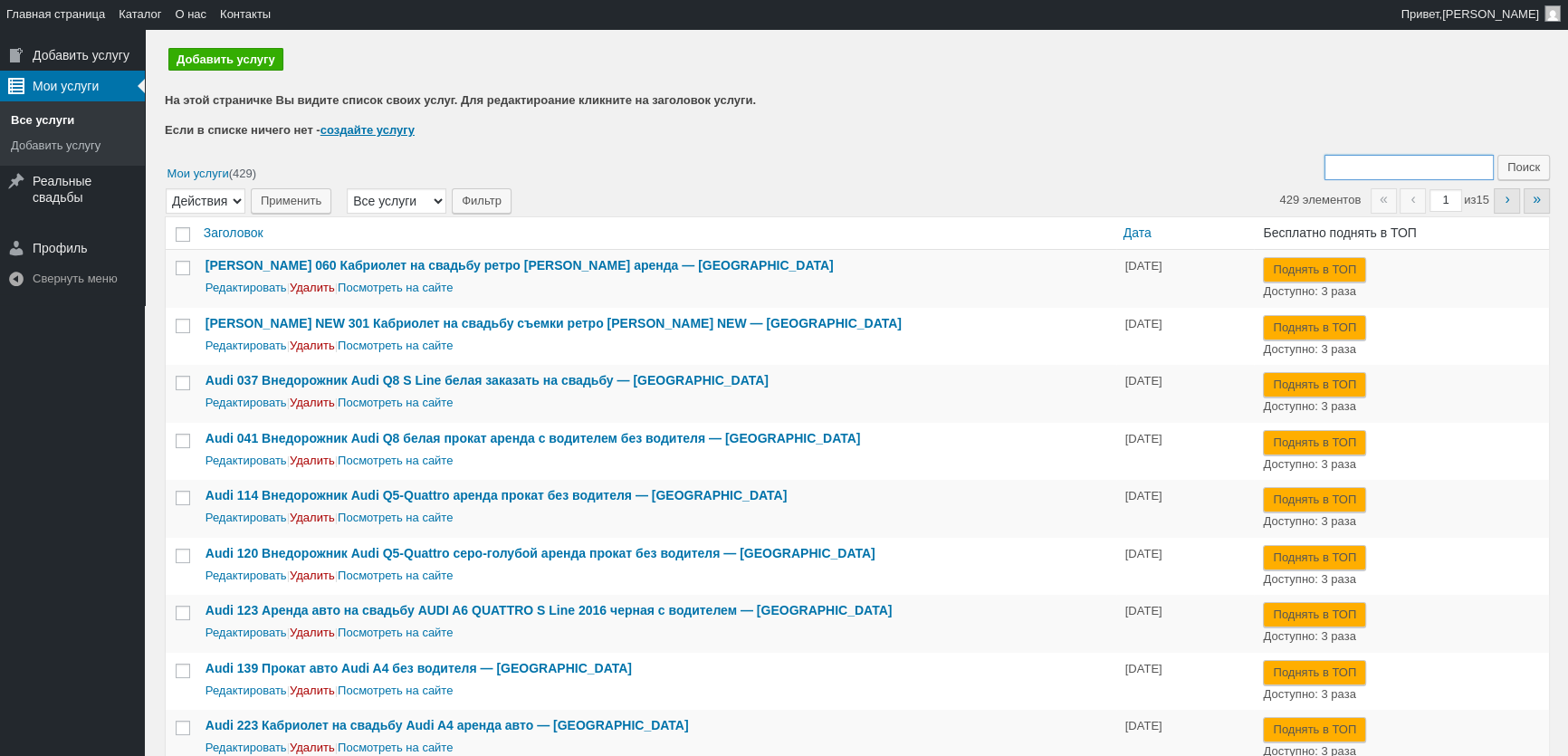
click at [1384, 157] on input "Поиск:" at bounding box center [1409, 167] width 169 height 25
type input "432"
click at [1498, 155] on input "Поиск" at bounding box center [1524, 167] width 52 height 25
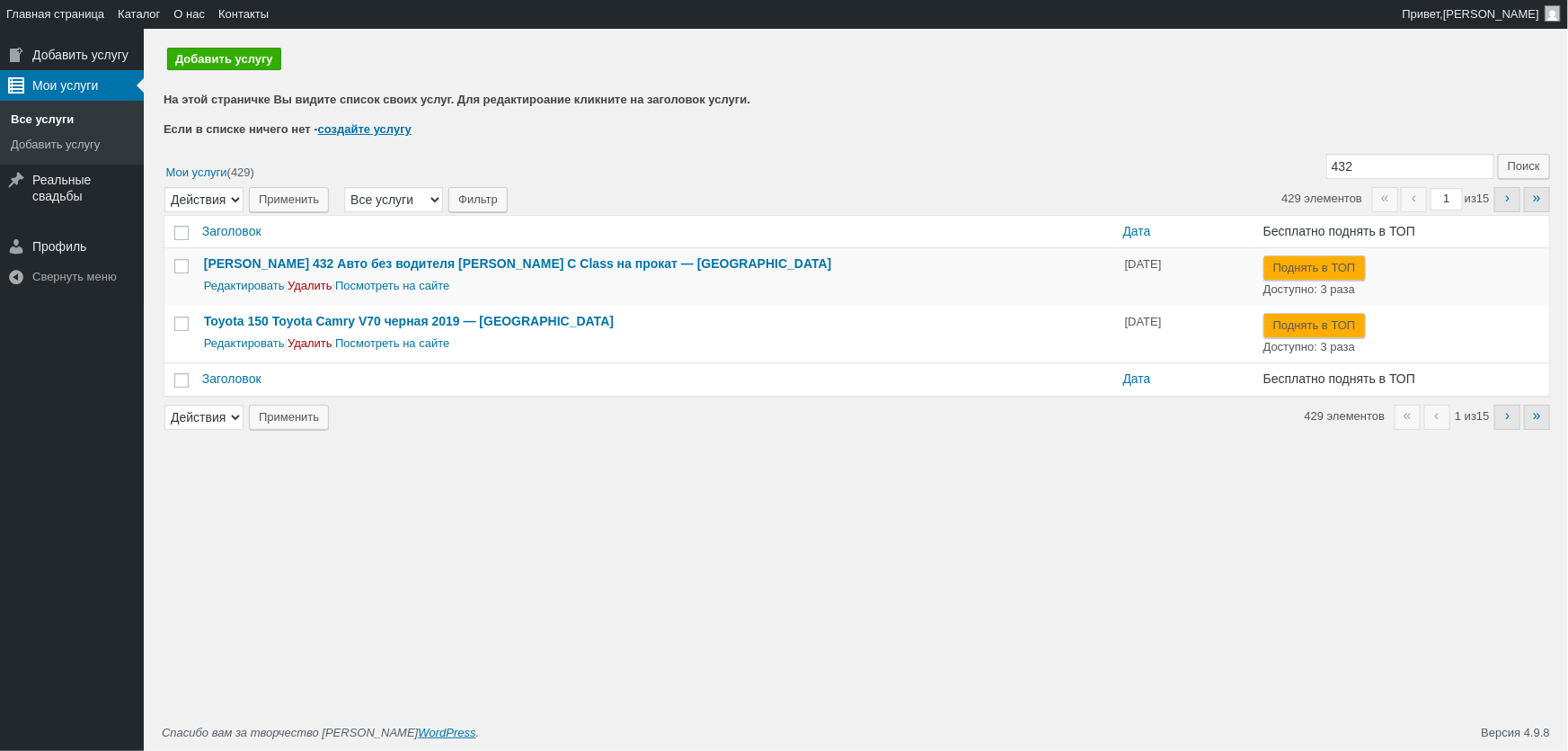
click at [47, 120] on link "Все услуги" at bounding box center [71, 119] width 144 height 25
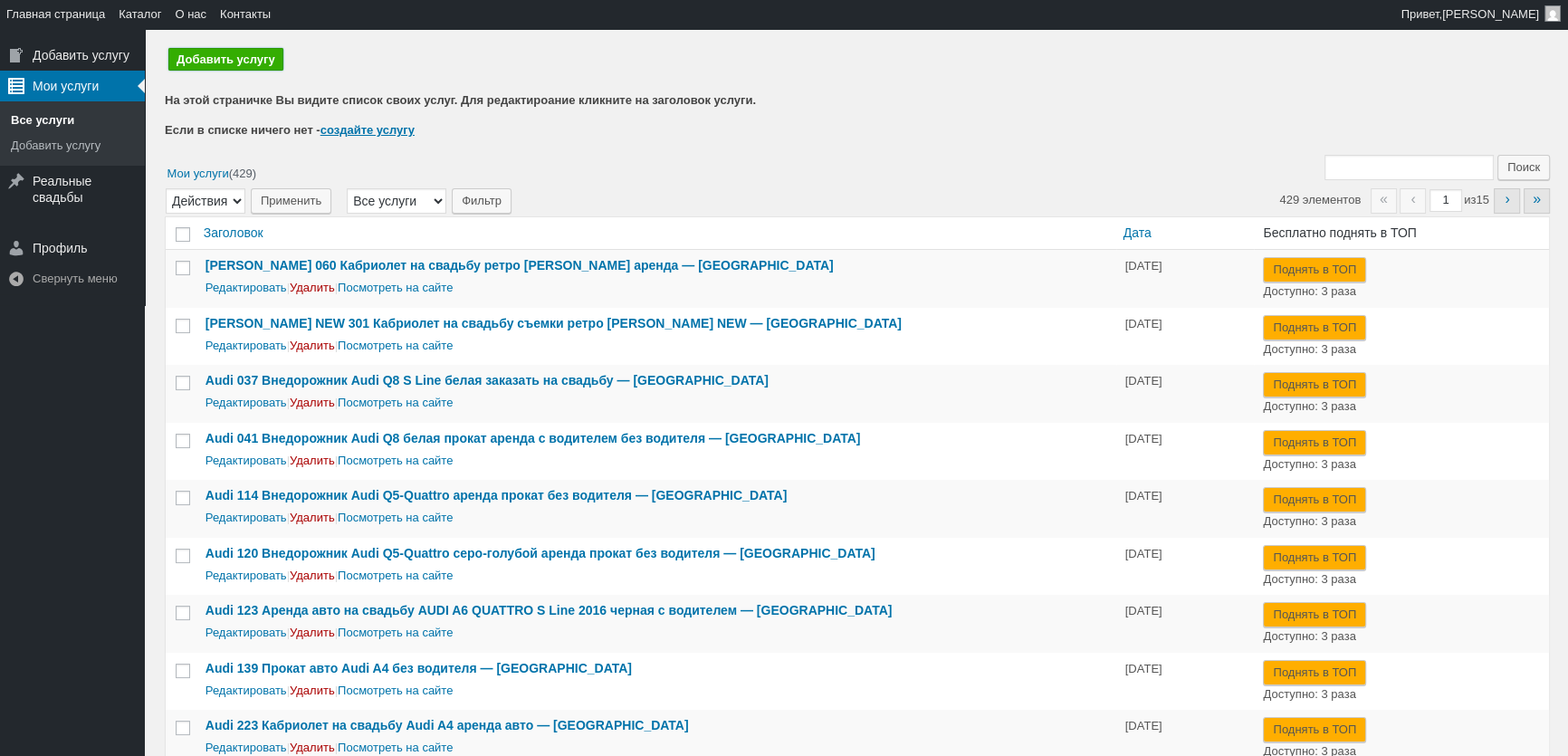
click at [251, 70] on link "Добавить услугу" at bounding box center [225, 59] width 115 height 22
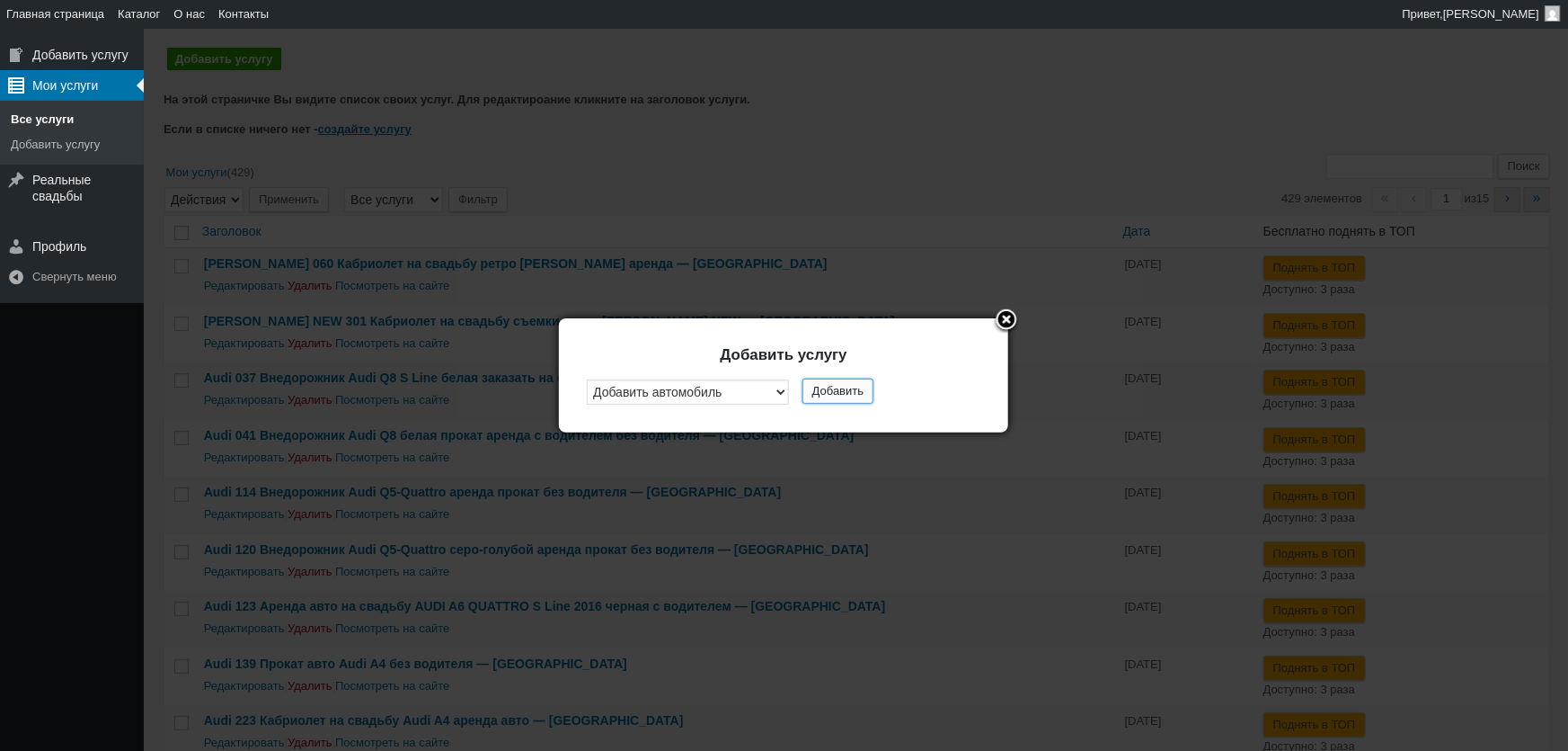
click at [814, 395] on button "Добавить" at bounding box center [838, 391] width 71 height 25
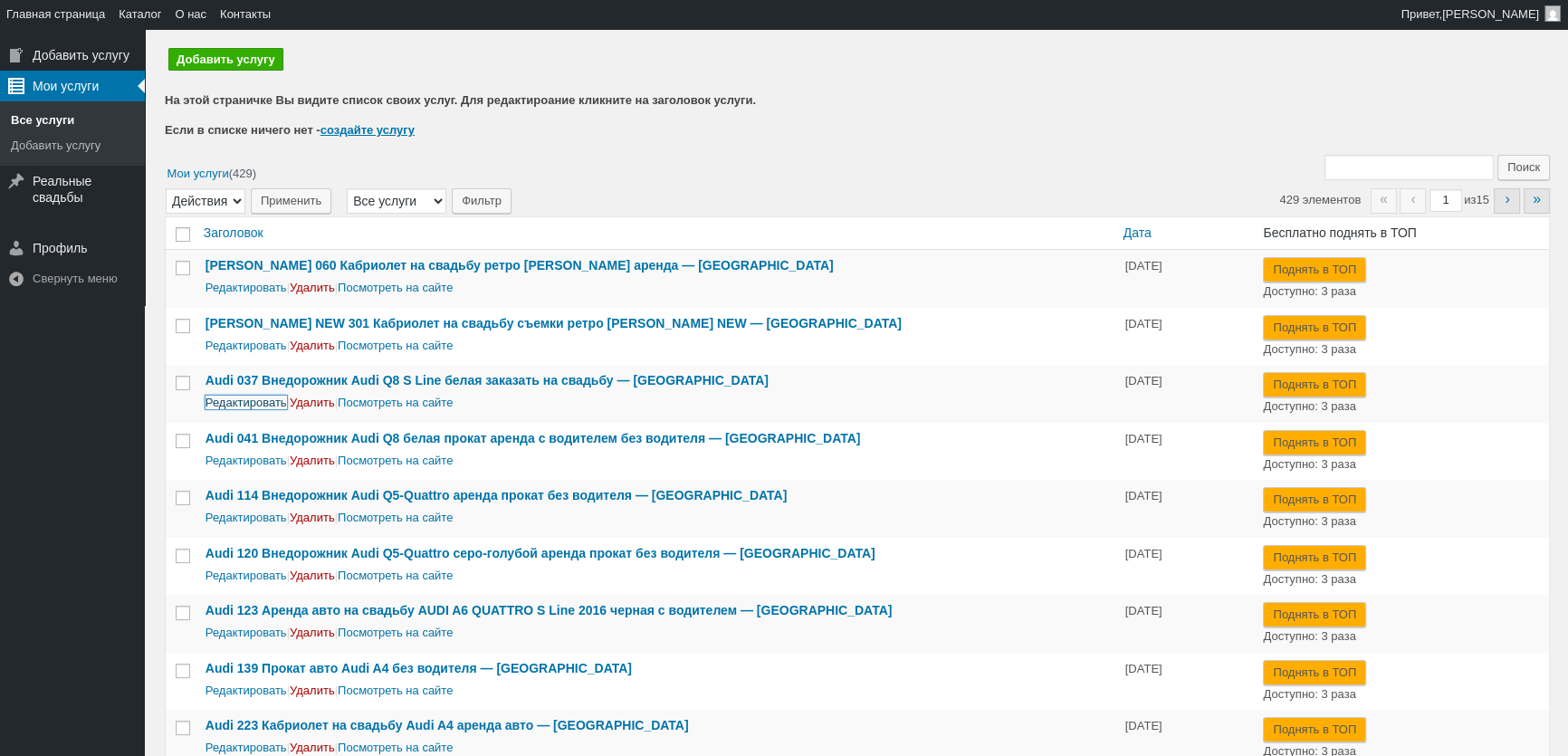
click at [239, 408] on link "Редактировать" at bounding box center [246, 402] width 81 height 14
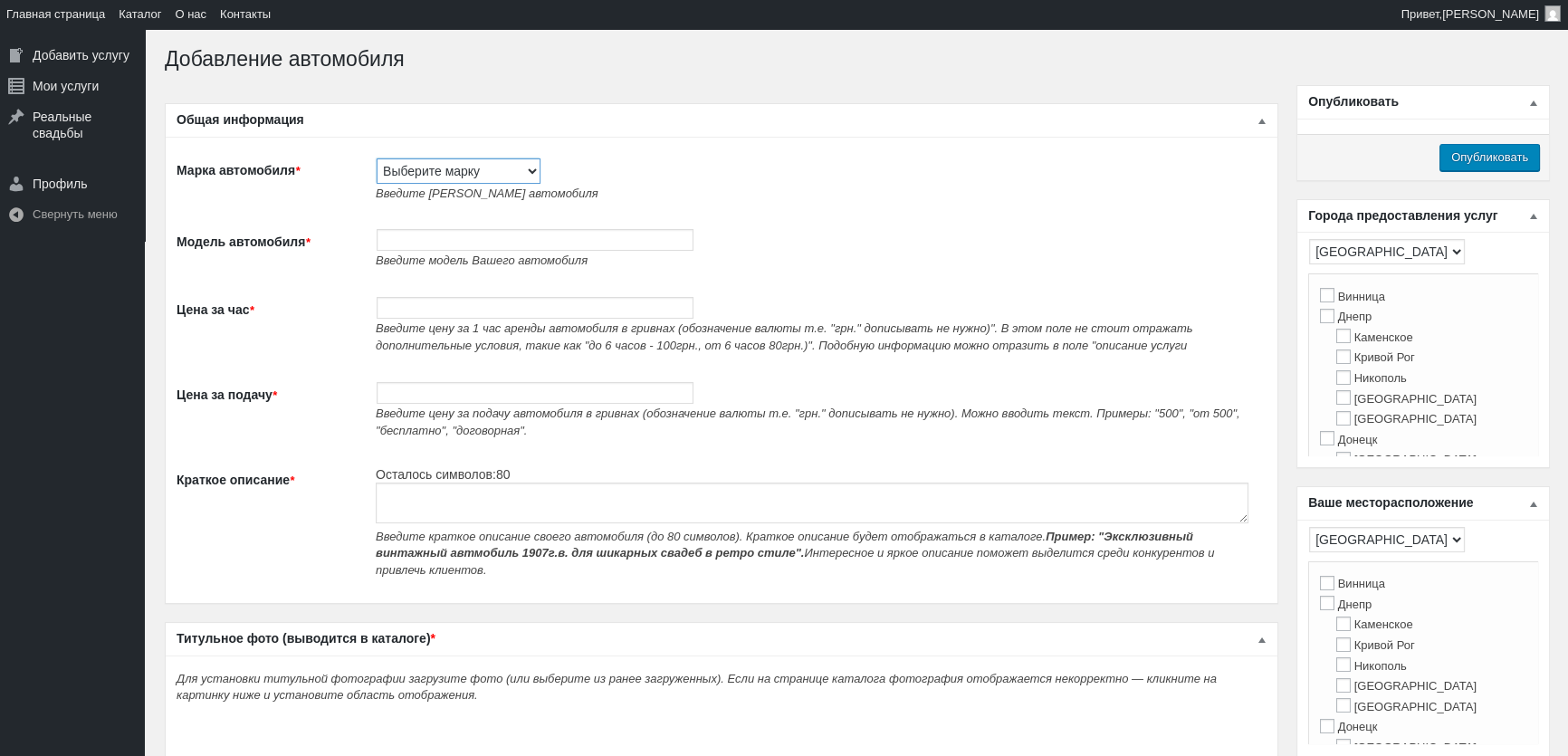
click at [442, 175] on select "Выберите марку Acura Alfa Romeo Alpine Aston [PERSON_NAME] Audi [PERSON_NAME] (…" at bounding box center [458, 170] width 164 height 25
select select "Mercedes-Benz"
click at [377, 158] on select "Выберите марку Acura Alfa Romeo Alpine Aston [PERSON_NAME] Audi [PERSON_NAME] (…" at bounding box center [458, 170] width 164 height 25
type input "Mercedes-Benz"
click at [435, 254] on span "Введите модель Вашего автомобиля" at bounding box center [482, 260] width 212 height 14
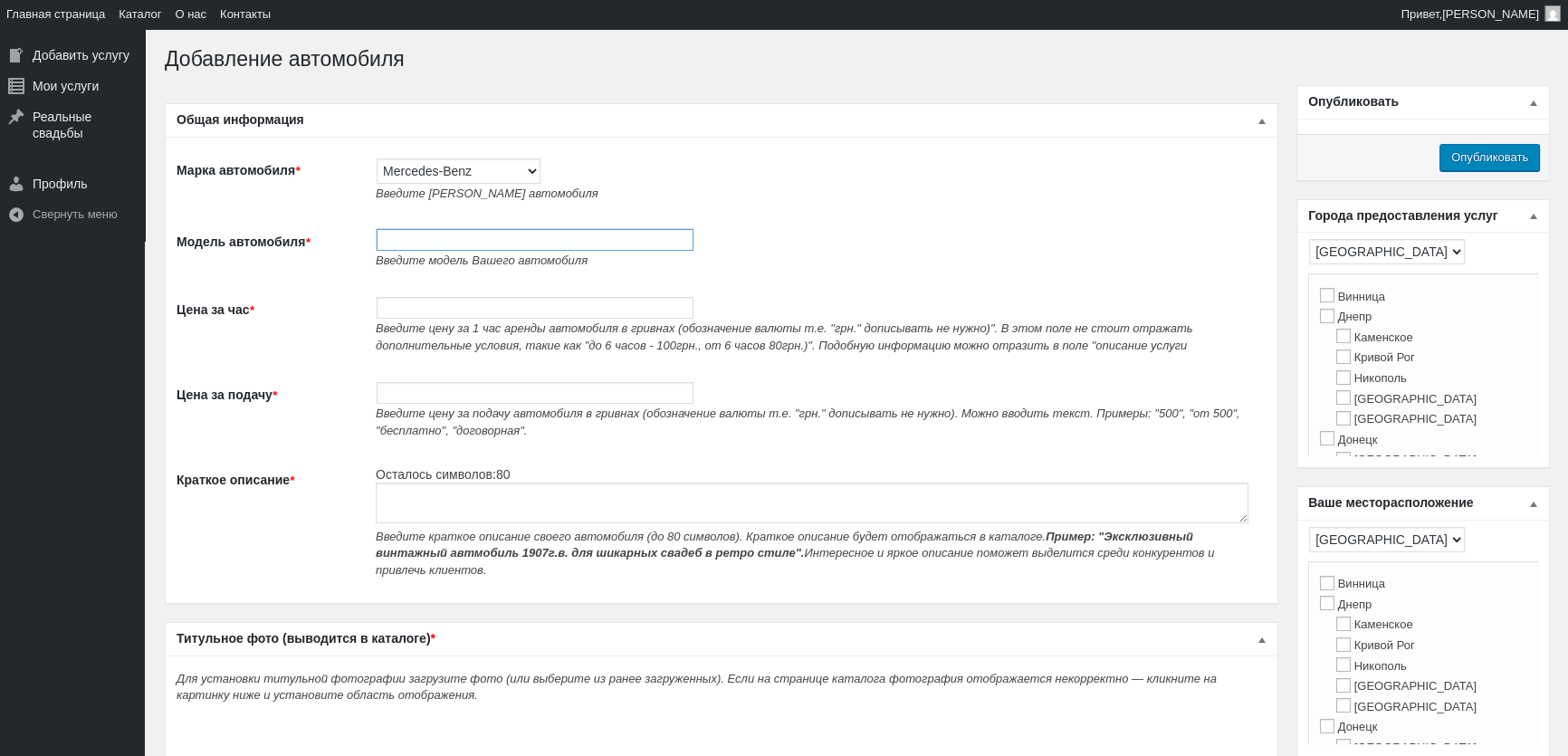
click at [447, 250] on input "Модель автомобиля *" at bounding box center [535, 239] width 317 height 21
paste input "Авто без водителя [PERSON_NAME] С300 синий на прокат"
type input "433 Авто без водителя [PERSON_NAME] С300 синий на прокат"
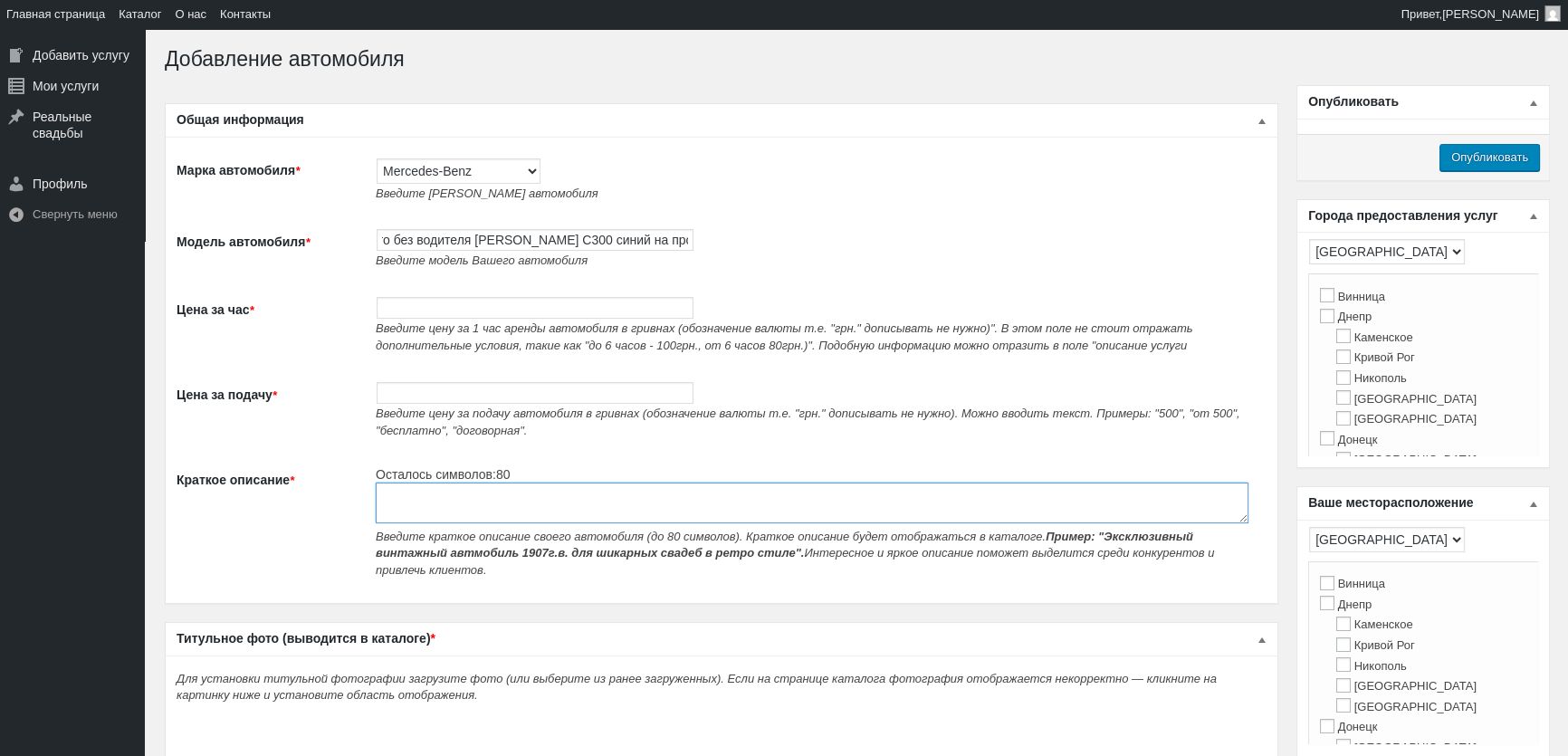
click at [414, 496] on textarea "Краткое описание *" at bounding box center [813, 503] width 873 height 41
paste textarea "Авто без водителя [PERSON_NAME] С300 синий на прокат"
type textarea "Авто без водителя [PERSON_NAME] С300 синий на прокат"
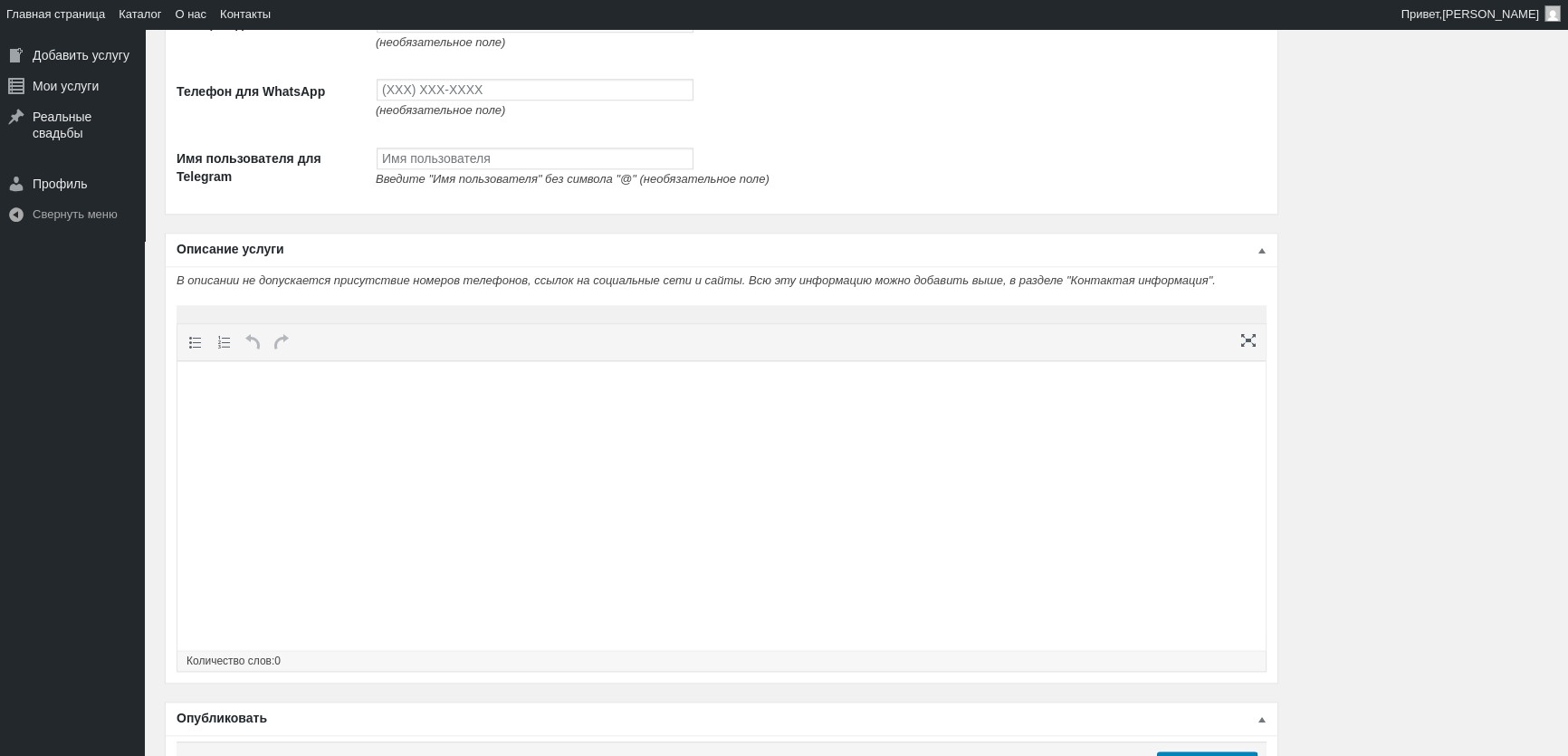
click at [502, 425] on html at bounding box center [722, 395] width 1088 height 69
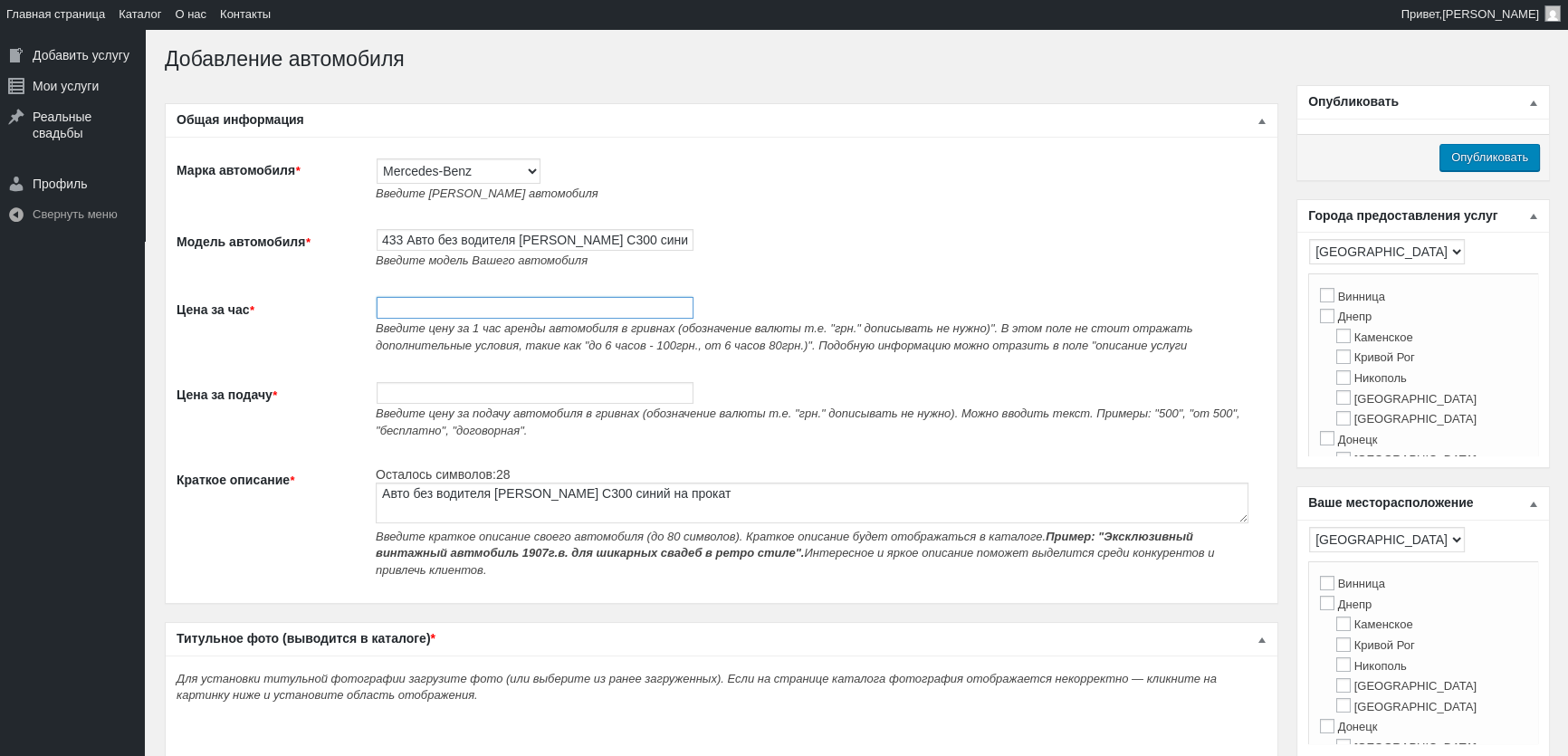
click at [409, 307] on input "Цена за час *" at bounding box center [535, 307] width 317 height 21
type input "700"
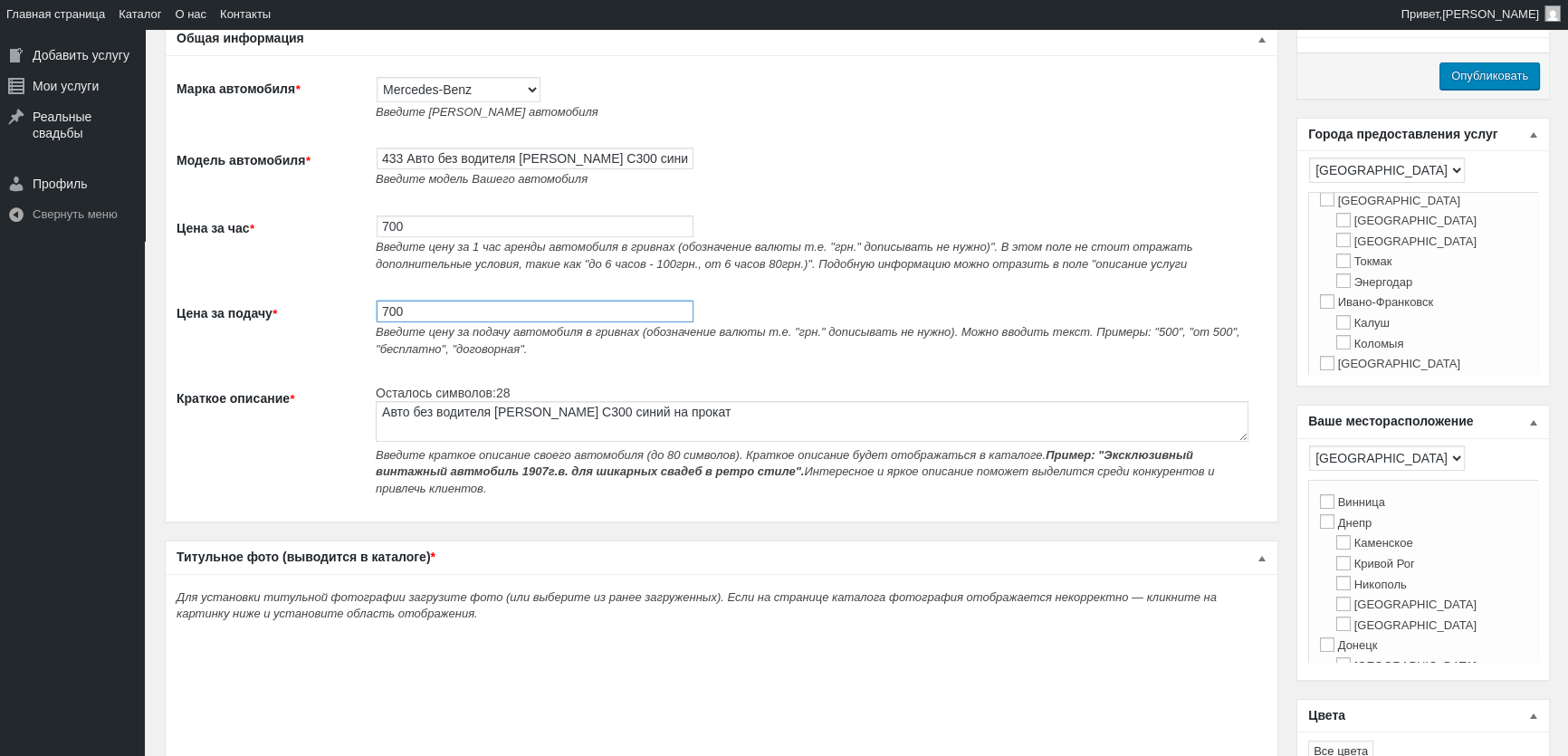
scroll to position [329, 0]
type input "700"
click at [1332, 342] on input "[GEOGRAPHIC_DATA]" at bounding box center [1327, 335] width 14 height 14
checkbox input "true"
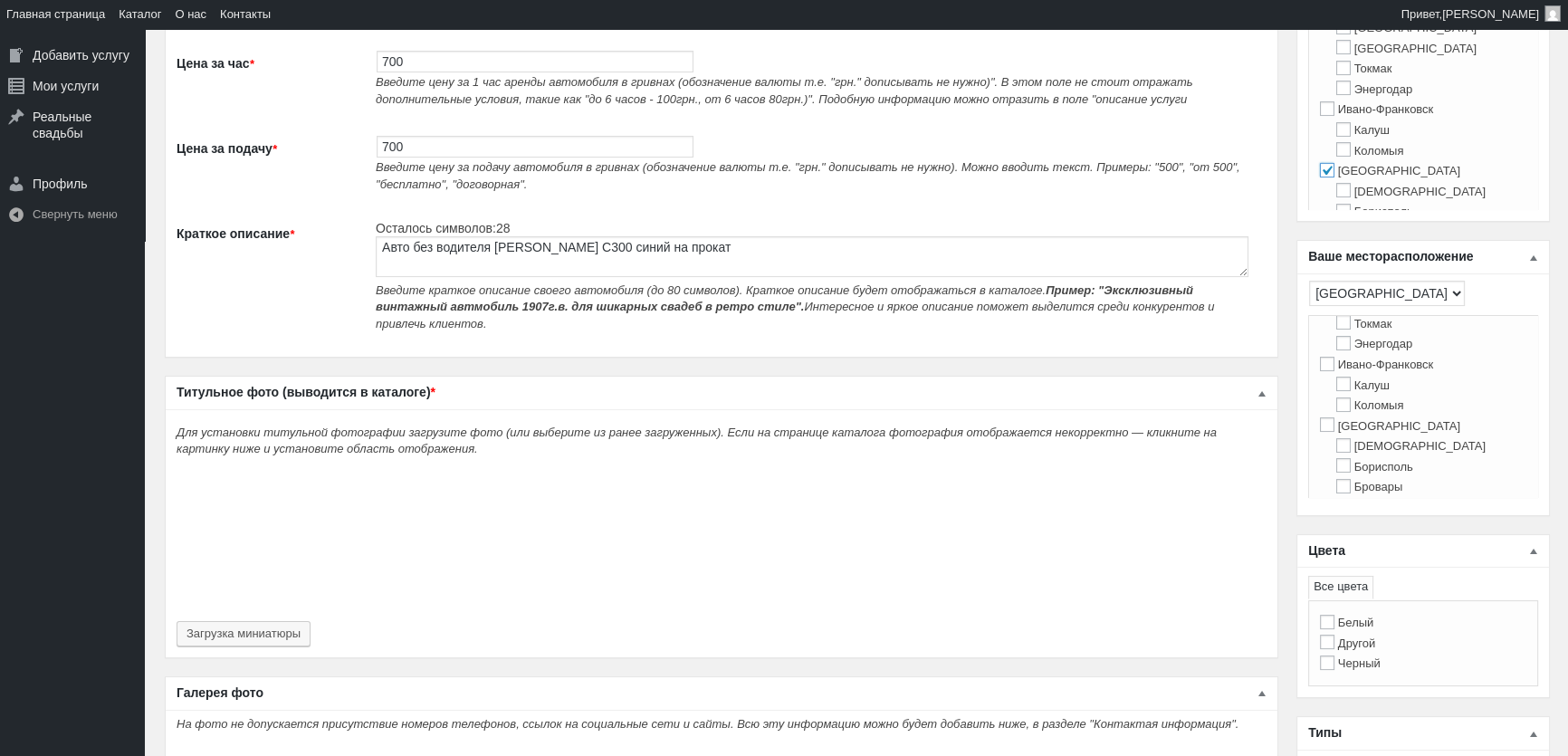
scroll to position [411, 0]
click at [1331, 381] on input "[GEOGRAPHIC_DATA]" at bounding box center [1327, 374] width 14 height 14
checkbox input "true"
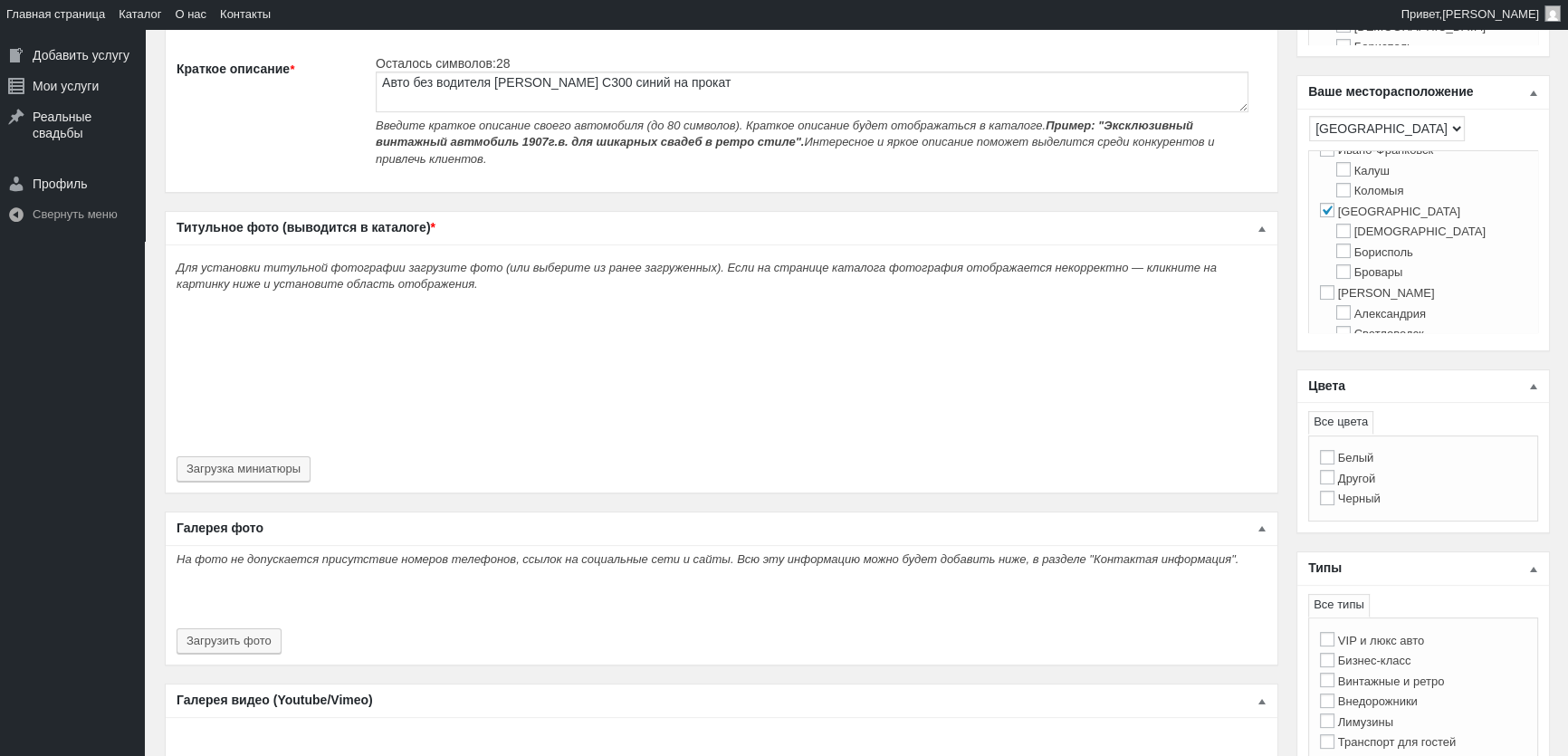
click at [1360, 483] on label "Другой" at bounding box center [1347, 478] width 55 height 14
click at [1334, 483] on input "Другой" at bounding box center [1327, 477] width 14 height 14
checkbox input "true"
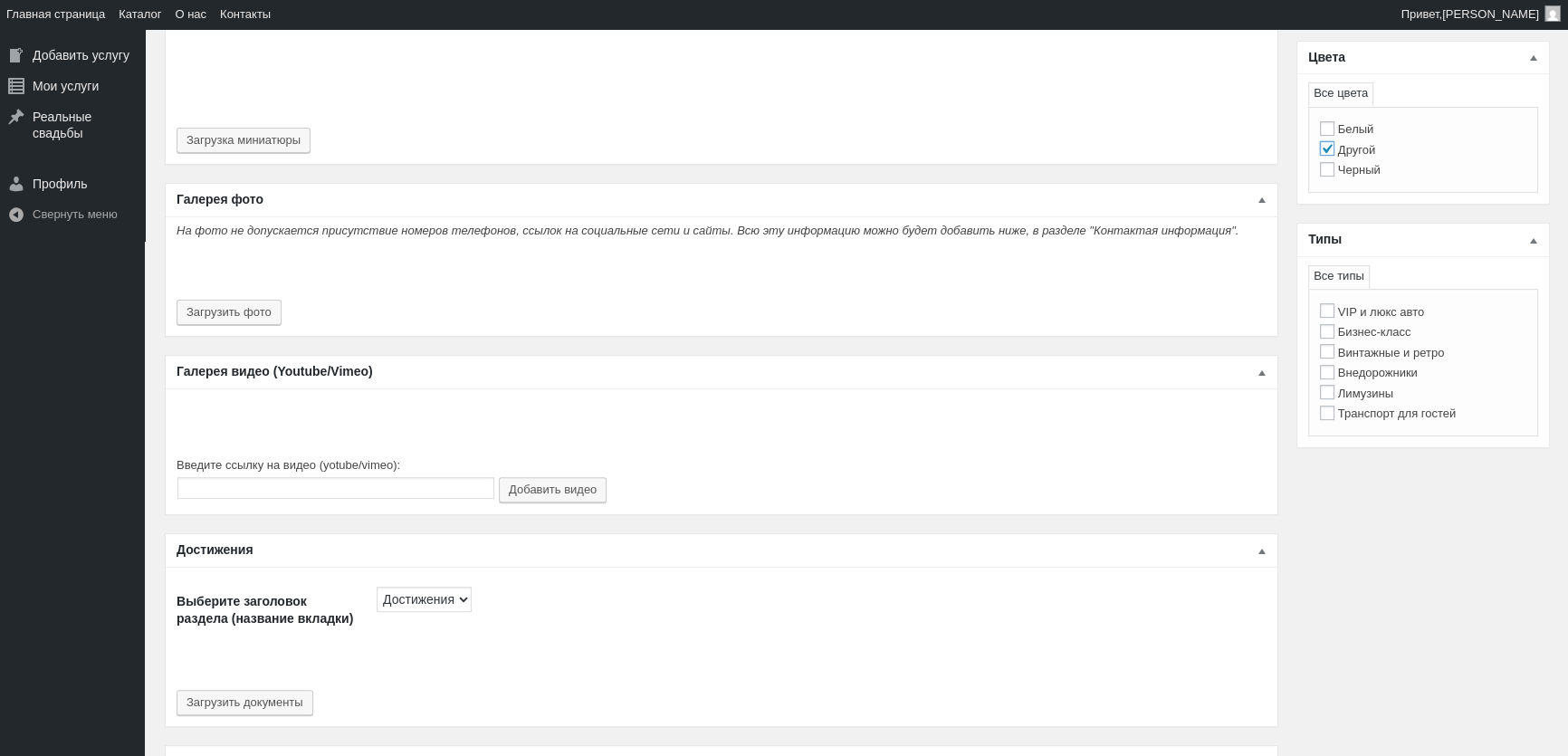
scroll to position [576, 0]
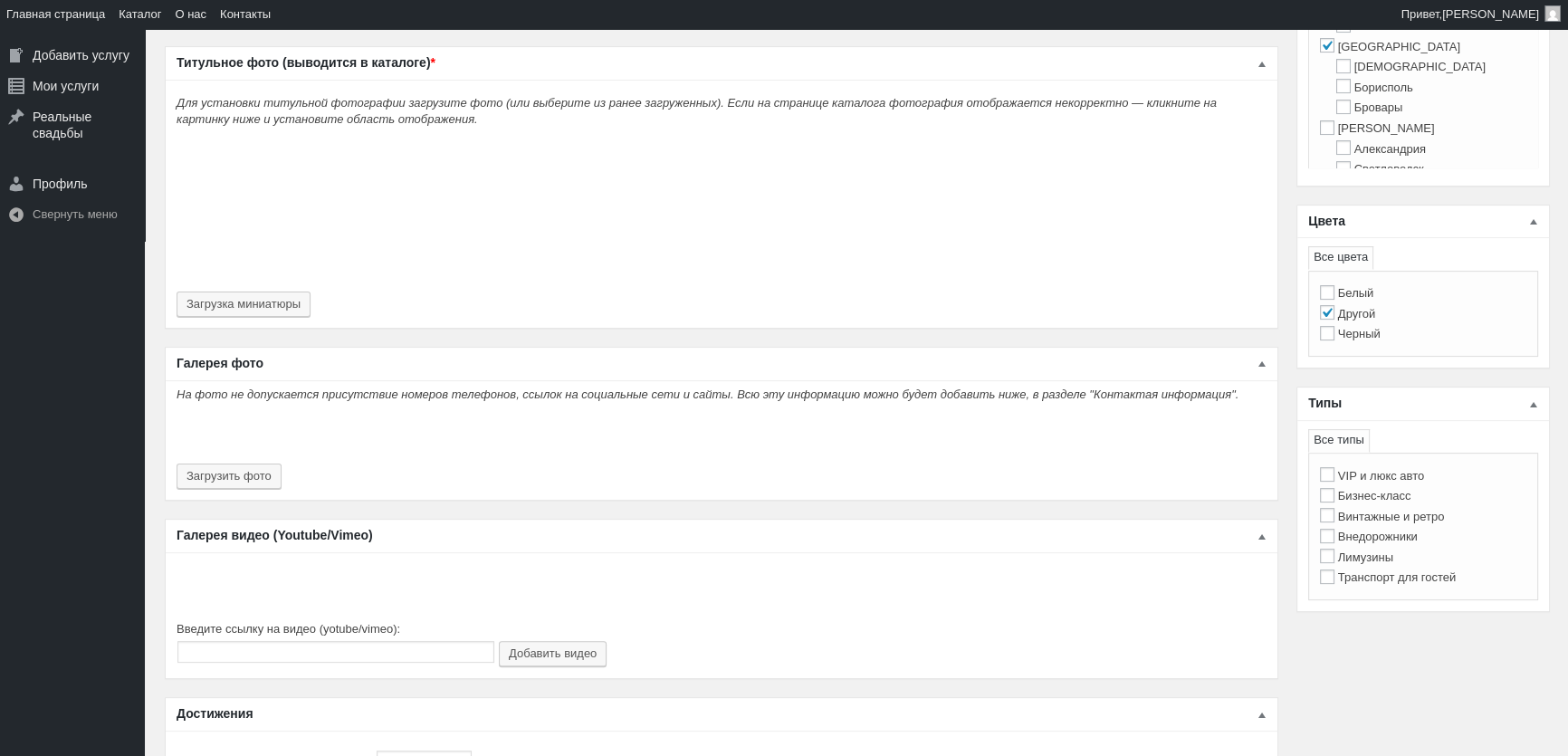
click at [1402, 498] on label "Бизнес-класс" at bounding box center [1366, 495] width 92 height 14
click at [1334, 498] on input "Бизнес-класс" at bounding box center [1327, 494] width 14 height 14
checkbox input "true"
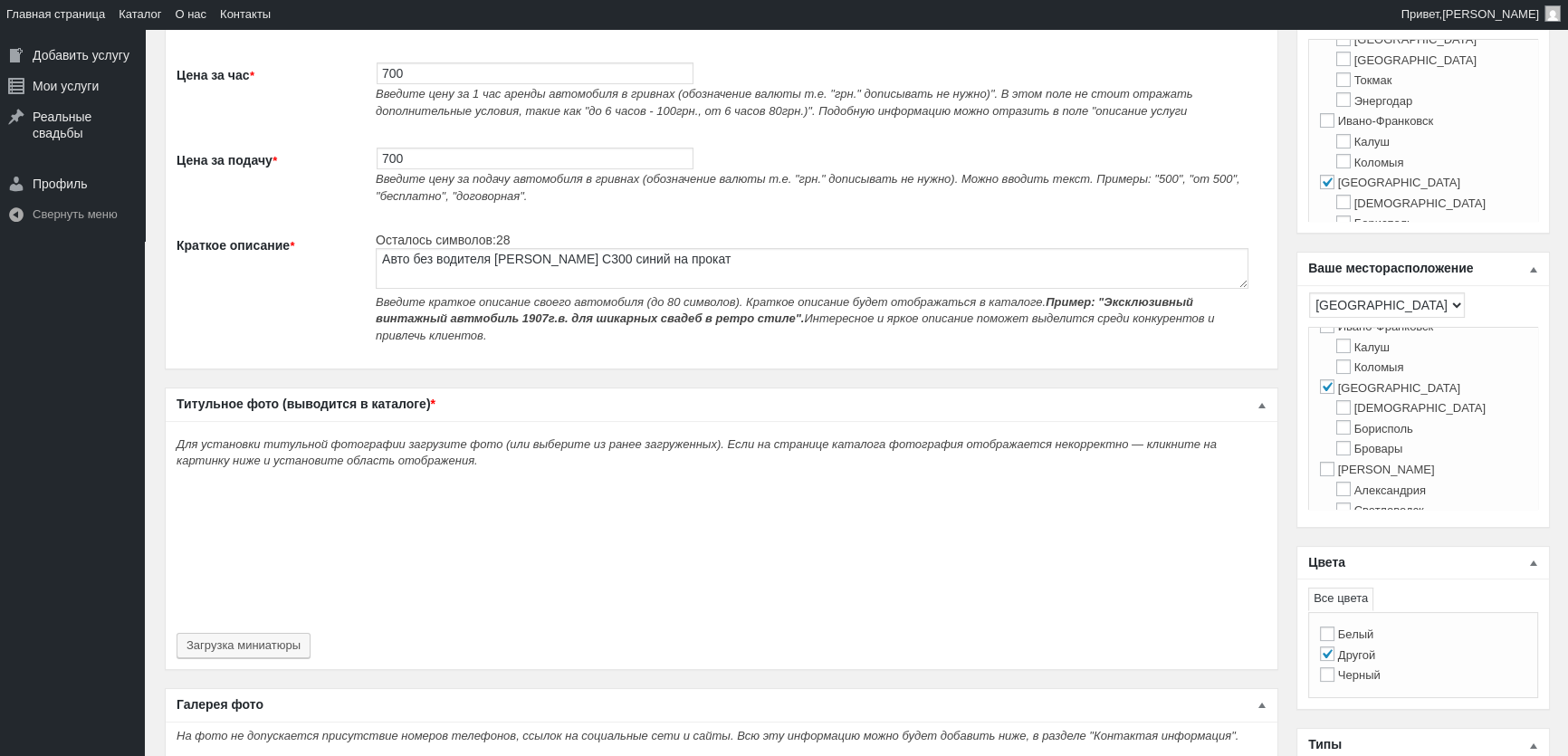
scroll to position [411, 0]
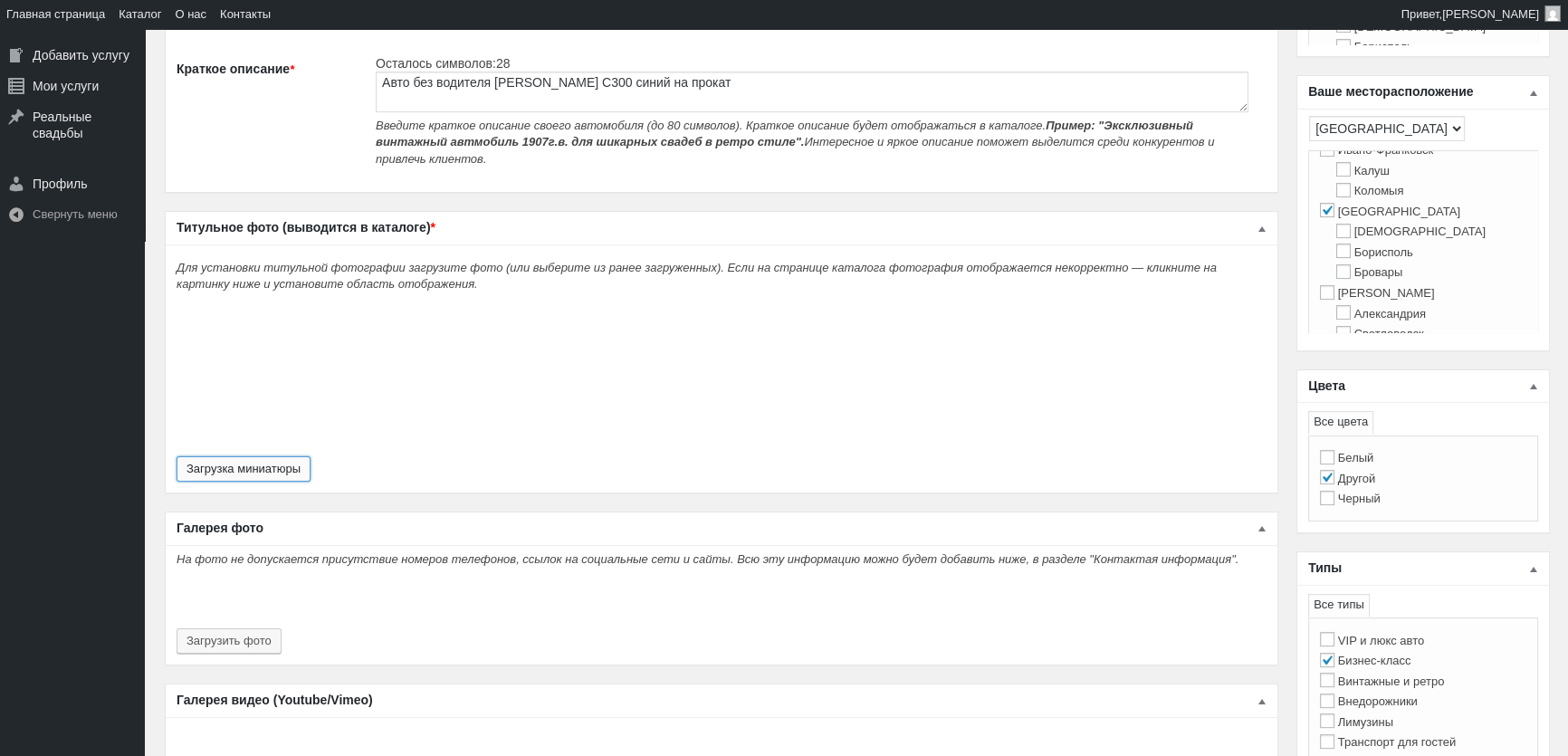
click at [269, 456] on button "Загрузка миниатюры" at bounding box center [243, 468] width 134 height 25
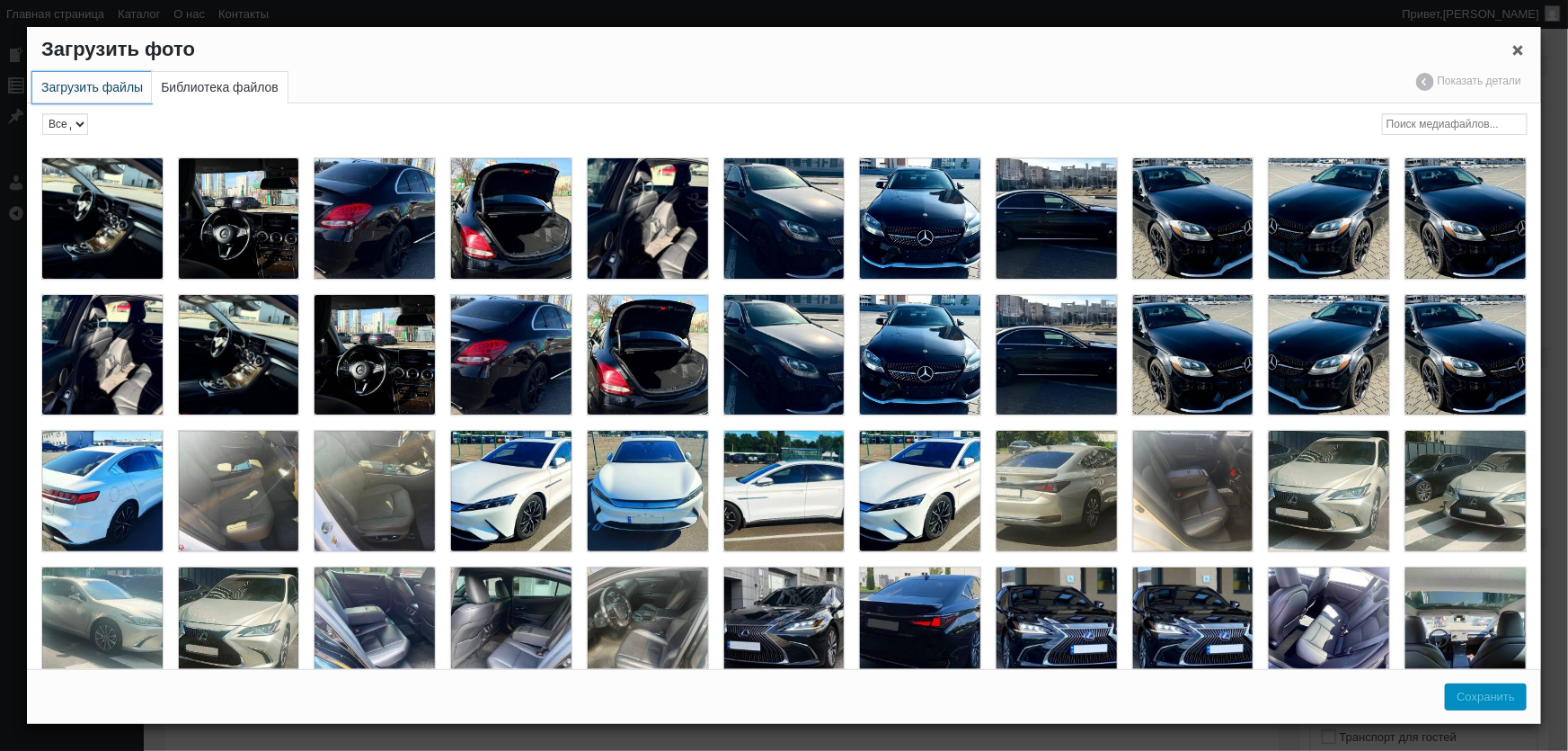
click at [107, 97] on link "Загрузить файлы" at bounding box center [92, 87] width 120 height 32
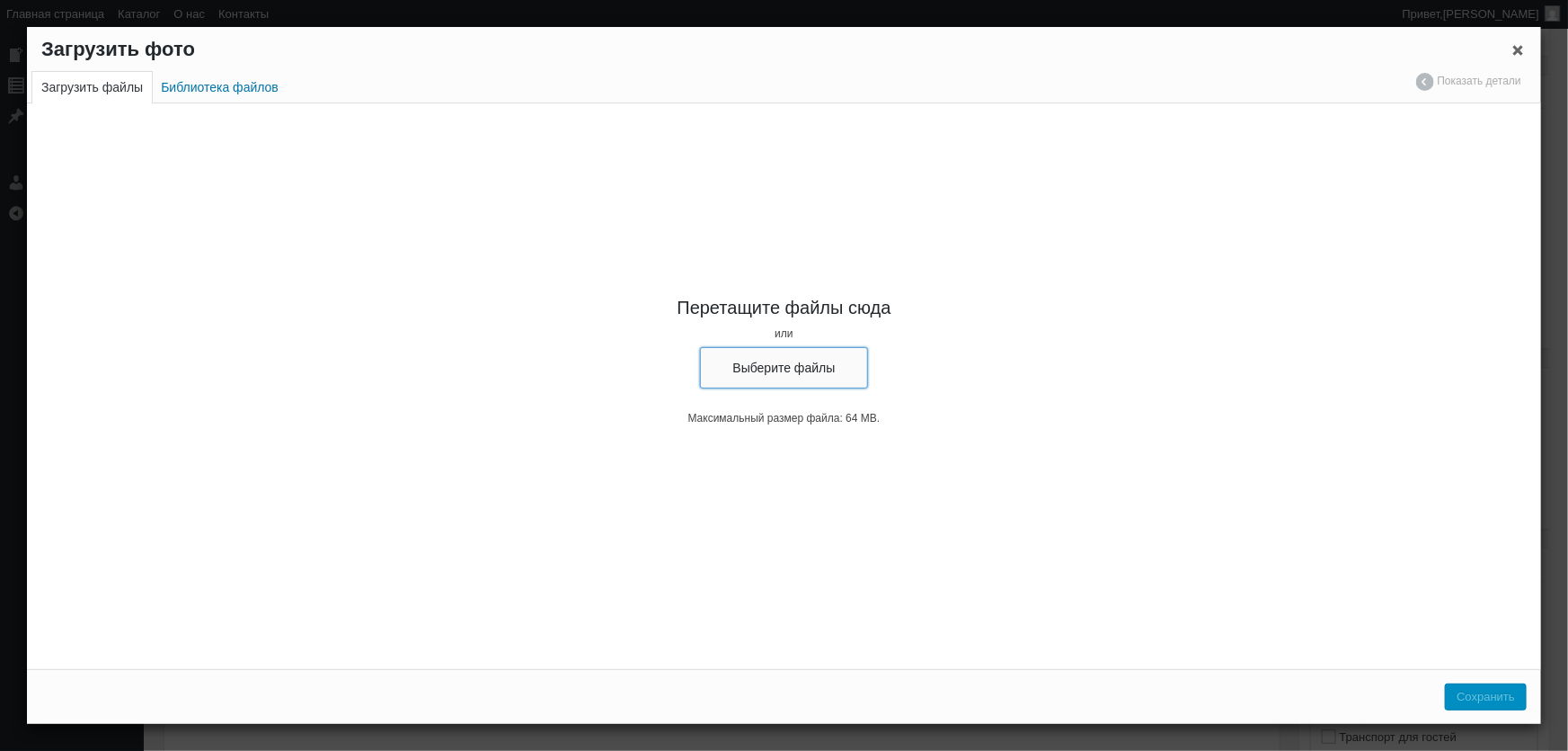
click at [726, 361] on button "Выберите файлы" at bounding box center [784, 368] width 169 height 42
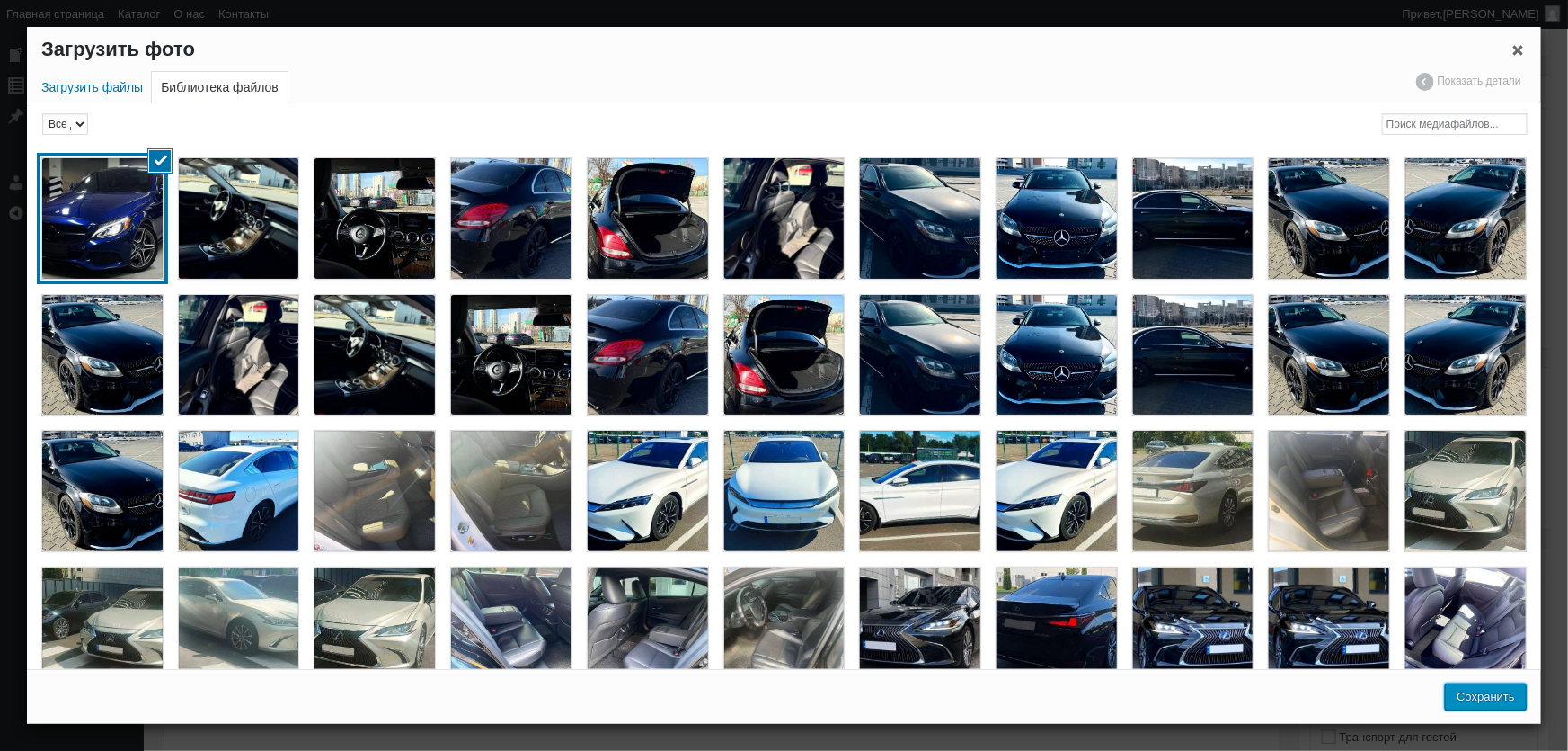
click at [1478, 696] on button "Сохранить" at bounding box center [1485, 696] width 82 height 27
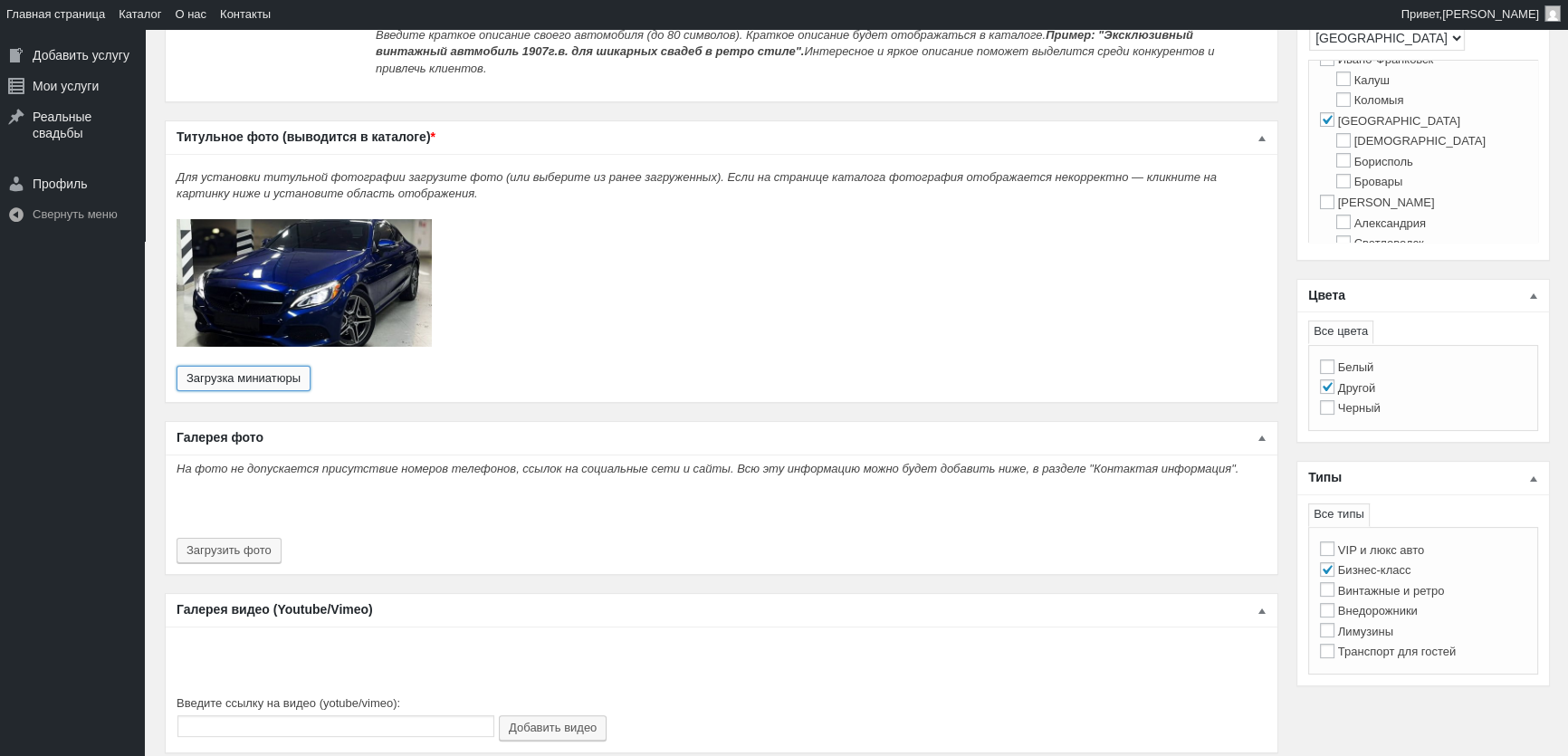
scroll to position [658, 0]
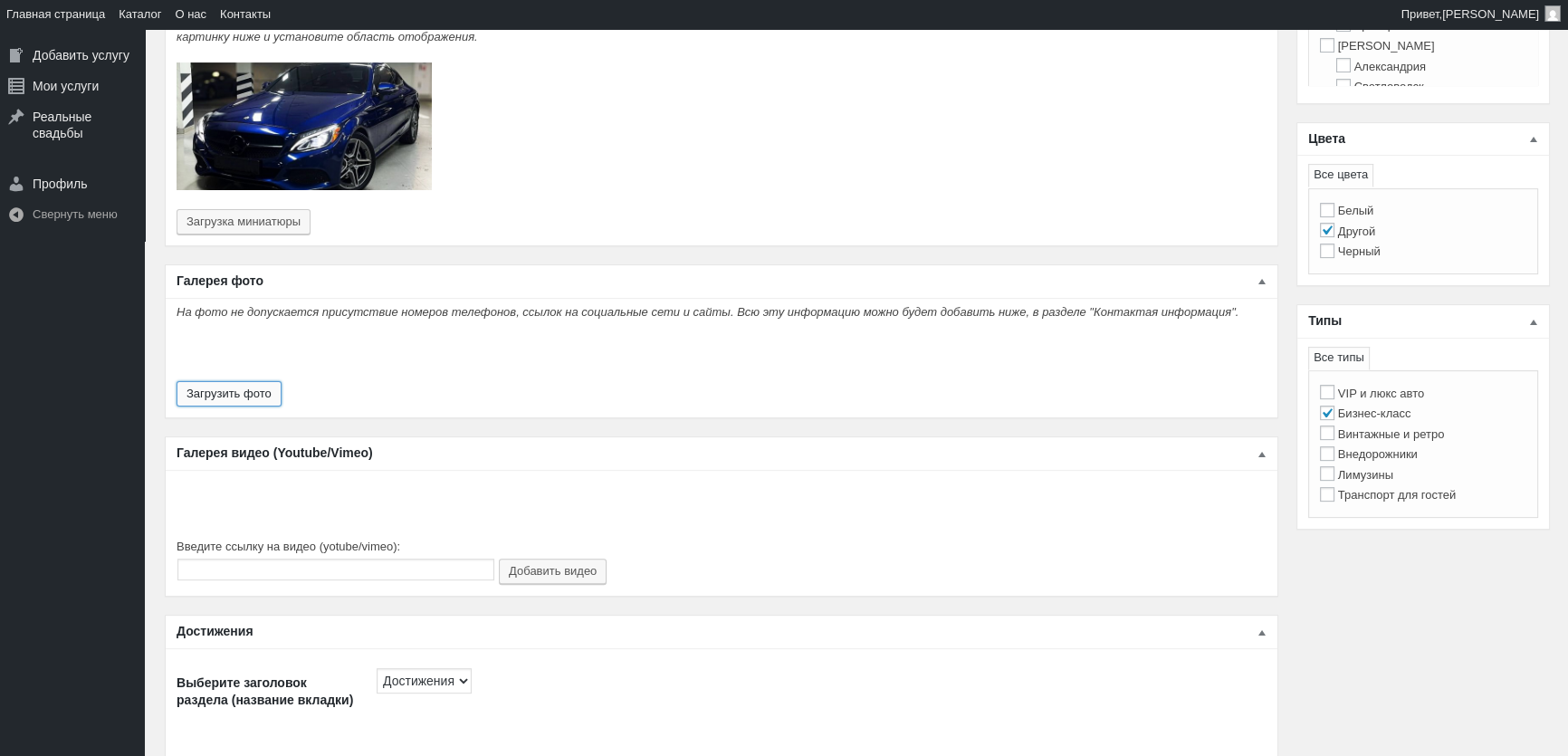
click at [252, 392] on button "Загрузить фото" at bounding box center [229, 393] width 105 height 25
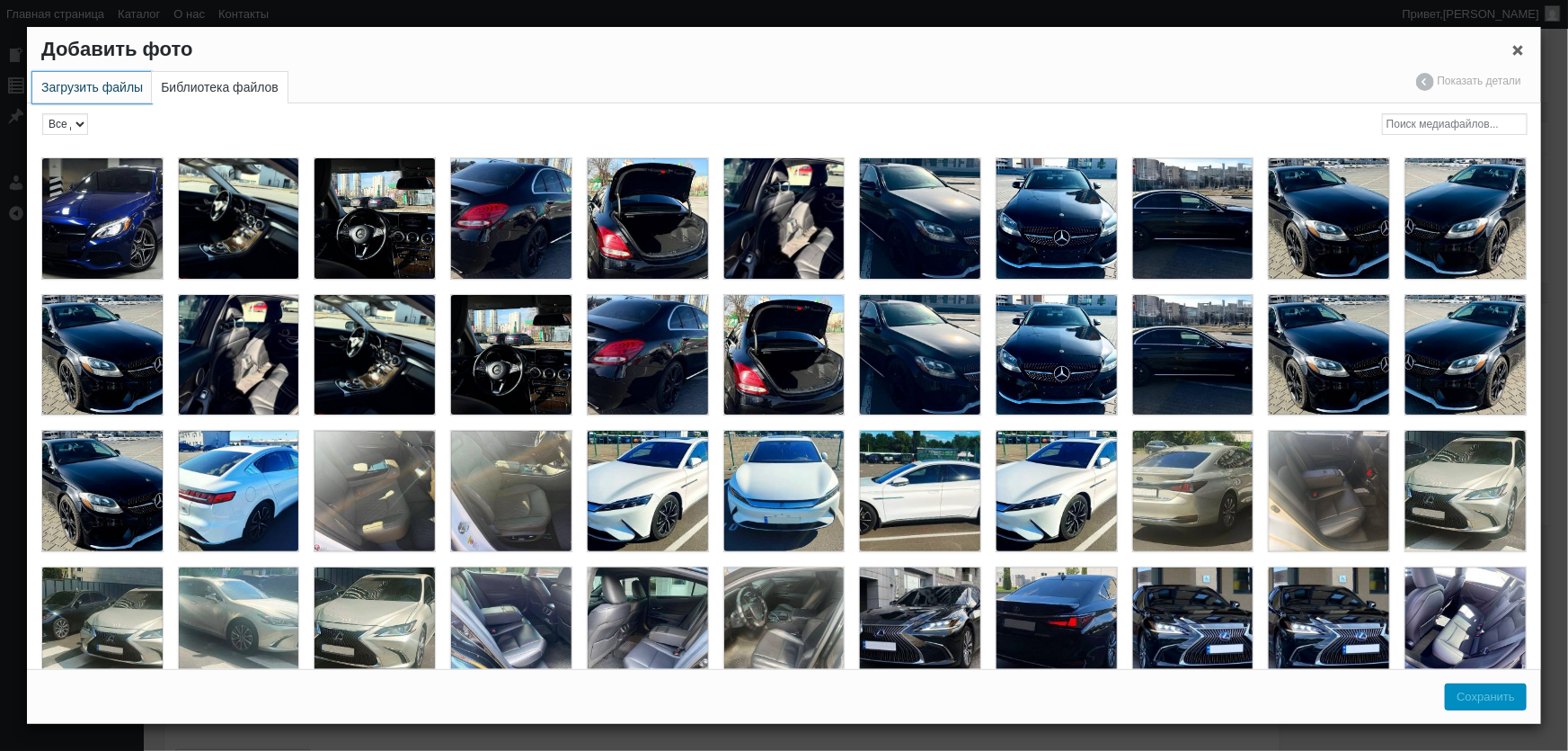
click at [97, 87] on link "Загрузить файлы" at bounding box center [92, 87] width 120 height 32
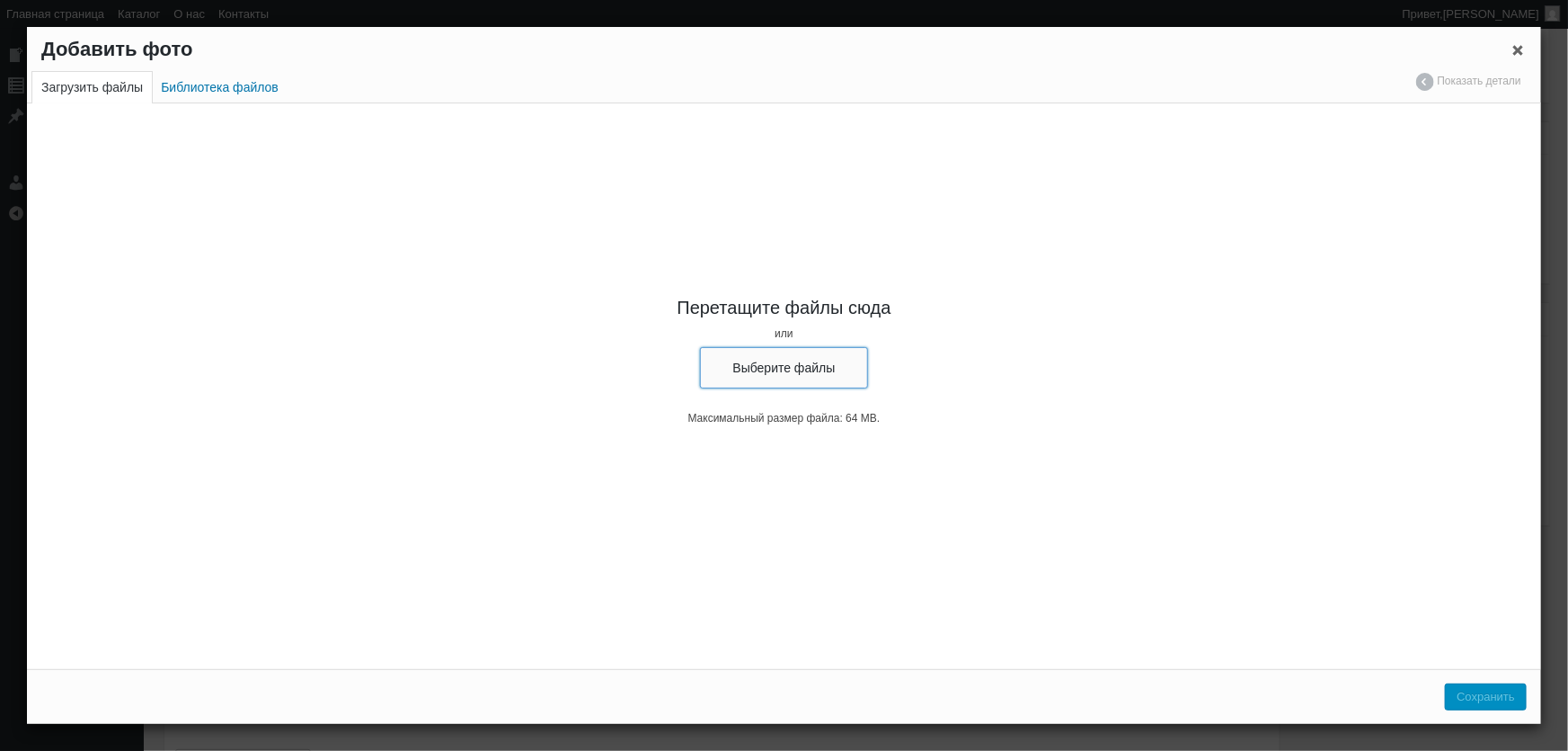
click at [741, 367] on button "Выберите файлы" at bounding box center [784, 368] width 169 height 42
type input "C:\fakepath\Mercedes Benz C300 2016 прокат мерседес с класу без водія, авто на …"
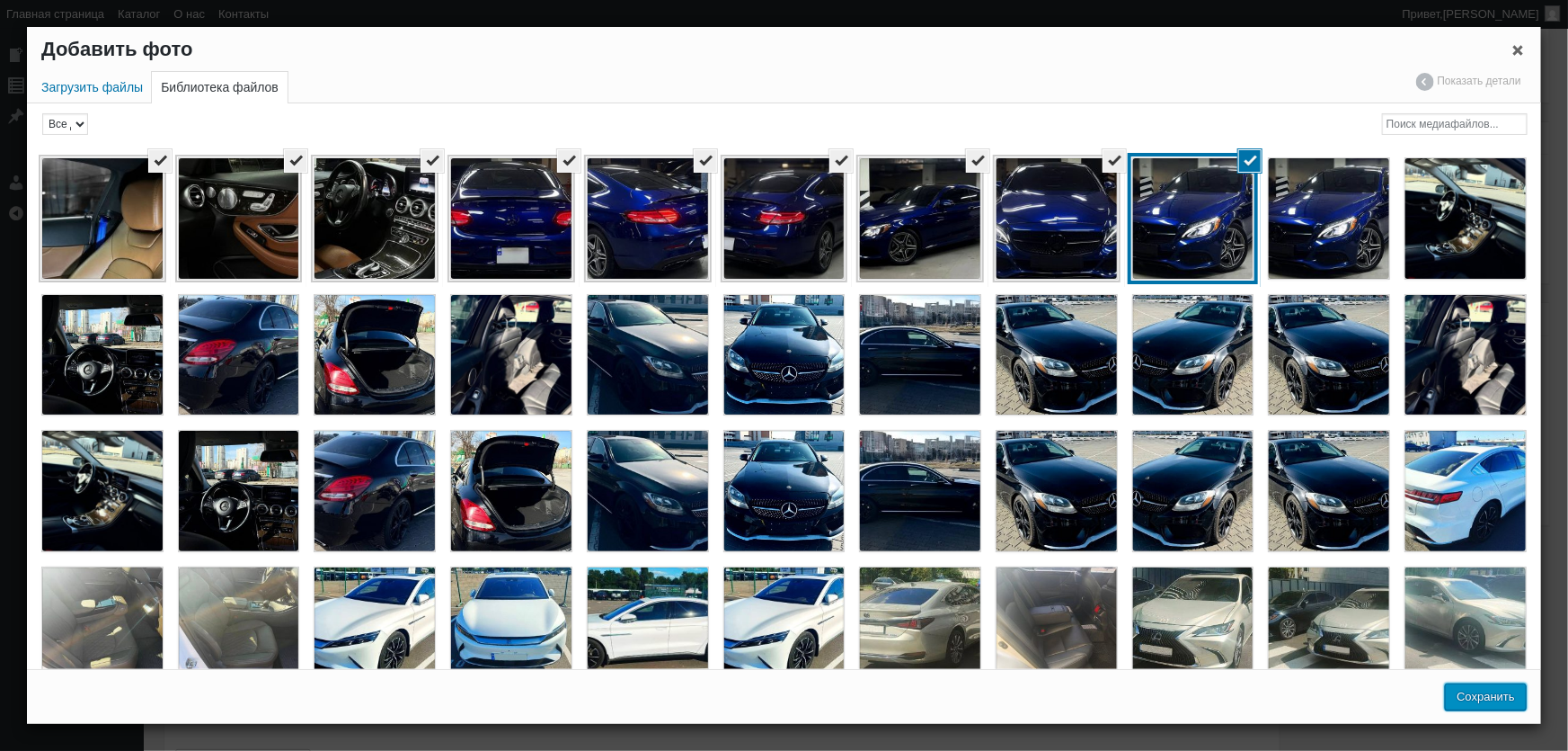
click at [1482, 696] on button "Сохранить" at bounding box center [1485, 696] width 82 height 27
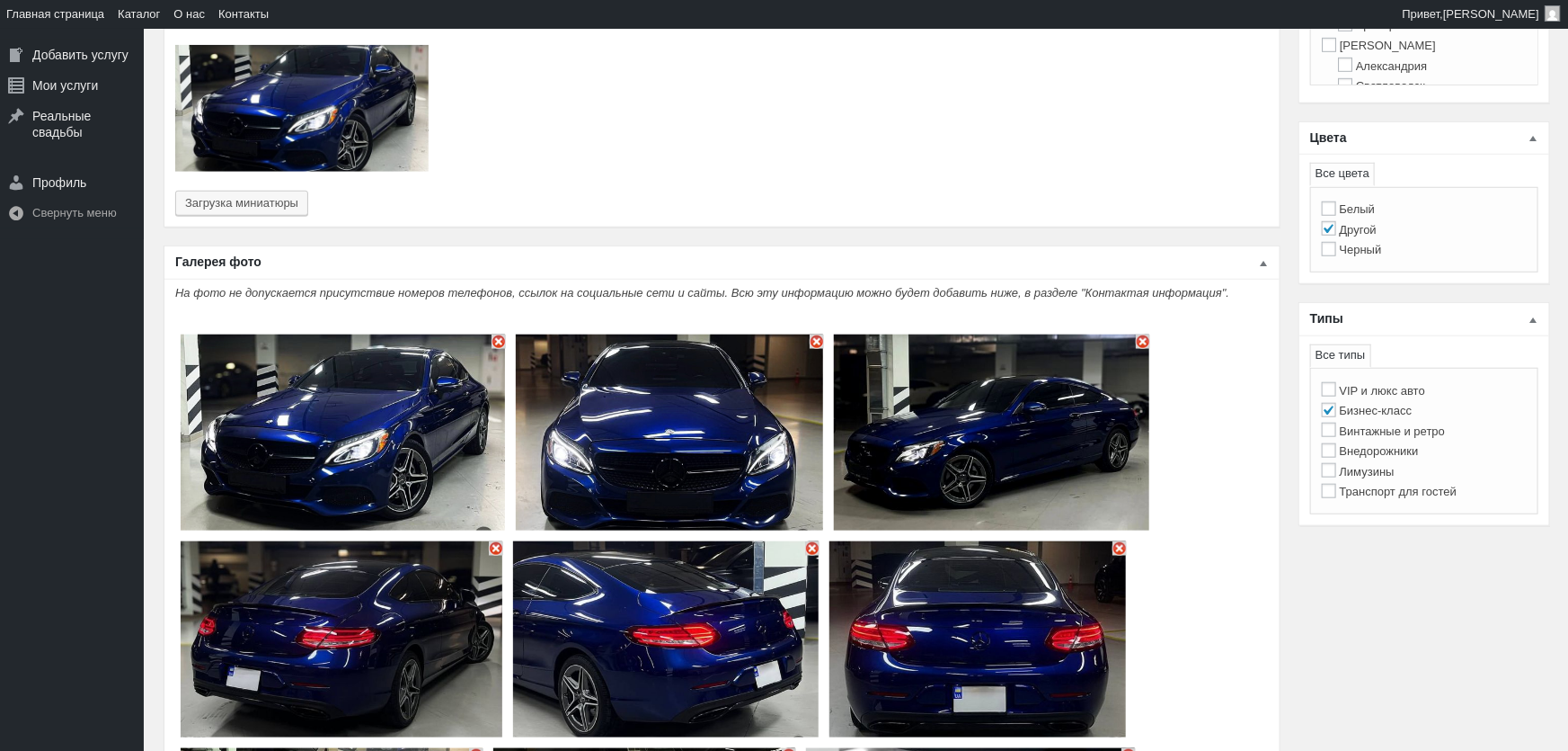
type input "9"
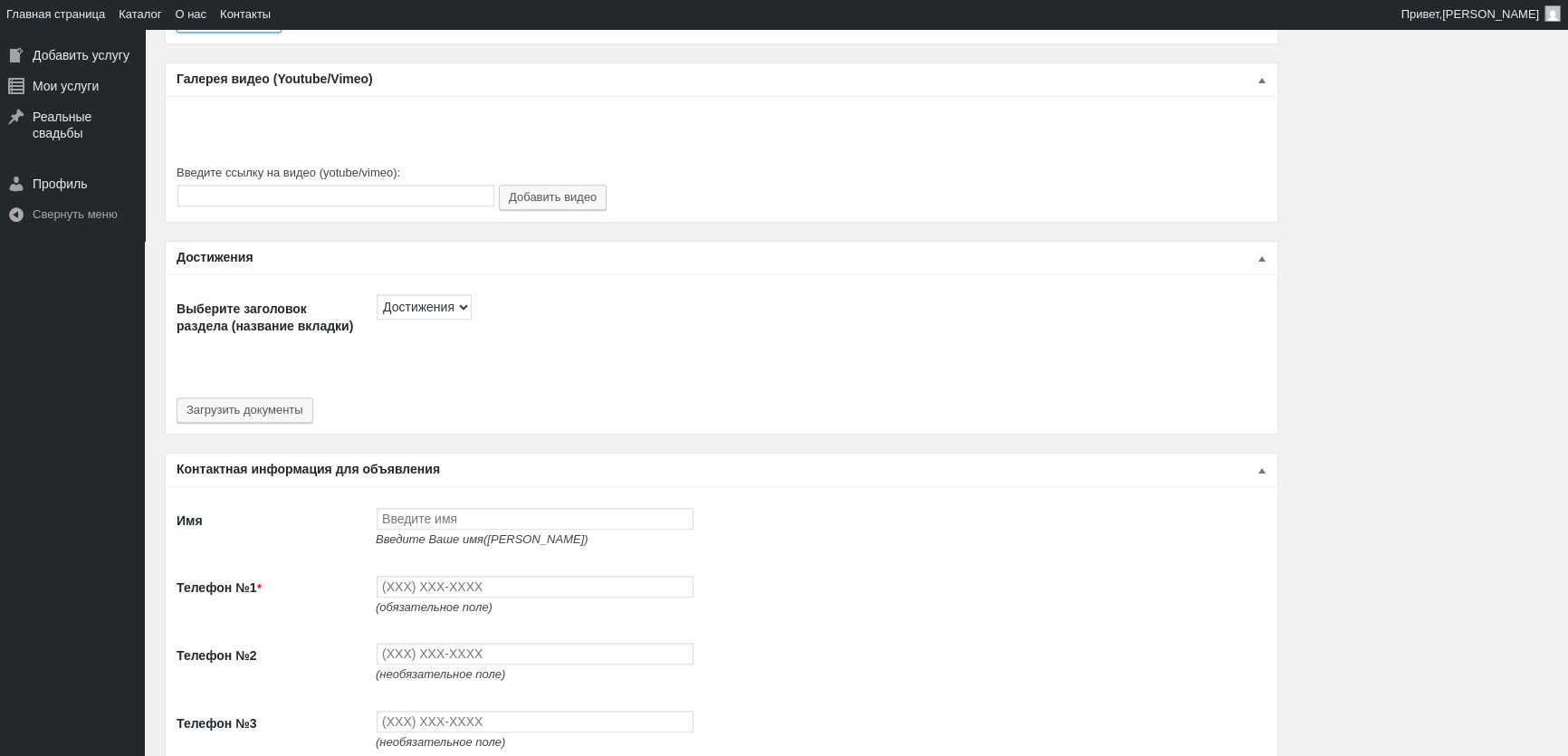
scroll to position [1891, 0]
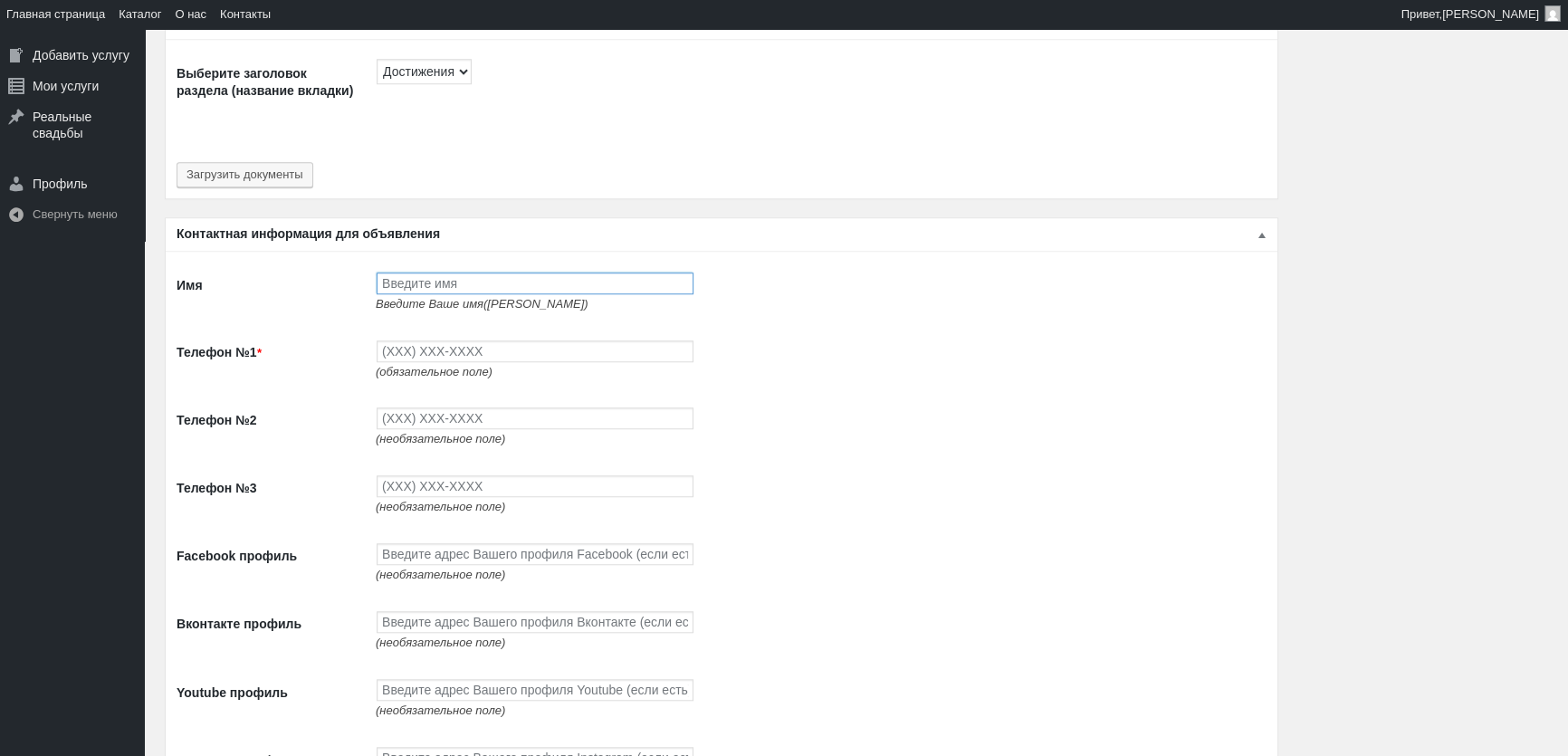
click at [485, 278] on input "Имя" at bounding box center [535, 282] width 317 height 21
type input "[PERSON_NAME]"
type input "(093) 765-5597"
type input "(093) 494-9497"
type input "(096) 494-9497"
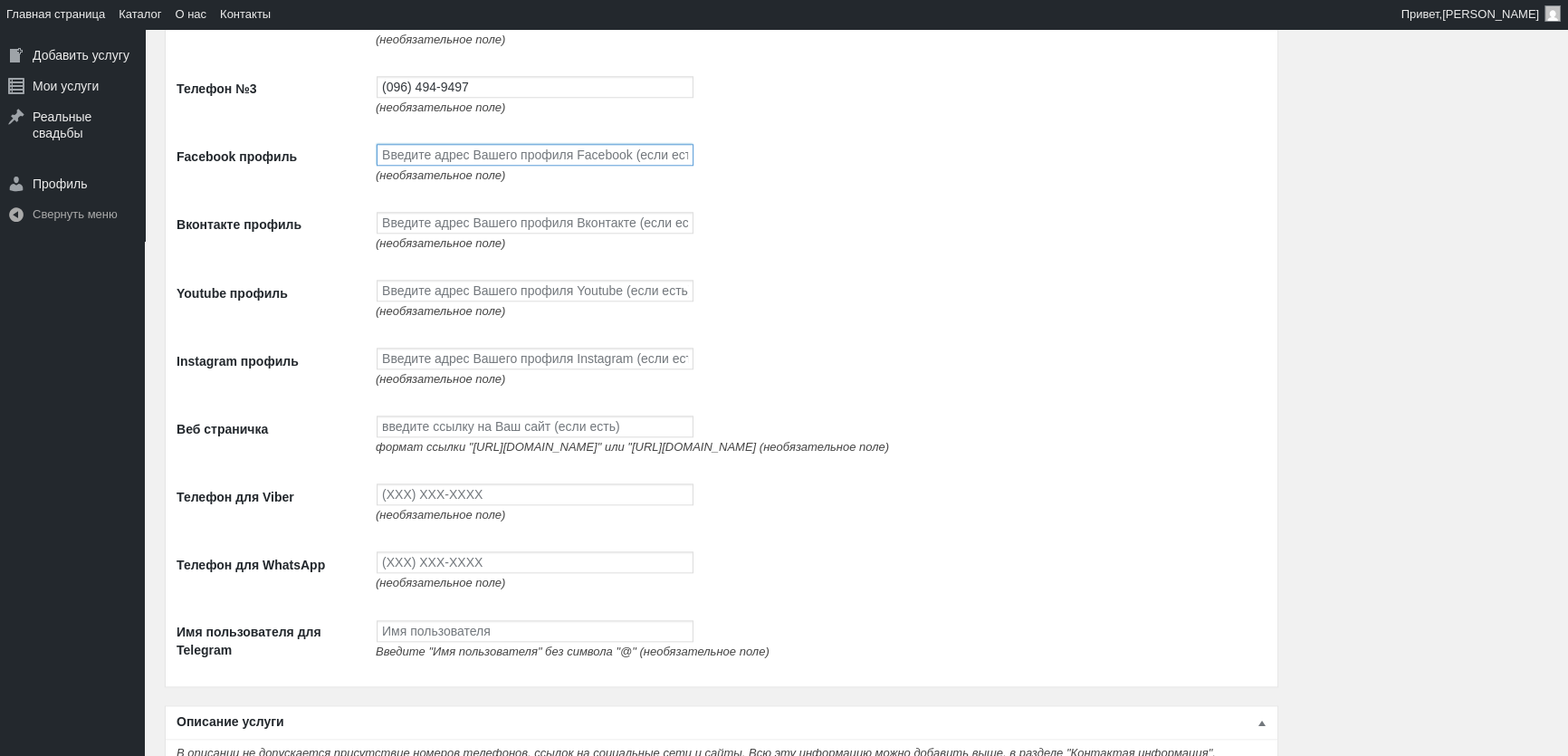
scroll to position [2386, 0]
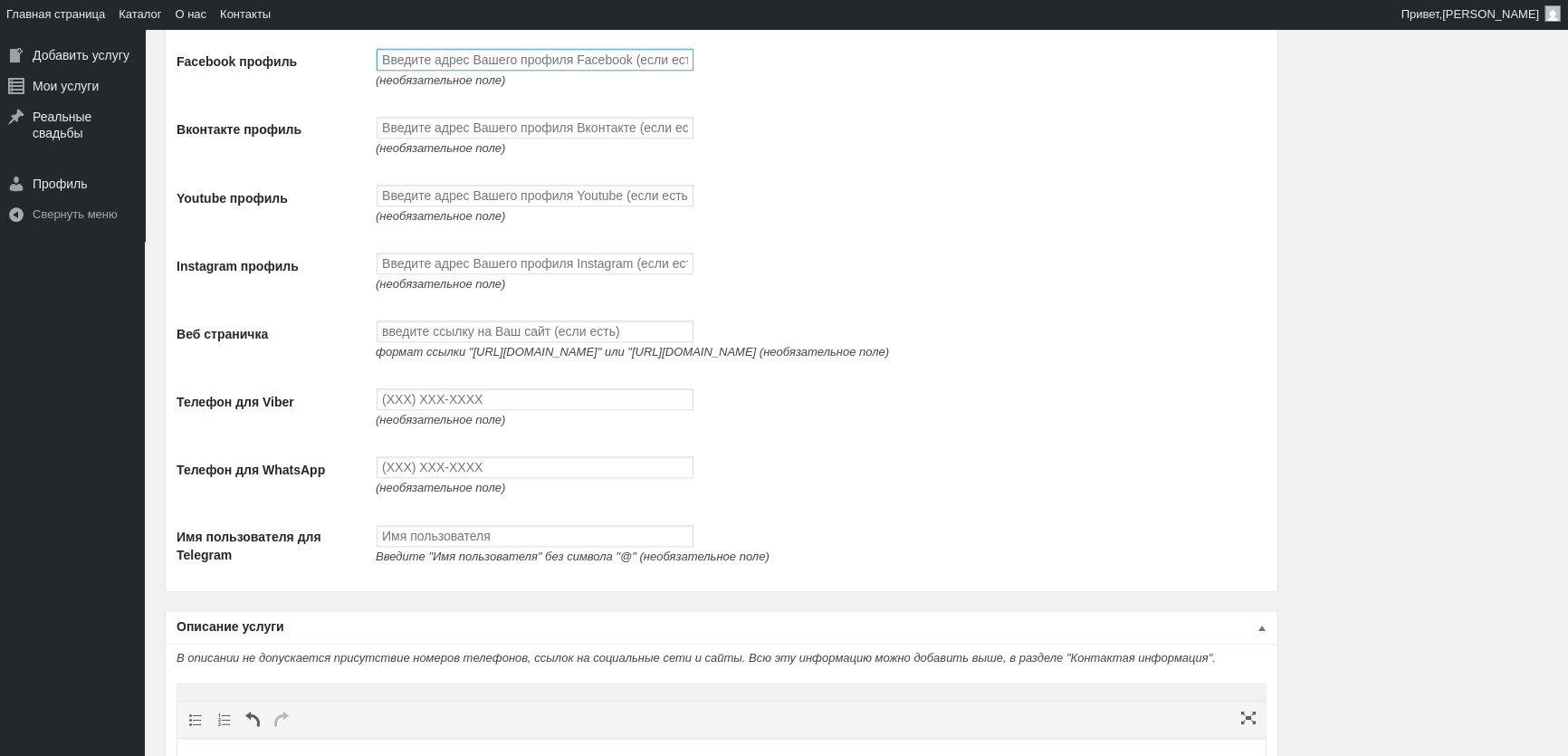
paste input "[URL][DOMAIN_NAME]"
type input "[URL][DOMAIN_NAME]"
click at [439, 129] on input "Вконтакте профиль" at bounding box center [535, 127] width 317 height 21
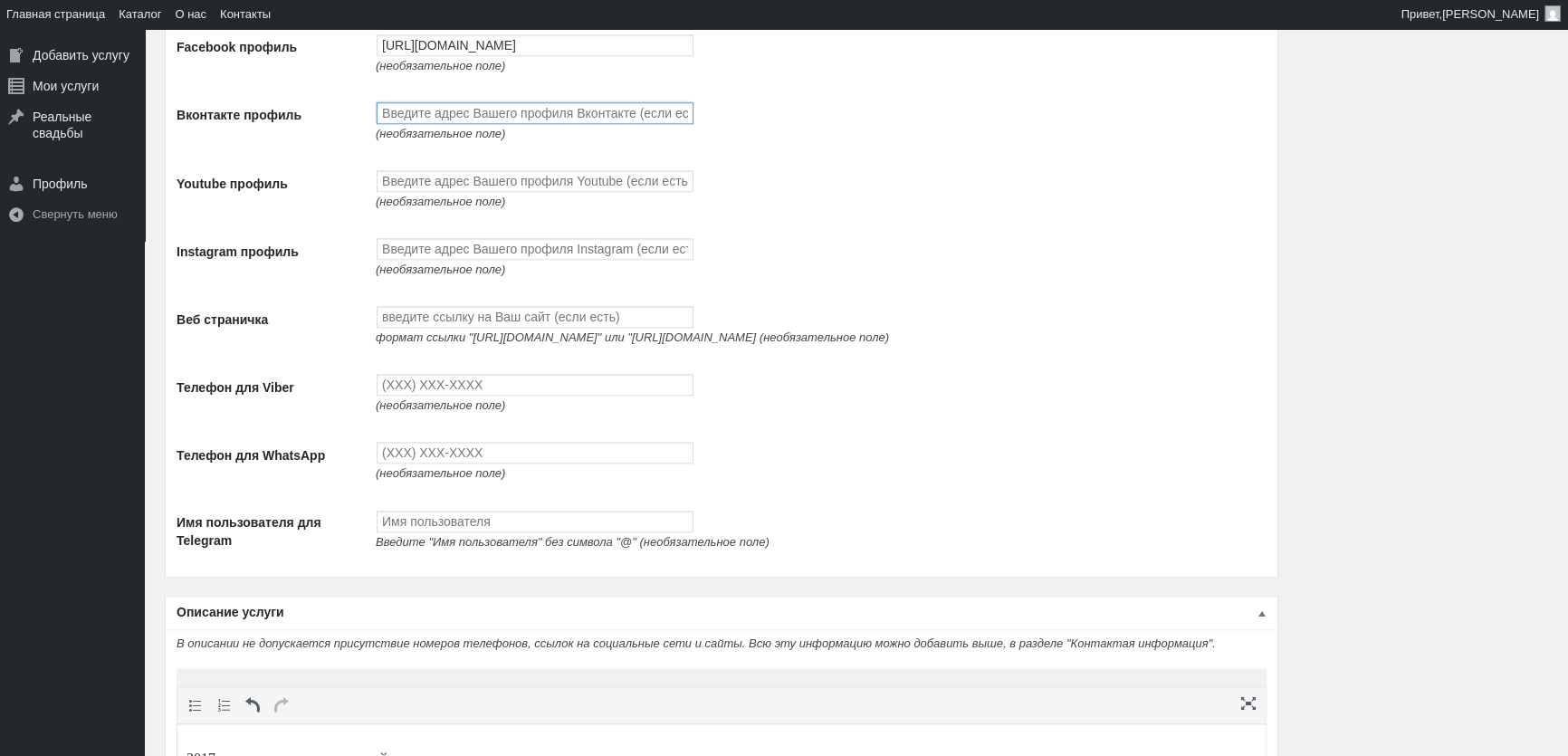
scroll to position [2386, 0]
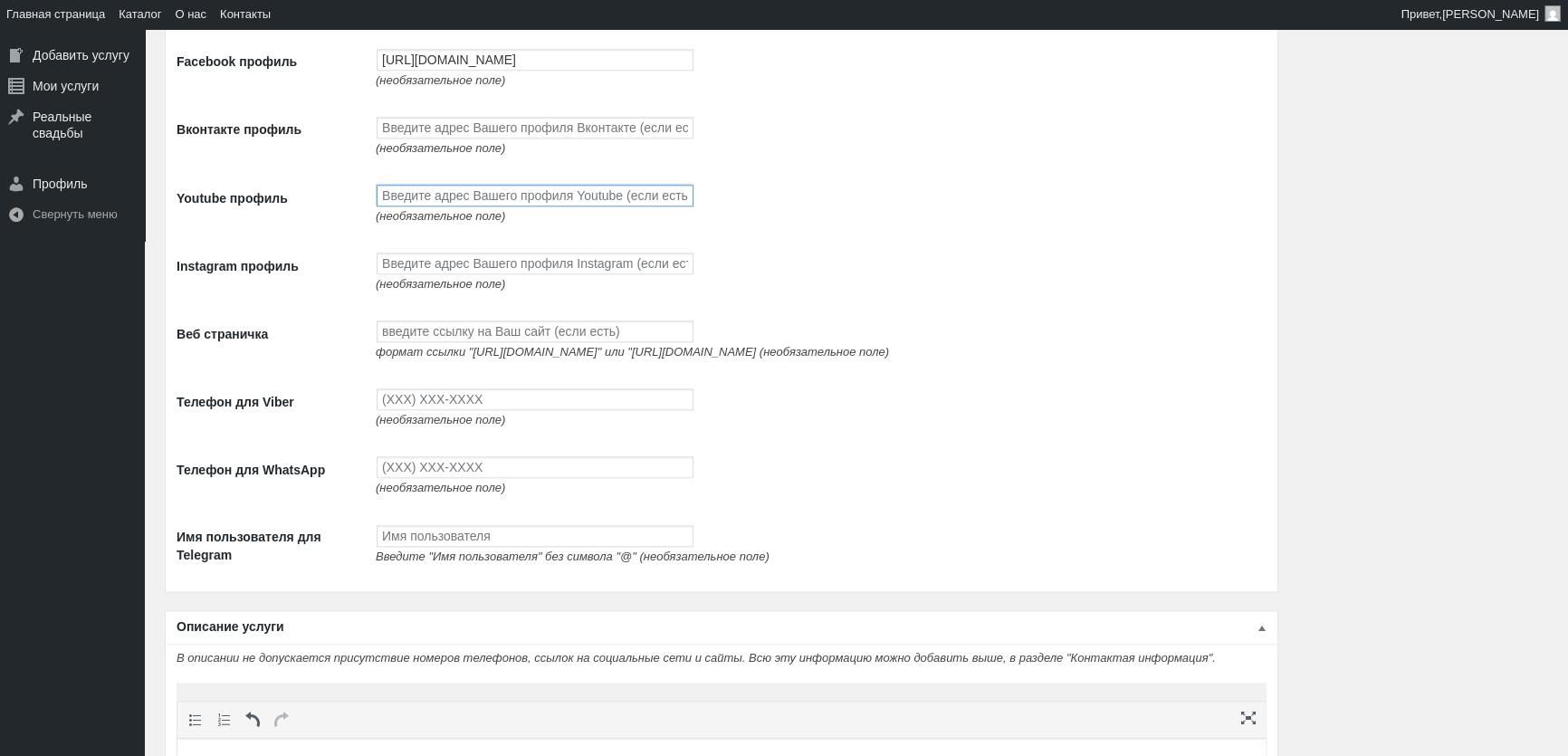
click at [438, 204] on input "Youtube профиль" at bounding box center [535, 195] width 317 height 21
paste input "https://www.youtube.com/channel/UCnpsi_6iHYtwxNPLj1BgTyg"
type input "https://www.youtube.com/channel/UCnpsi_6iHYtwxNPLj1BgTyg"
click at [434, 274] on input "Instagram профиль" at bounding box center [535, 263] width 317 height 21
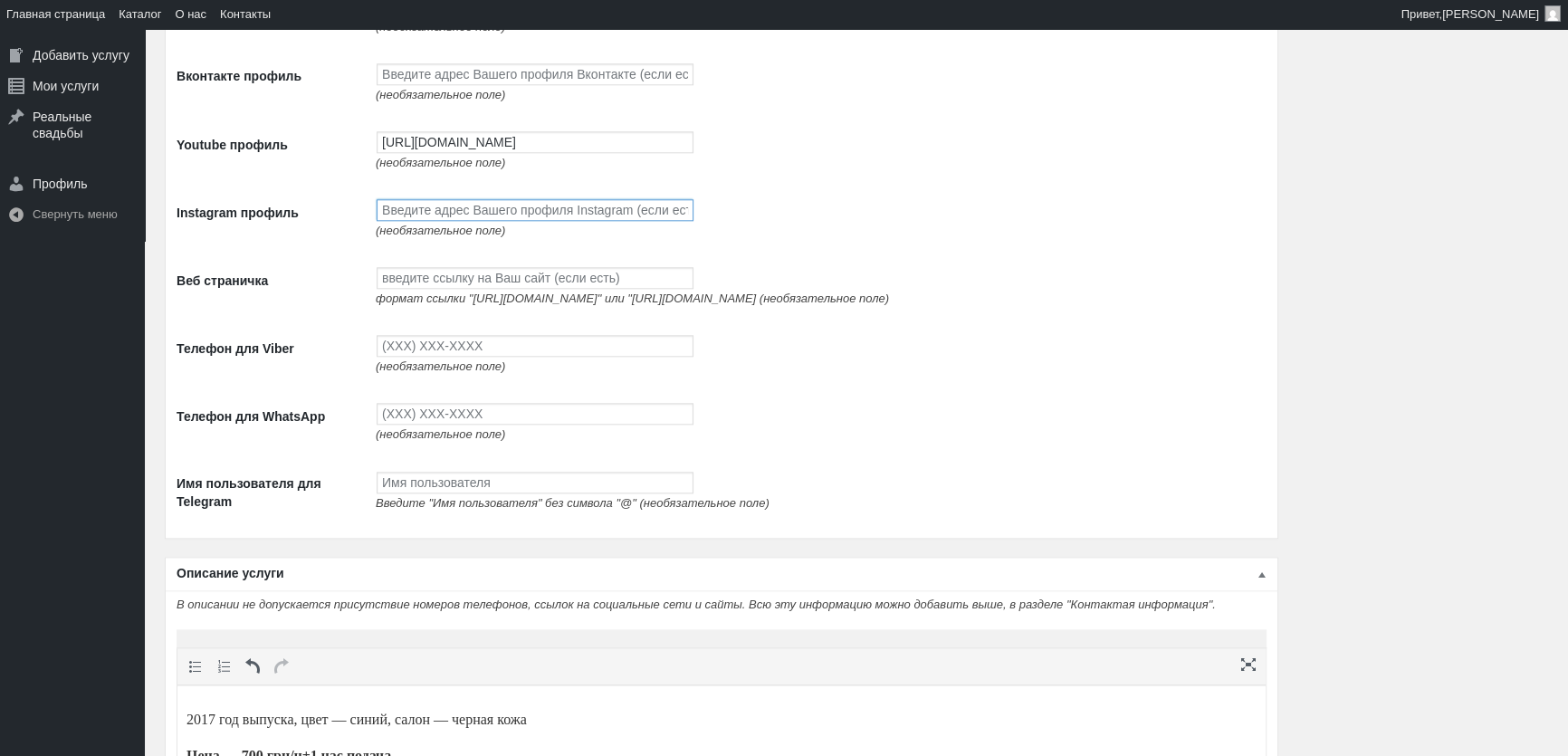
scroll to position [2468, 0]
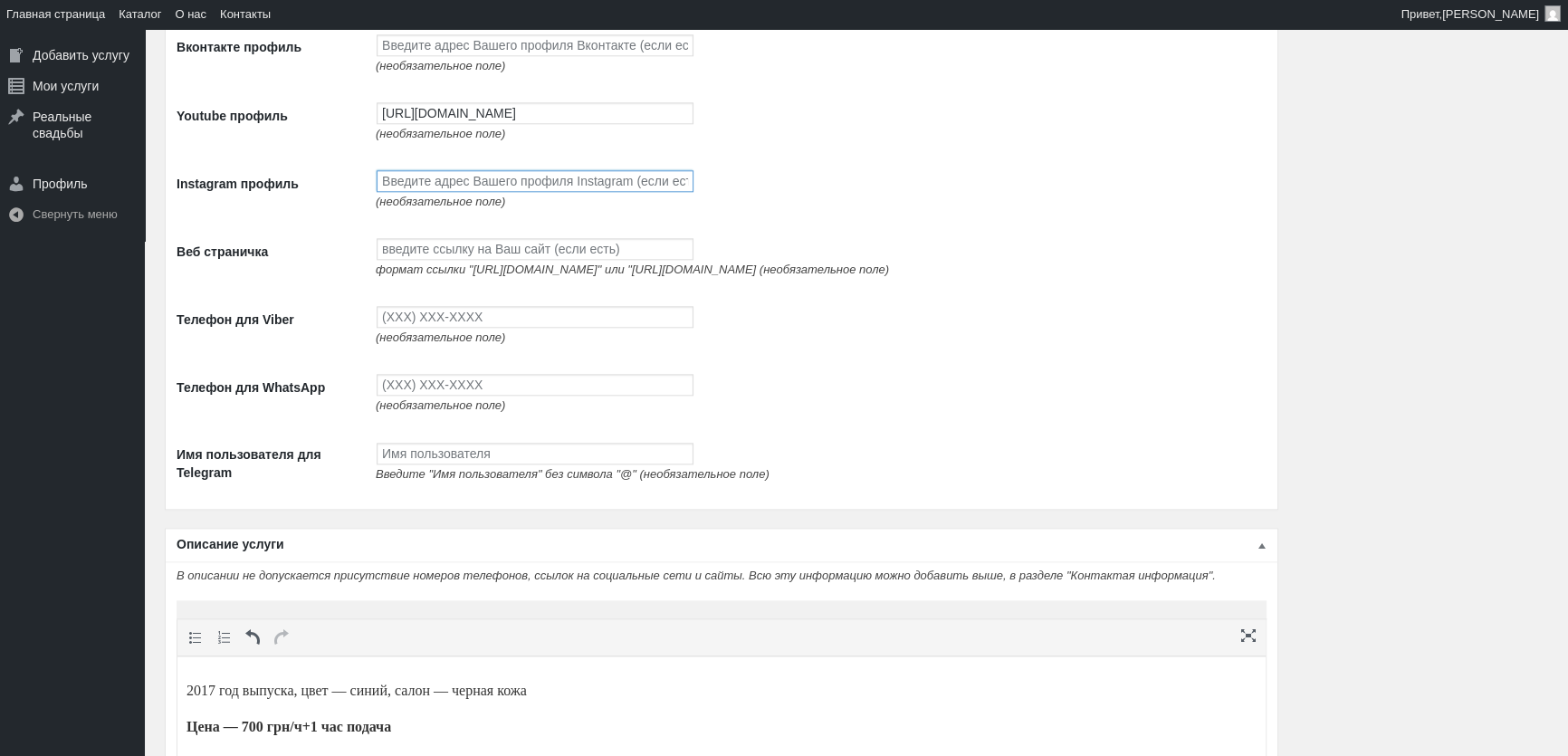
paste input "[URL][DOMAIN_NAME]"
type input "[URL][DOMAIN_NAME]"
click at [457, 260] on input "Веб страничка" at bounding box center [535, 249] width 317 height 21
paste input "[URL][DOMAIN_NAME]"
type input "[URL][DOMAIN_NAME]"
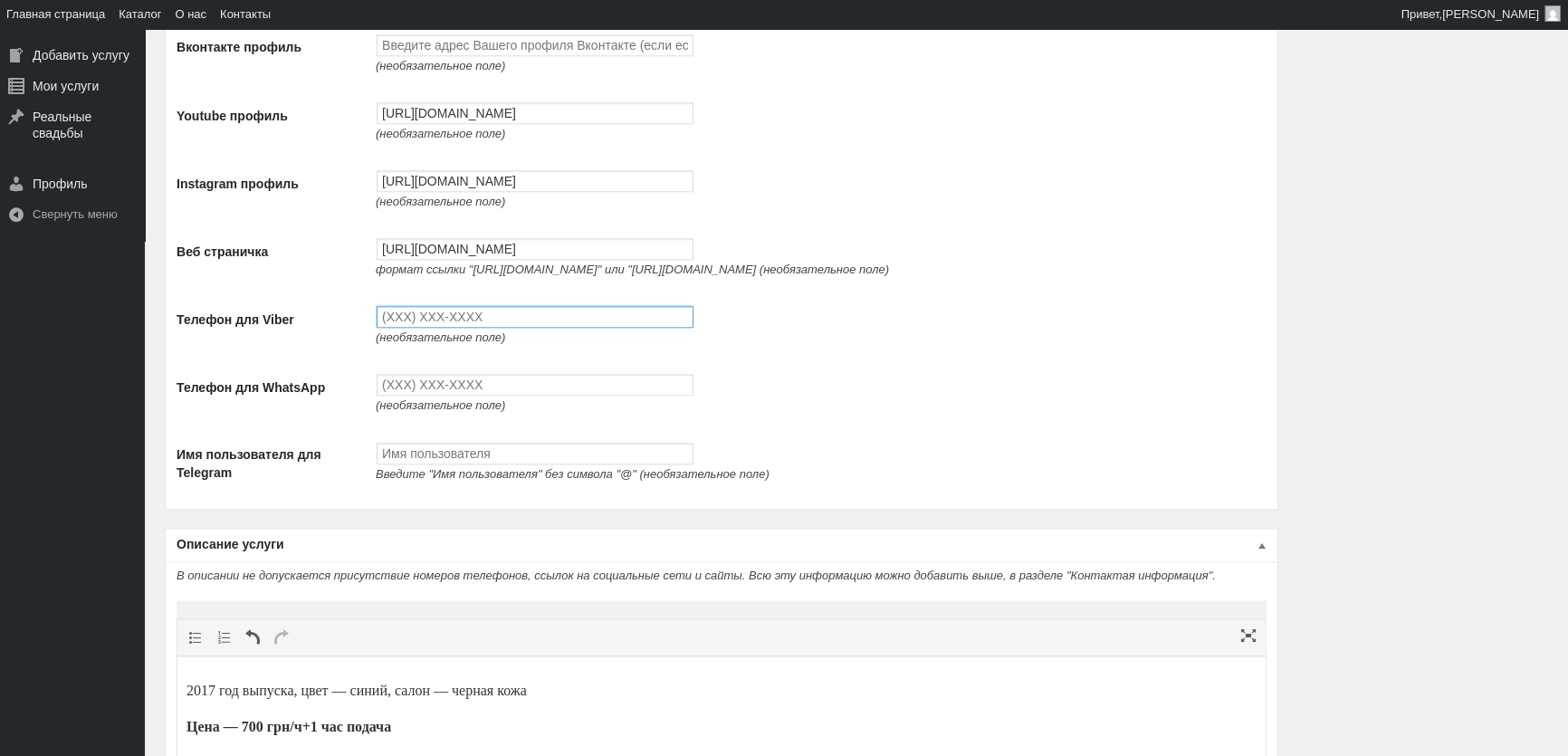
click at [475, 328] on input "Телефон для Viber" at bounding box center [535, 316] width 317 height 21
type input "(093) 765-5597"
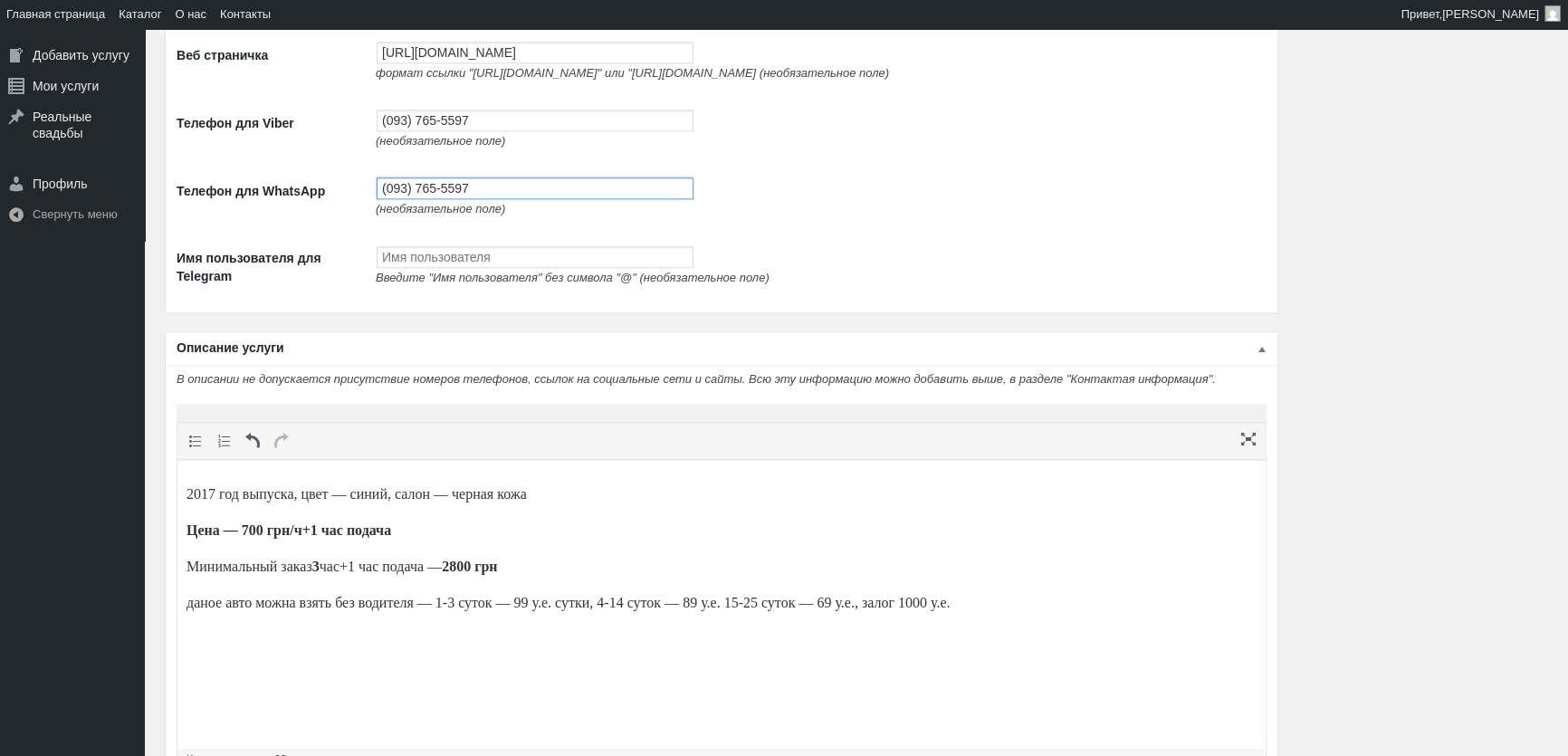
scroll to position [2903, 0]
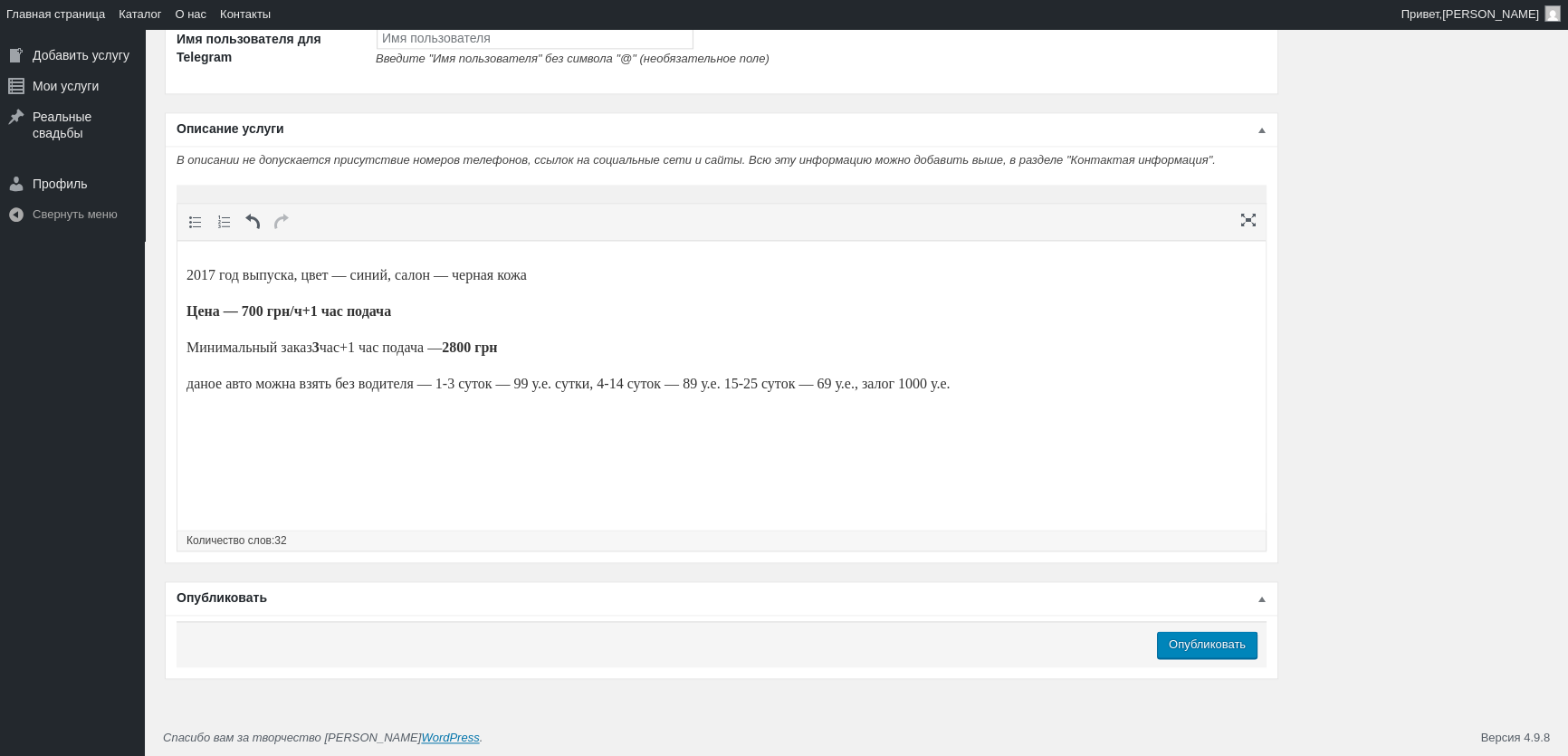
type input "(093) 765-5597"
click at [1222, 647] on input "Опубликовать" at bounding box center [1207, 644] width 100 height 27
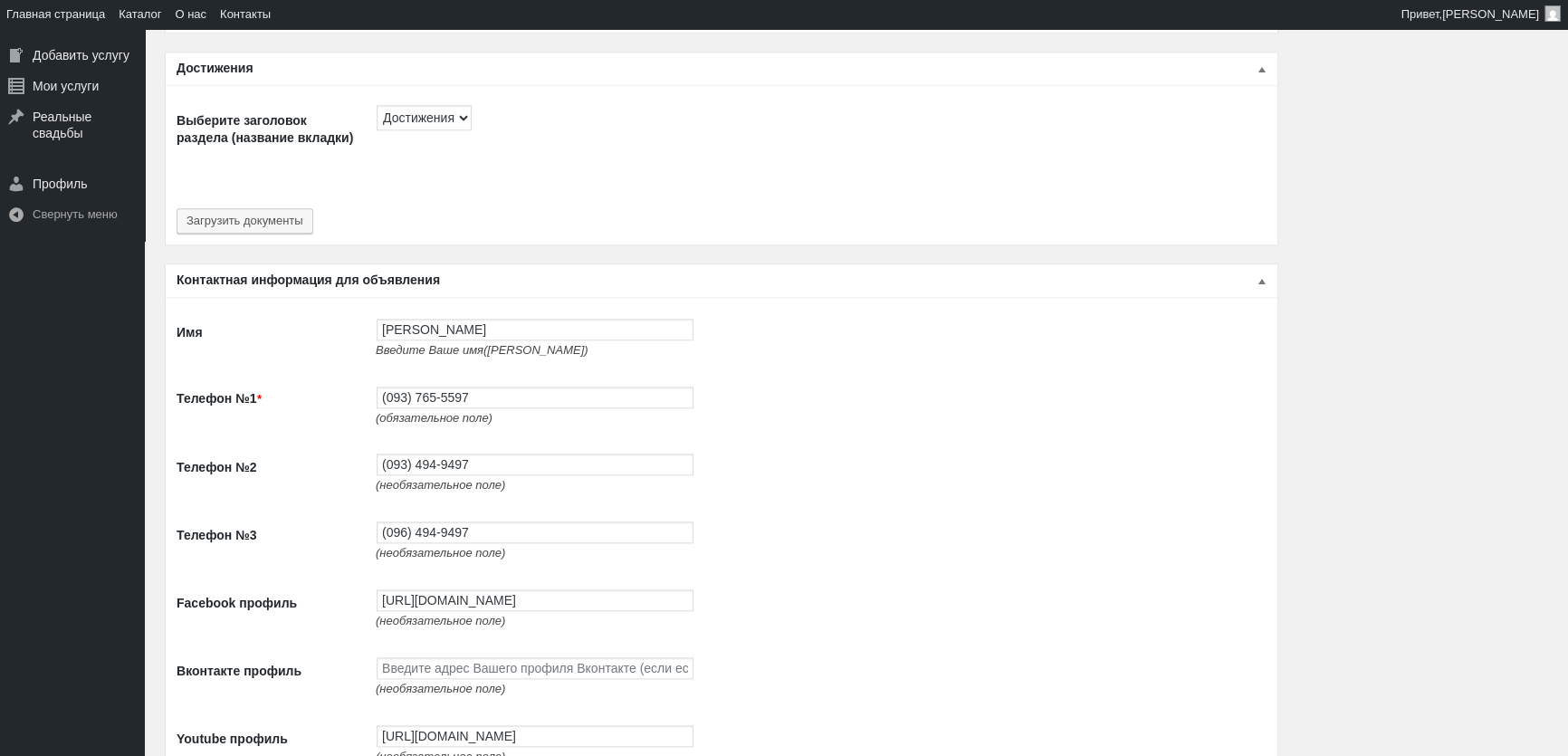
scroll to position [2632, 0]
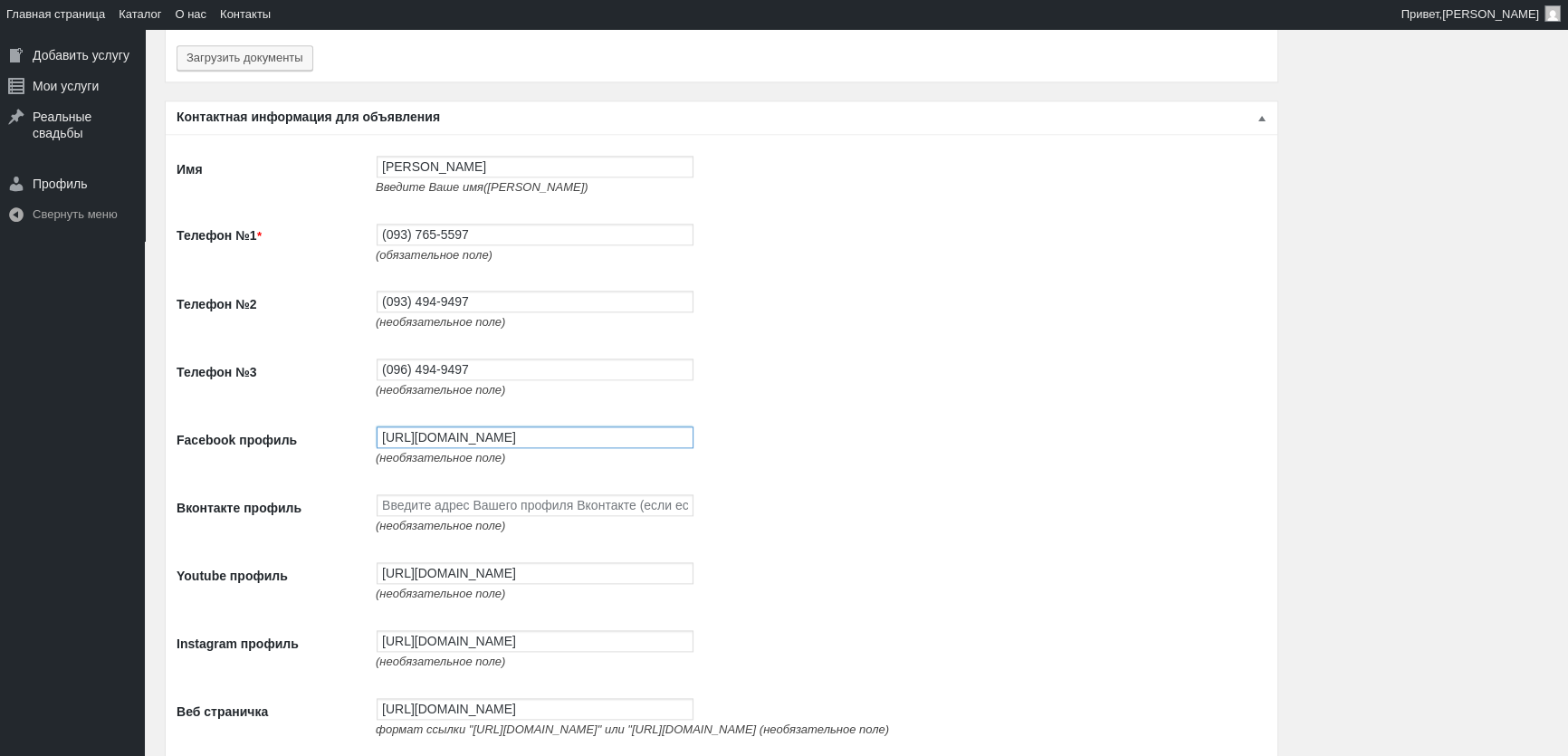
click at [497, 432] on input "[URL][DOMAIN_NAME]" at bounding box center [535, 436] width 317 height 21
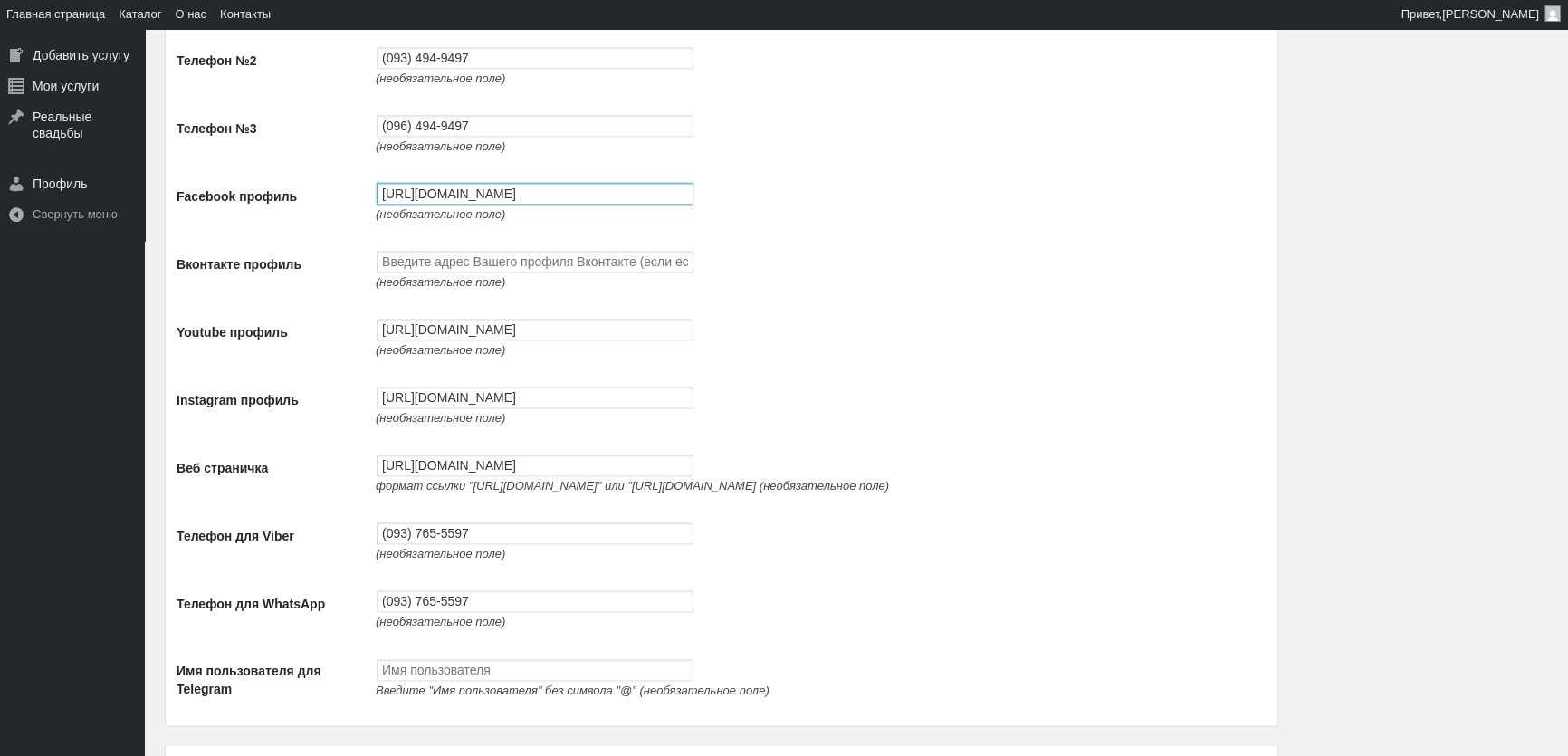
scroll to position [2879, 0]
click at [437, 326] on input "[URL][DOMAIN_NAME]" at bounding box center [535, 326] width 317 height 21
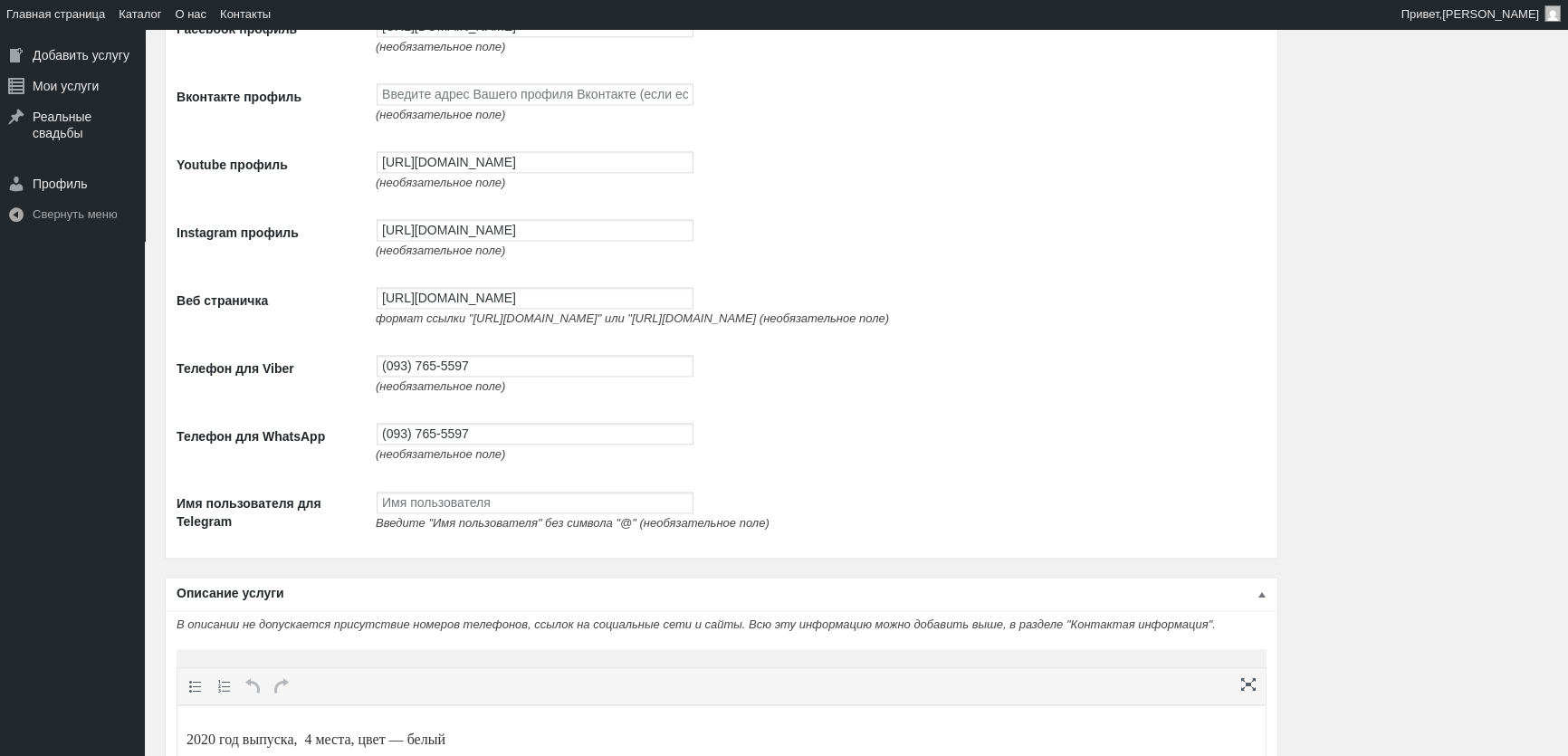
click at [487, 253] on span "(необязательное поле)" at bounding box center [440, 250] width 129 height 14
click at [496, 241] on input "[URL][DOMAIN_NAME]" at bounding box center [535, 229] width 317 height 21
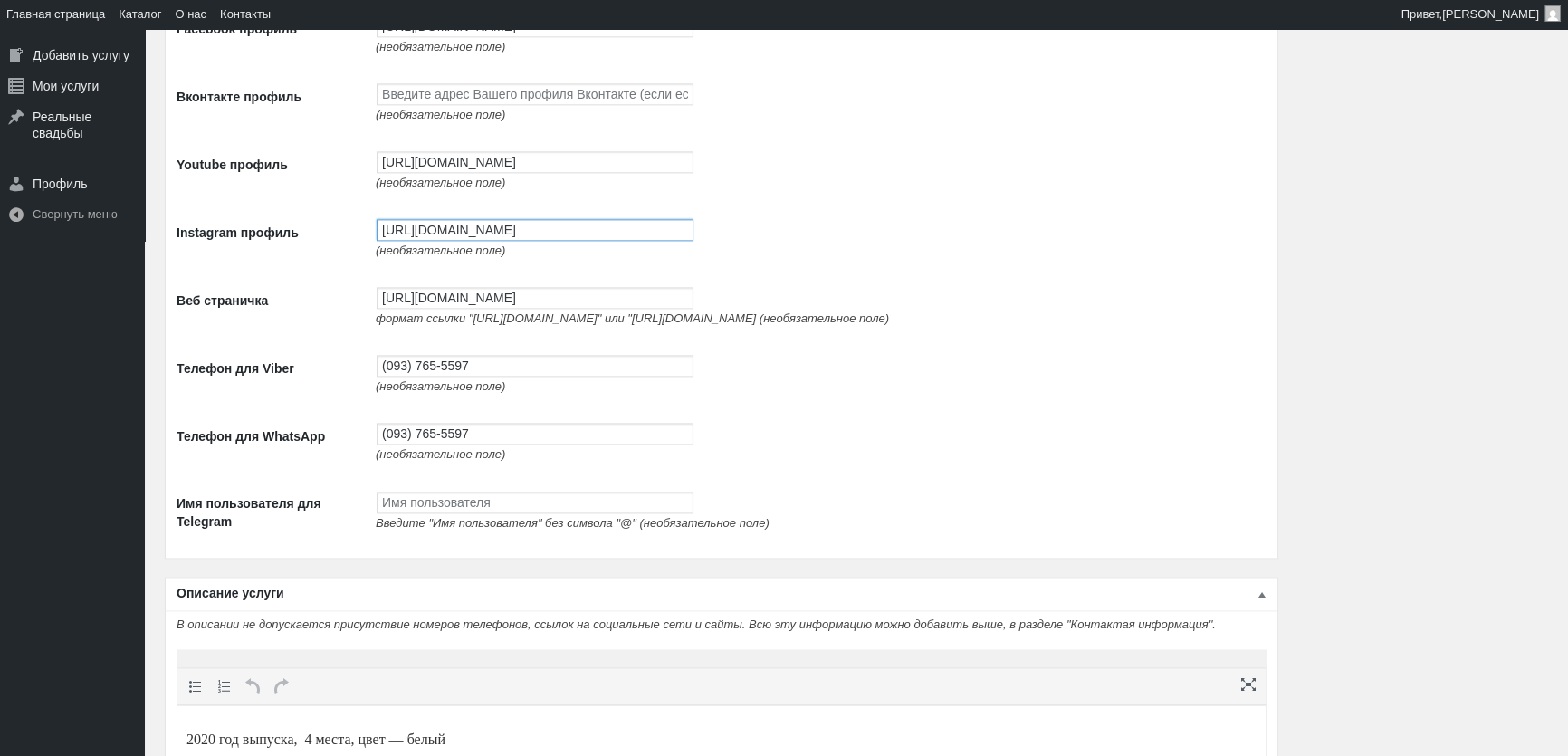
click at [496, 241] on input "[URL][DOMAIN_NAME]" at bounding box center [535, 229] width 317 height 21
click at [445, 307] on input "[URL][DOMAIN_NAME]" at bounding box center [535, 297] width 317 height 21
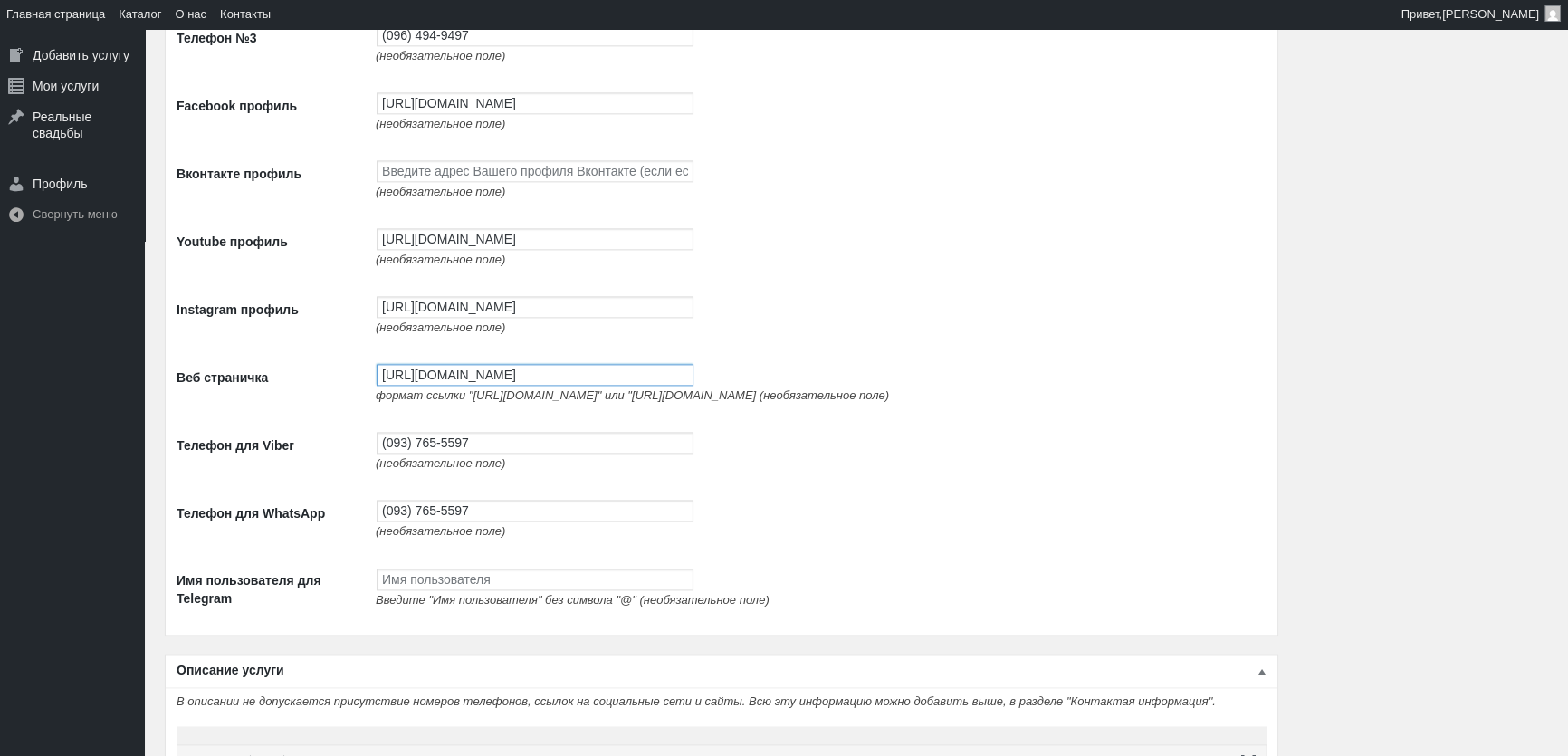
scroll to position [2961, 0]
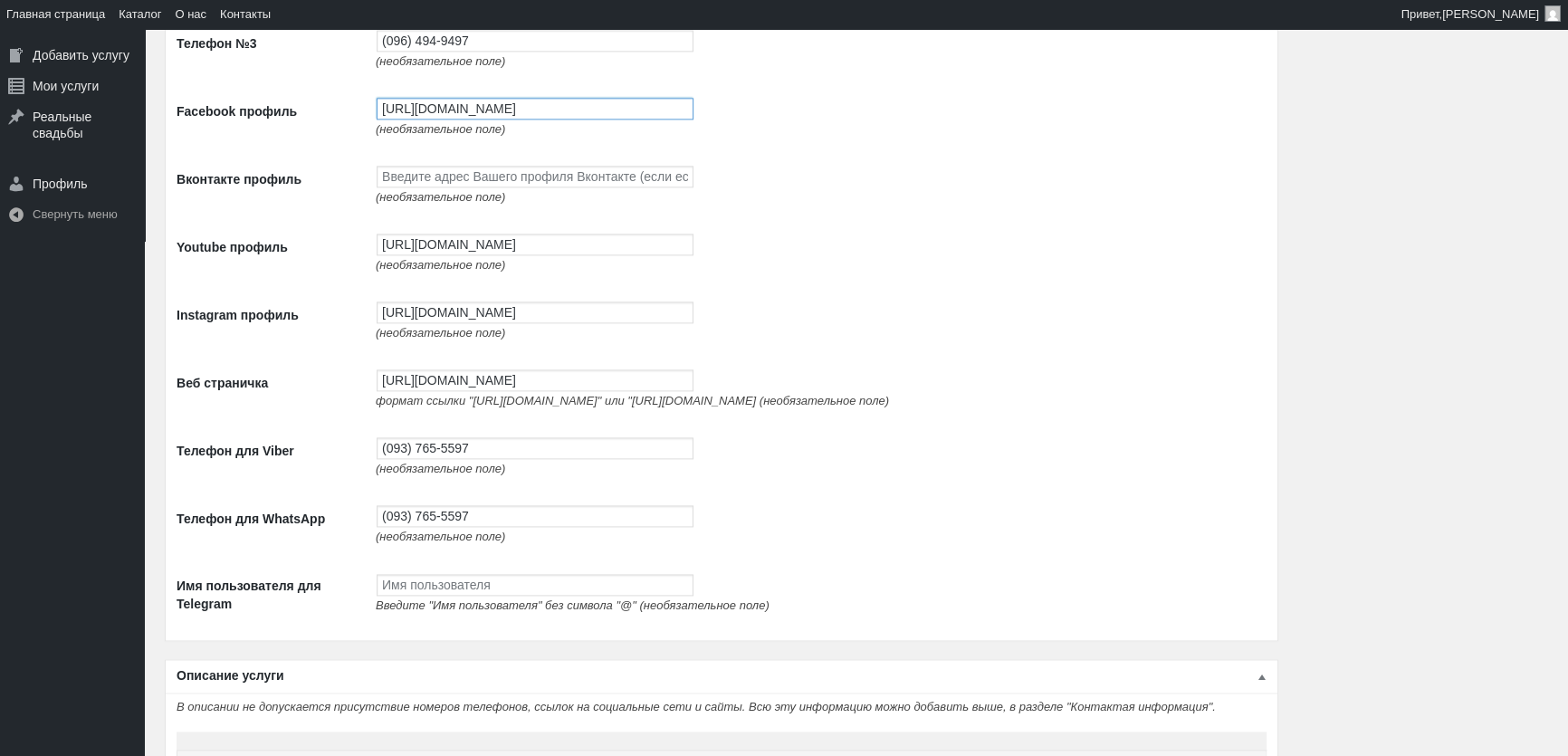
click at [477, 120] on input "https://www.facebook.com/profile.php?id=100087672474351" at bounding box center [535, 108] width 317 height 21
click at [423, 252] on input "[URL][DOMAIN_NAME]" at bounding box center [535, 244] width 317 height 21
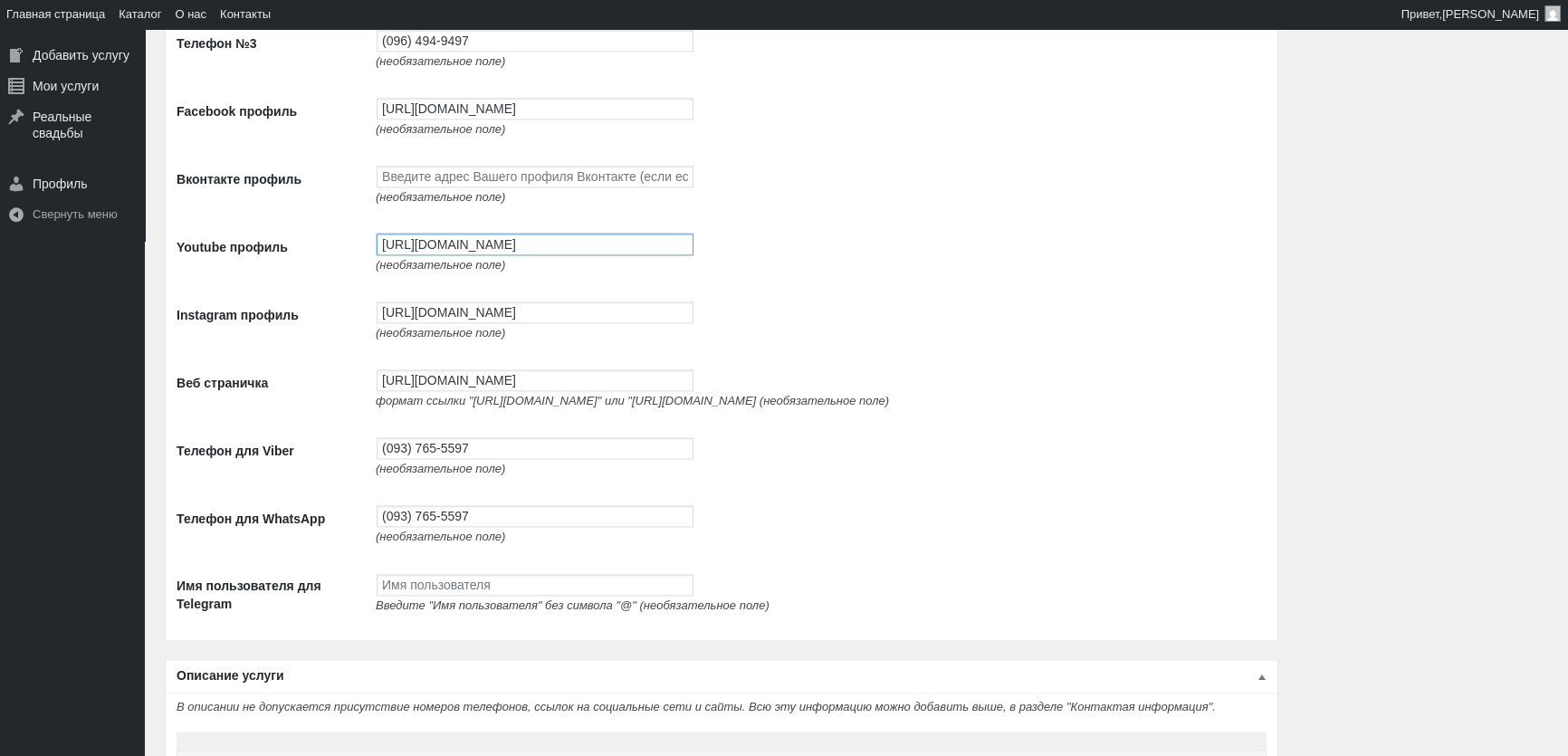
click at [423, 252] on input "[URL][DOMAIN_NAME]" at bounding box center [535, 244] width 317 height 21
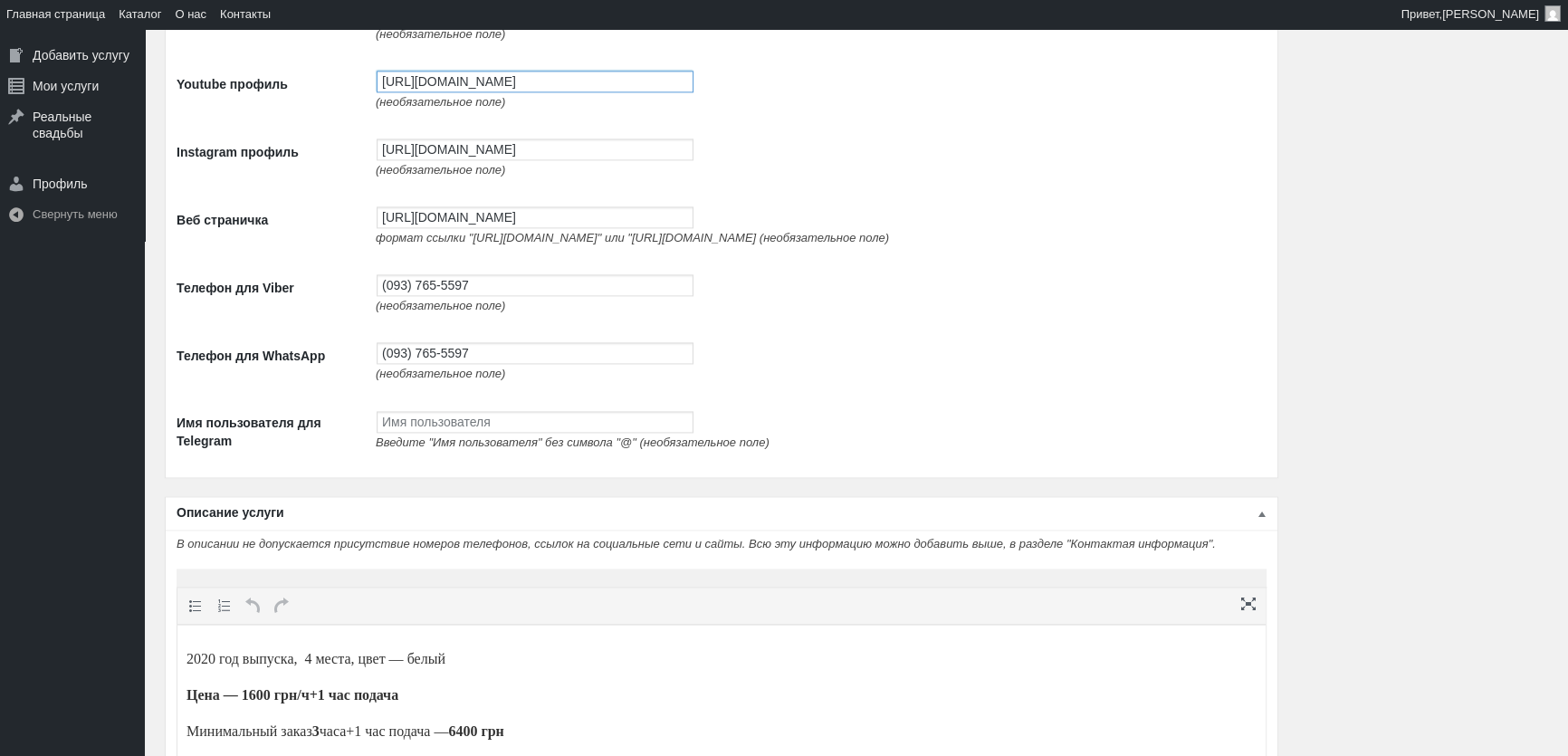
scroll to position [3126, 0]
click at [445, 158] on input "https://www.instagram.com/avtolimo/" at bounding box center [535, 147] width 317 height 21
click at [454, 216] on input "[URL][DOMAIN_NAME]" at bounding box center [535, 215] width 317 height 21
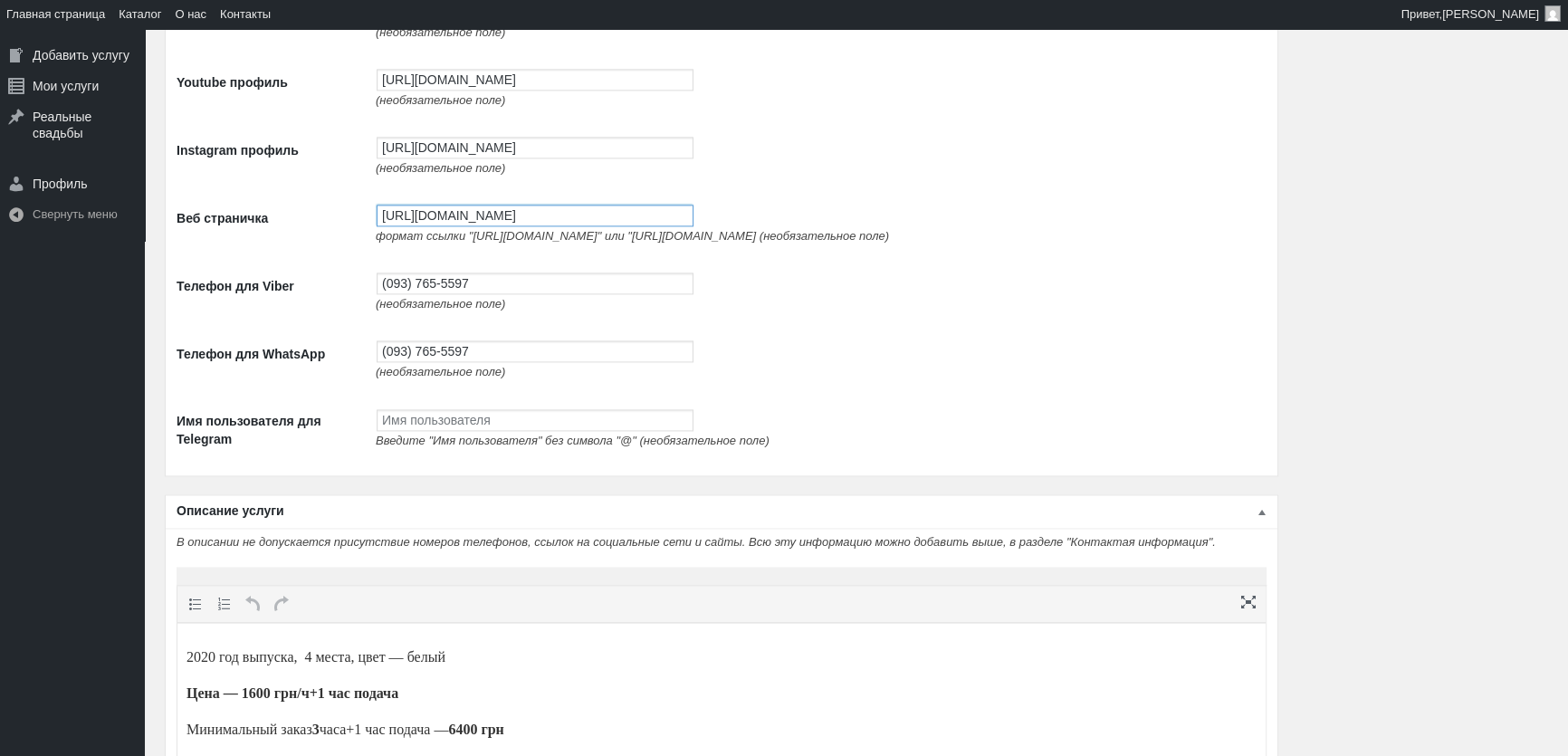
click at [454, 216] on input "[URL][DOMAIN_NAME]" at bounding box center [535, 215] width 317 height 21
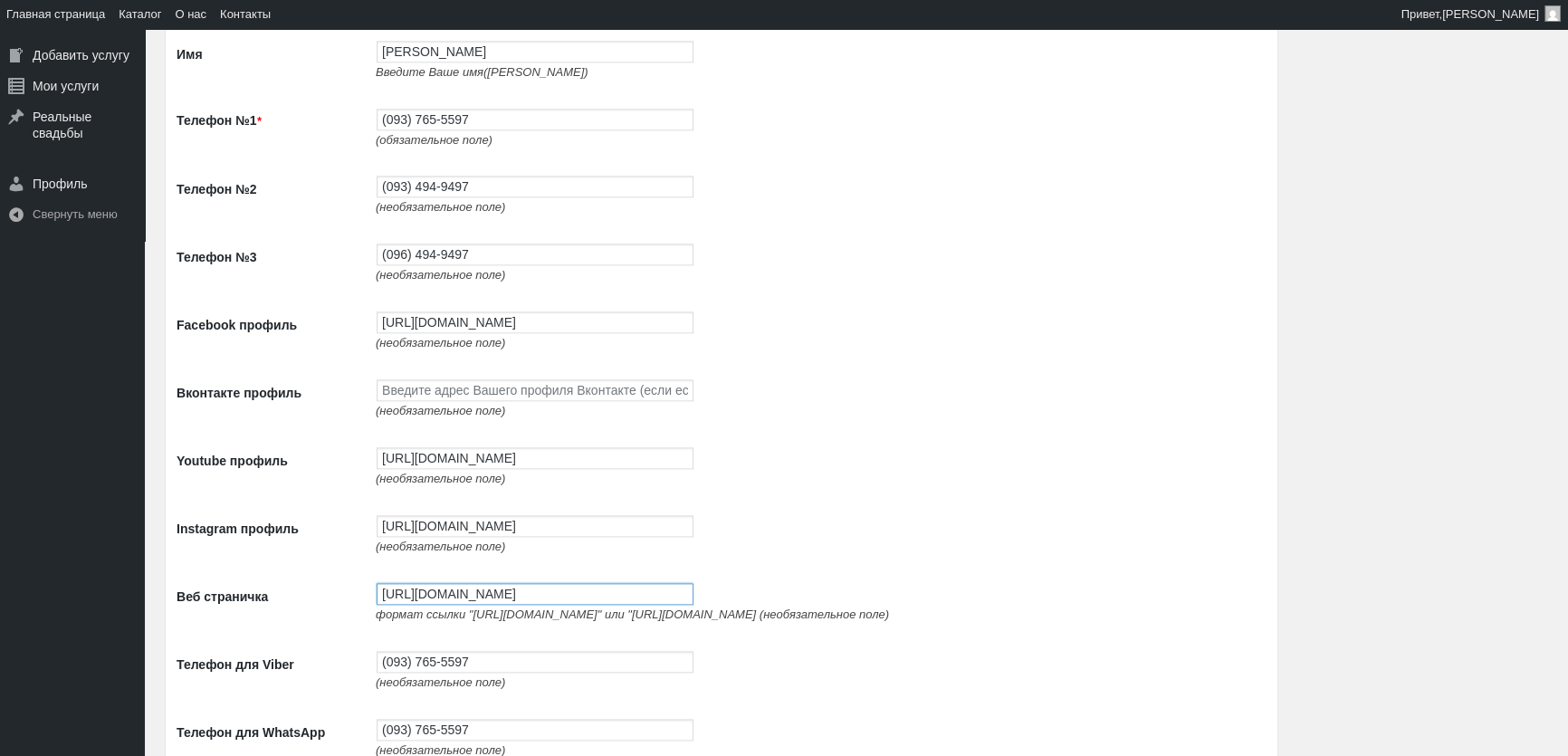
scroll to position [2715, 0]
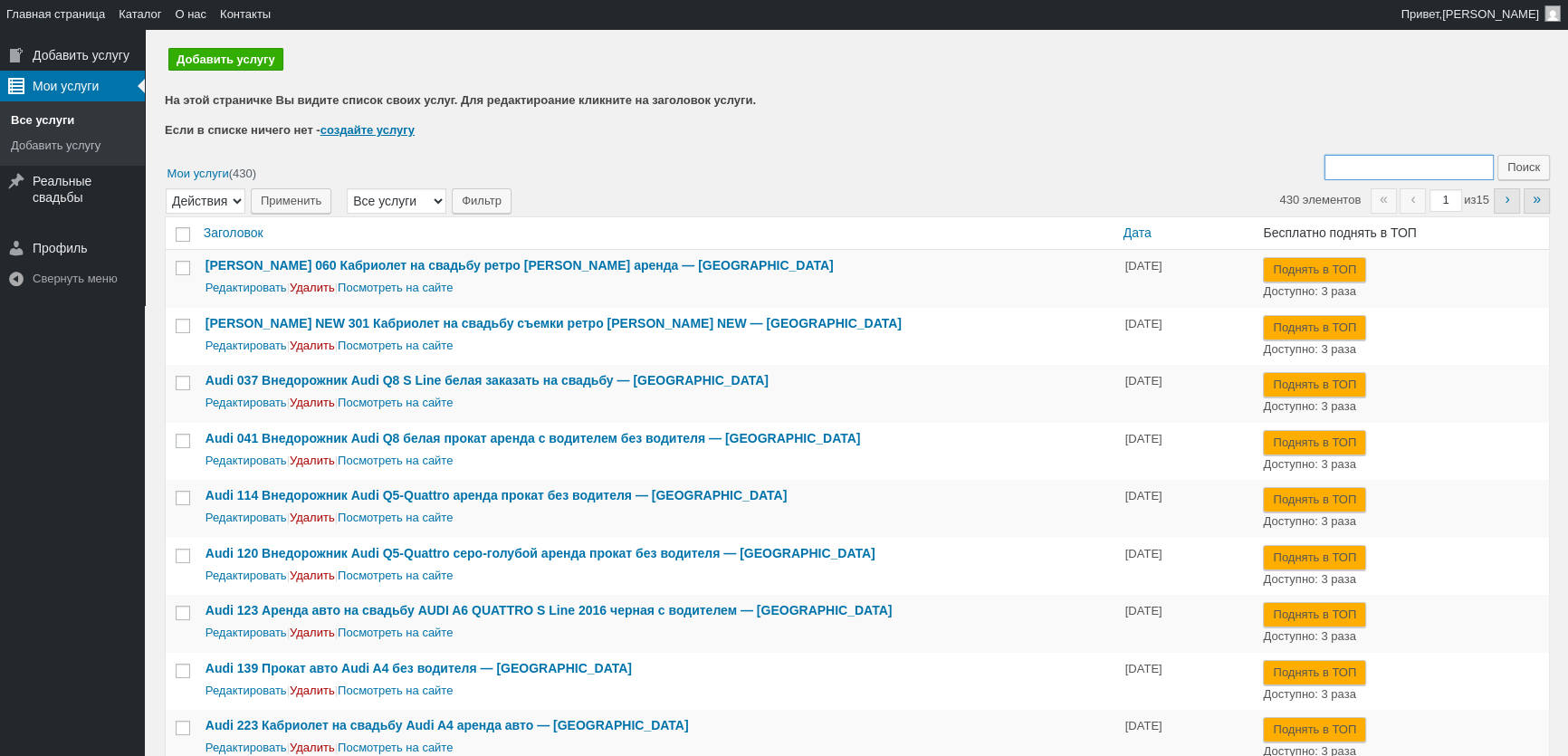
click at [1342, 168] on input "Поиск:" at bounding box center [1409, 167] width 169 height 25
type input "433"
click at [1498, 155] on input "Поиск" at bounding box center [1524, 167] width 52 height 25
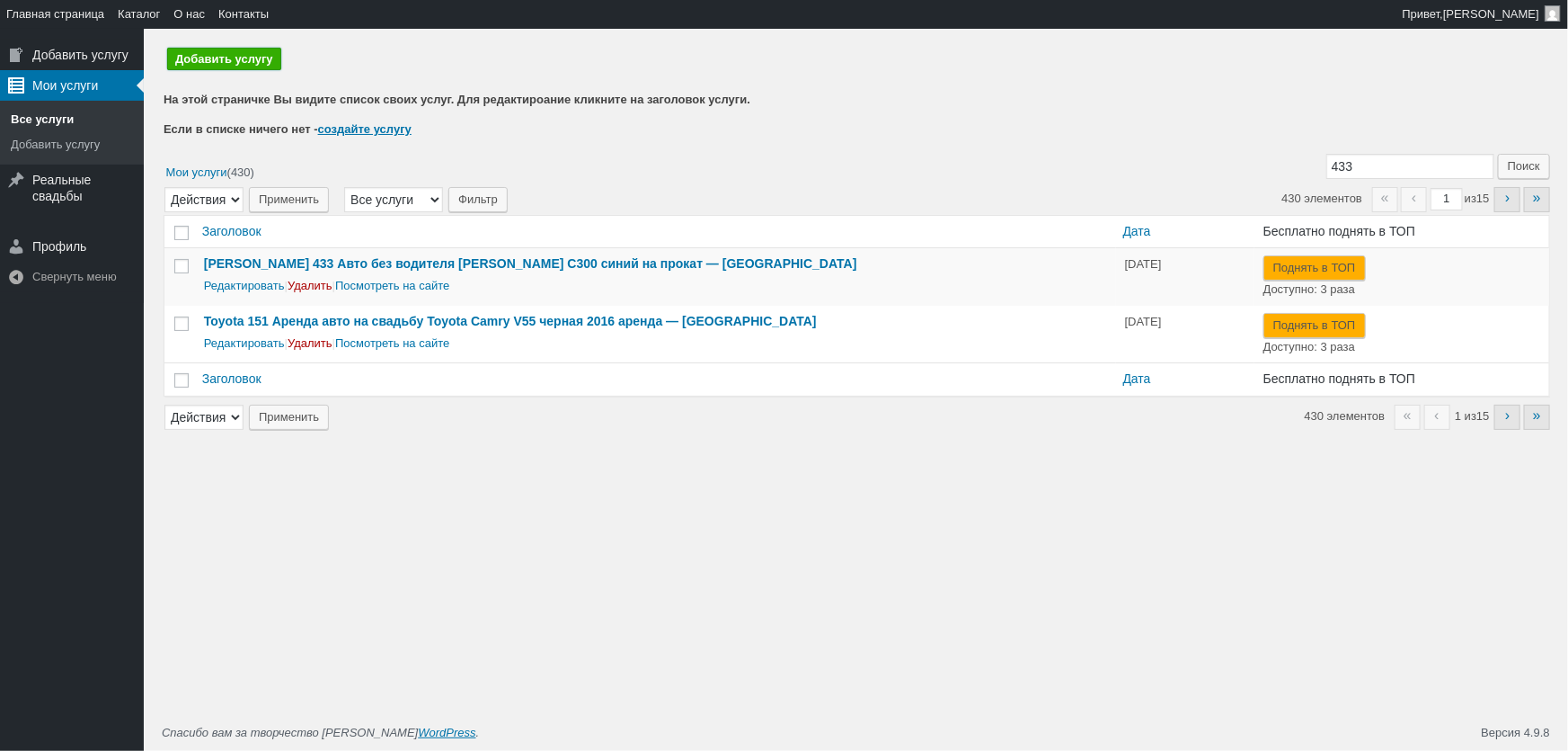
click at [251, 61] on link "Добавить услугу" at bounding box center [224, 58] width 114 height 22
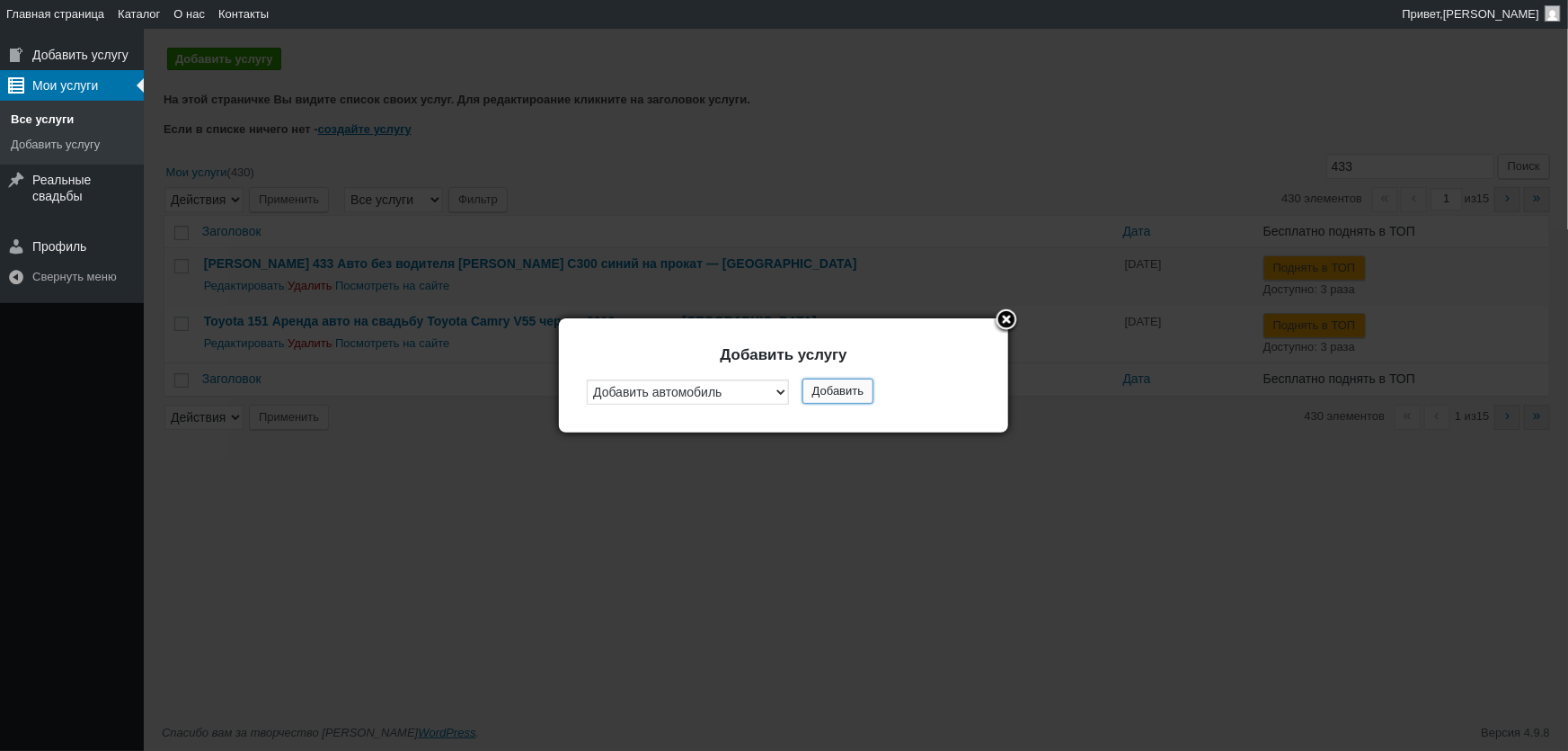
click at [837, 392] on button "Добавить" at bounding box center [838, 391] width 71 height 25
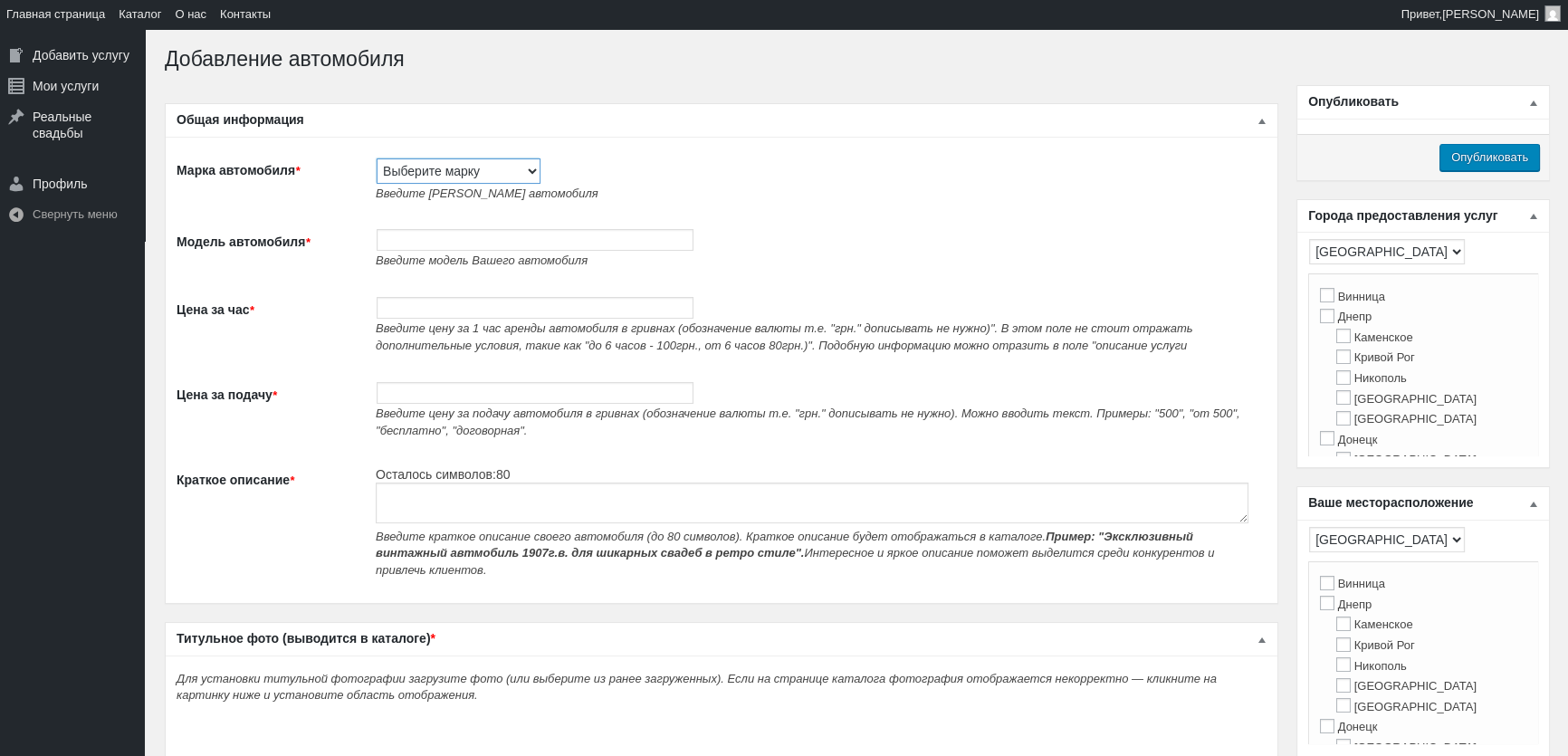
click at [480, 179] on select "Выберите марку Acura Alfa Romeo Alpine Aston Martin Audi Austin Barkas (Баркас)…" at bounding box center [458, 170] width 164 height 25
select select "Rover"
click at [377, 158] on select "Выберите марку Acura Alfa Romeo Alpine Aston Martin Audi Austin Barkas (Баркас)…" at bounding box center [458, 170] width 164 height 25
type input "Rover"
click at [417, 234] on input "Модель автомобиля *" at bounding box center [535, 239] width 317 height 21
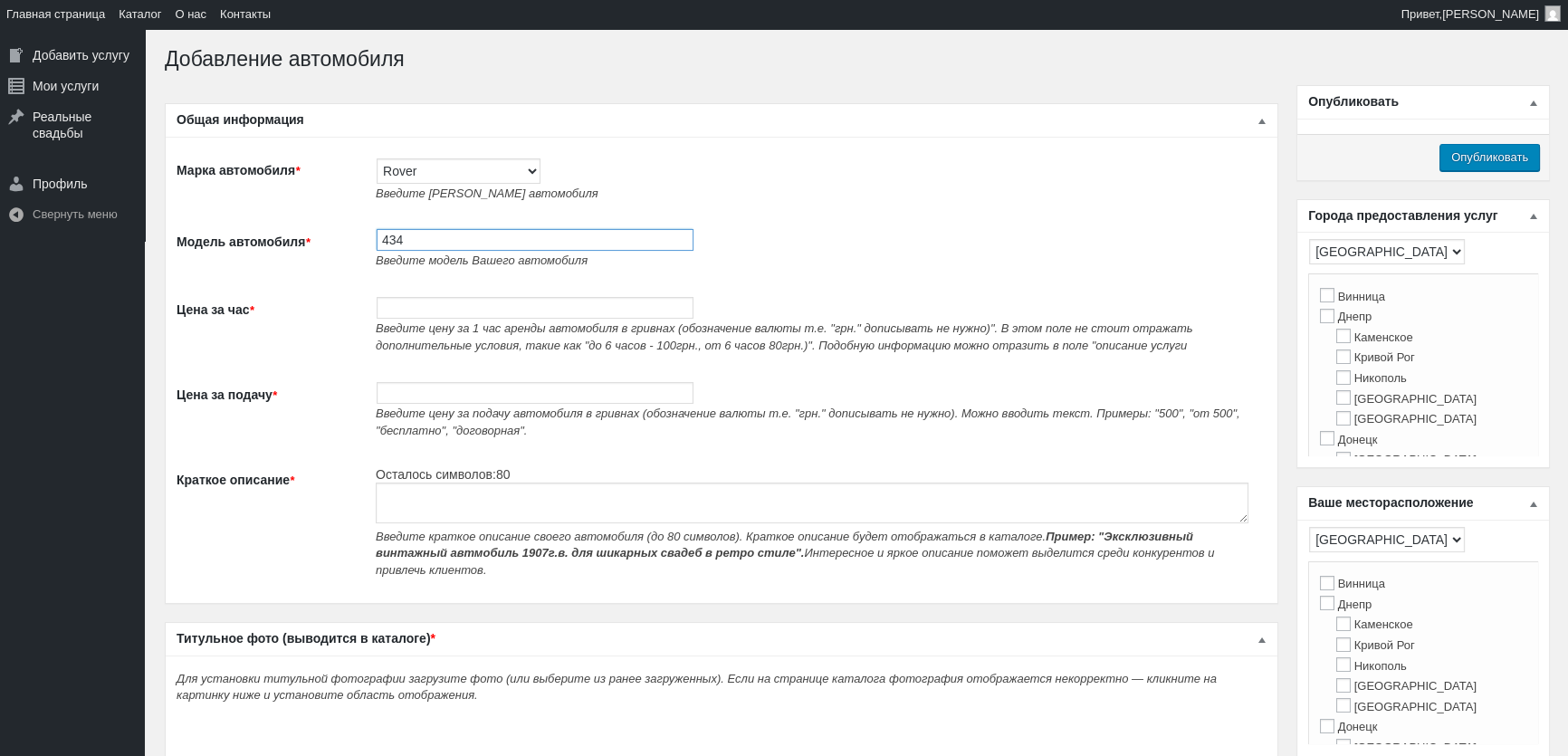
paste input "Прокат Range Rover Vogue NEW без водителя"
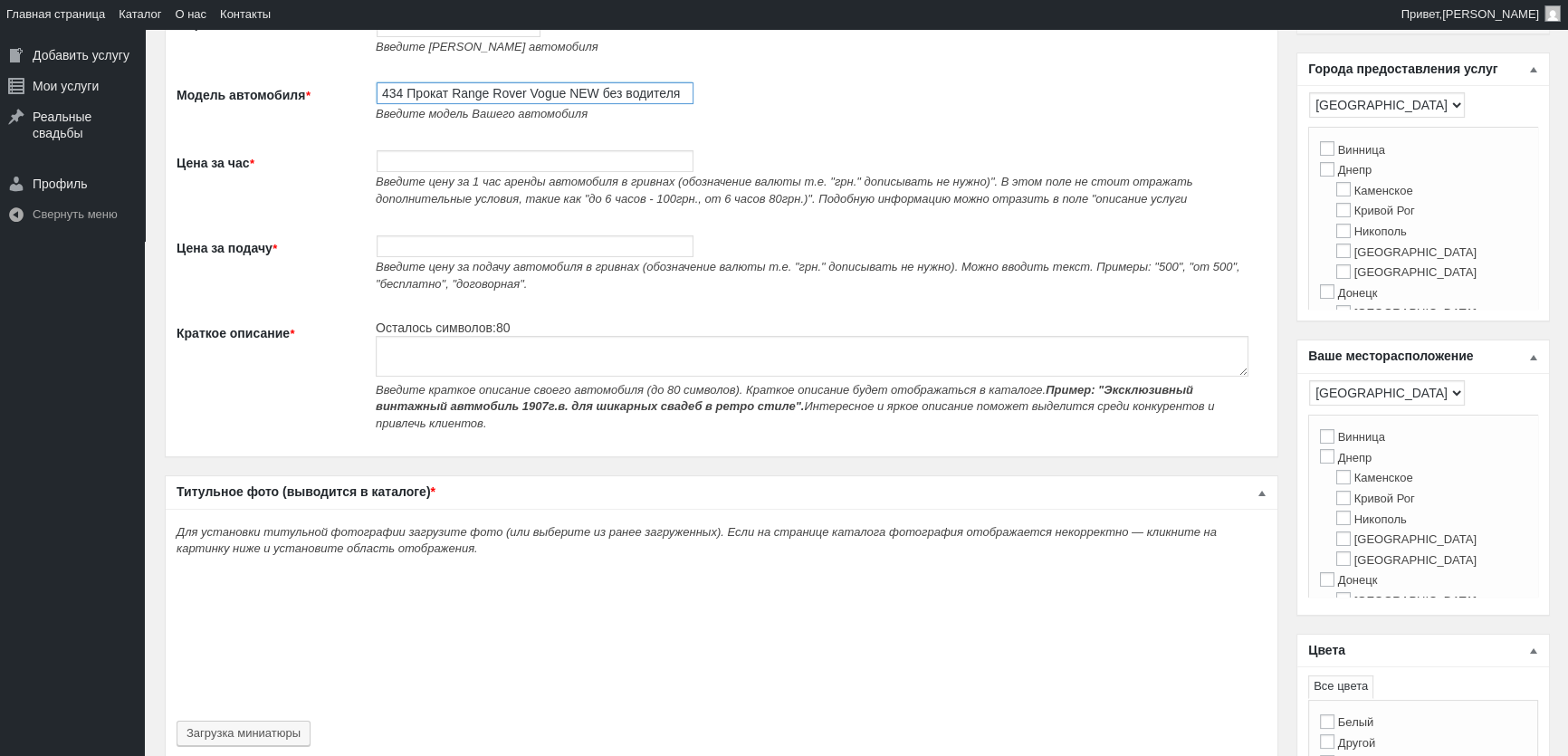
scroll to position [246, 0]
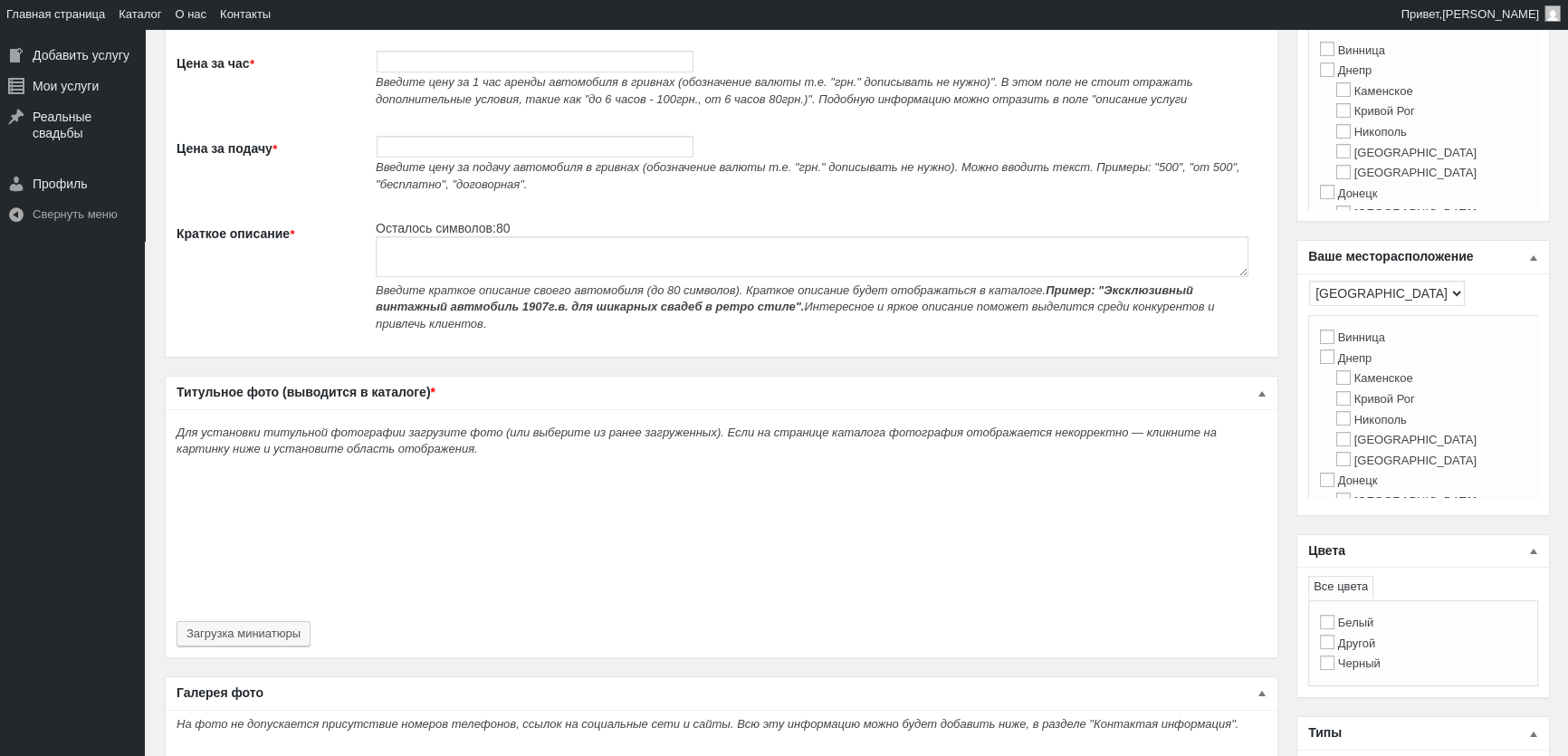
type input "434 Прокат Range Rover Vogue NEW без водителя"
click at [449, 267] on textarea "Краткое описание *" at bounding box center [813, 257] width 873 height 41
paste textarea "Прокат Range Rover Vogue NEW без водителя"
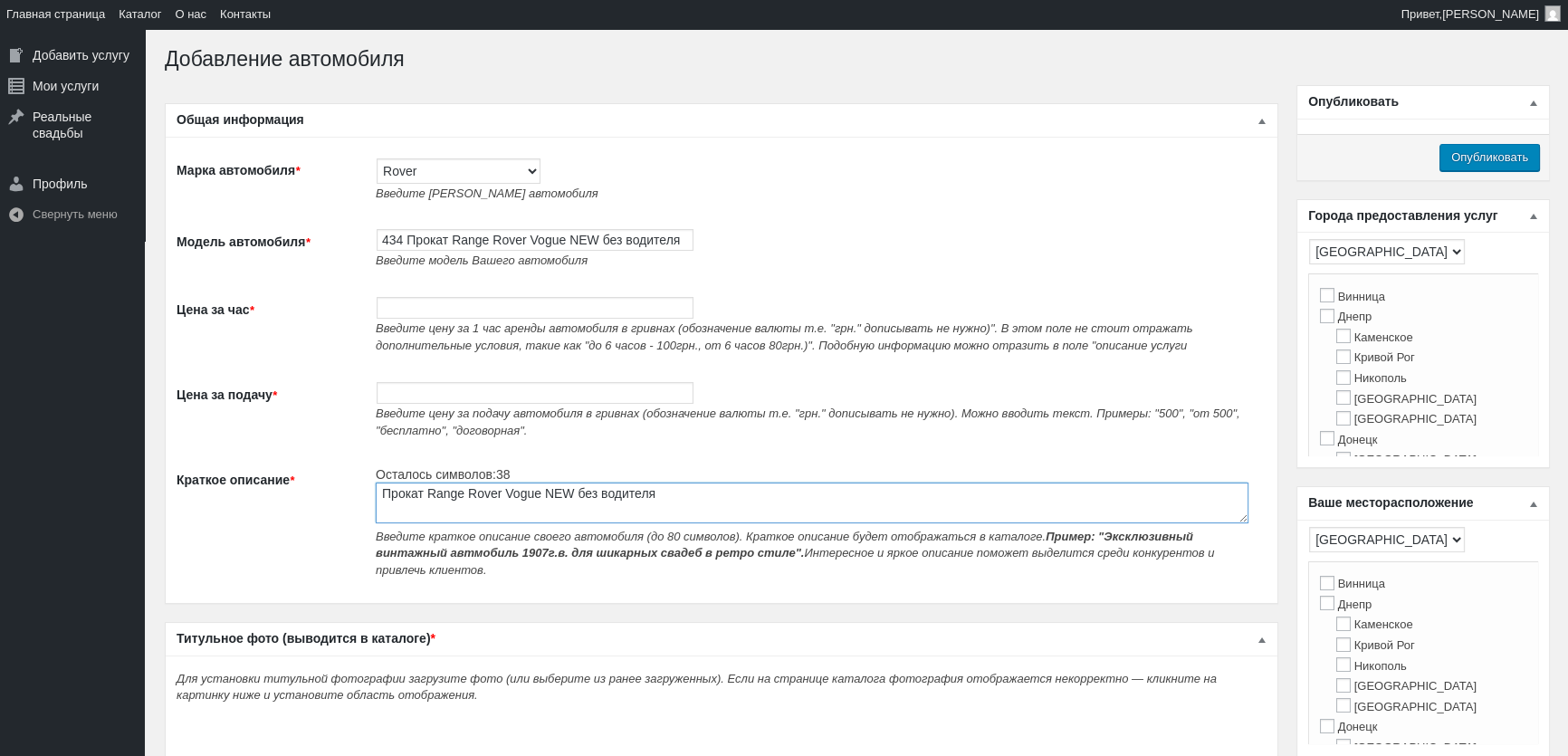
scroll to position [81, 0]
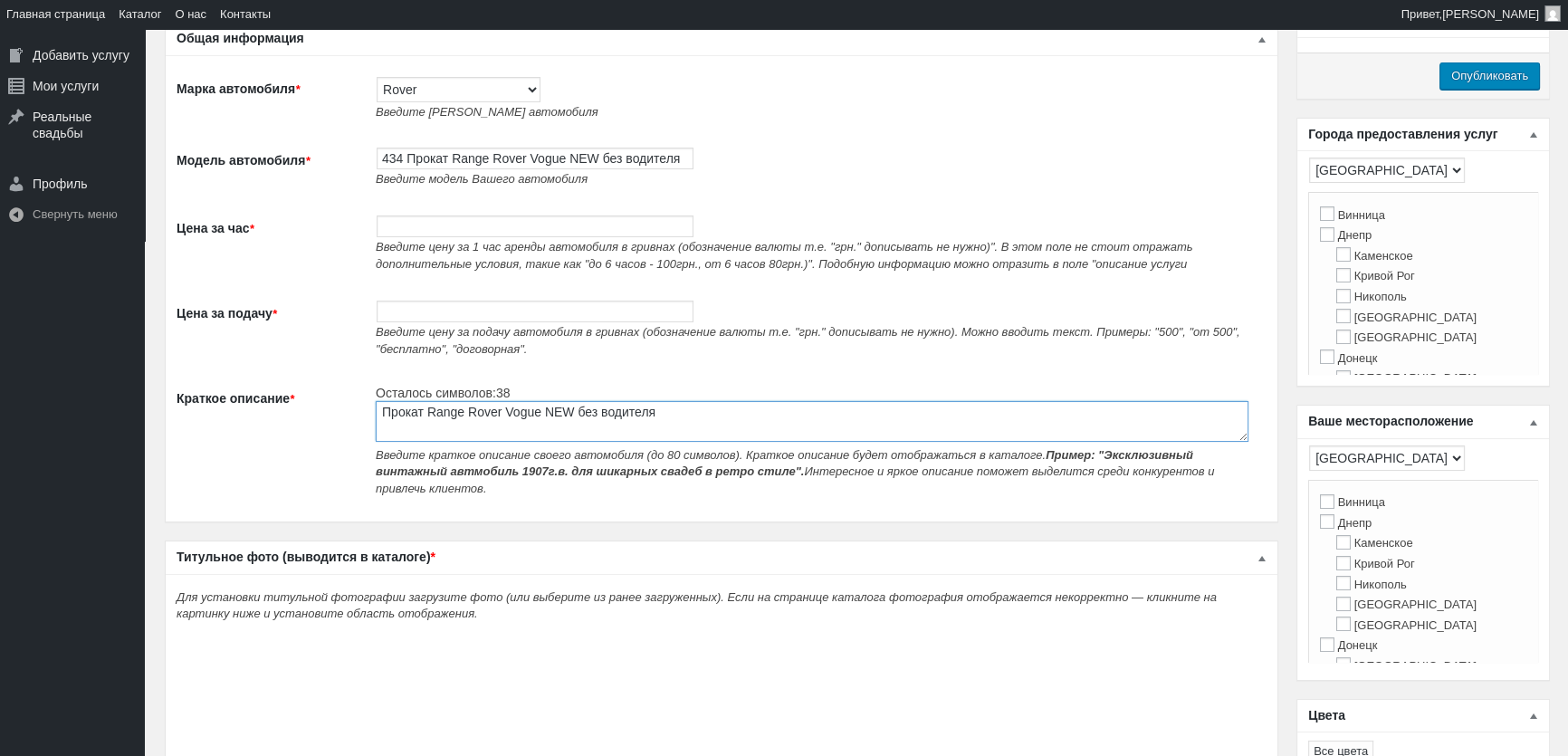
type textarea "Прокат Range Rover Vogue NEW без водителя"
click at [487, 233] on input "Цена за час *" at bounding box center [535, 225] width 317 height 21
type input "4200"
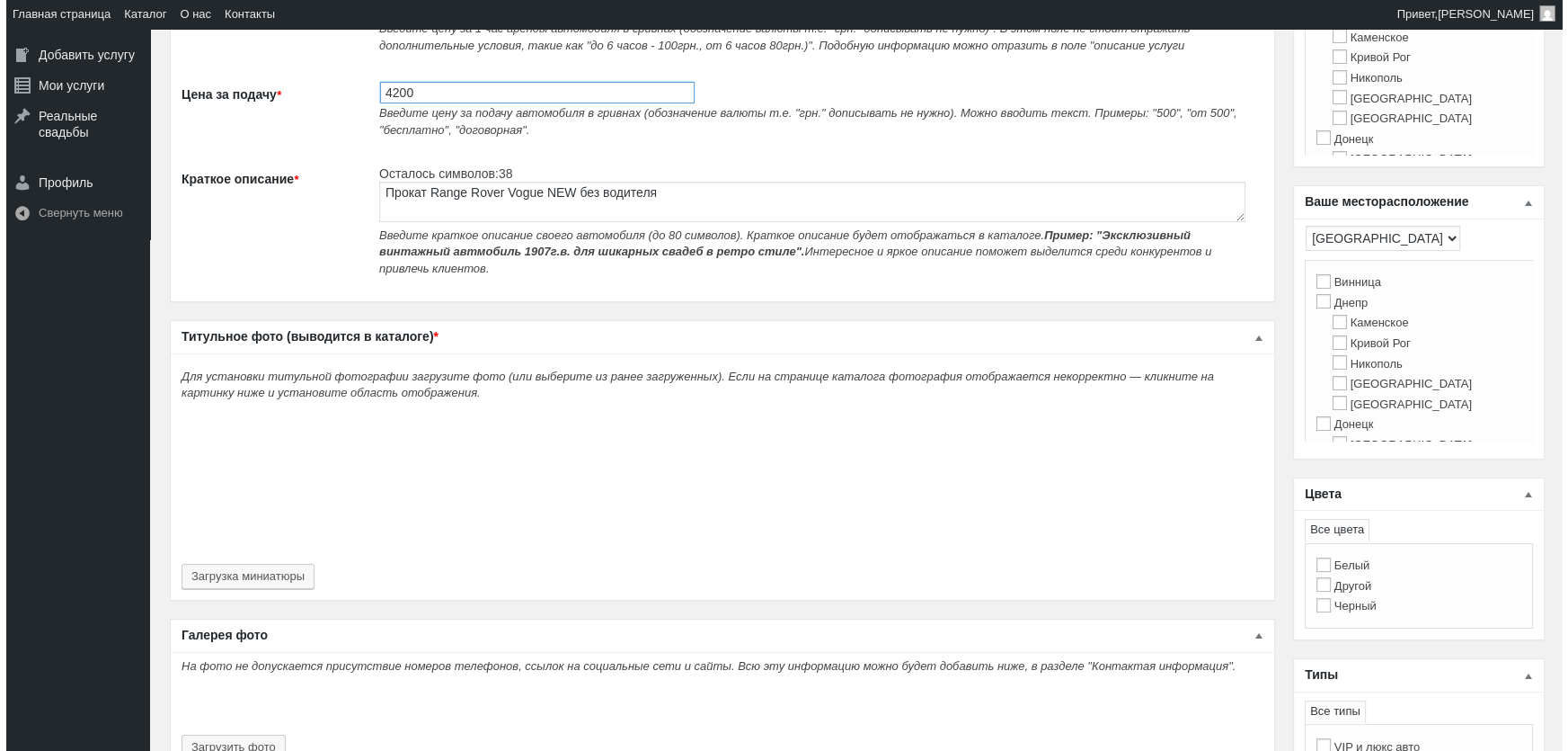
scroll to position [572, 0]
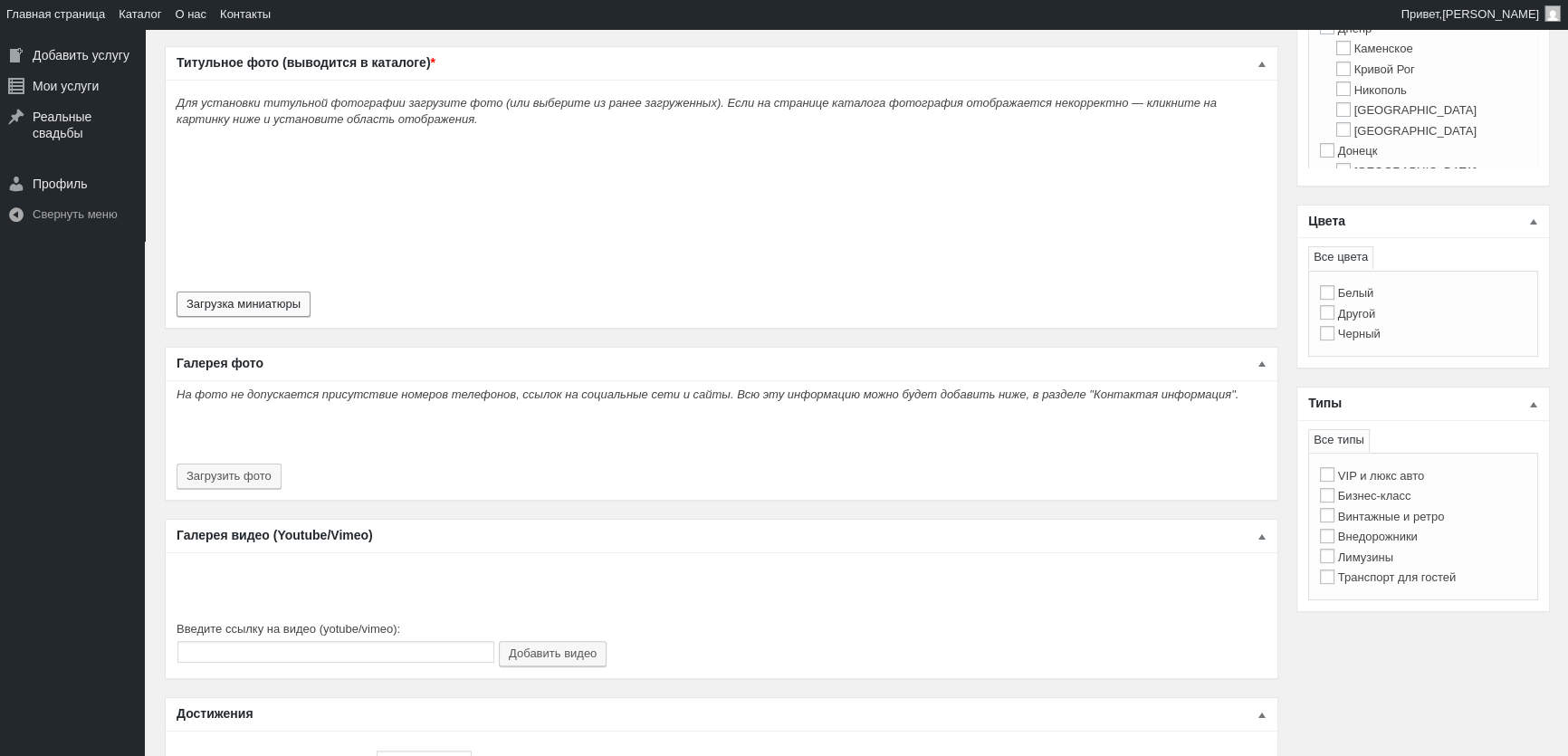
type input "4200"
click at [292, 296] on button "Загрузка миниатюры" at bounding box center [243, 304] width 134 height 25
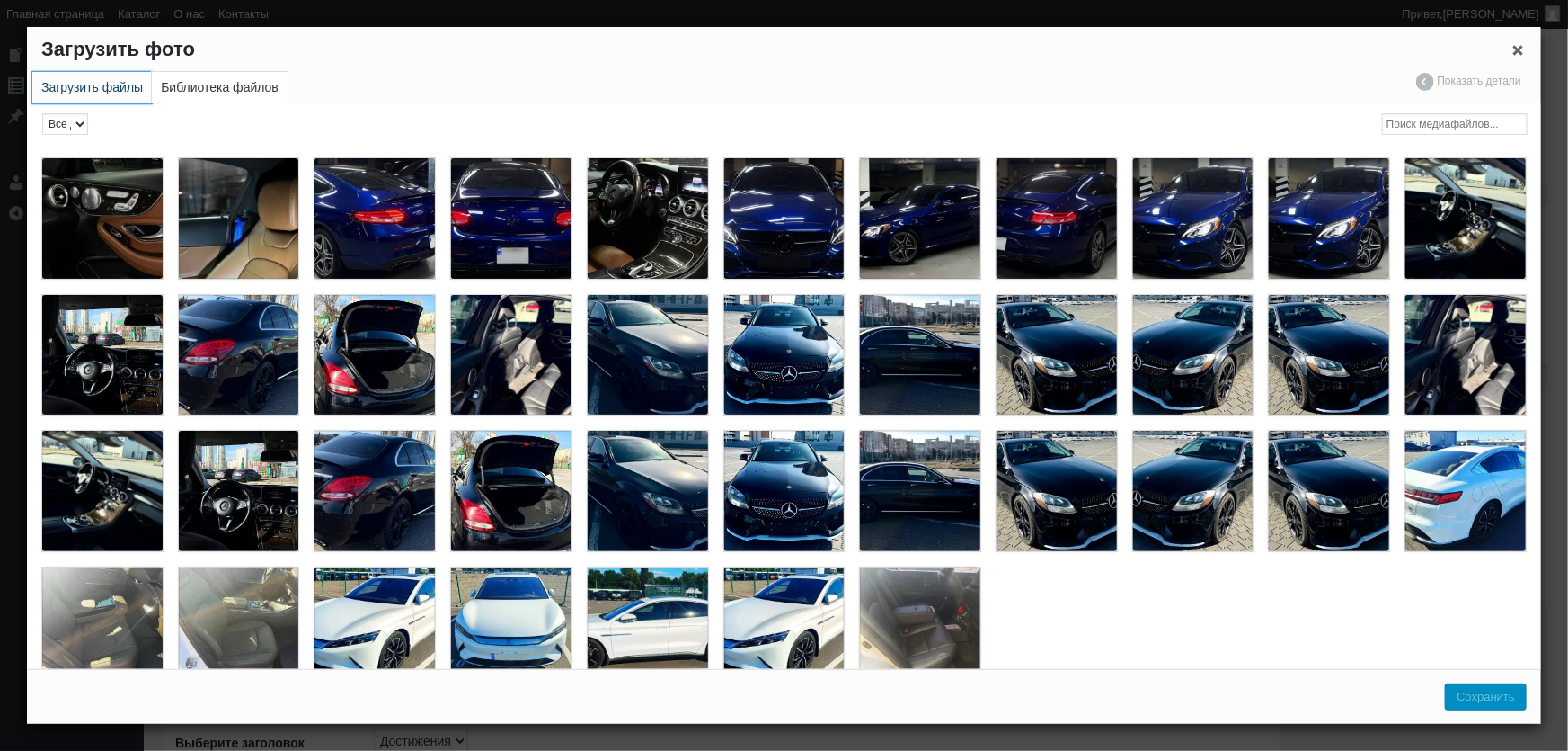
click at [135, 97] on link "Загрузить файлы" at bounding box center [92, 87] width 120 height 32
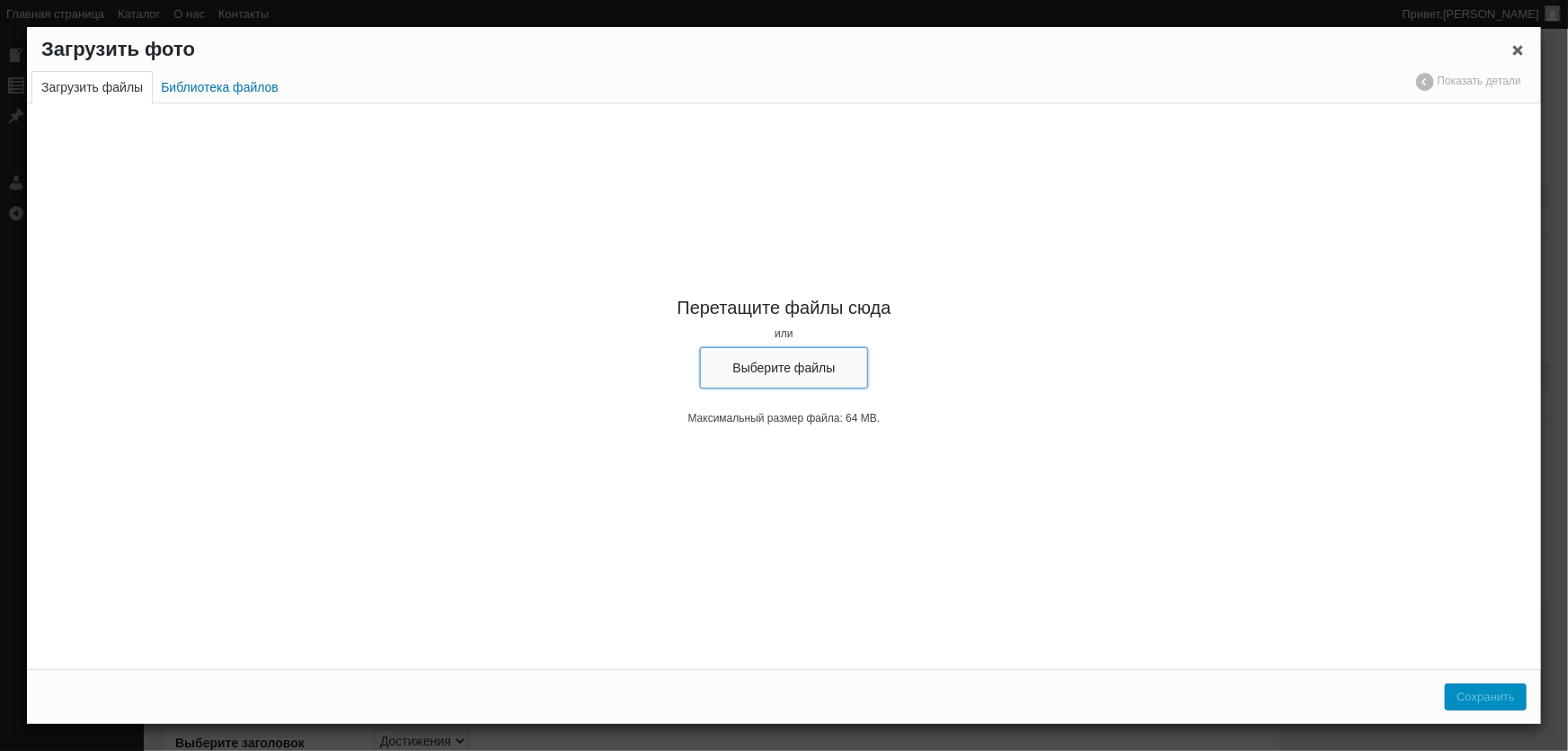
click at [831, 377] on button "Выберите файлы" at bounding box center [784, 368] width 169 height 42
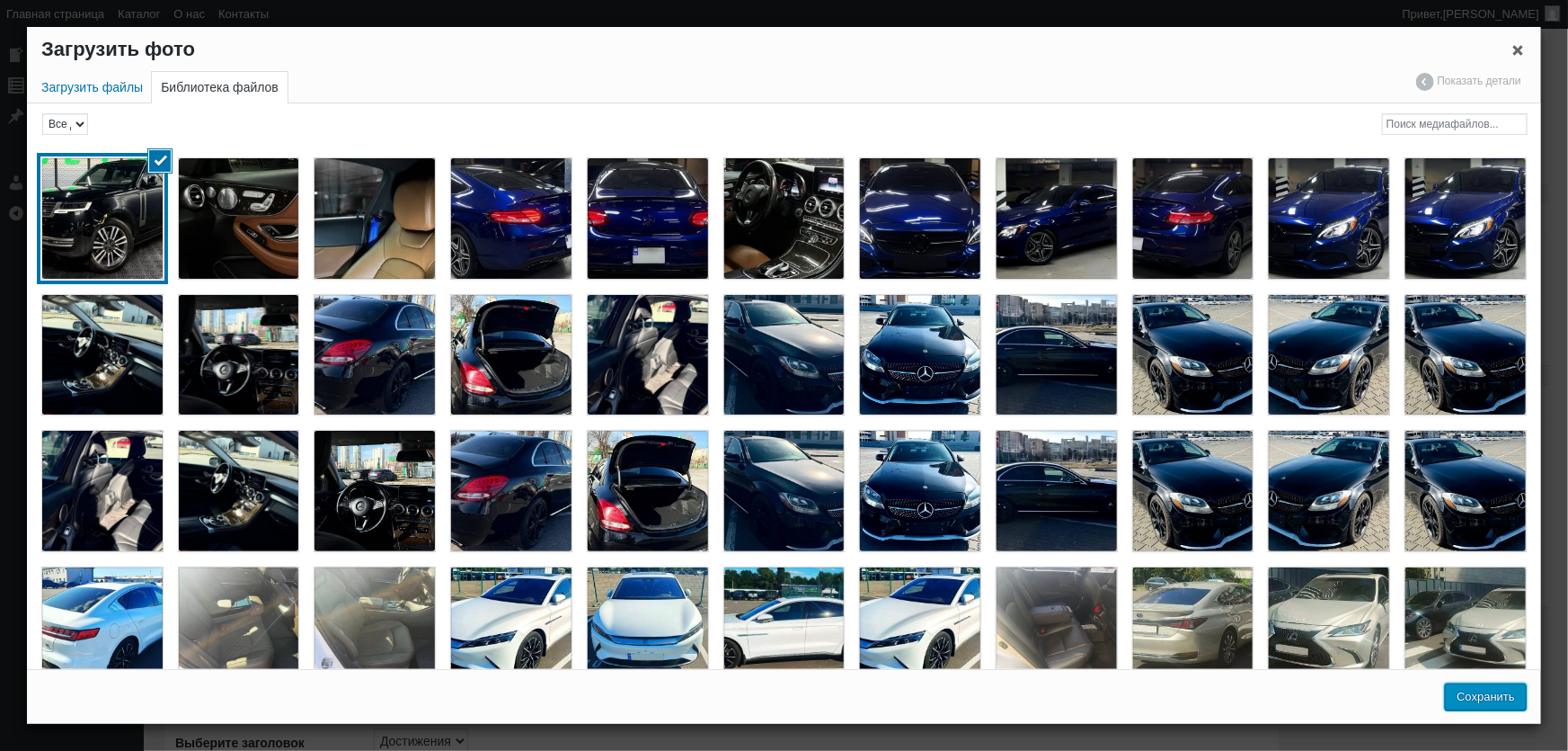
click at [1498, 697] on button "Сохранить" at bounding box center [1485, 696] width 82 height 27
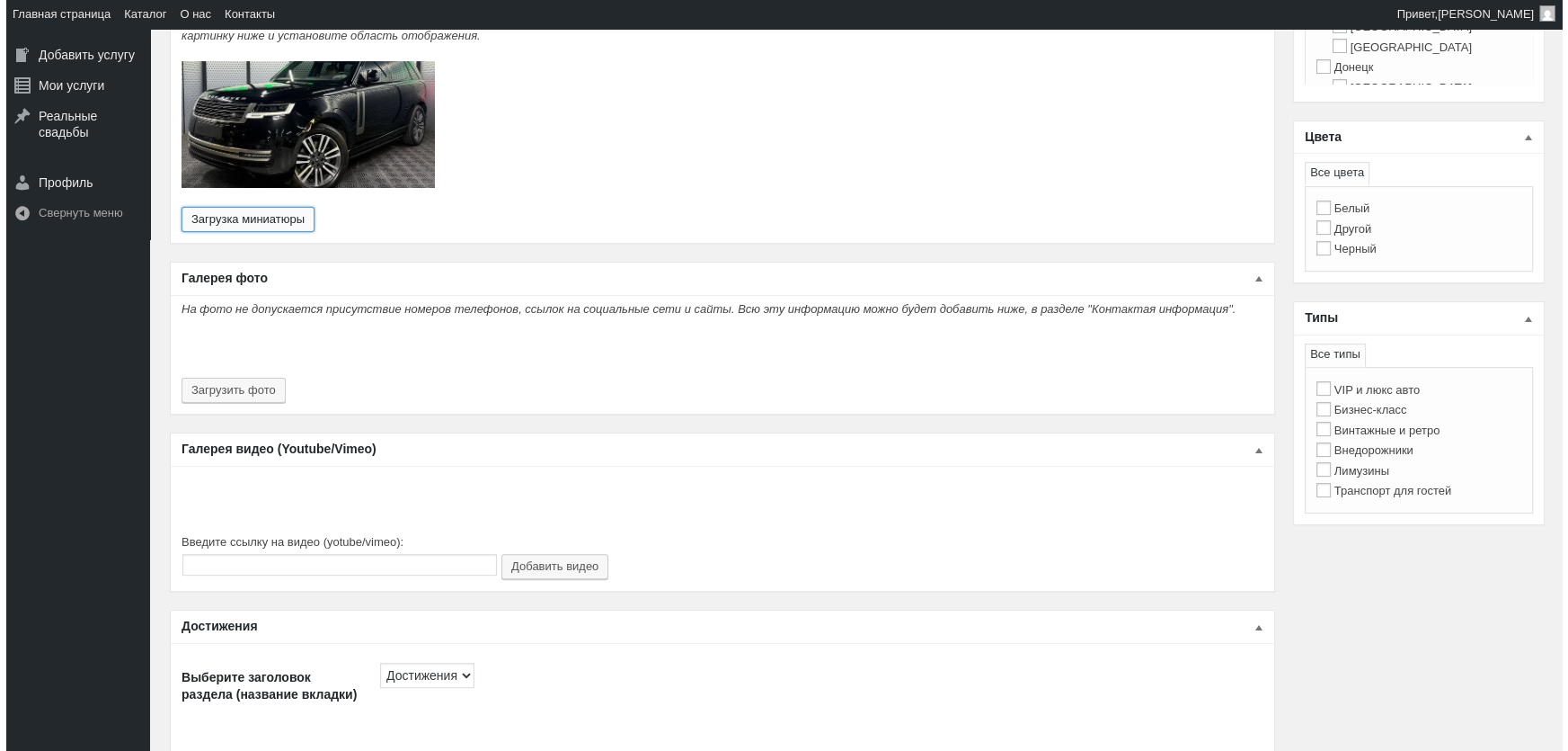
scroll to position [654, 0]
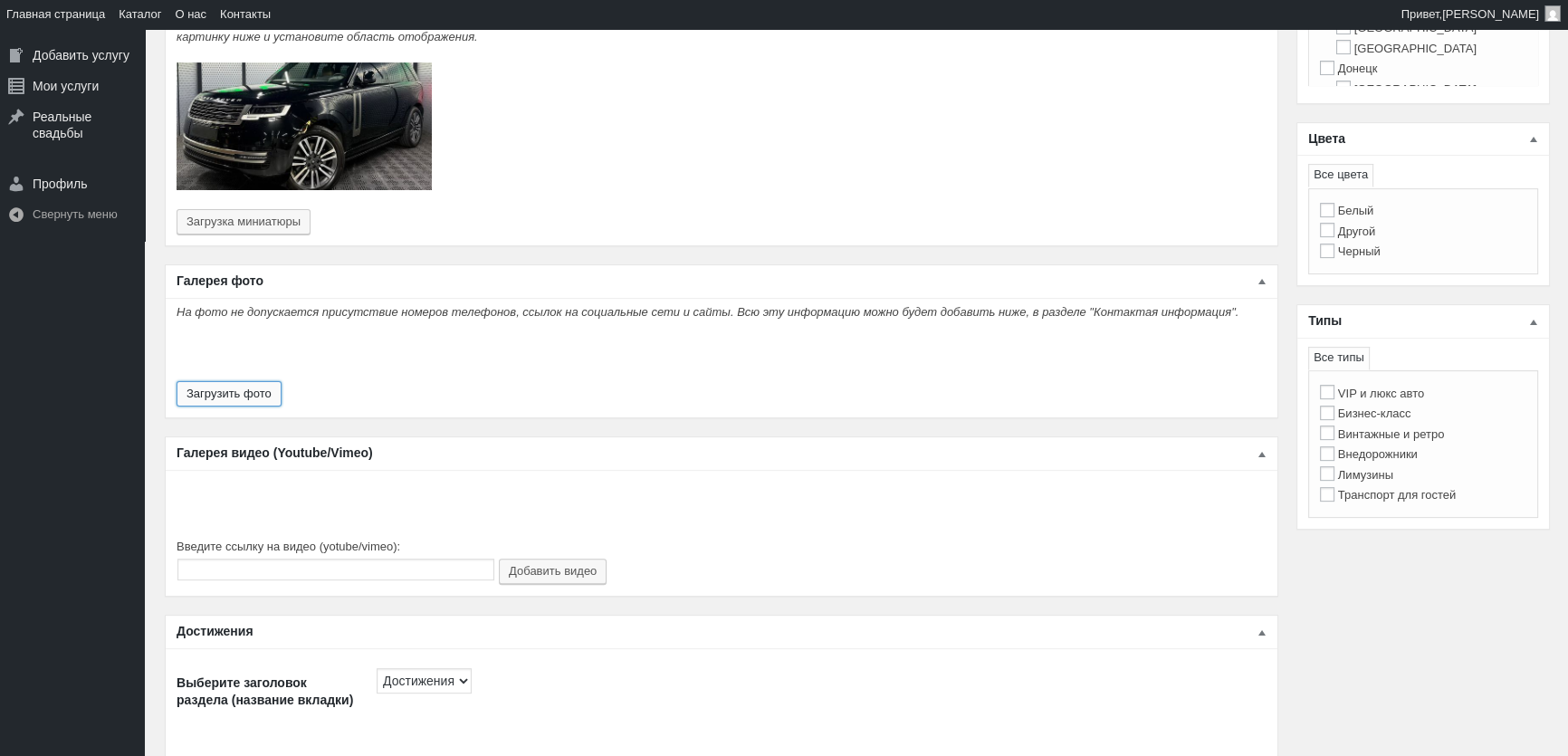
click at [244, 385] on button "Загрузить фото" at bounding box center [229, 393] width 105 height 25
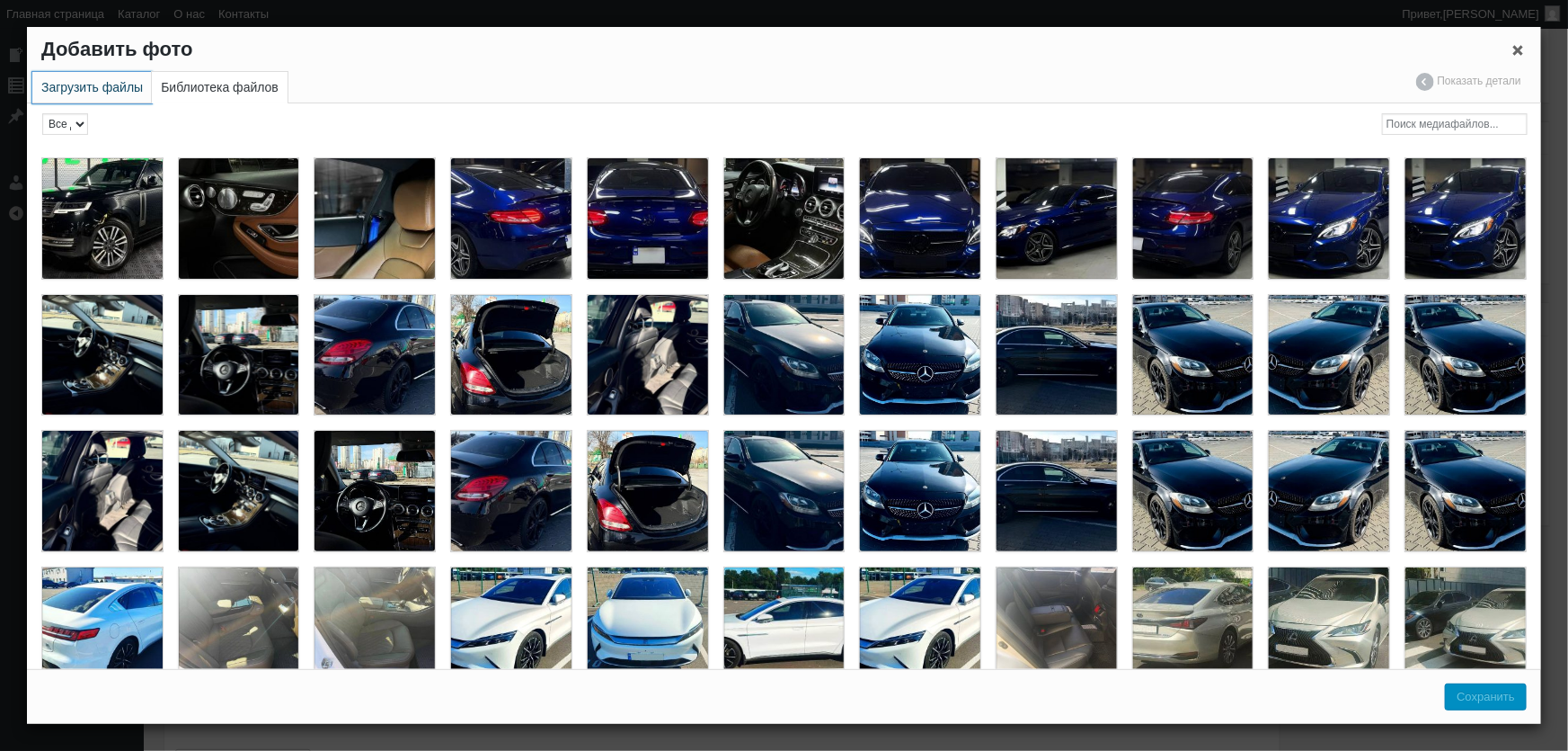
click at [111, 95] on link "Загрузить файлы" at bounding box center [92, 87] width 120 height 32
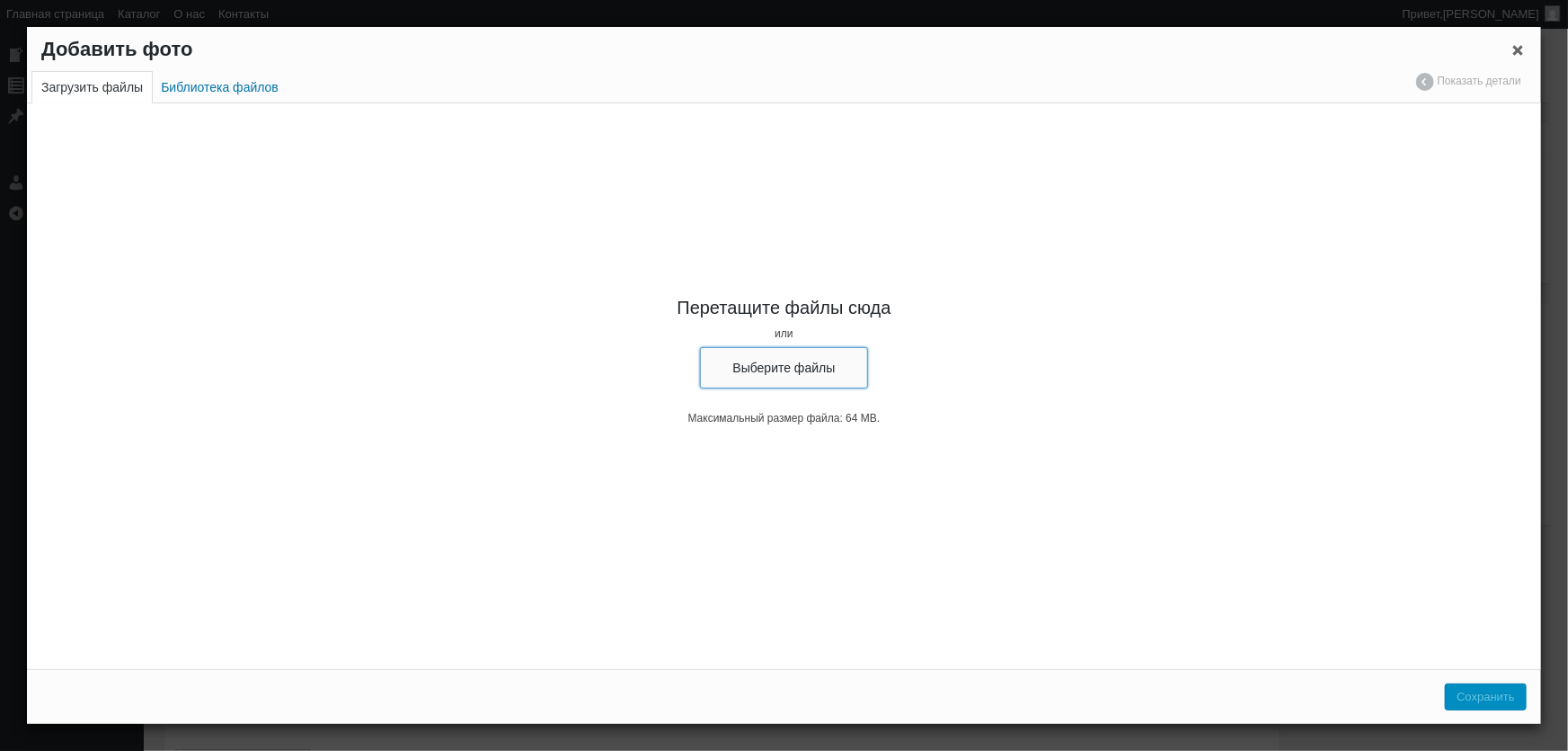
click at [818, 385] on button "Выберите файлы" at bounding box center [784, 368] width 169 height 42
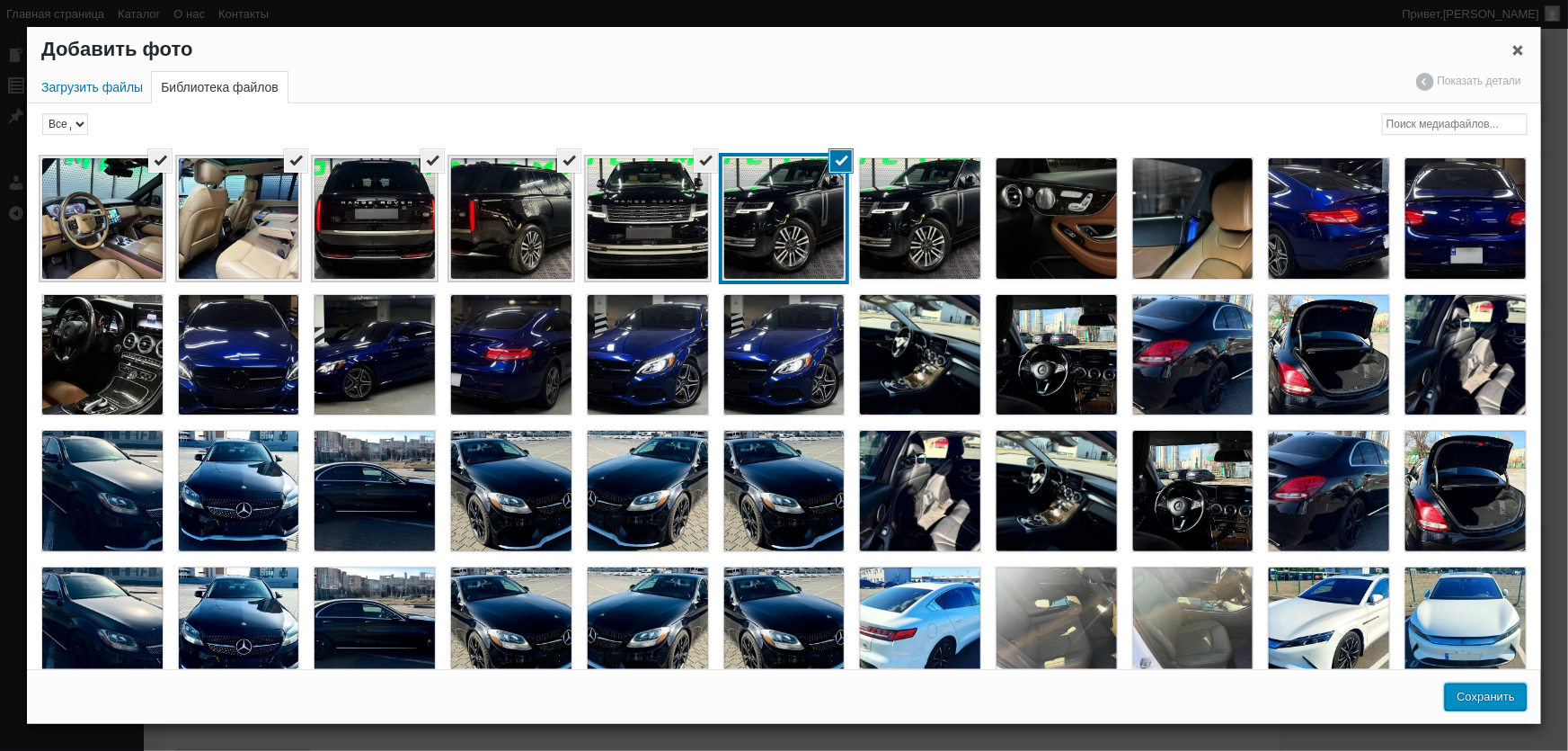
click at [1489, 702] on button "Сохранить" at bounding box center [1485, 696] width 82 height 27
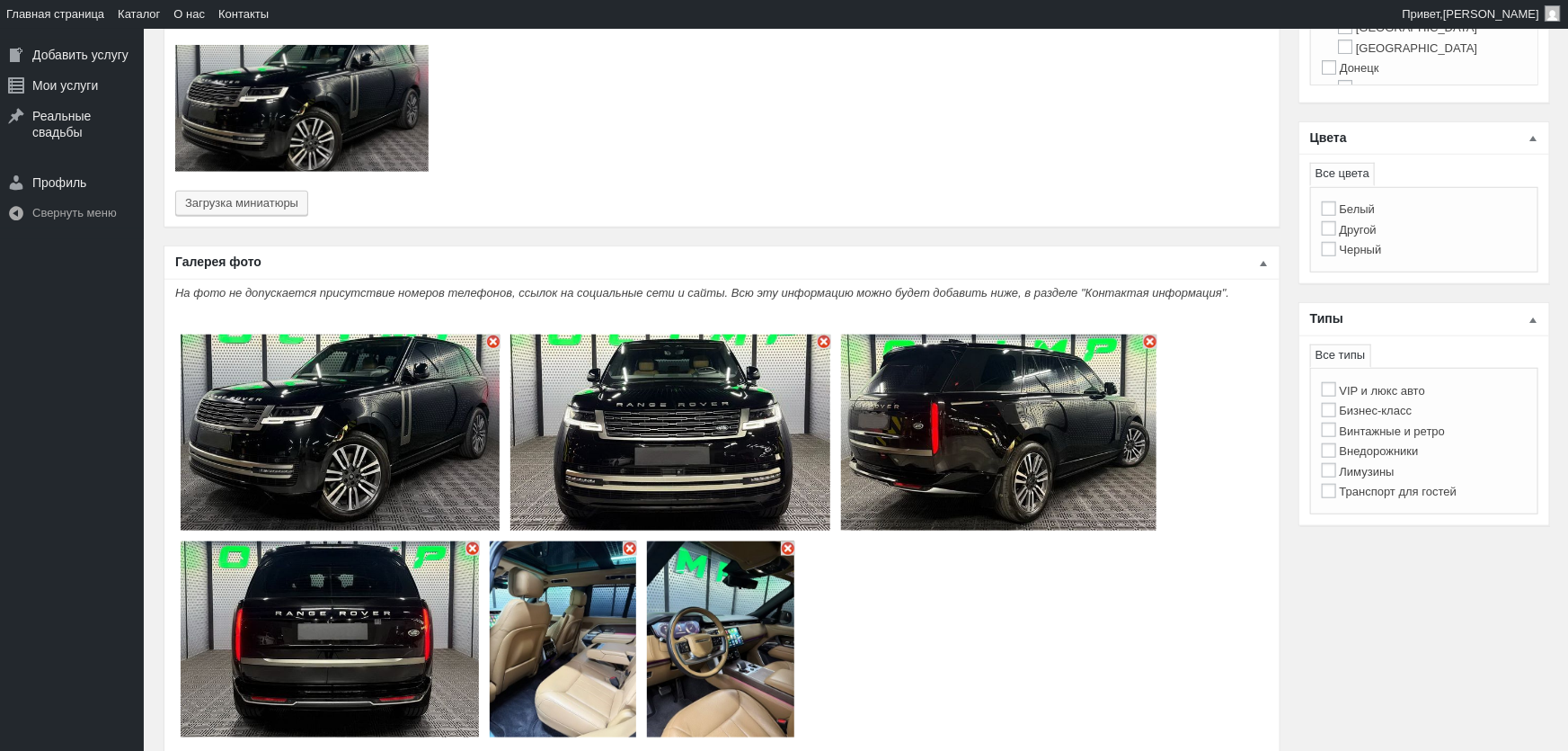
type input "6"
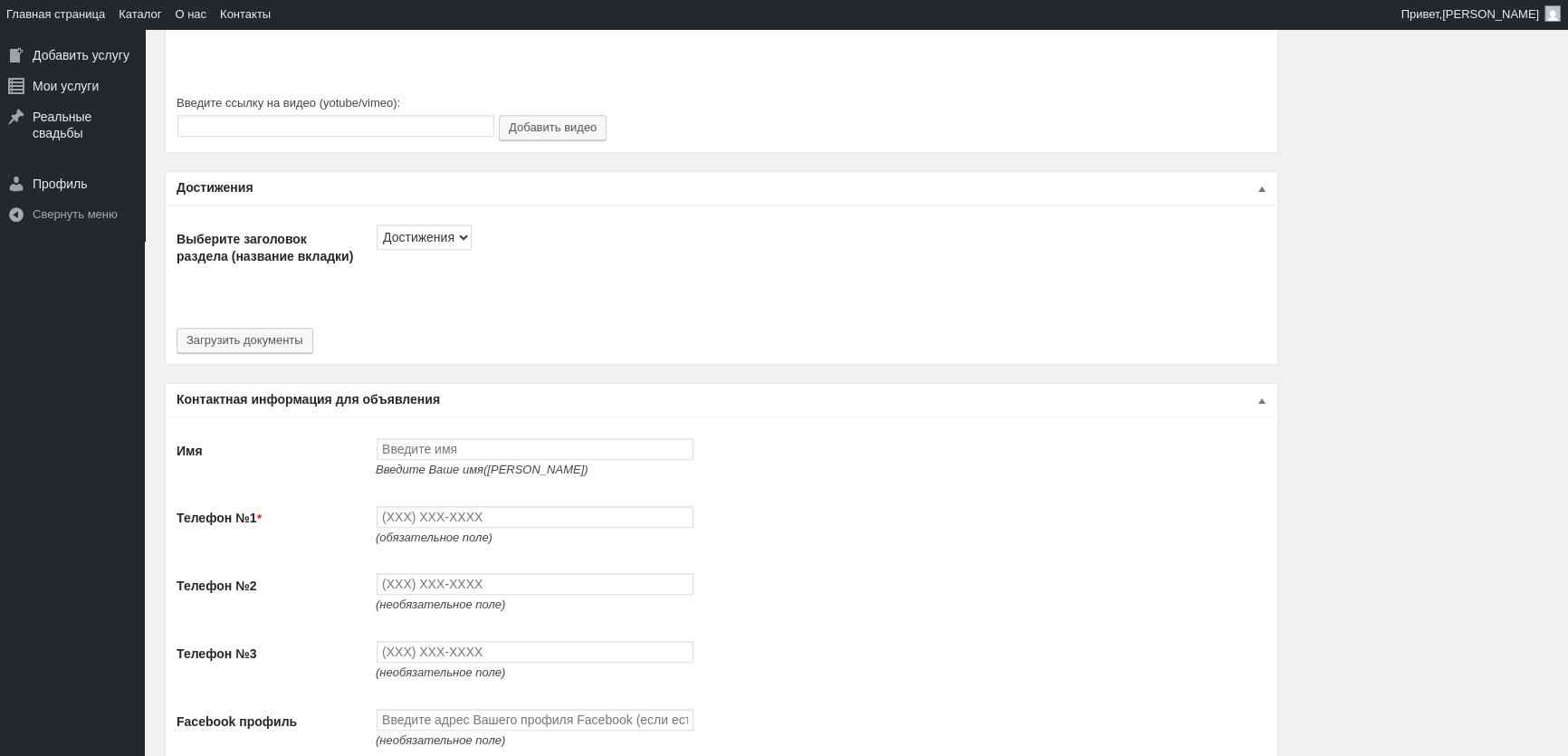
scroll to position [1646, 0]
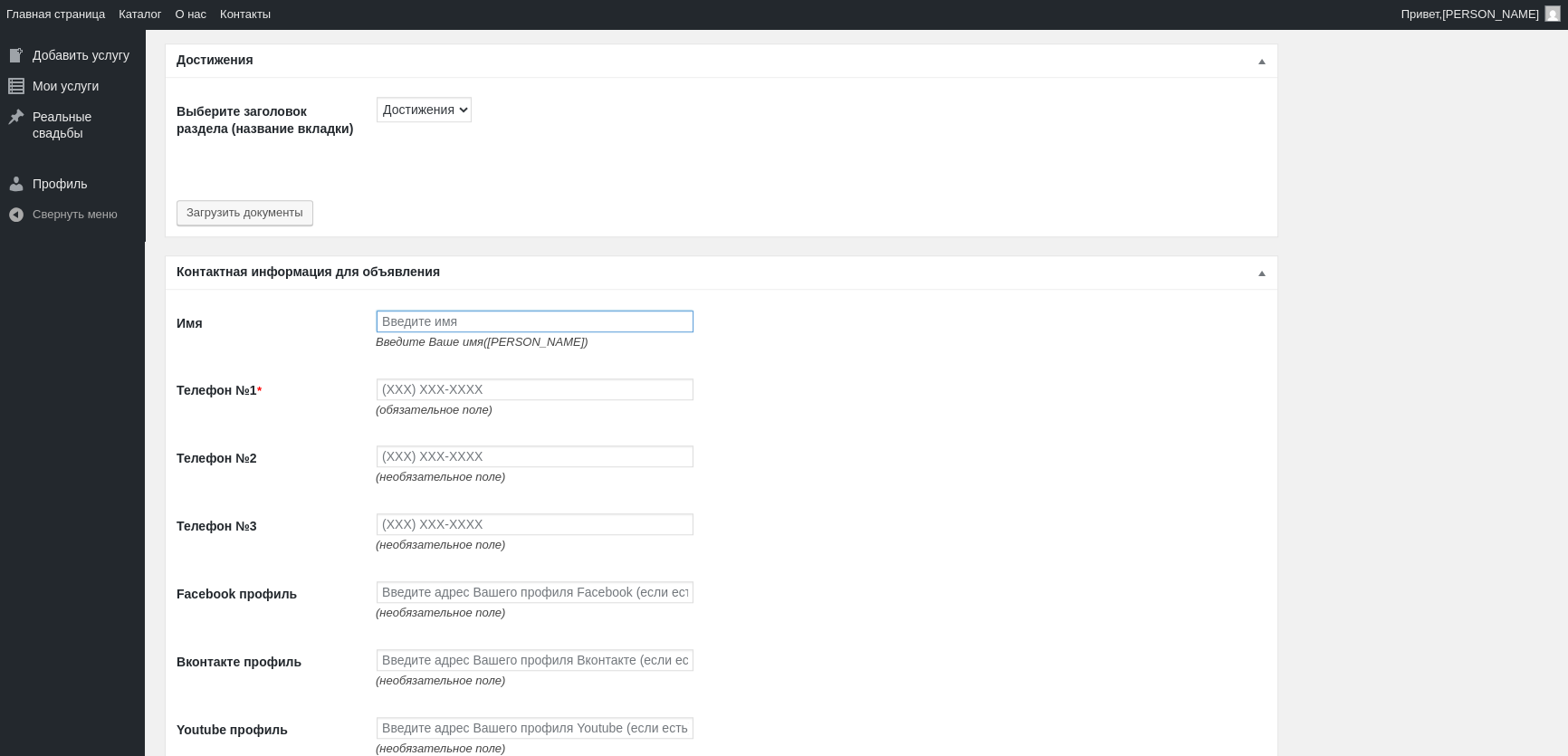
click at [445, 310] on input "Имя" at bounding box center [535, 321] width 317 height 21
type input "J"
type input "[PERSON_NAME]"
type input "(093) 765-5597"
type input "(093) 494-9497"
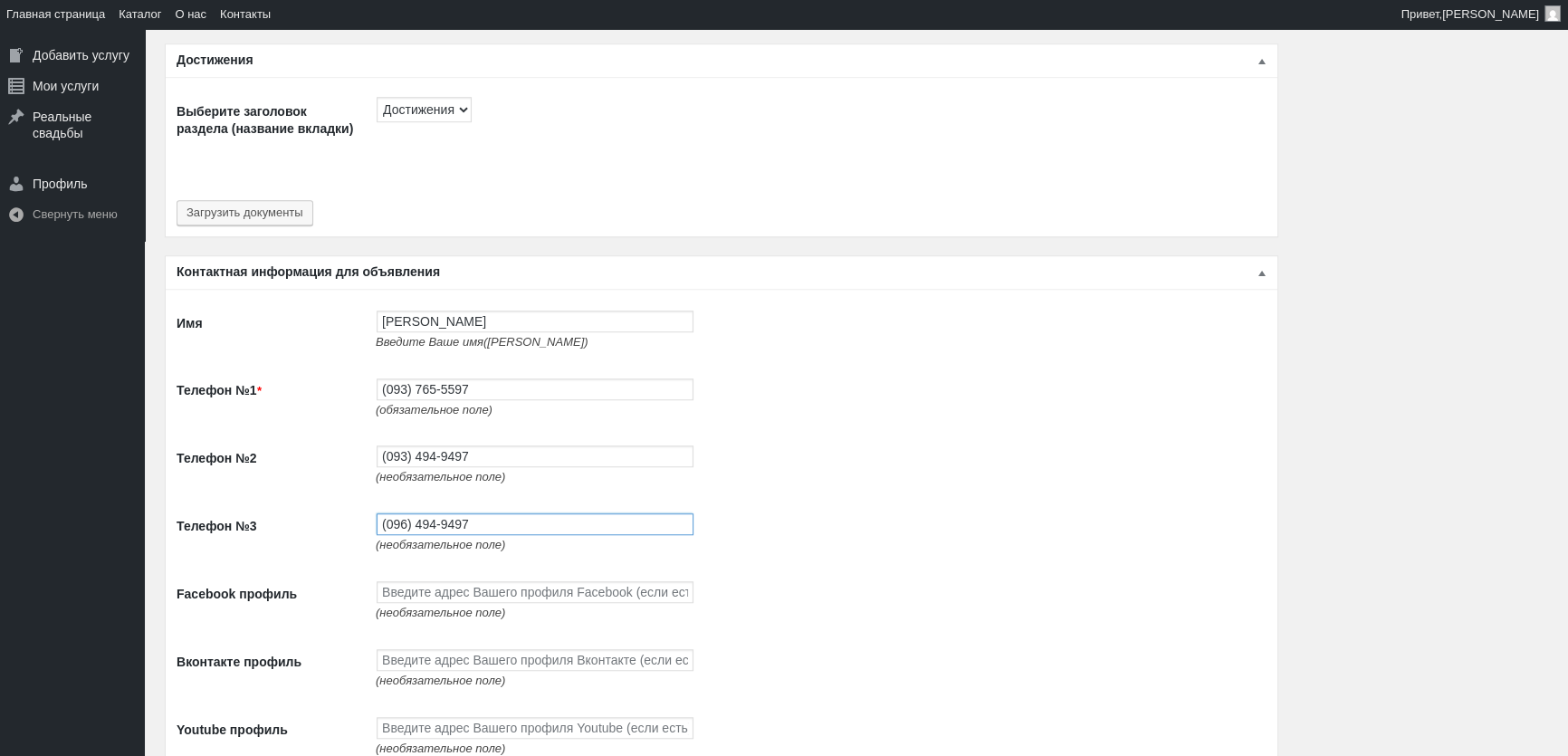
type input "(096) 494-9497"
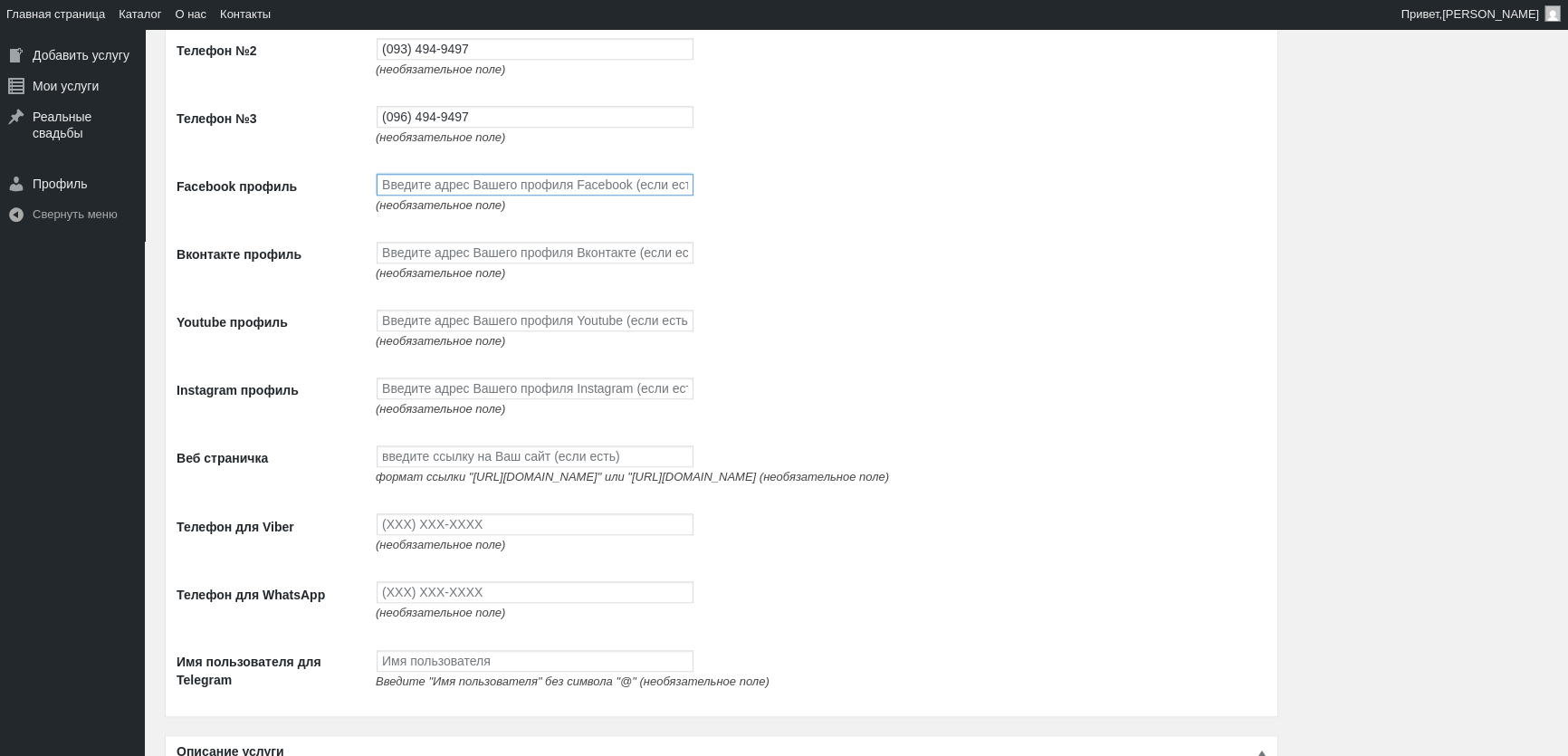
scroll to position [2056, 0]
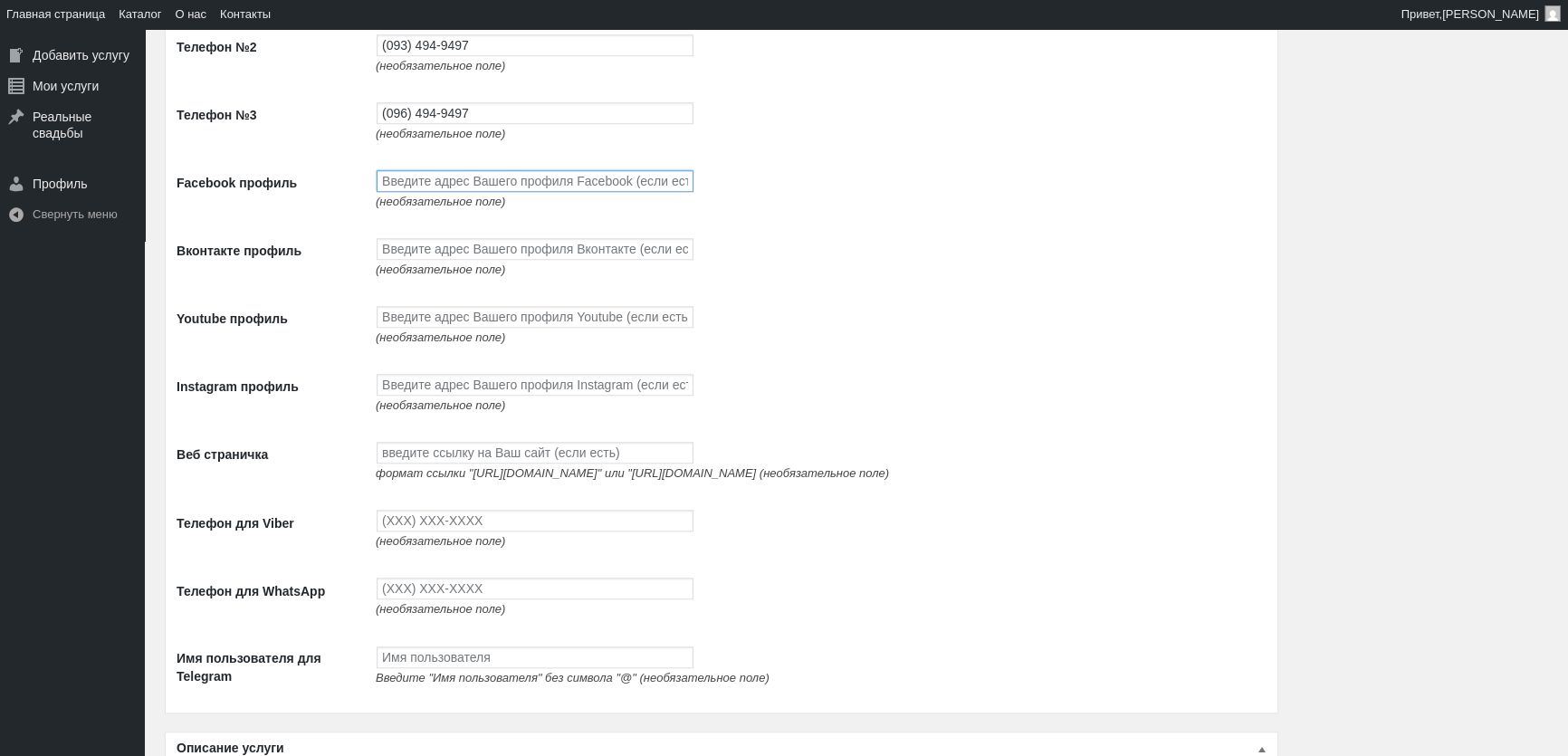
paste input "[URL][DOMAIN_NAME]"
type input "[URL][DOMAIN_NAME]"
click at [479, 258] on input "Вконтакте профиль" at bounding box center [535, 249] width 317 height 21
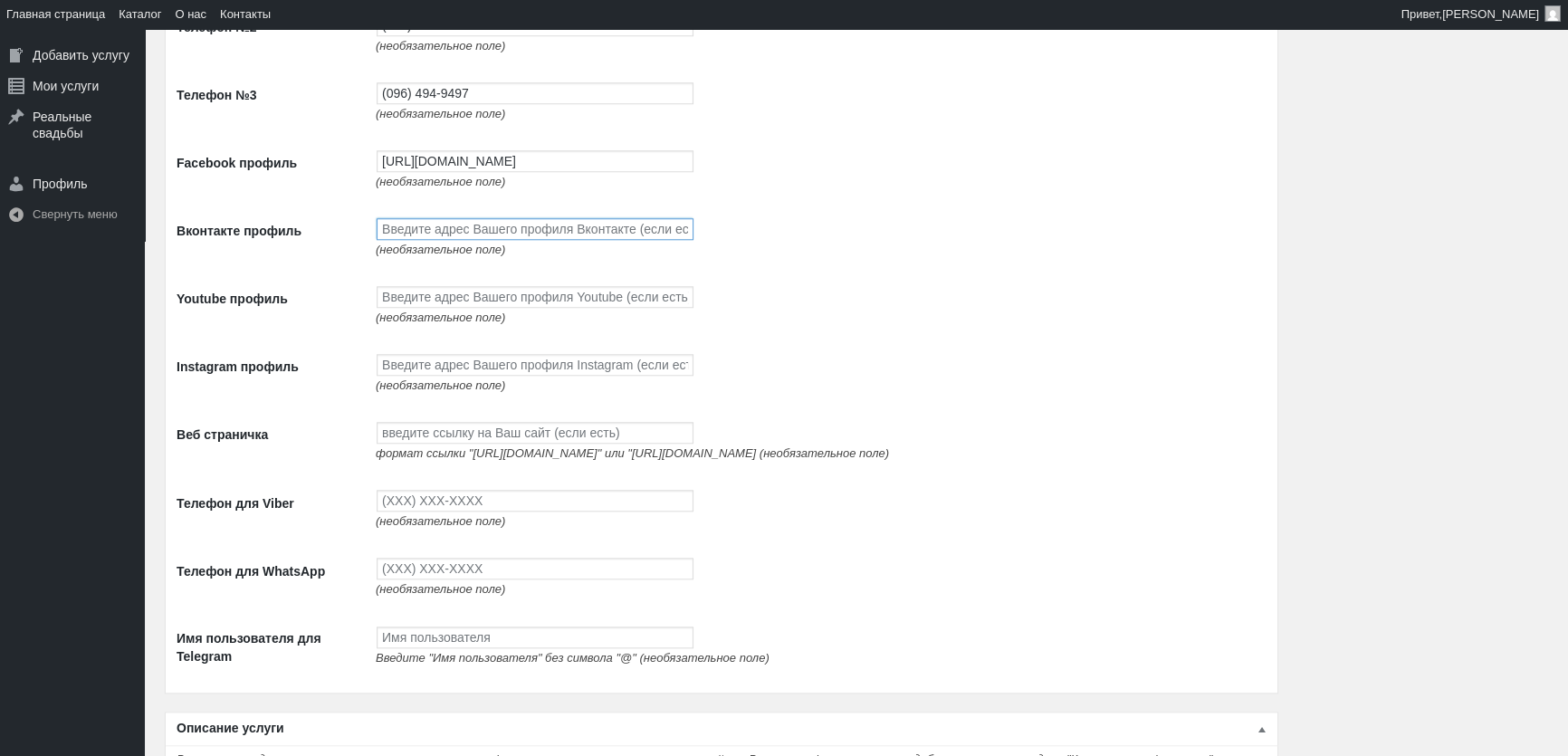
scroll to position [2138, 0]
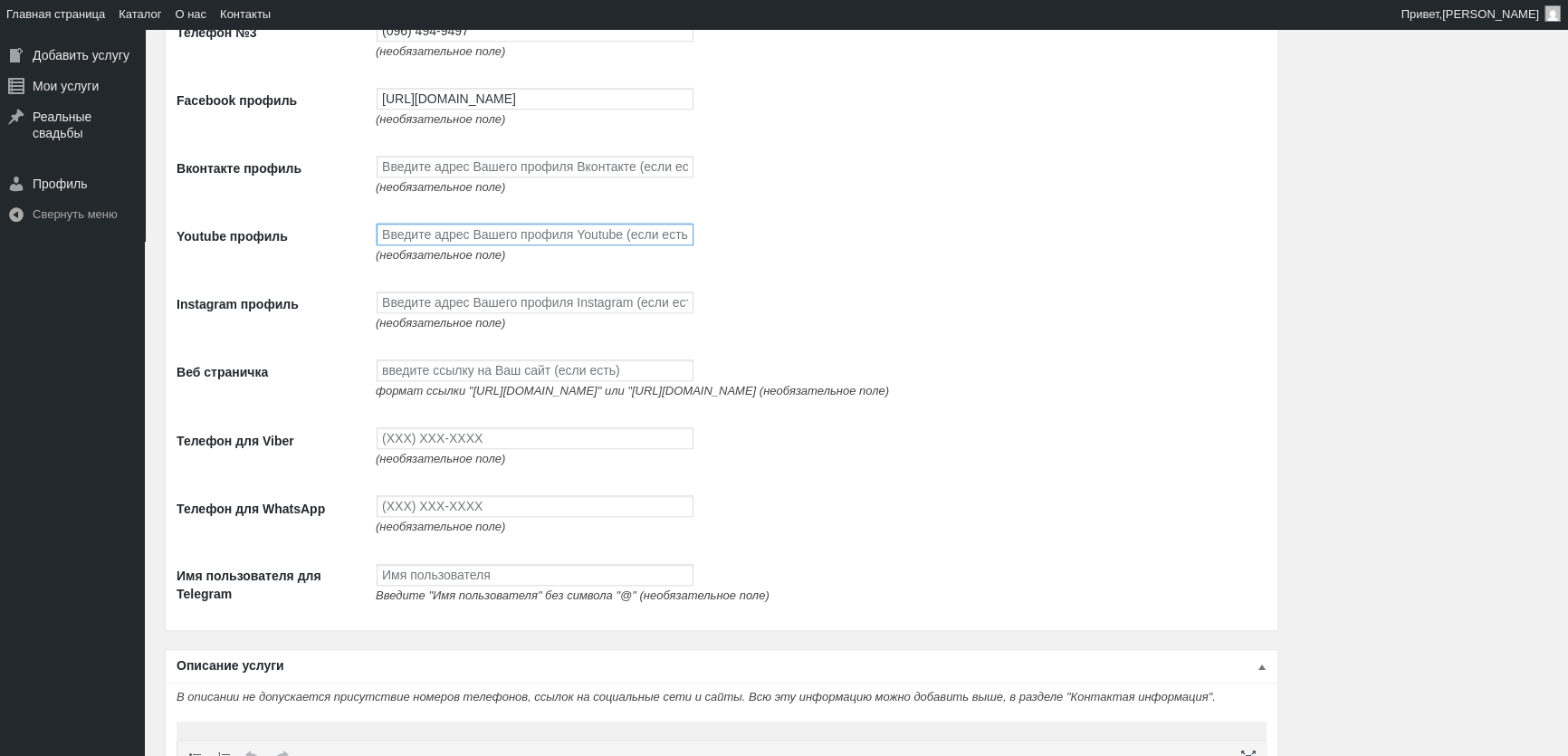
click at [393, 240] on input "Youtube профиль" at bounding box center [535, 234] width 317 height 21
paste input "https://www.youtube.com/channel/UCnpsi_6iHYtwxNPLj1BgTyg"
type input "https://www.youtube.com/channel/UCnpsi_6iHYtwxNPLj1BgTyg"
click at [413, 313] on input "Instagram профиль" at bounding box center [535, 302] width 317 height 21
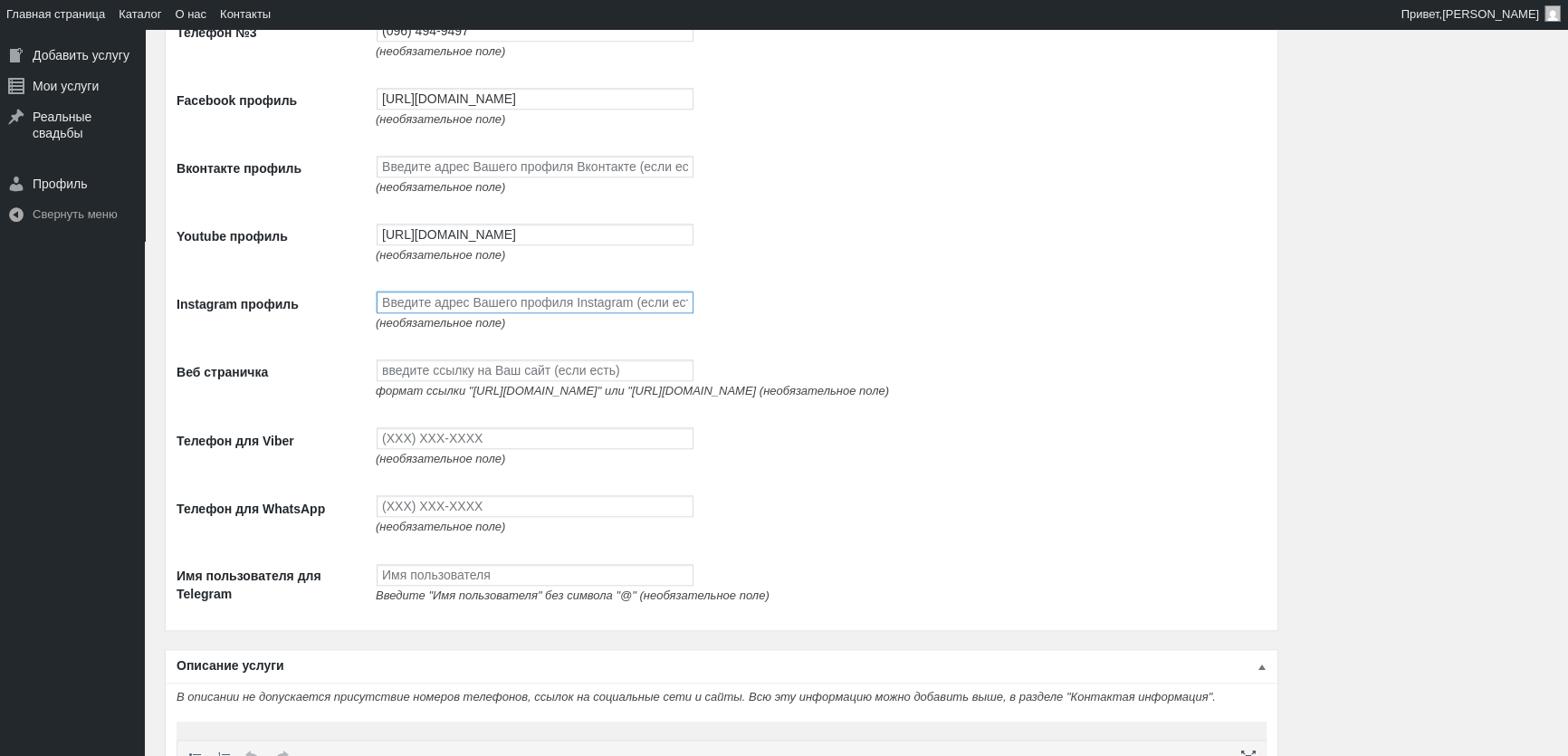
scroll to position [2221, 0]
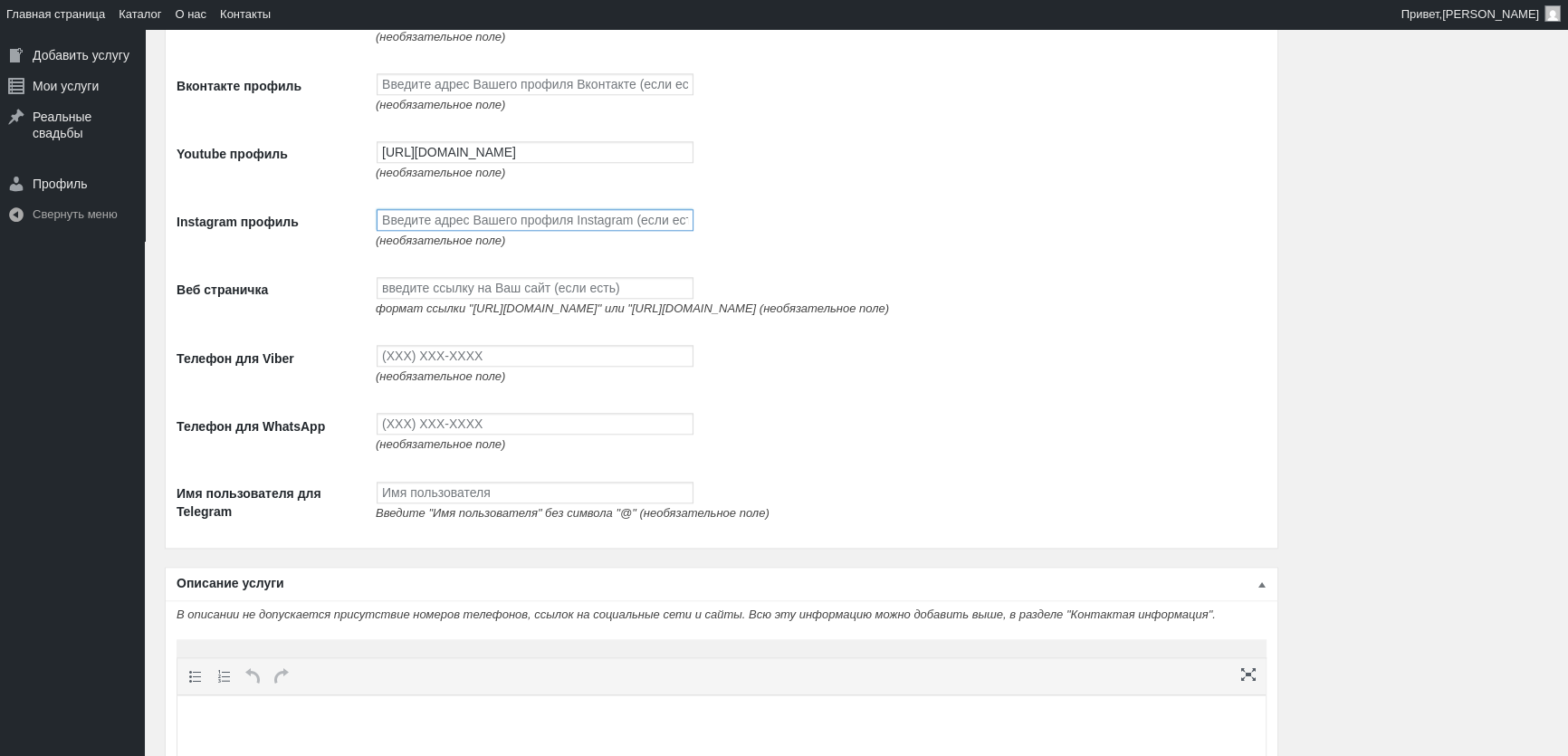
click at [397, 218] on input "Instagram профиль" at bounding box center [535, 220] width 317 height 21
paste input "[URL][DOMAIN_NAME]"
type input "[URL][DOMAIN_NAME]"
click at [419, 290] on input "Веб страничка" at bounding box center [535, 287] width 317 height 21
click at [418, 290] on input "Веб страничка" at bounding box center [535, 287] width 317 height 21
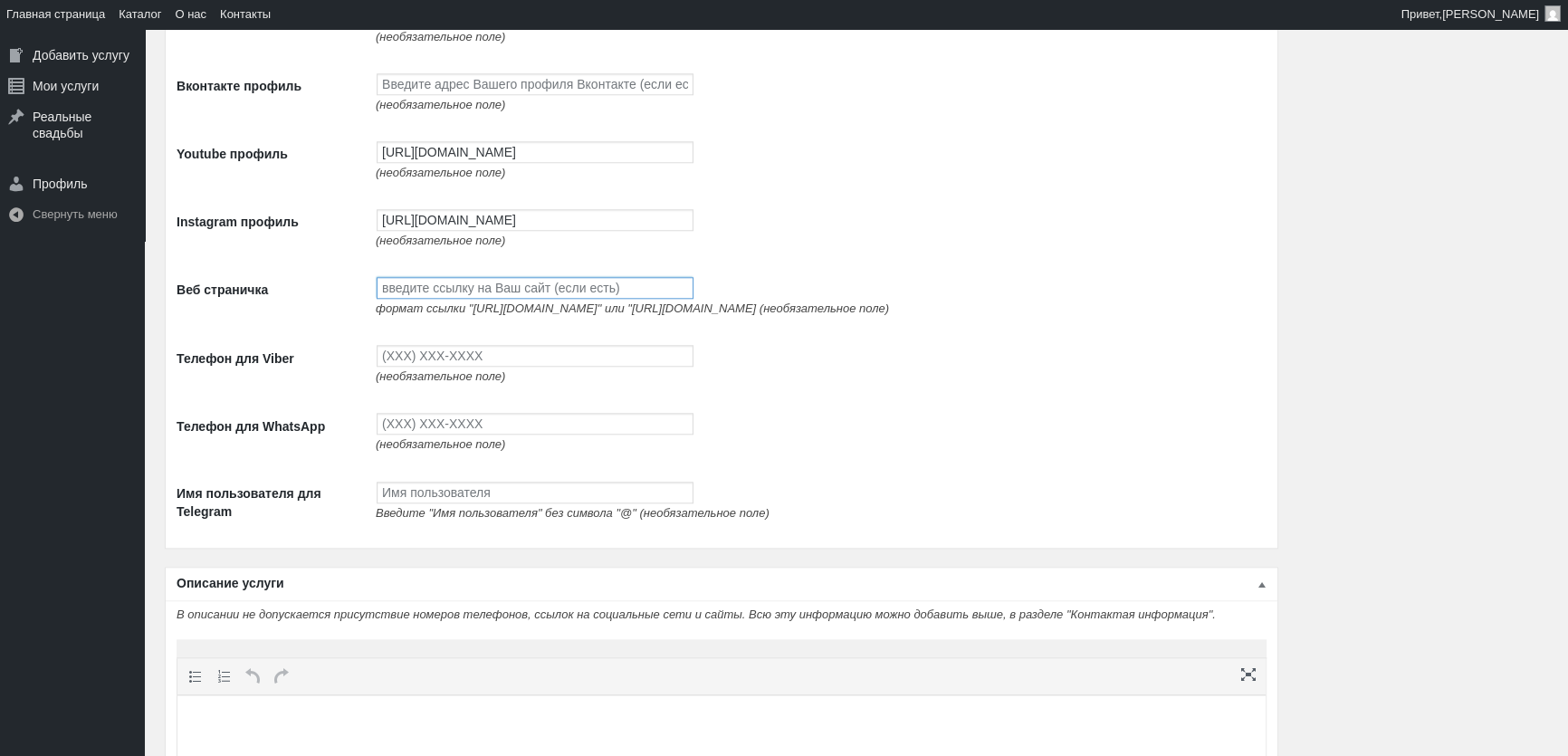
paste input "[URL][DOMAIN_NAME]"
type input "[URL][DOMAIN_NAME]"
click at [498, 362] on input "Телефон для Viber" at bounding box center [535, 355] width 317 height 21
type input "(093) 765-5597"
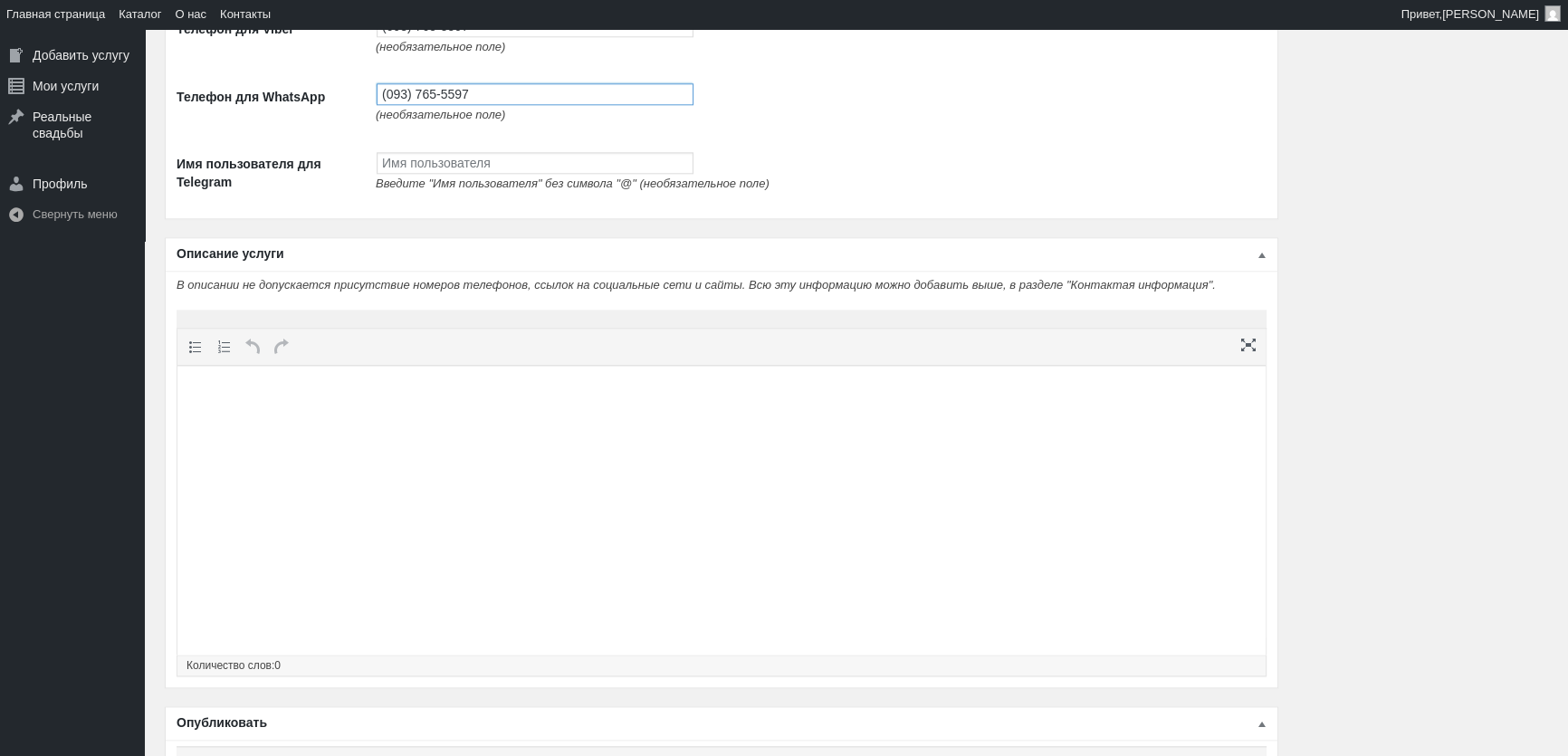
scroll to position [2695, 0]
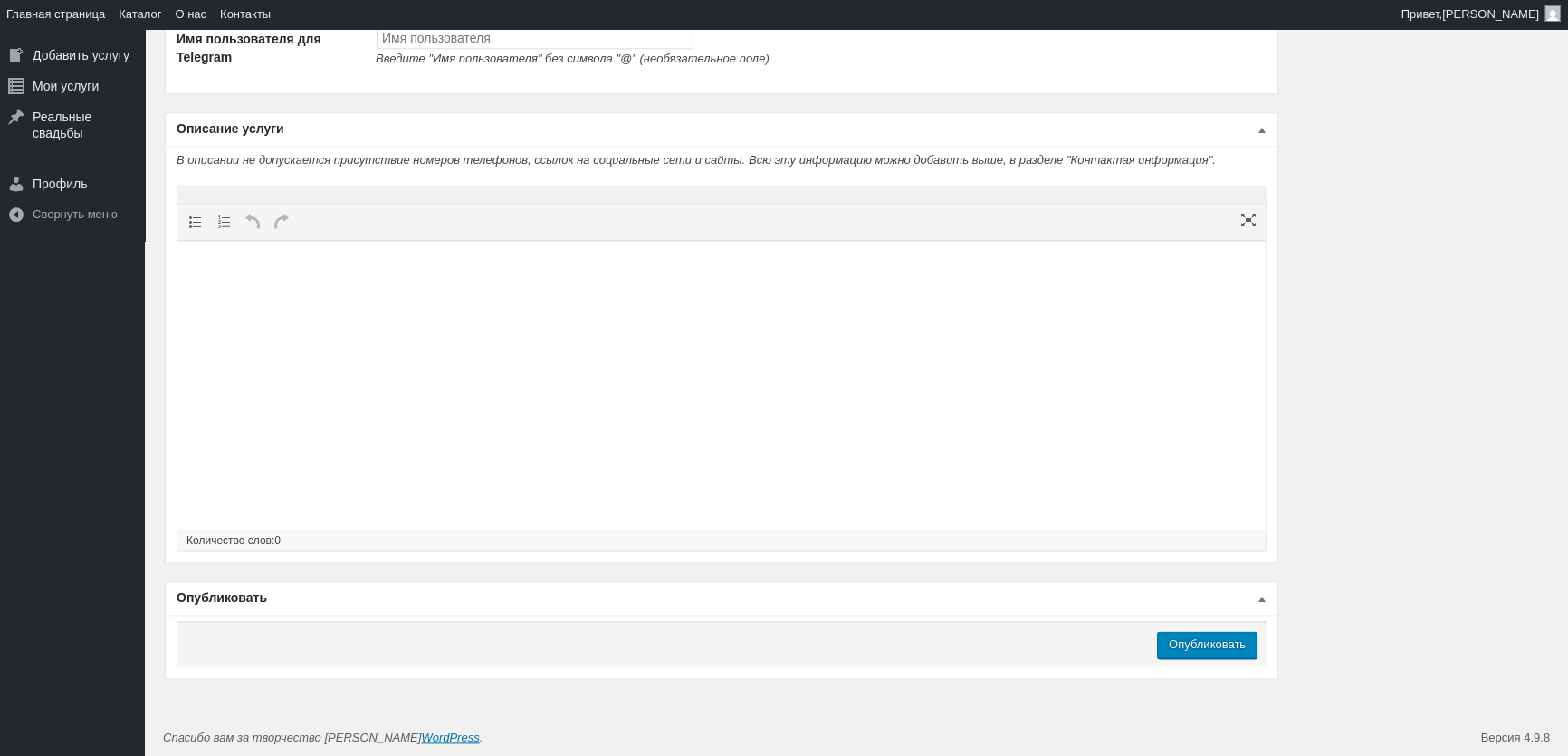
type input "(093) 765-5597"
click at [459, 309] on html at bounding box center [722, 276] width 1088 height 69
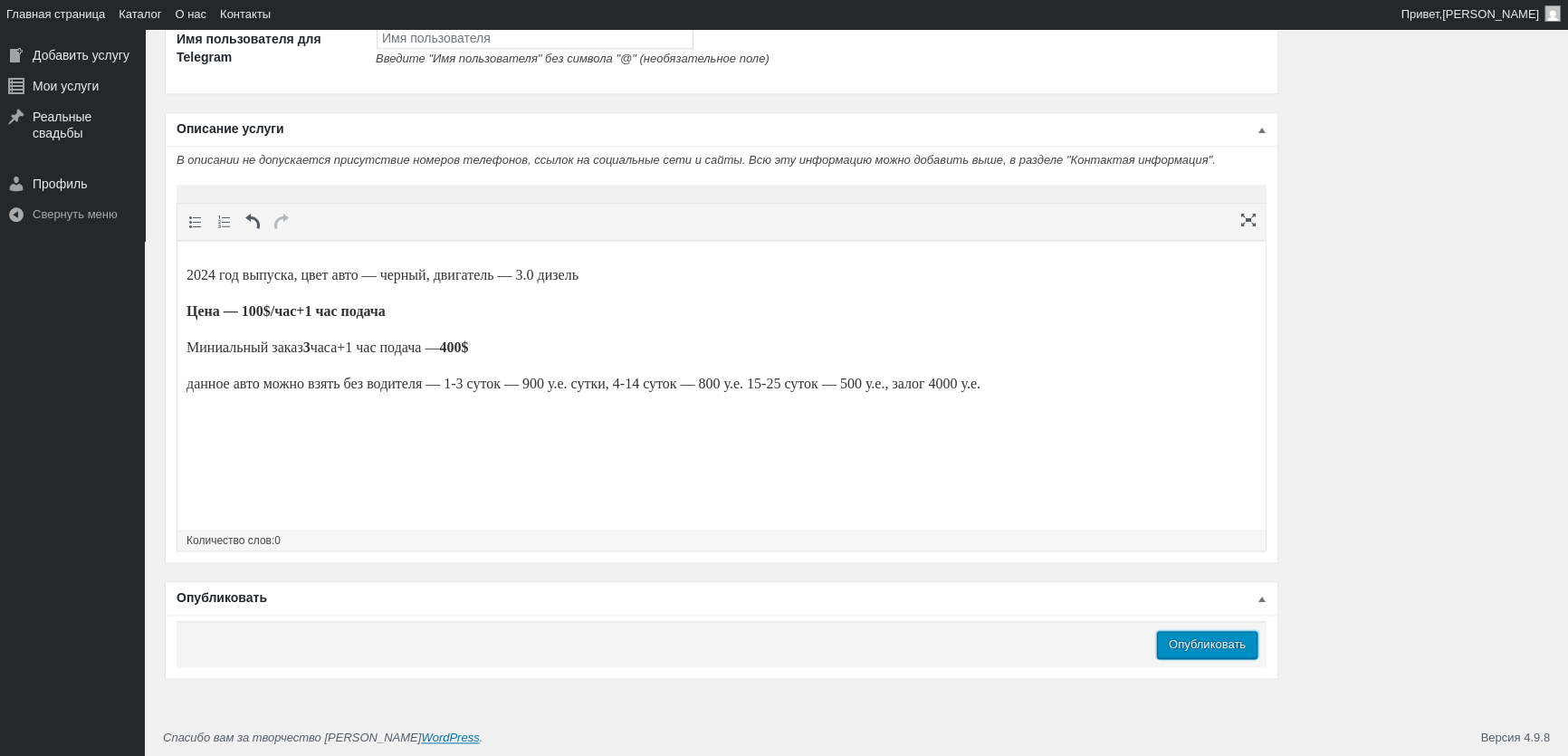
click at [1209, 642] on input "Опубликовать" at bounding box center [1207, 644] width 100 height 27
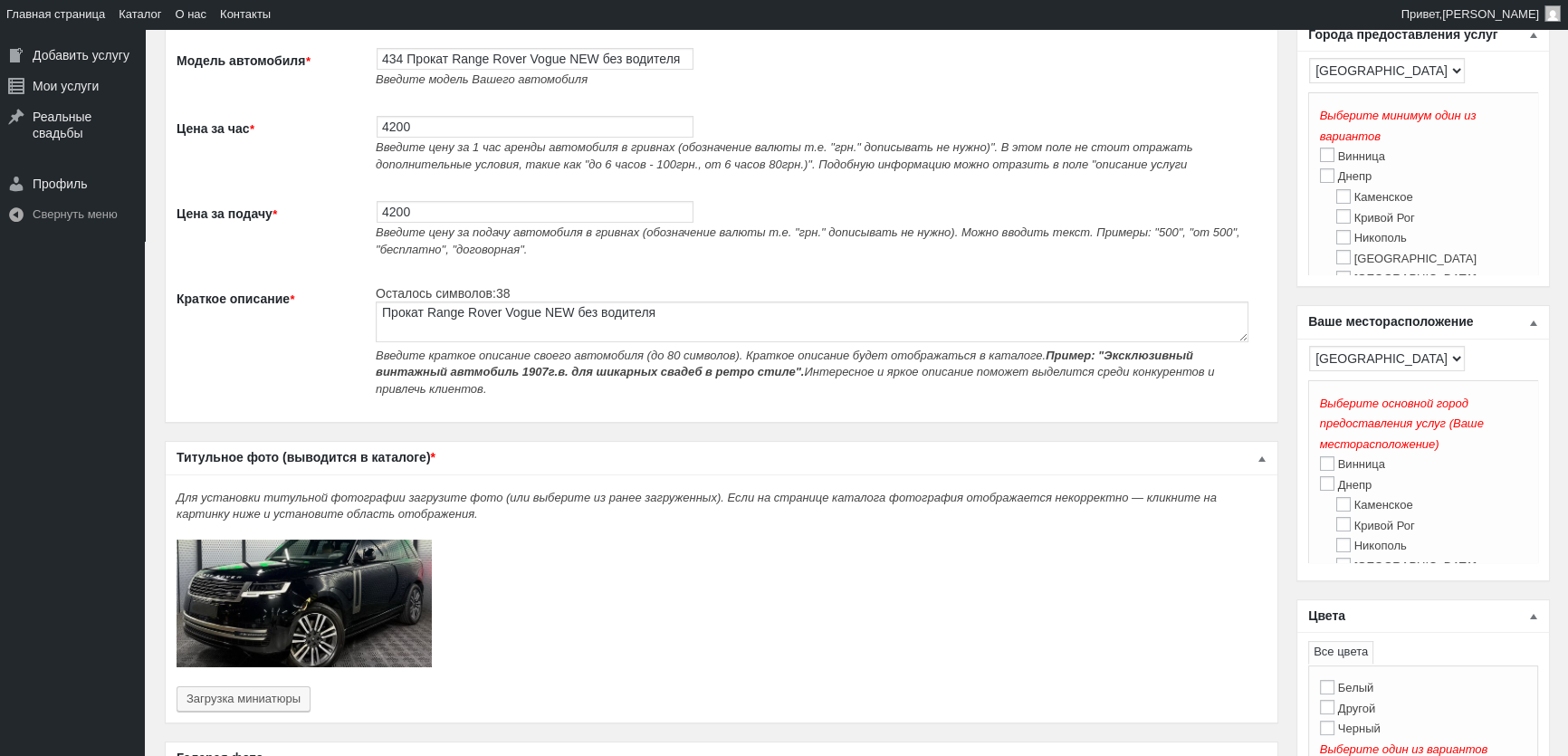
scroll to position [143, 0]
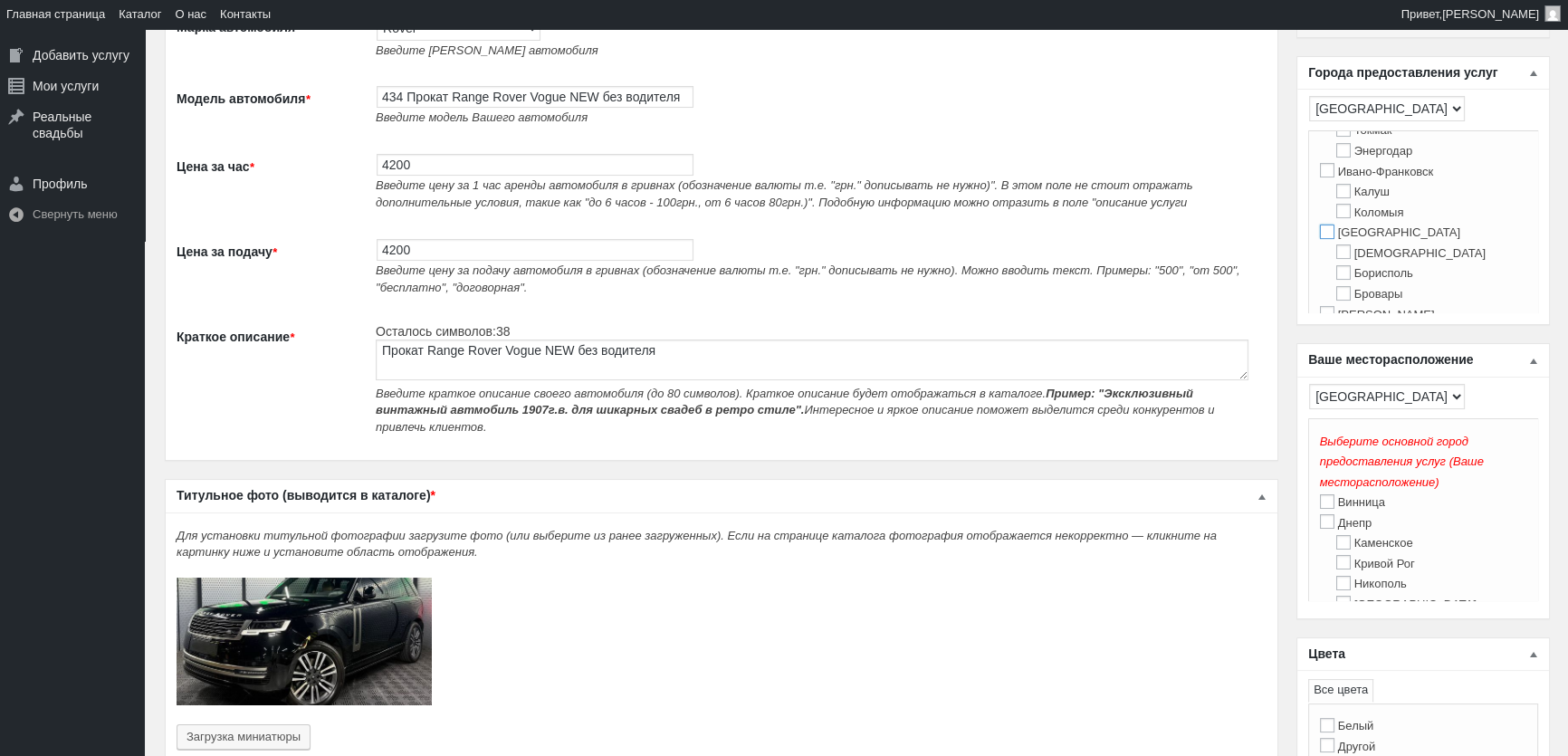
click at [1321, 239] on input "[GEOGRAPHIC_DATA]" at bounding box center [1327, 231] width 14 height 14
checkbox input "true"
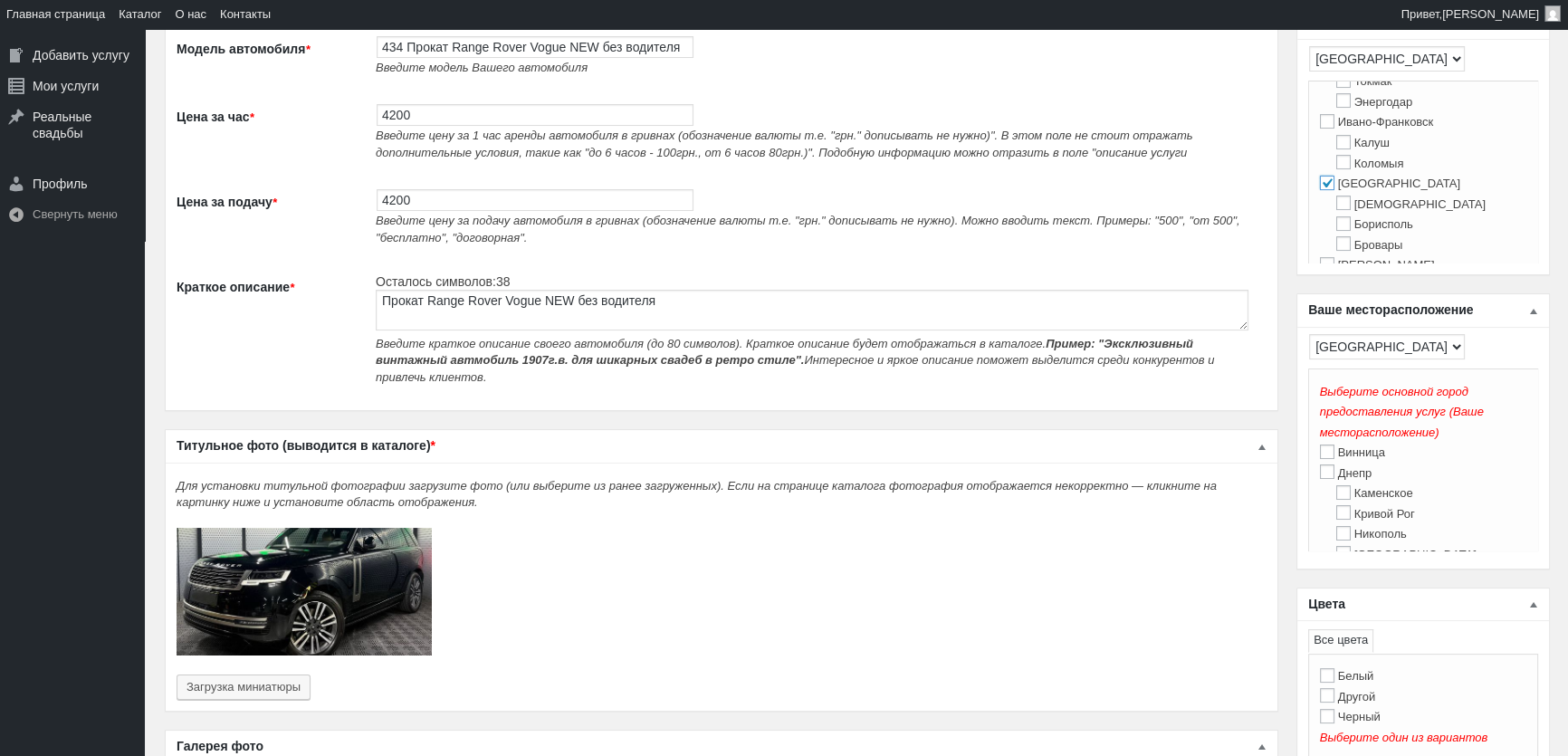
scroll to position [307, 0]
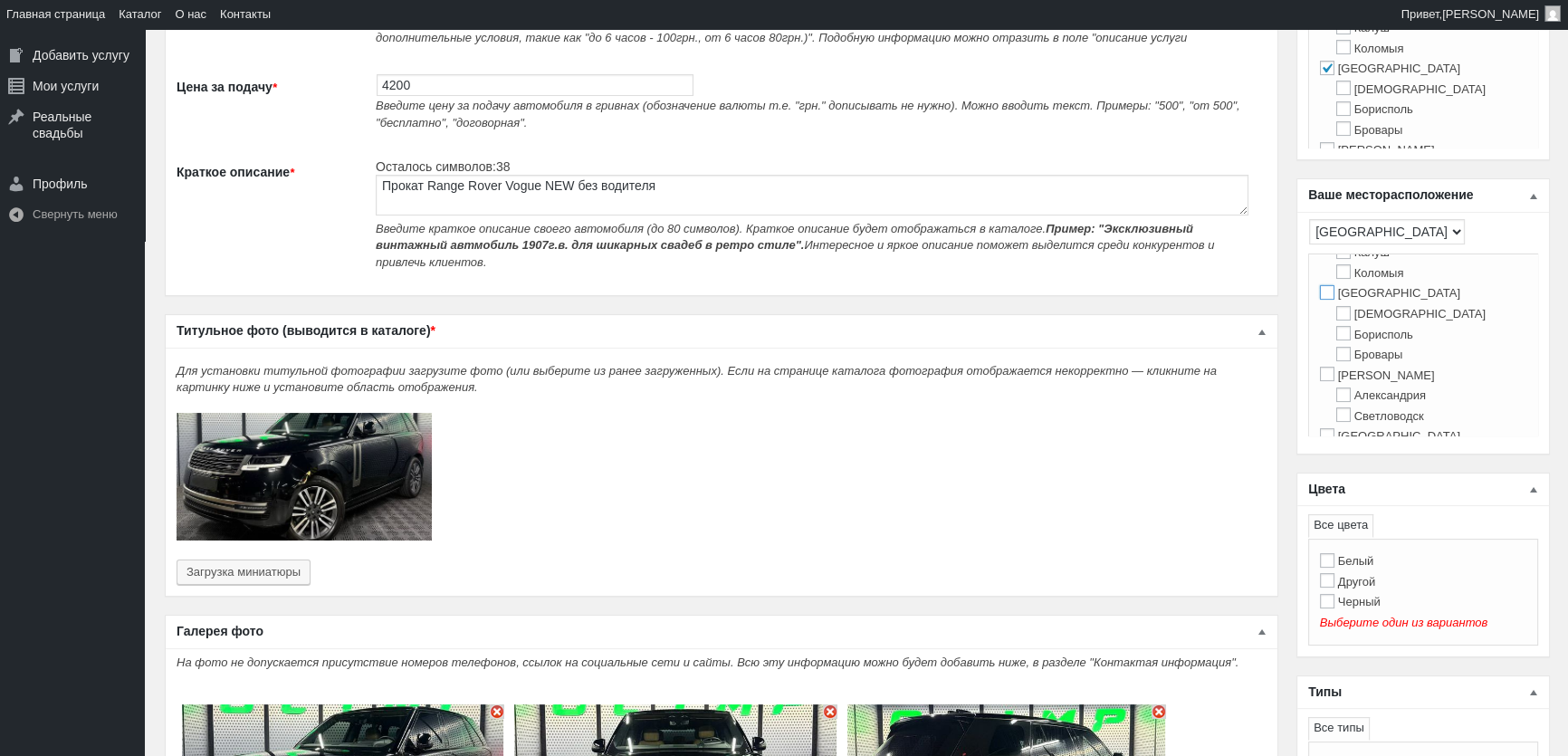
click at [1325, 300] on input "[GEOGRAPHIC_DATA]" at bounding box center [1327, 292] width 14 height 14
checkbox input "true"
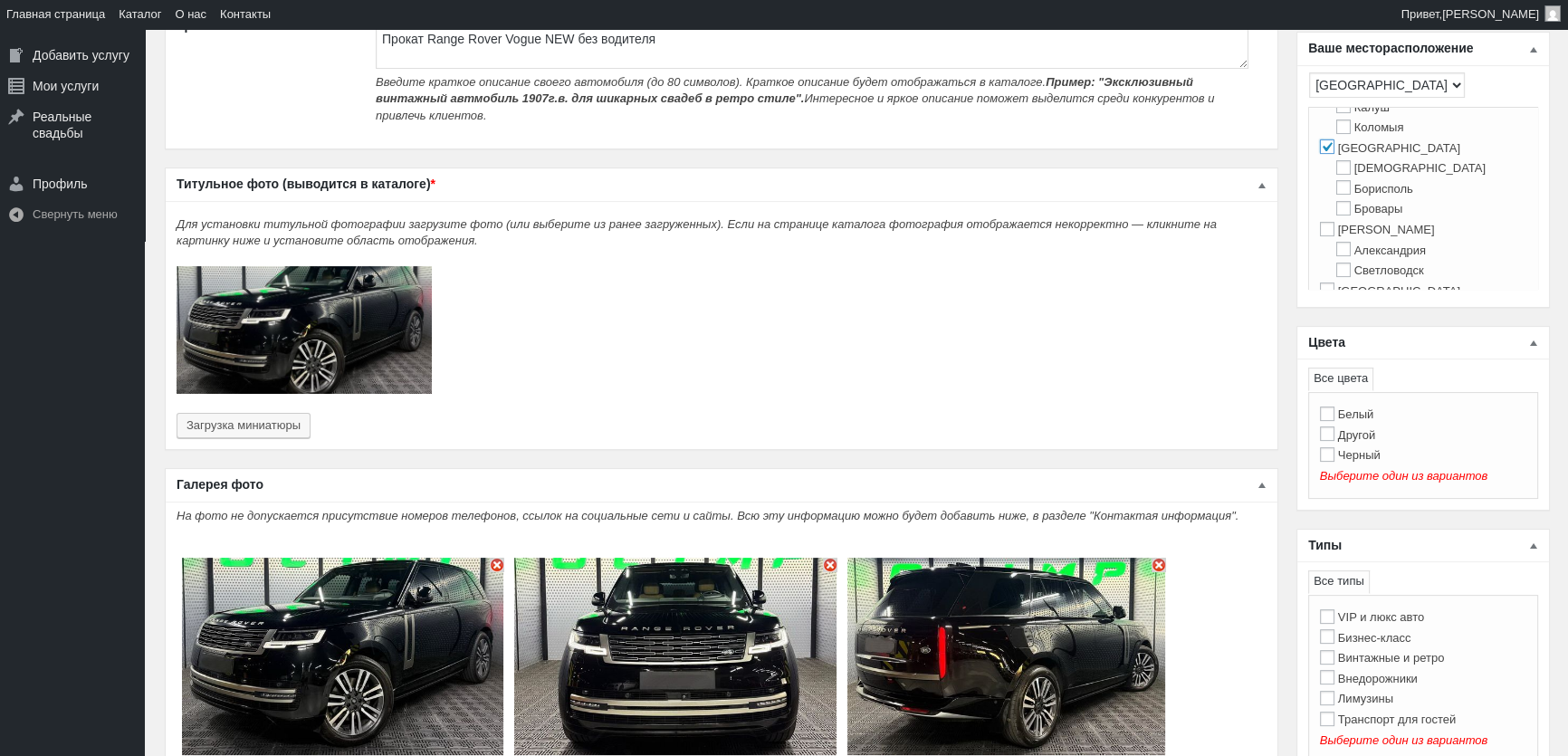
scroll to position [472, 0]
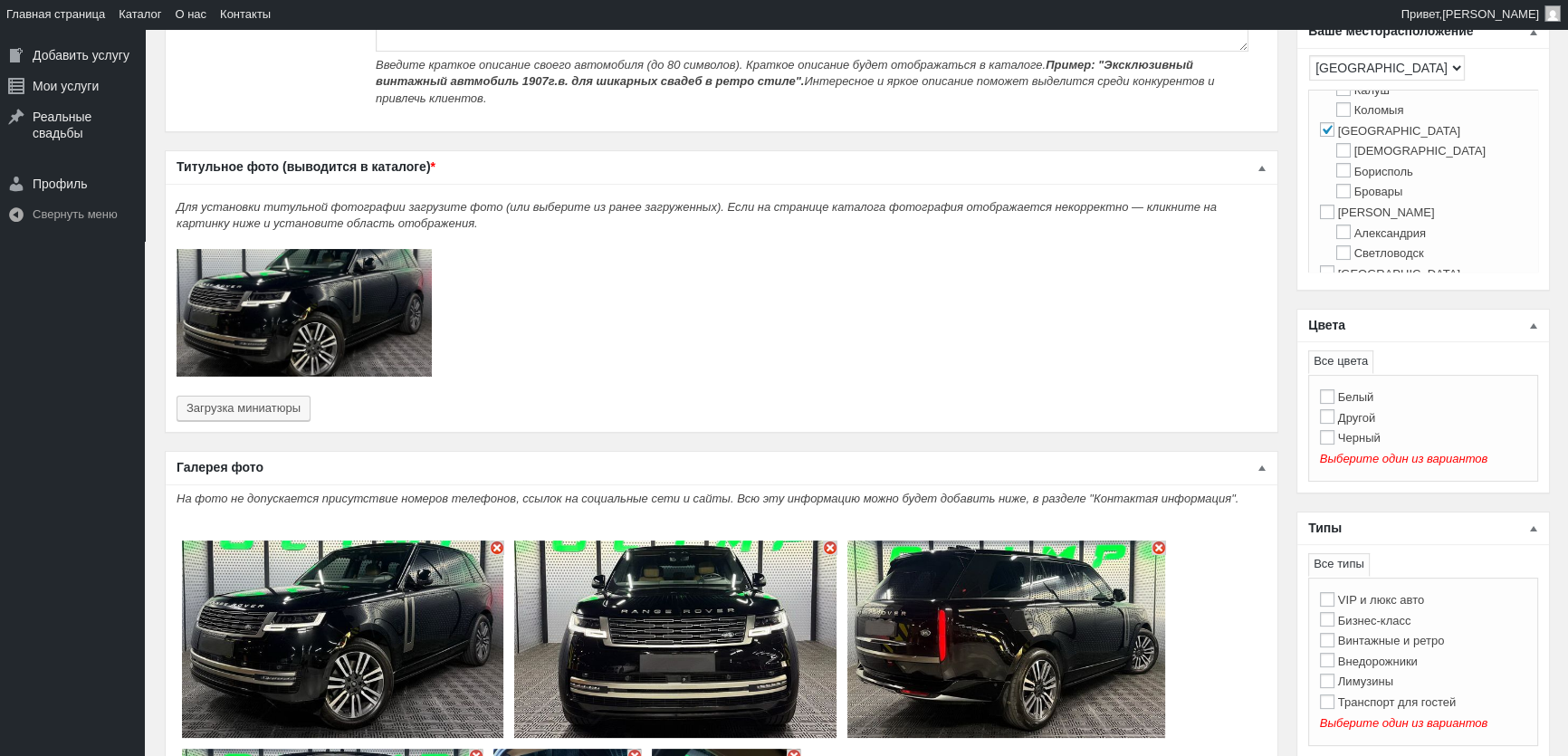
click at [1361, 436] on label "Черный" at bounding box center [1350, 437] width 61 height 14
click at [1334, 436] on input "Черный" at bounding box center [1327, 436] width 14 height 14
checkbox input "true"
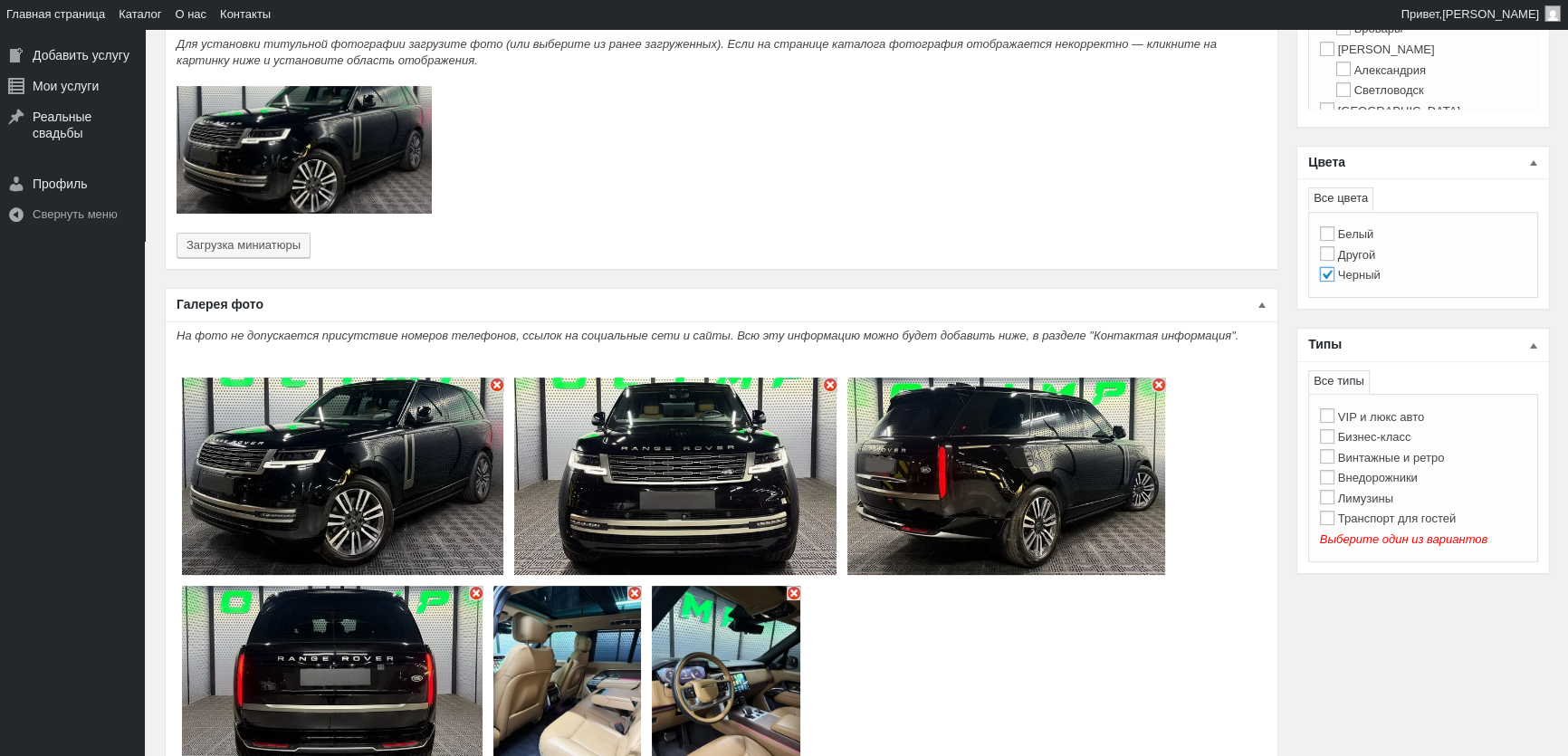
scroll to position [636, 0]
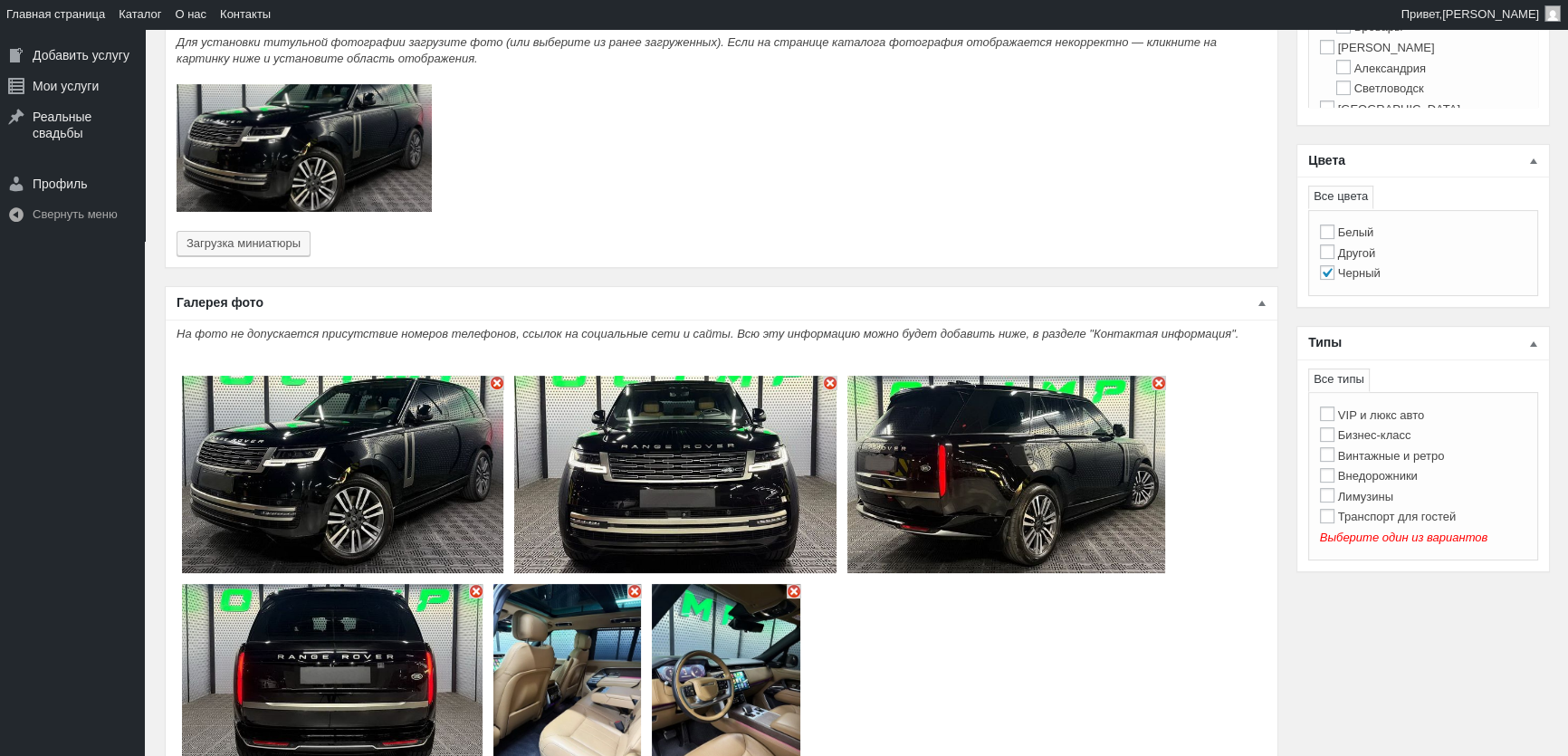
click at [1398, 478] on label "Внедорожники" at bounding box center [1369, 476] width 98 height 14
click at [1334, 478] on input "Внедорожники" at bounding box center [1327, 475] width 14 height 14
checkbox input "true"
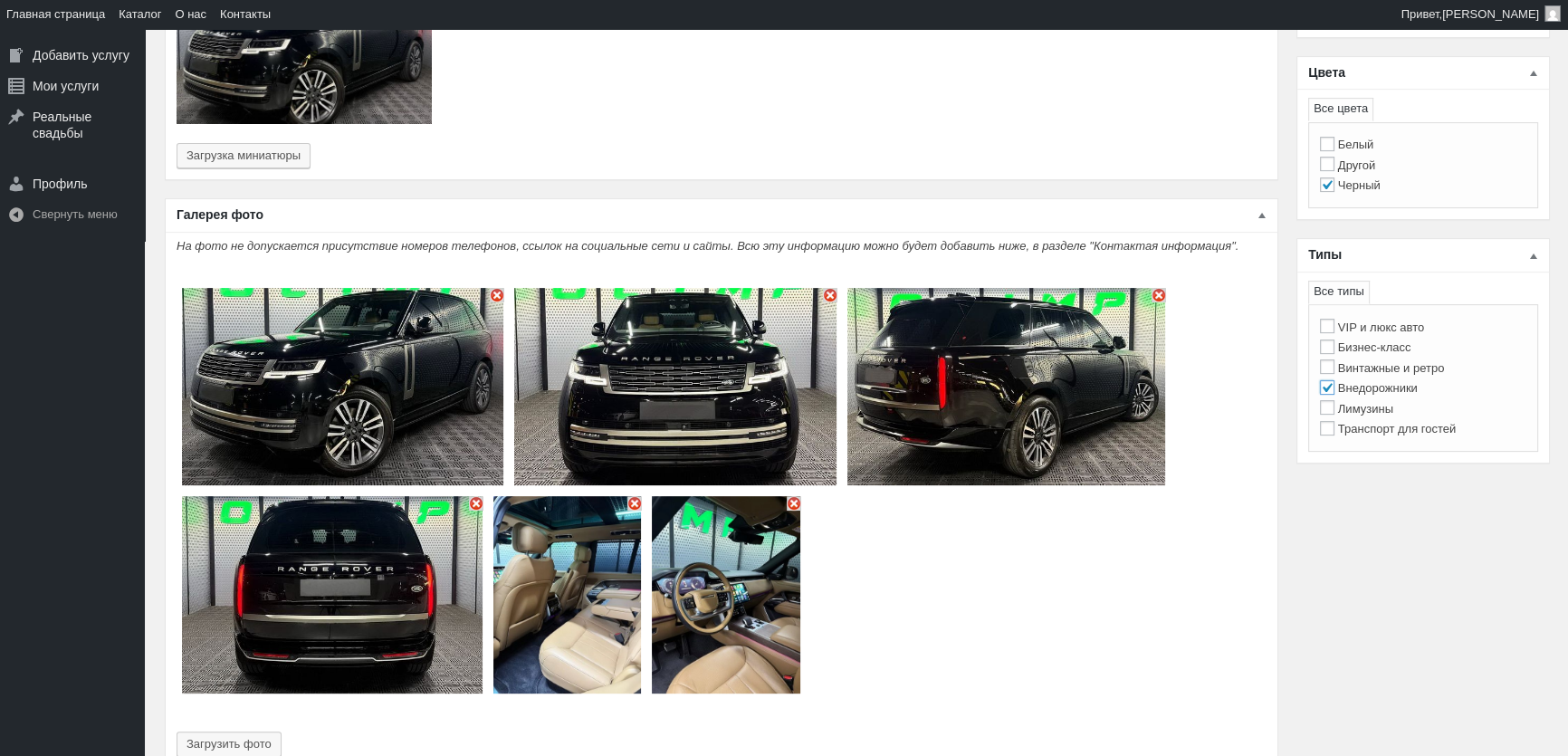
scroll to position [719, 0]
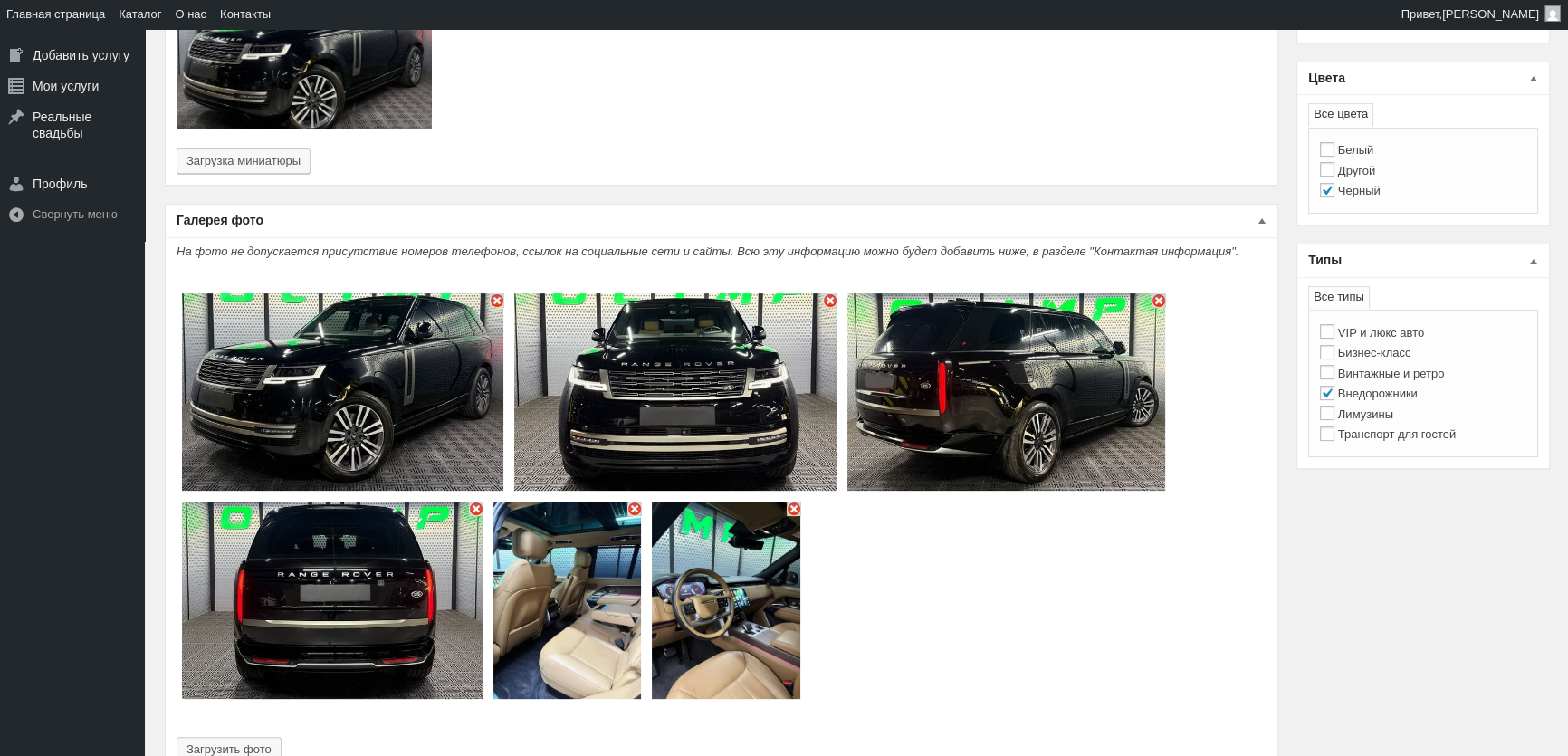
click at [1411, 334] on label "VIP и люкс авто" at bounding box center [1372, 333] width 104 height 14
click at [1334, 334] on input "VIP и люкс авто" at bounding box center [1327, 331] width 14 height 14
checkbox input "true"
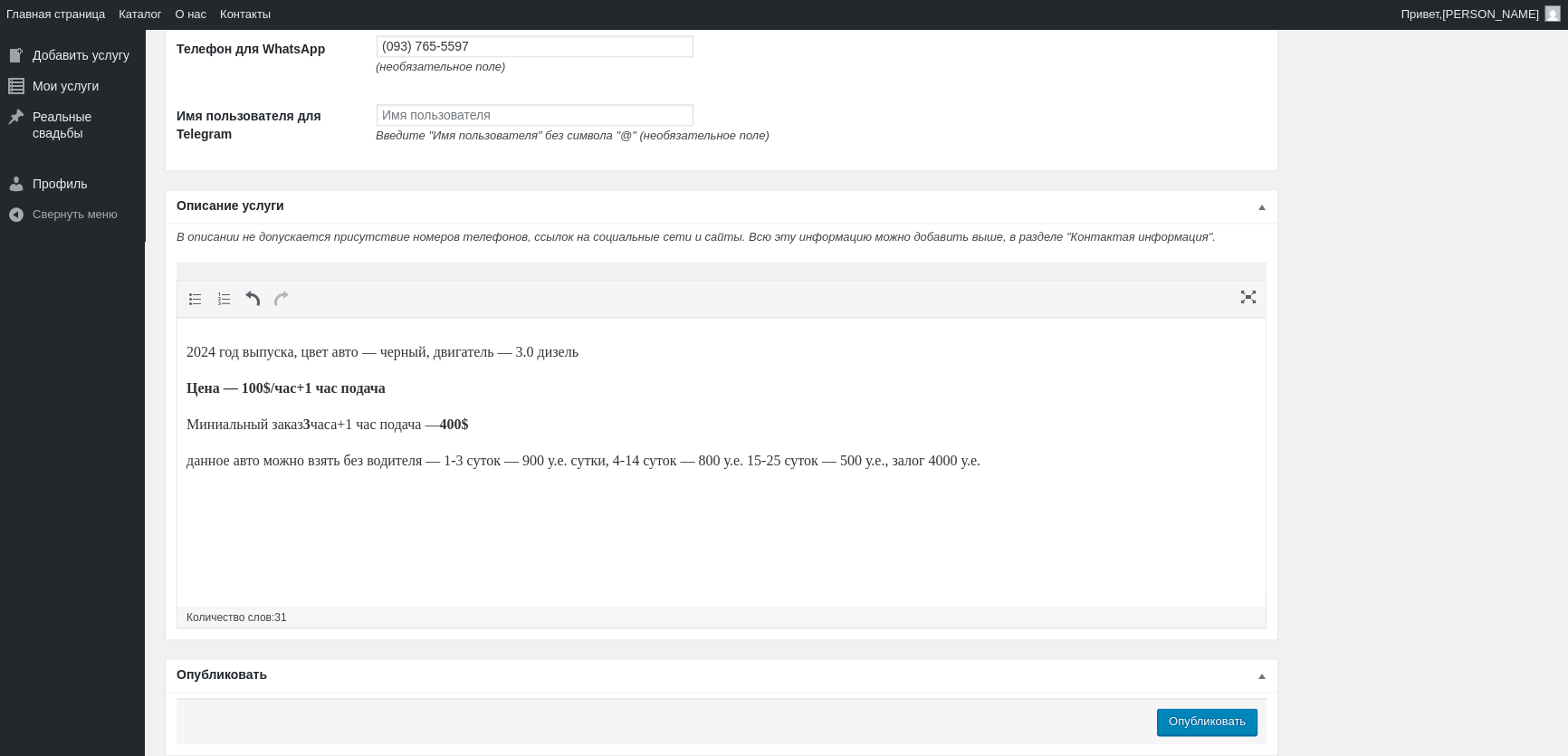
scroll to position [2695, 0]
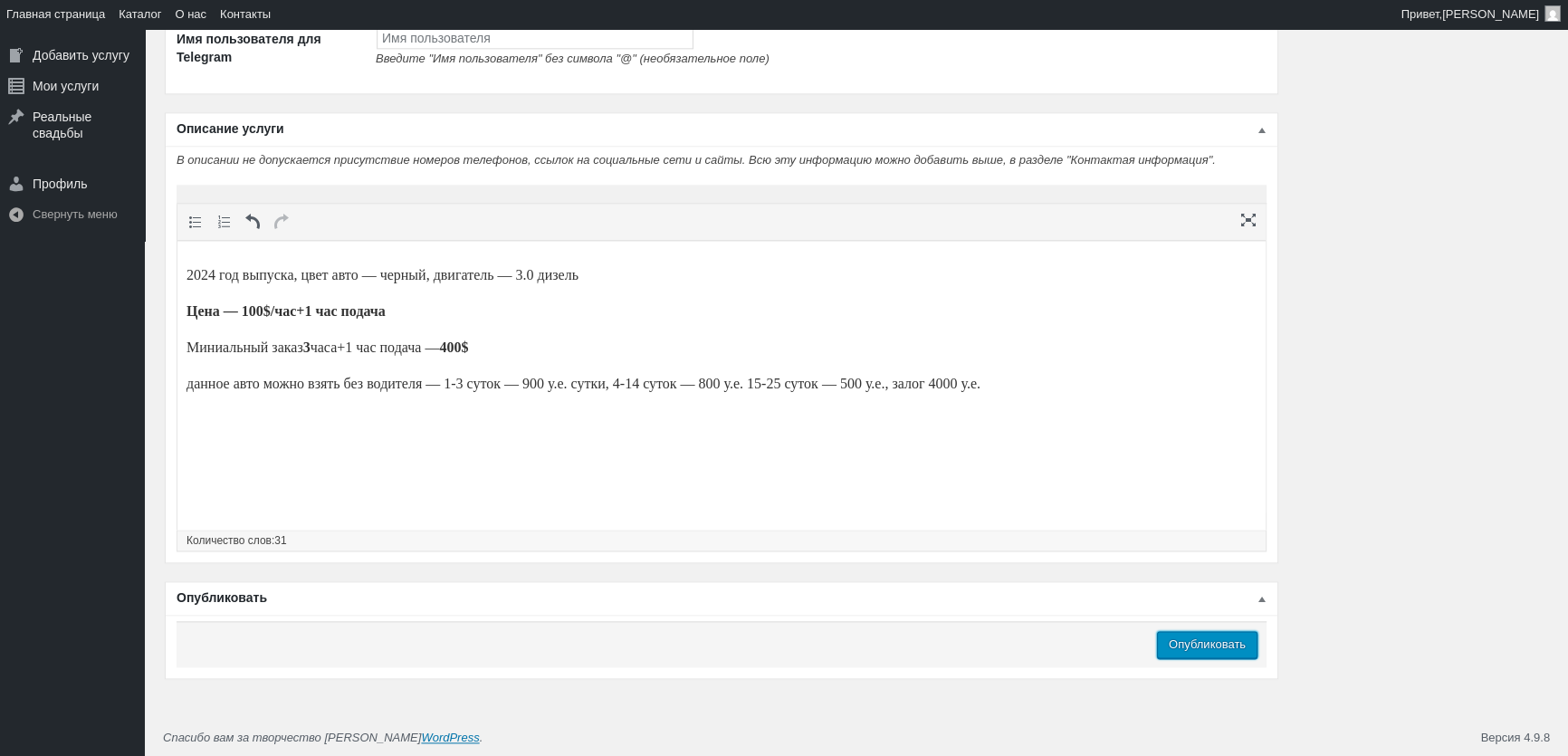
click at [1188, 652] on input "Опубликовать" at bounding box center [1207, 644] width 100 height 27
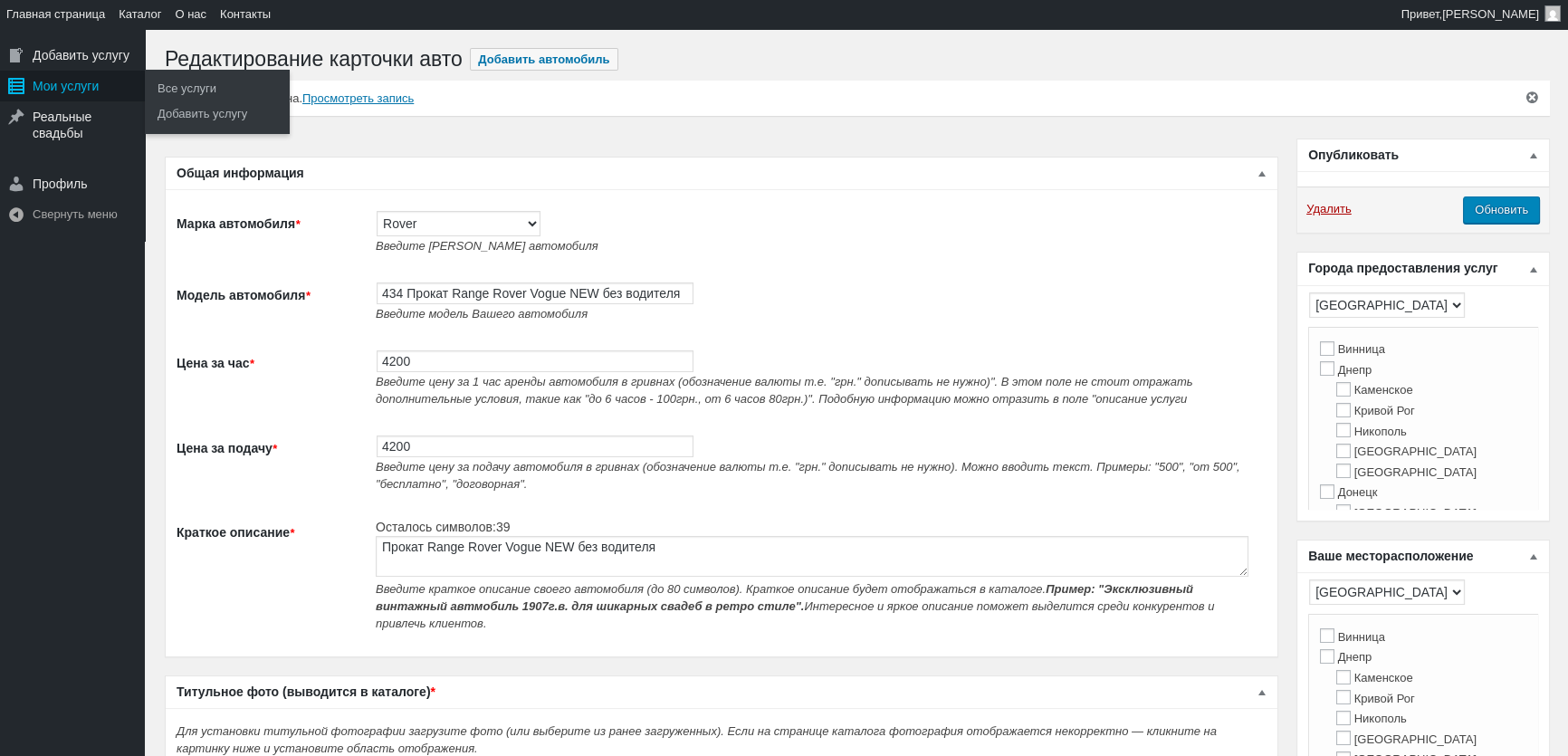
click at [51, 91] on div "Мои услуги" at bounding box center [72, 86] width 145 height 31
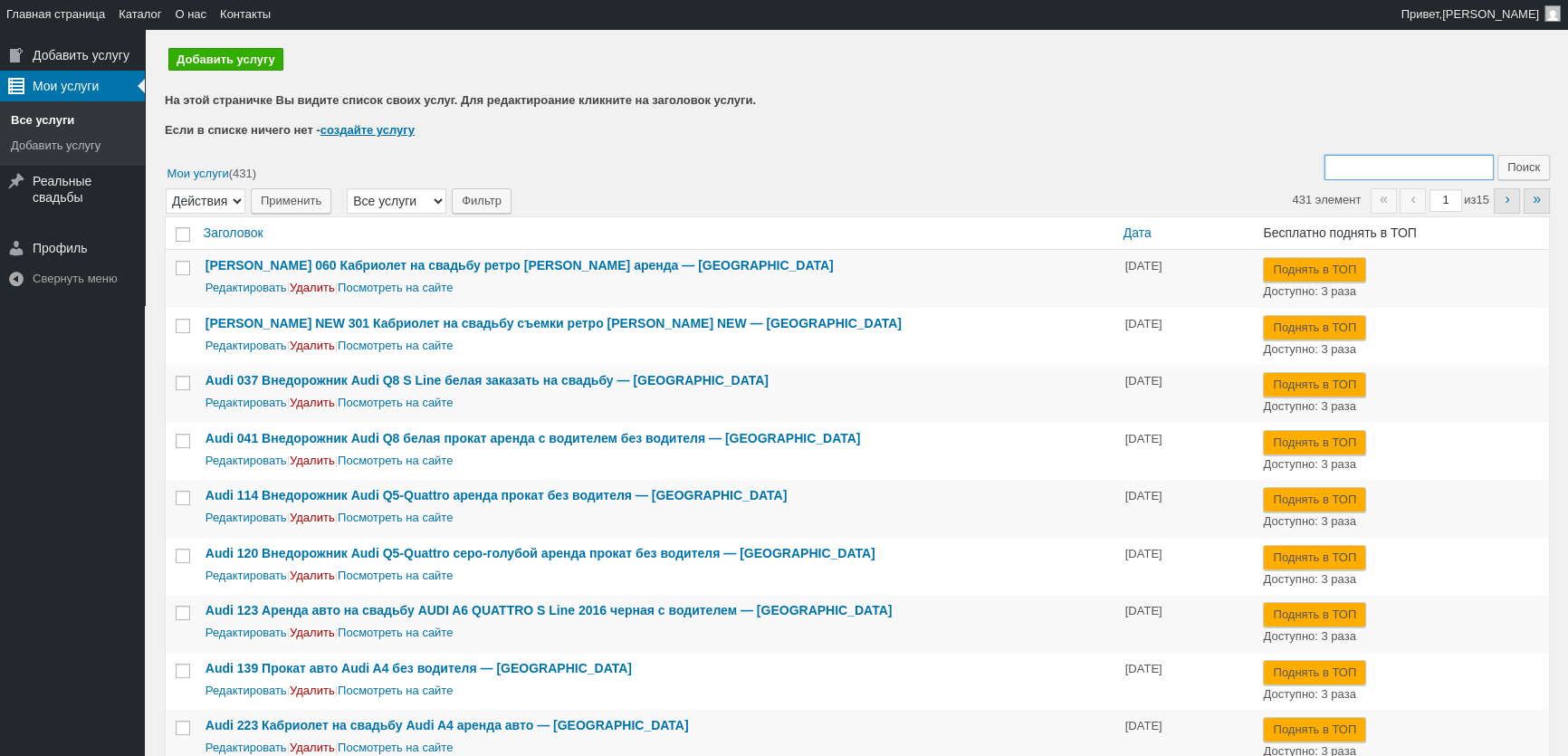
click at [1392, 179] on input "Поиск:" at bounding box center [1409, 167] width 169 height 25
type input "434"
click at [1498, 155] on input "Поиск" at bounding box center [1524, 167] width 52 height 25
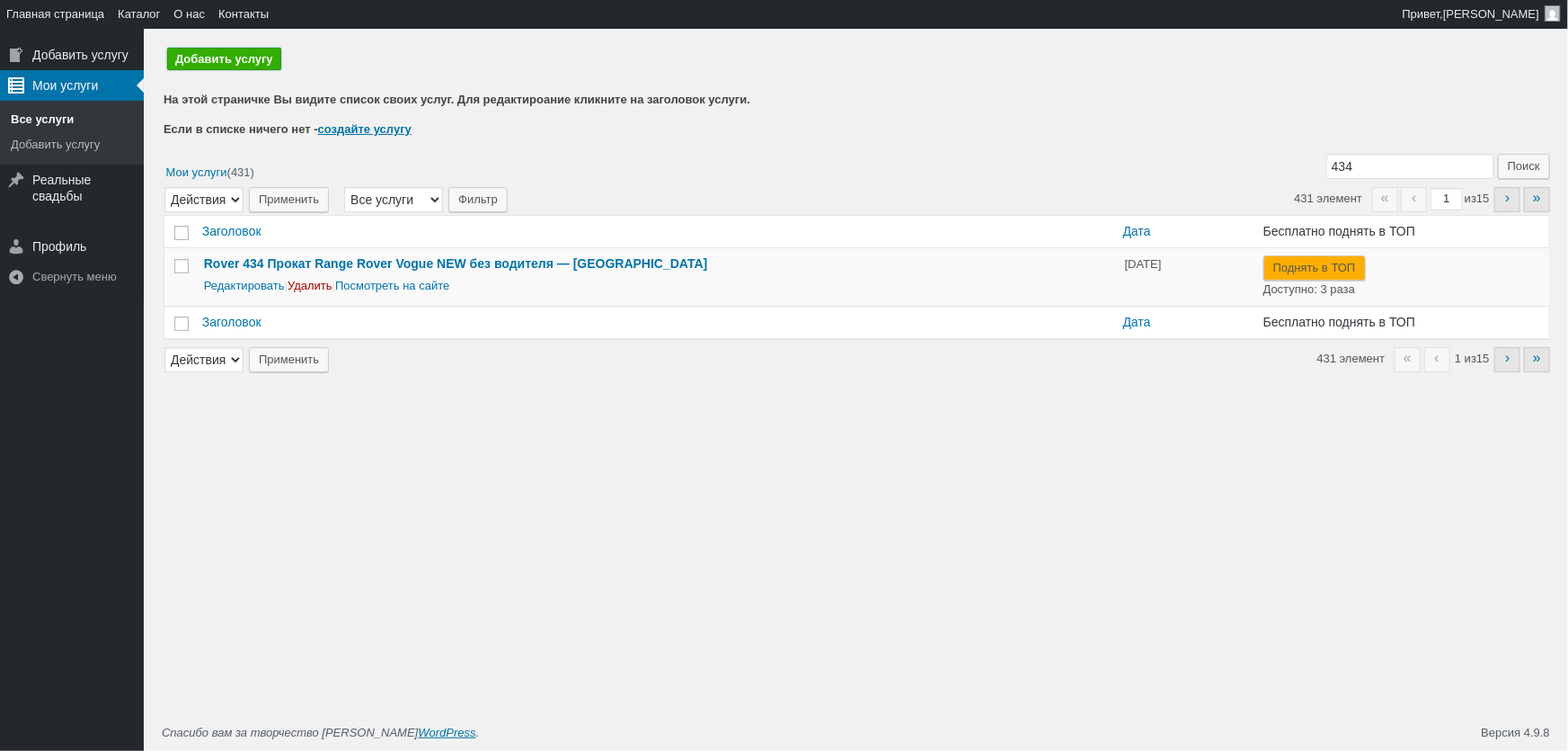
click at [261, 55] on link "Добавить услугу" at bounding box center [224, 58] width 114 height 22
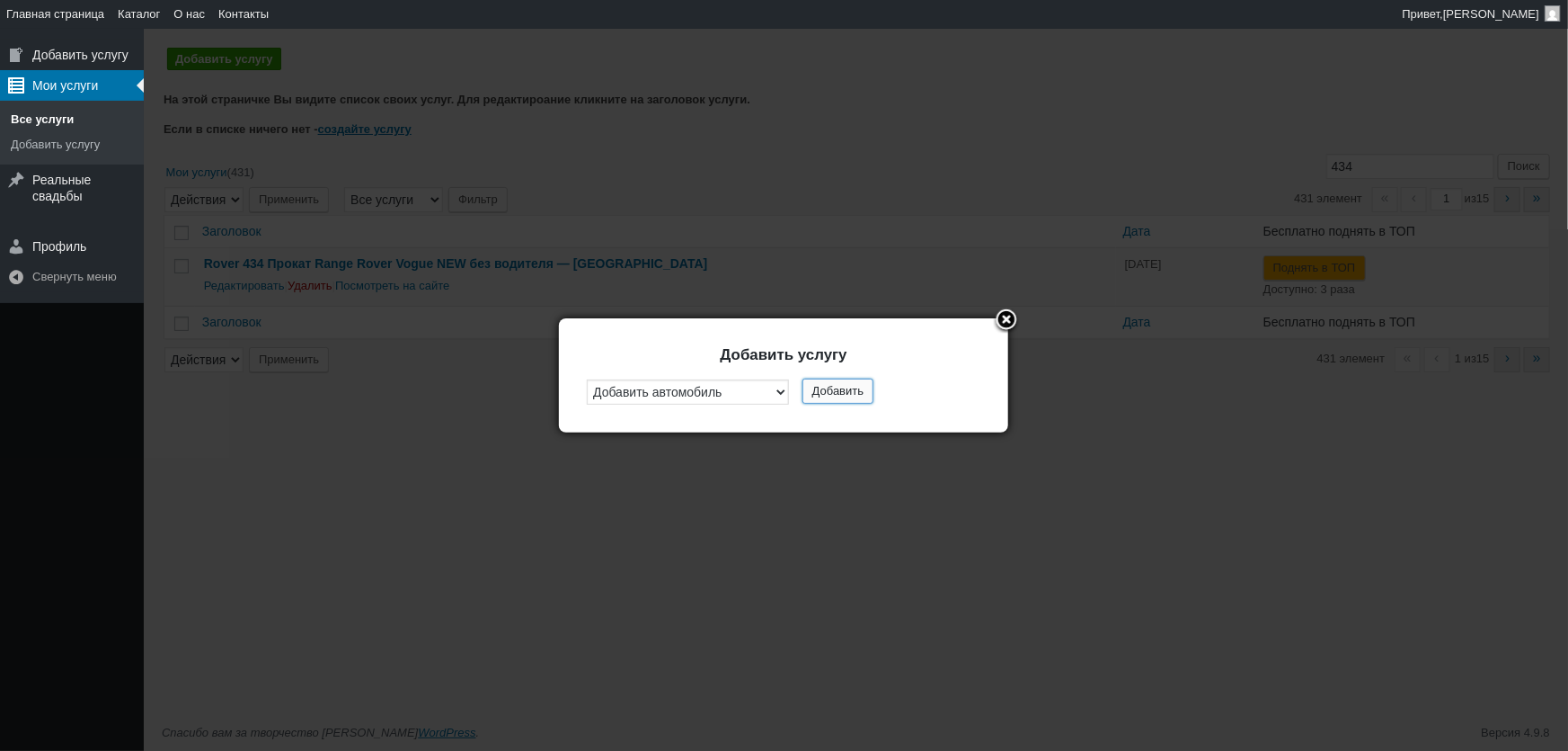
click at [843, 389] on button "Добавить" at bounding box center [838, 391] width 71 height 25
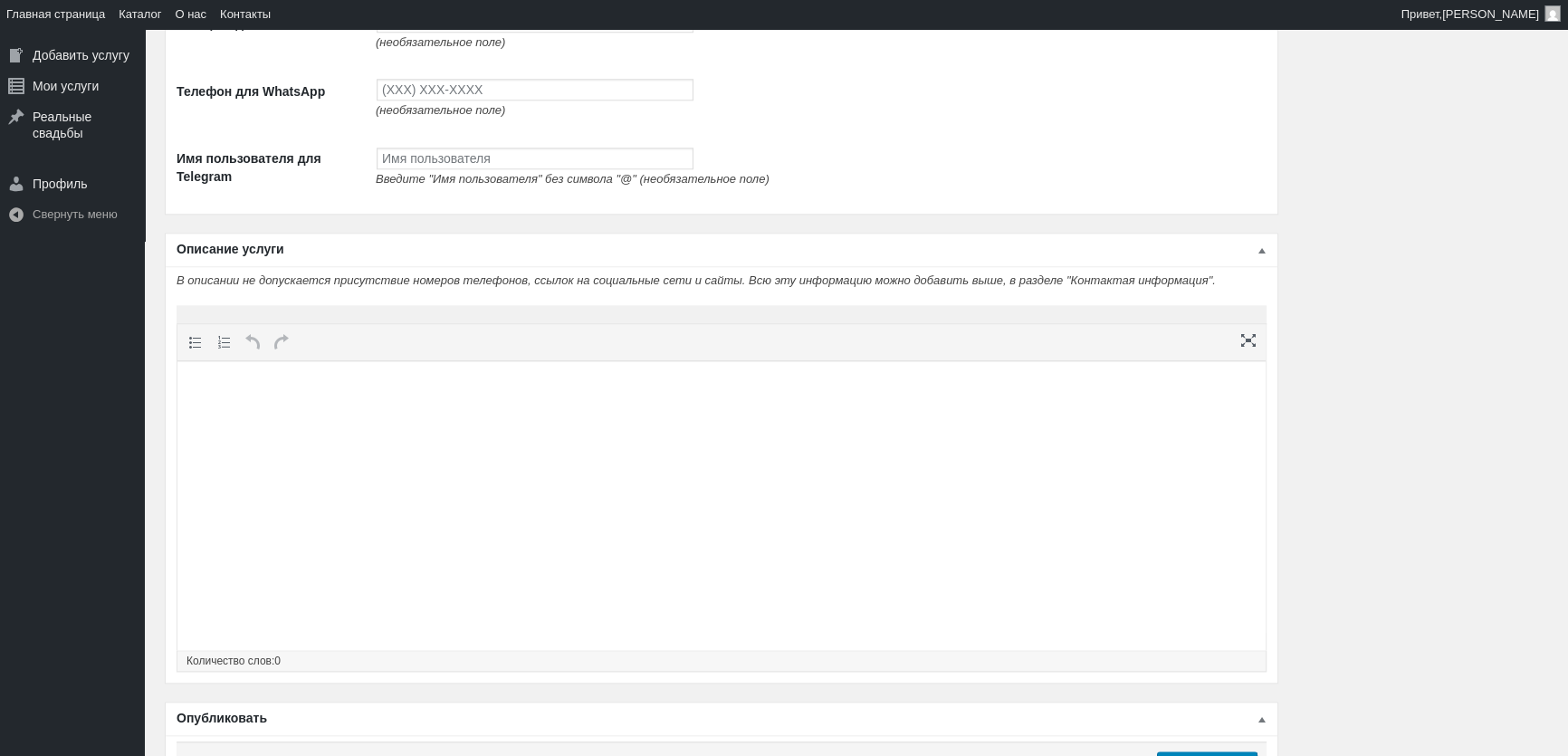
click at [628, 419] on body at bounding box center [721, 395] width 1071 height 52
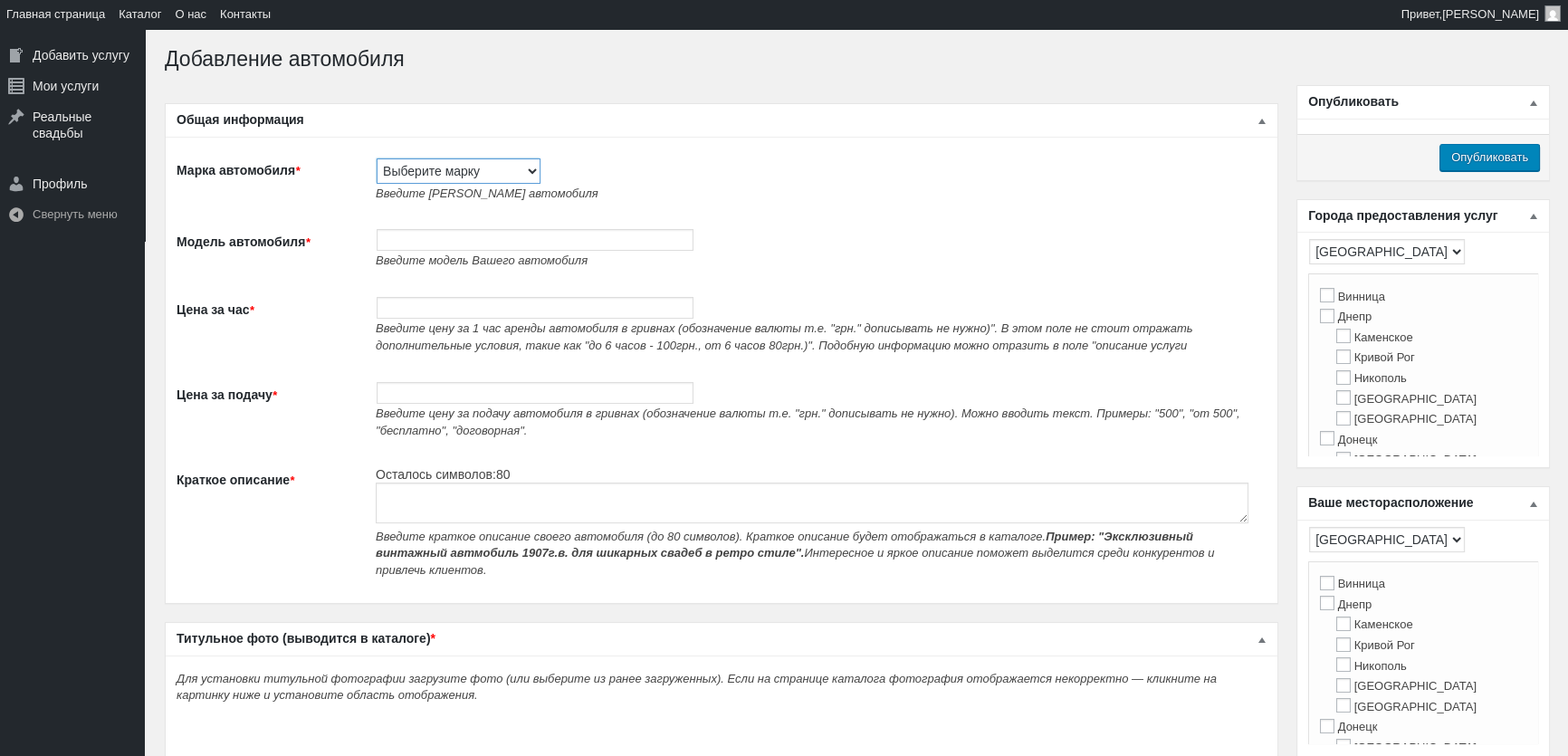
click at [496, 171] on select "Выберите марку Acura Alfa Romeo Alpine Aston Martin Audi Austin Barkas (Баркас)…" at bounding box center [458, 170] width 164 height 25
select select "Porsche"
click at [377, 158] on select "Выберите марку Acura Alfa Romeo Alpine Aston Martin Audi Austin Barkas (Баркас)…" at bounding box center [458, 170] width 164 height 25
type input "Porsche"
click at [525, 244] on input "Модель автомобиля *" at bounding box center [535, 239] width 317 height 21
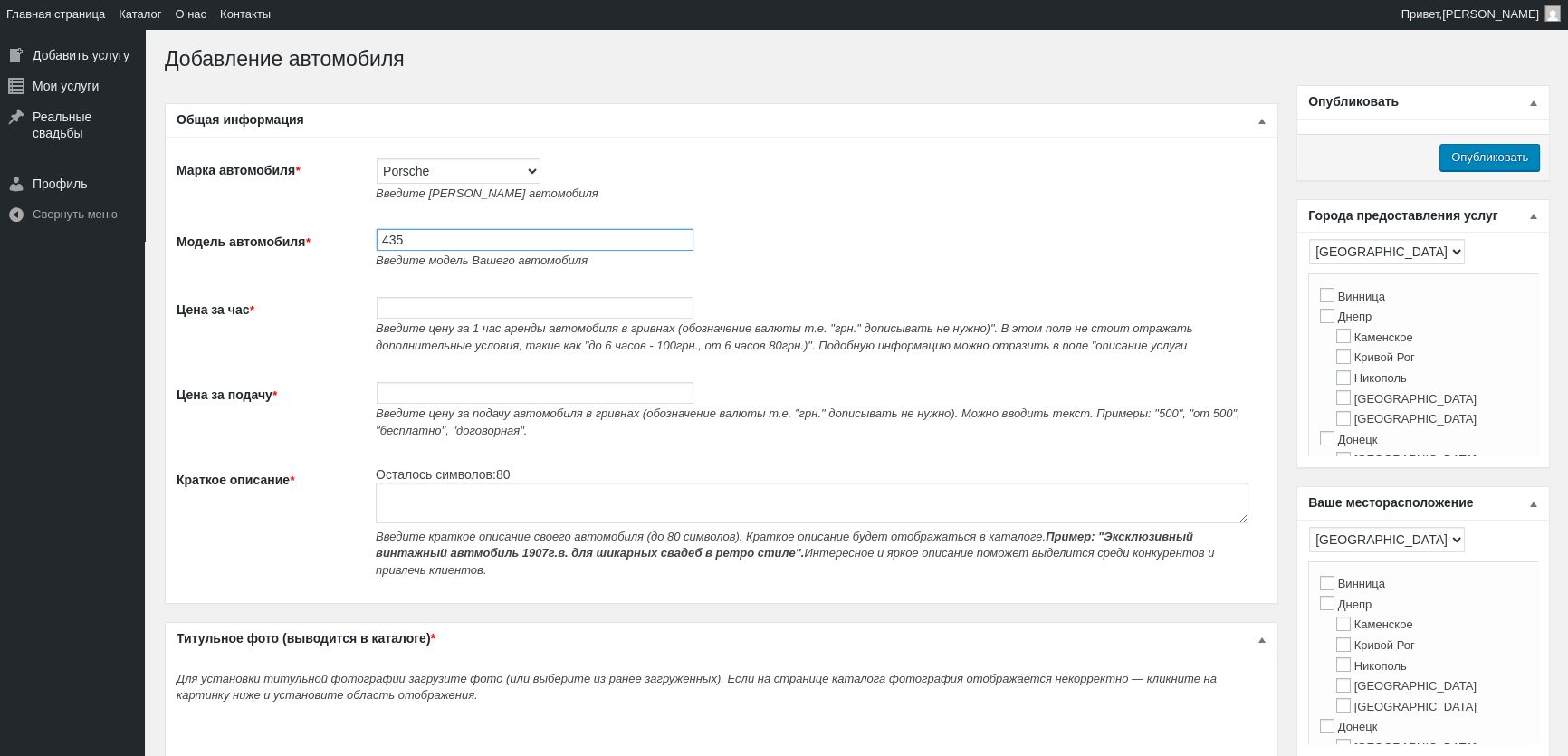
paste input "Прокат Porsche 911 S без водителя в Киеве (черный)"
type input "435 Прокат Porsche 911 S без водителя в Киеве (черный)"
click at [478, 315] on input "Цена за час *" at bounding box center [535, 307] width 317 height 21
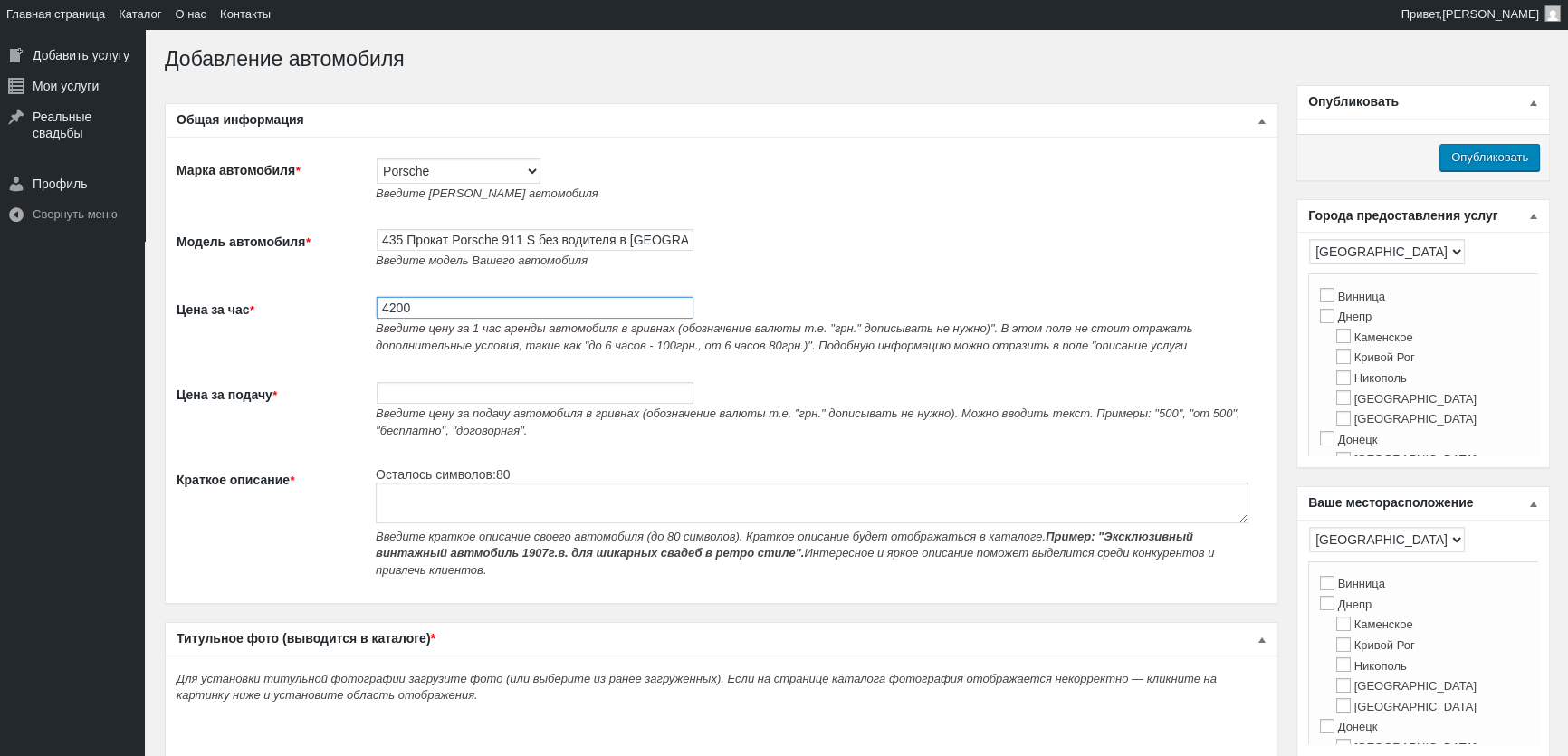
type input "4200"
paste textarea "Прокат Porsche 911 S без водителя в Киеве (черный)"
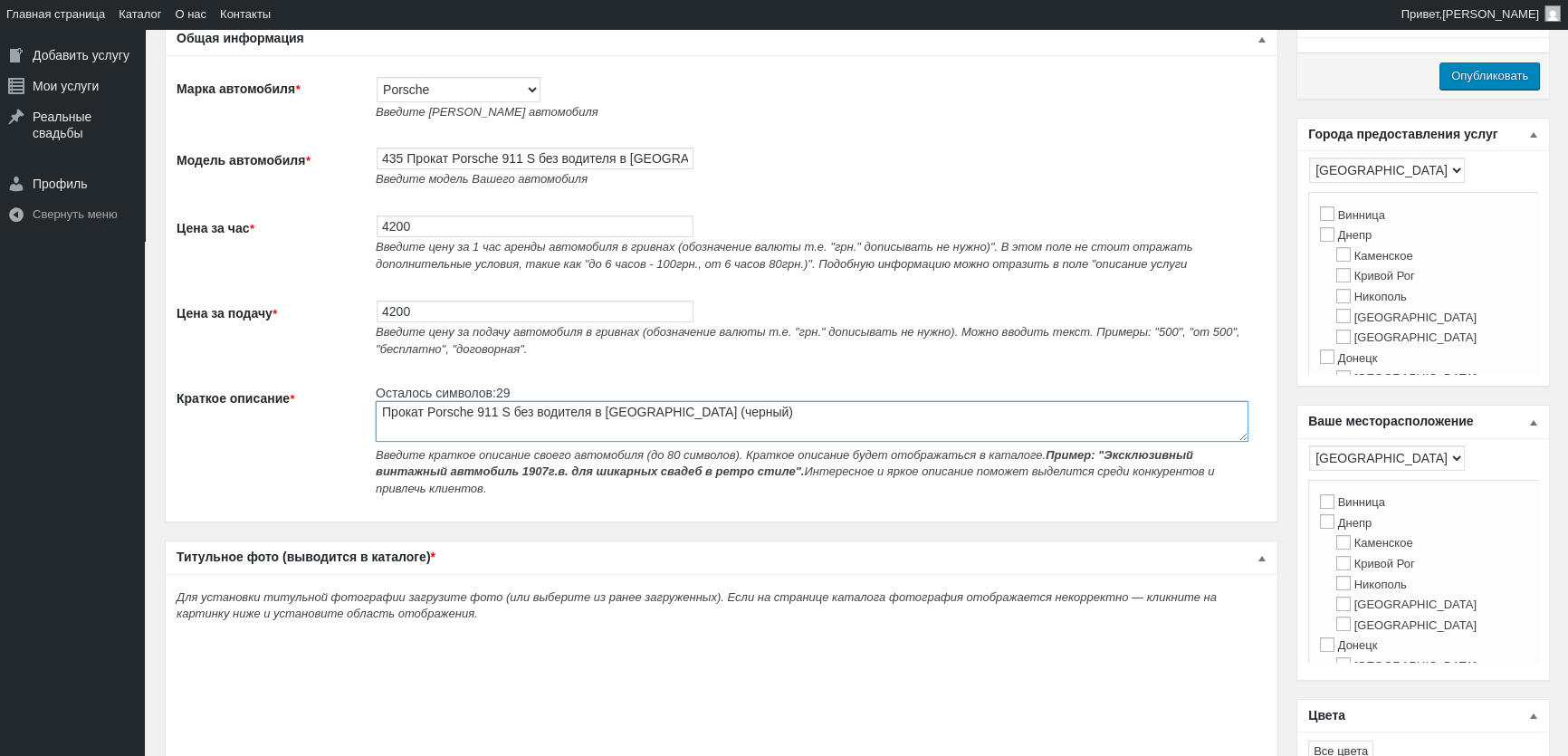
scroll to position [411, 0]
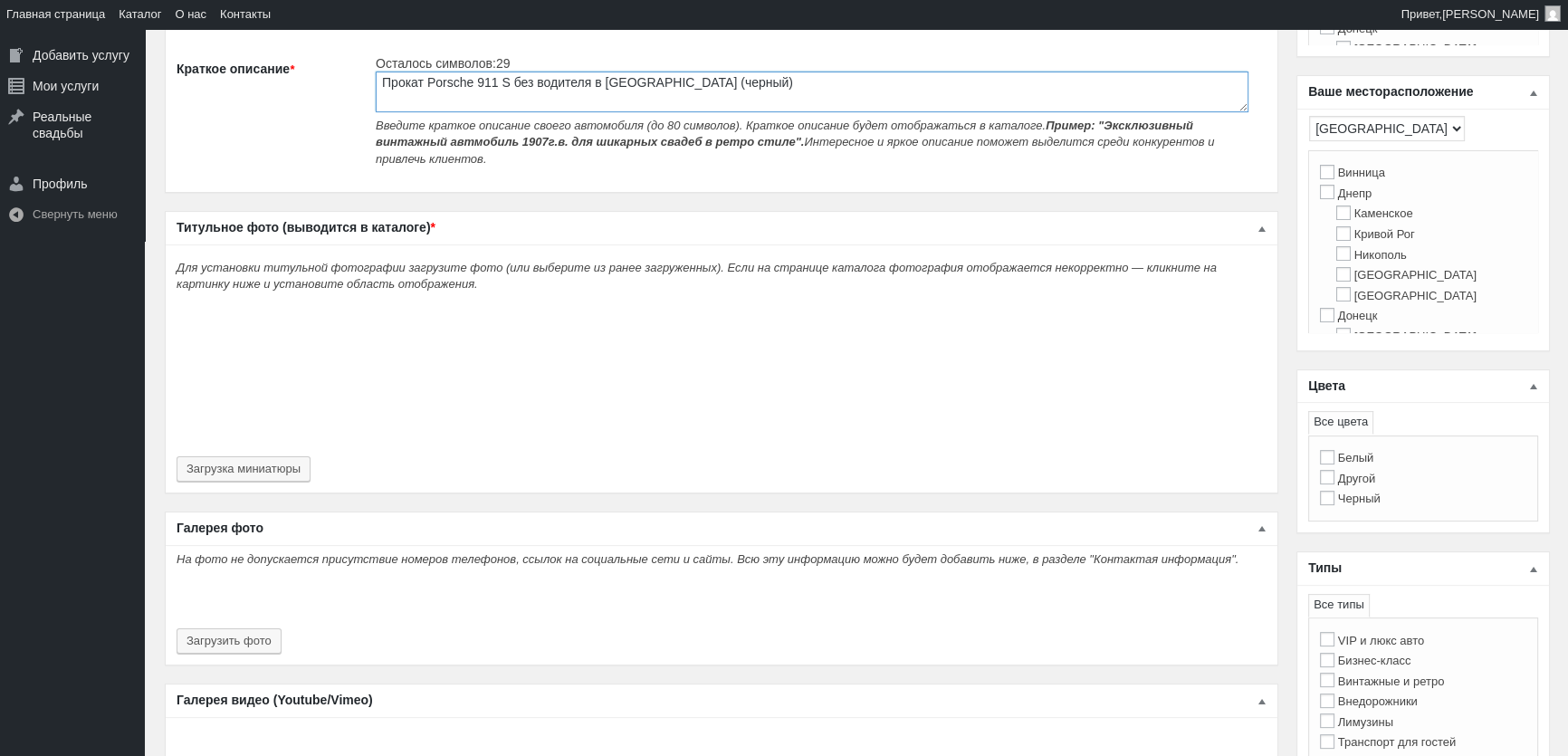
type textarea "Прокат Porsche 911 S без водителя в Киеве (черный)"
click at [269, 437] on div "Для установки титульной фотографии загрузите фото (или выберите из ранее загруж…" at bounding box center [721, 368] width 1112 height 249
click at [286, 461] on button "Загрузка миниатюры" at bounding box center [243, 468] width 134 height 25
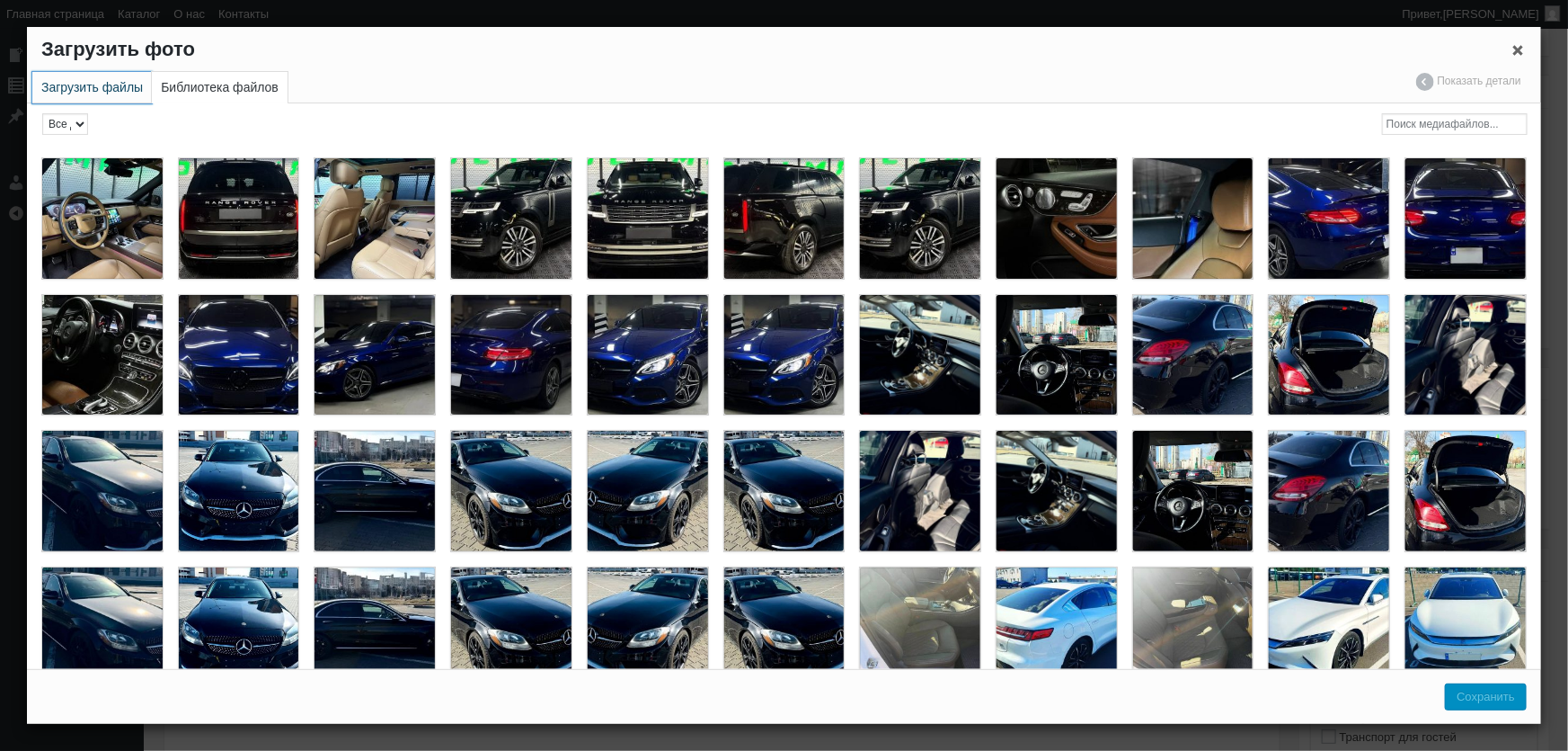
click at [121, 92] on link "Загрузить файлы" at bounding box center [92, 87] width 120 height 32
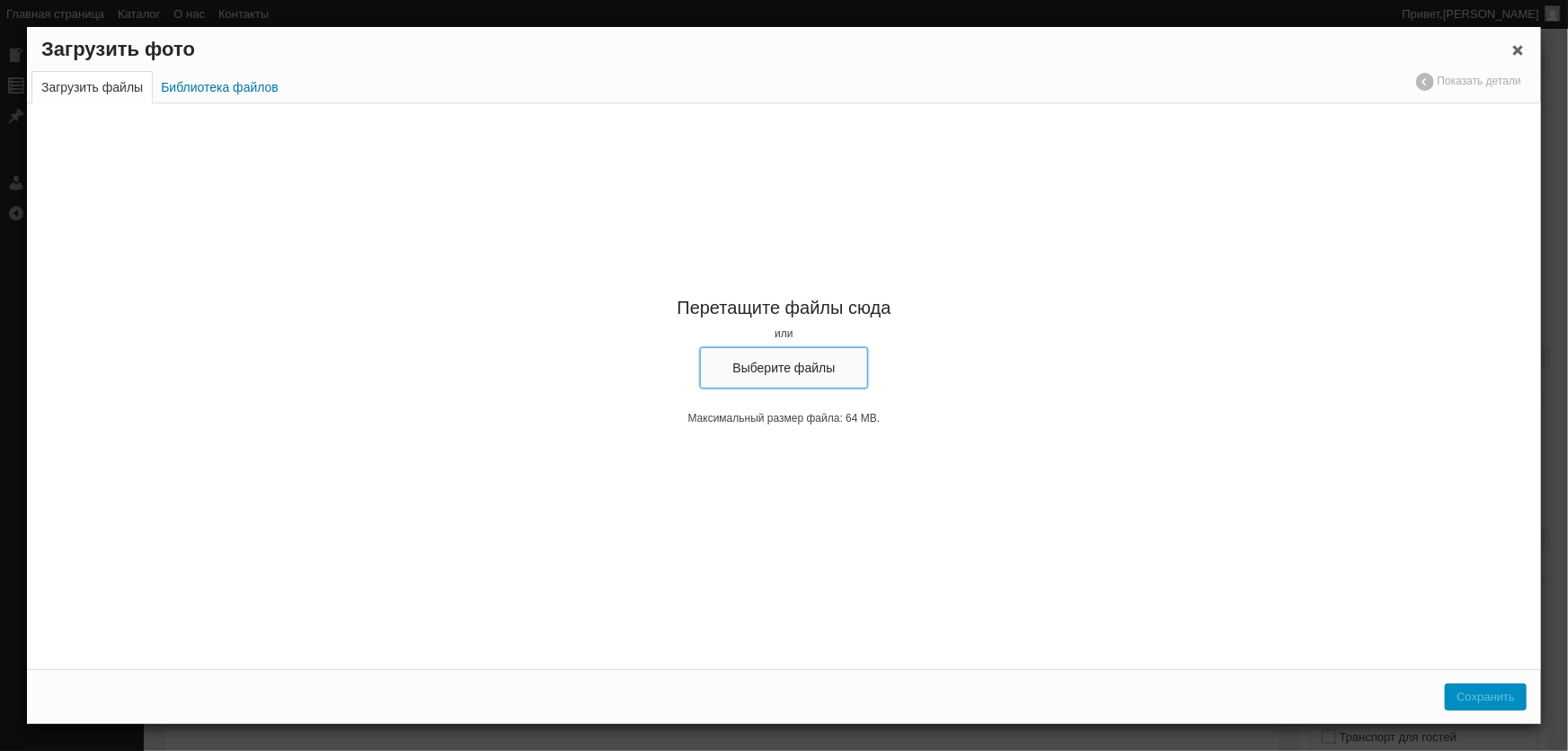
click at [816, 371] on button "Выберите файлы" at bounding box center [784, 368] width 169 height 42
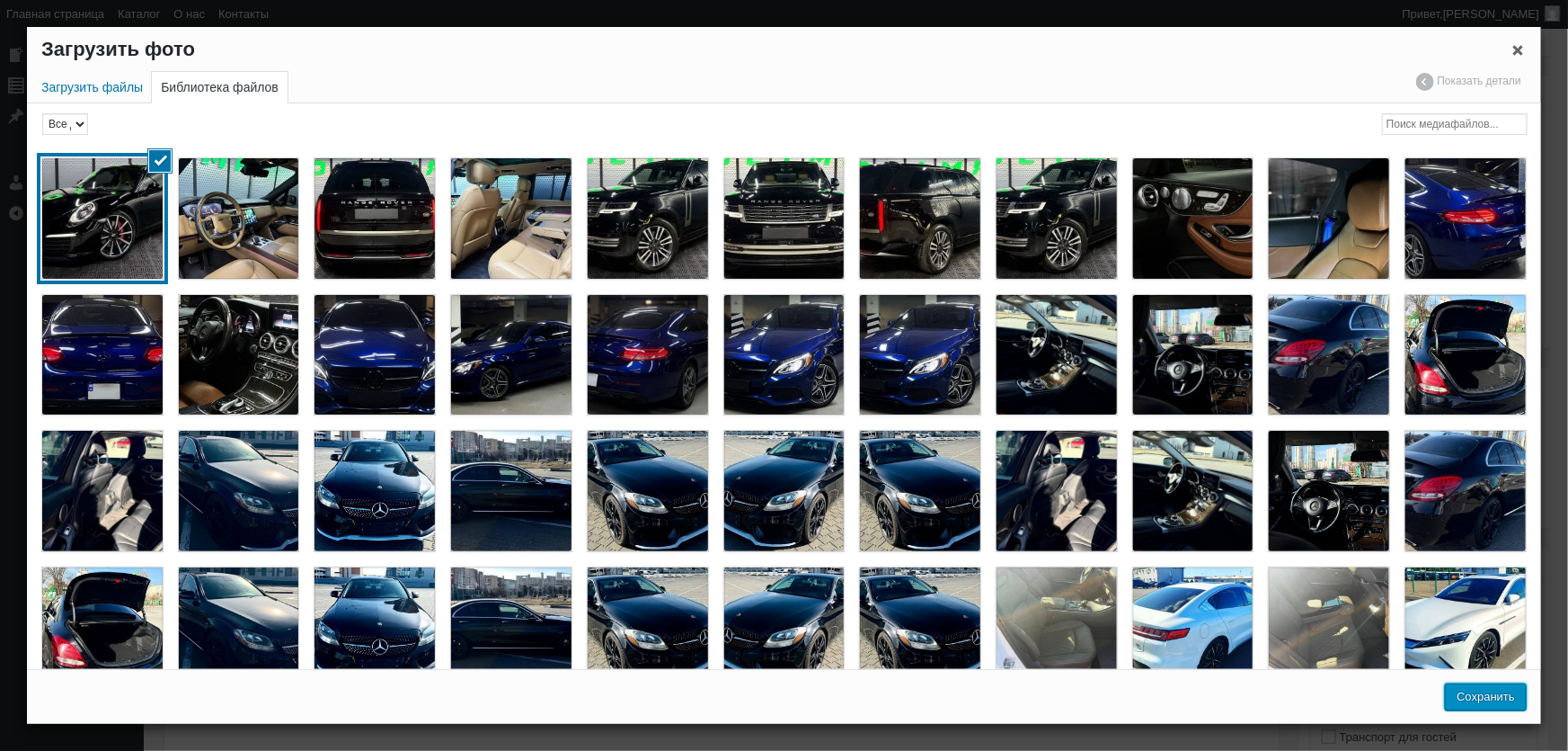
click at [1479, 694] on button "Сохранить" at bounding box center [1485, 696] width 82 height 27
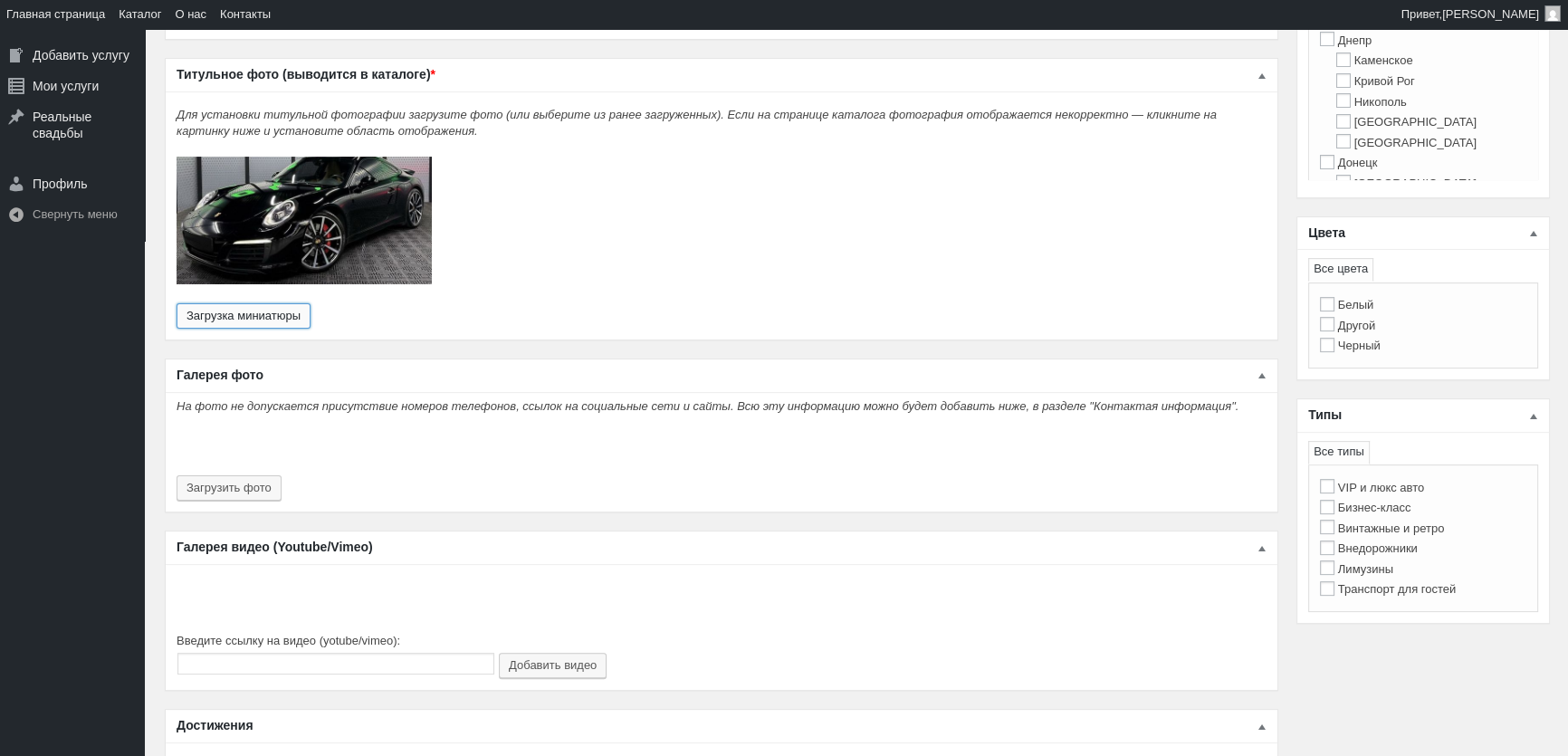
scroll to position [658, 0]
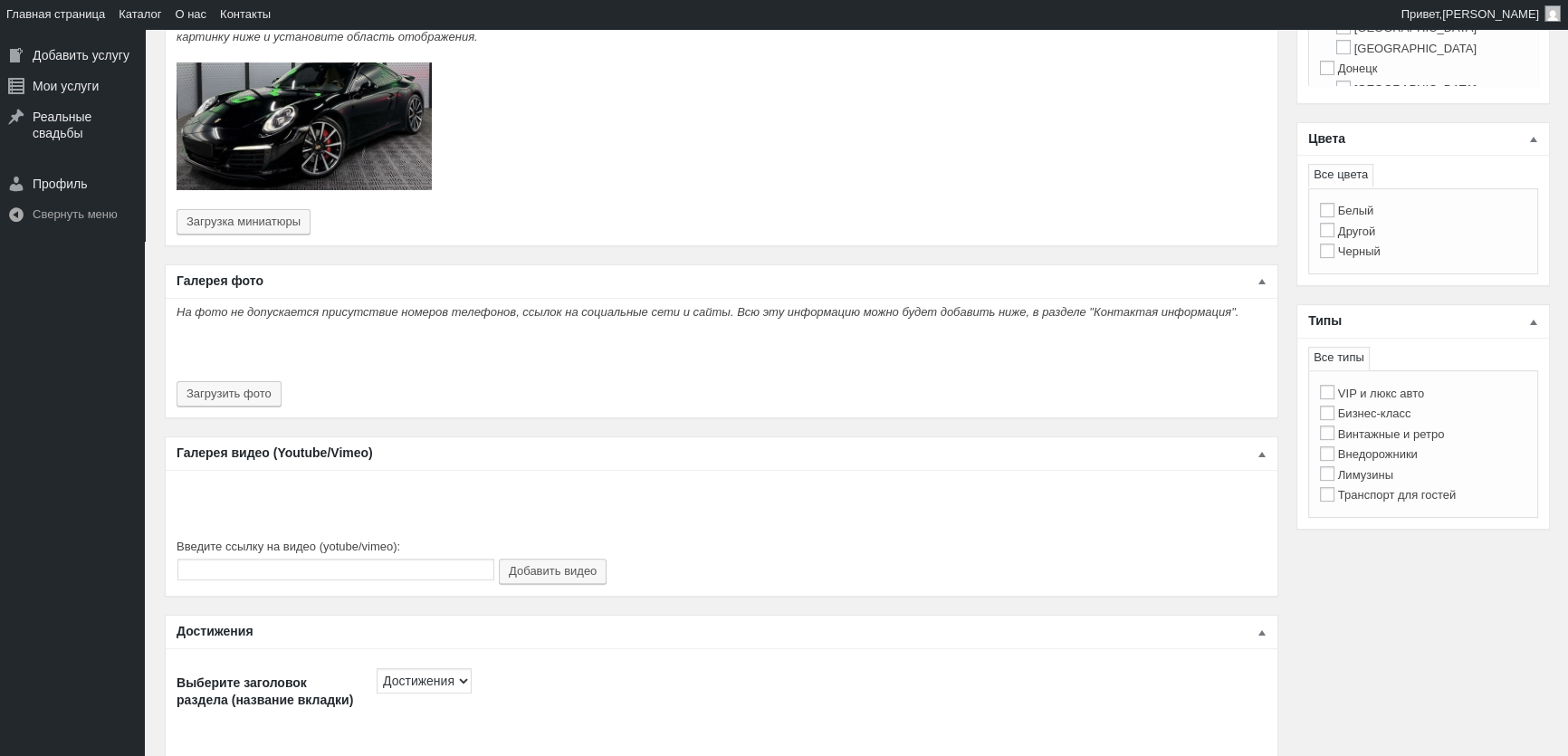
click at [1401, 397] on label "VIP и люкс авто" at bounding box center [1372, 393] width 104 height 14
click at [1334, 397] on input "VIP и люкс авто" at bounding box center [1327, 392] width 14 height 14
checkbox input "true"
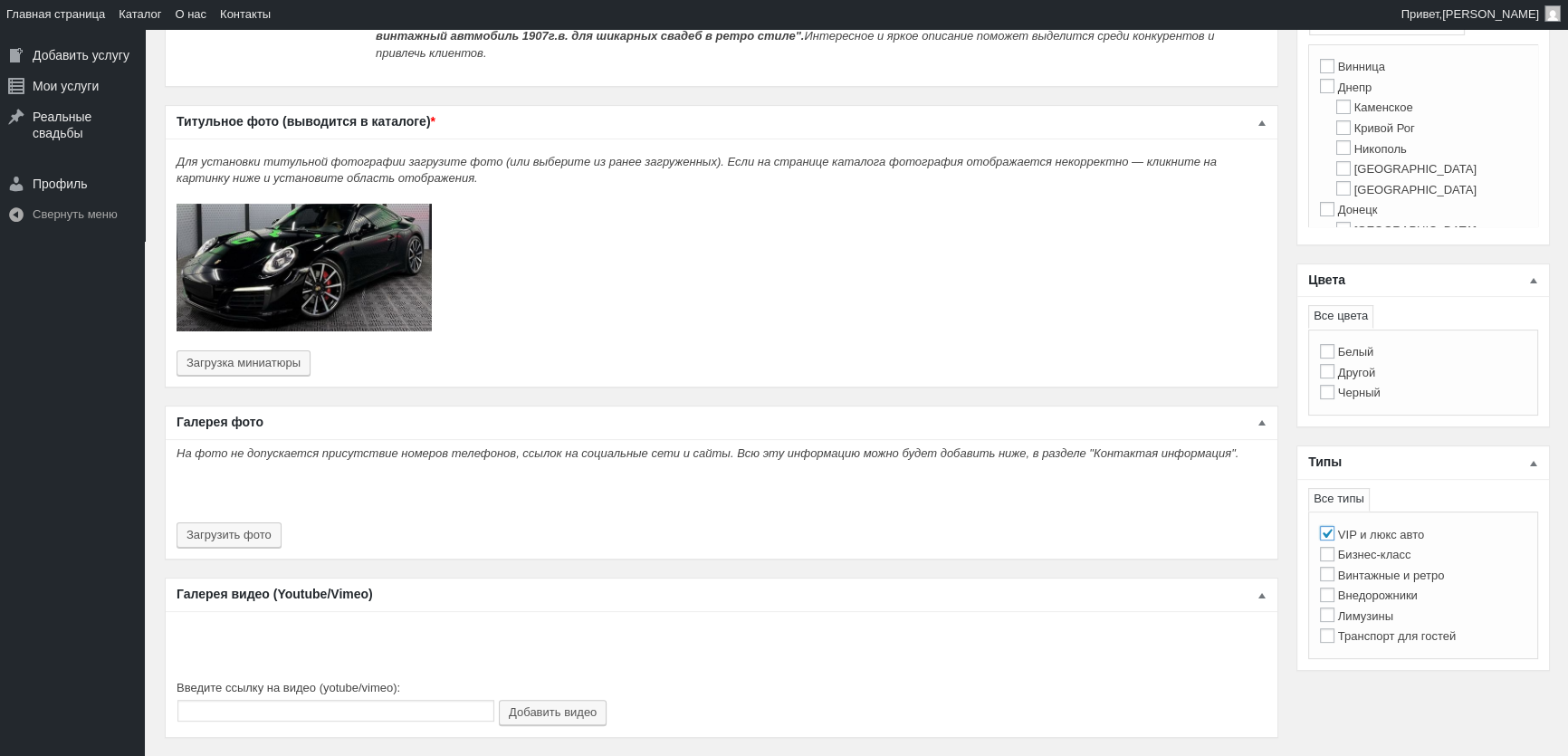
scroll to position [493, 0]
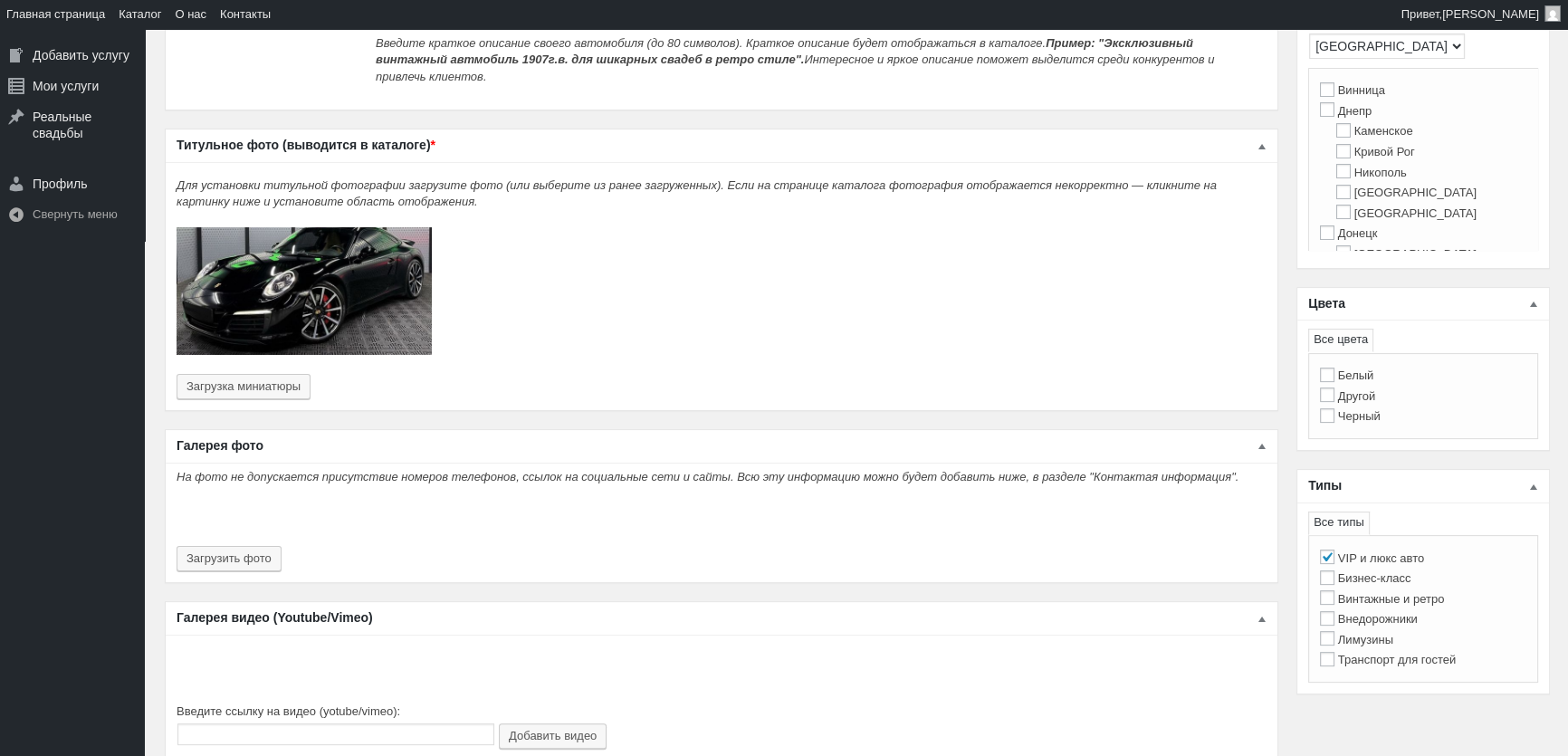
click at [1373, 409] on label "Черный" at bounding box center [1350, 416] width 61 height 14
click at [1334, 408] on input "Черный" at bounding box center [1327, 415] width 14 height 14
checkbox input "true"
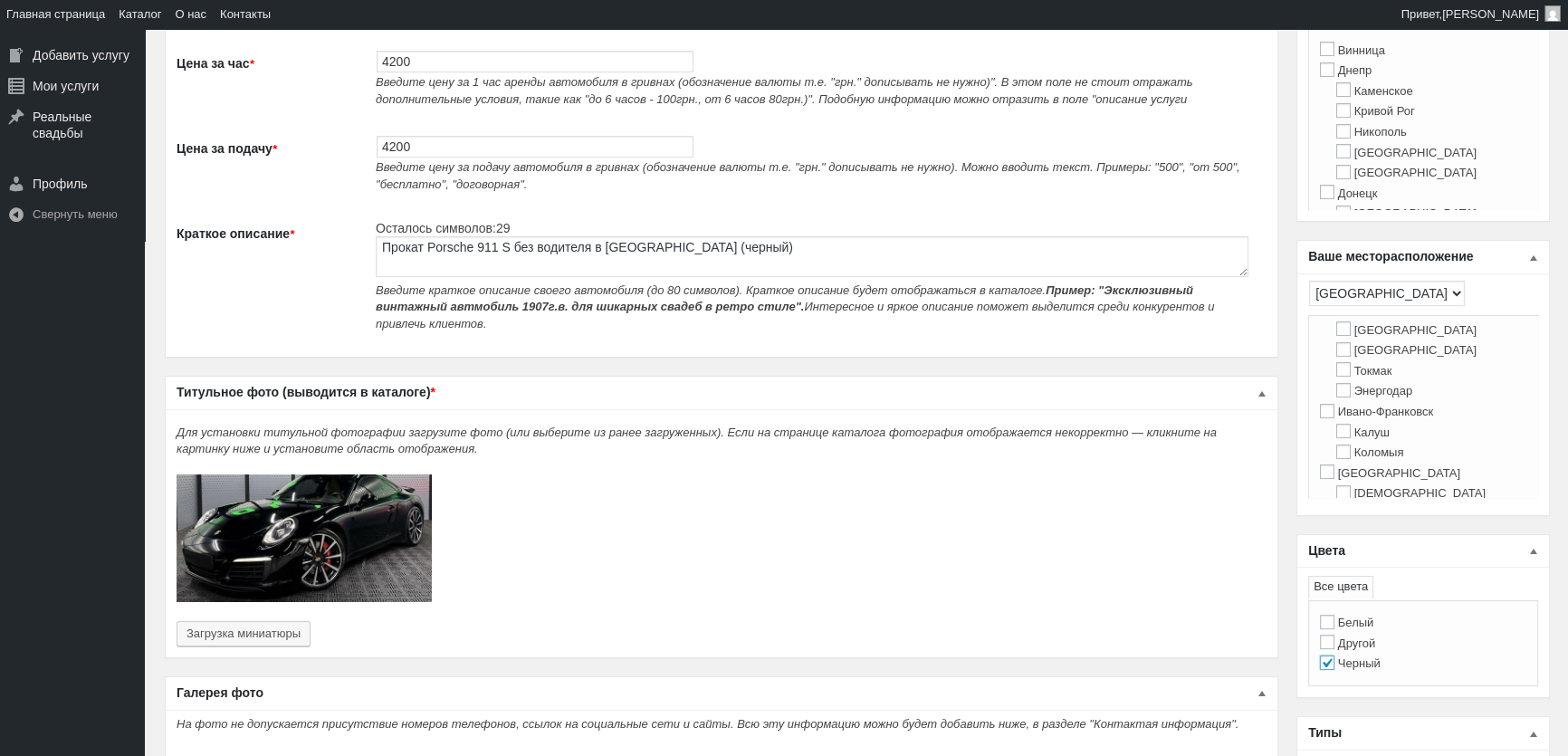
scroll to position [329, 0]
click at [1322, 464] on input "Киев" at bounding box center [1327, 456] width 14 height 14
checkbox input "true"
click at [1325, 95] on input "Киев" at bounding box center [1327, 87] width 14 height 14
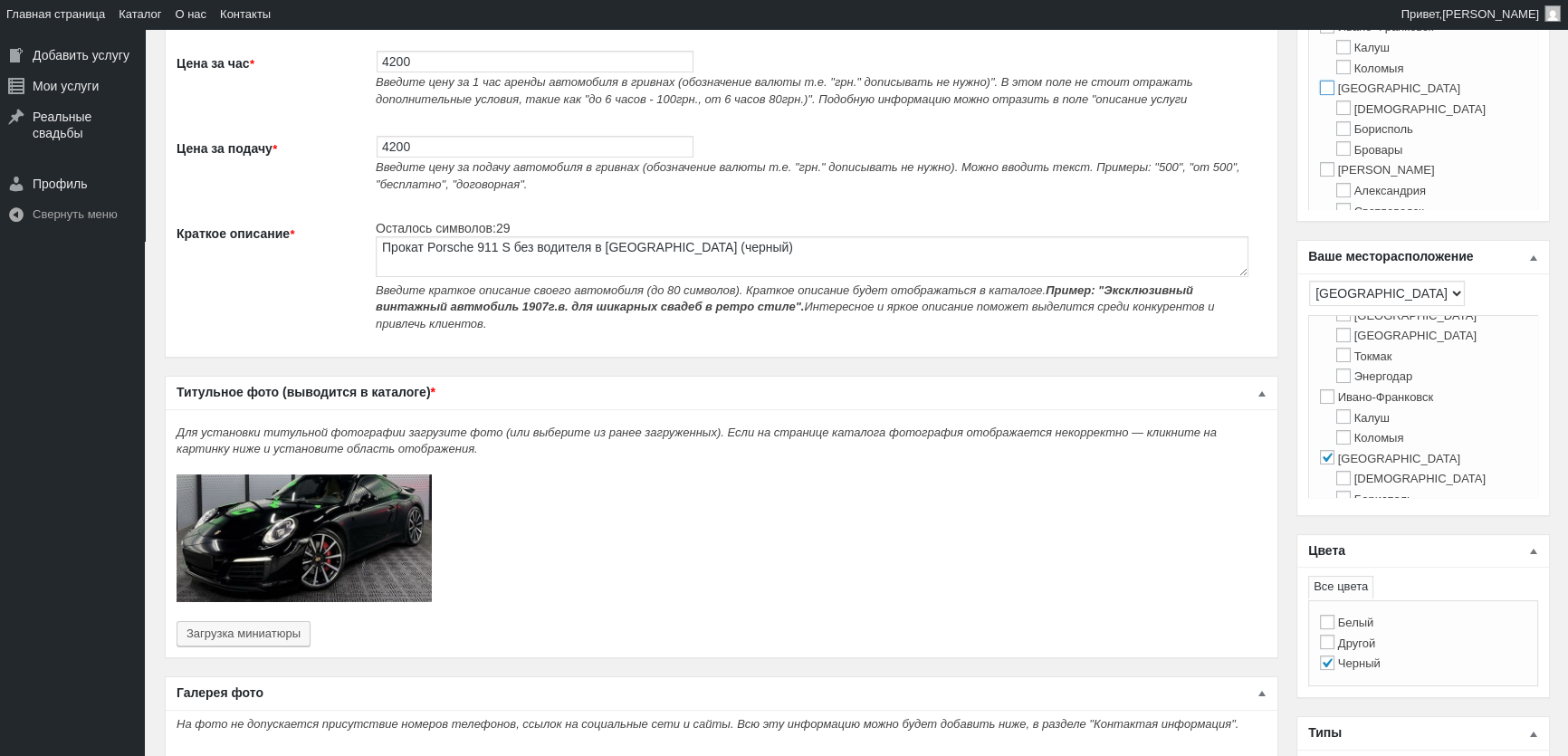
checkbox input "true"
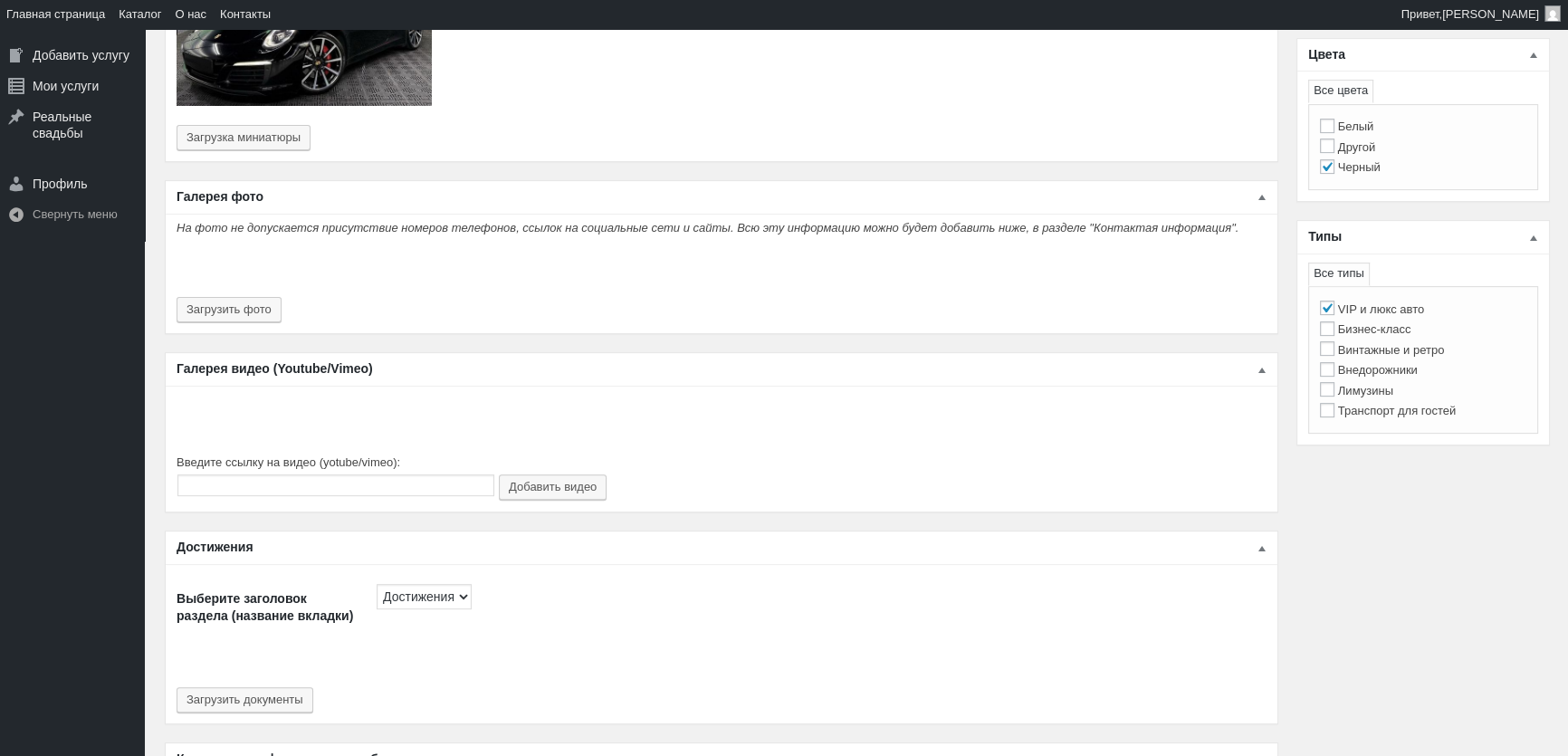
scroll to position [740, 0]
click at [228, 299] on button "Загрузить фото" at bounding box center [229, 311] width 105 height 25
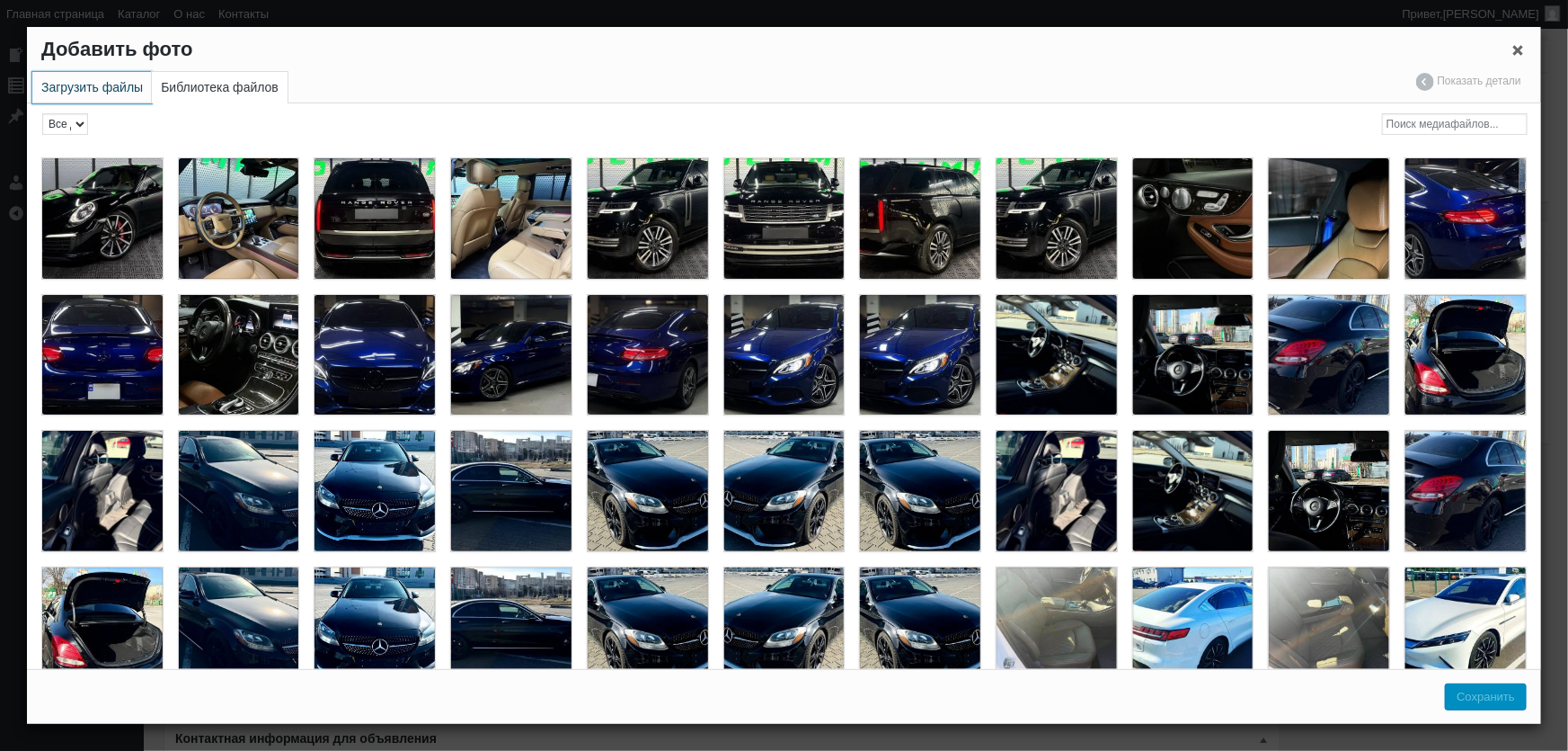
click at [109, 96] on link "Загрузить файлы" at bounding box center [92, 87] width 120 height 32
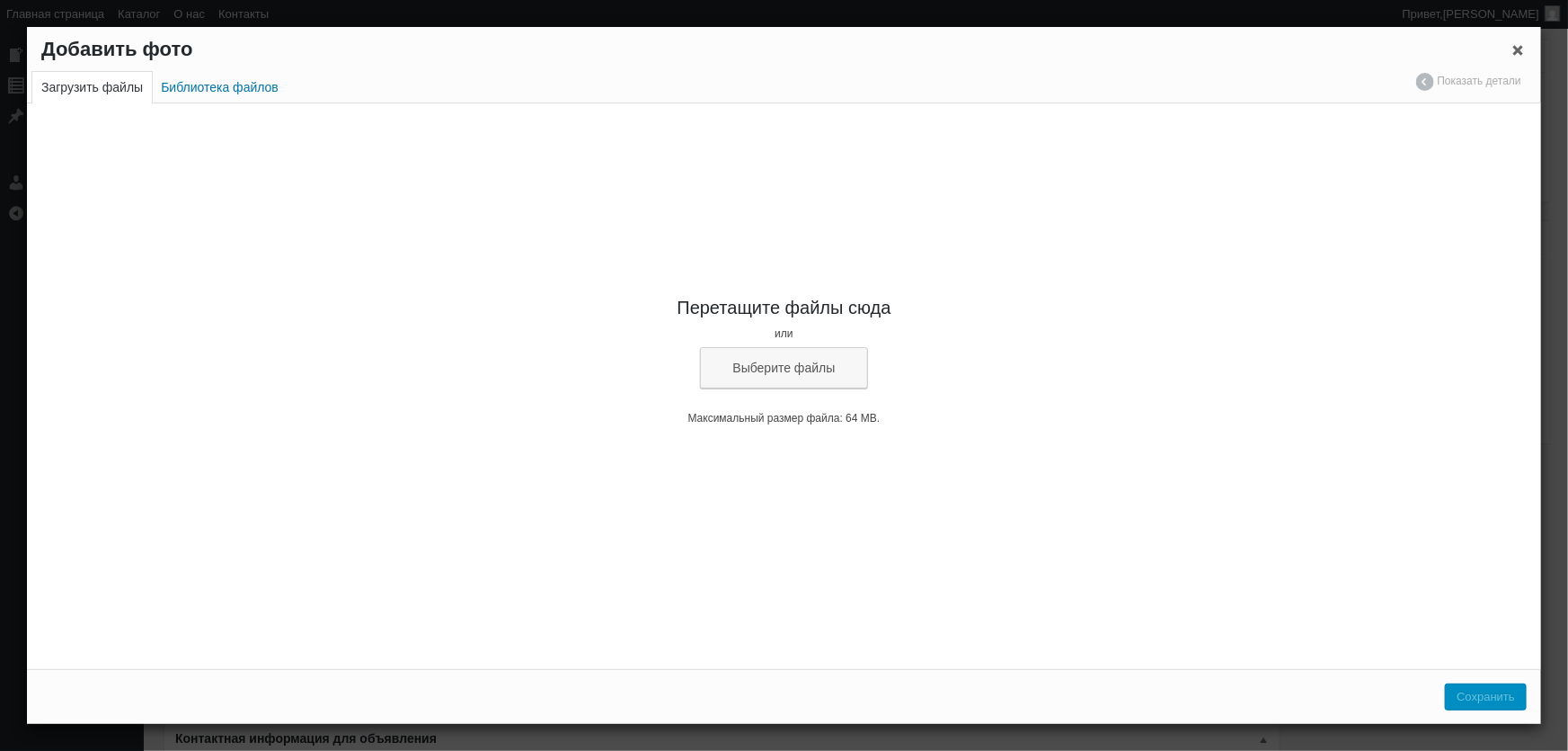
click at [743, 342] on div "Перетащите файлы сюда или Выберите файлы" at bounding box center [784, 342] width 1514 height 94
click at [746, 362] on button "Выберите файлы" at bounding box center [784, 368] width 169 height 42
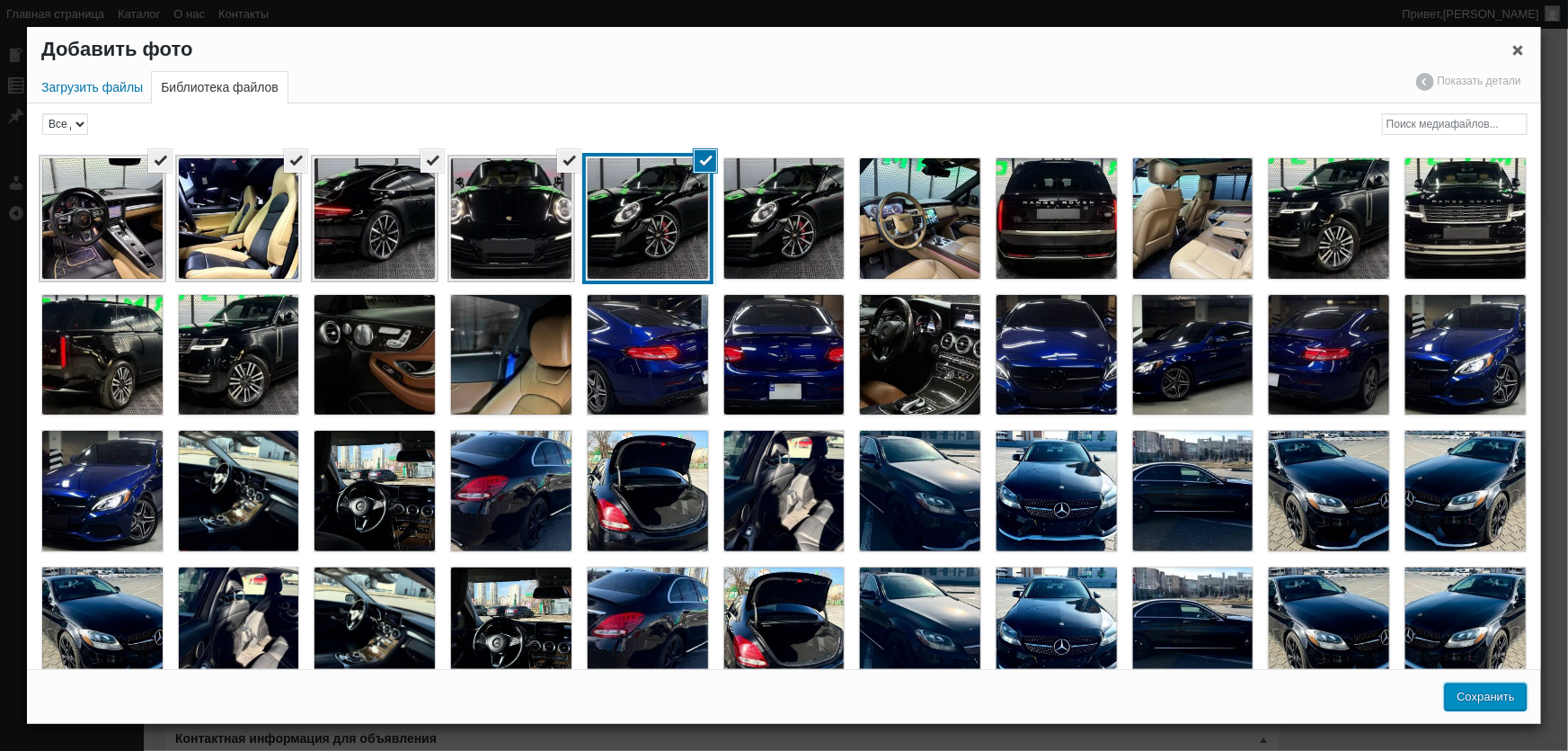
click at [1484, 699] on button "Сохранить" at bounding box center [1485, 696] width 82 height 27
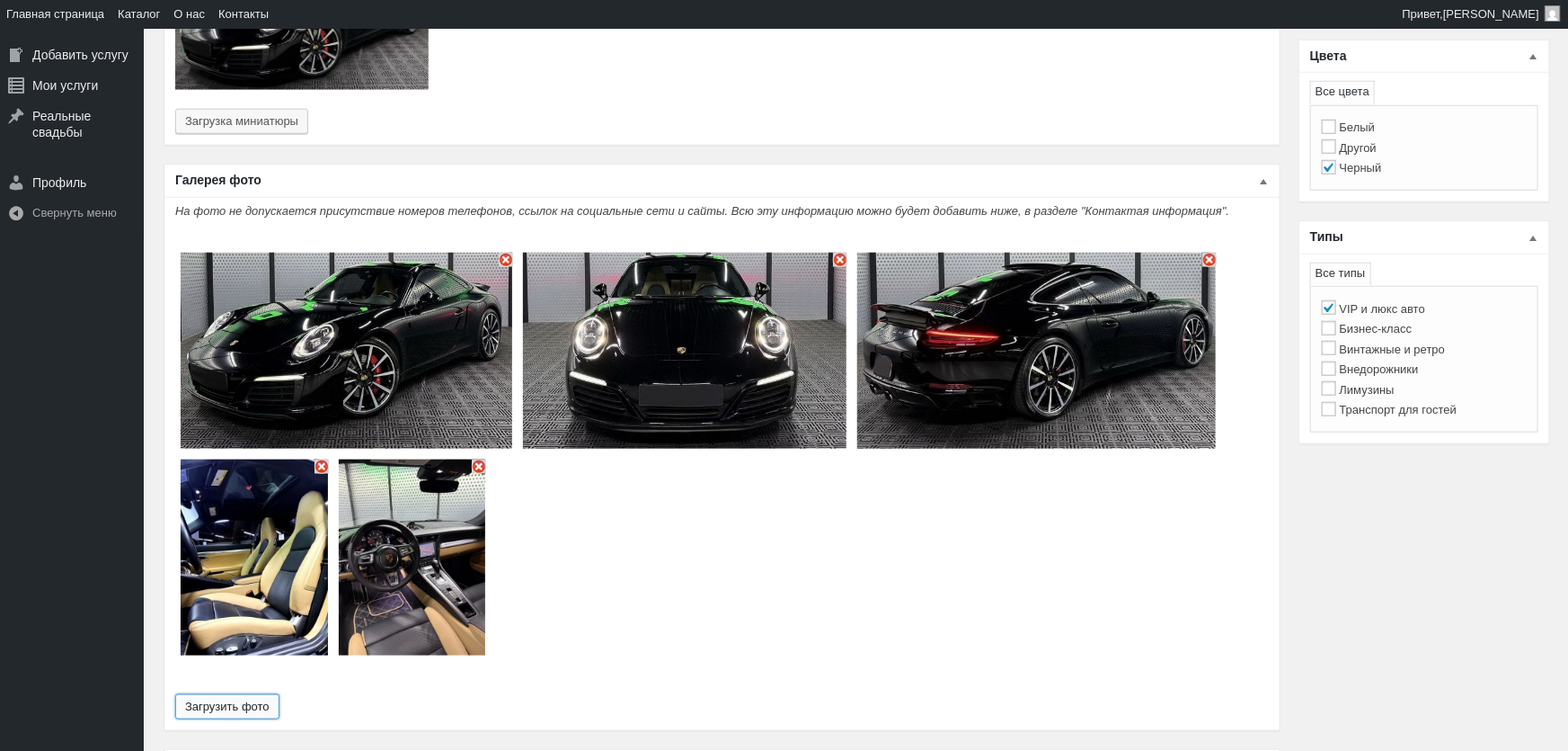
type input "5"
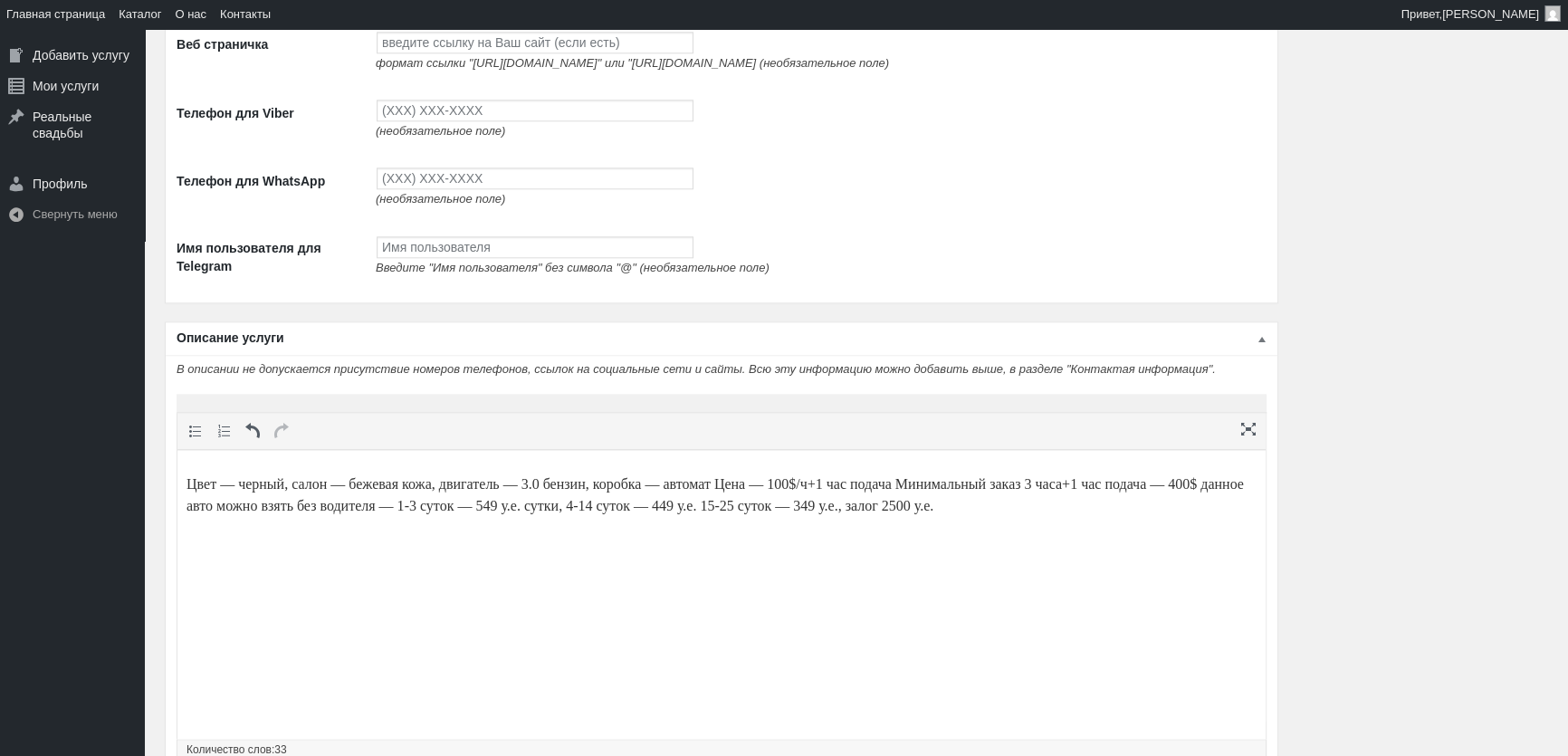
scroll to position [2550, 0]
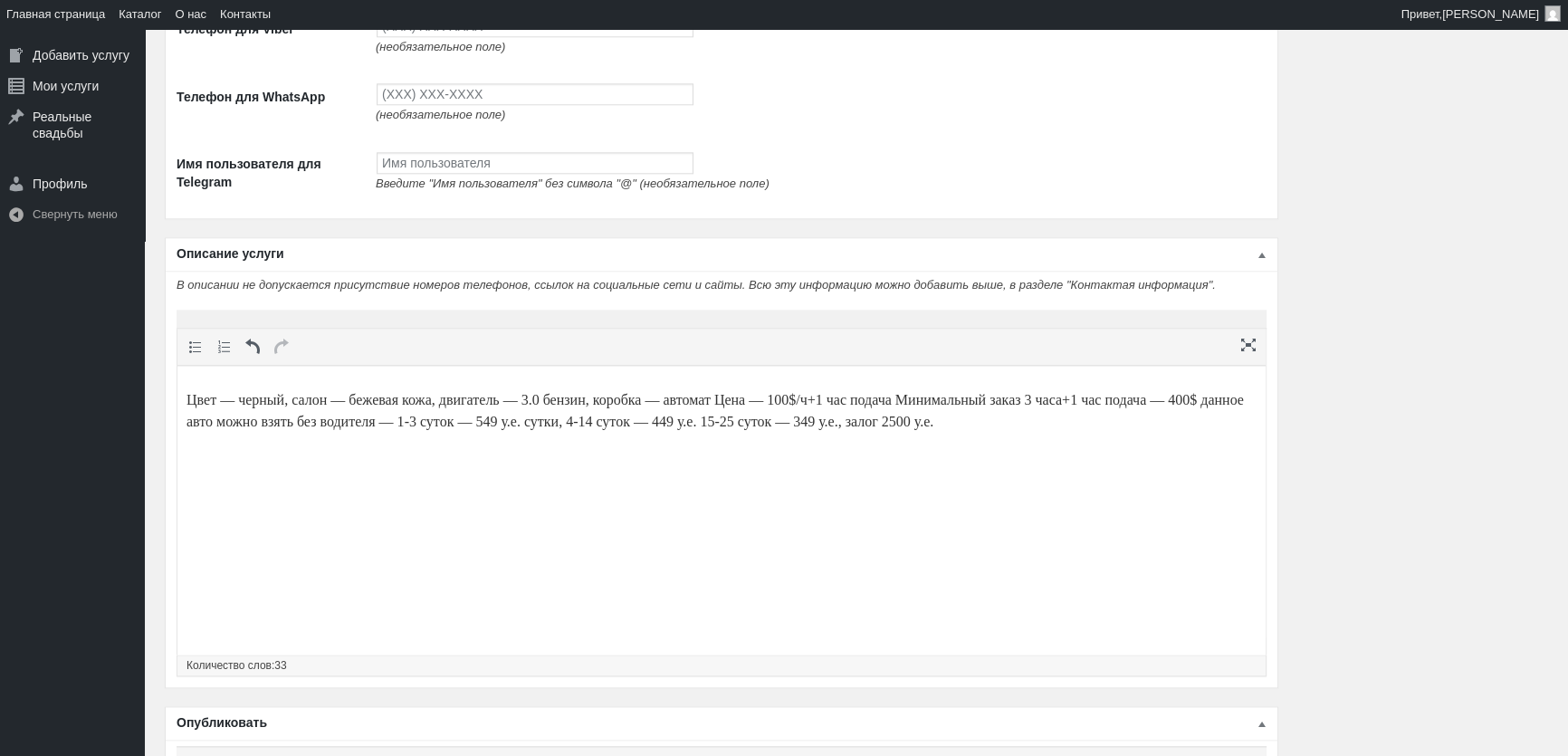
click at [478, 387] on body "Цвет — черный, салон — бежевая кожа, двигатель — 3.0 бензин, коробка — автомат …" at bounding box center [721, 410] width 1071 height 74
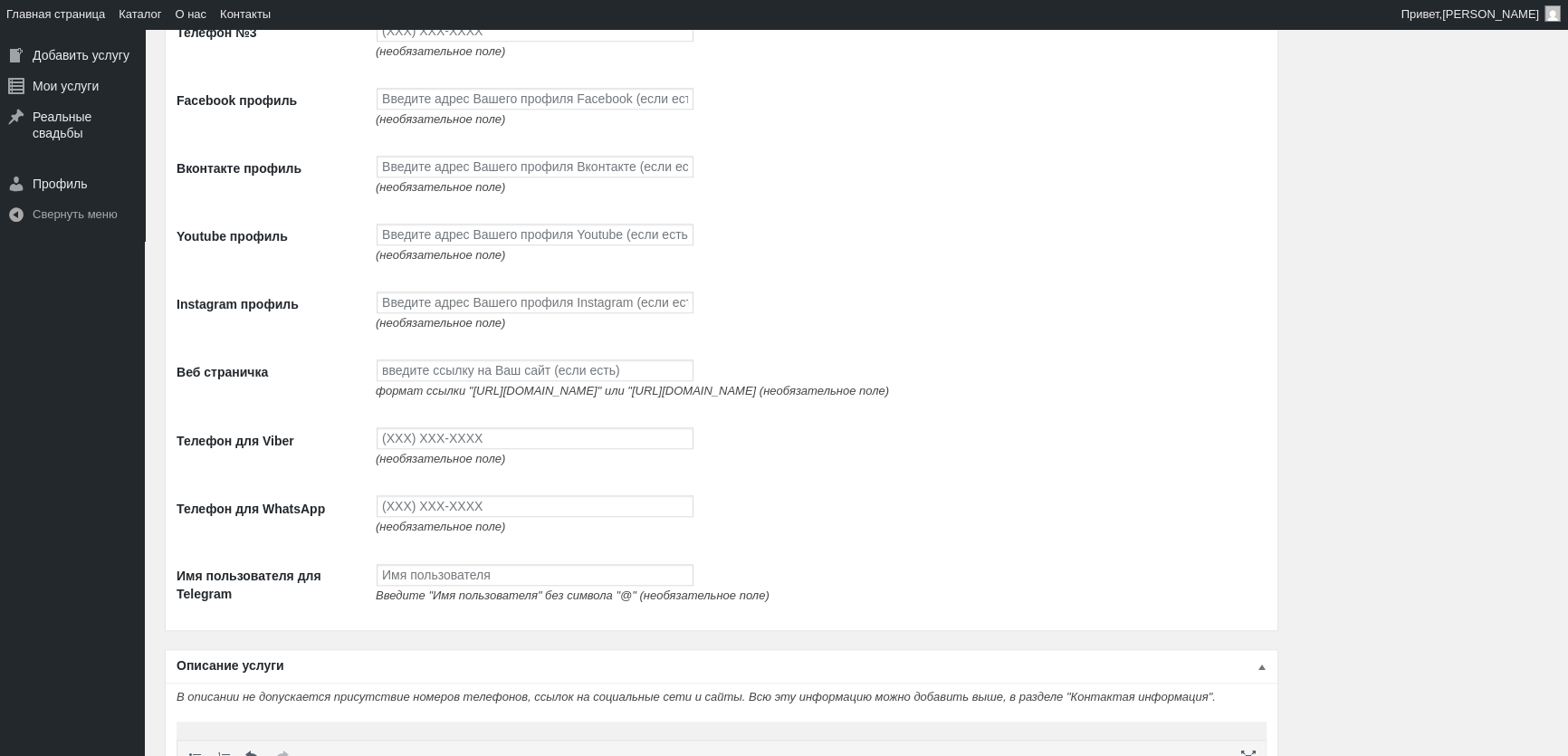
scroll to position [1728, 0]
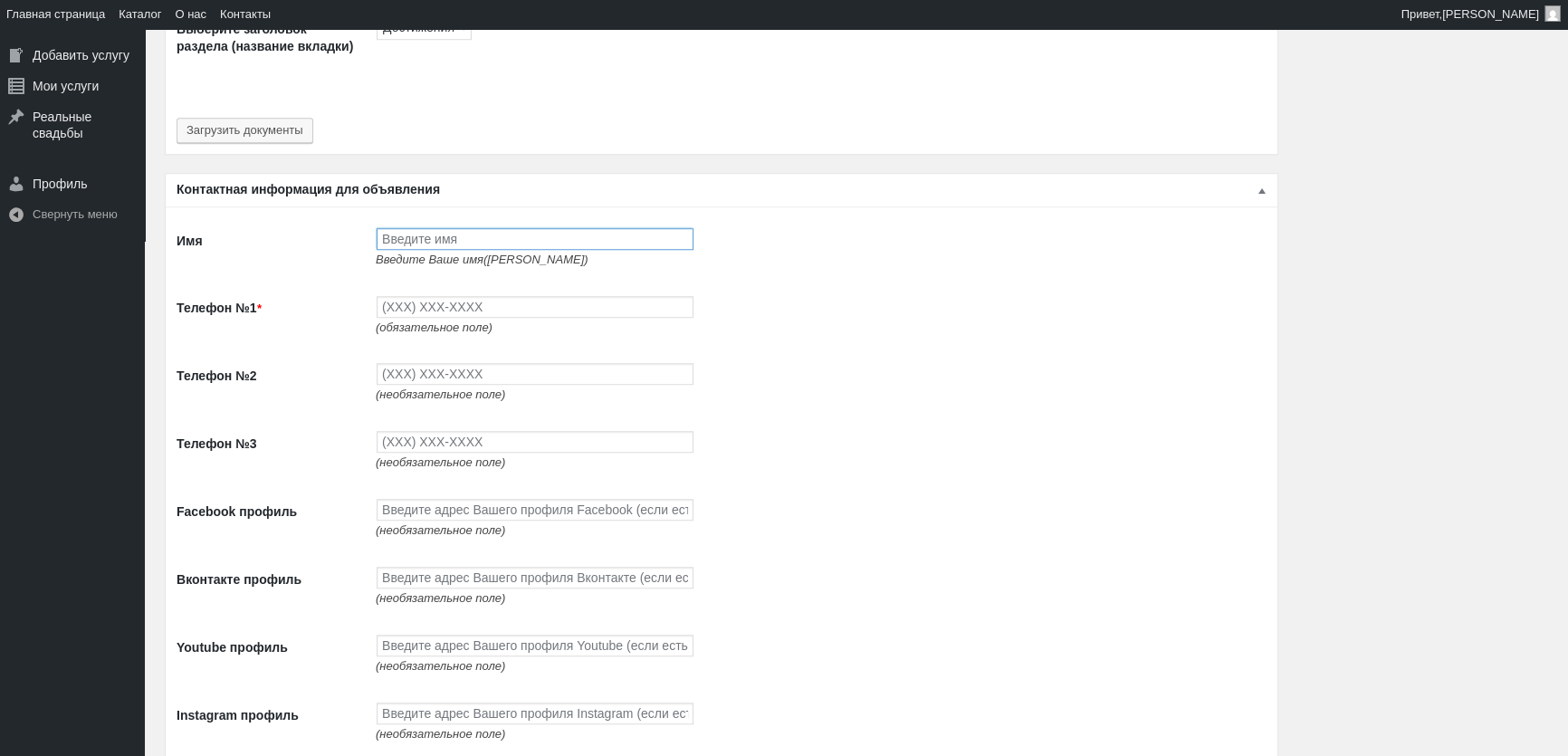
click at [485, 238] on input "Имя" at bounding box center [535, 238] width 317 height 21
type input "J"
type input "[PERSON_NAME]"
type input "(093) 765-5597"
type input "(093) 494-9497"
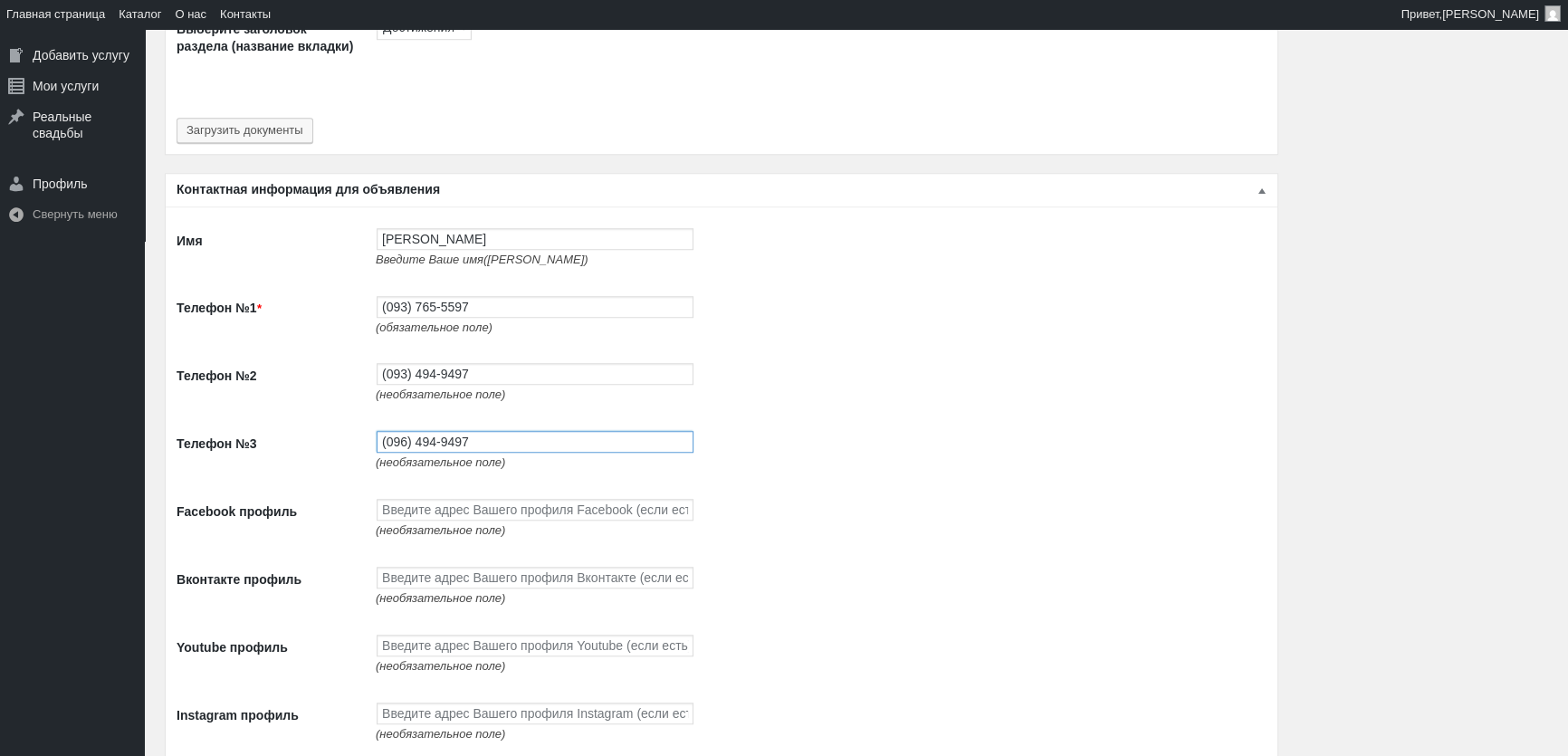
type input "(096) 494-9497"
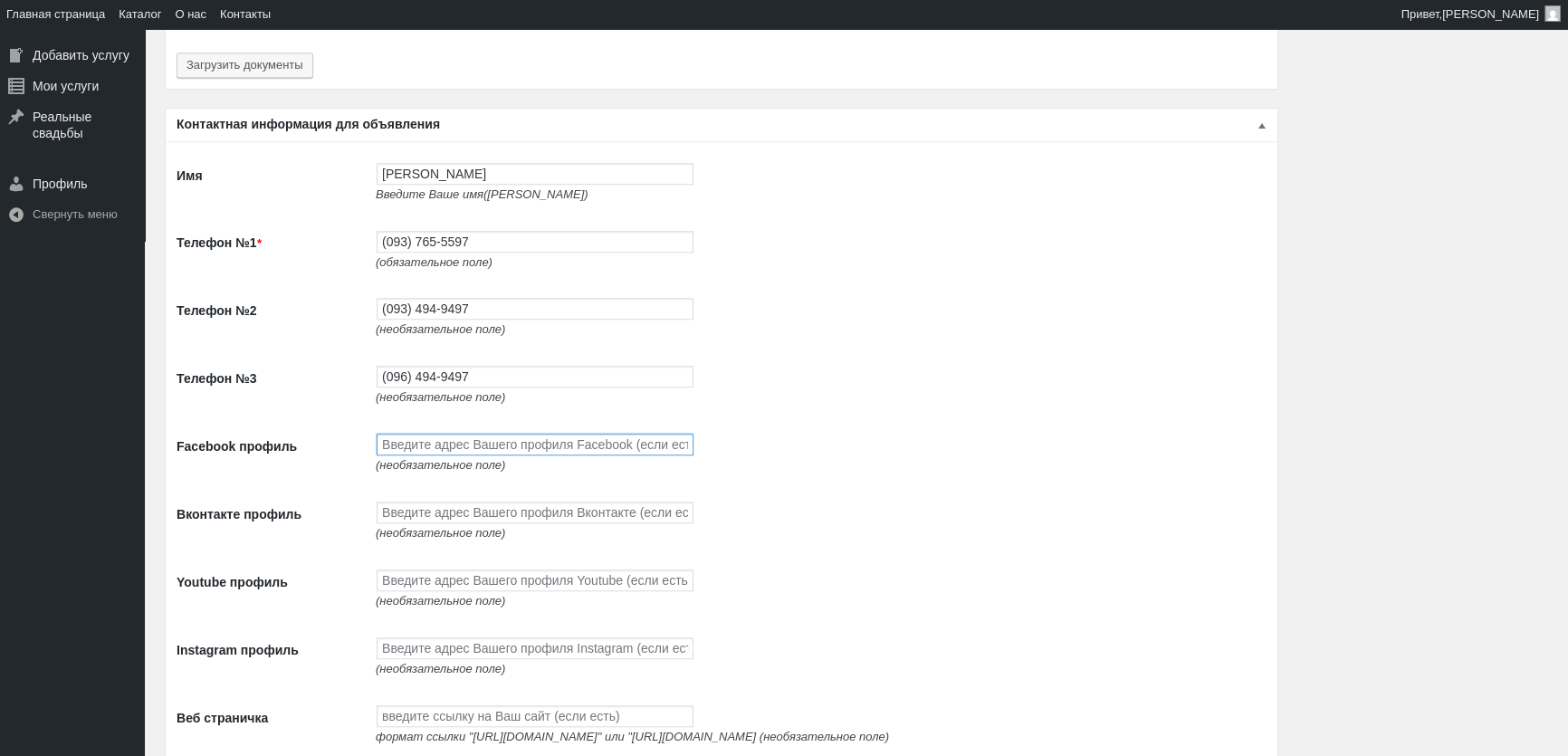
scroll to position [2056, 0]
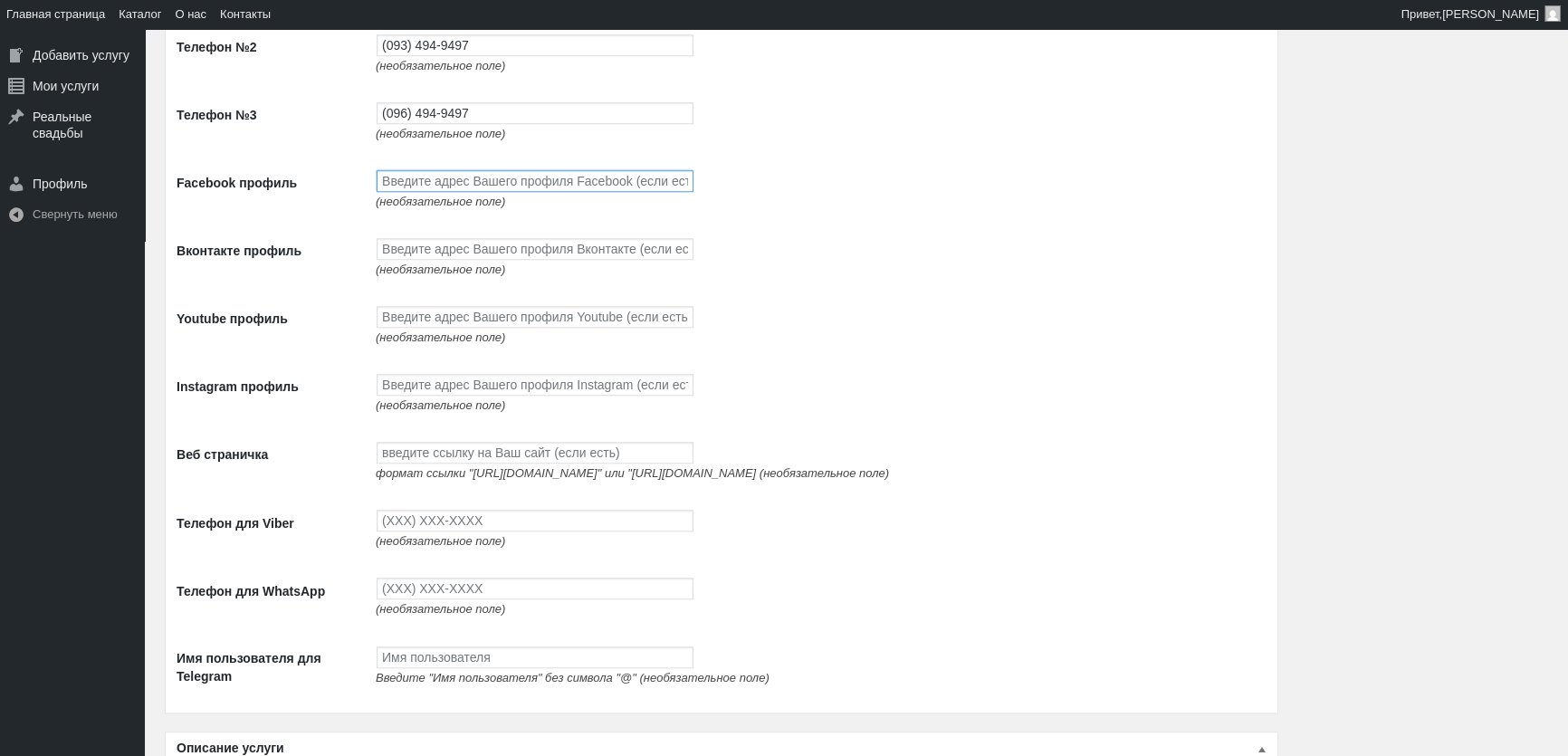
paste input "[URL][DOMAIN_NAME]"
type input "[URL][DOMAIN_NAME]"
click at [441, 256] on input "Вконтакте профиль" at bounding box center [535, 249] width 317 height 21
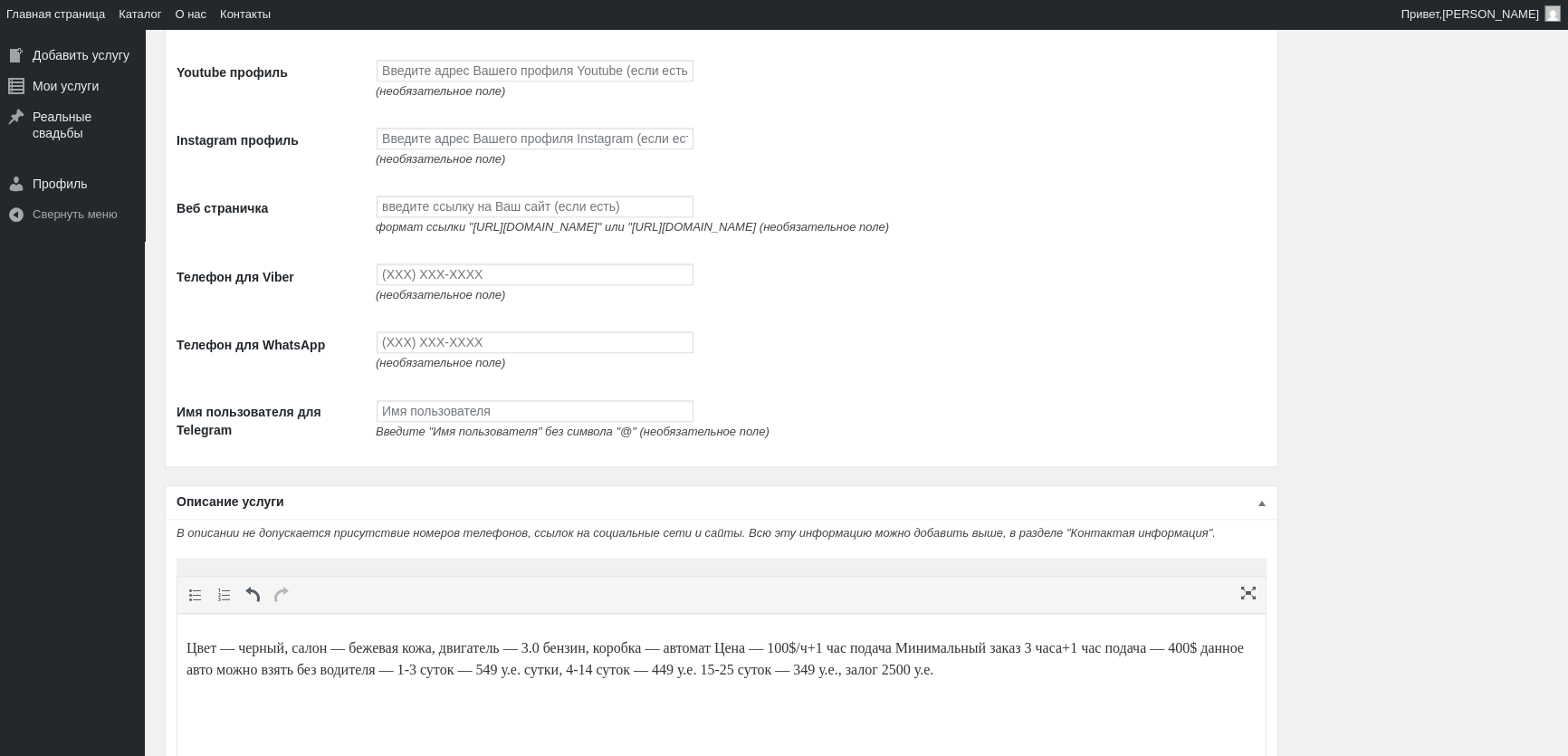
scroll to position [2304, 0]
click at [468, 80] on input "Youtube профиль" at bounding box center [535, 69] width 317 height 21
paste input "[URL][DOMAIN_NAME]"
type input "[URL][DOMAIN_NAME]"
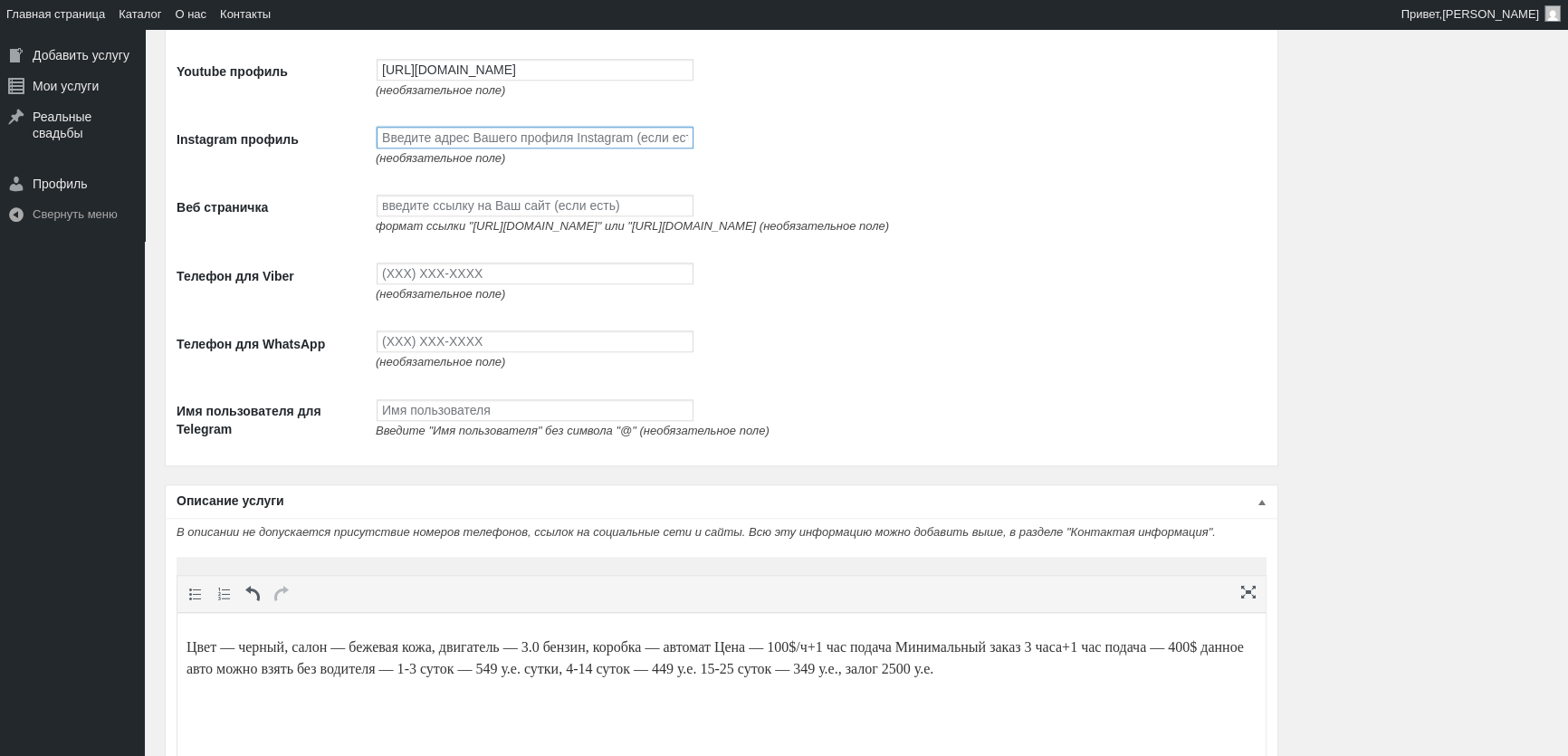
click at [452, 140] on input "Instagram профиль" at bounding box center [535, 137] width 317 height 21
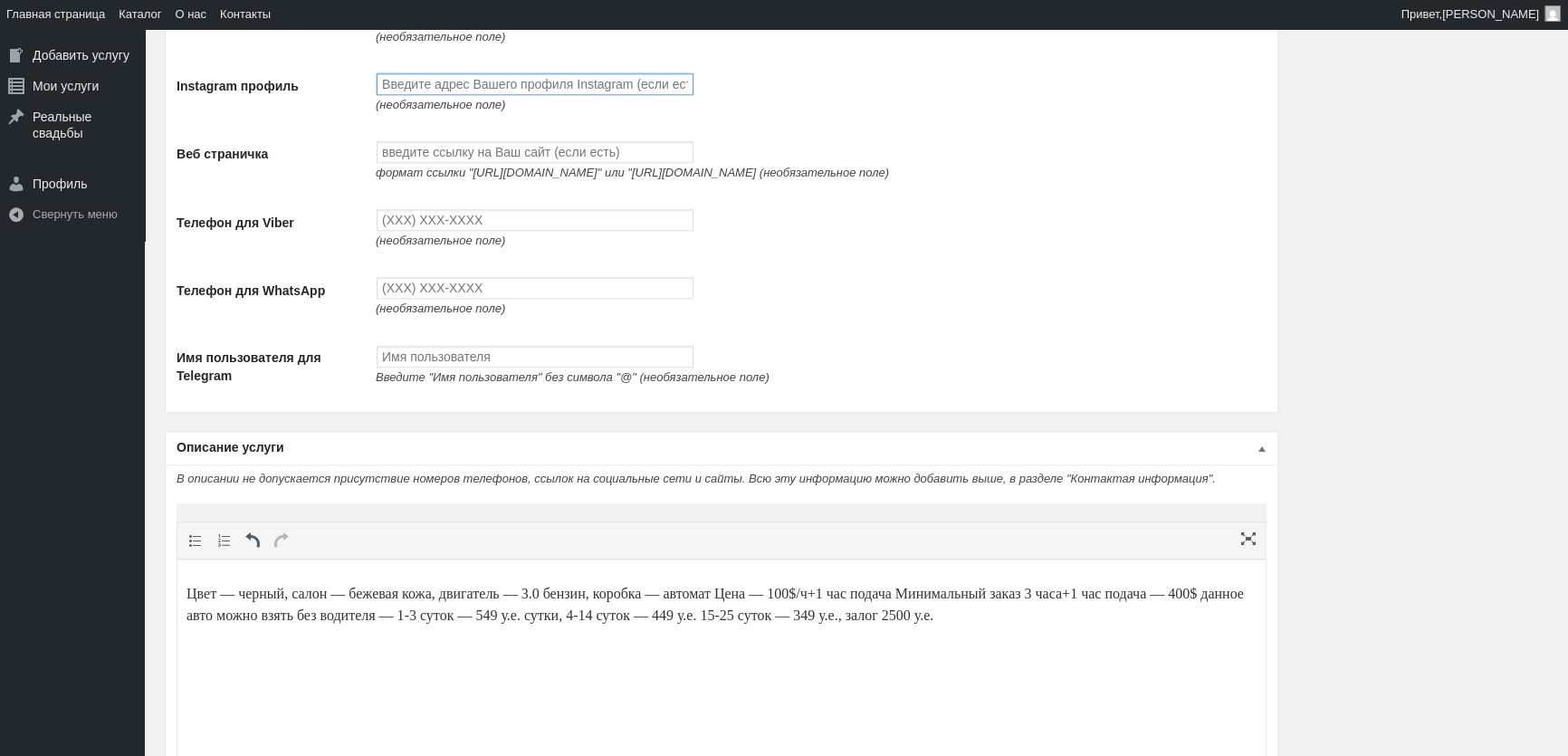
scroll to position [2386, 0]
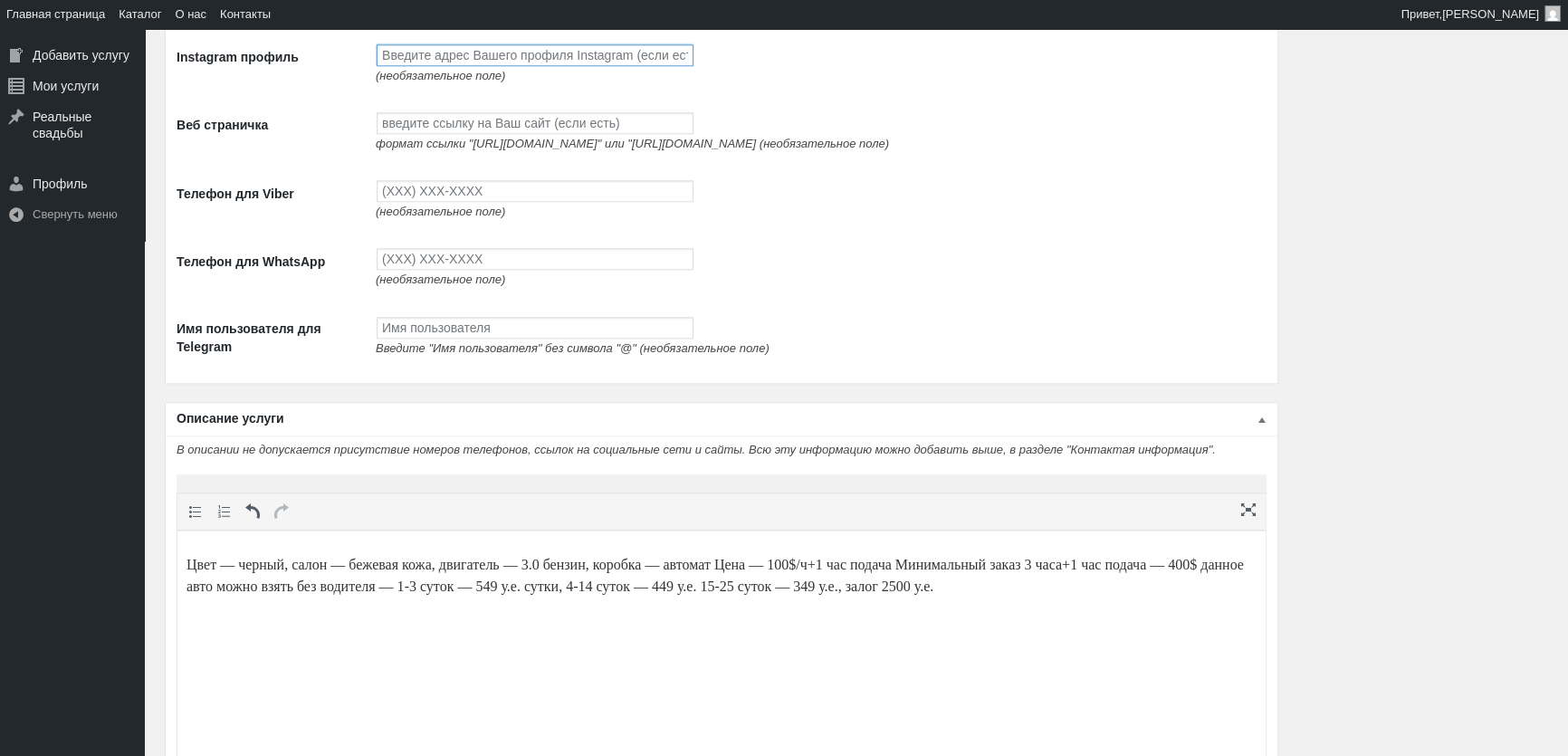
paste input "[URL][DOMAIN_NAME]"
type input "[URL][DOMAIN_NAME]"
click at [449, 134] on input "Веб страничка" at bounding box center [535, 122] width 317 height 21
paste input "[URL][DOMAIN_NAME]"
type input "[URL][DOMAIN_NAME]"
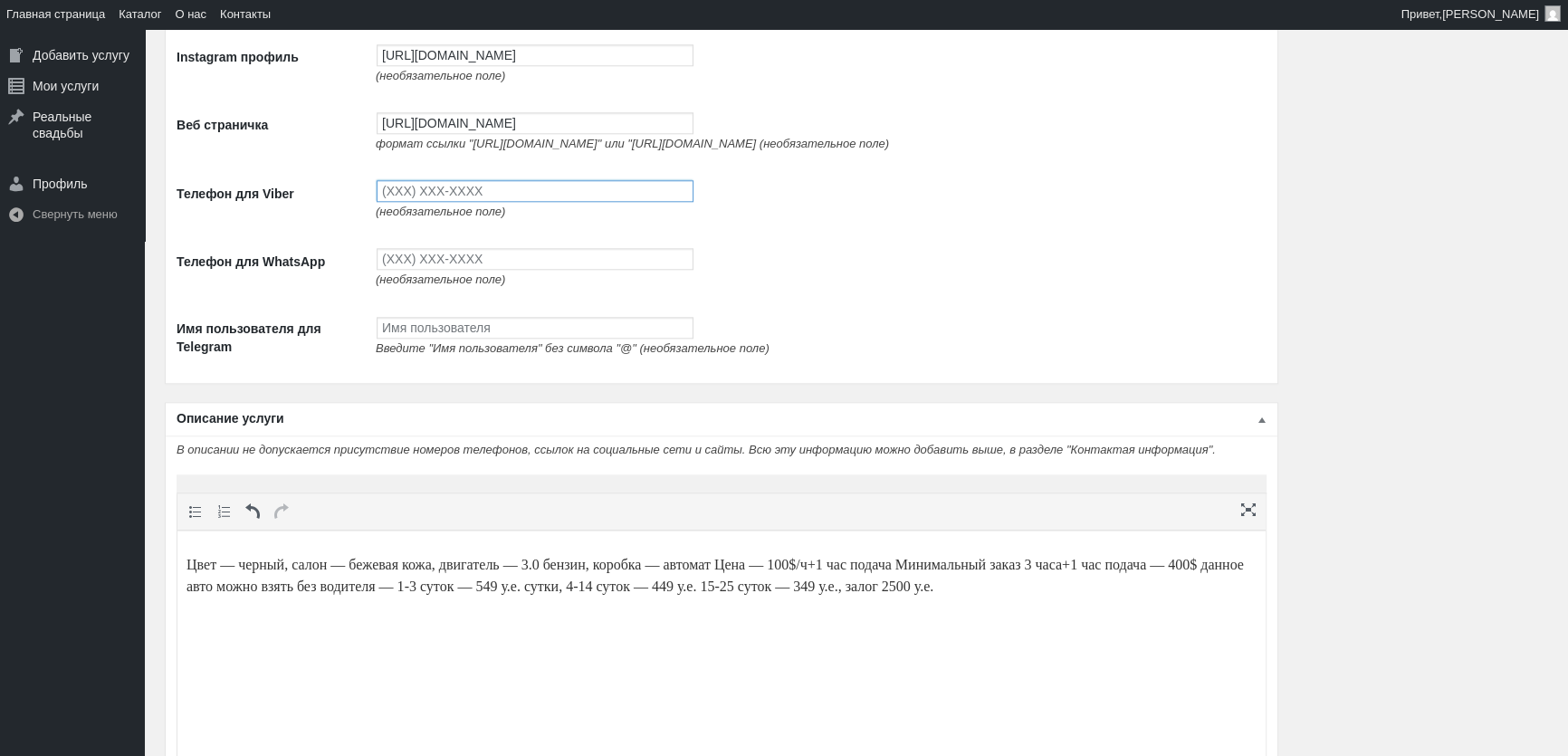
click at [495, 202] on input "Телефон для Viber" at bounding box center [535, 191] width 317 height 21
type input "(093) 765-5597"
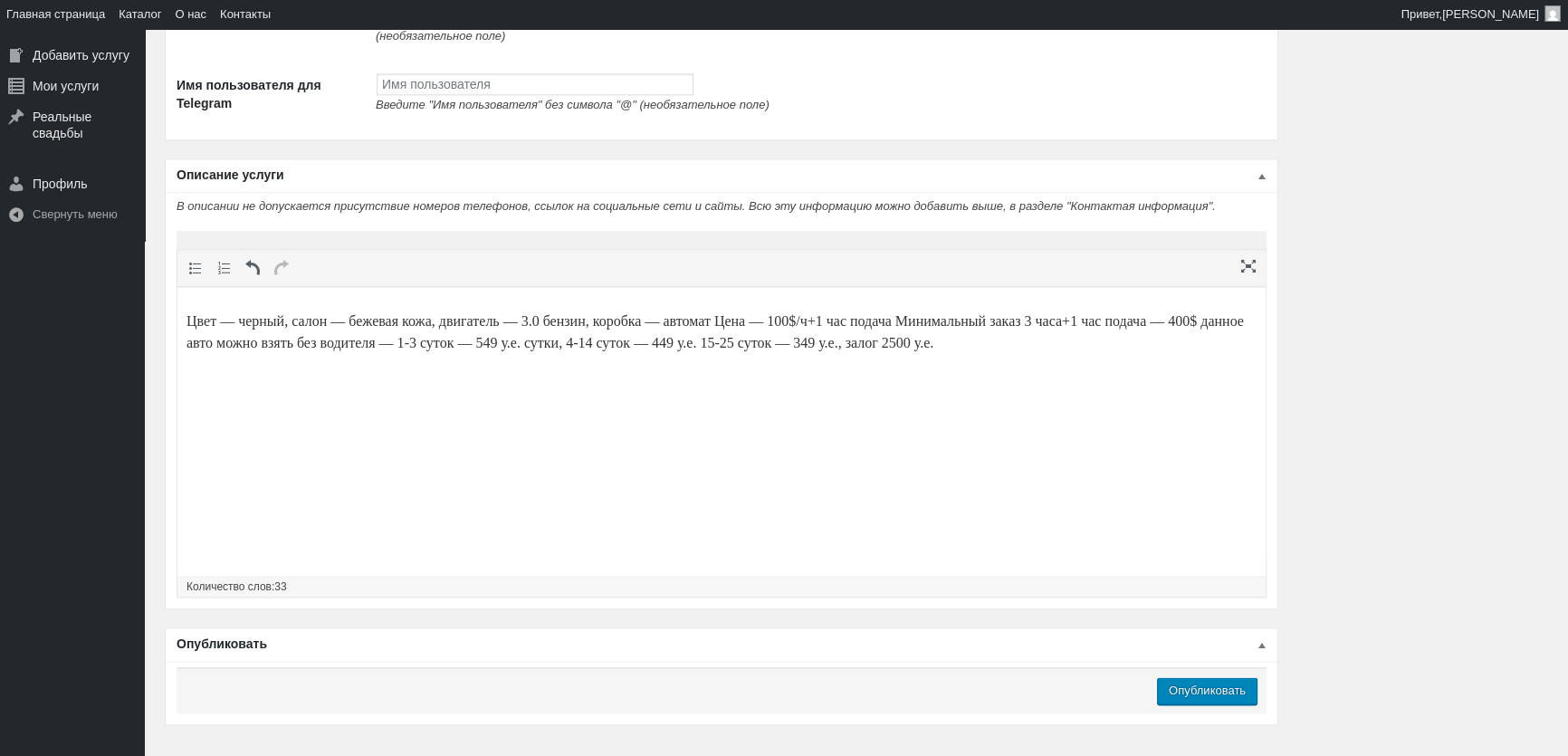
scroll to position [2695, 0]
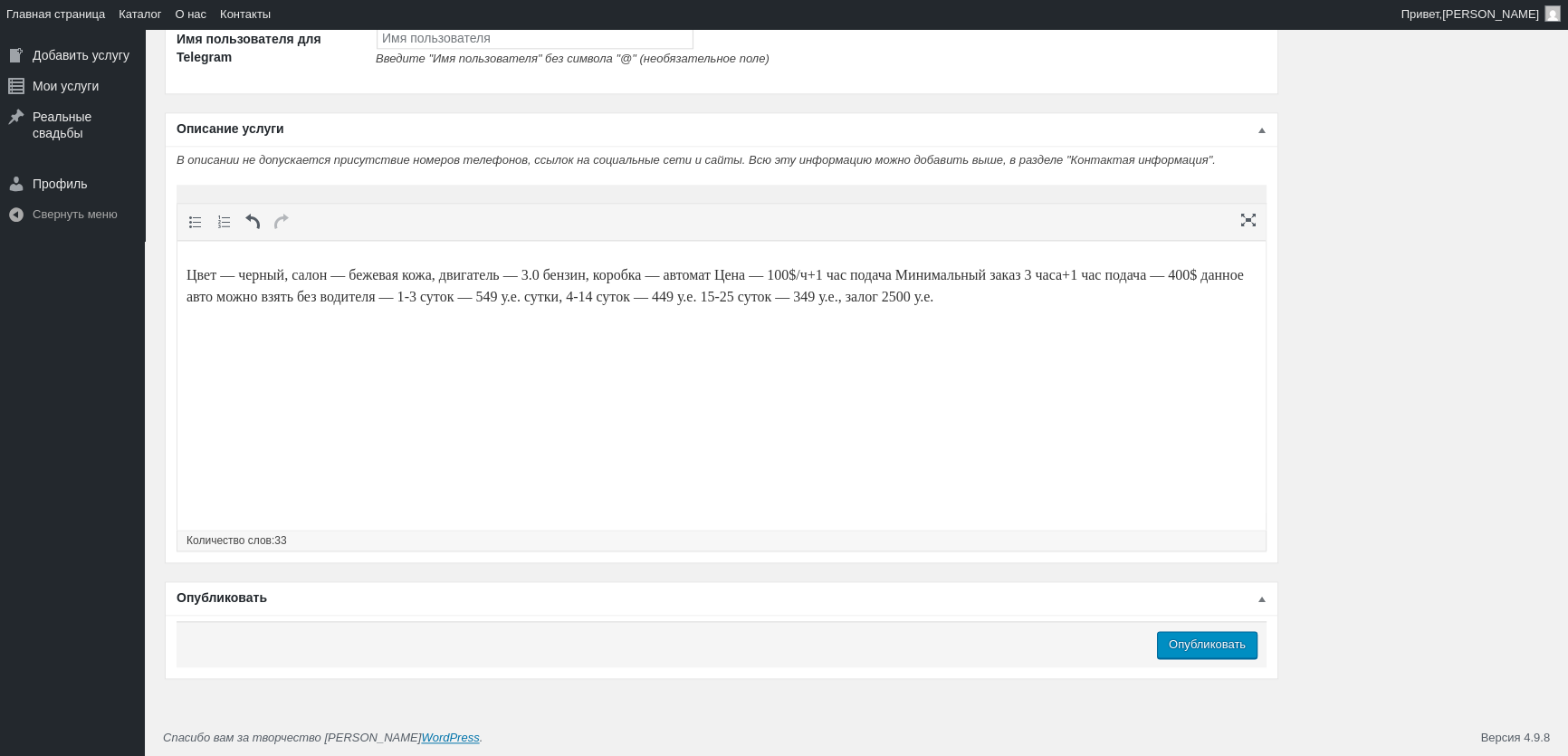
type input "(093) 765-5597"
click at [1177, 651] on input "Опубликовать" at bounding box center [1207, 644] width 100 height 27
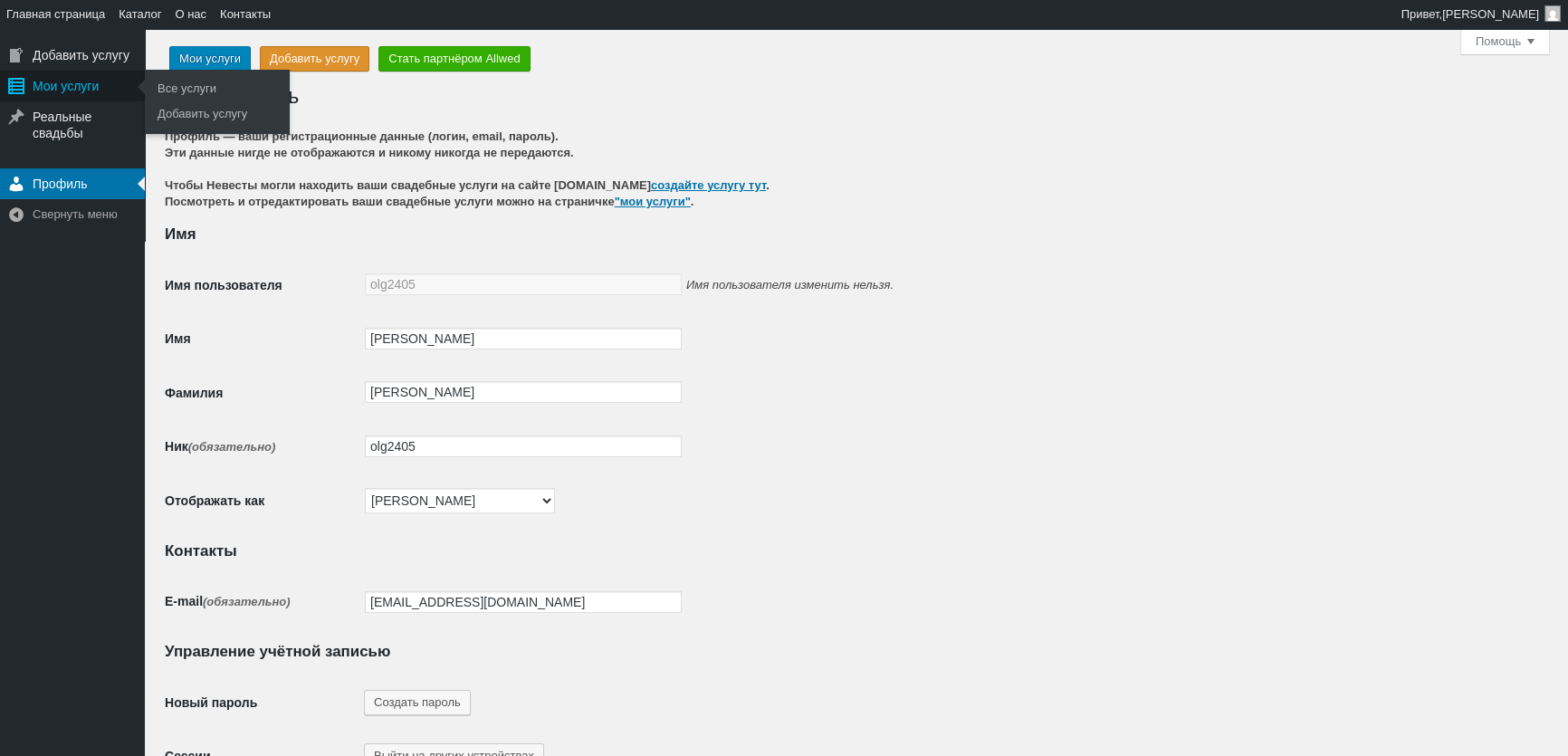
click at [84, 96] on div "Мои услуги" at bounding box center [72, 86] width 145 height 31
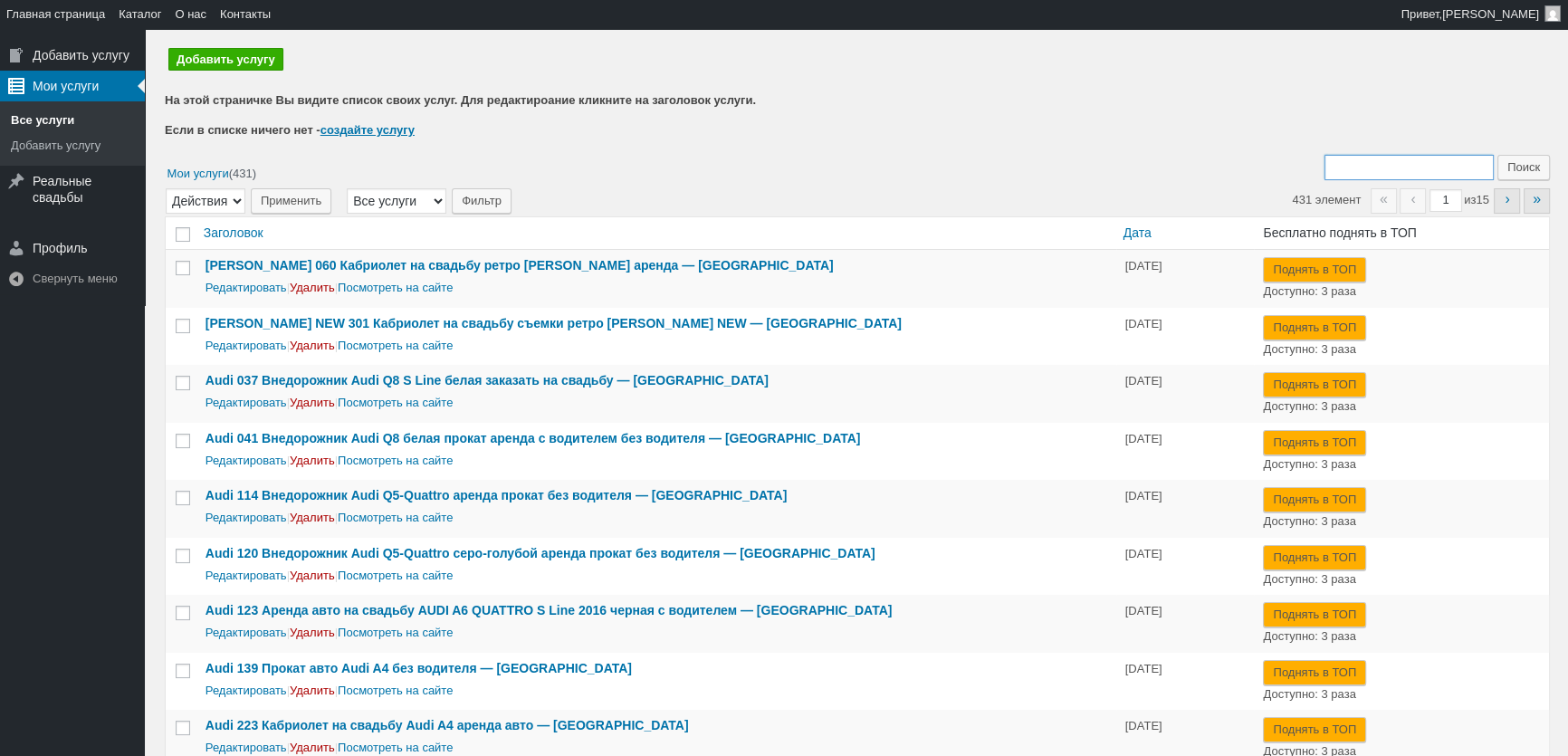
click at [1370, 172] on input "Поиск:" at bounding box center [1409, 167] width 169 height 25
type input "433"
click at [1498, 155] on input "Поиск" at bounding box center [1524, 167] width 52 height 25
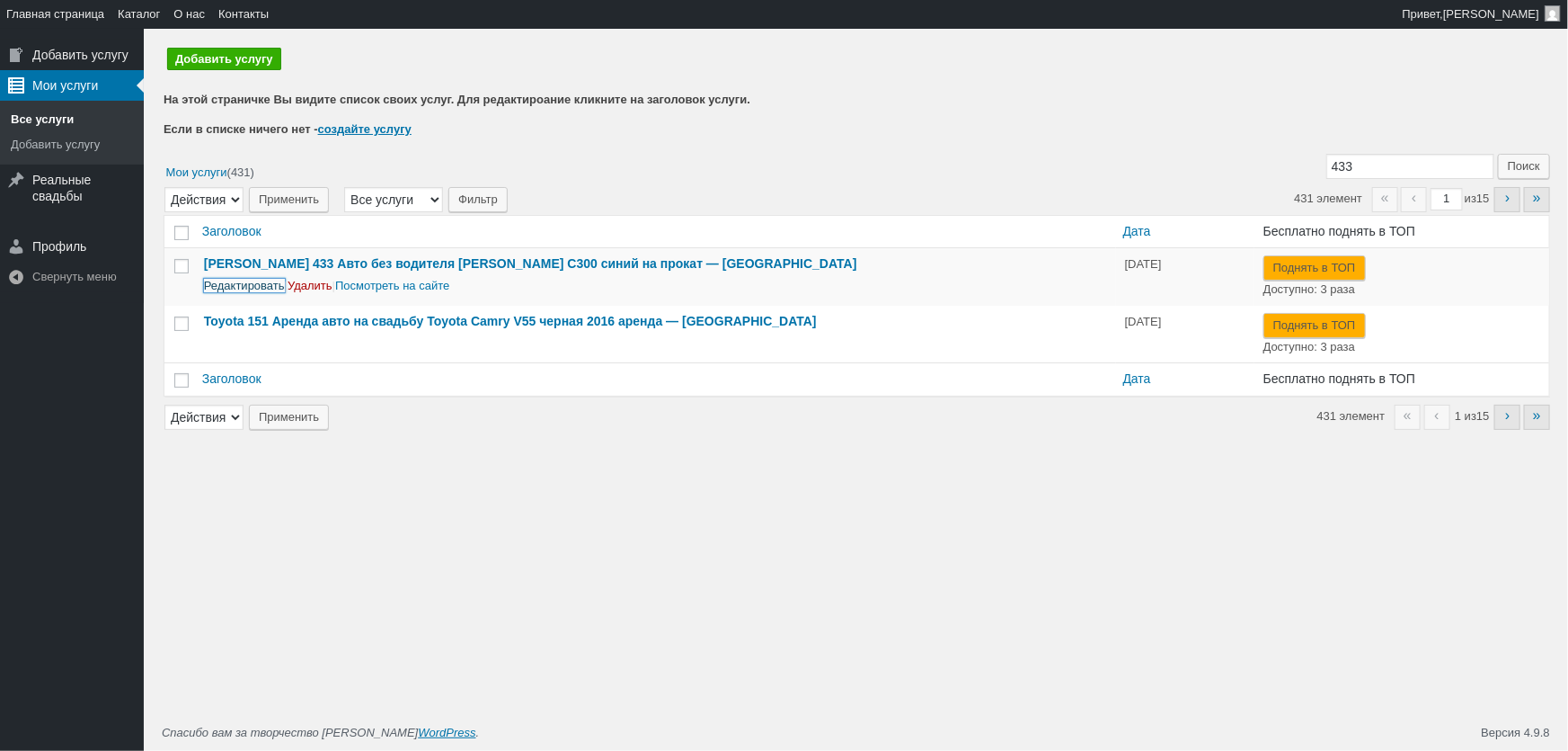
click at [257, 289] on link "Редактировать" at bounding box center [244, 285] width 81 height 14
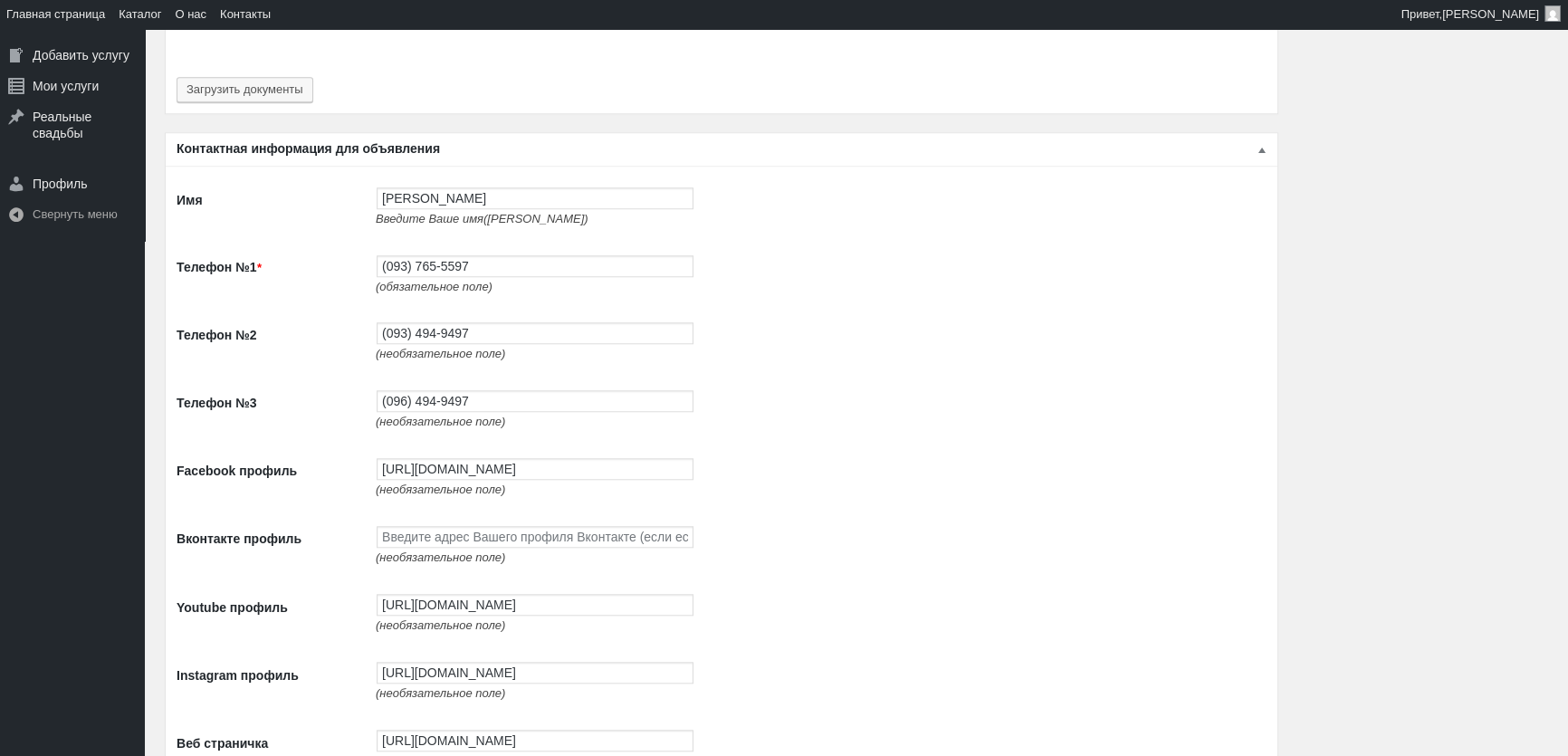
scroll to position [2056, 0]
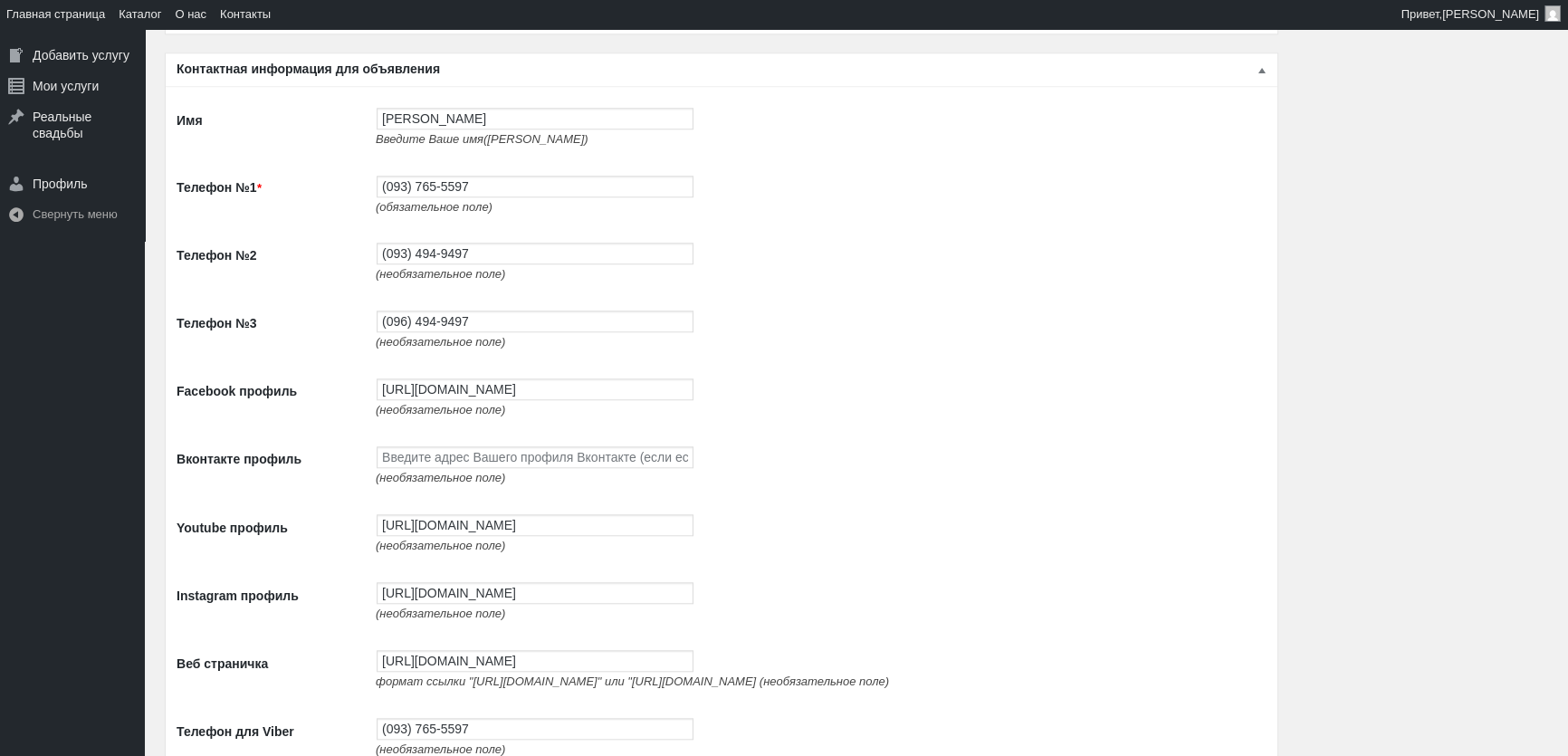
click at [525, 374] on td "https://www.facebook.com/profile.php?id=100087672474351 (необязательное поле)" at bounding box center [816, 397] width 900 height 68
click at [511, 392] on input "[URL][DOMAIN_NAME]" at bounding box center [535, 389] width 317 height 21
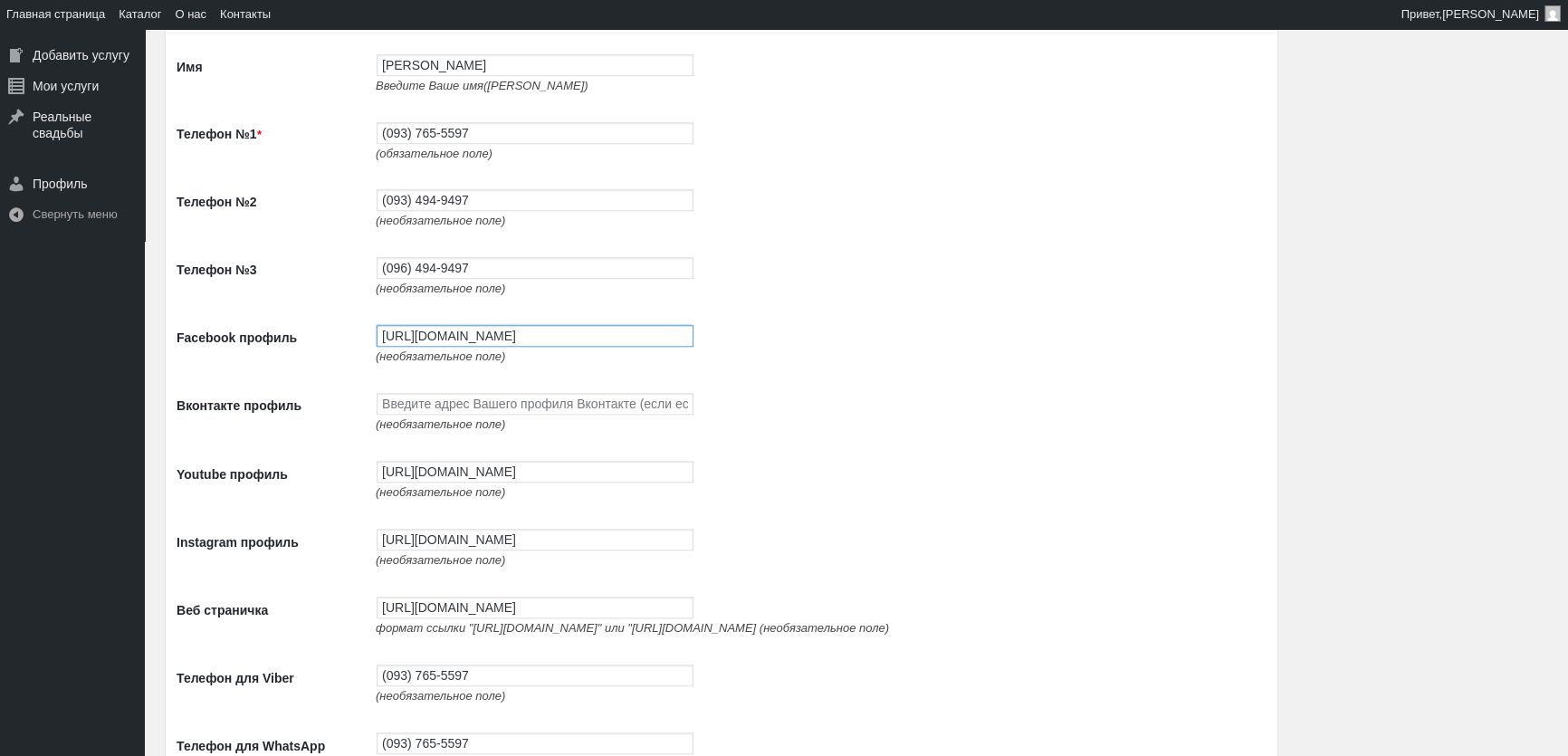
scroll to position [2138, 0]
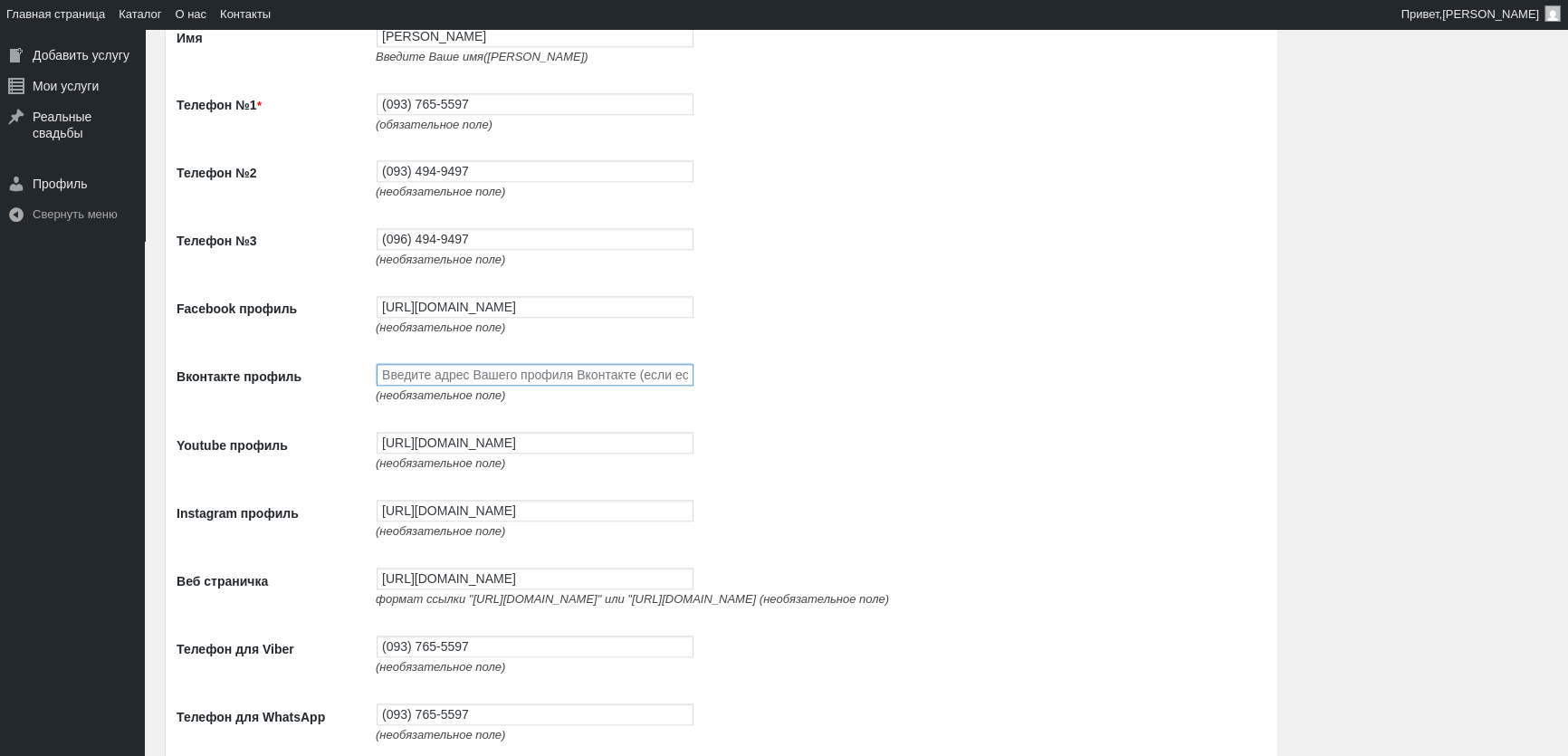
click at [476, 377] on input "Вконтакте профиль" at bounding box center [535, 374] width 317 height 21
click at [456, 453] on input "[URL][DOMAIN_NAME]" at bounding box center [535, 442] width 317 height 21
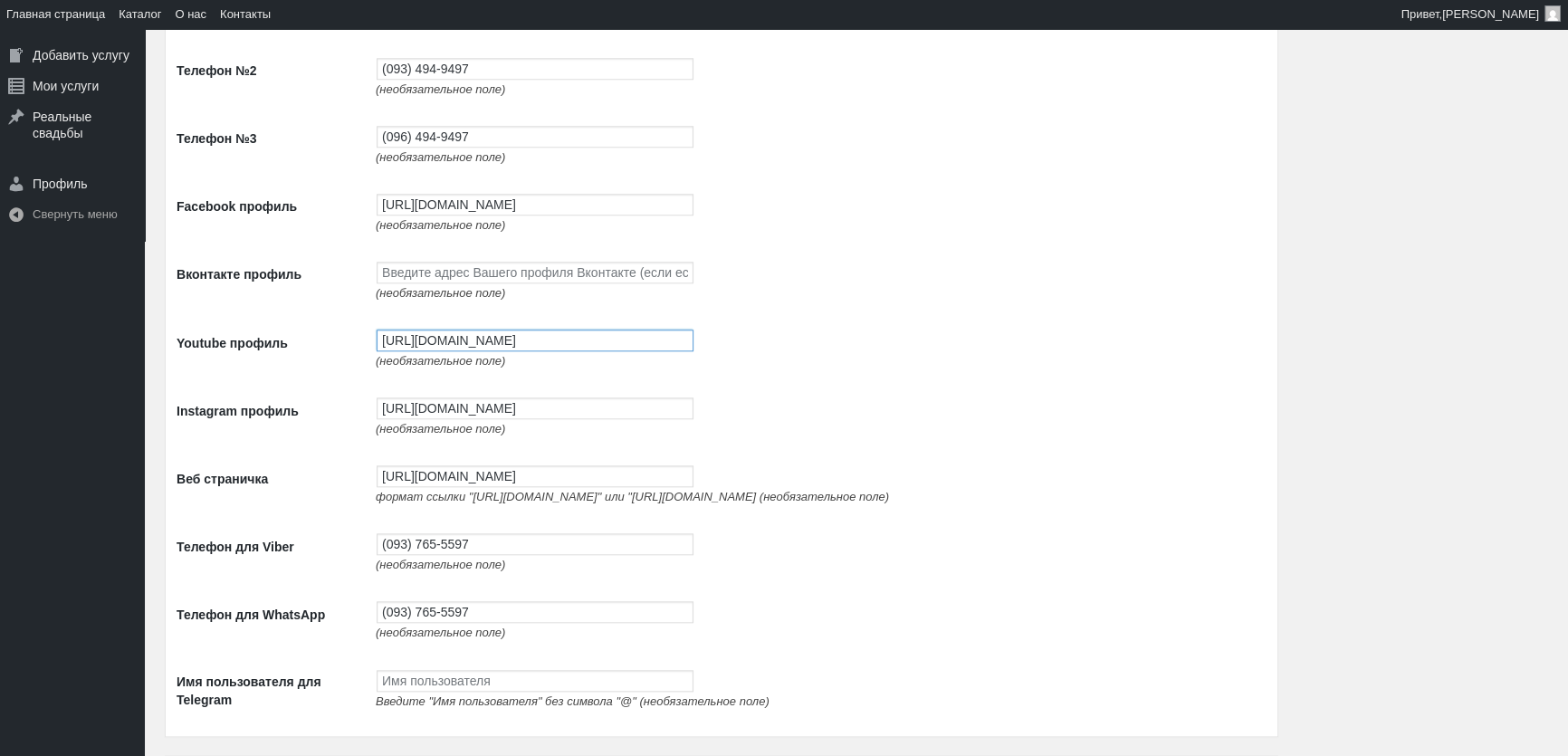
scroll to position [2386, 0]
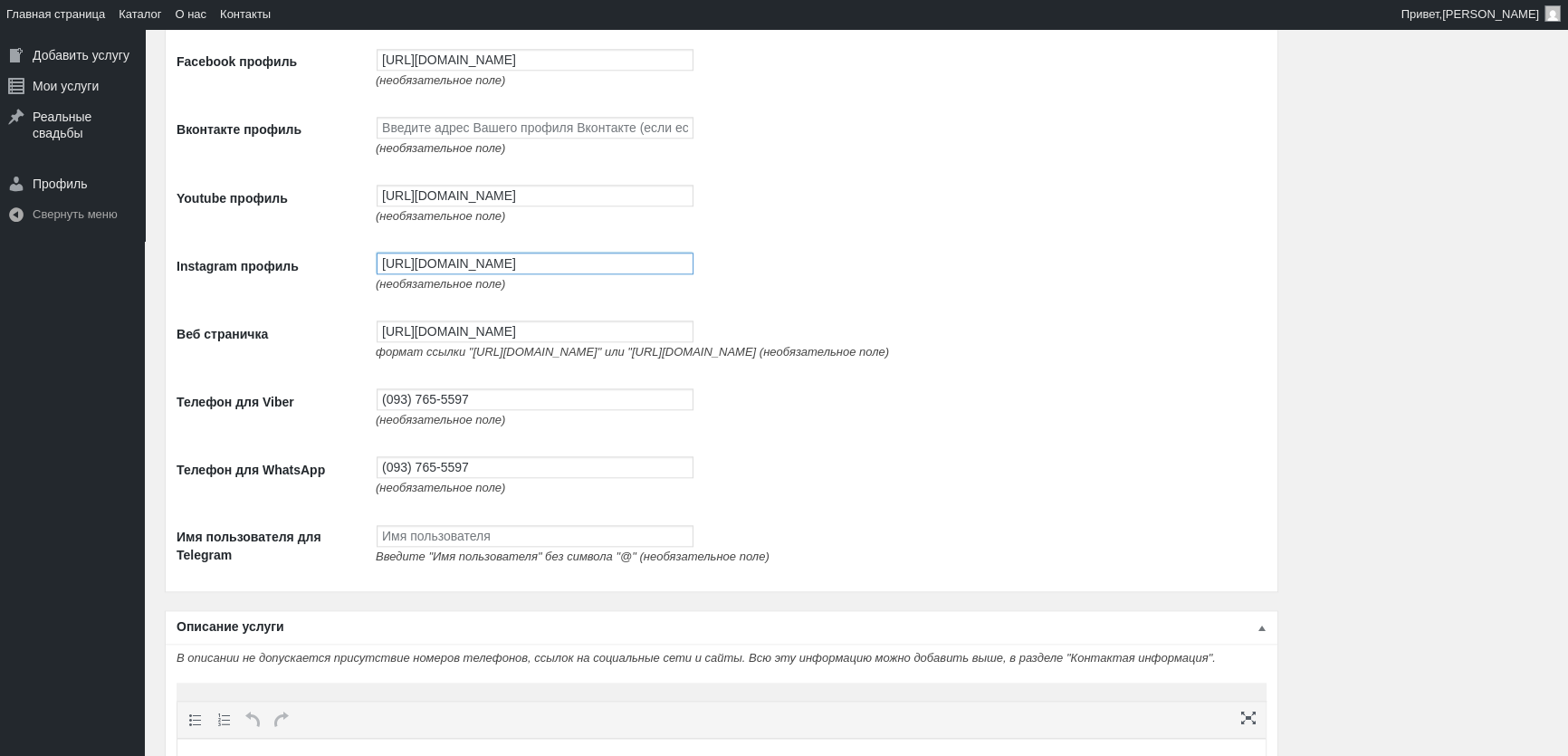
click at [500, 274] on input "[URL][DOMAIN_NAME]" at bounding box center [535, 263] width 317 height 21
click at [499, 337] on input "[URL][DOMAIN_NAME]" at bounding box center [535, 331] width 317 height 21
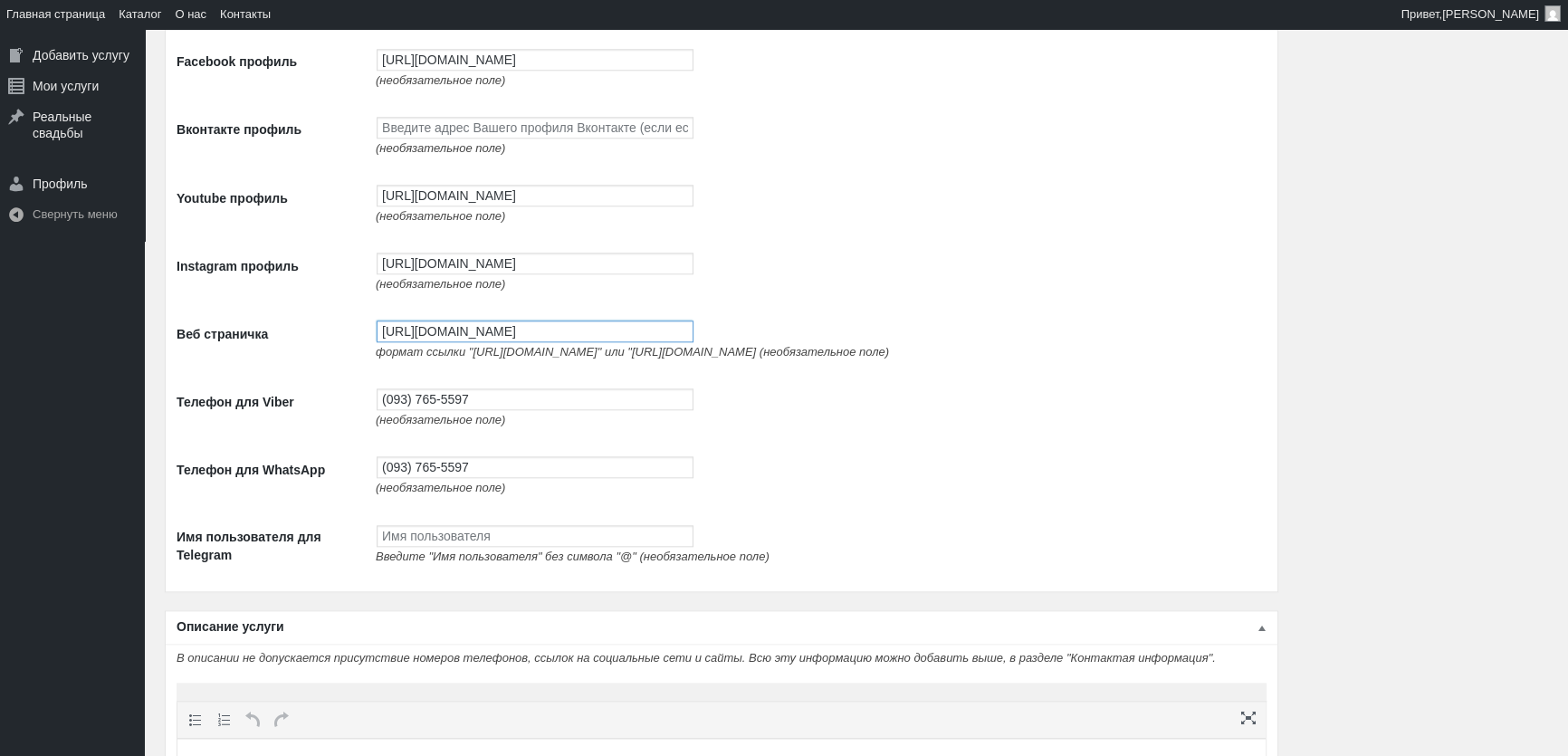
click at [499, 337] on input "[URL][DOMAIN_NAME]" at bounding box center [535, 331] width 317 height 21
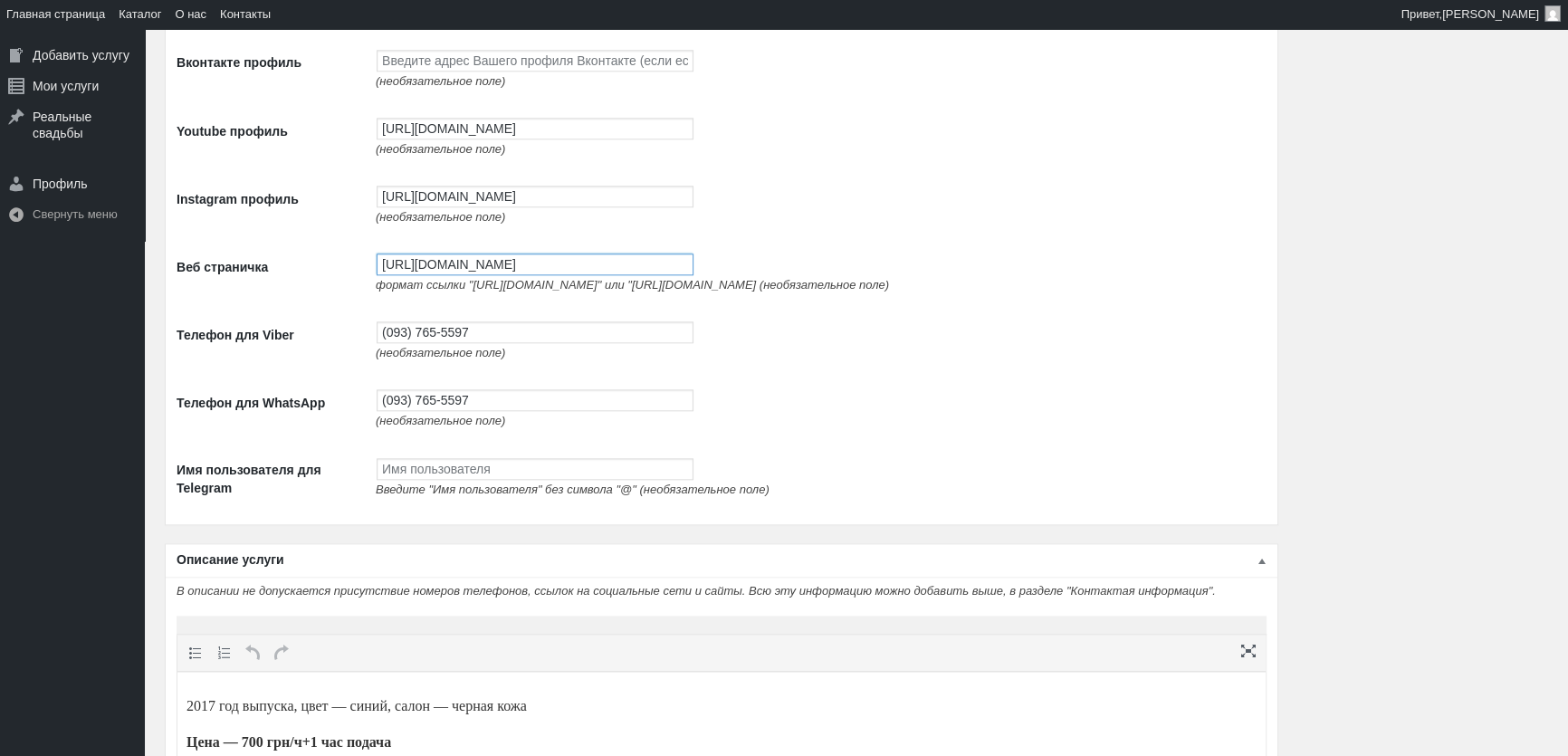
scroll to position [2304, 0]
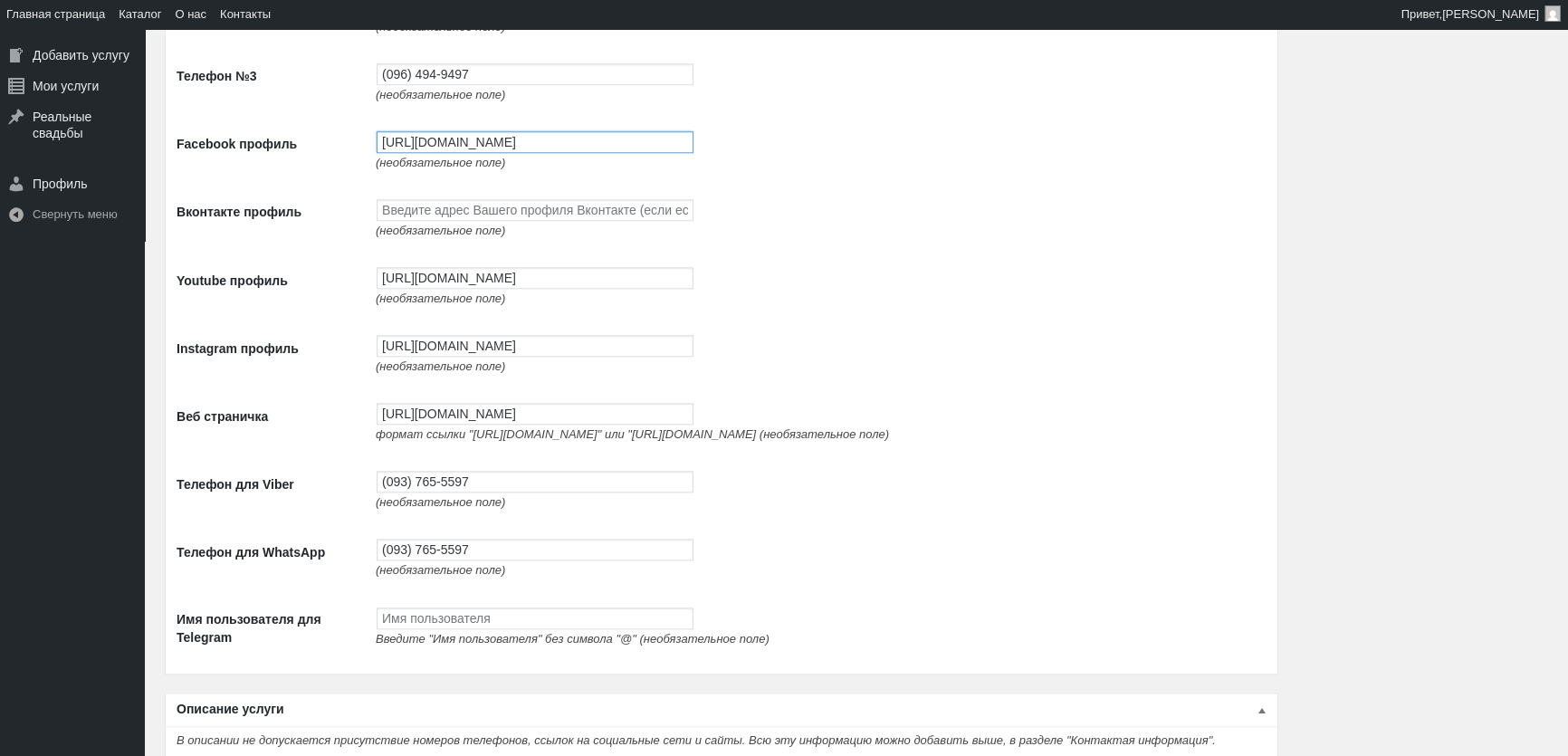
click at [467, 147] on input "[URL][DOMAIN_NAME]" at bounding box center [535, 141] width 317 height 21
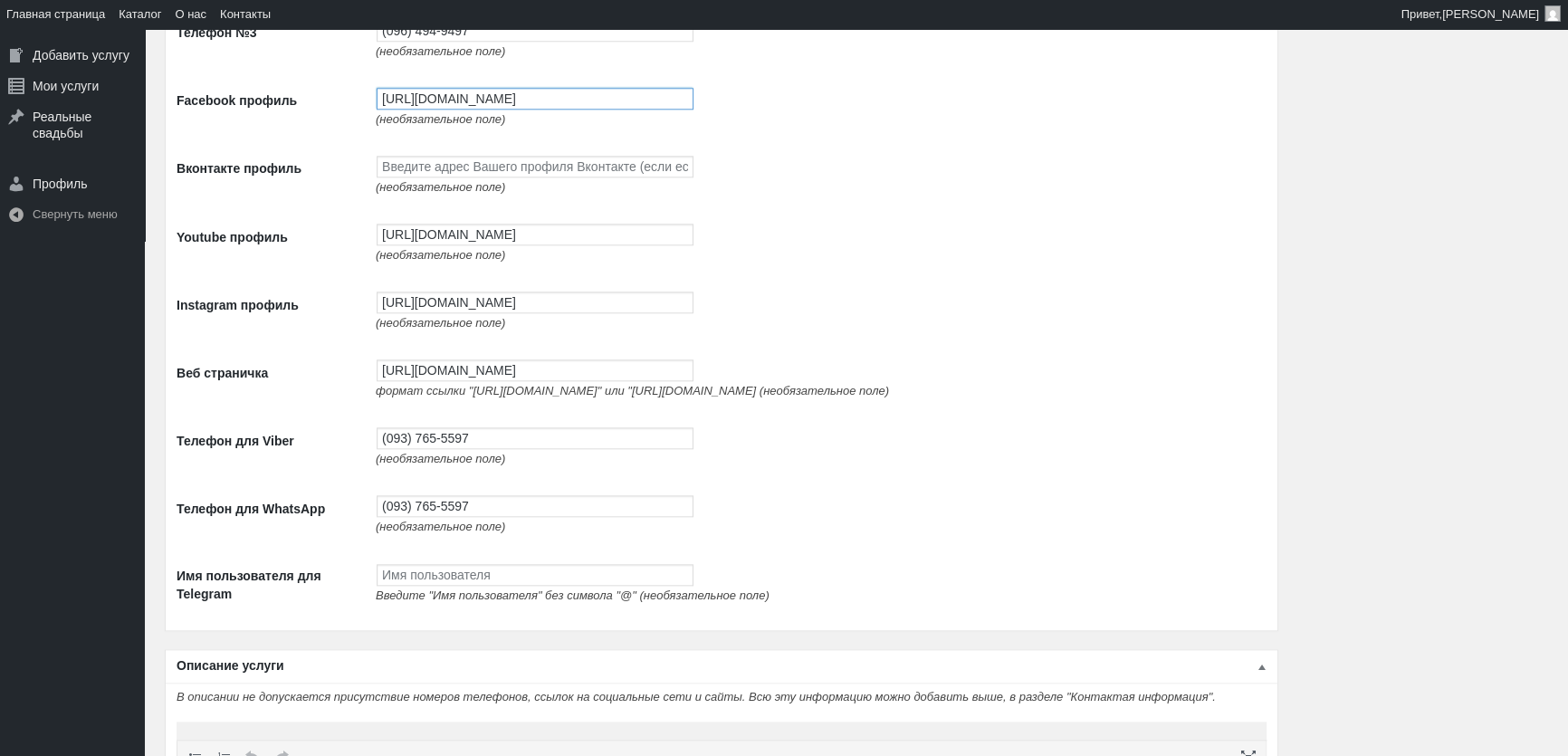
scroll to position [2386, 0]
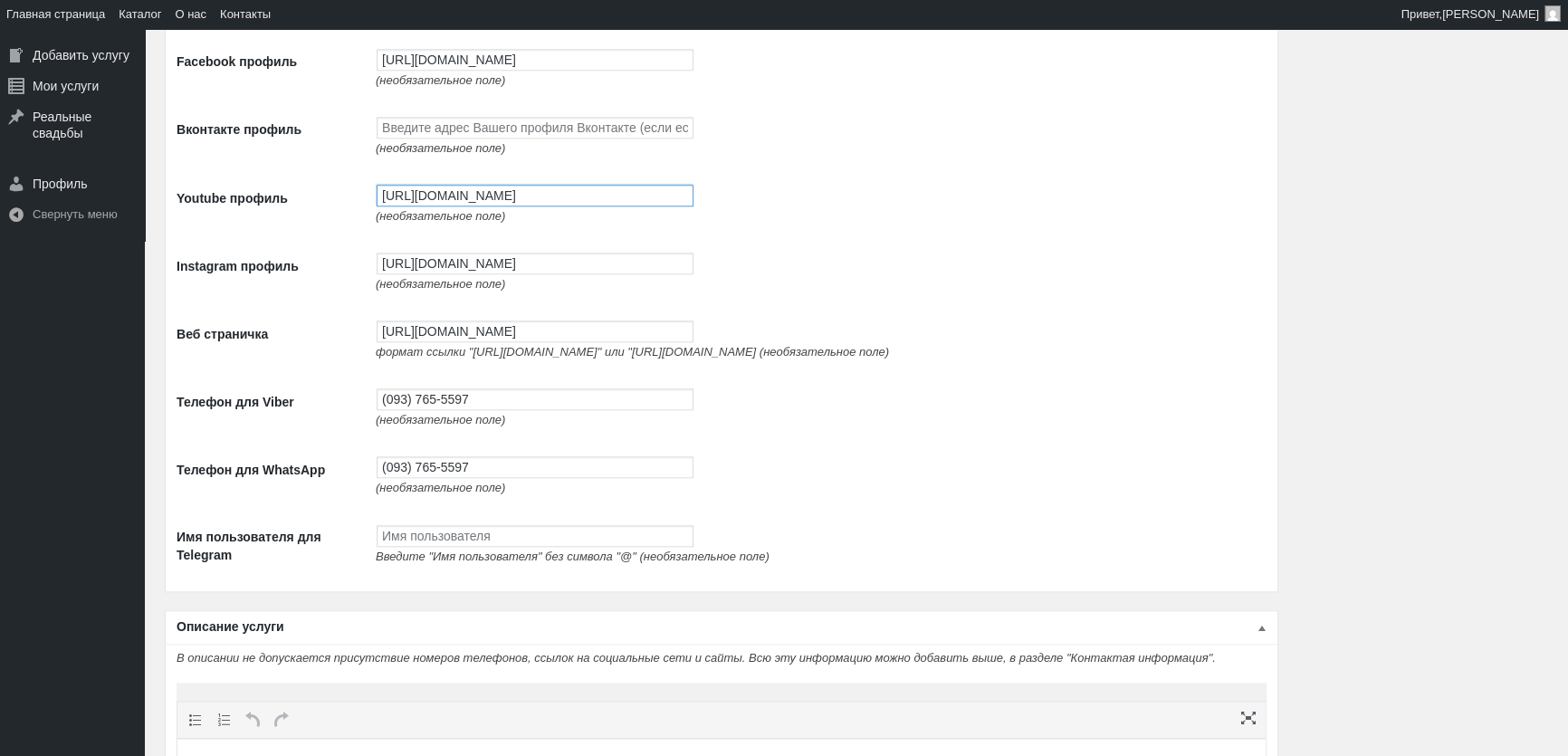
click at [463, 201] on input "[URL][DOMAIN_NAME]" at bounding box center [535, 195] width 317 height 21
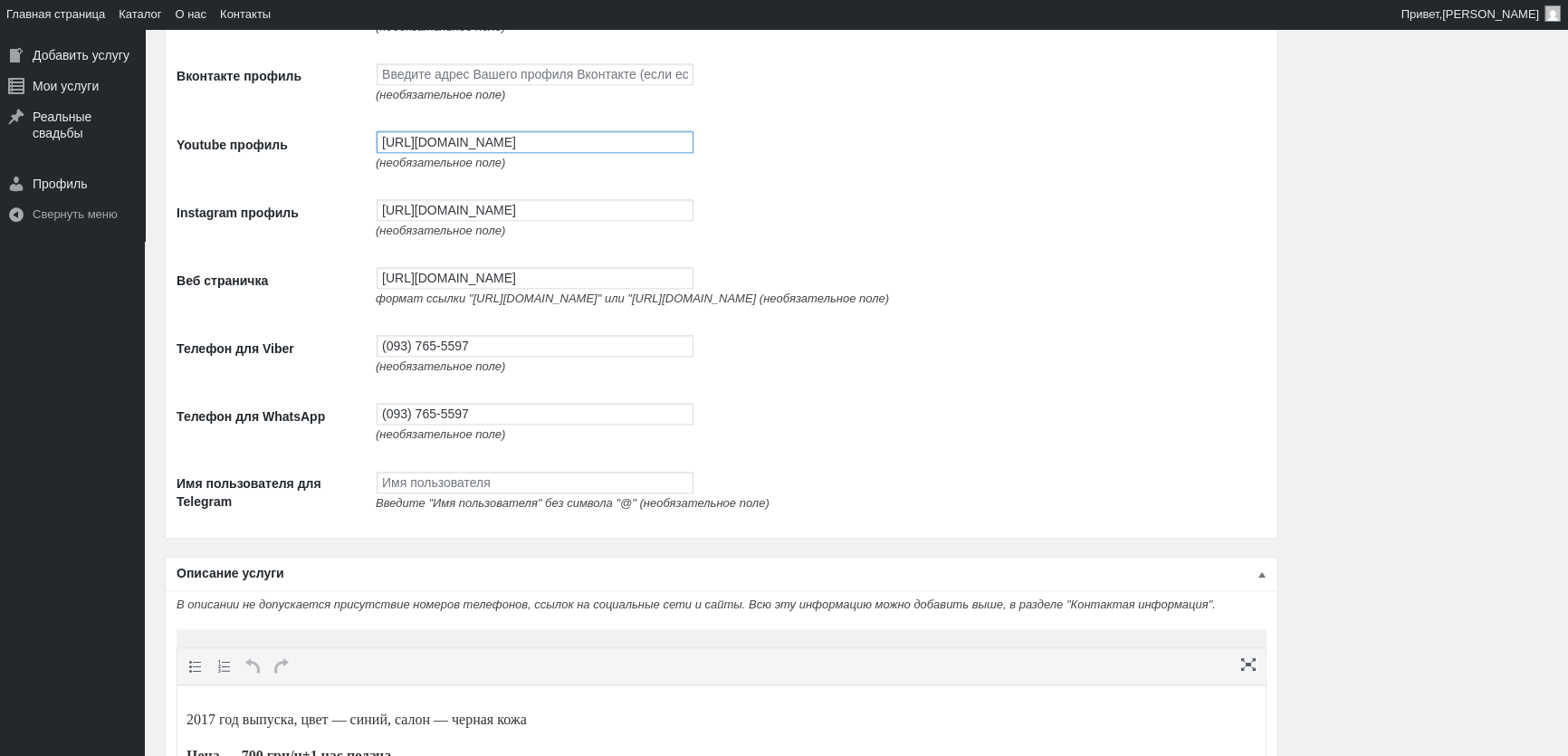
scroll to position [2468, 0]
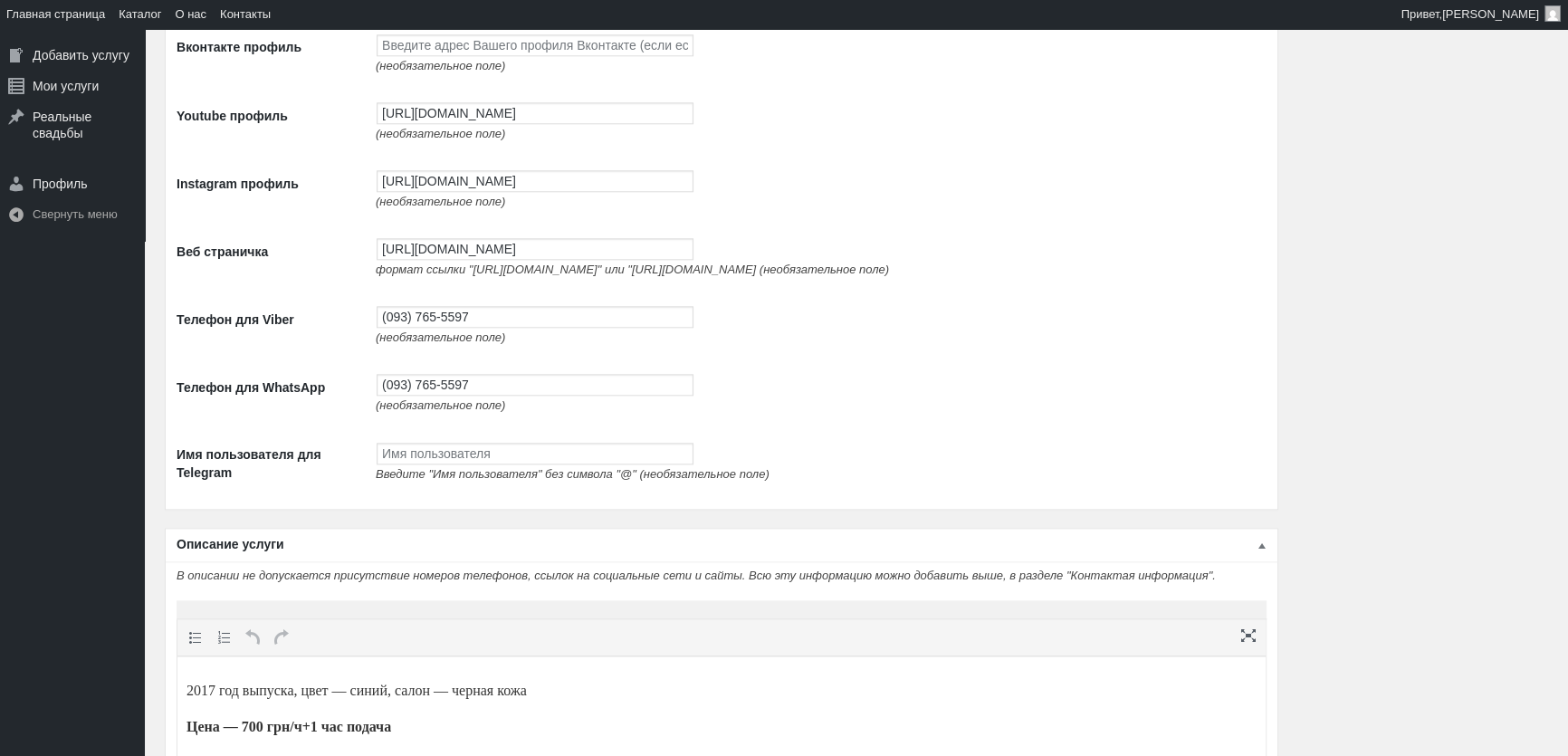
click at [461, 205] on span "(необязательное поле)" at bounding box center [440, 201] width 129 height 14
click at [462, 186] on input "[URL][DOMAIN_NAME]" at bounding box center [535, 180] width 317 height 21
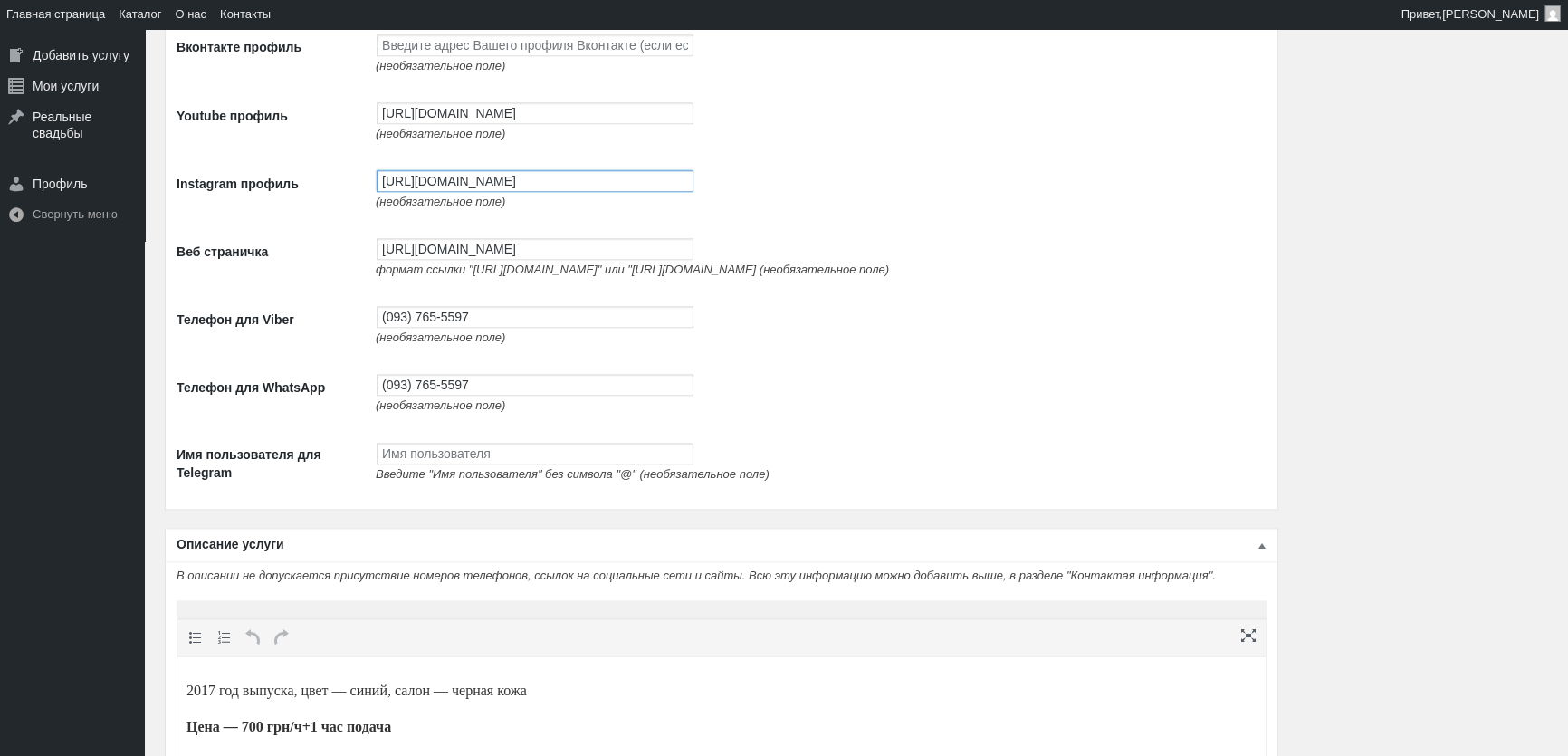
click at [462, 186] on input "[URL][DOMAIN_NAME]" at bounding box center [535, 180] width 317 height 21
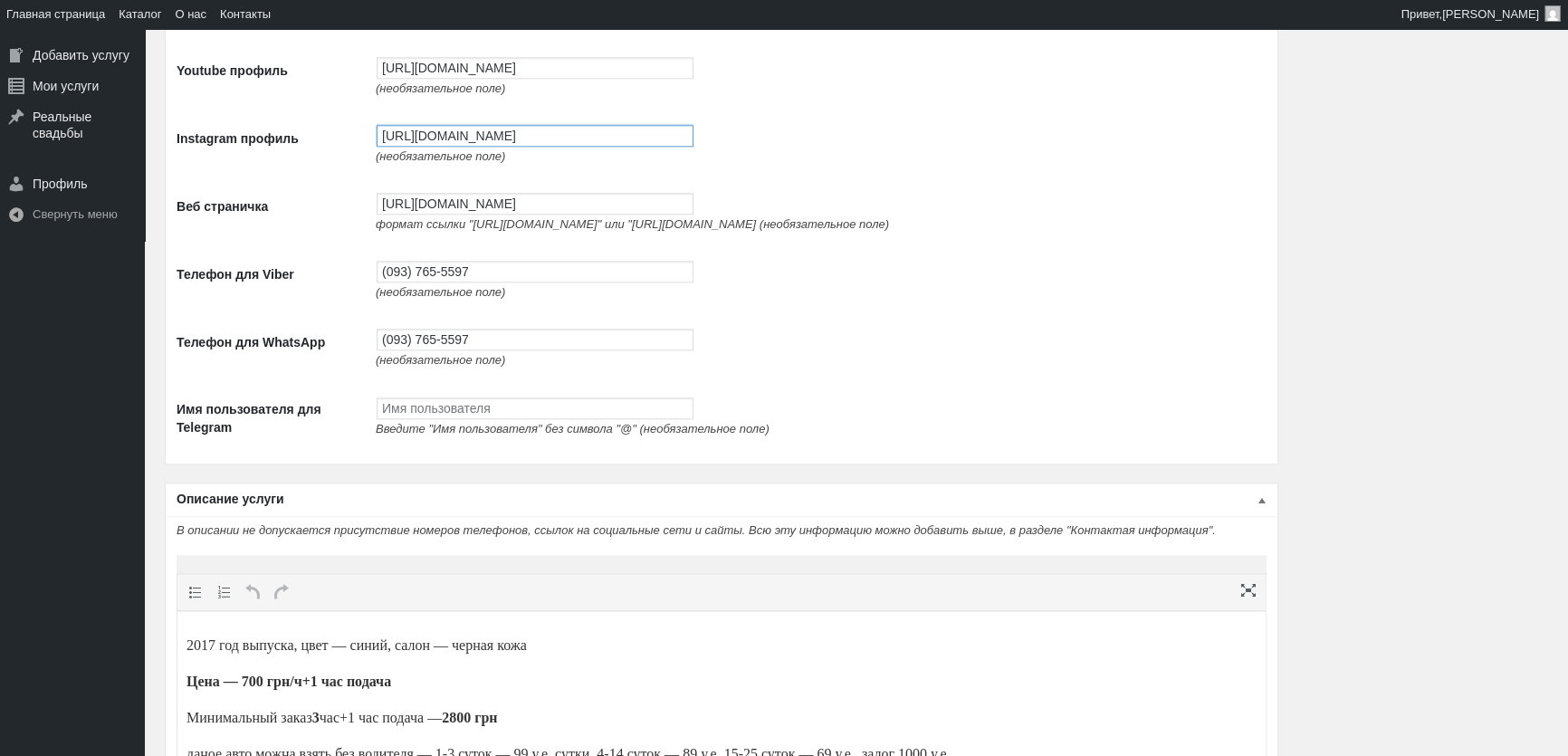
scroll to position [2550, 0]
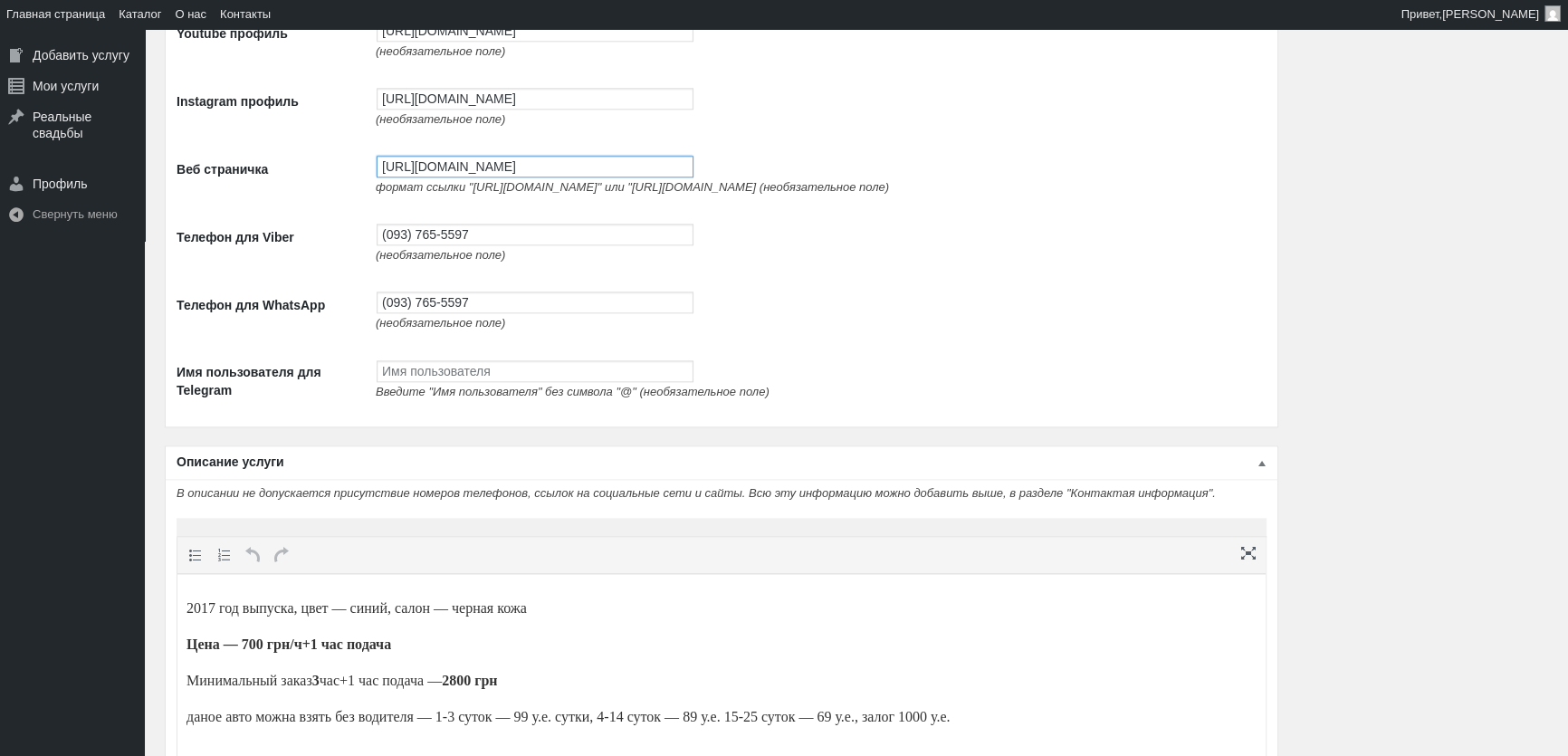
click at [434, 174] on input "[URL][DOMAIN_NAME]" at bounding box center [535, 166] width 317 height 21
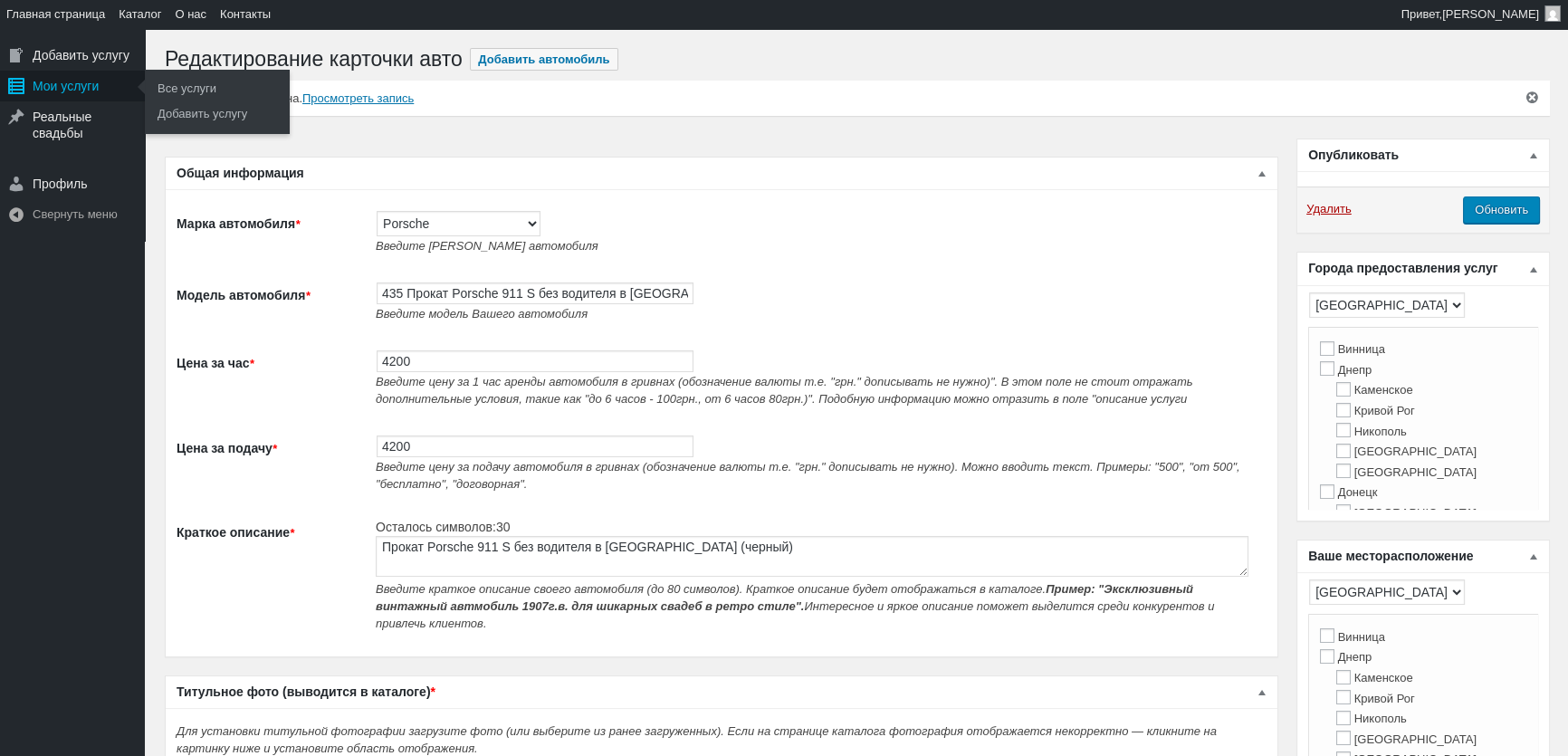
click at [49, 85] on div "Мои услуги" at bounding box center [72, 86] width 145 height 31
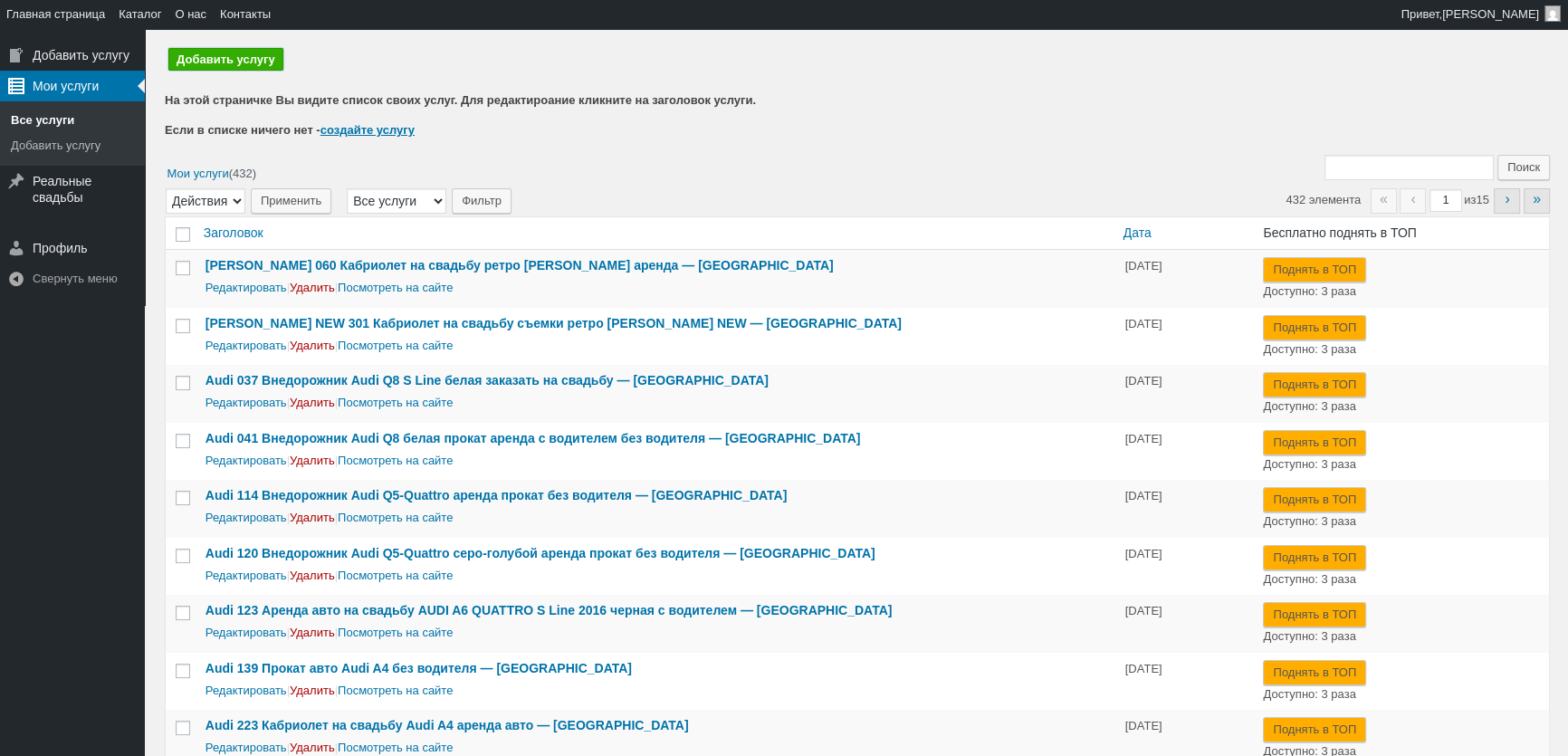
click at [239, 61] on link "Добавить услугу" at bounding box center [225, 59] width 115 height 22
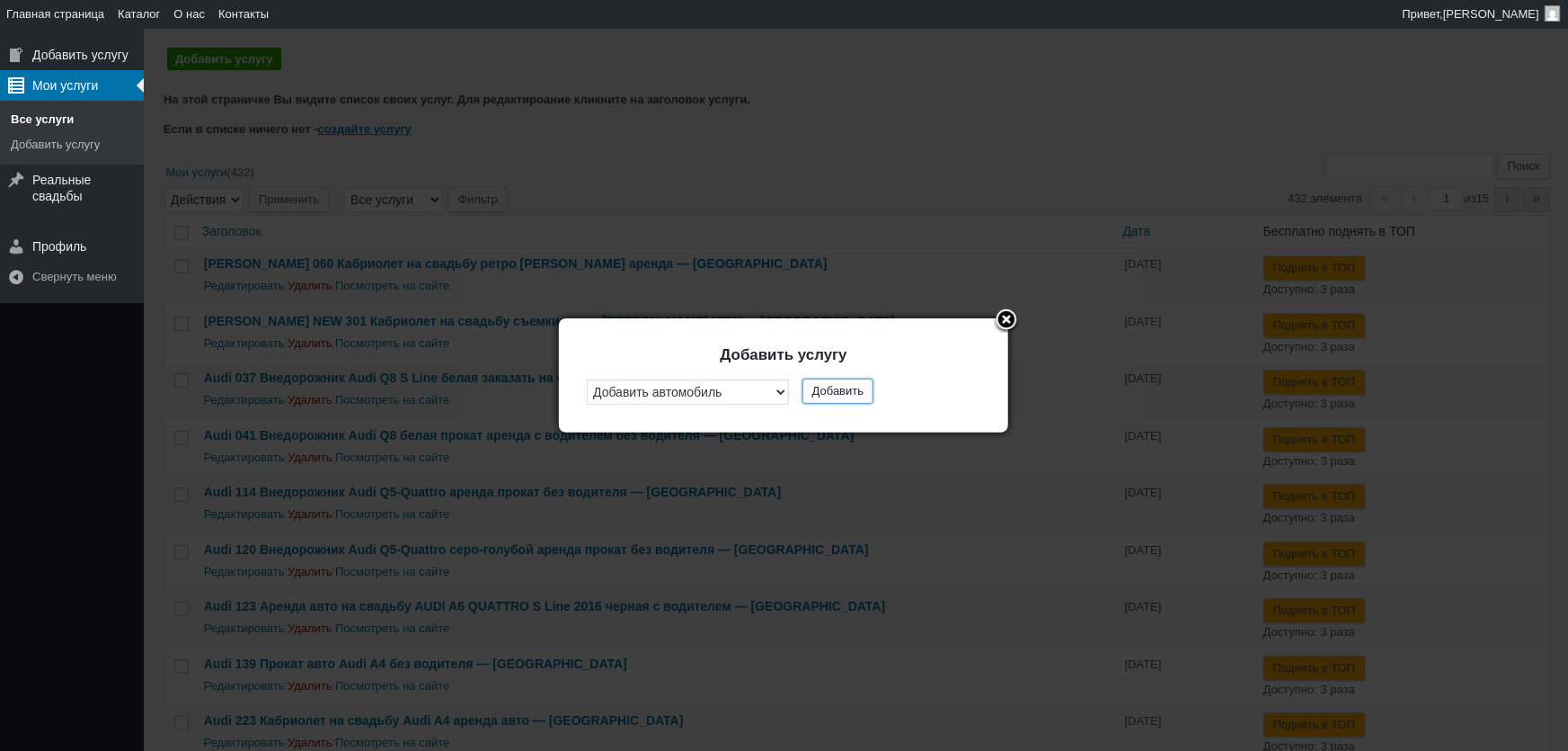
click at [847, 390] on button "Добавить" at bounding box center [838, 391] width 71 height 25
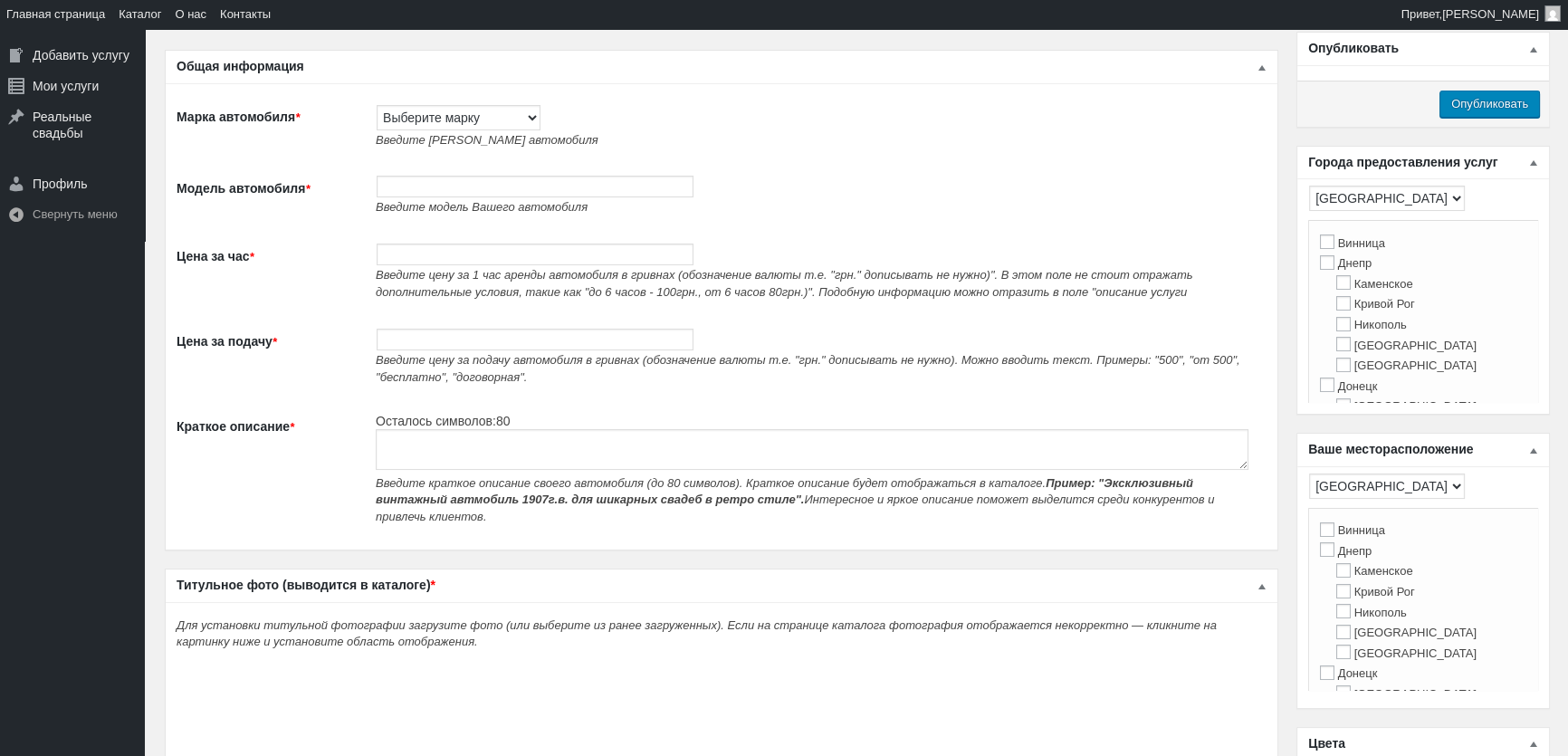
scroll to position [81, 0]
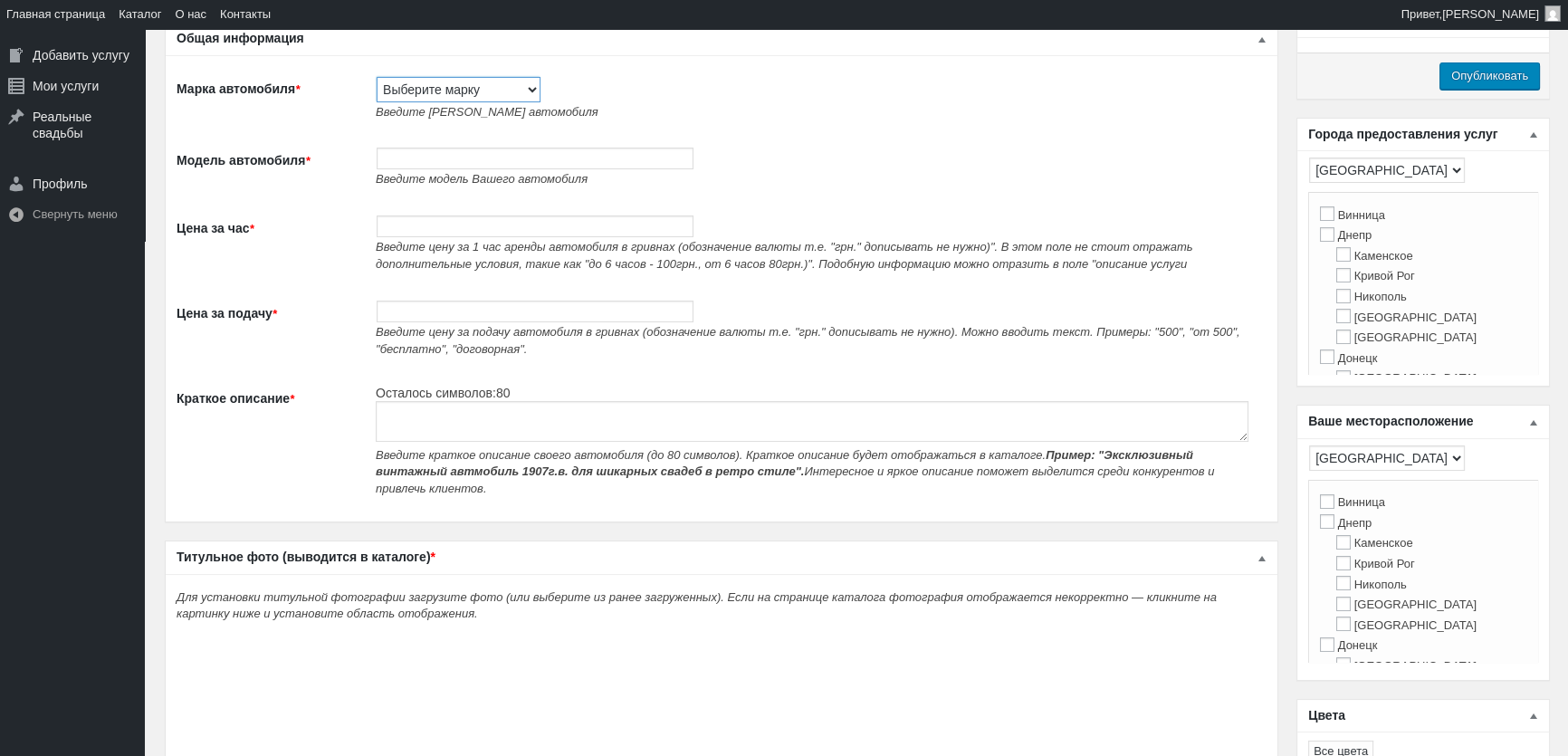
click at [453, 88] on select "Выберите марку Acura Alfa Romeo Alpine Aston [PERSON_NAME] Audi [PERSON_NAME] (…" at bounding box center [458, 89] width 164 height 25
select select "Porsche"
click at [377, 77] on select "Выберите марку Acura Alfa Romeo Alpine Aston [PERSON_NAME] Audi [PERSON_NAME] (…" at bounding box center [458, 89] width 164 height 25
type input "Porsche"
click at [499, 166] on input "Модель автомобиля *" at bounding box center [535, 158] width 317 height 21
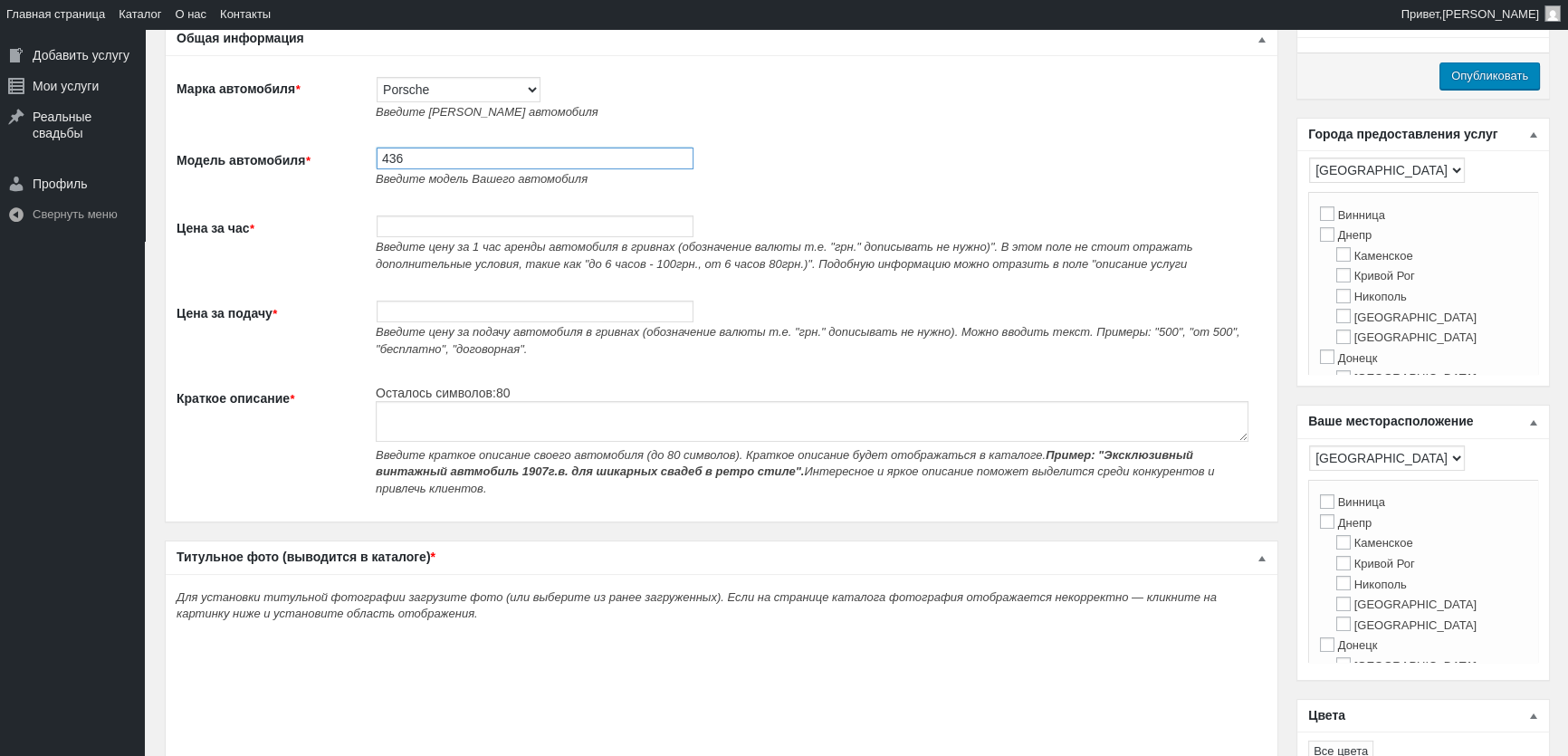
paste input "Porsche Cayenne NEW прокат без водителя"
type input "436 Porsche Cayenne NEW прокат без водителя"
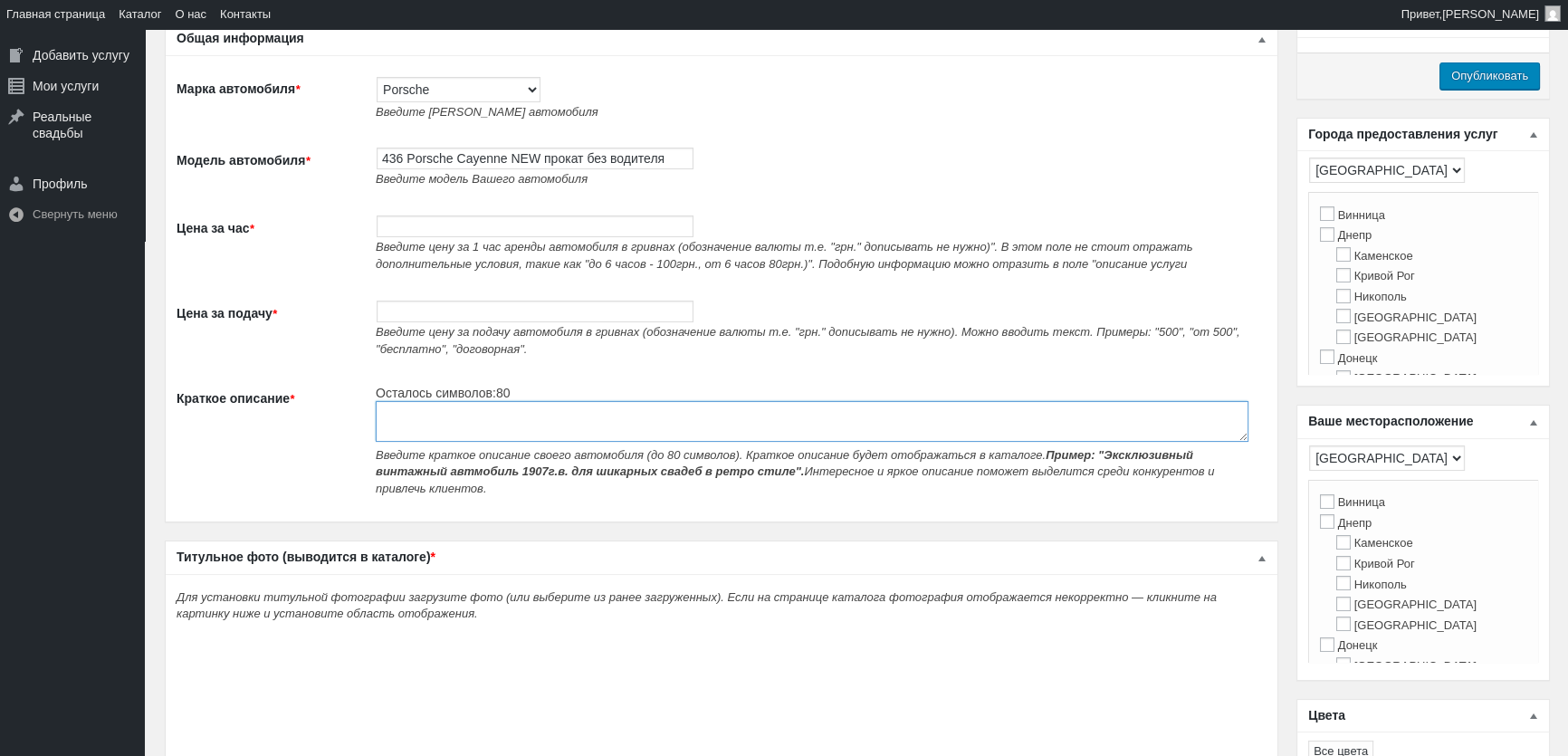
click at [416, 432] on textarea "Краткое описание *" at bounding box center [813, 421] width 873 height 41
paste textarea "Porsche Cayenne NEW прокат без водителя"
type textarea "Porsche Cayenne NEW прокат без водителя"
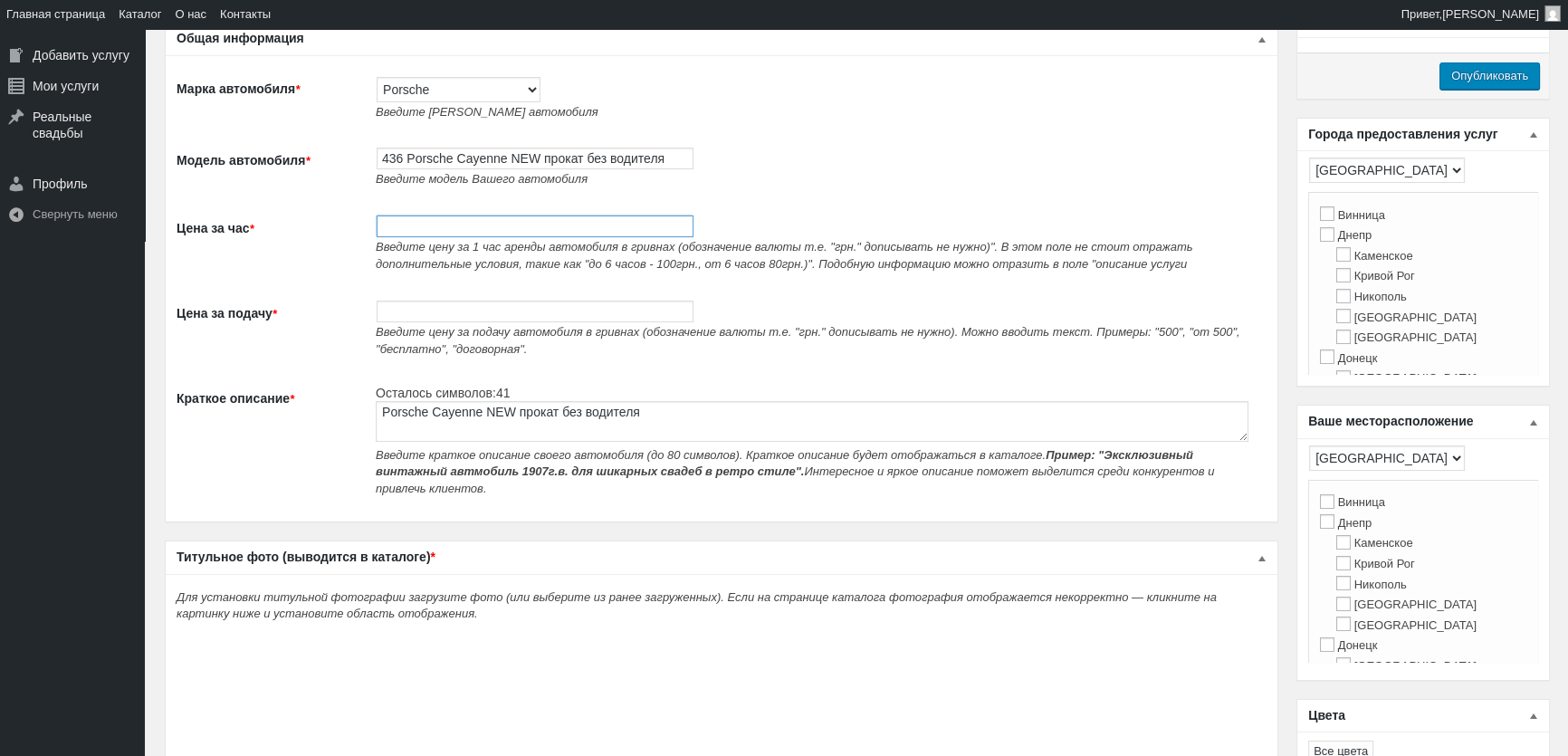
click at [436, 237] on input "Цена за час *" at bounding box center [535, 225] width 317 height 21
type input "2000"
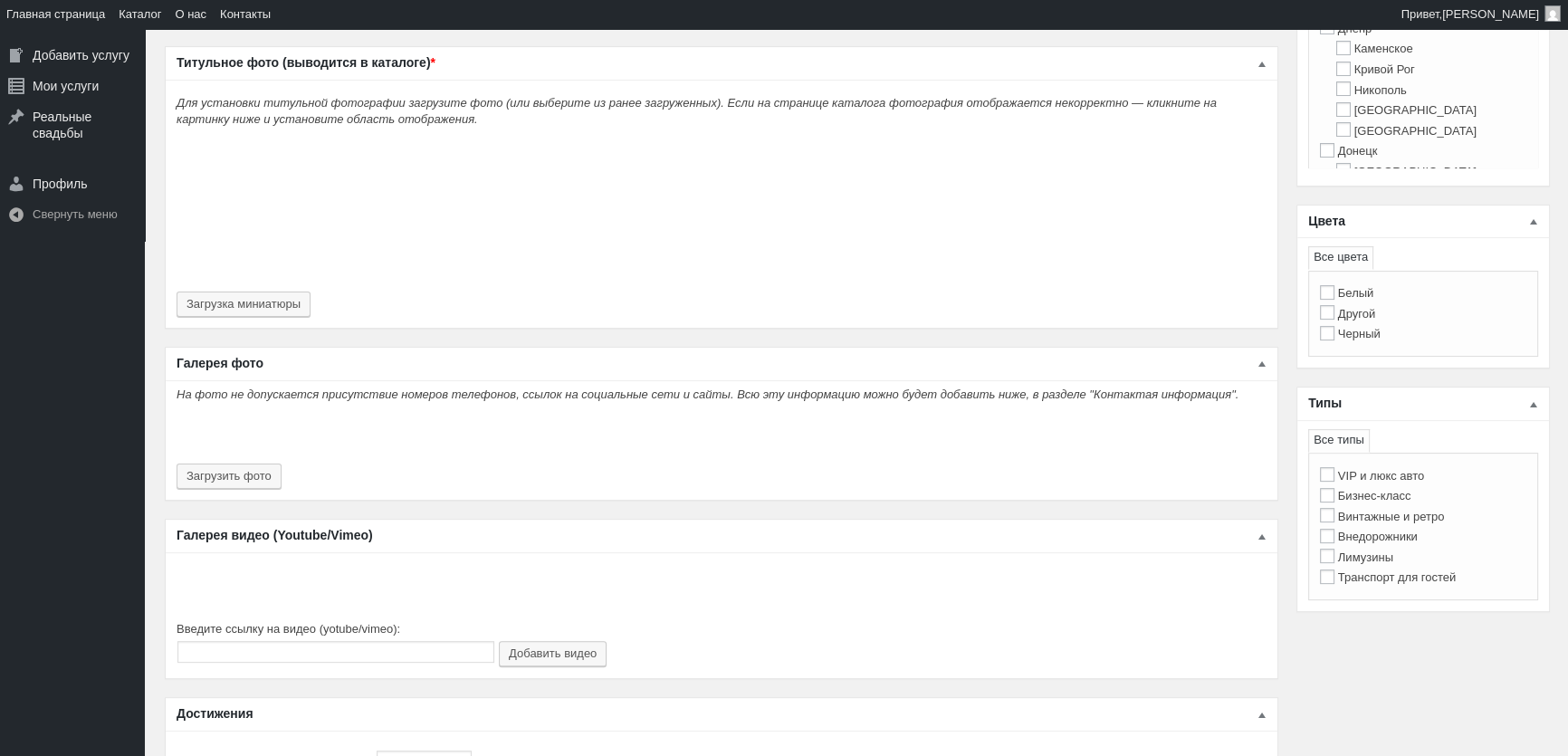
type input "2000"
click at [195, 272] on div "Для установки титульной фотографии загрузите фото (или выберите из ранее загруж…" at bounding box center [721, 203] width 1112 height 249
click at [206, 292] on button "Загрузка миниатюры" at bounding box center [243, 304] width 134 height 25
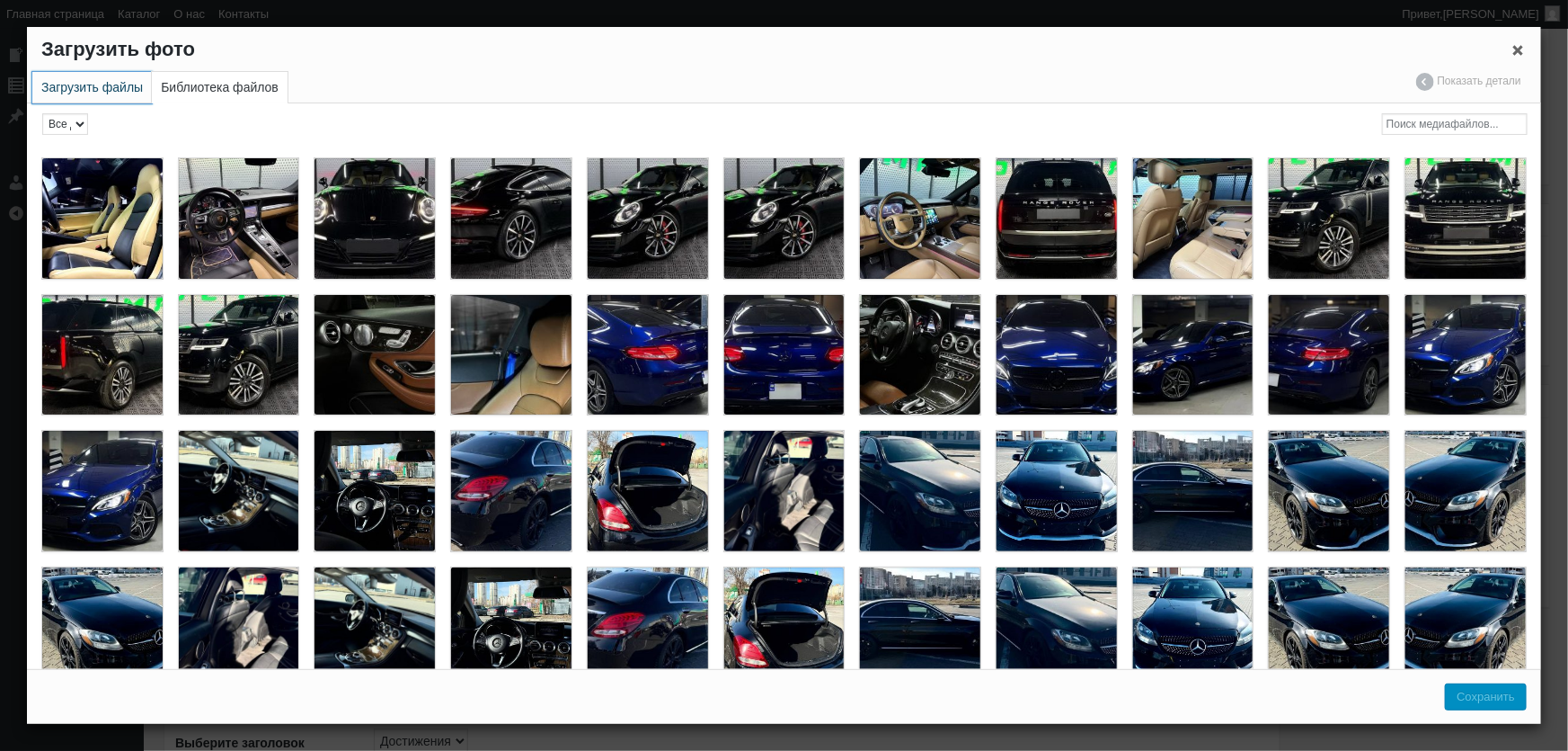
click at [92, 84] on link "Загрузить файлы" at bounding box center [92, 87] width 120 height 32
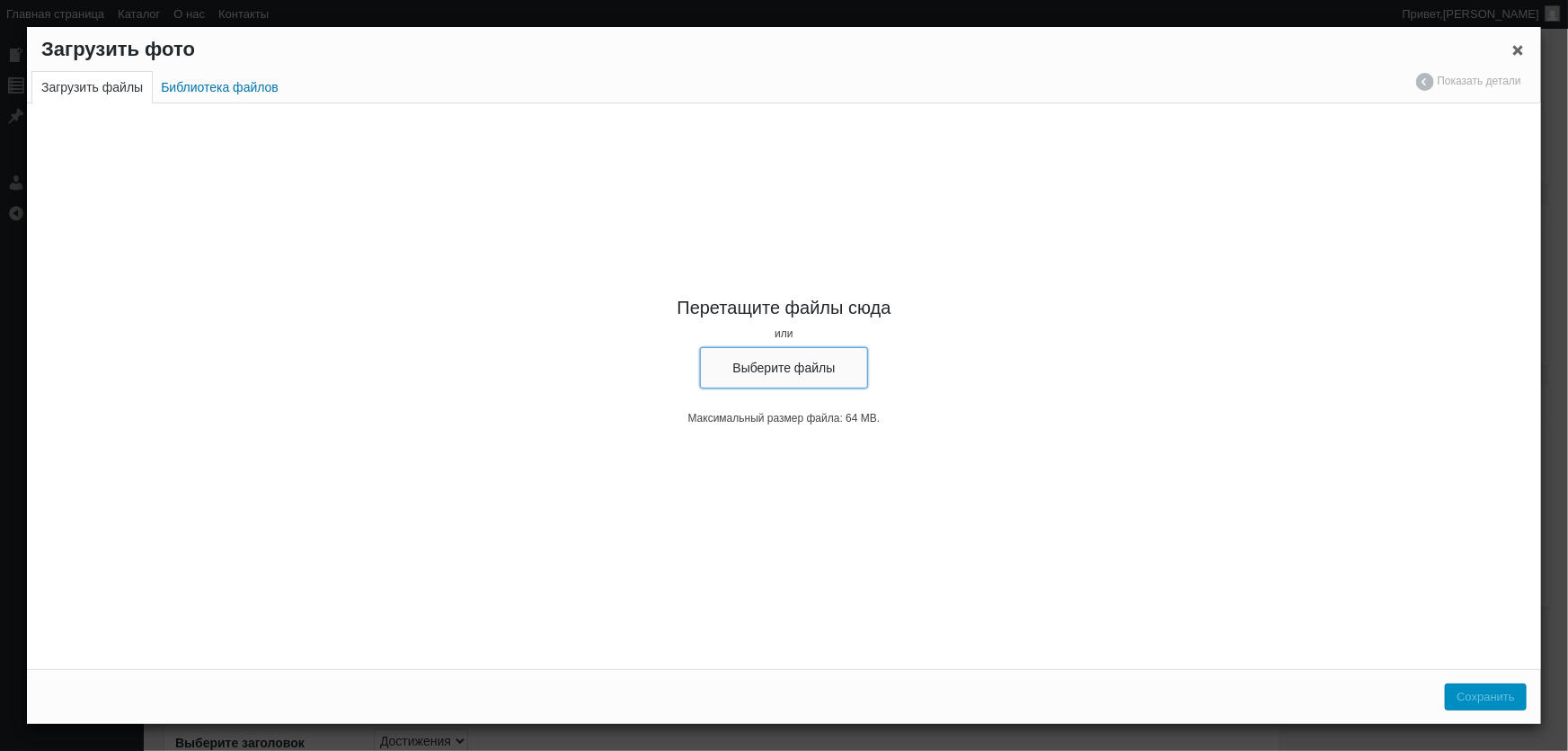
click at [790, 351] on button "Выберите файлы" at bounding box center [784, 368] width 169 height 42
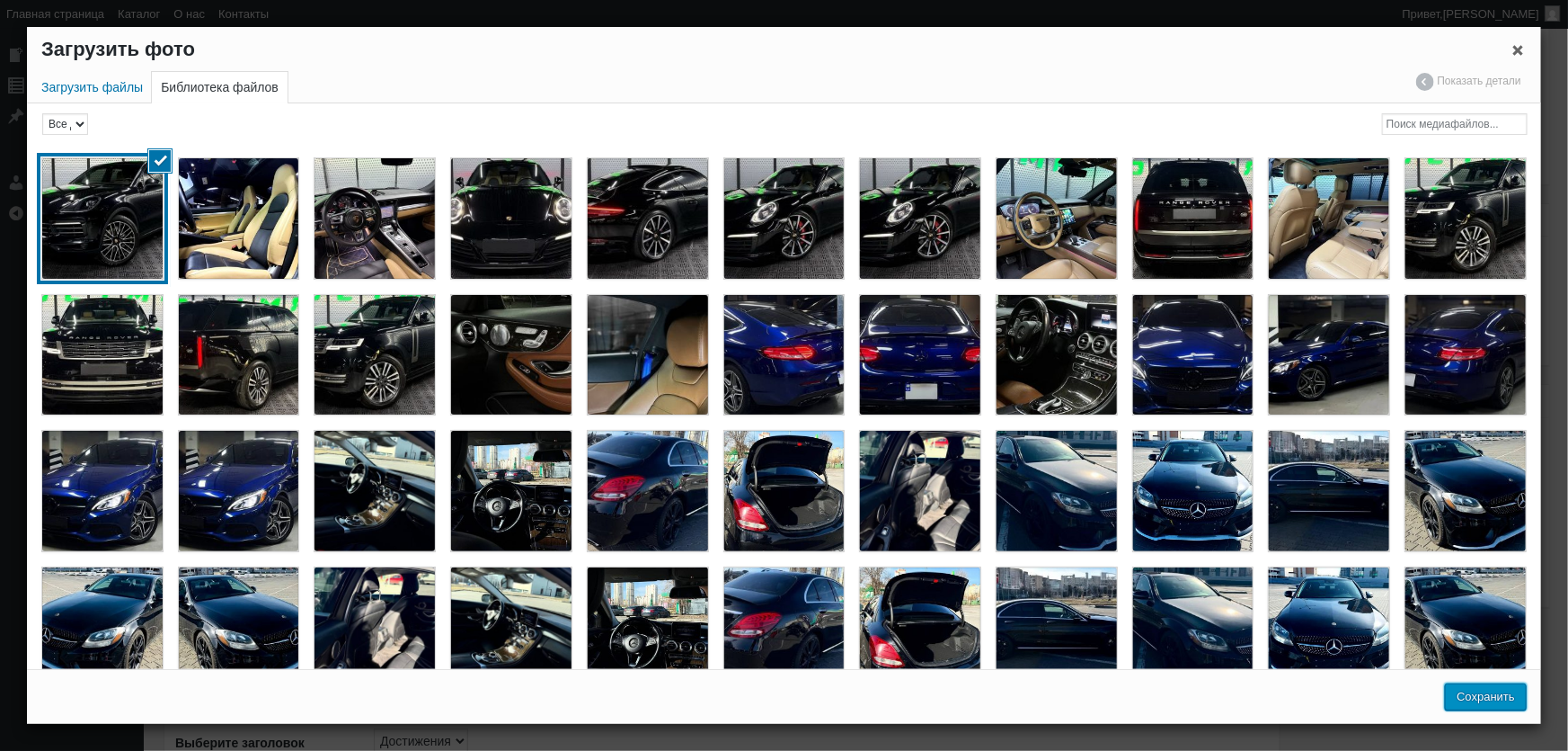
click at [1488, 703] on button "Сохранить" at bounding box center [1485, 696] width 82 height 27
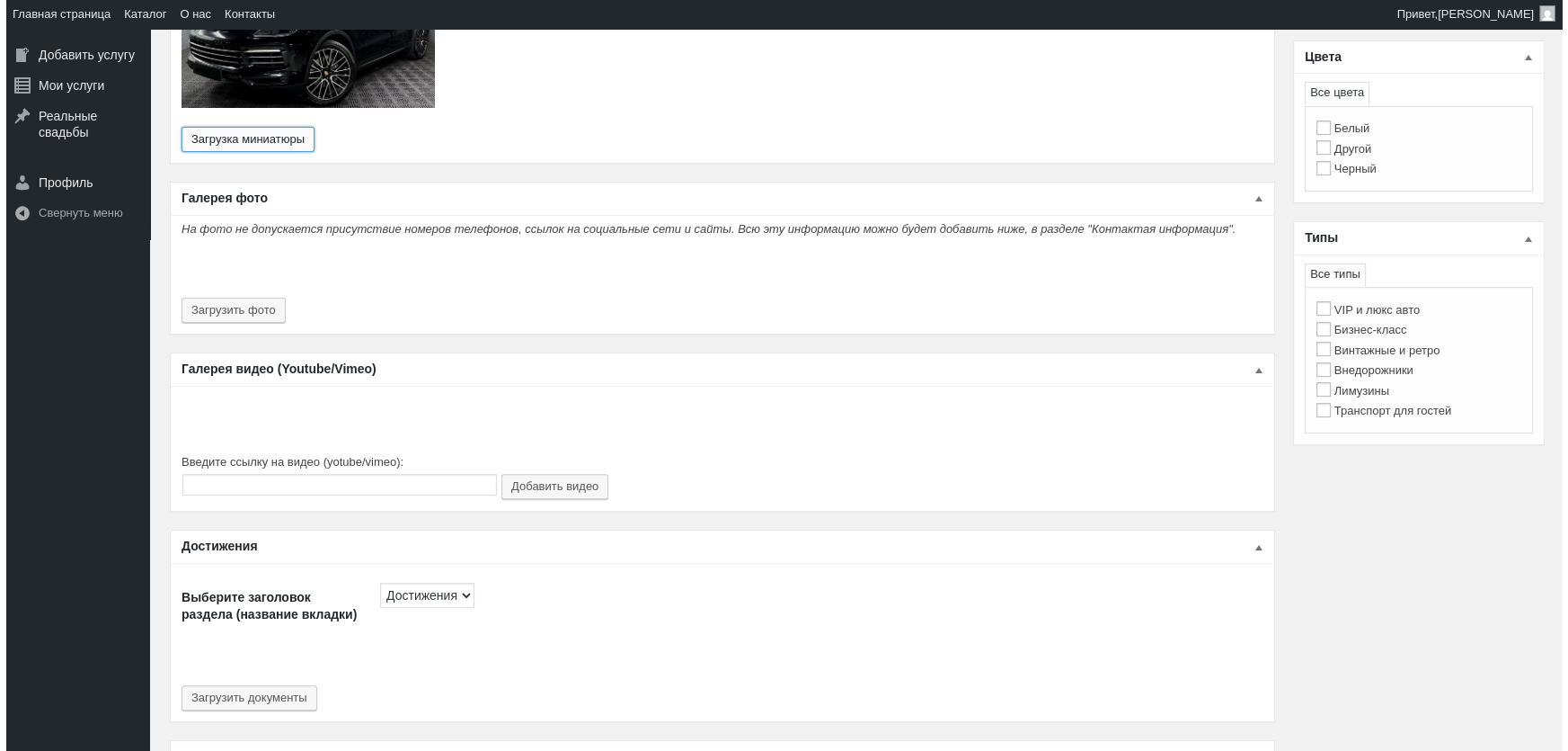
scroll to position [735, 0]
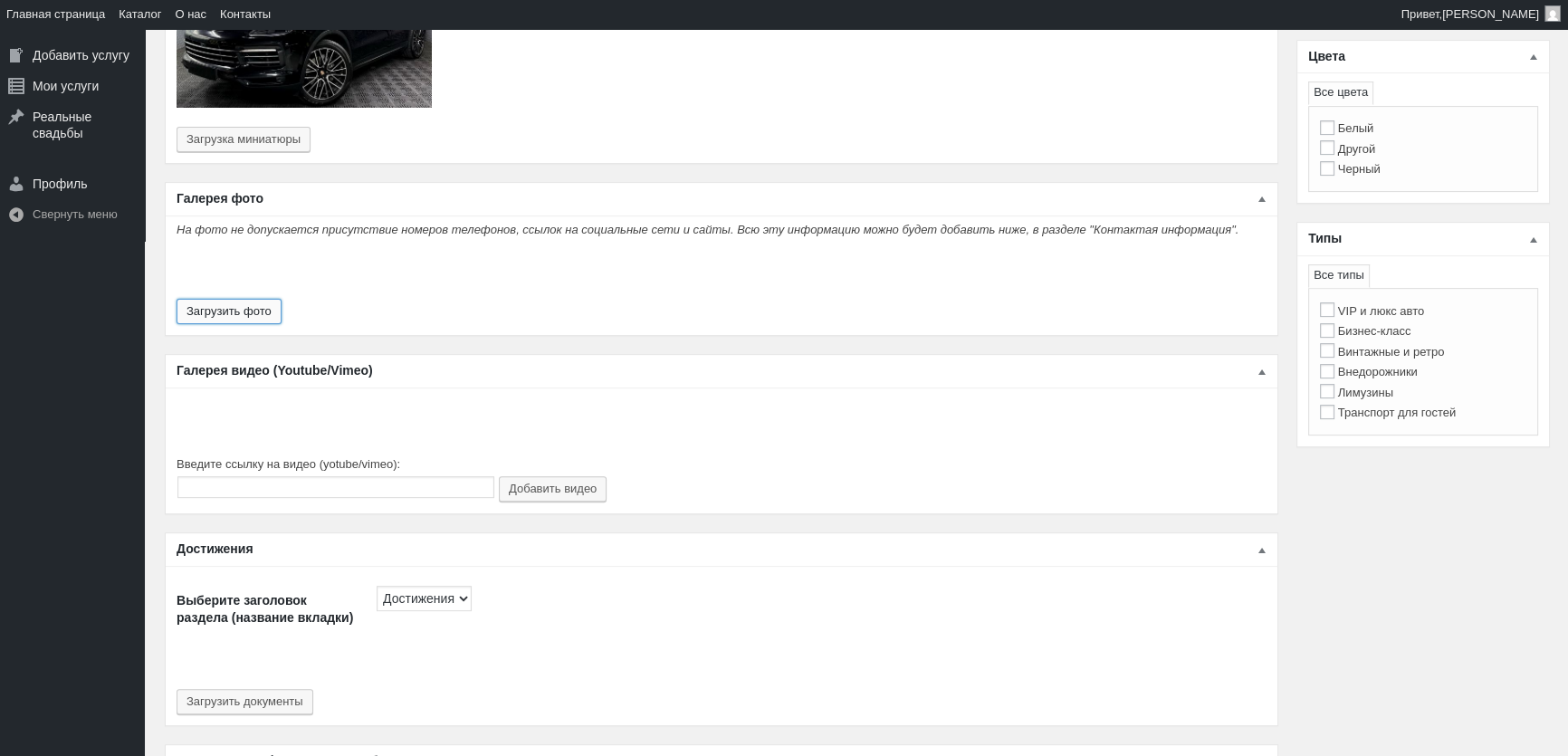
click at [244, 299] on button "Загрузить фото" at bounding box center [229, 311] width 105 height 25
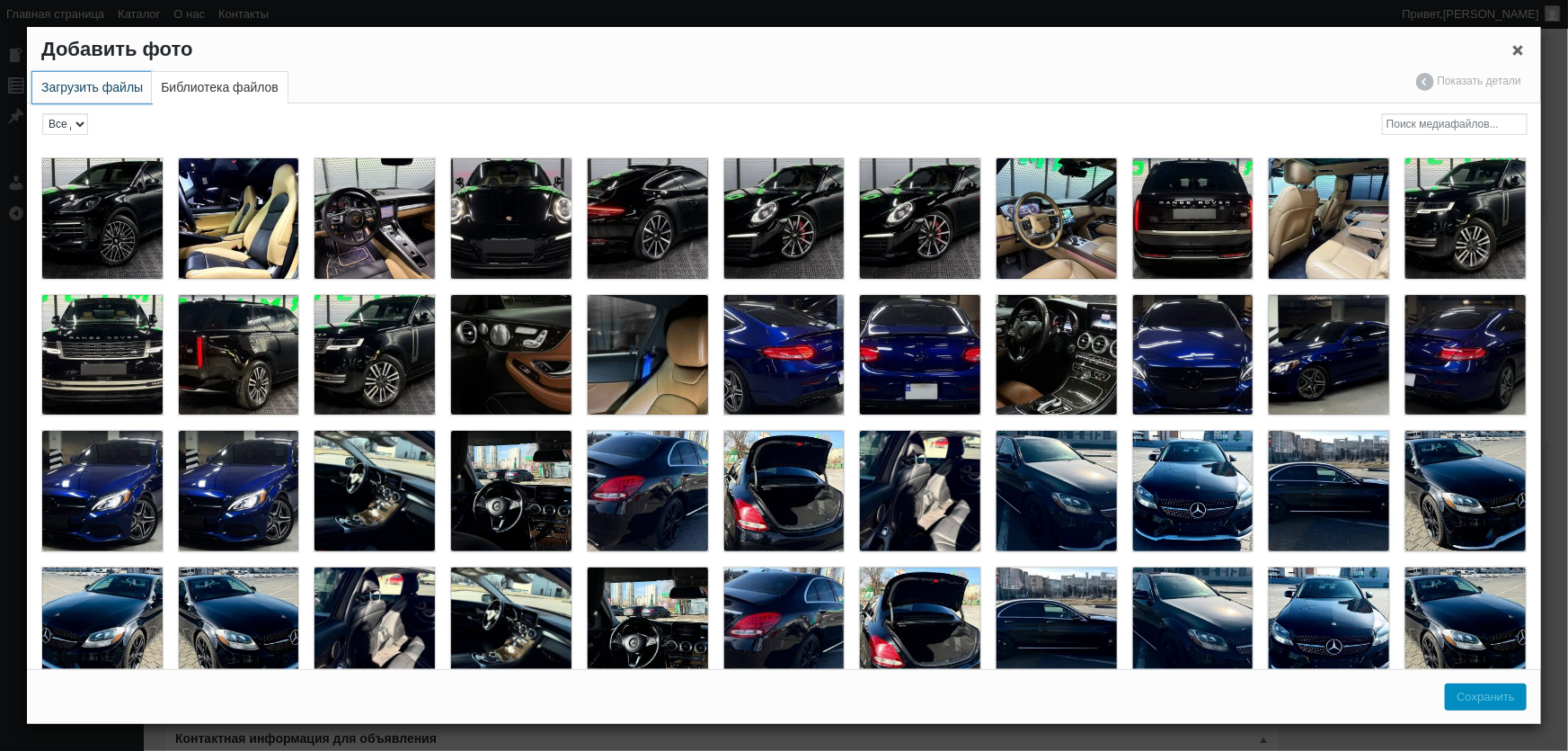
click at [129, 91] on link "Загрузить файлы" at bounding box center [92, 87] width 120 height 32
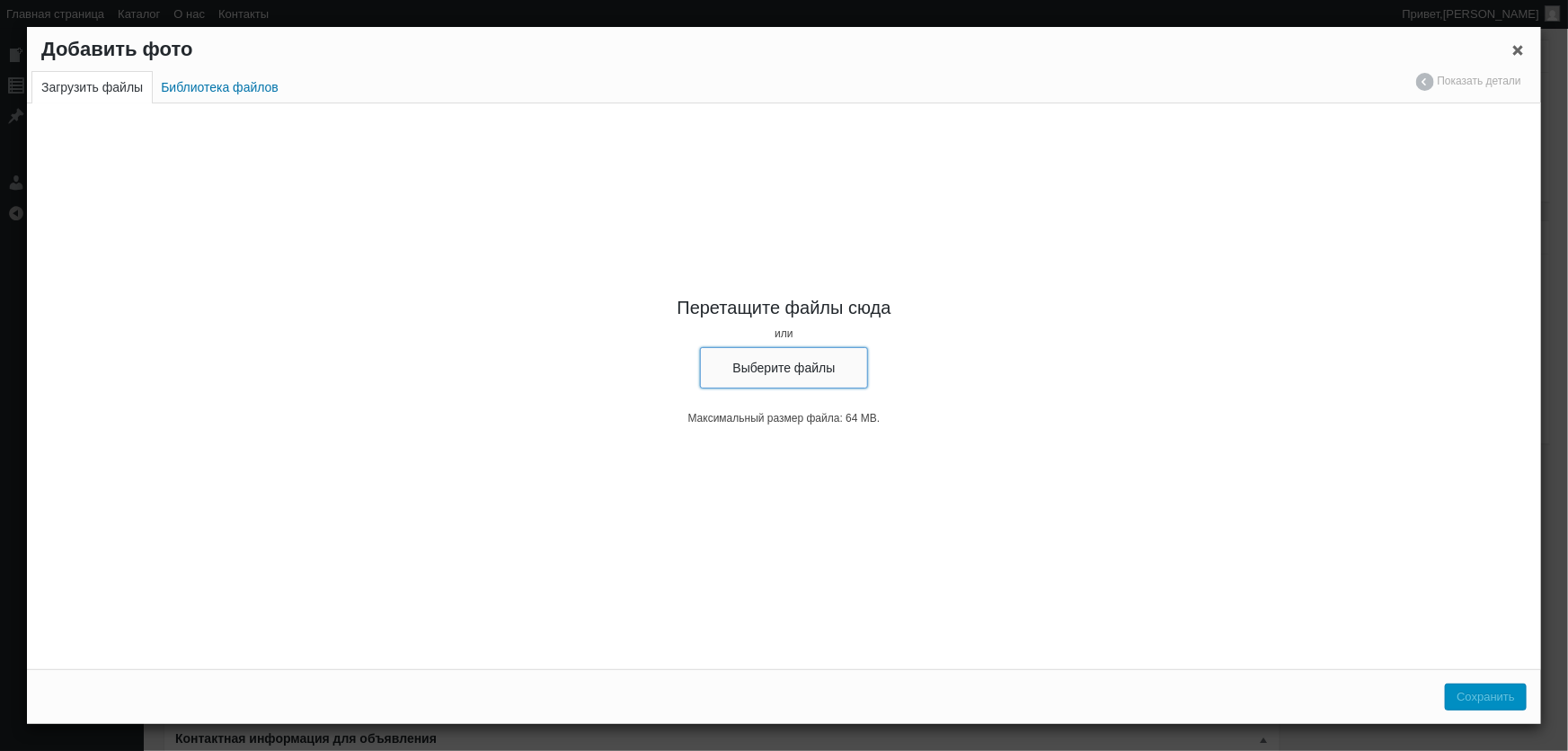
click at [748, 353] on button "Выберите файлы" at bounding box center [784, 368] width 169 height 42
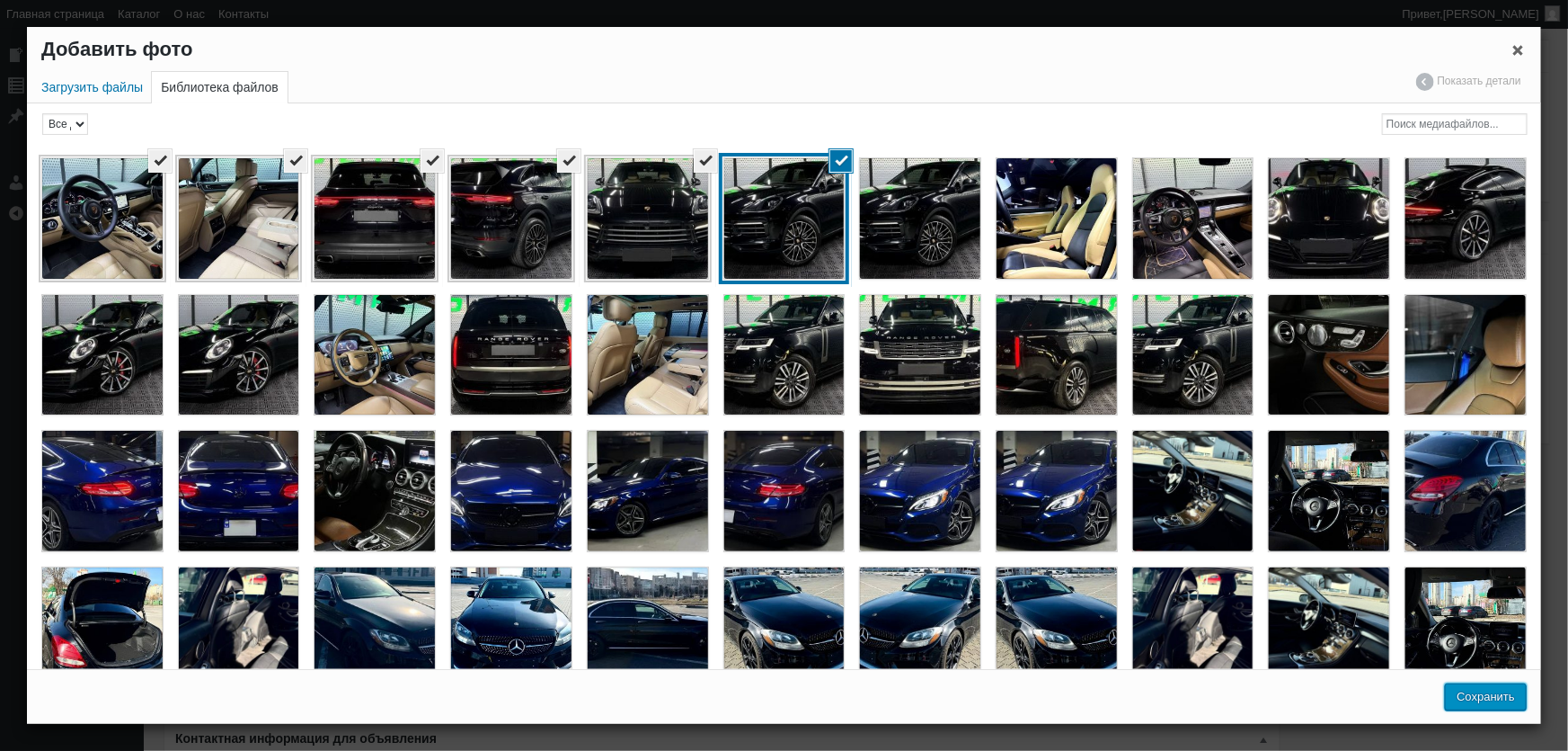
click at [1498, 706] on button "Сохранить" at bounding box center [1485, 696] width 82 height 27
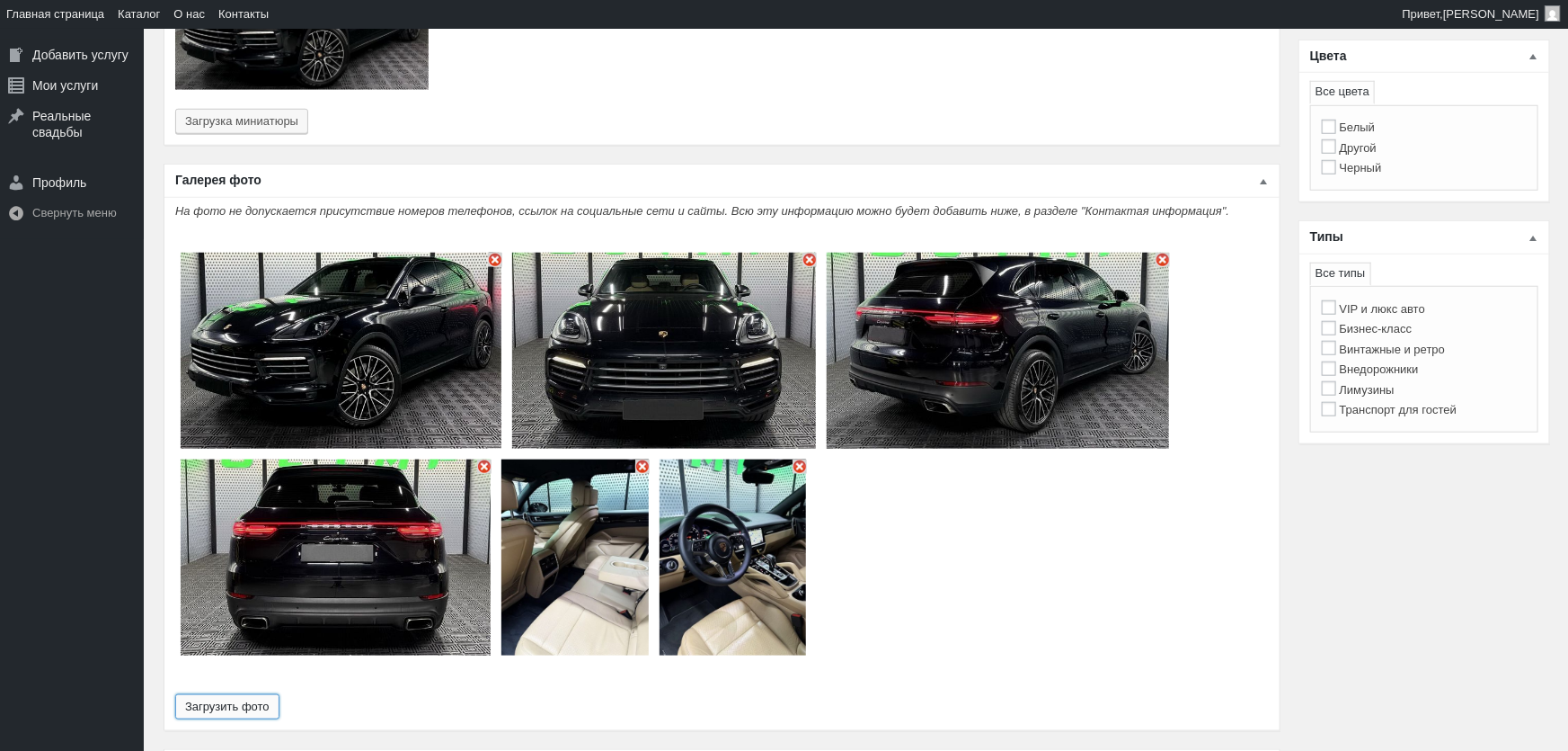
type input "6"
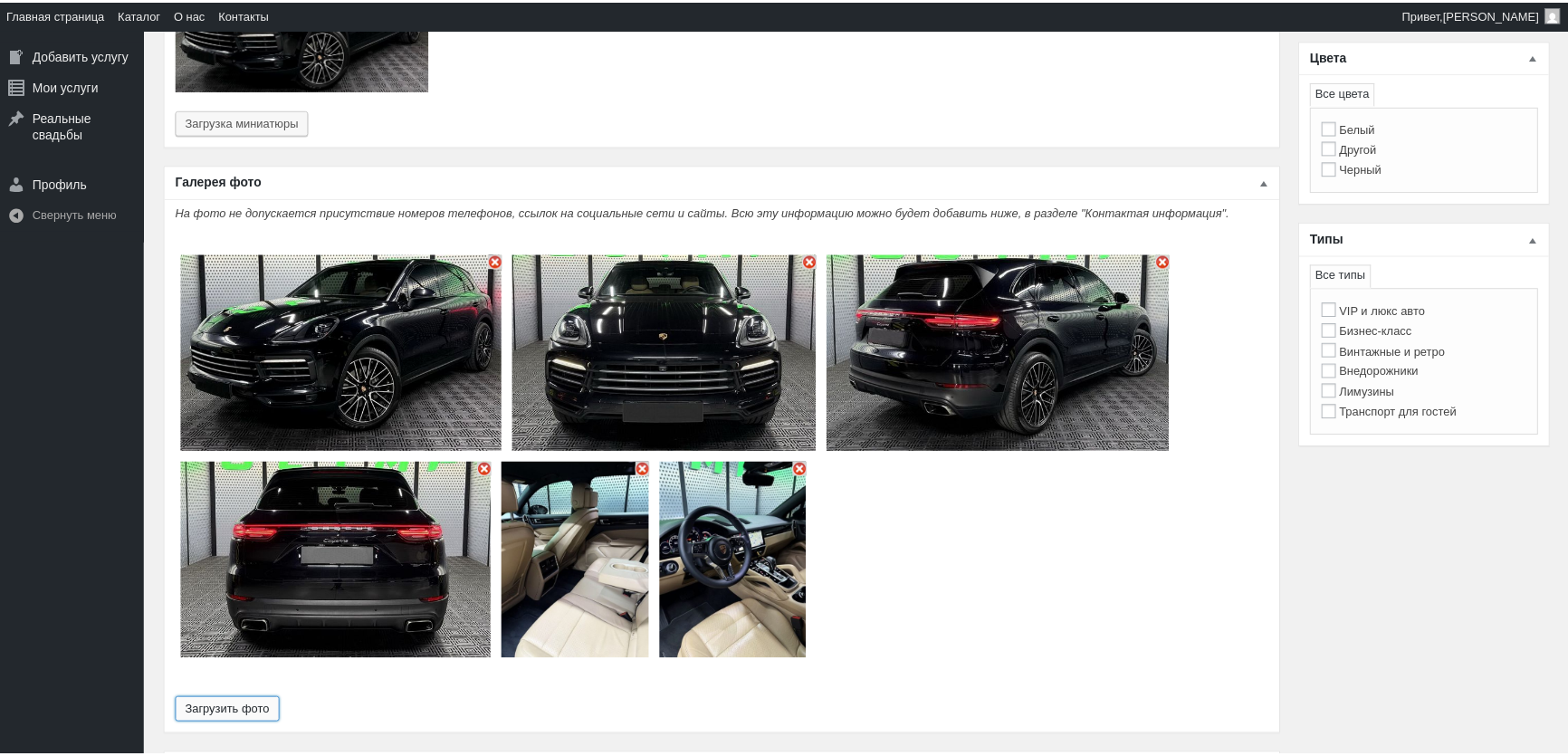
scroll to position [905, 0]
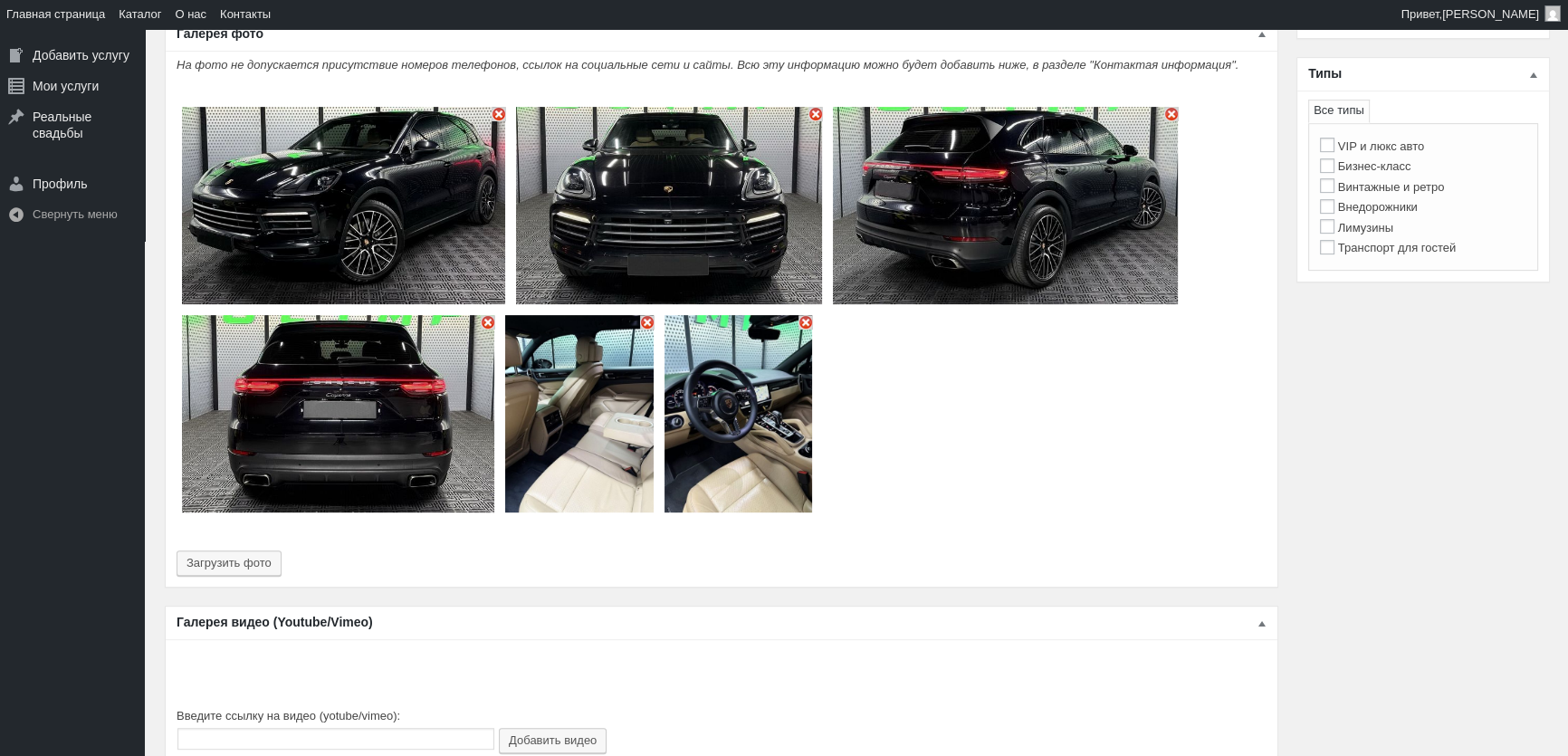
click at [1404, 151] on label "VIP и люкс авто" at bounding box center [1372, 146] width 104 height 14
click at [1334, 151] on input "VIP и люкс авто" at bounding box center [1327, 144] width 14 height 14
checkbox input "true"
click at [1394, 207] on label "Внедорожники" at bounding box center [1369, 207] width 98 height 14
click at [1334, 207] on input "Внедорожники" at bounding box center [1327, 206] width 14 height 14
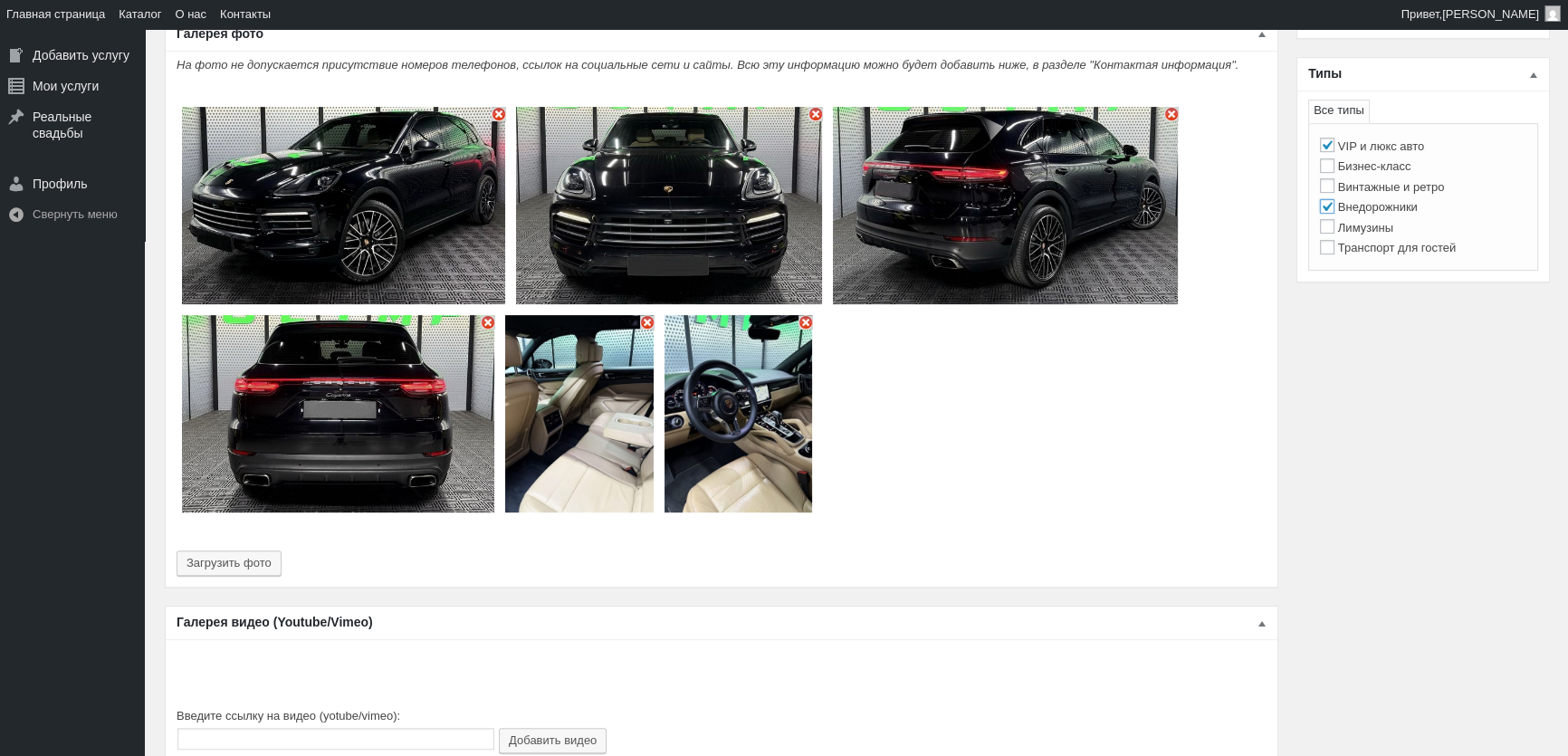
checkbox input "true"
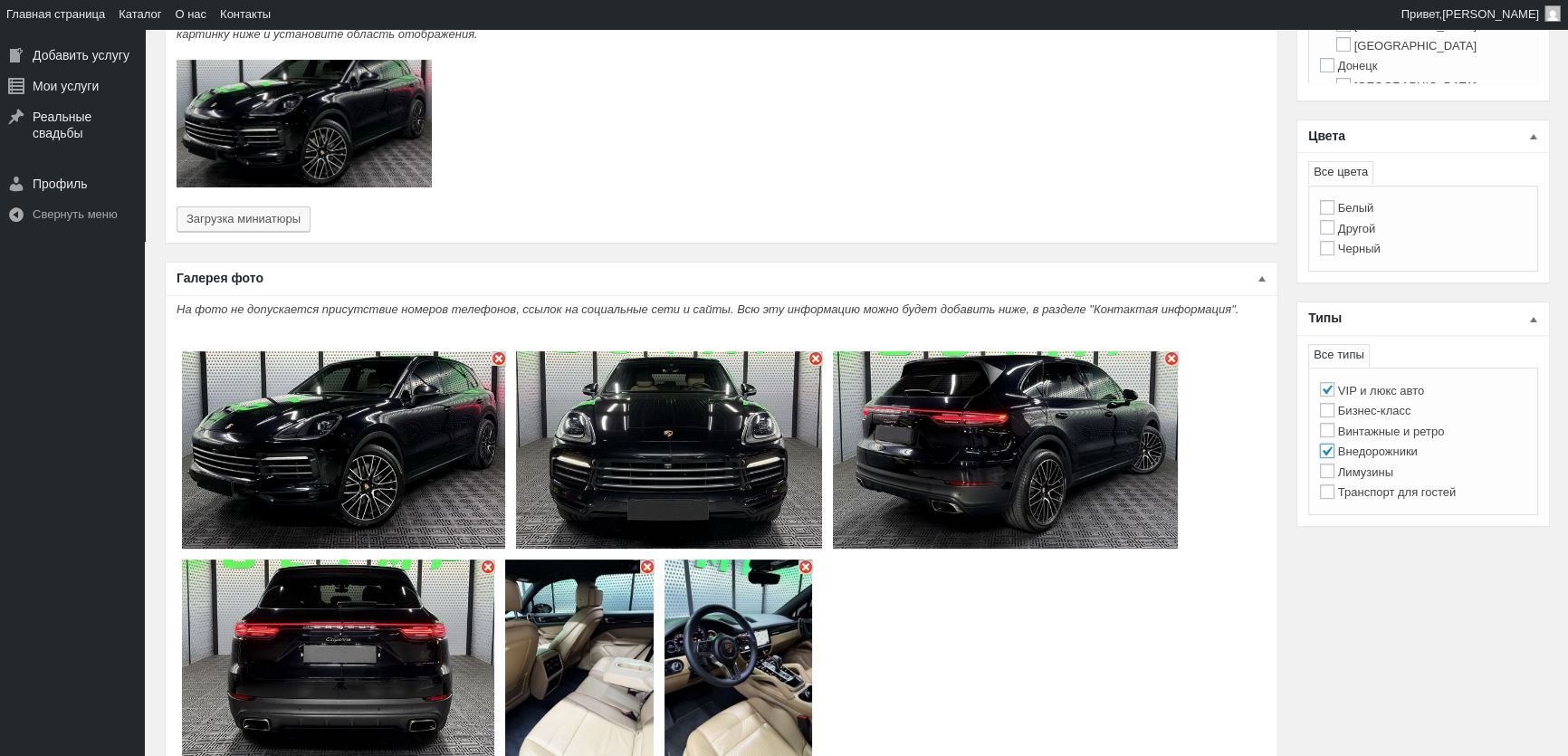
scroll to position [576, 0]
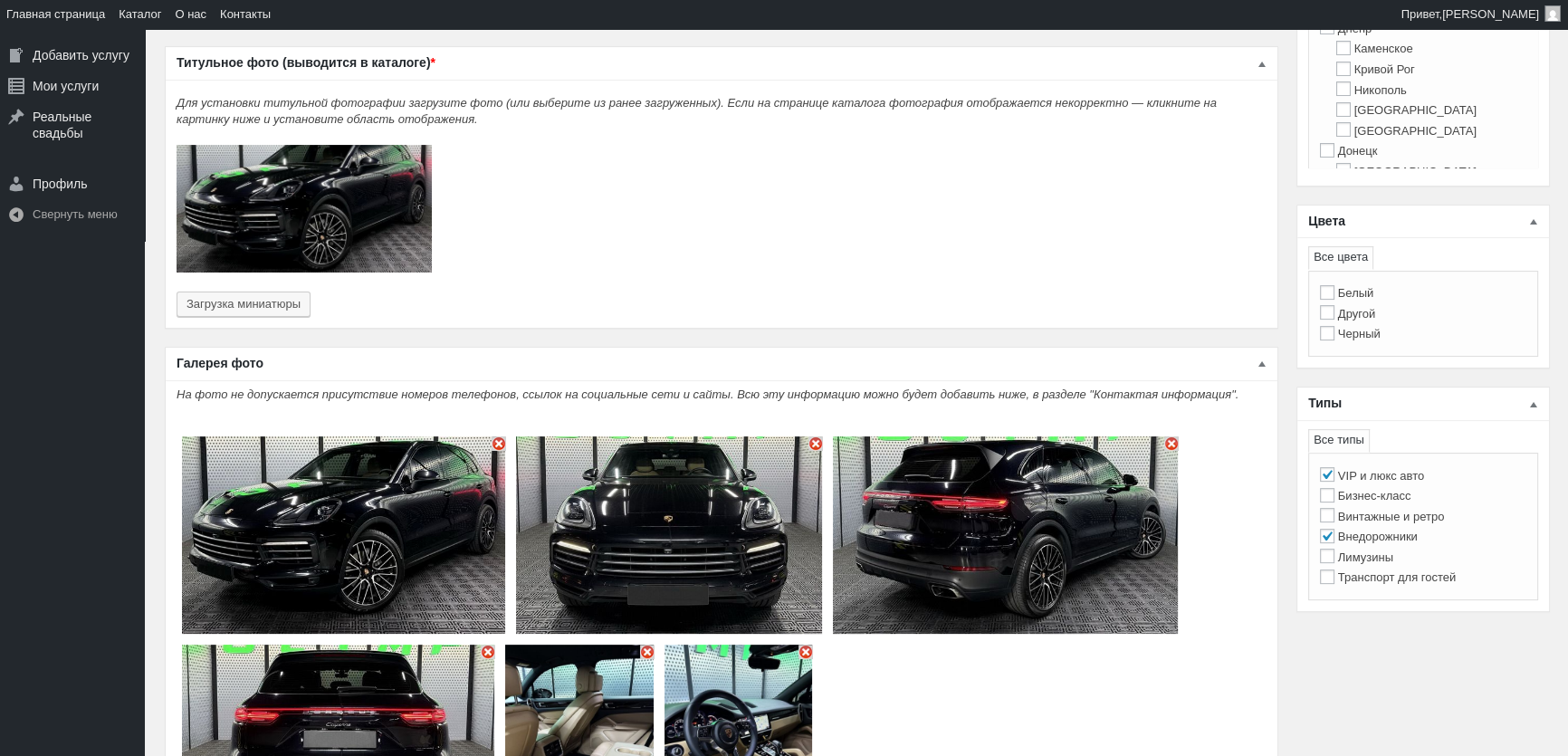
click at [1362, 335] on label "Черный" at bounding box center [1350, 334] width 61 height 14
click at [1334, 335] on input "Черный" at bounding box center [1327, 333] width 14 height 14
checkbox input "true"
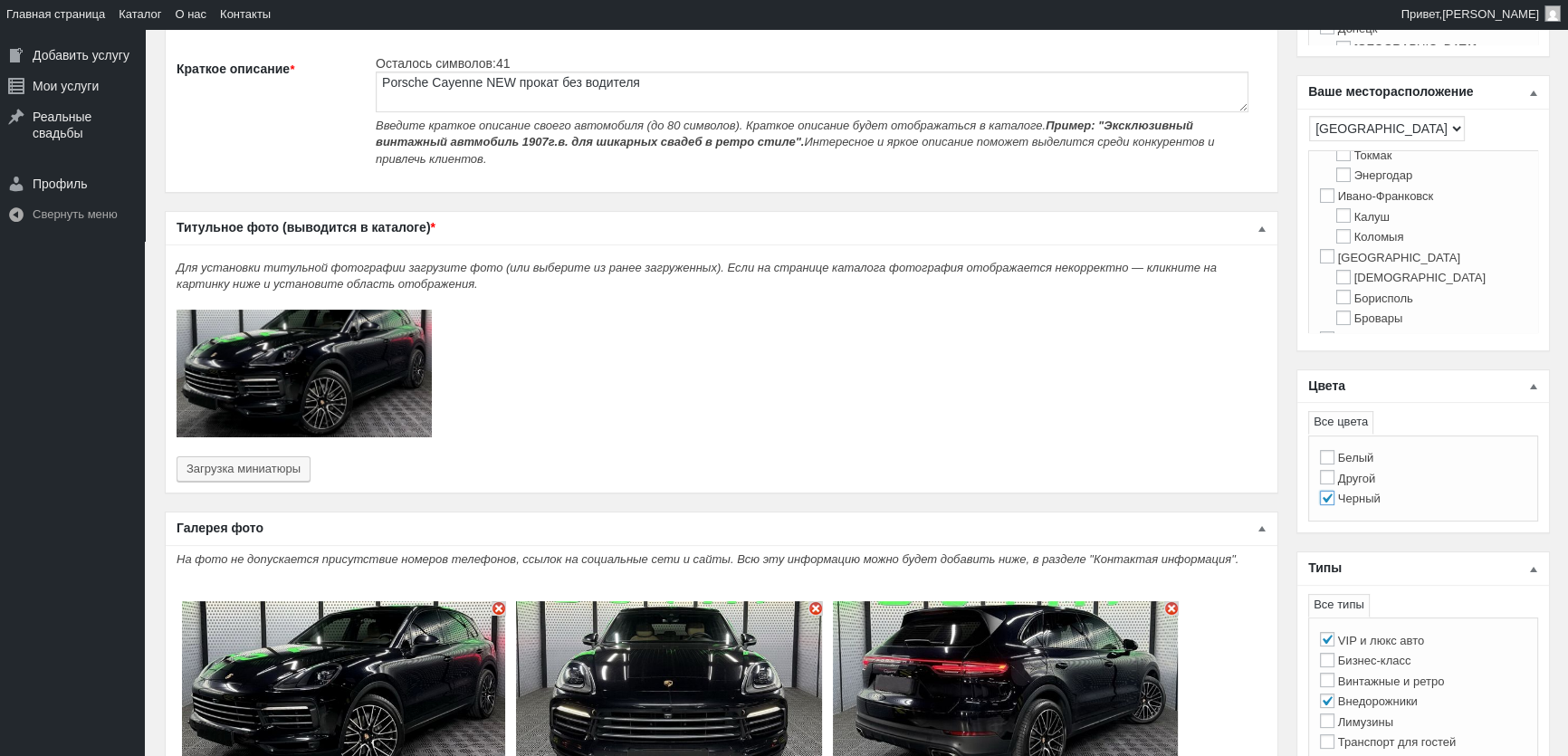
scroll to position [411, 0]
click at [1332, 217] on input "[GEOGRAPHIC_DATA]" at bounding box center [1327, 209] width 14 height 14
checkbox input "true"
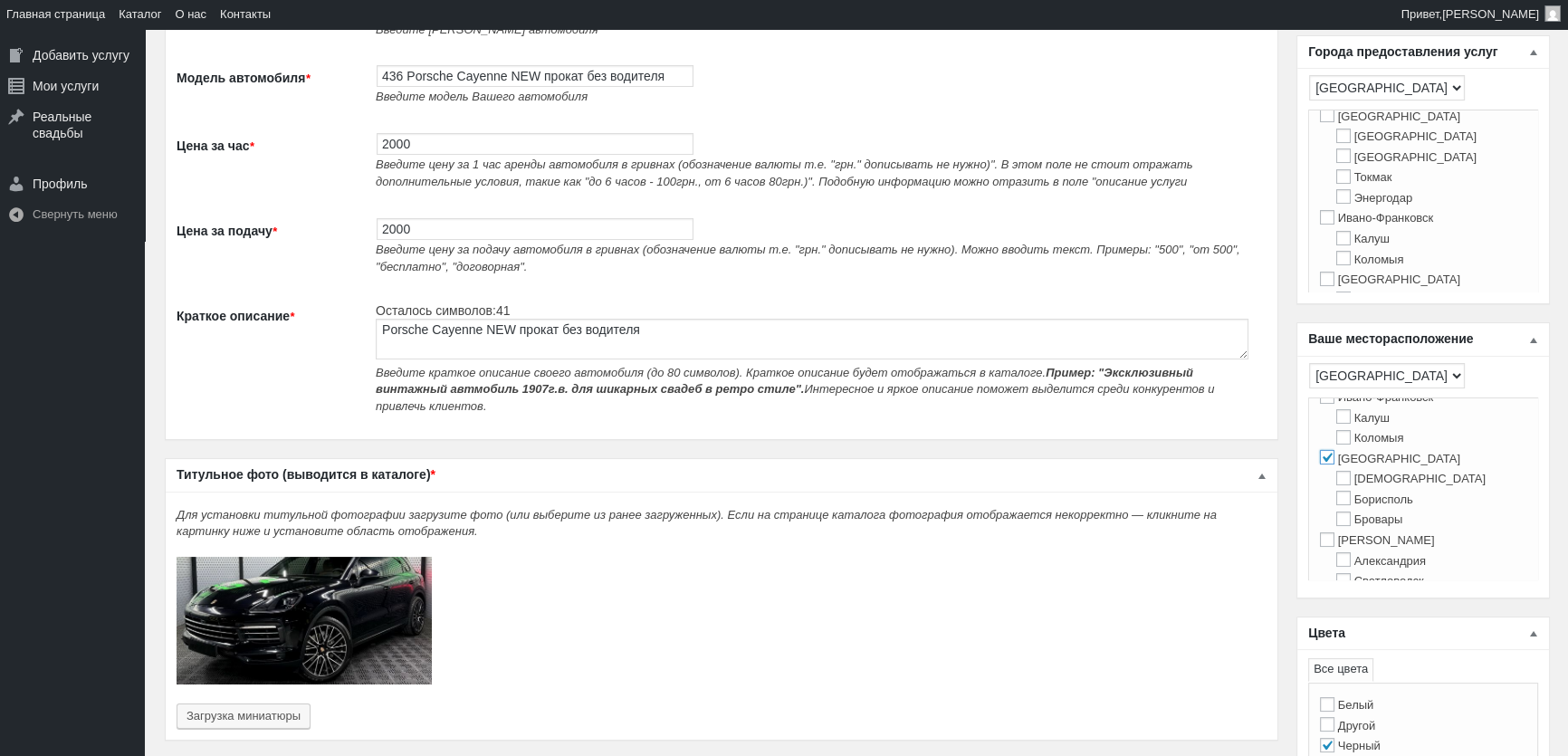
scroll to position [329, 0]
click at [1340, 260] on label "[GEOGRAPHIC_DATA]" at bounding box center [1390, 252] width 140 height 14
click at [1334, 260] on input "[GEOGRAPHIC_DATA]" at bounding box center [1327, 251] width 14 height 14
checkbox input "true"
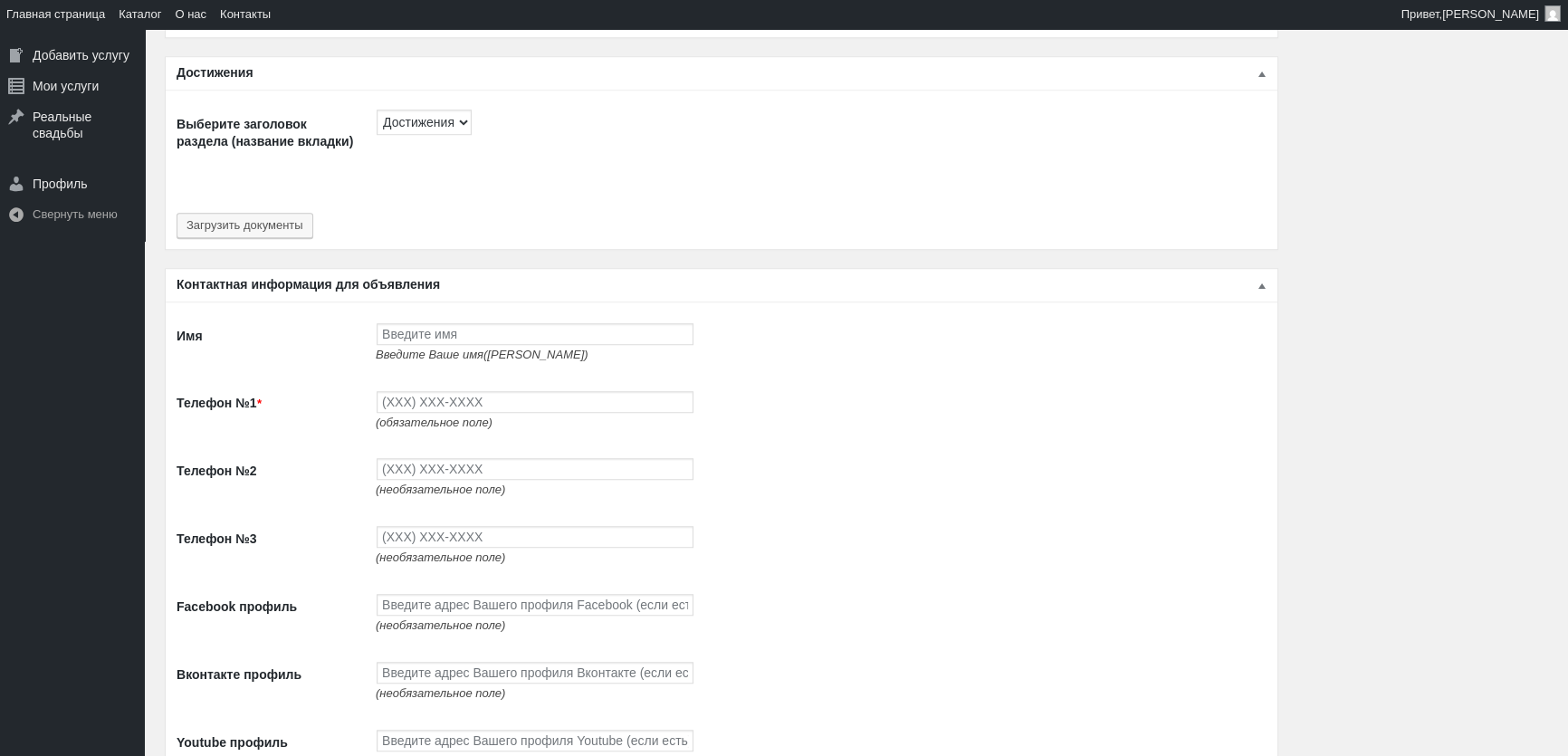
scroll to position [1728, 0]
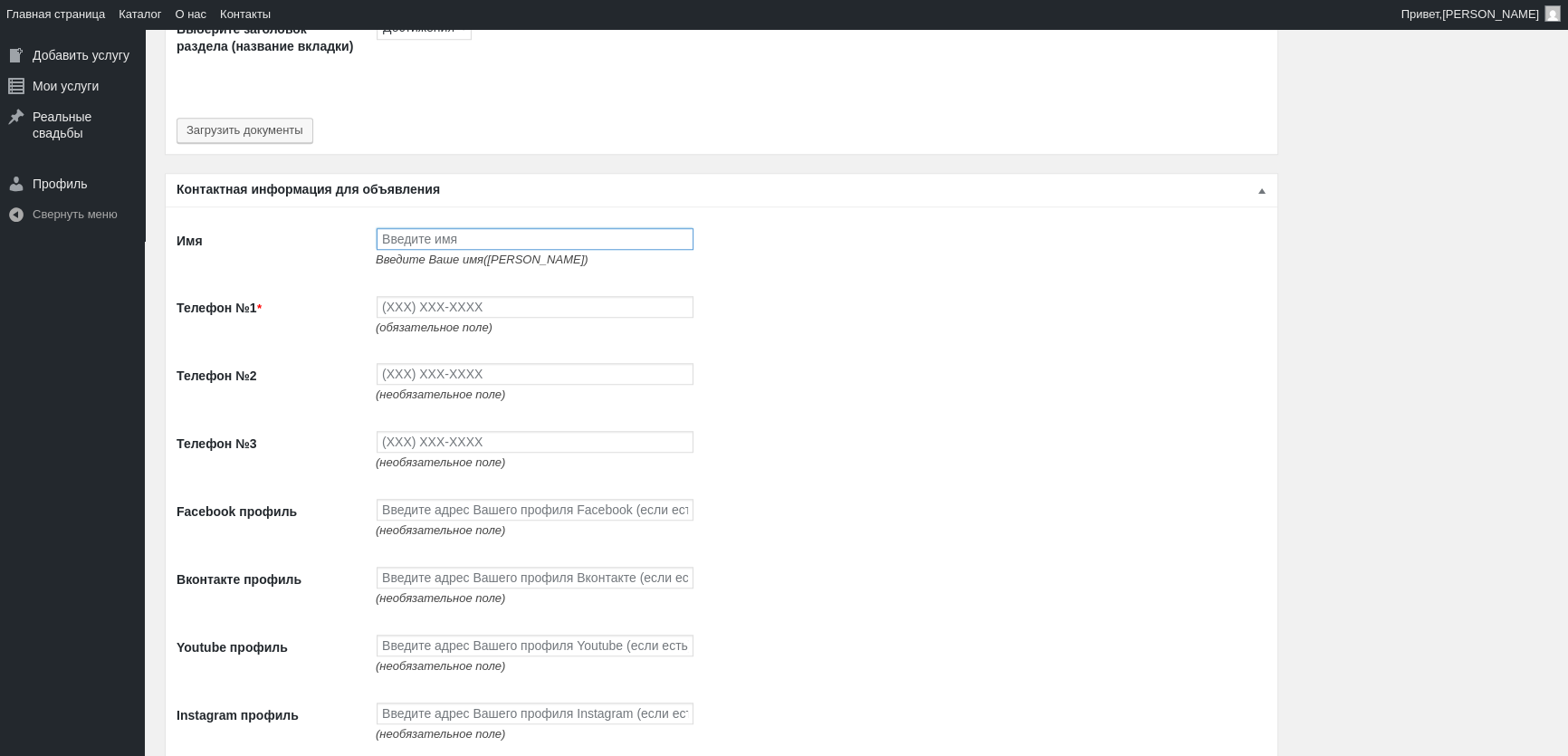
click at [451, 239] on input "Имя" at bounding box center [535, 238] width 317 height 21
type input "J"
type input "[PERSON_NAME]"
type input "(093) 765-5597"
type input "(093) 494-9497"
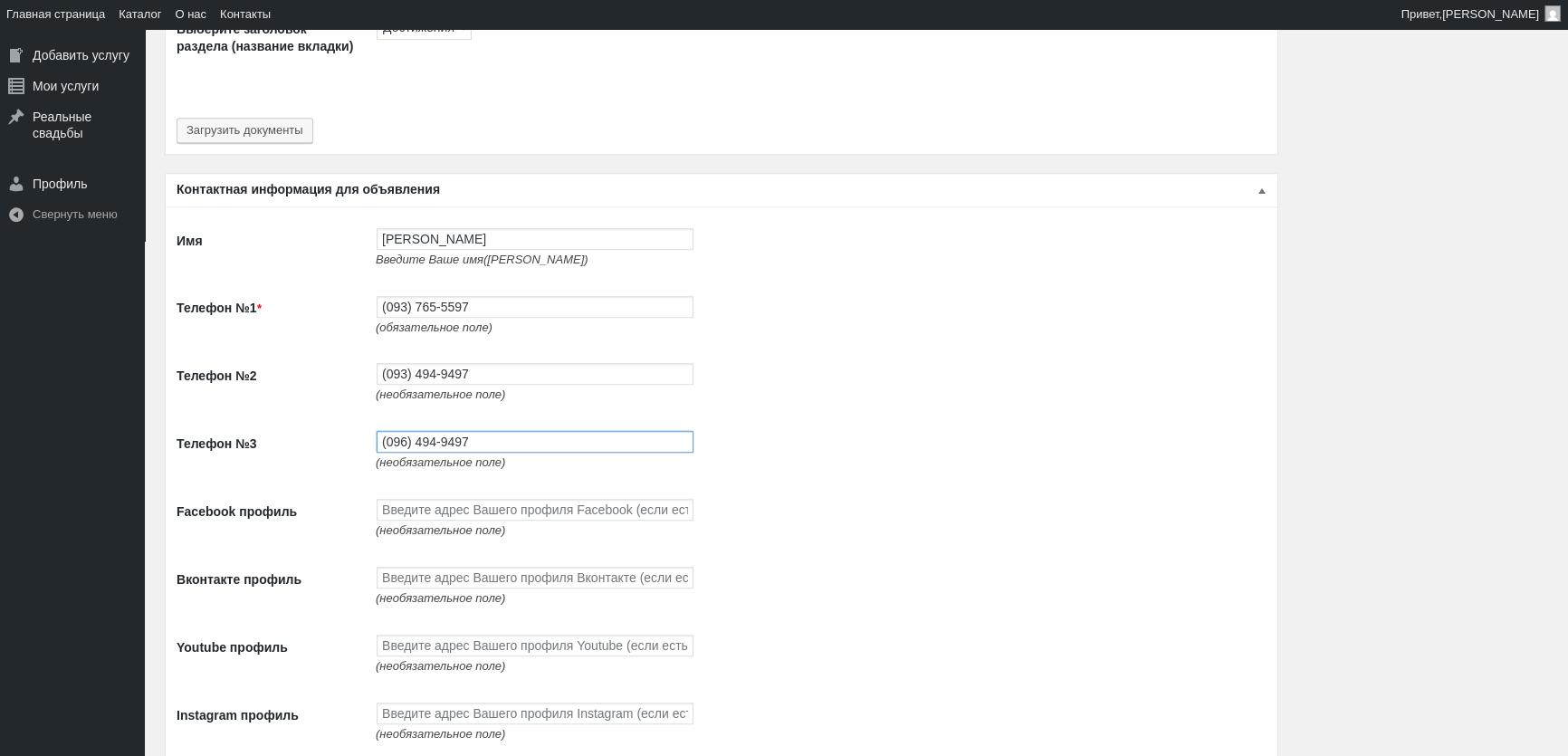
type input "(096) 494-9497"
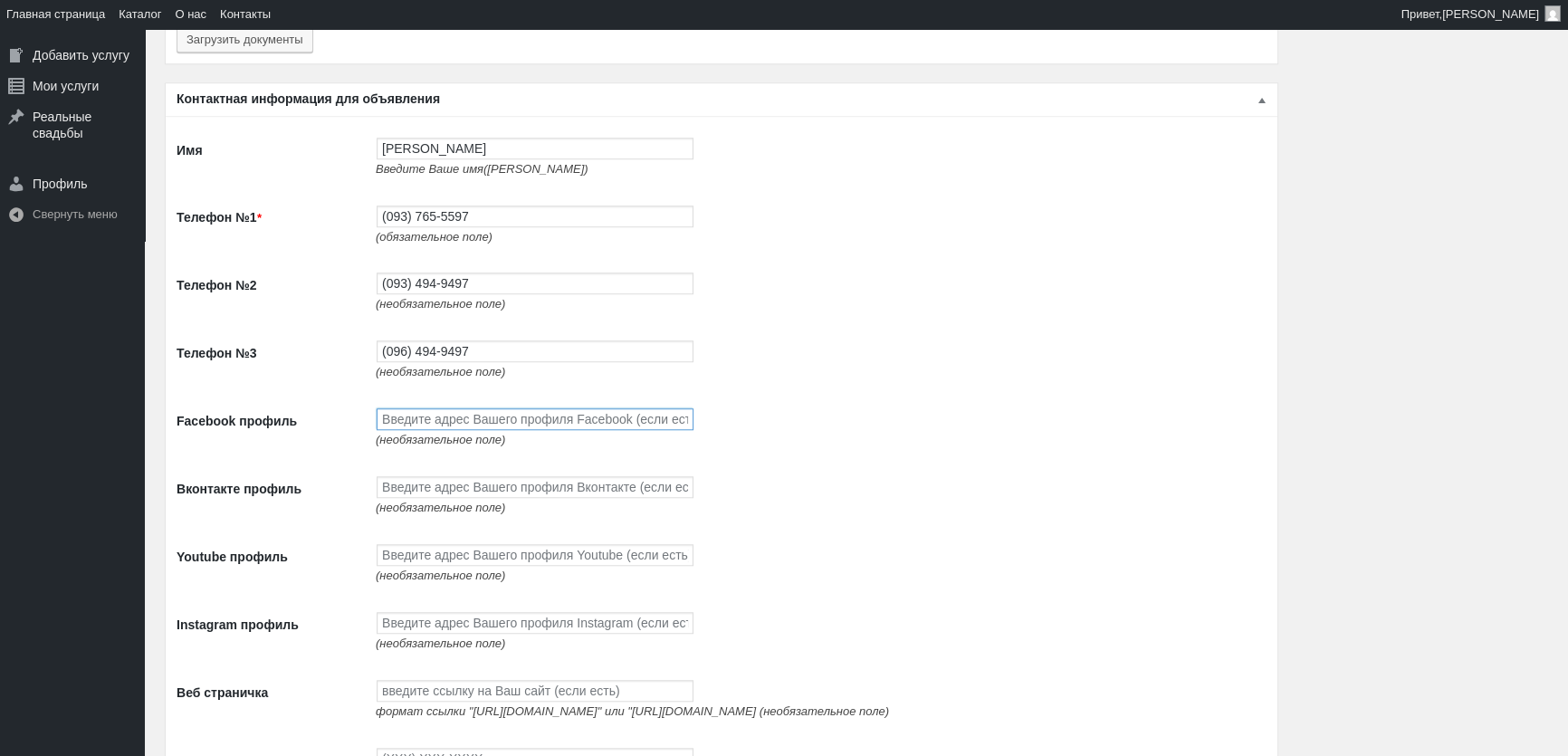
scroll to position [1974, 0]
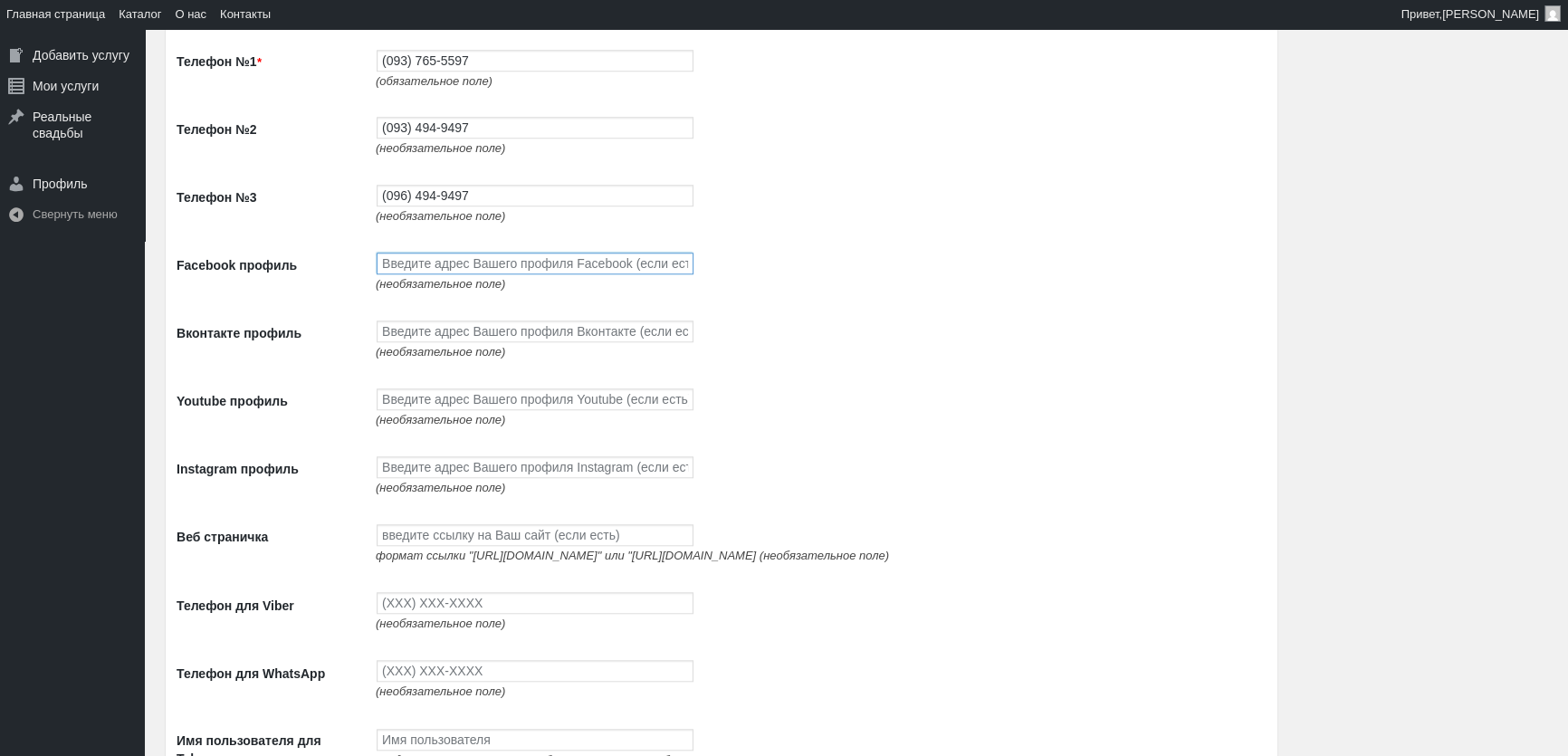
paste input "[URL][DOMAIN_NAME]"
type input "[URL][DOMAIN_NAME]"
click at [450, 342] on input "Вконтакте профиль" at bounding box center [535, 331] width 317 height 21
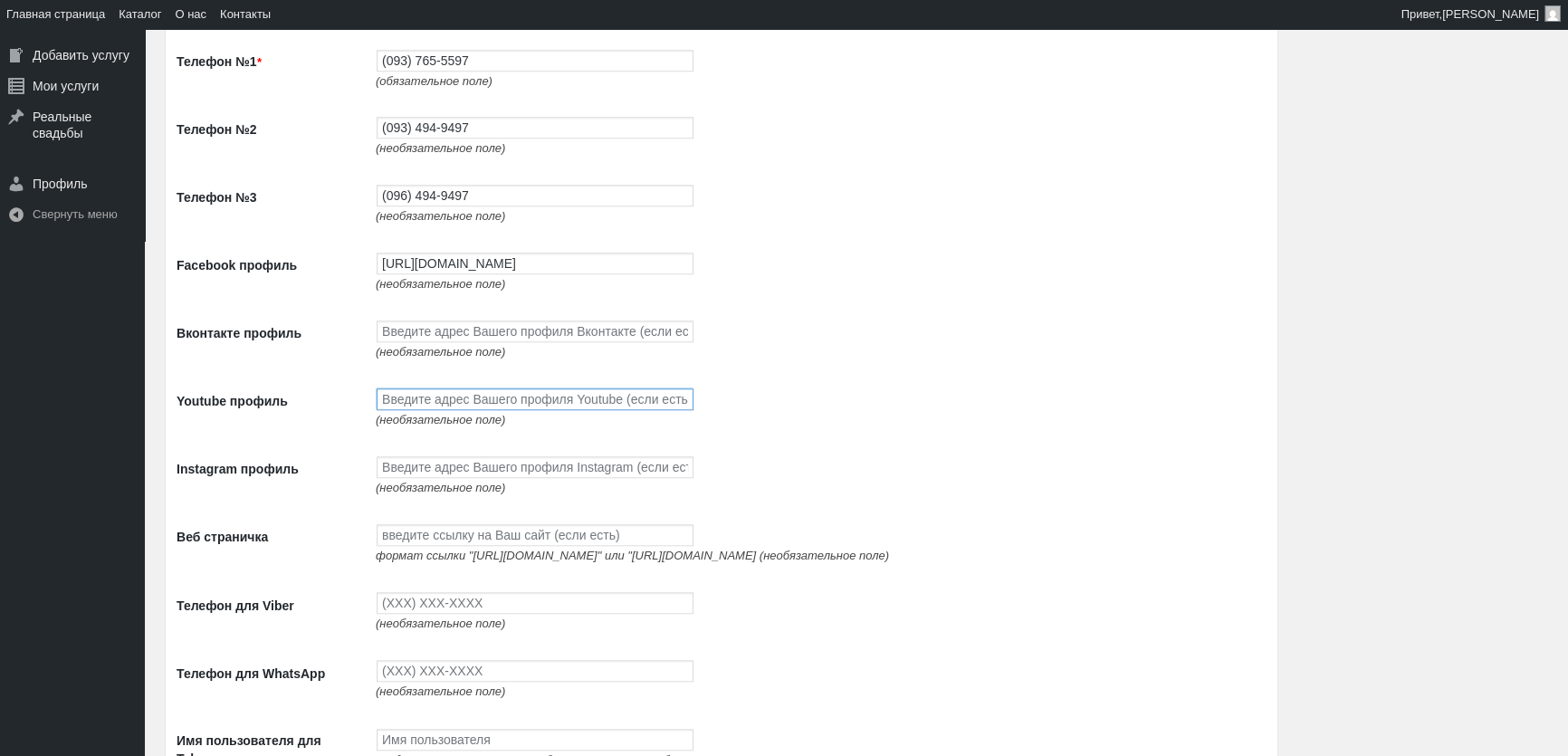
click at [400, 407] on input "Youtube профиль" at bounding box center [535, 398] width 317 height 21
paste input "[URL][DOMAIN_NAME]"
type input "[URL][DOMAIN_NAME]"
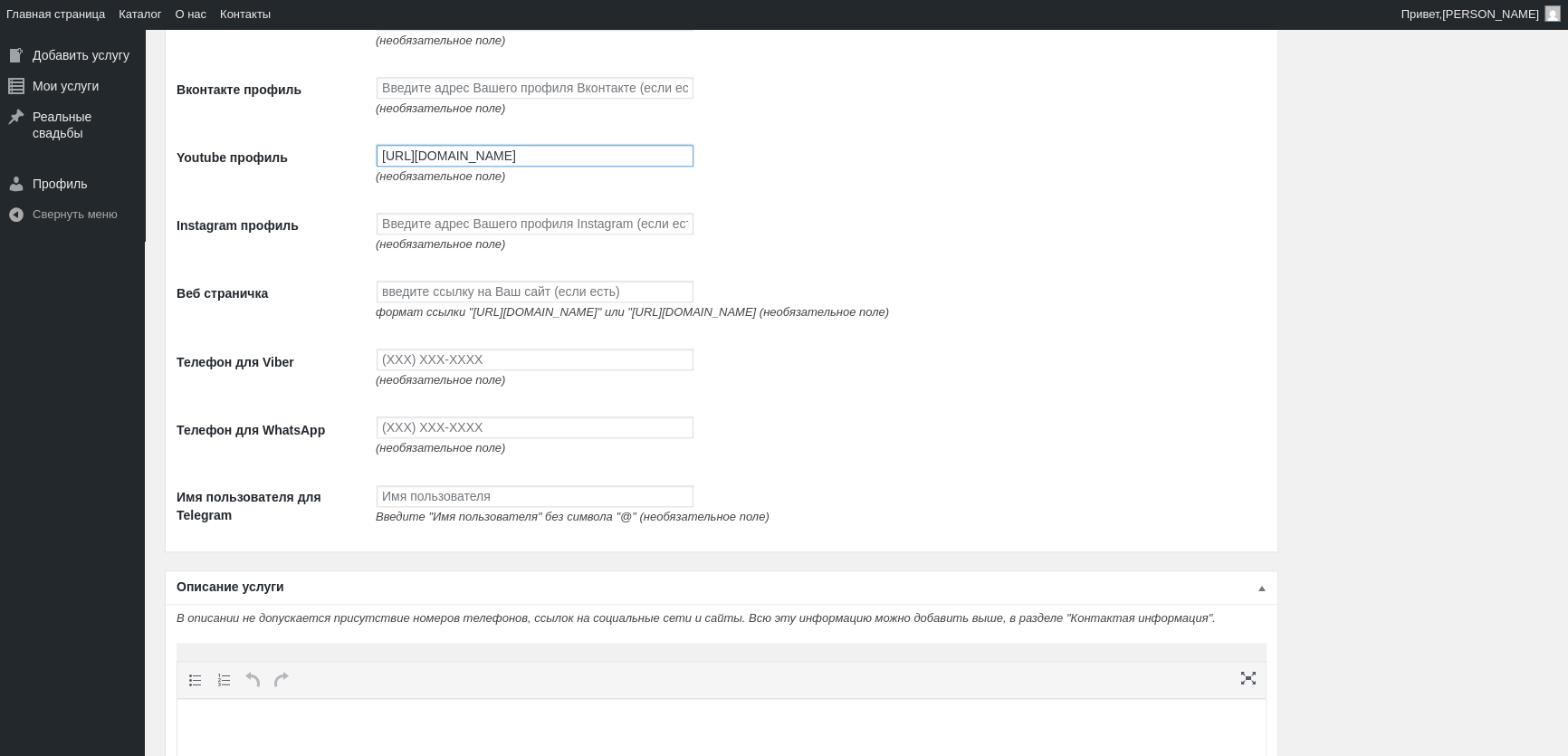
scroll to position [2221, 0]
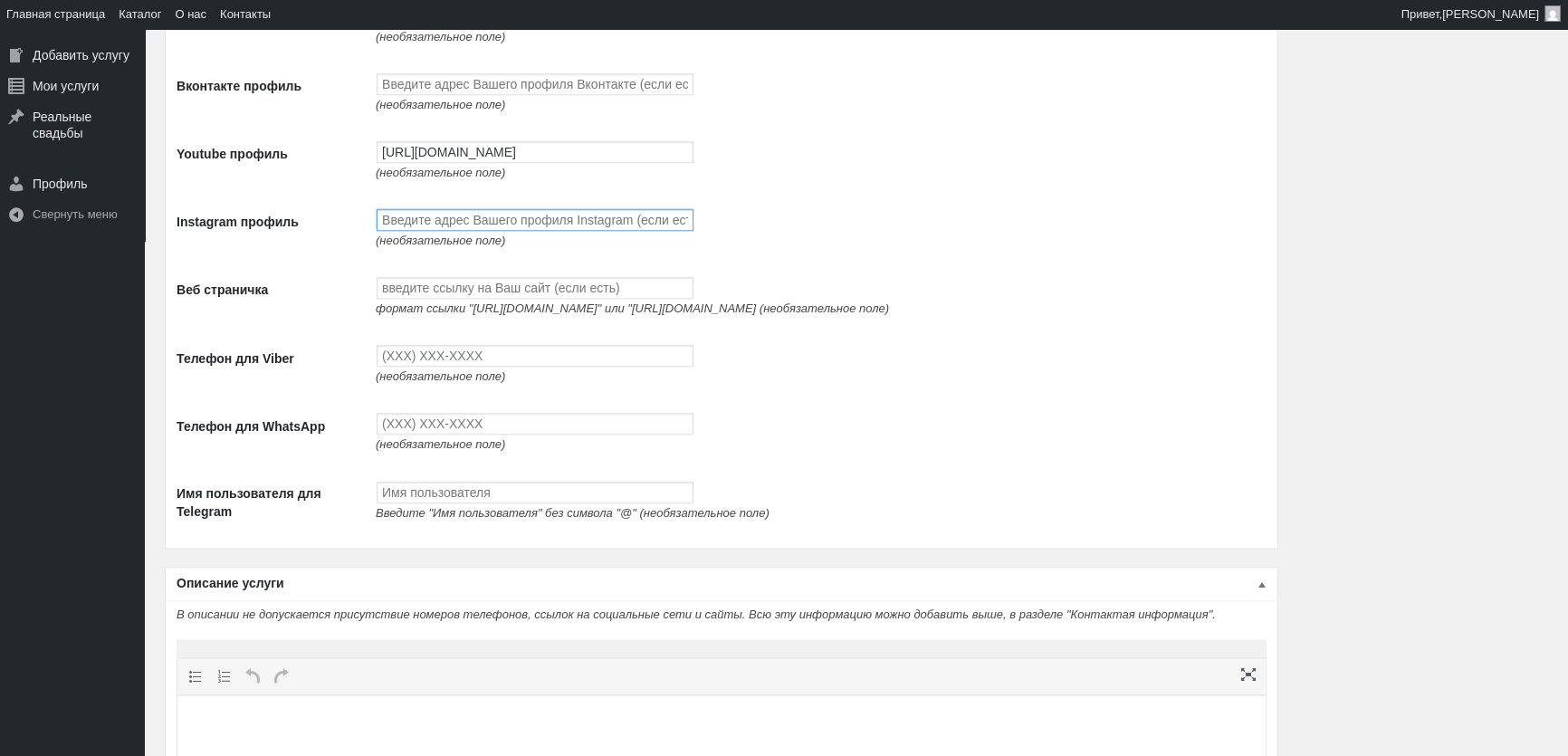
click at [412, 224] on input "Instagram профиль" at bounding box center [535, 220] width 317 height 21
paste input "[URL][DOMAIN_NAME]"
type input "[URL][DOMAIN_NAME]"
click at [407, 299] on input "Веб страничка" at bounding box center [535, 287] width 317 height 21
paste input "[URL][DOMAIN_NAME]"
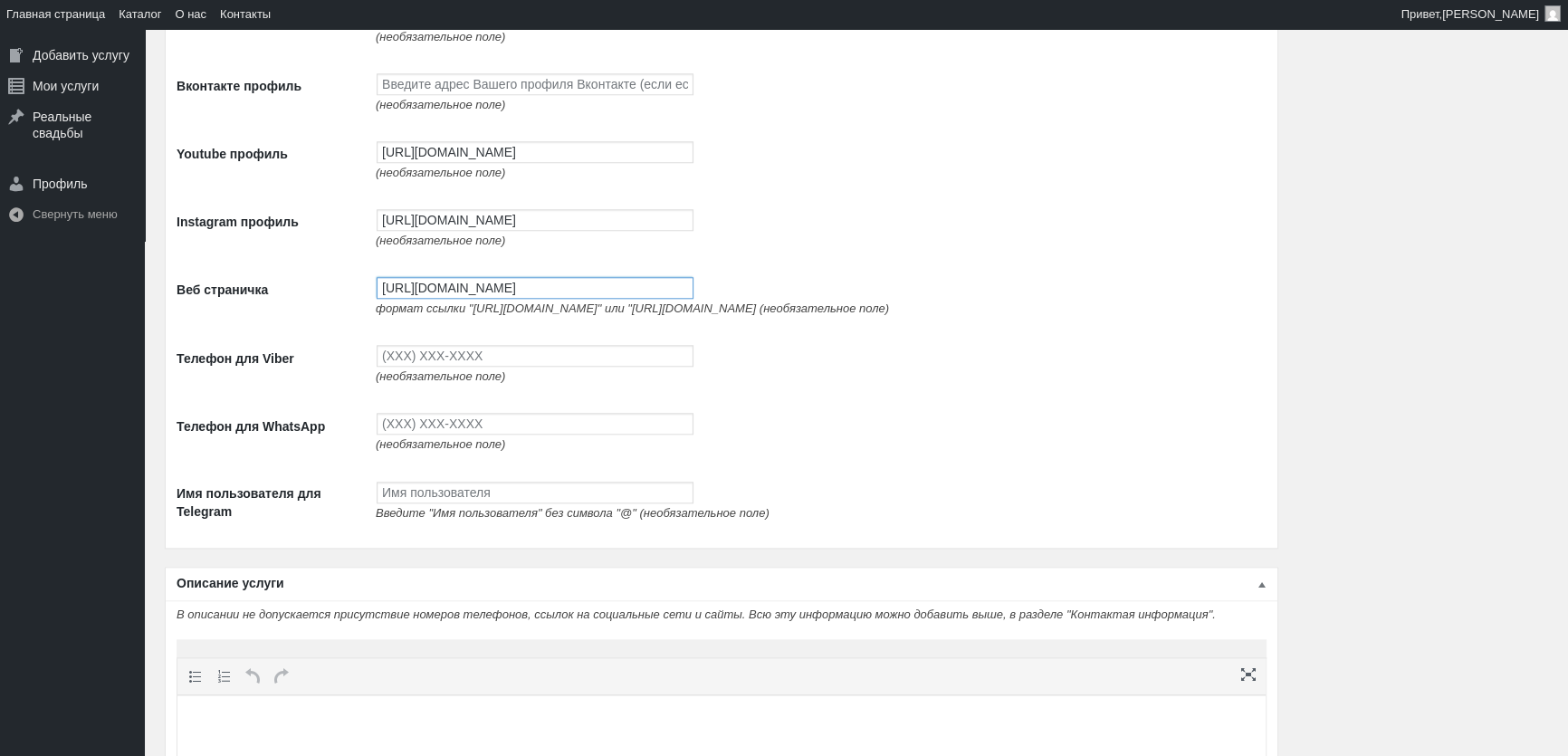
type input "[URL][DOMAIN_NAME]"
click at [443, 366] on input "Телефон для Viber" at bounding box center [535, 355] width 317 height 21
type input "(093) 765-5597"
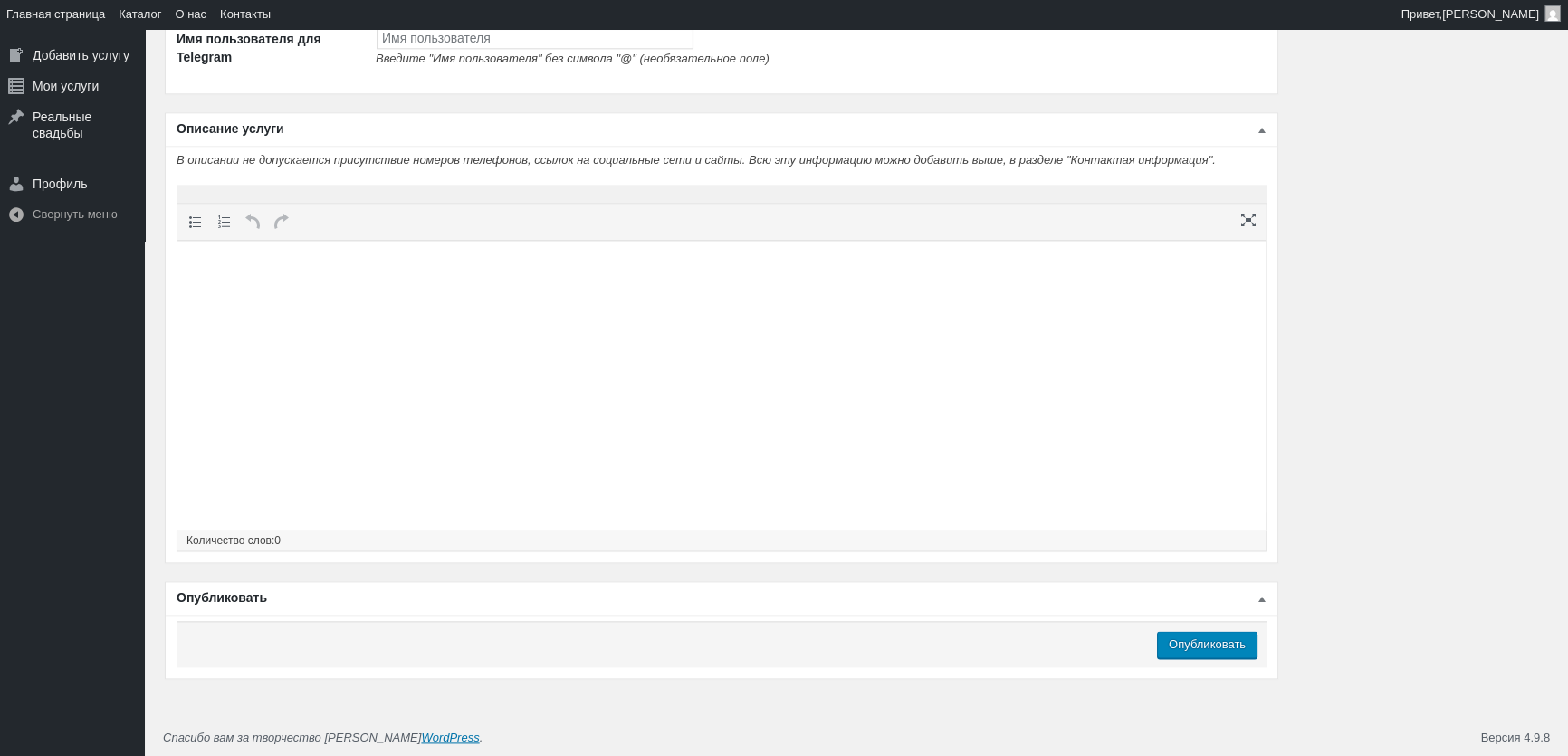
type input "(093) 765-5597"
click at [426, 309] on html at bounding box center [722, 276] width 1088 height 69
click at [565, 309] on html at bounding box center [722, 276] width 1088 height 69
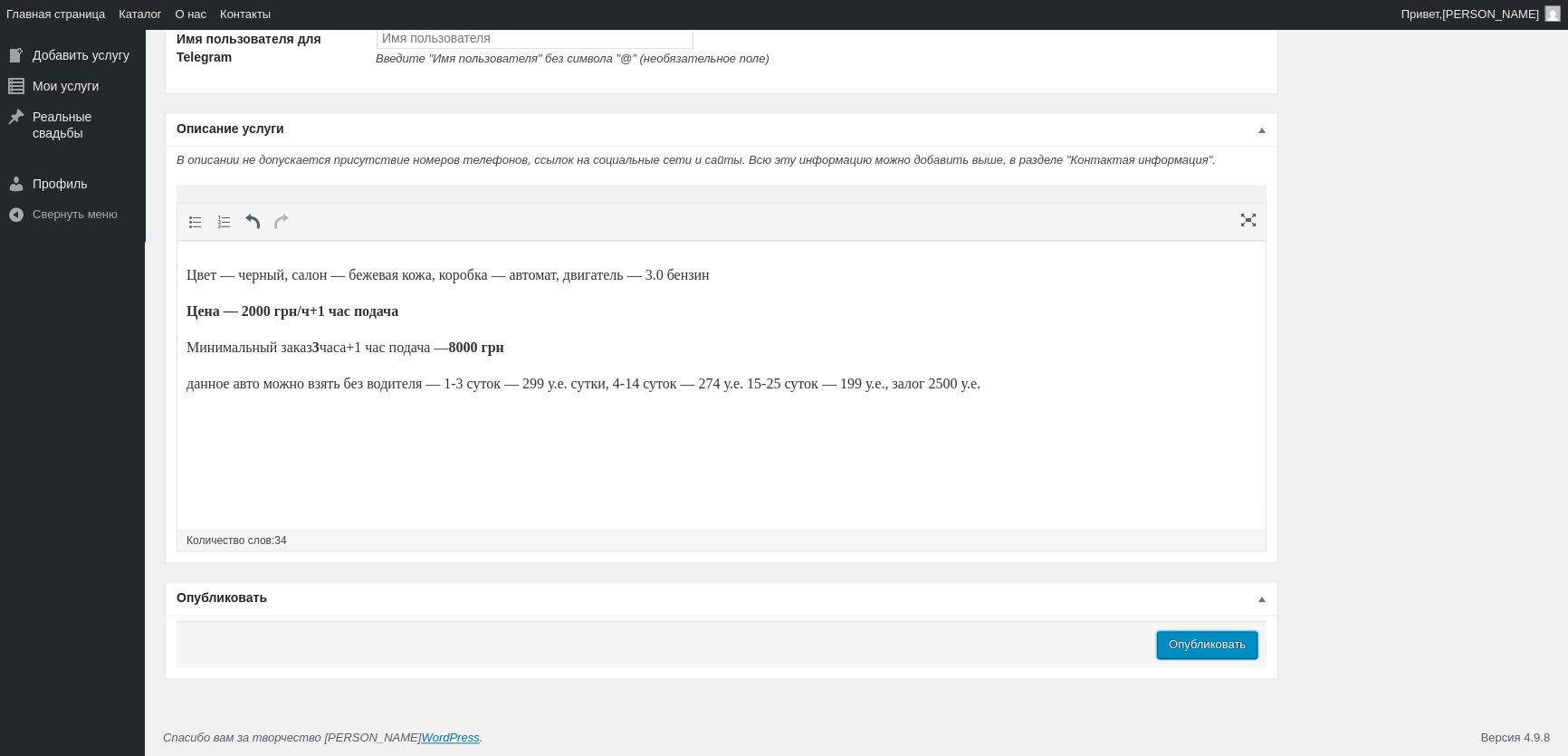
click at [1242, 648] on input "Опубликовать" at bounding box center [1207, 644] width 100 height 27
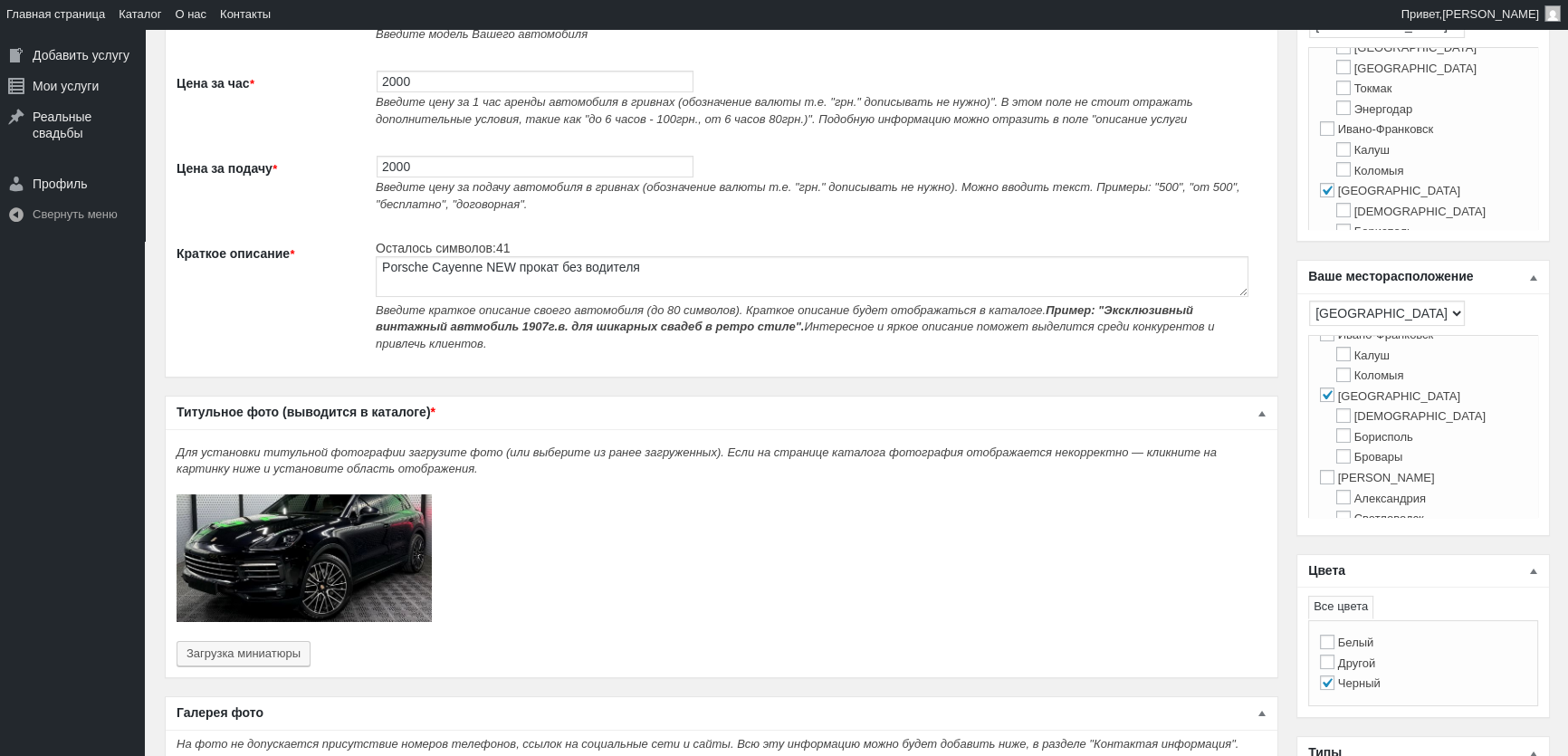
scroll to position [0, 0]
